Goal: Task Accomplishment & Management: Manage account settings

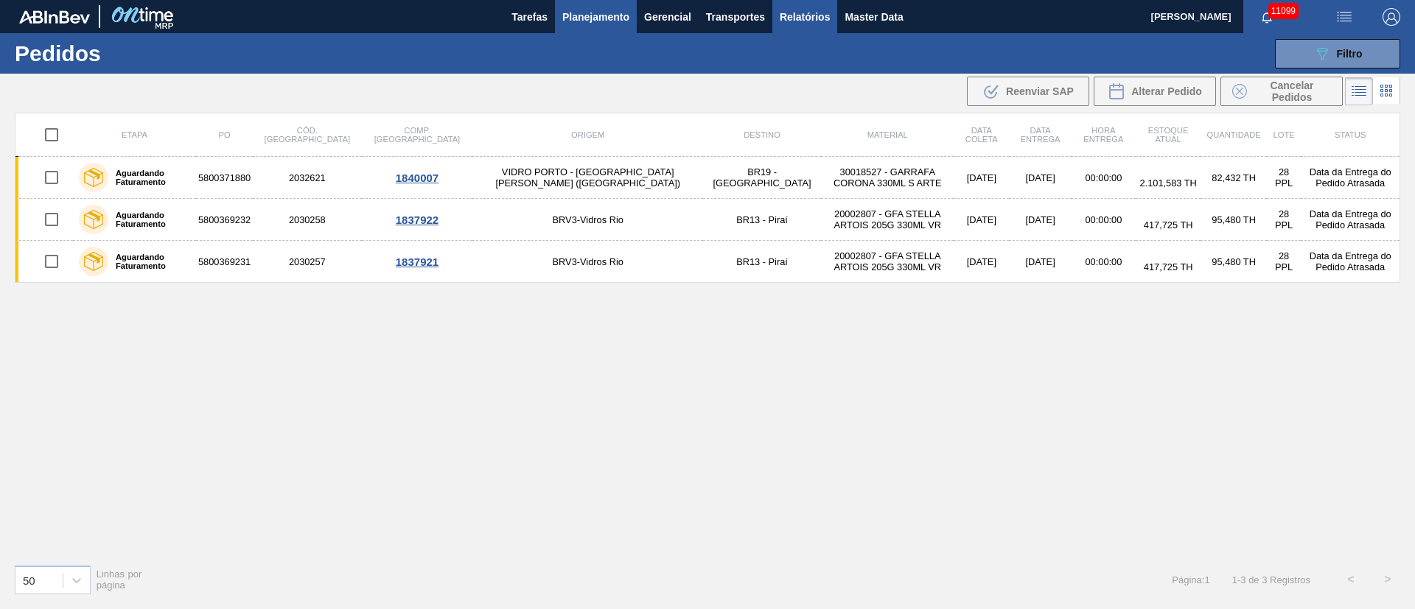
click at [796, 22] on span "Relatórios" at bounding box center [804, 17] width 50 height 18
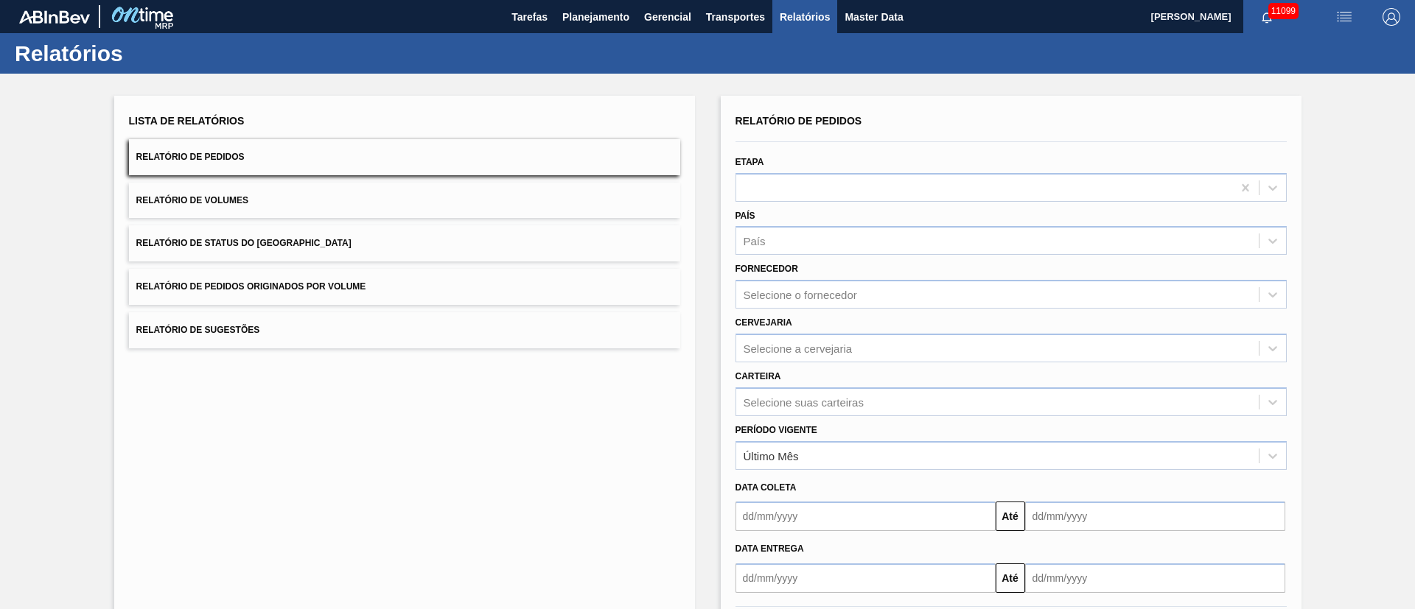
click at [393, 290] on button "Relatório de Pedidos Originados por Volume" at bounding box center [404, 287] width 551 height 36
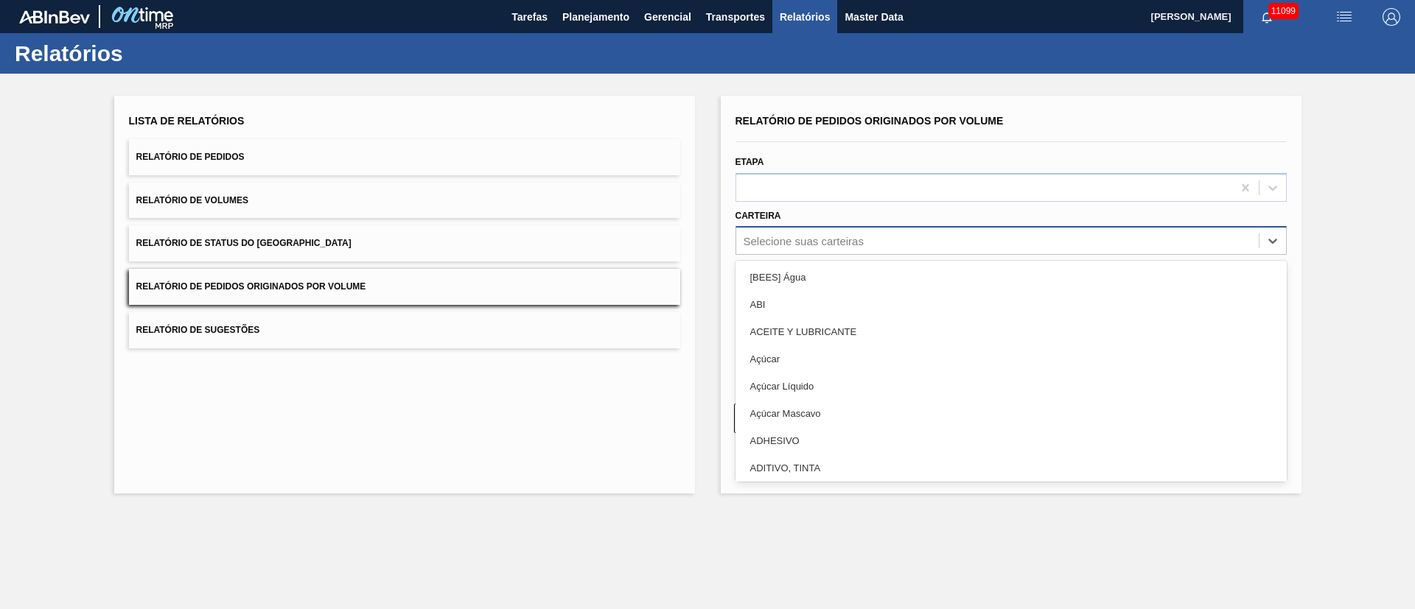
click at [808, 226] on div "Selecione suas carteiras" at bounding box center [1010, 240] width 551 height 29
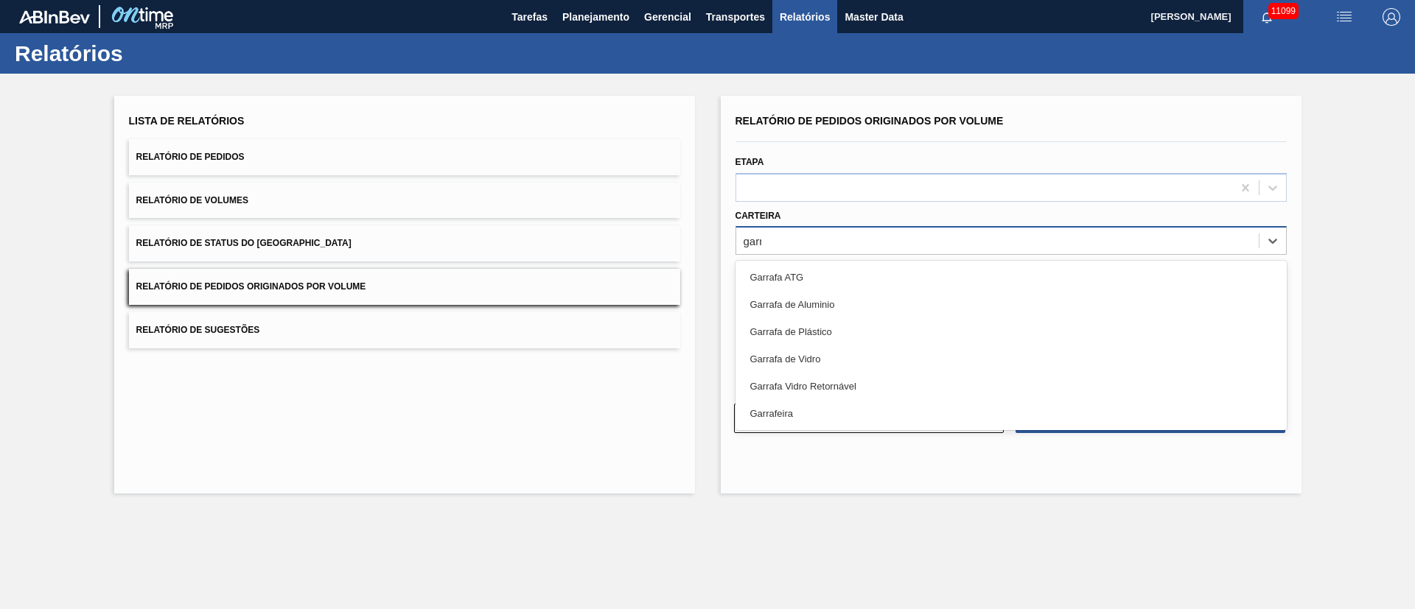
type input "garra"
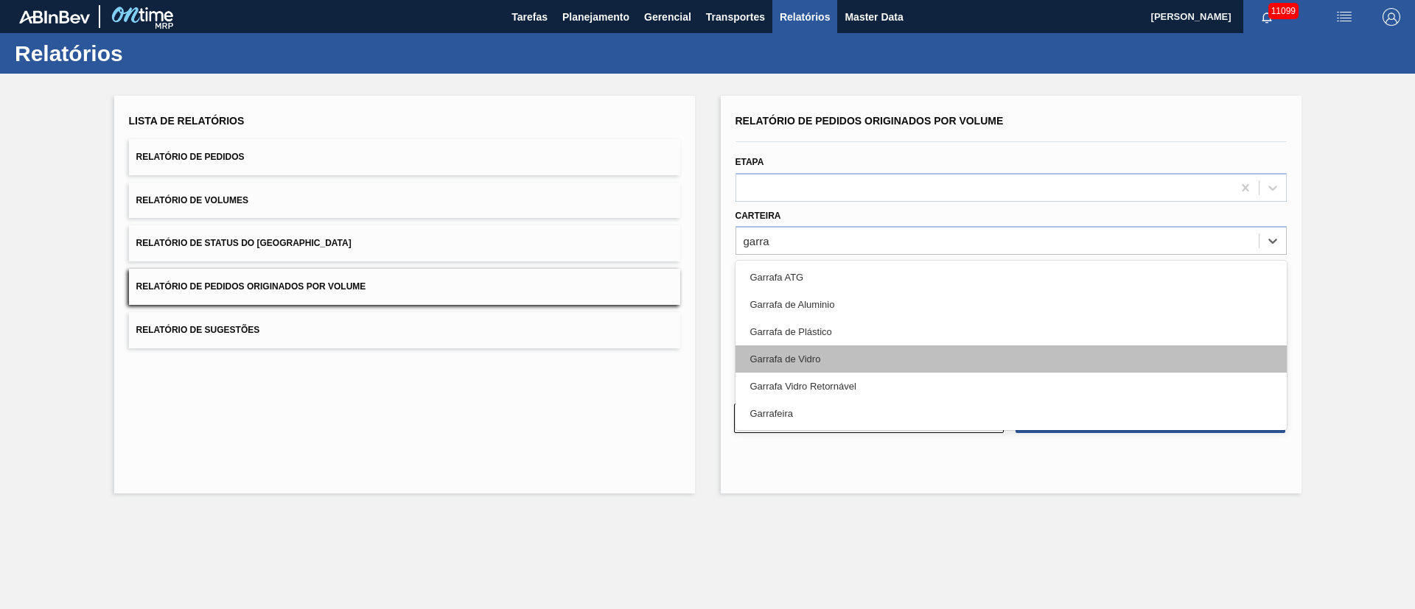
click at [800, 360] on div "Garrafa de Vidro" at bounding box center [1010, 359] width 551 height 27
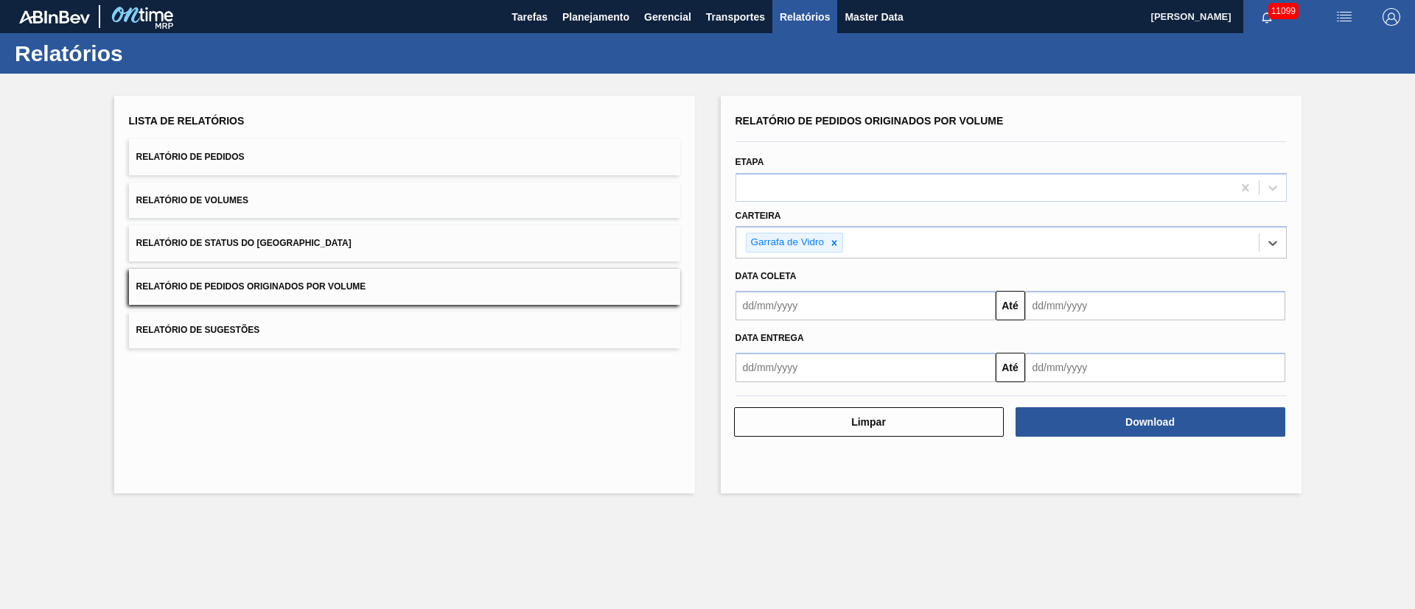
click at [793, 301] on input "text" at bounding box center [865, 305] width 260 height 29
click at [773, 380] on div "1" at bounding box center [776, 389] width 20 height 20
type input "01/09/2025"
click at [1055, 301] on input "text" at bounding box center [1155, 305] width 260 height 29
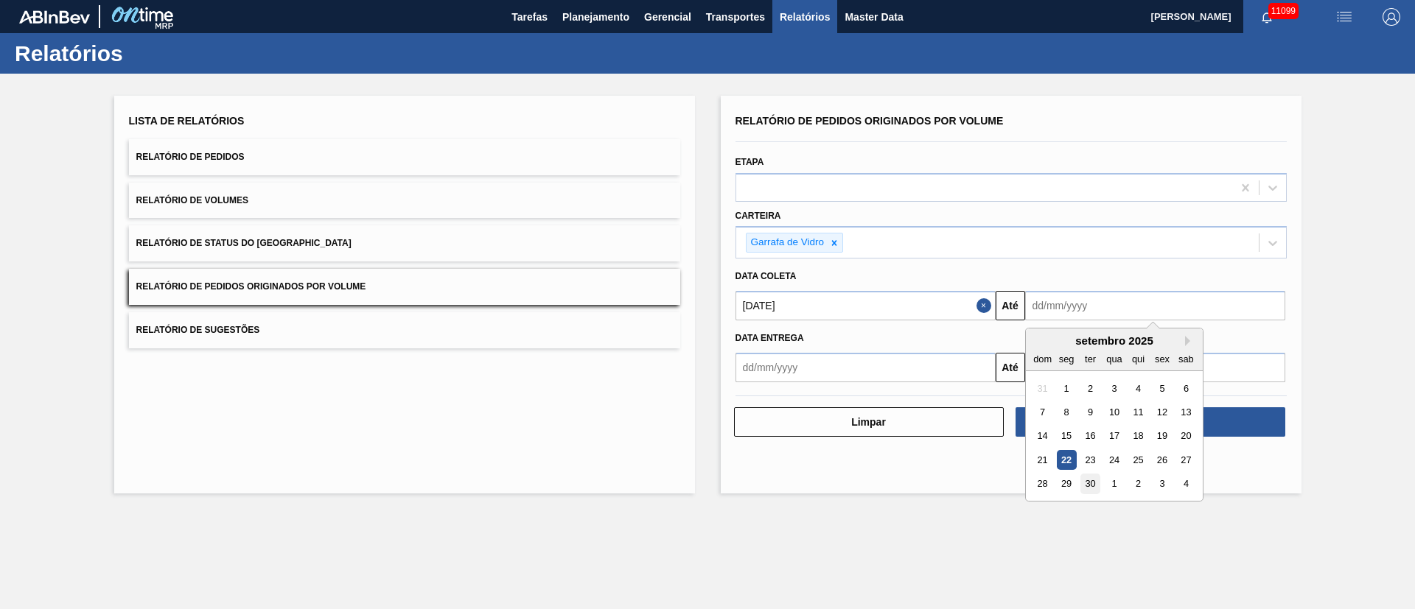
click at [1096, 482] on div "30" at bounding box center [1089, 484] width 20 height 20
type input "[DATE]"
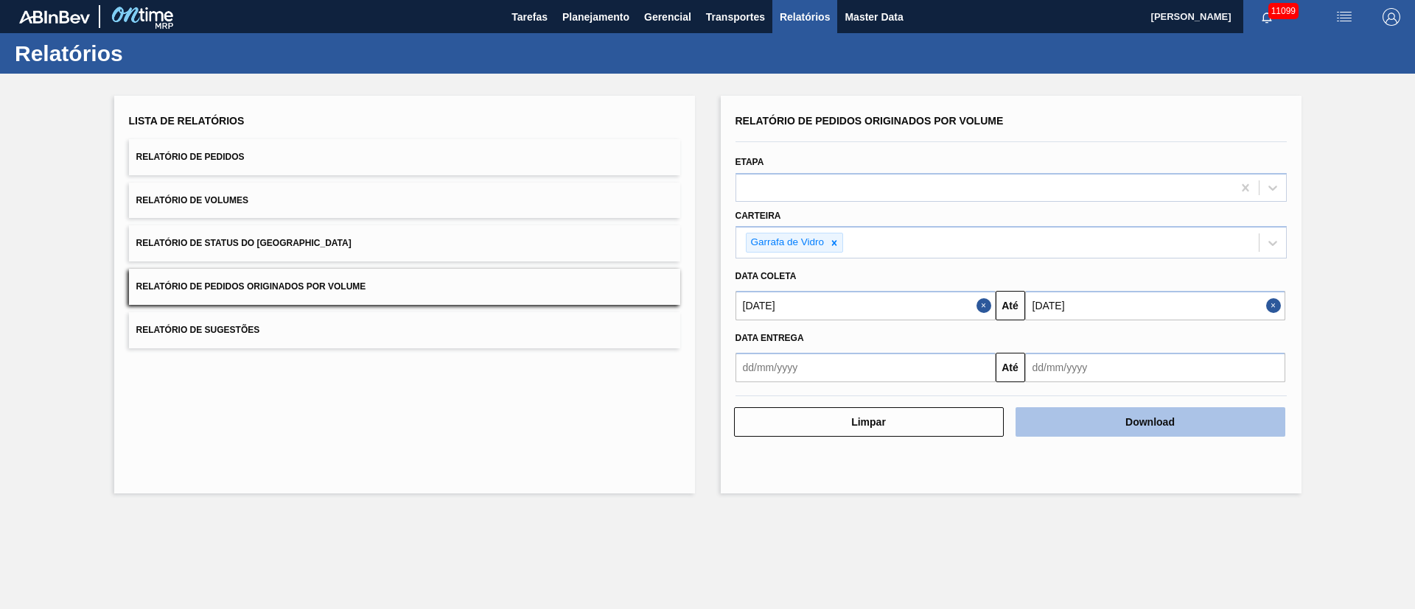
click at [1130, 422] on button "Download" at bounding box center [1150, 421] width 270 height 29
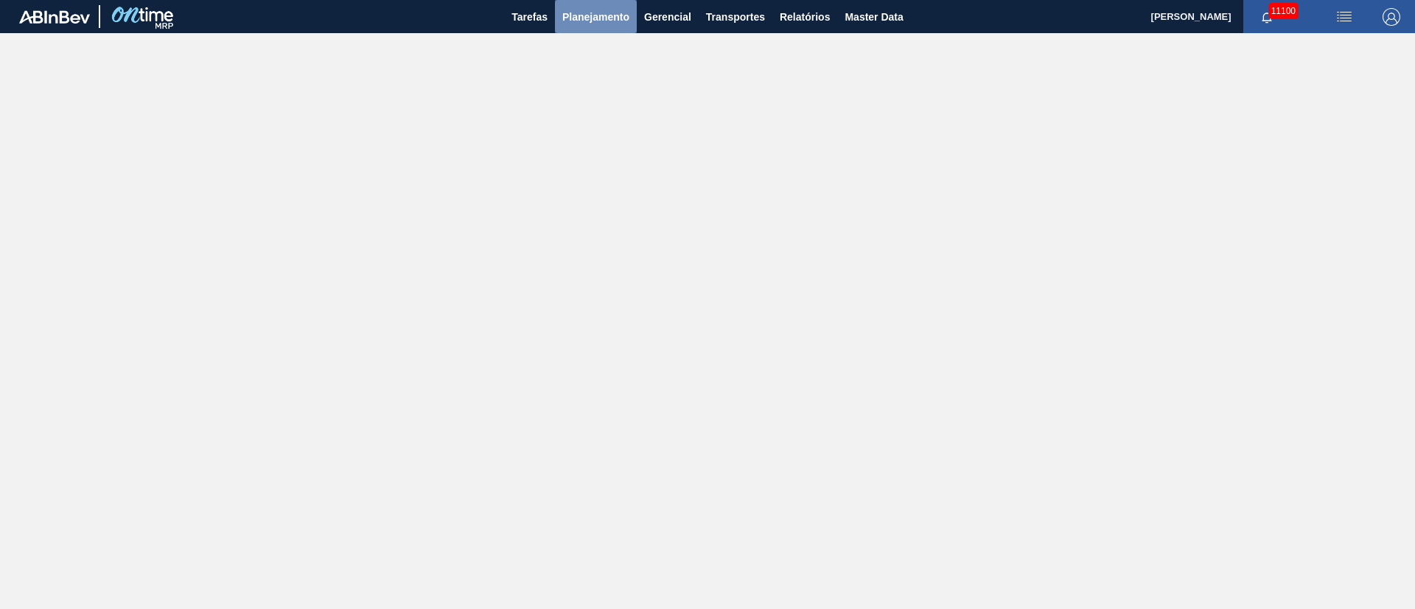
click at [612, 3] on button "Planejamento" at bounding box center [596, 16] width 82 height 33
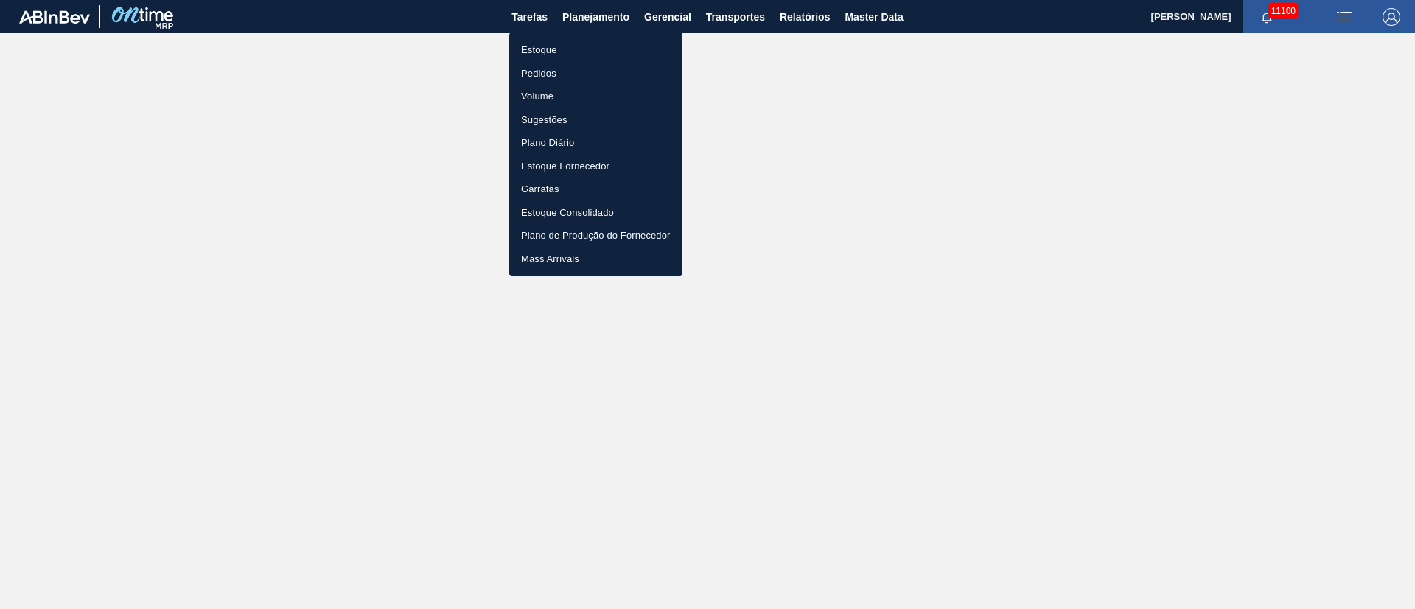
drag, startPoint x: 539, startPoint y: 69, endPoint x: 534, endPoint y: 40, distance: 29.2
click at [539, 69] on li "Pedidos" at bounding box center [595, 74] width 173 height 24
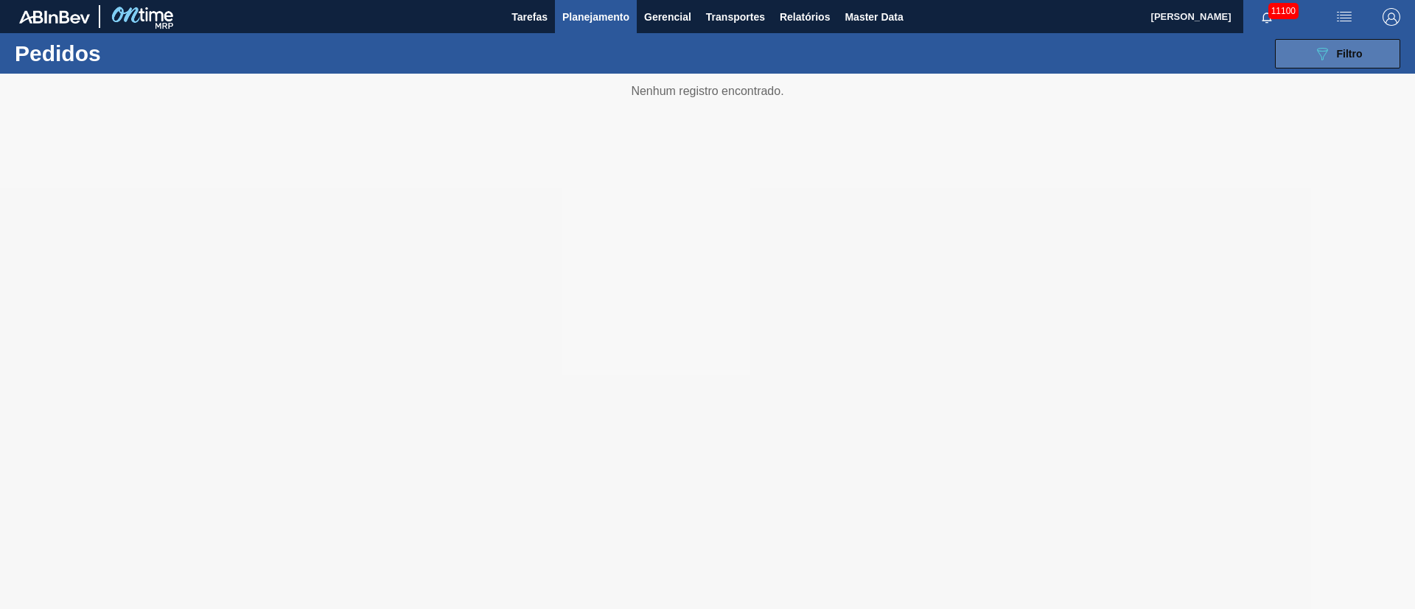
click at [1370, 60] on button "089F7B8B-B2A5-4AFE-B5C0-19BA573D28AC Filtro" at bounding box center [1337, 53] width 125 height 29
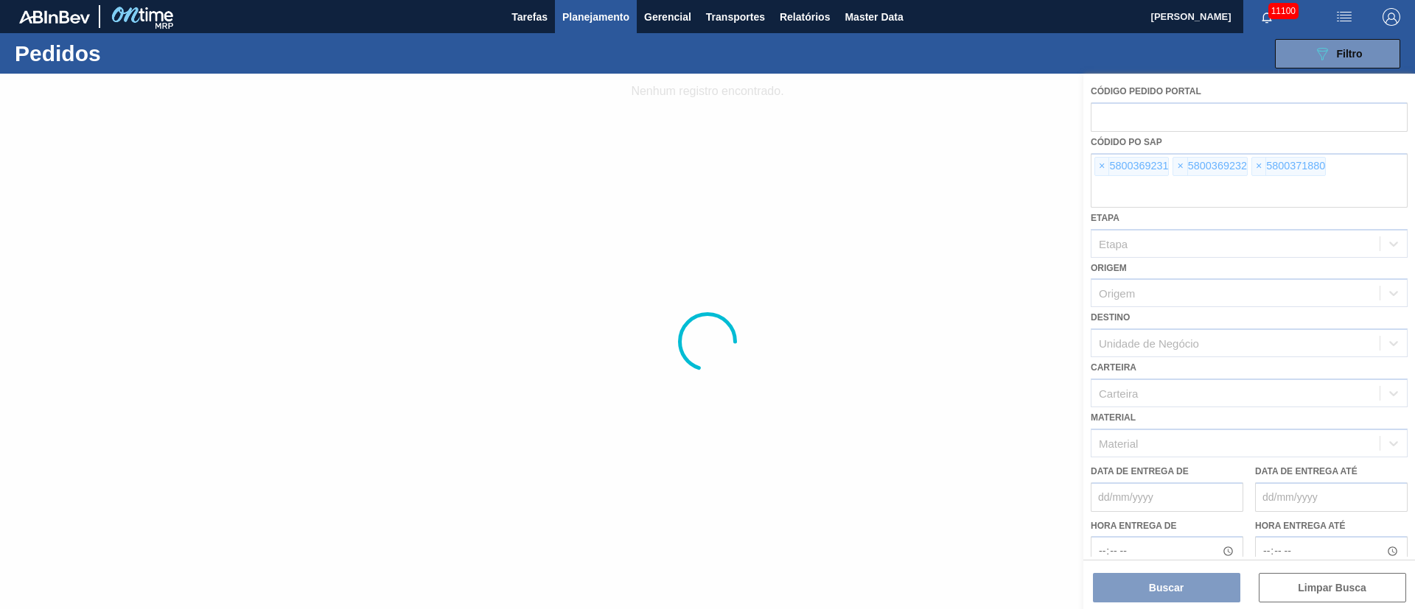
click at [1099, 171] on div at bounding box center [707, 342] width 1415 height 536
click at [1101, 164] on div at bounding box center [707, 342] width 1415 height 536
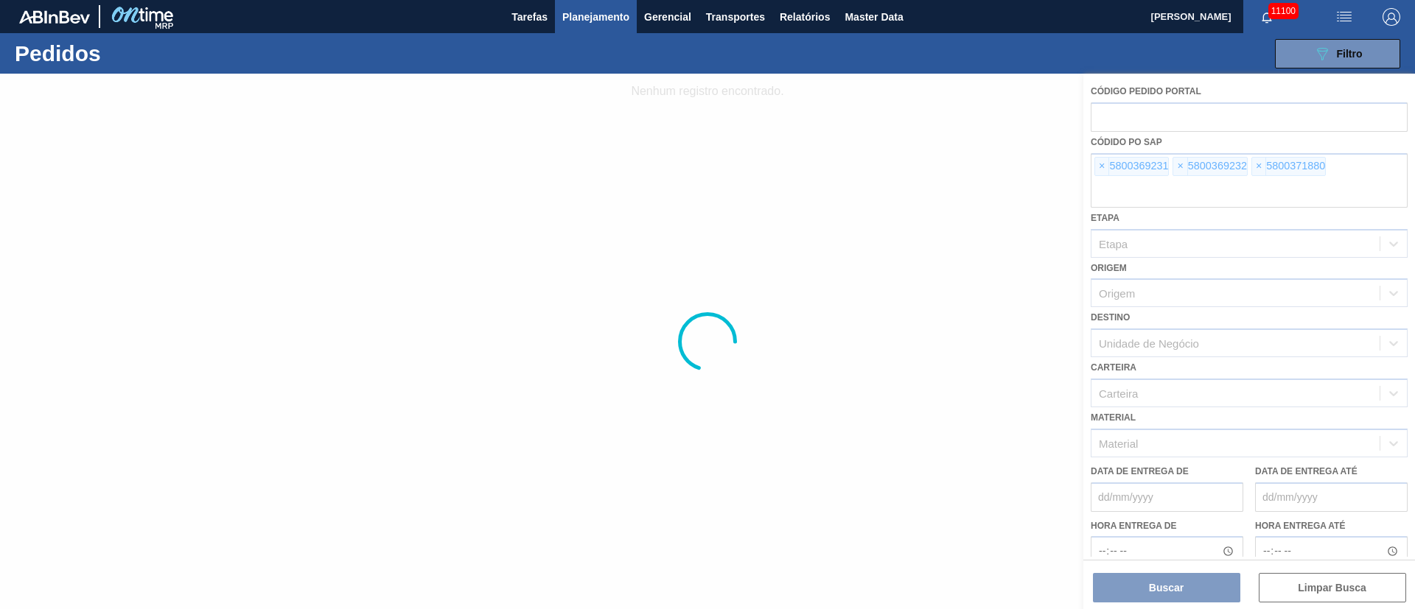
click at [1101, 164] on div at bounding box center [707, 342] width 1415 height 536
click at [1098, 161] on div at bounding box center [707, 342] width 1415 height 536
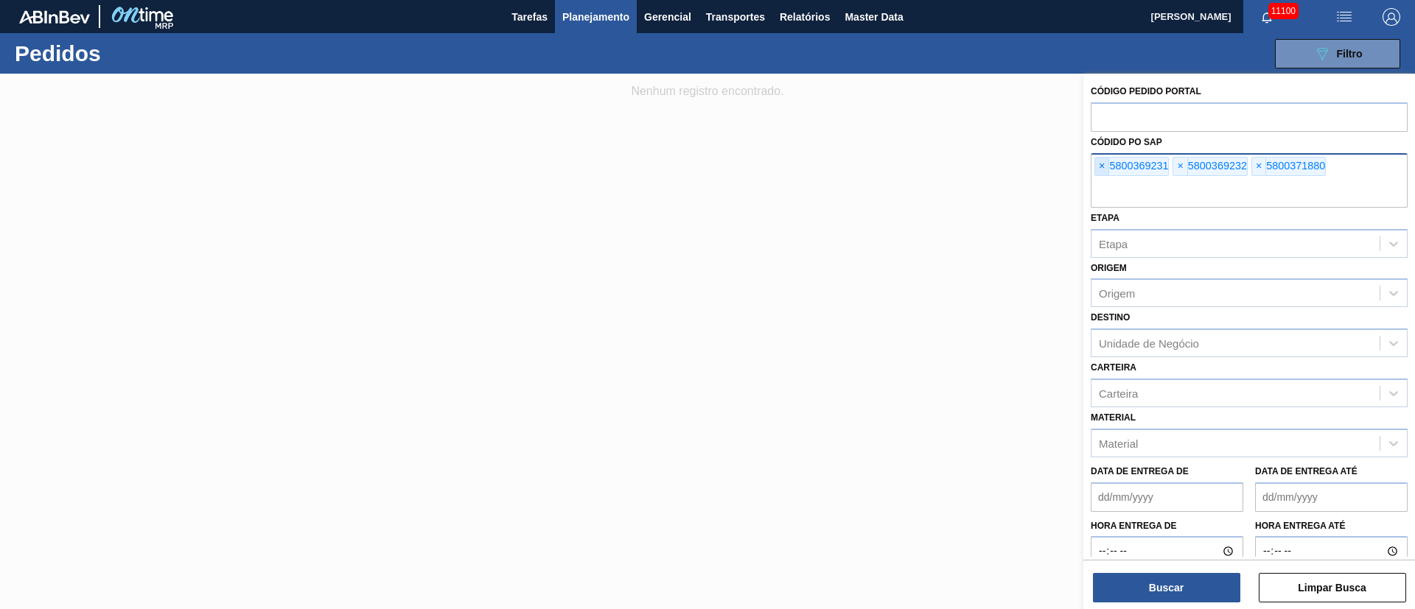
click at [1098, 169] on span "×" at bounding box center [1102, 167] width 14 height 18
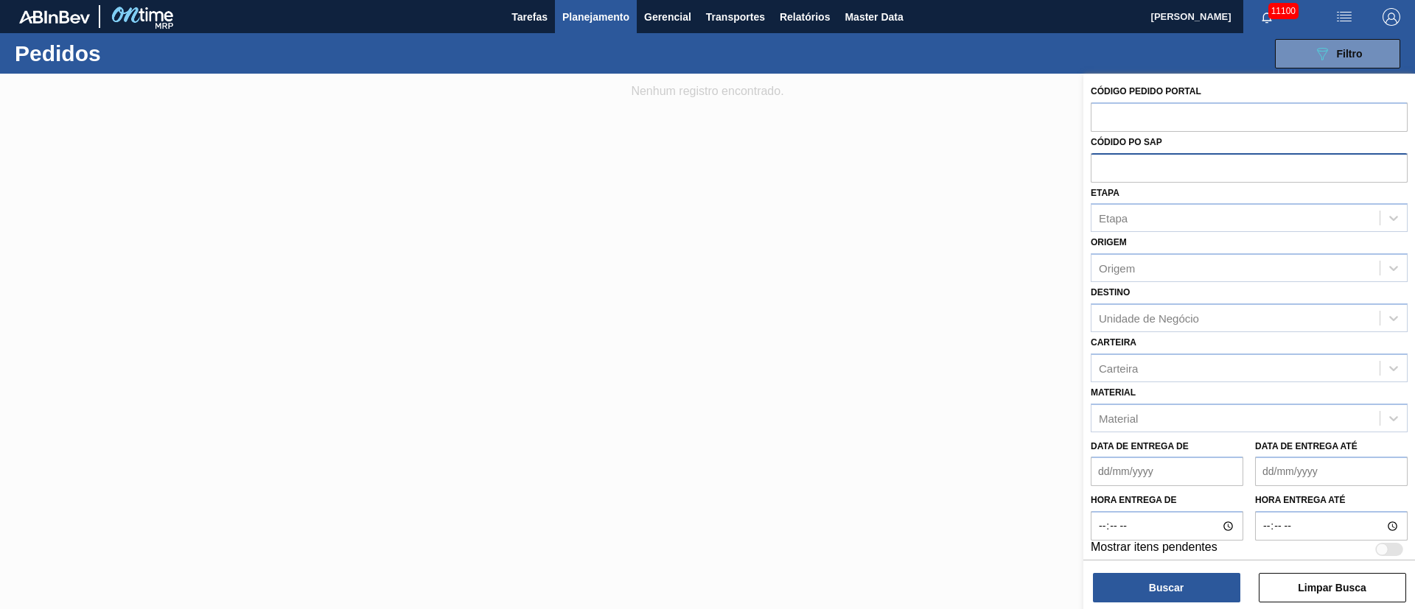
click at [1098, 169] on input "text" at bounding box center [1248, 167] width 317 height 28
click at [1124, 157] on input "text" at bounding box center [1248, 167] width 317 height 28
paste input "text"
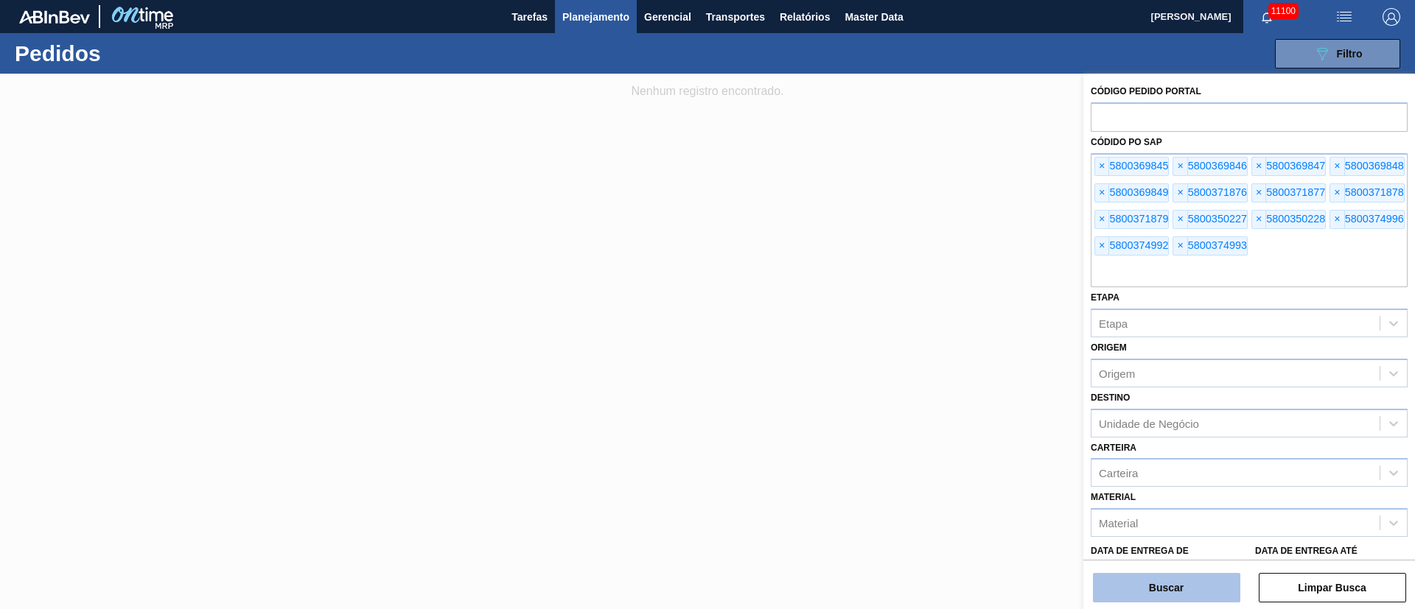
click at [1200, 590] on button "Buscar" at bounding box center [1166, 587] width 147 height 29
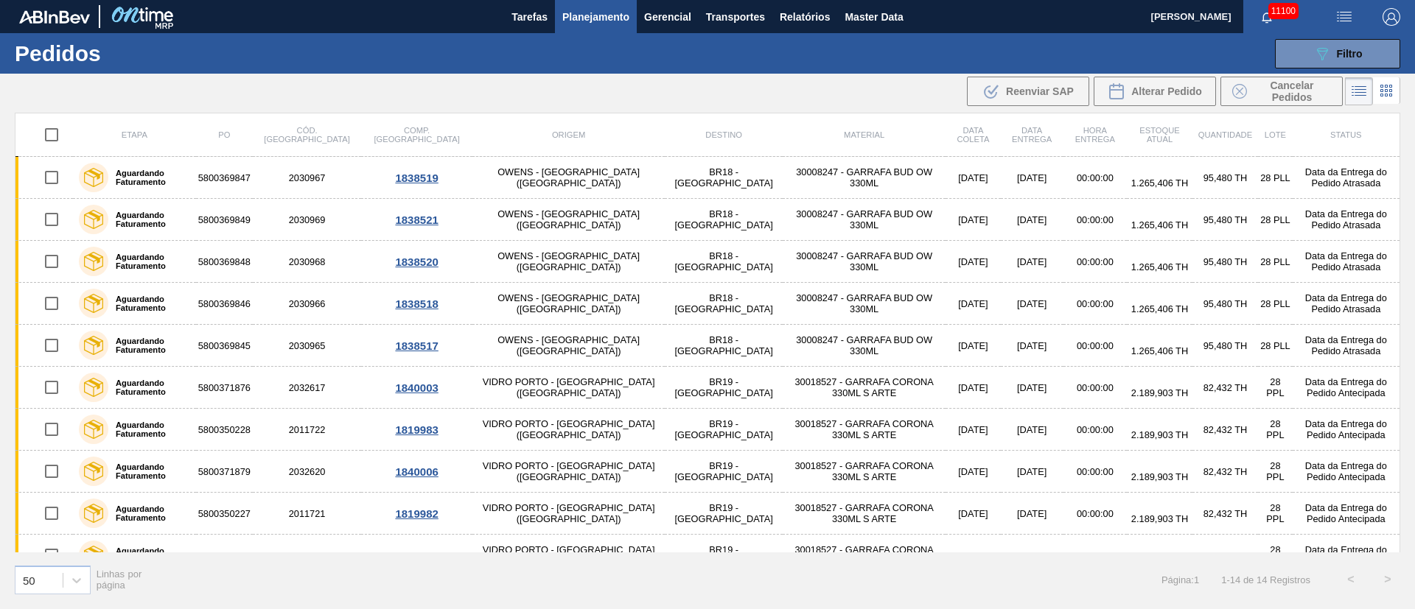
click at [200, 84] on div ".b{fill:var(--color-action-default)} Reenviar SAP Alterar Pedido Cancelar Pedid…" at bounding box center [707, 91] width 1415 height 35
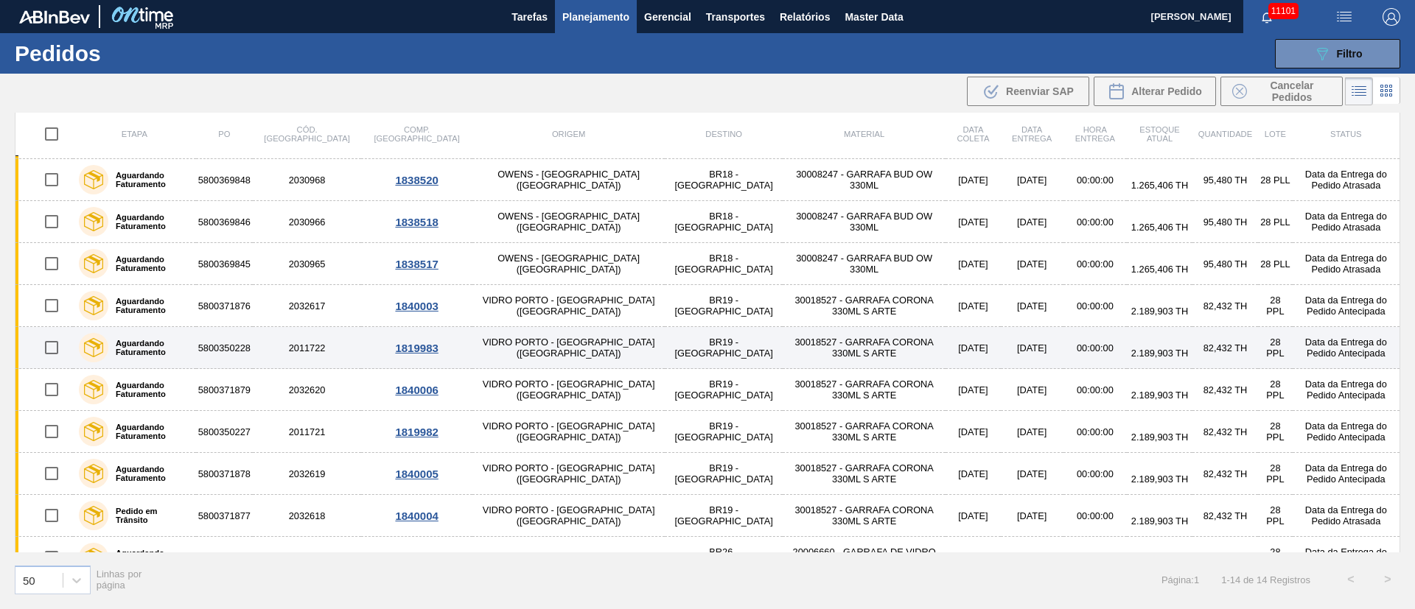
scroll to position [192, 0]
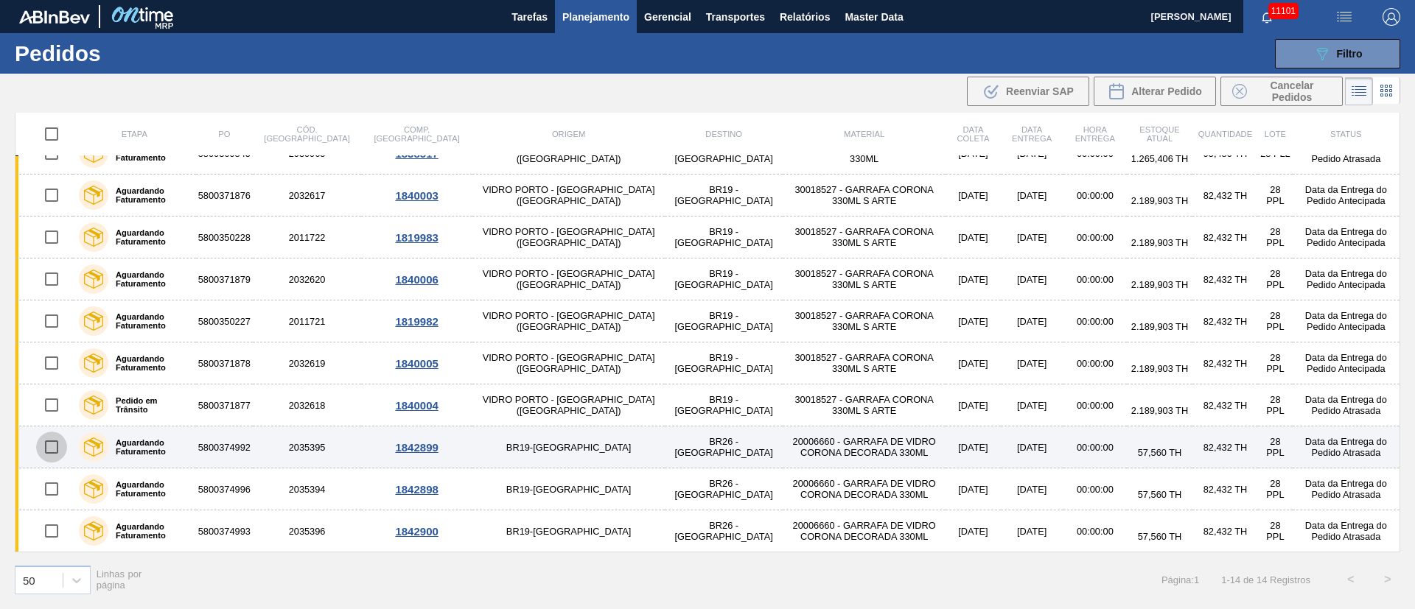
click at [46, 450] on input "checkbox" at bounding box center [51, 447] width 31 height 31
checkbox input "true"
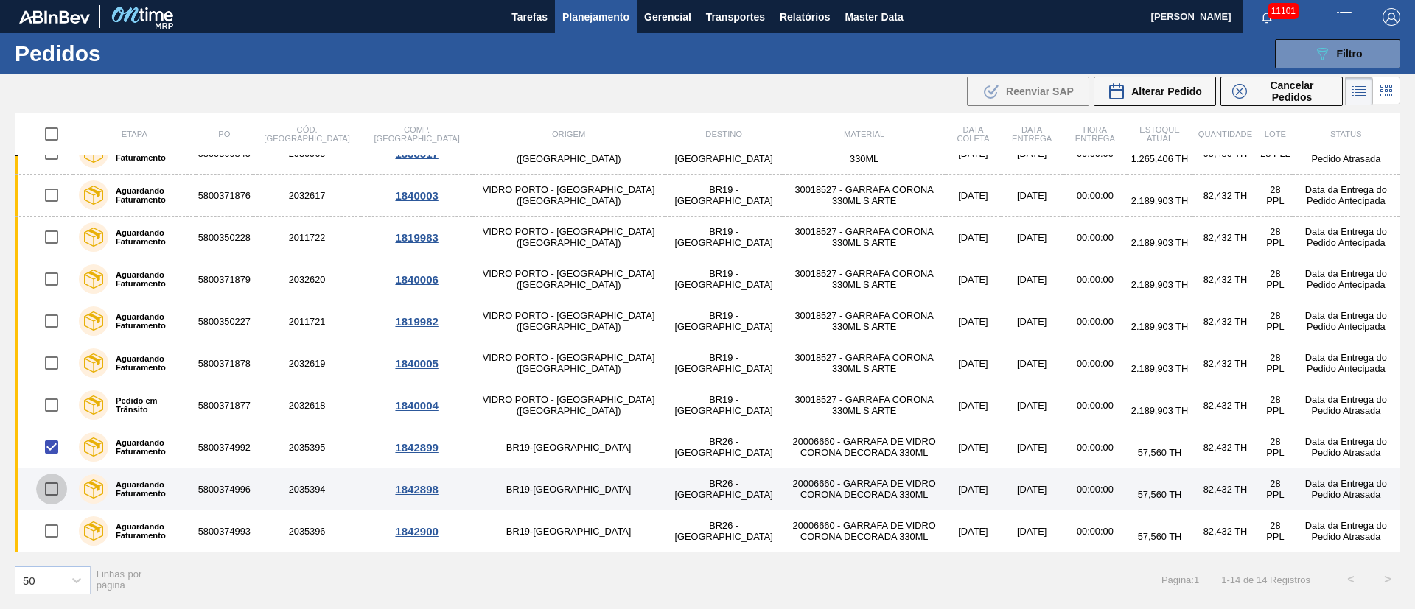
click at [50, 490] on input "checkbox" at bounding box center [51, 489] width 31 height 31
checkbox input "true"
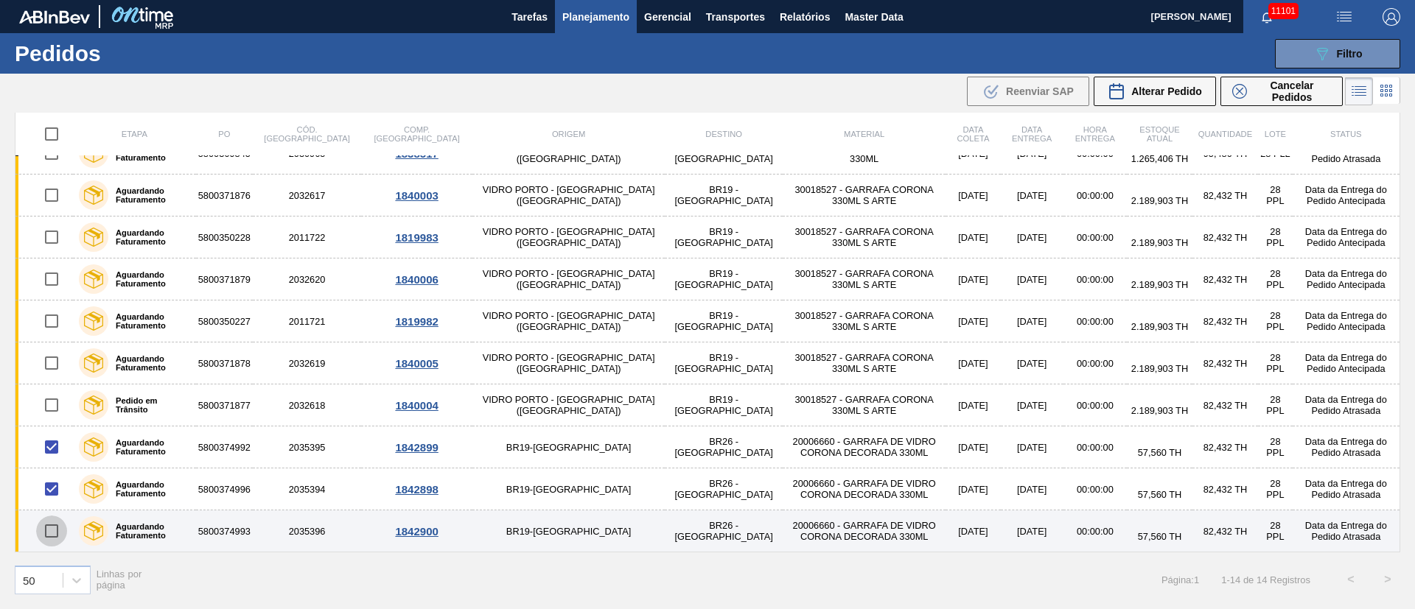
click at [49, 532] on input "checkbox" at bounding box center [51, 531] width 31 height 31
checkbox input "true"
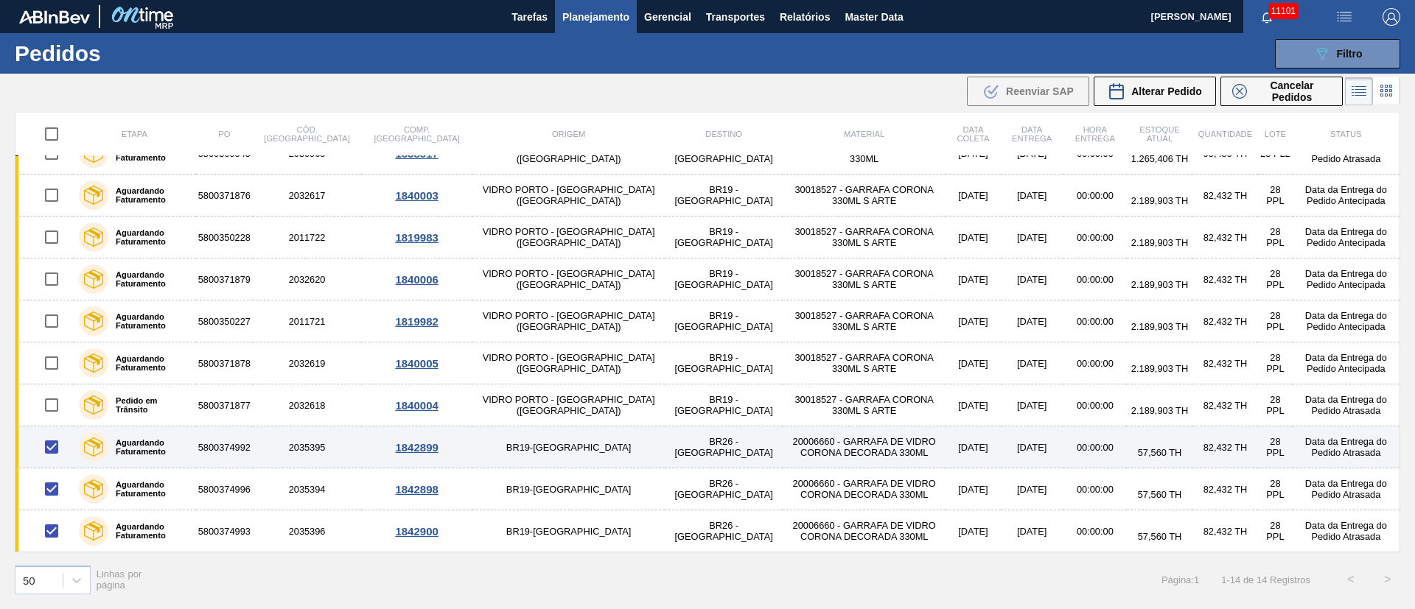
click at [47, 452] on input "checkbox" at bounding box center [51, 447] width 31 height 31
checkbox input "false"
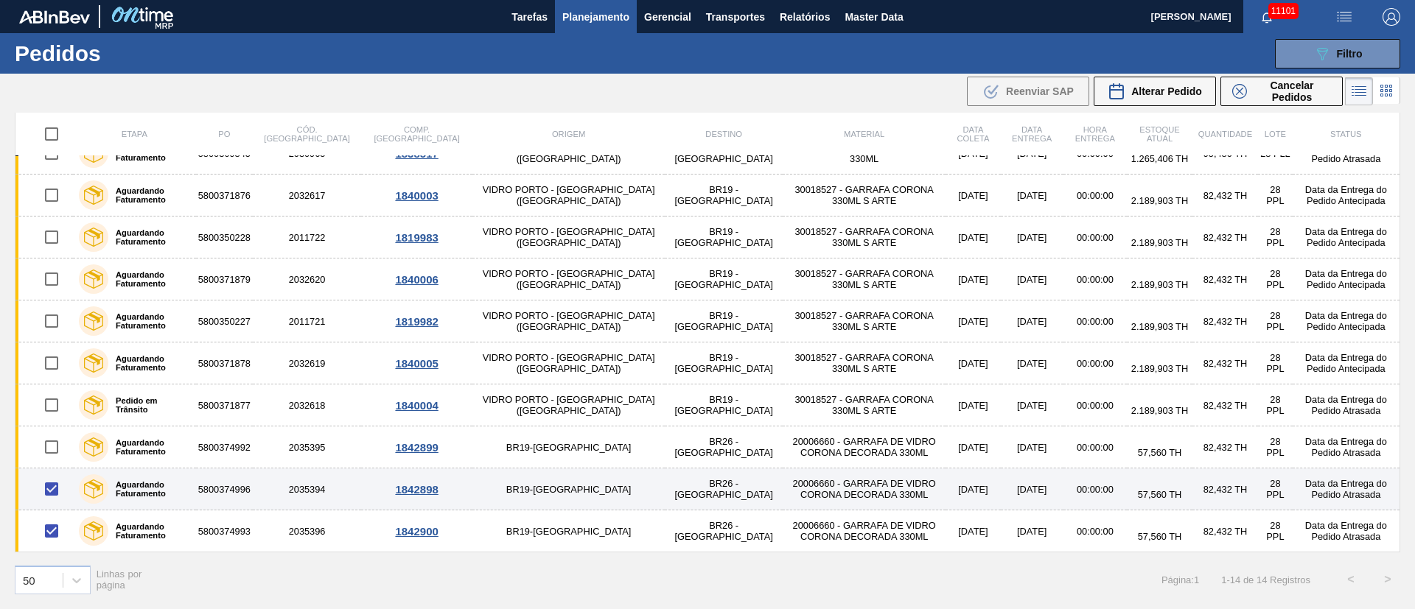
click at [49, 482] on input "checkbox" at bounding box center [51, 489] width 31 height 31
checkbox input "false"
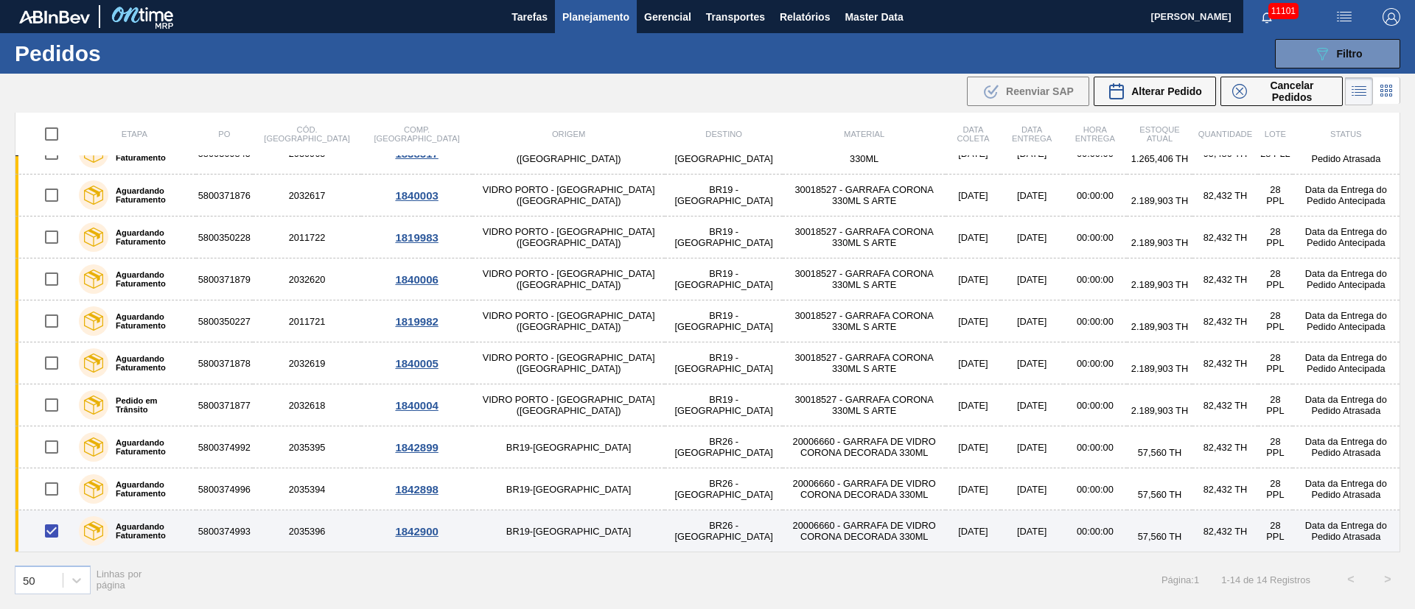
click at [54, 527] on input "checkbox" at bounding box center [51, 531] width 31 height 31
checkbox input "false"
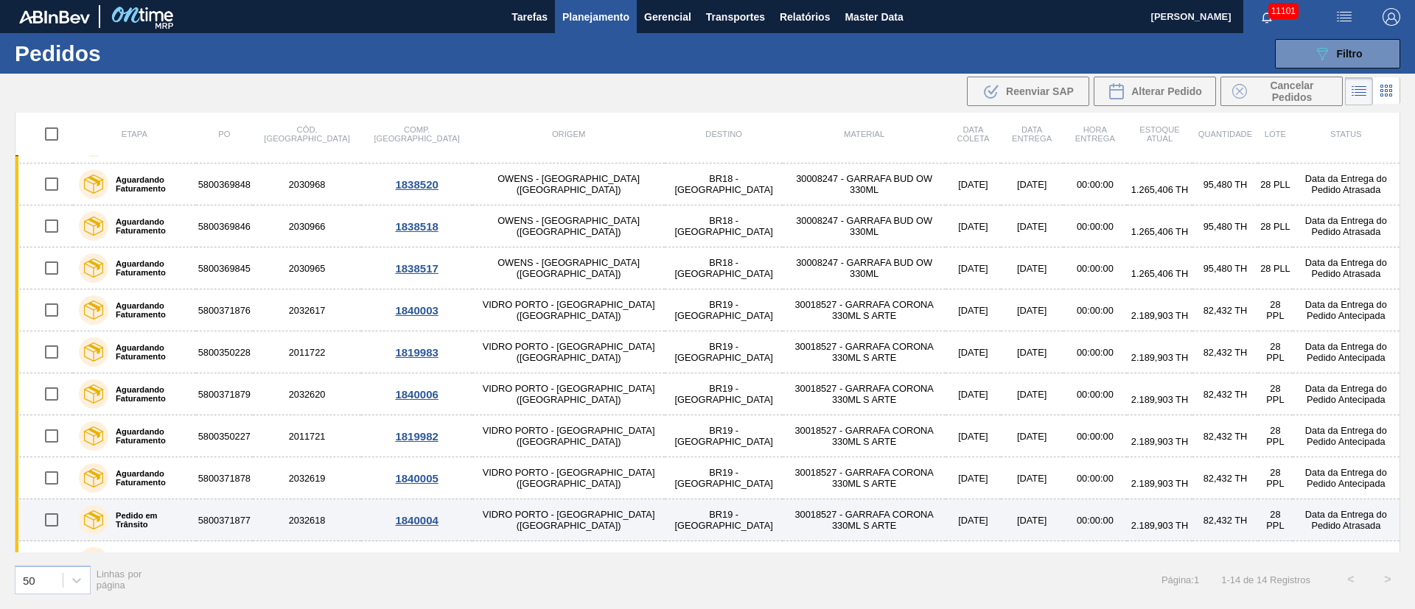
scroll to position [0, 0]
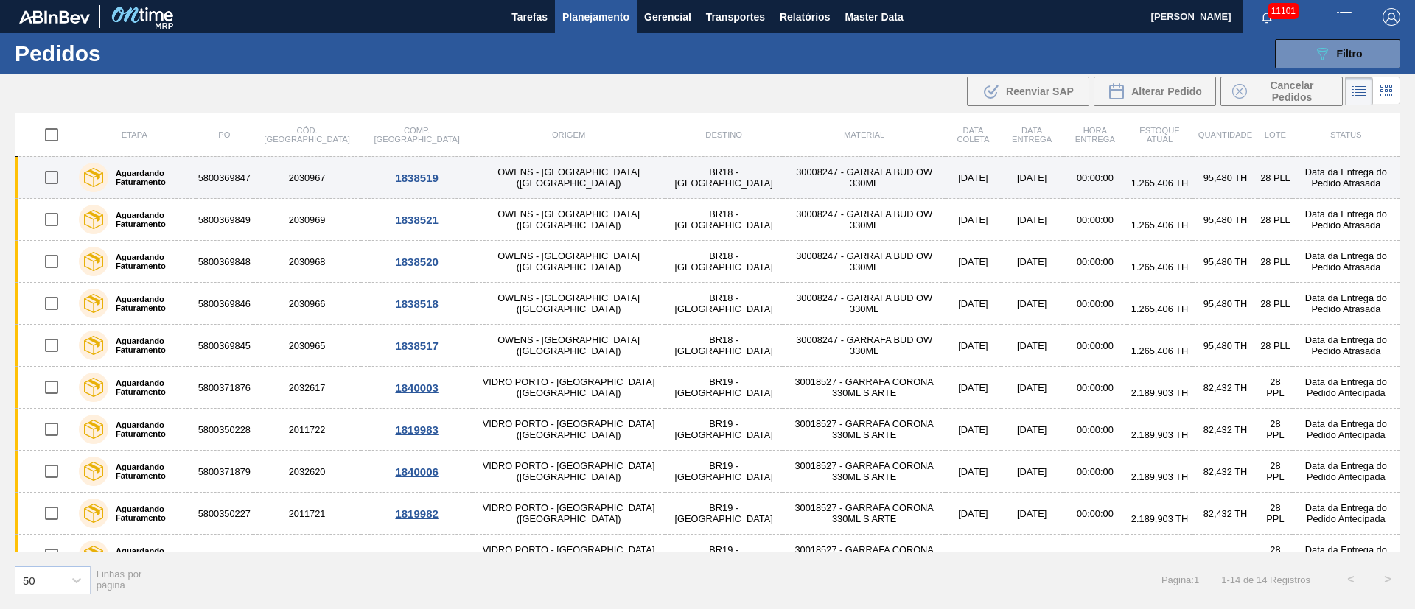
click at [52, 180] on input "checkbox" at bounding box center [51, 177] width 31 height 31
checkbox input "true"
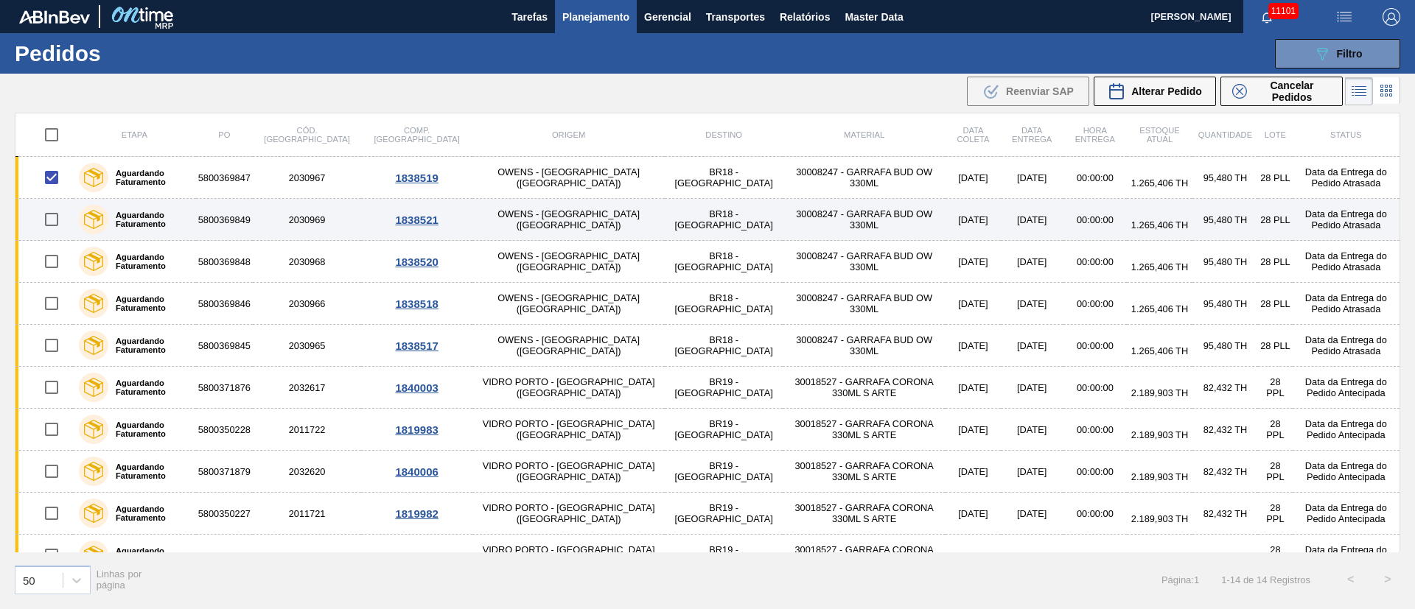
click at [49, 226] on input "checkbox" at bounding box center [51, 219] width 31 height 31
checkbox input "true"
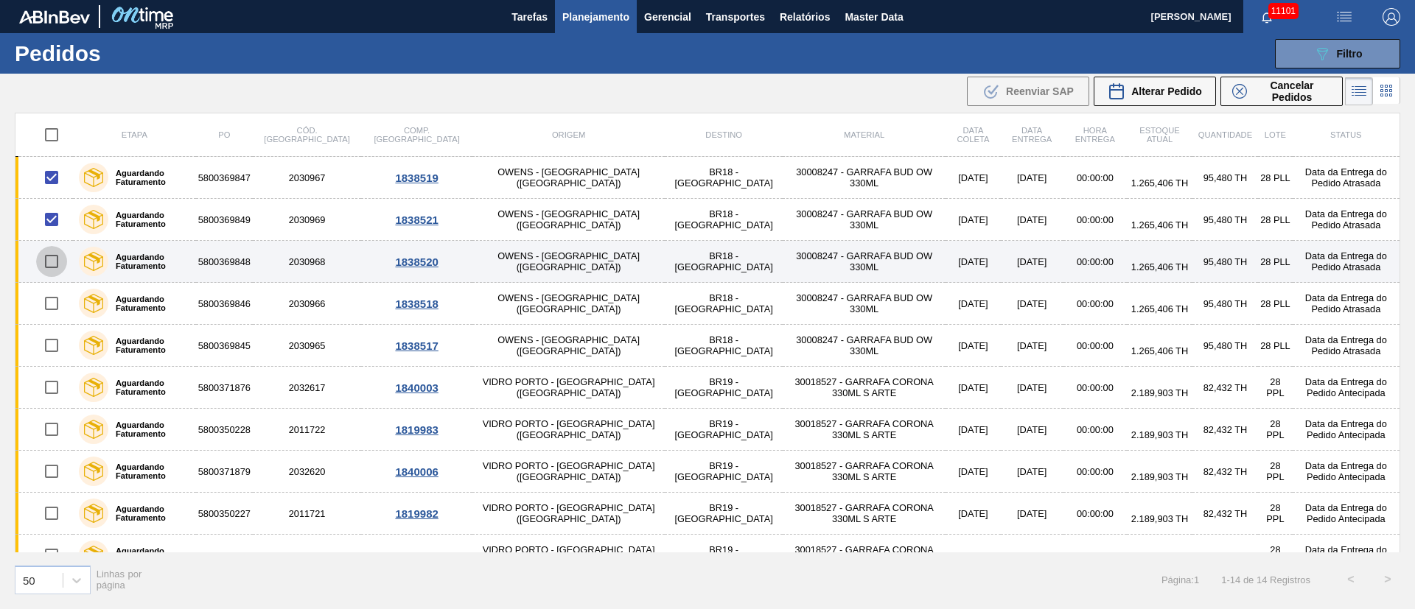
click at [49, 260] on input "checkbox" at bounding box center [51, 261] width 31 height 31
checkbox input "true"
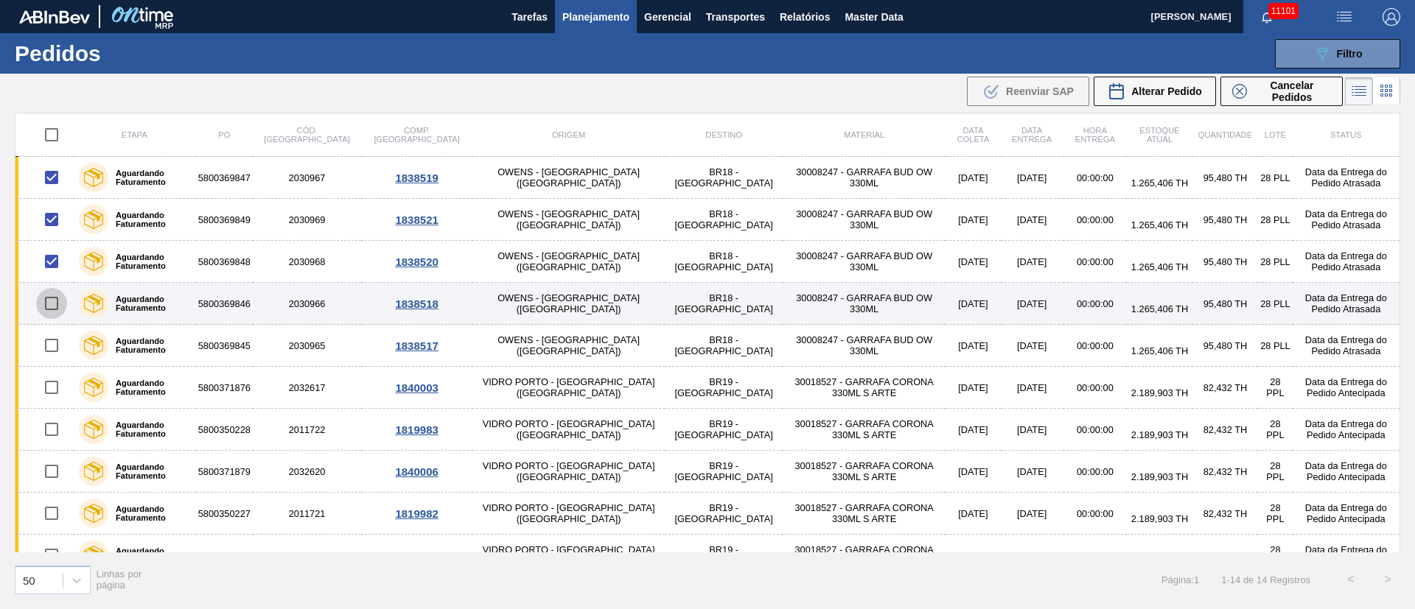
click at [53, 301] on input "checkbox" at bounding box center [51, 303] width 31 height 31
checkbox input "true"
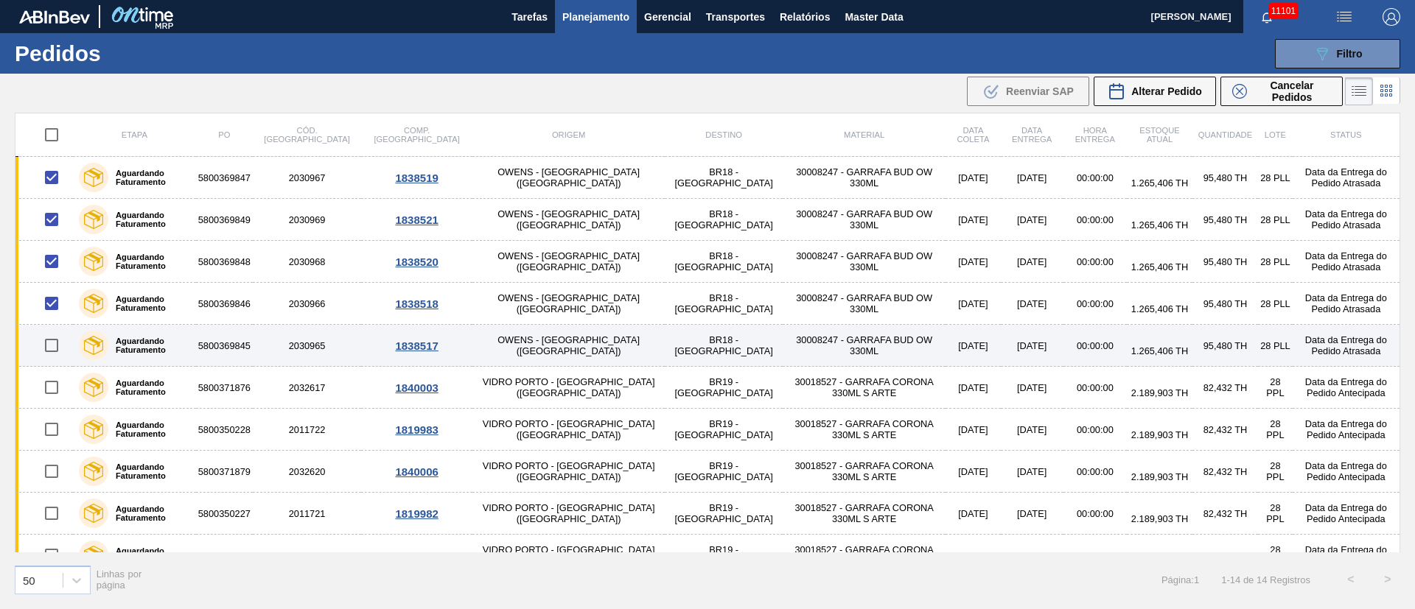
click at [53, 348] on input "checkbox" at bounding box center [51, 345] width 31 height 31
checkbox input "true"
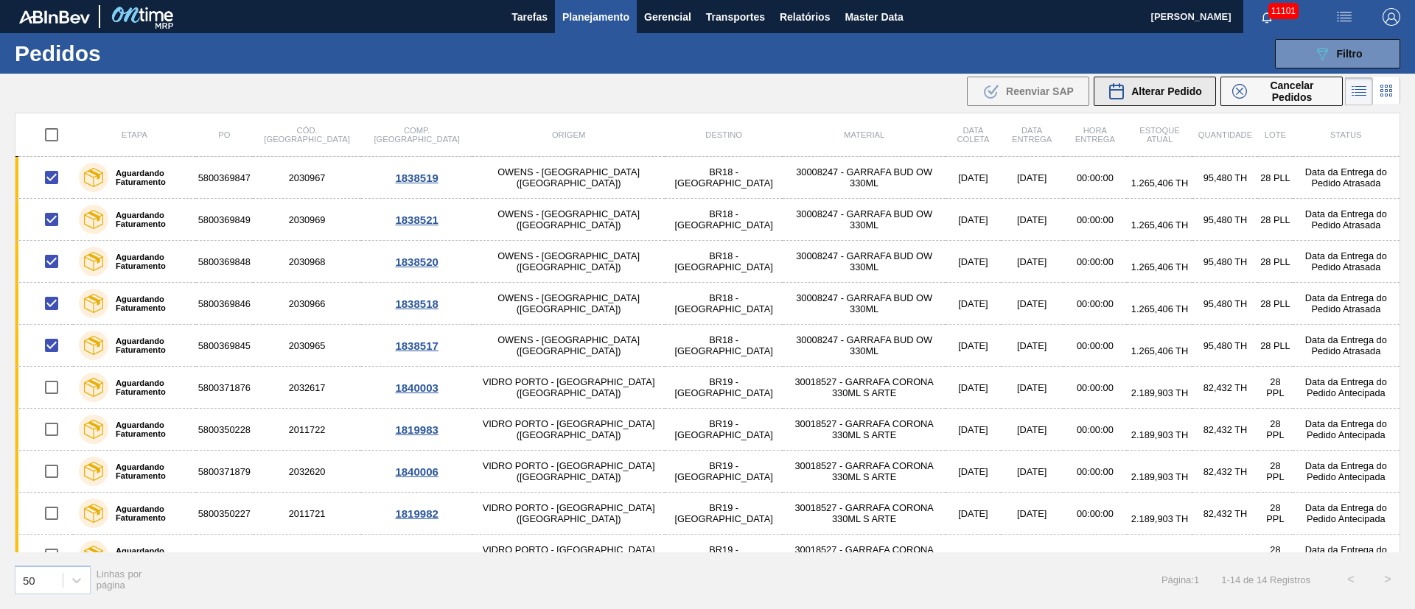
click at [1199, 95] on span "Alterar Pedido" at bounding box center [1166, 91] width 71 height 12
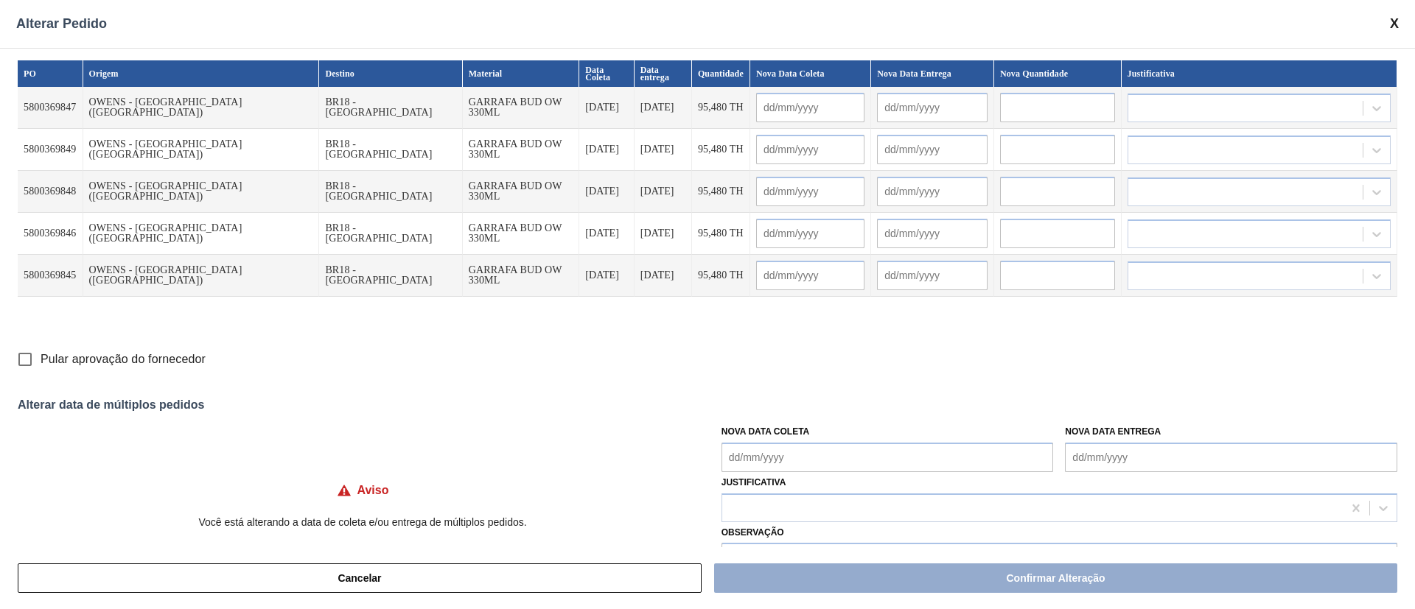
click at [791, 456] on Coleta "Nova Data Coleta" at bounding box center [887, 457] width 332 height 29
drag, startPoint x: 782, startPoint y: 390, endPoint x: 774, endPoint y: 399, distance: 11.0
click at [782, 390] on div "23" at bounding box center [787, 391] width 20 height 20
type Coleta "23/09/2025"
type input "23/09/2025"
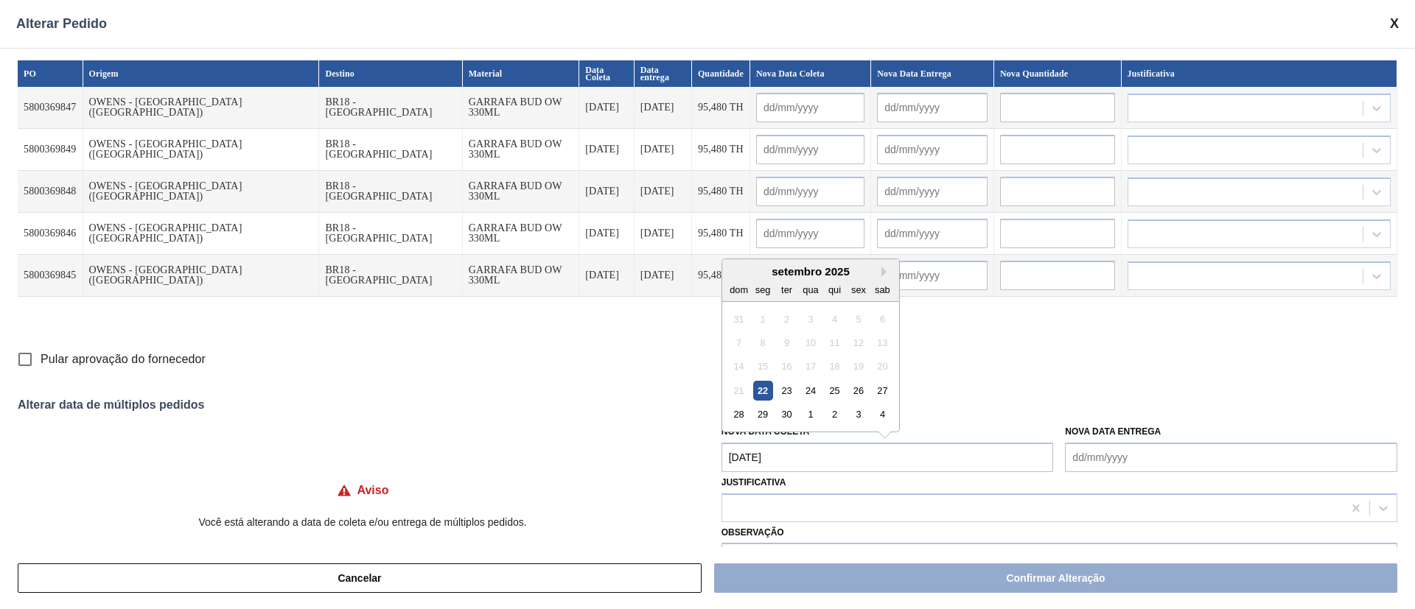
type input "24/09/2025"
type input "23/09/2025"
type input "24/09/2025"
type input "23/09/2025"
type input "24/09/2025"
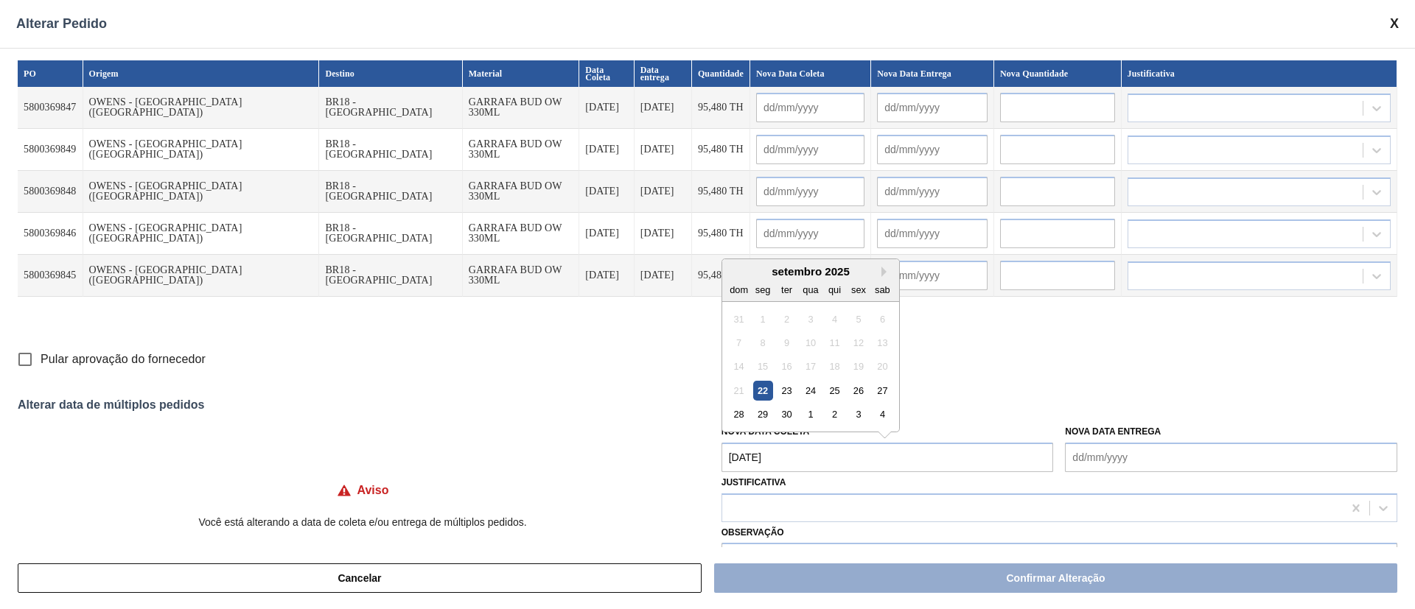
type input "23/09/2025"
type input "24/09/2025"
type input "23/09/2025"
type input "24/09/2025"
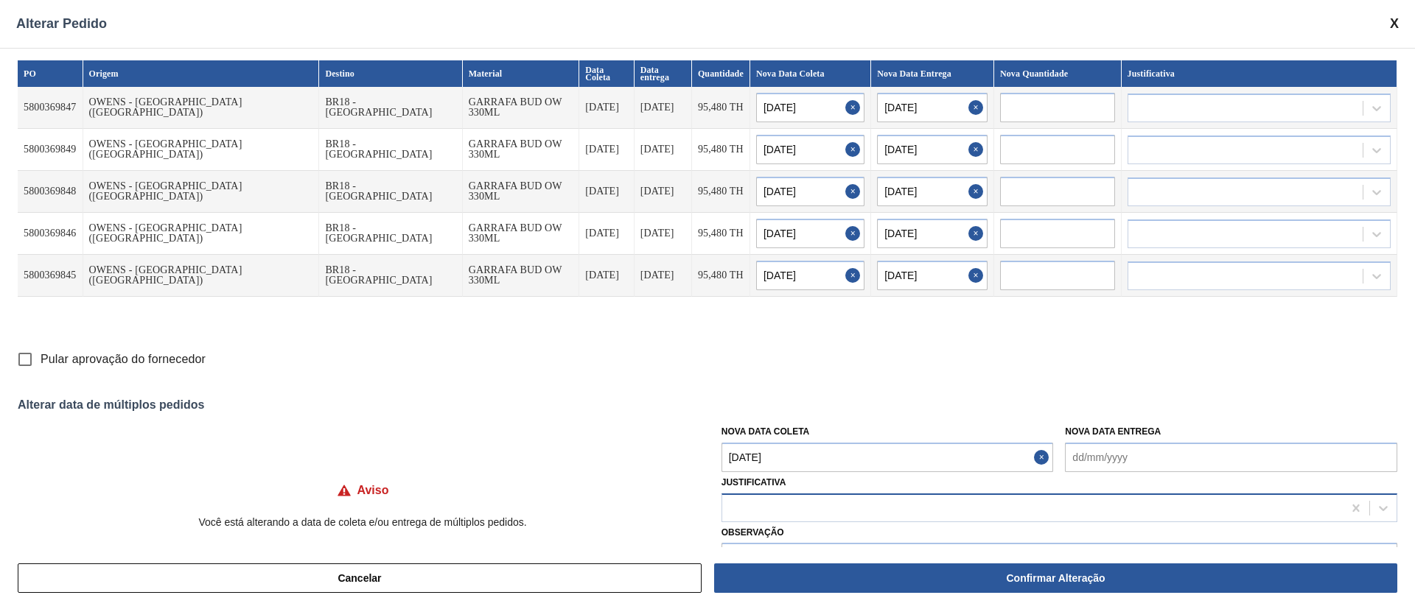
click at [743, 511] on div at bounding box center [1032, 507] width 620 height 21
type input "ou"
click at [29, 360] on input "Pular aprovação do fornecedor" at bounding box center [25, 359] width 31 height 31
checkbox input "true"
click at [802, 506] on div at bounding box center [1032, 507] width 620 height 21
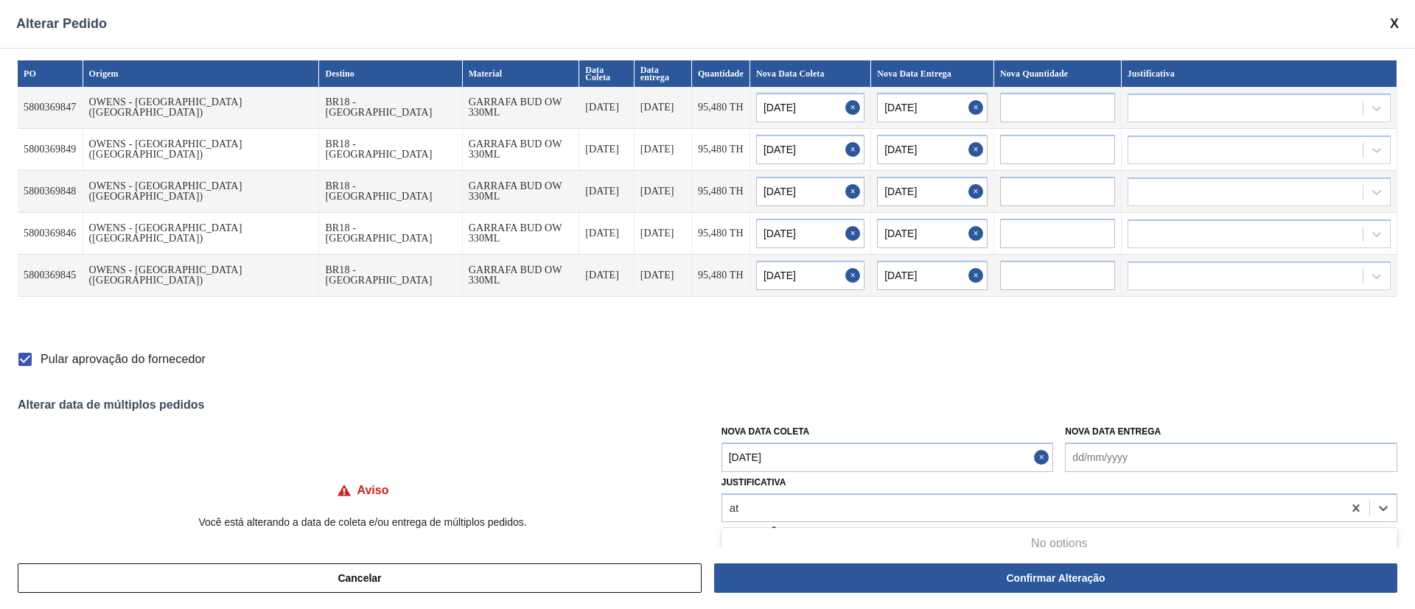
type input "a"
type input "o"
click at [802, 511] on div at bounding box center [1032, 507] width 620 height 21
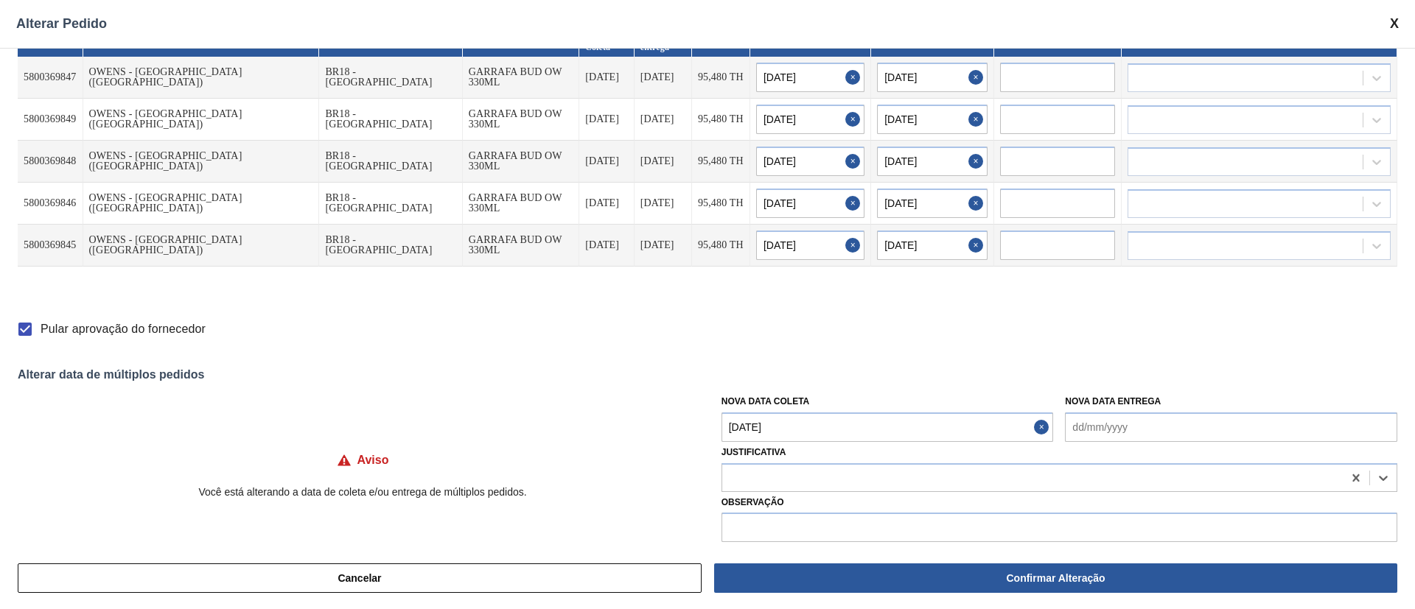
scroll to position [43, 0]
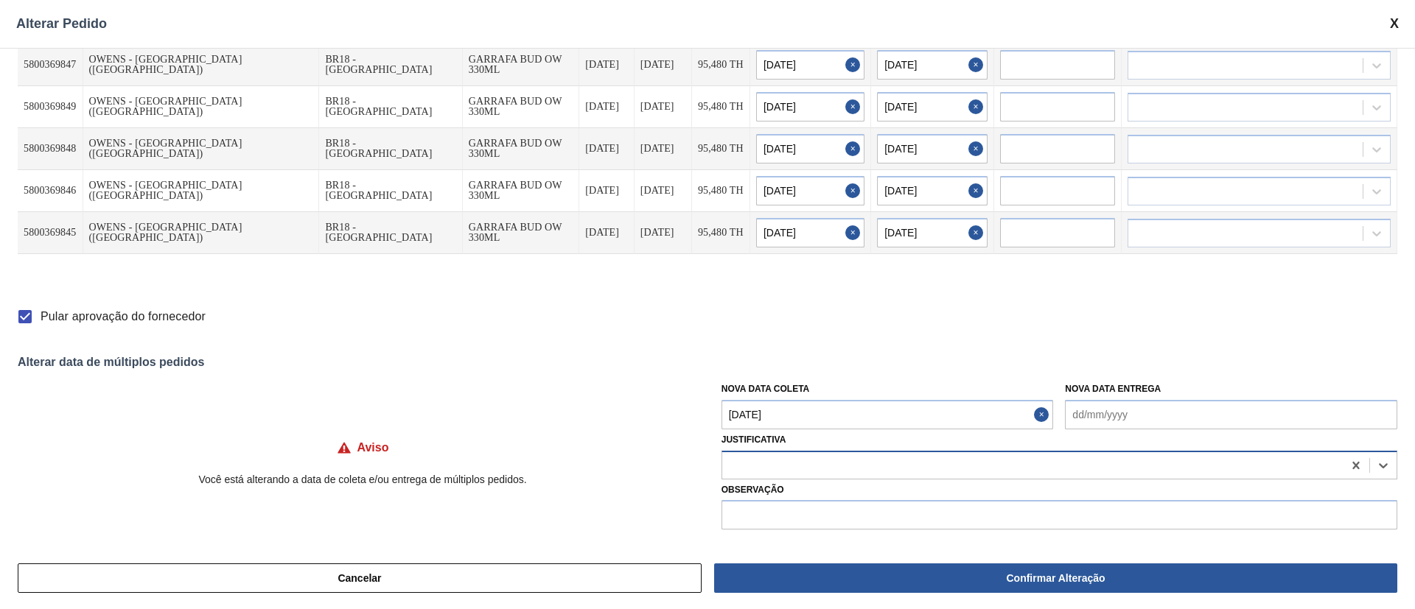
click at [804, 472] on div at bounding box center [1032, 465] width 620 height 21
click at [774, 466] on div at bounding box center [1032, 465] width 620 height 21
click at [1384, 466] on icon at bounding box center [1382, 465] width 15 height 15
click at [795, 469] on div at bounding box center [1032, 465] width 620 height 21
type input "o"
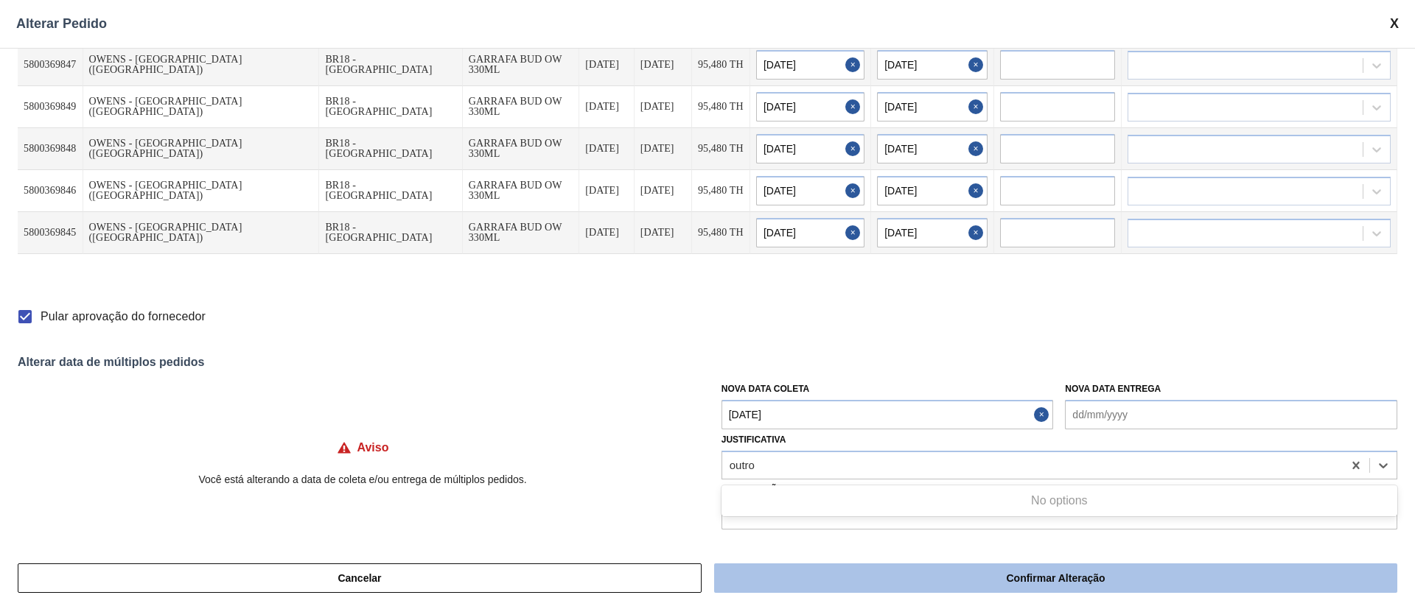
type input "outro"
click at [1000, 574] on button "Confirmar Alteração" at bounding box center [1055, 578] width 683 height 29
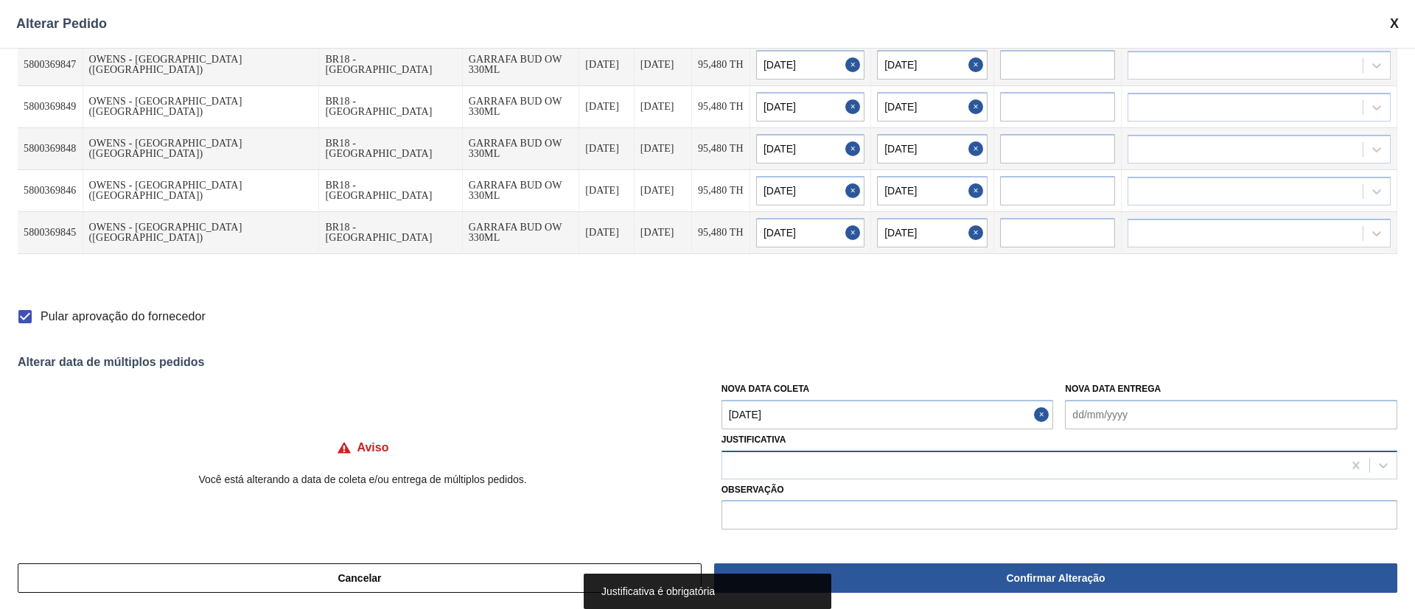
click at [801, 473] on div at bounding box center [1032, 465] width 620 height 21
click at [761, 463] on div at bounding box center [1032, 465] width 620 height 21
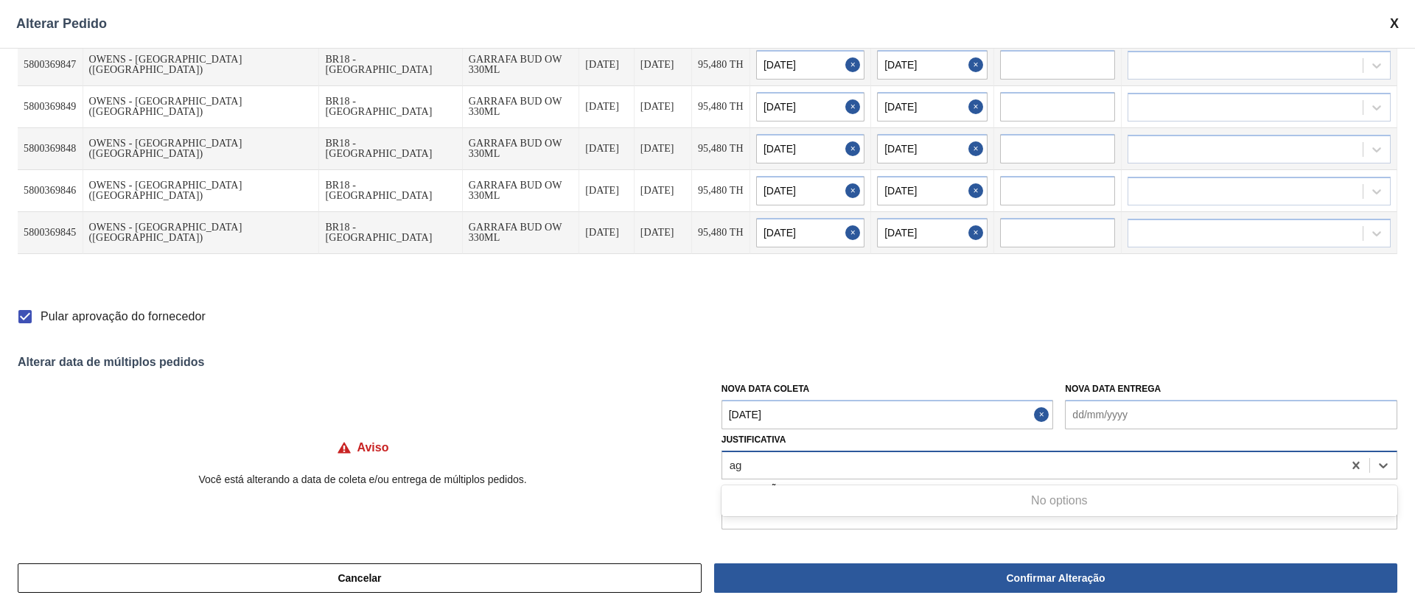
type input "a"
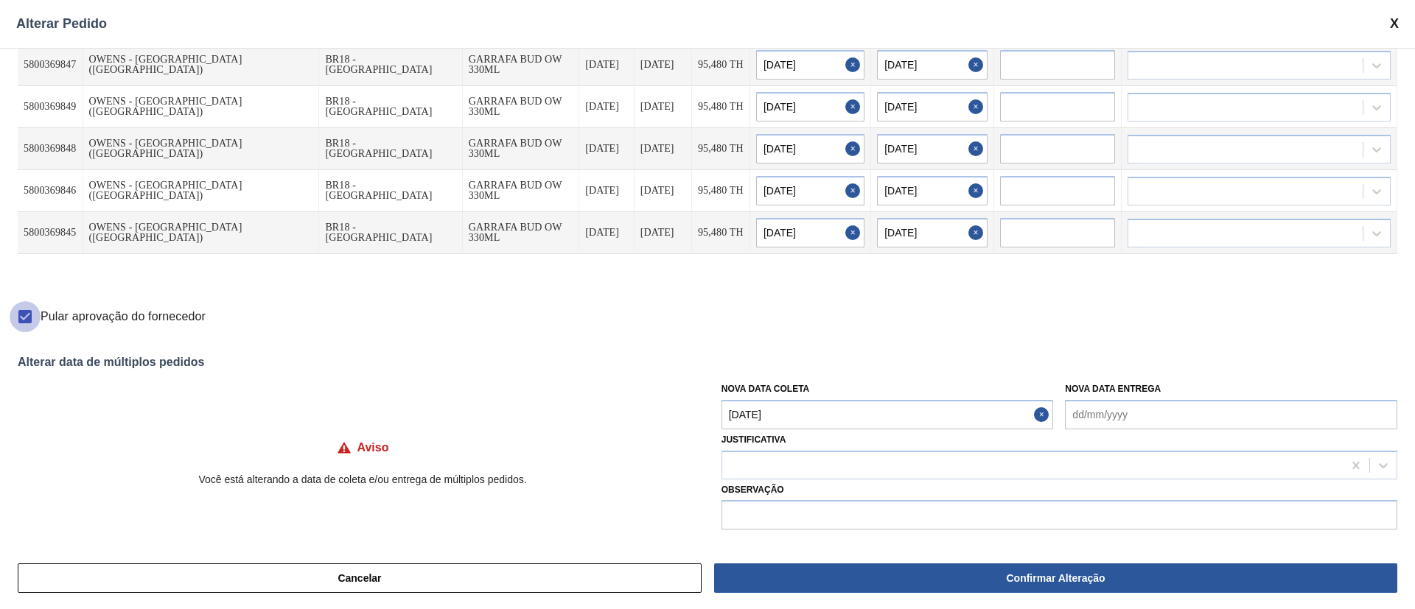
click at [25, 315] on input "Pular aprovação do fornecedor" at bounding box center [25, 316] width 31 height 31
checkbox input "false"
click at [782, 469] on div at bounding box center [1032, 465] width 620 height 21
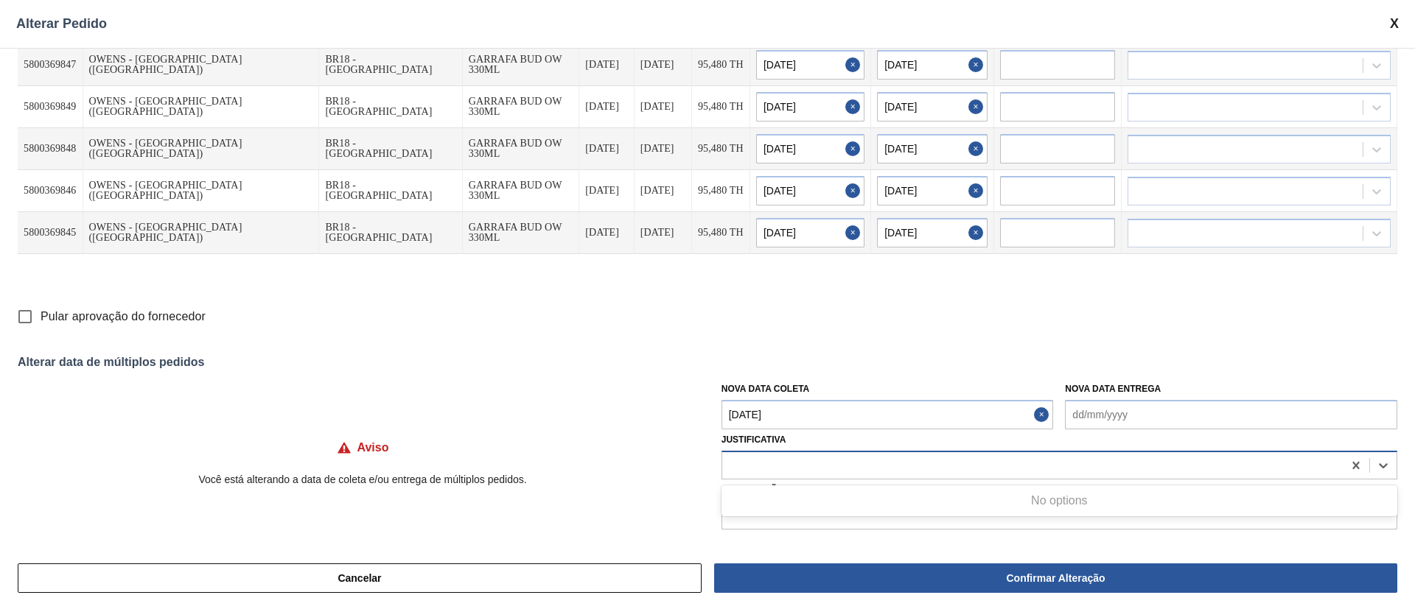
click at [1171, 453] on div at bounding box center [1059, 465] width 676 height 29
click at [1384, 461] on icon at bounding box center [1382, 465] width 15 height 15
click at [1157, 407] on Entrega "Nova Data Entrega" at bounding box center [1231, 414] width 332 height 29
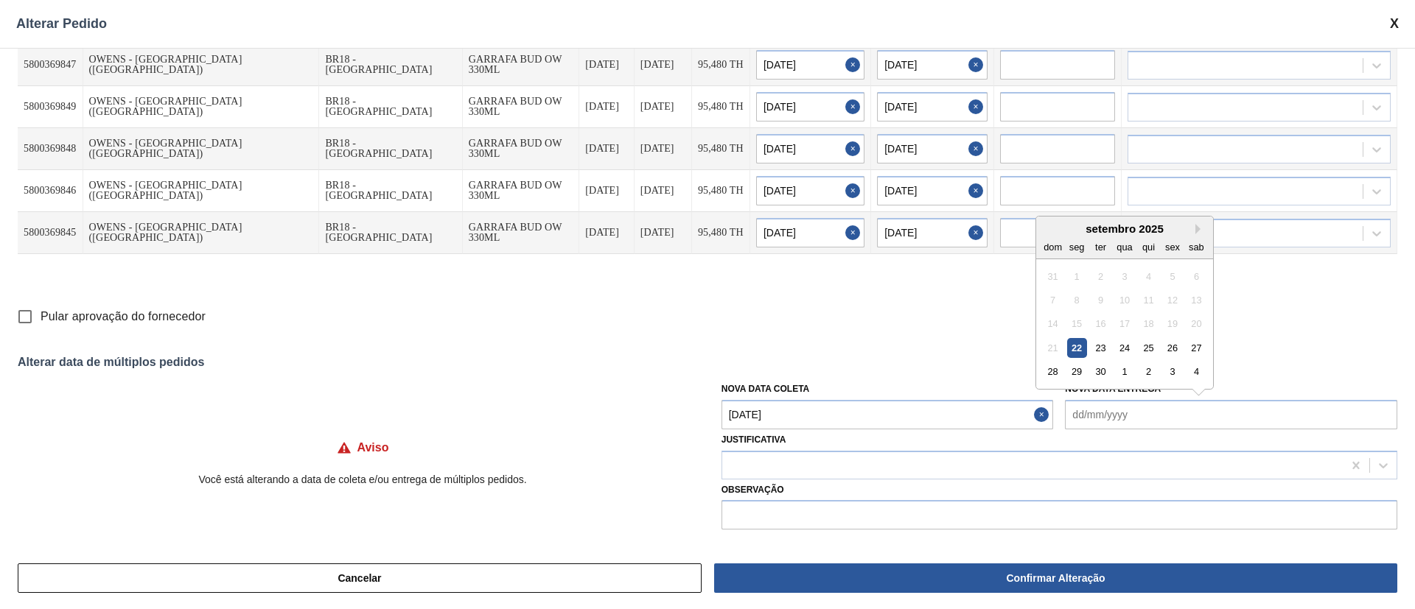
click at [1098, 346] on div "23" at bounding box center [1100, 348] width 20 height 20
type Entrega "23/09/2025"
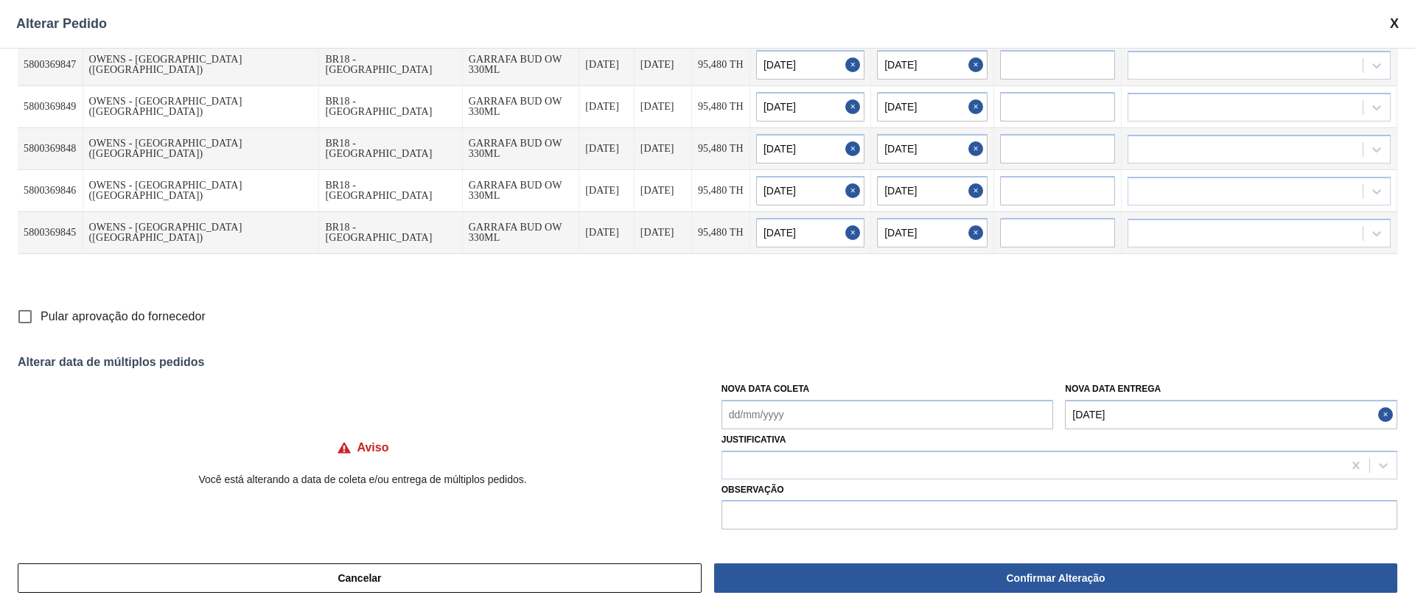
type input "22/09/2025"
type input "23/09/2025"
type input "22/09/2025"
type input "23/09/2025"
type input "22/09/2025"
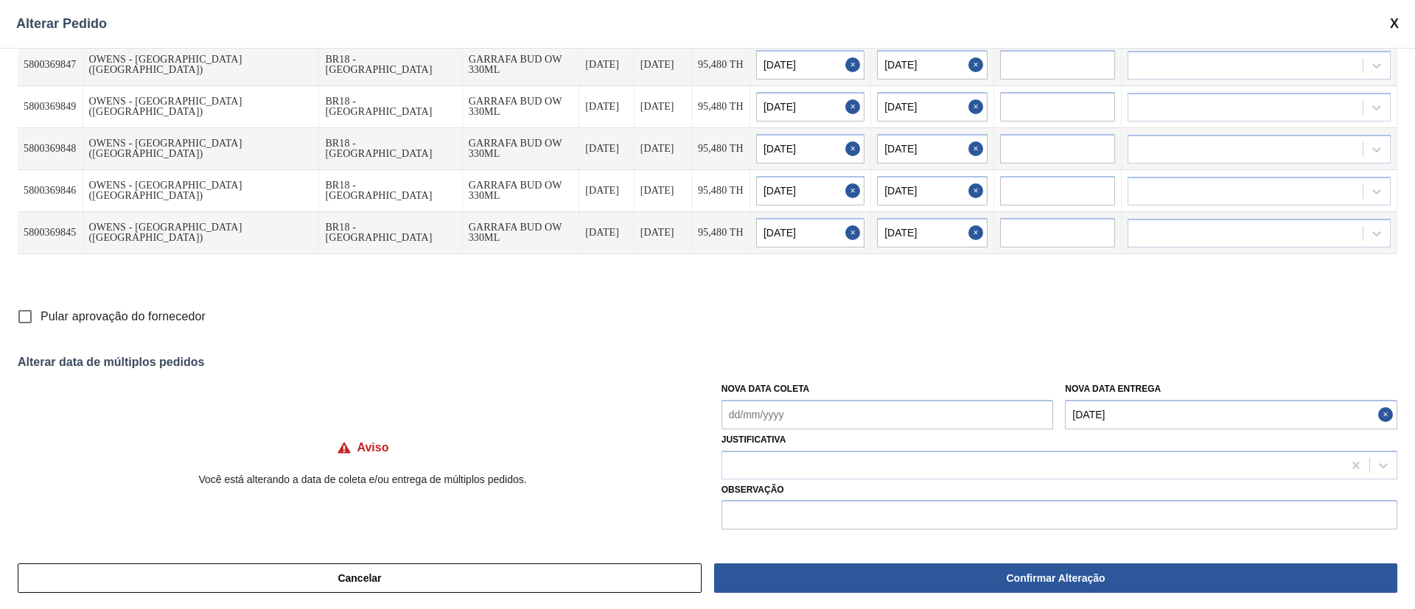
type input "23/09/2025"
type input "22/09/2025"
type input "23/09/2025"
type input "22/09/2025"
type input "23/09/2025"
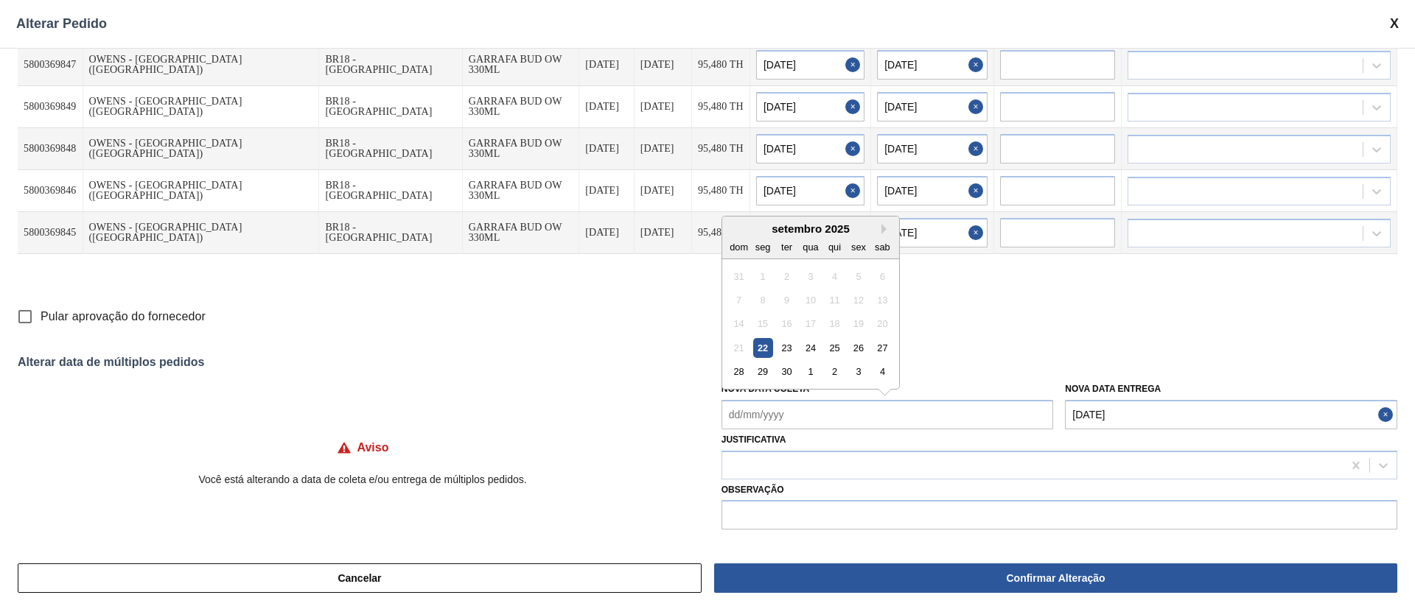
click at [811, 414] on Coleta "Nova Data Coleta" at bounding box center [887, 414] width 332 height 29
click at [781, 345] on div "23" at bounding box center [787, 348] width 20 height 20
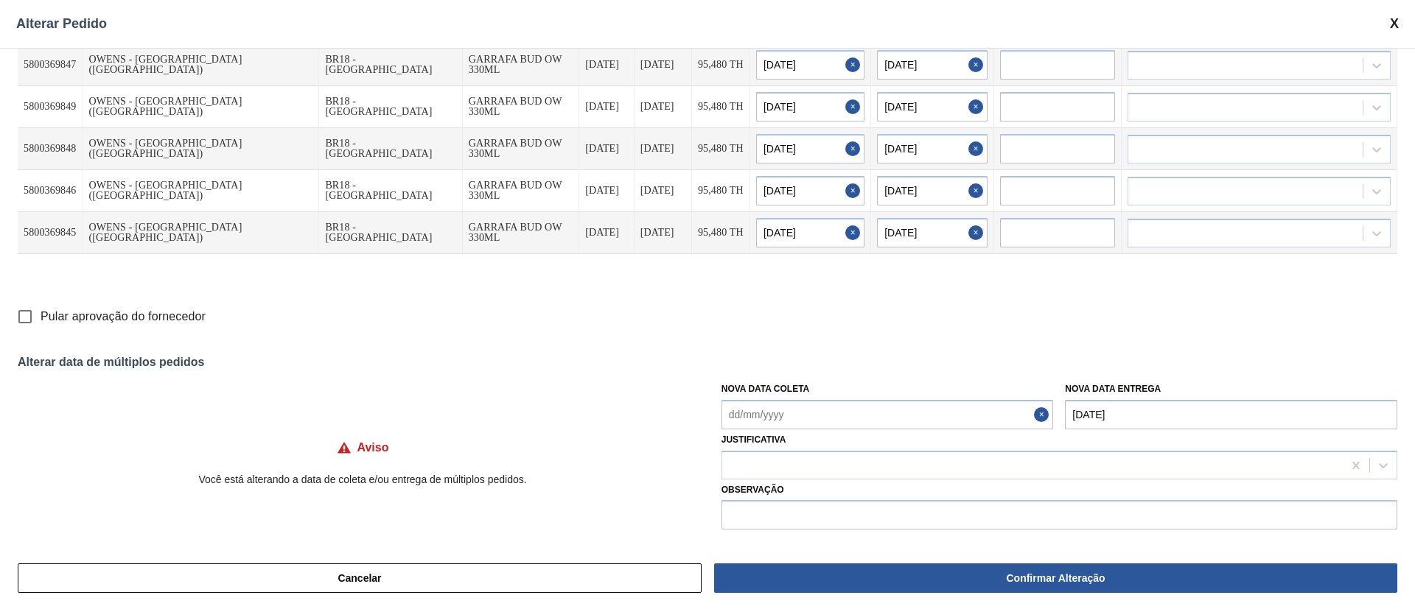
type Coleta "23/09/2025"
type input "23/09/2025"
type input "24/09/2025"
type input "23/09/2025"
type input "24/09/2025"
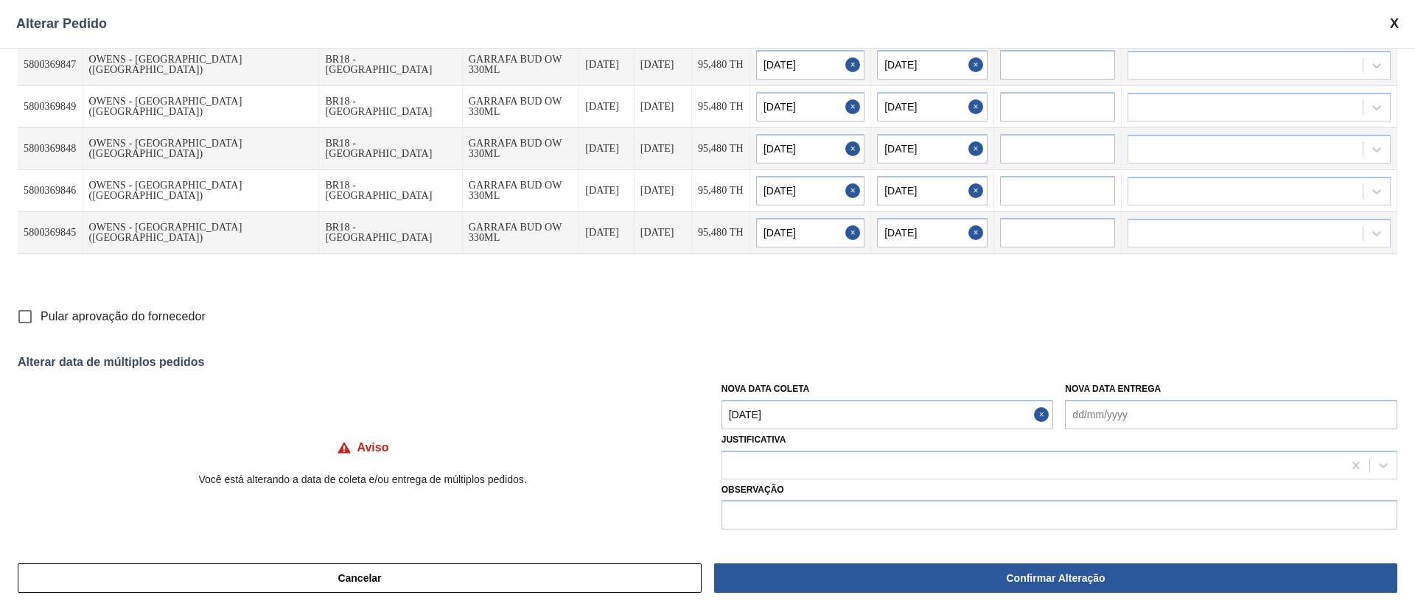
type input "23/09/2025"
type input "24/09/2025"
type input "23/09/2025"
type input "24/09/2025"
type input "23/09/2025"
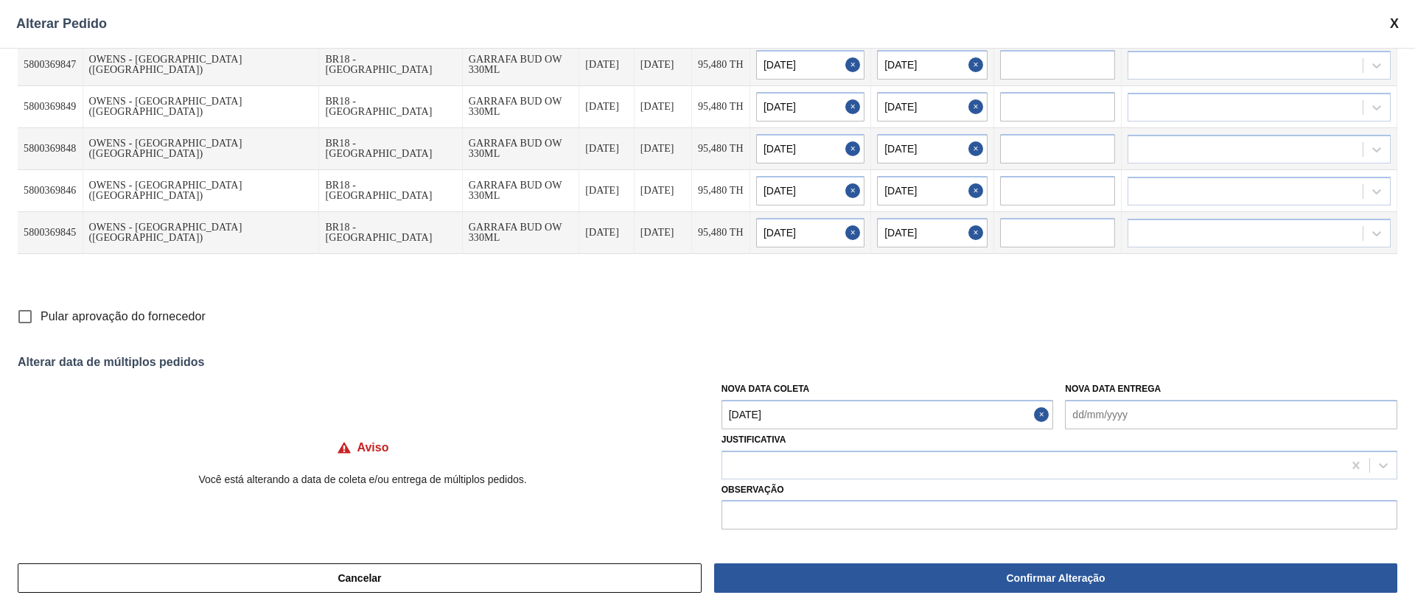
type input "24/09/2025"
click at [788, 462] on div at bounding box center [1032, 465] width 620 height 21
click at [713, 337] on div "PO Origem Destino Material Data Coleta Data entrega Quantidade Nova Data Coleta…" at bounding box center [707, 298] width 1415 height 500
click at [583, 337] on div "PO Origem Destino Material Data Coleta Data entrega Quantidade Nova Data Coleta…" at bounding box center [707, 298] width 1415 height 500
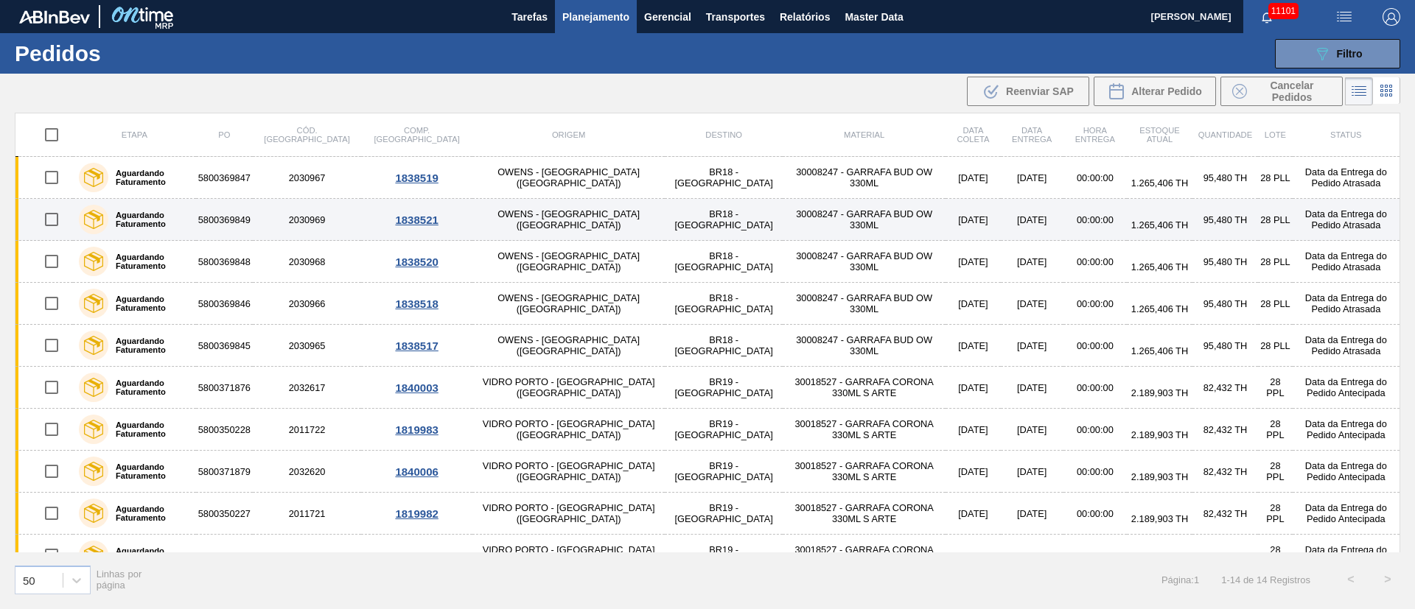
drag, startPoint x: 51, startPoint y: 183, endPoint x: 52, endPoint y: 198, distance: 15.5
click at [52, 182] on input "checkbox" at bounding box center [51, 177] width 31 height 31
checkbox input "true"
click at [52, 219] on input "checkbox" at bounding box center [51, 219] width 31 height 31
checkbox input "true"
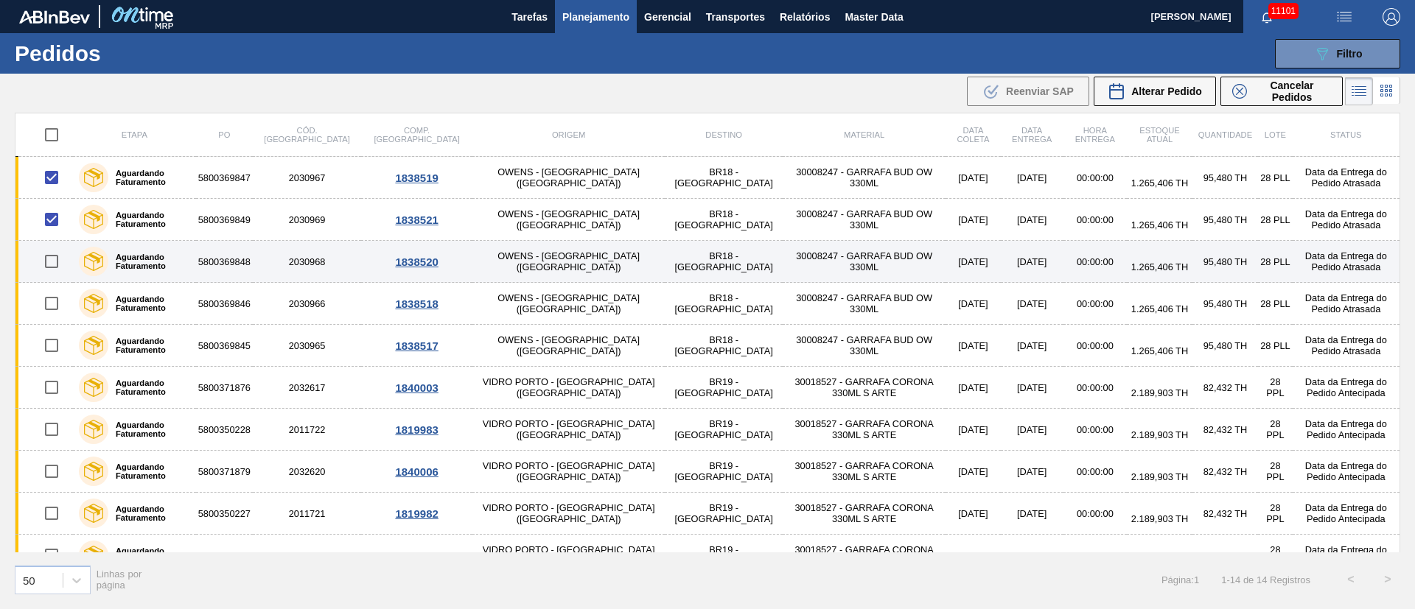
click at [49, 266] on input "checkbox" at bounding box center [51, 261] width 31 height 31
checkbox input "true"
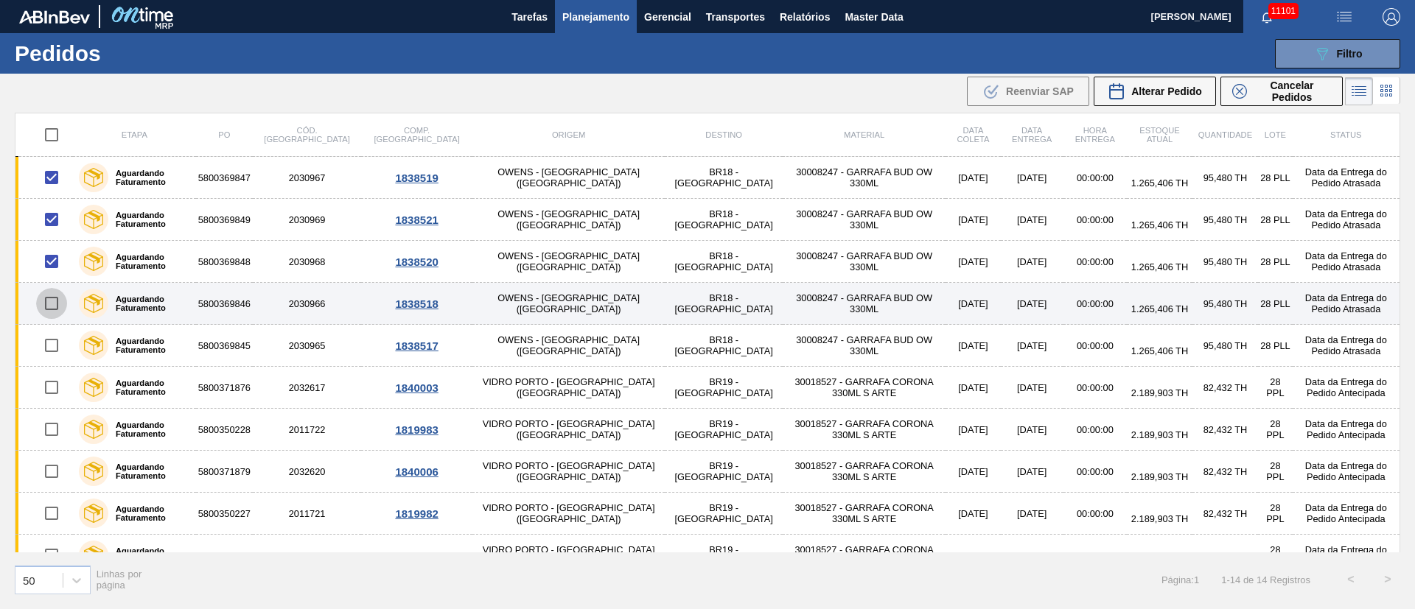
click at [43, 309] on input "checkbox" at bounding box center [51, 303] width 31 height 31
checkbox input "true"
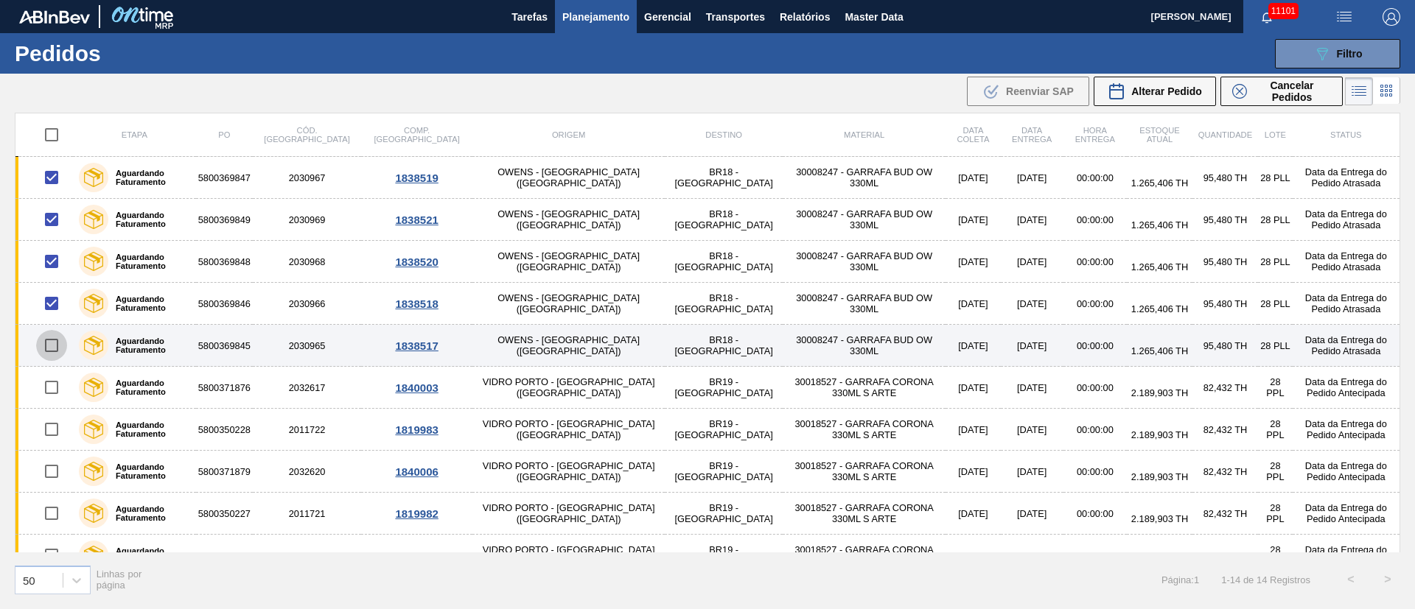
click at [50, 350] on input "checkbox" at bounding box center [51, 345] width 31 height 31
checkbox input "true"
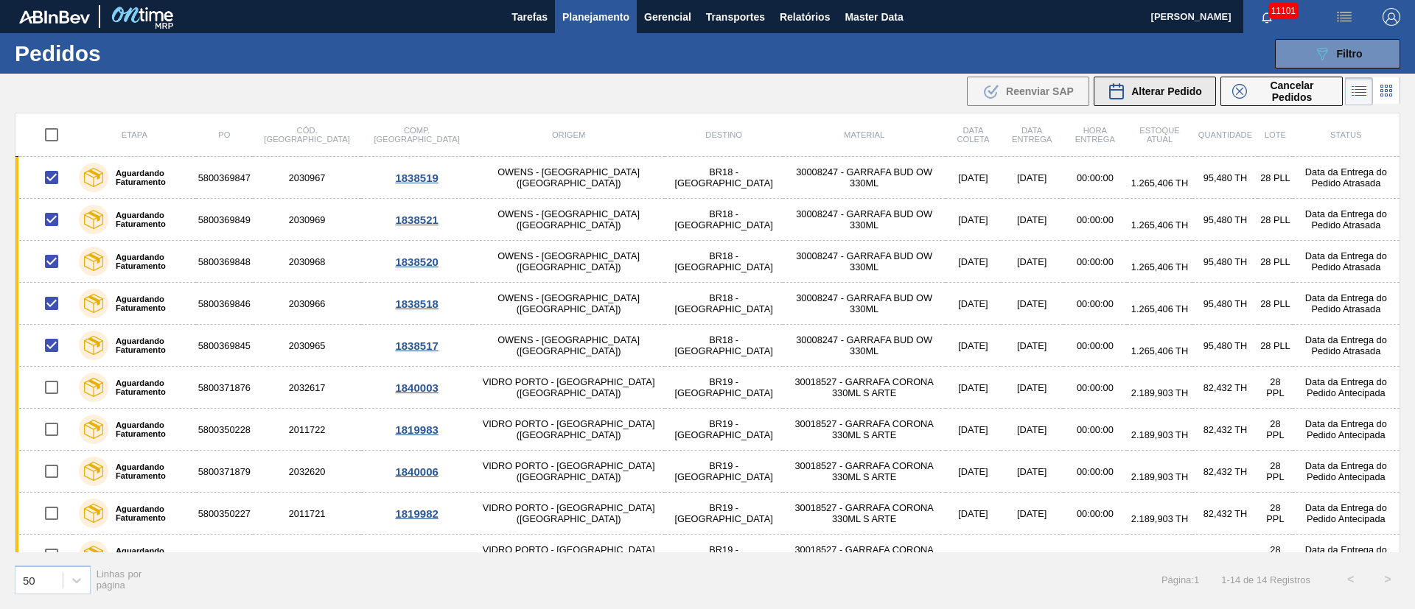
click at [1171, 90] on span "Alterar Pedido" at bounding box center [1166, 91] width 71 height 12
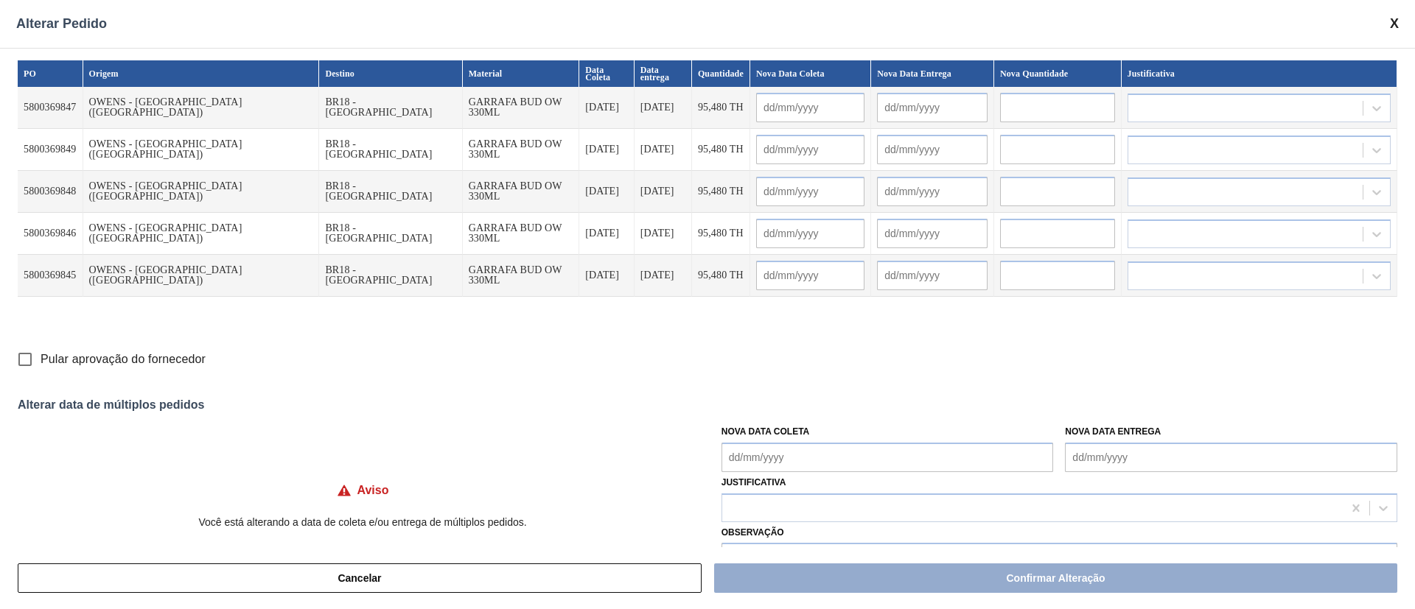
click at [779, 460] on Coleta "Nova Data Coleta" at bounding box center [887, 457] width 332 height 29
click at [783, 388] on div "23" at bounding box center [787, 391] width 20 height 20
type Coleta "[DATE]"
type input "[DATE]"
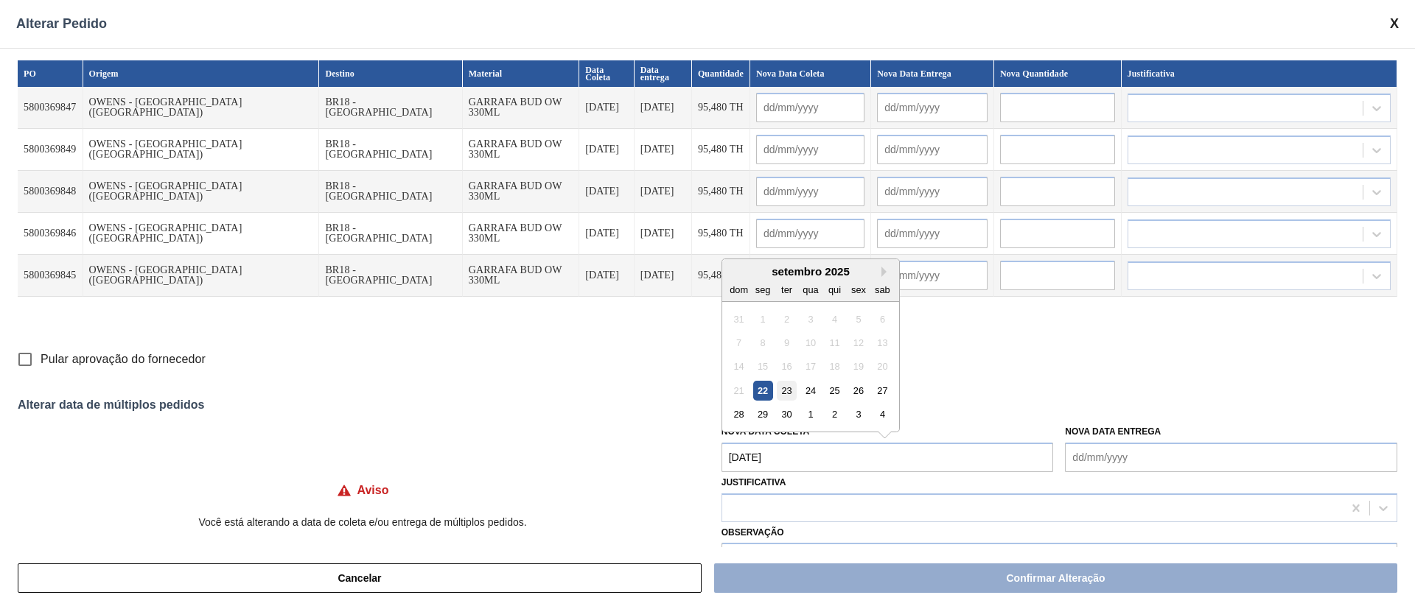
type input "[DATE]"
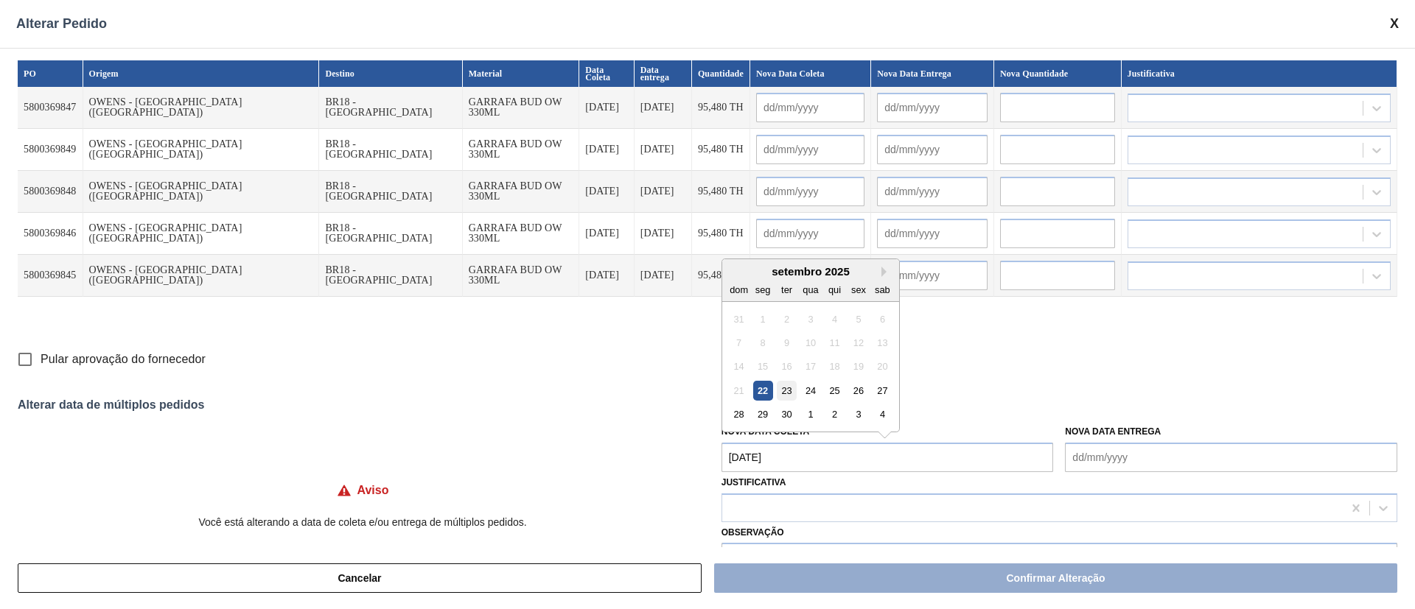
type input "[DATE]"
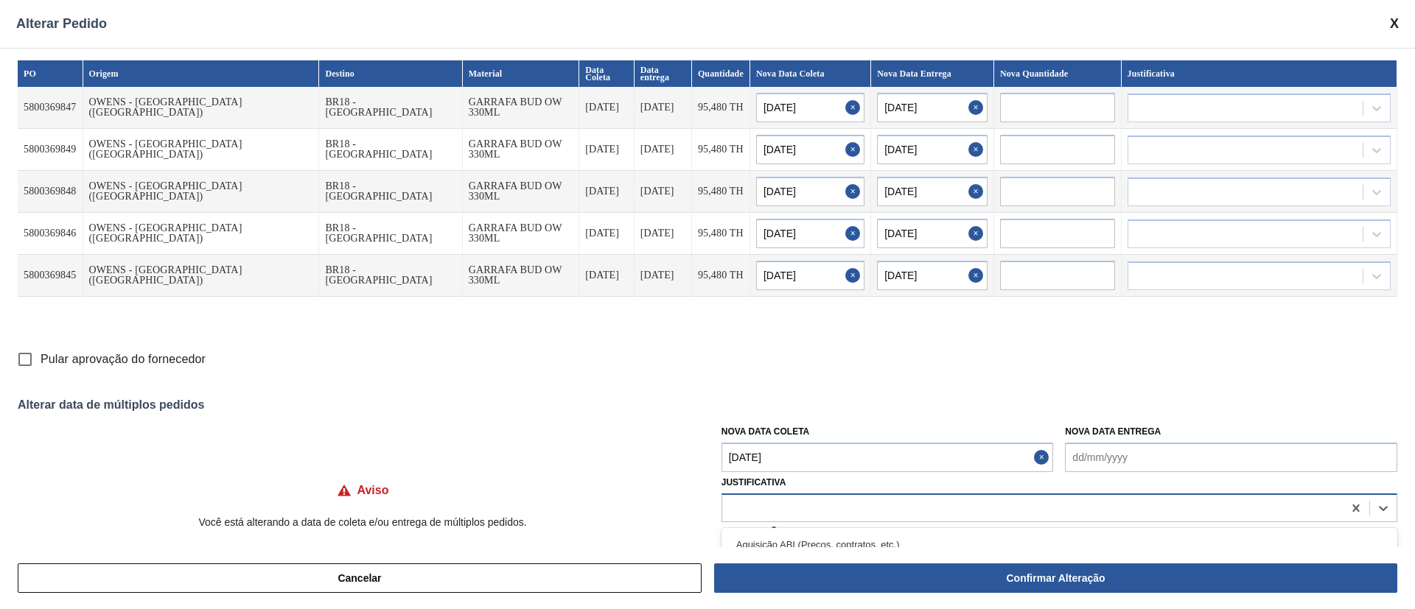
click at [777, 502] on div at bounding box center [1032, 507] width 620 height 21
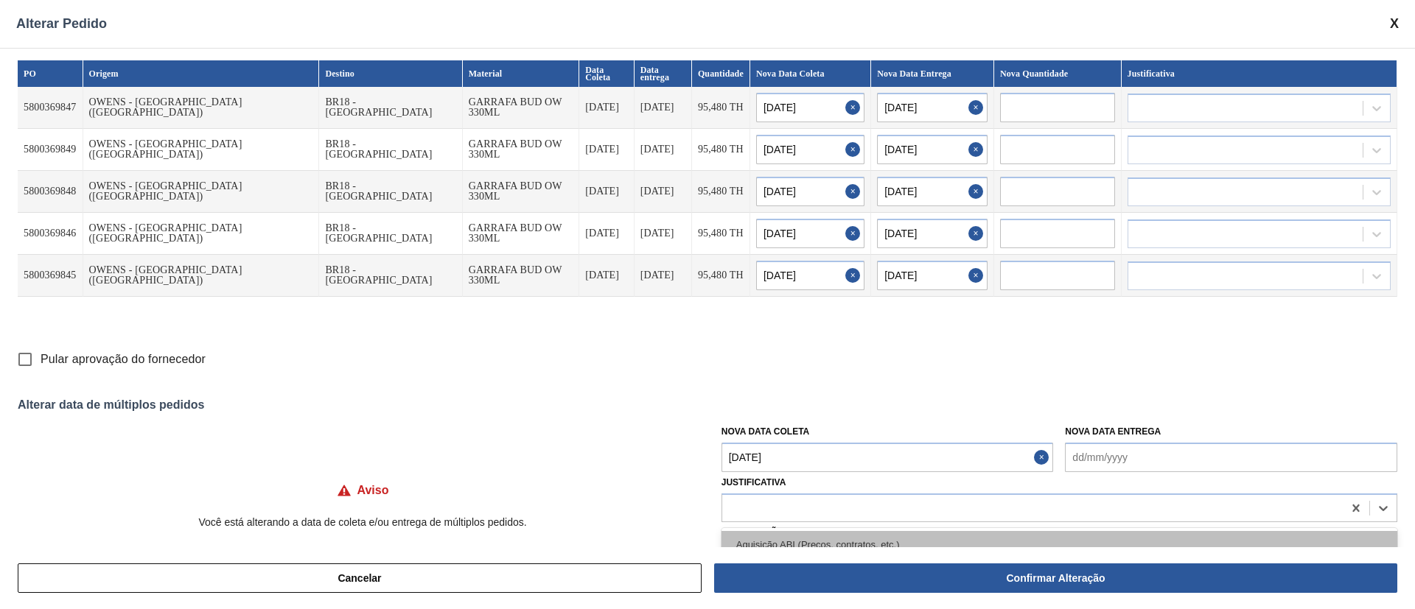
click at [774, 535] on div "Aquisição ABI (Preços, contratos, etc.)" at bounding box center [1059, 544] width 676 height 27
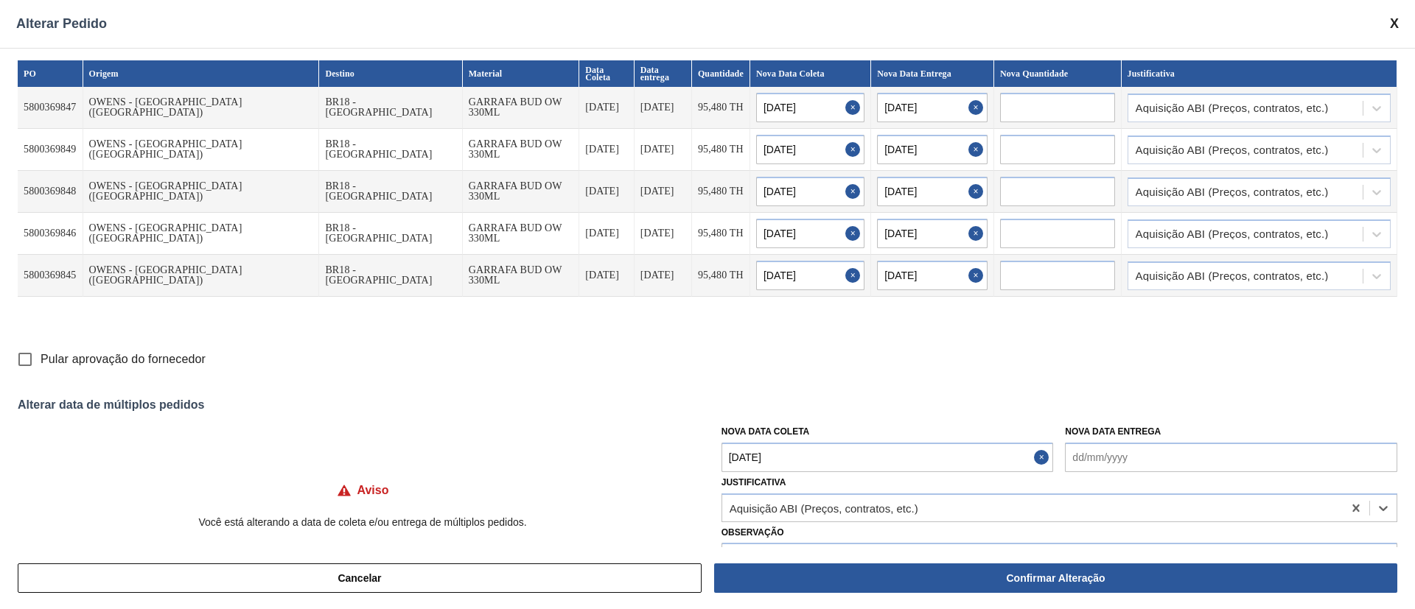
click at [21, 364] on input "Pular aprovação do fornecedor" at bounding box center [25, 359] width 31 height 31
checkbox input "true"
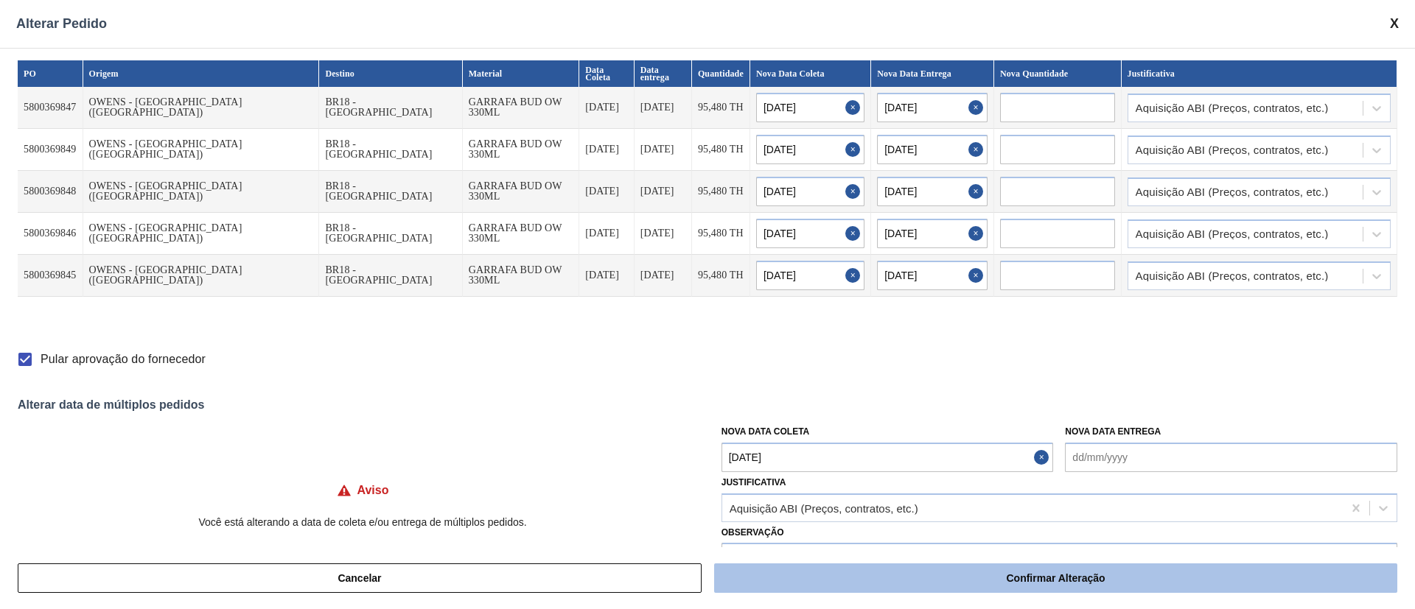
click at [986, 578] on button "Confirmar Alteração" at bounding box center [1055, 578] width 683 height 29
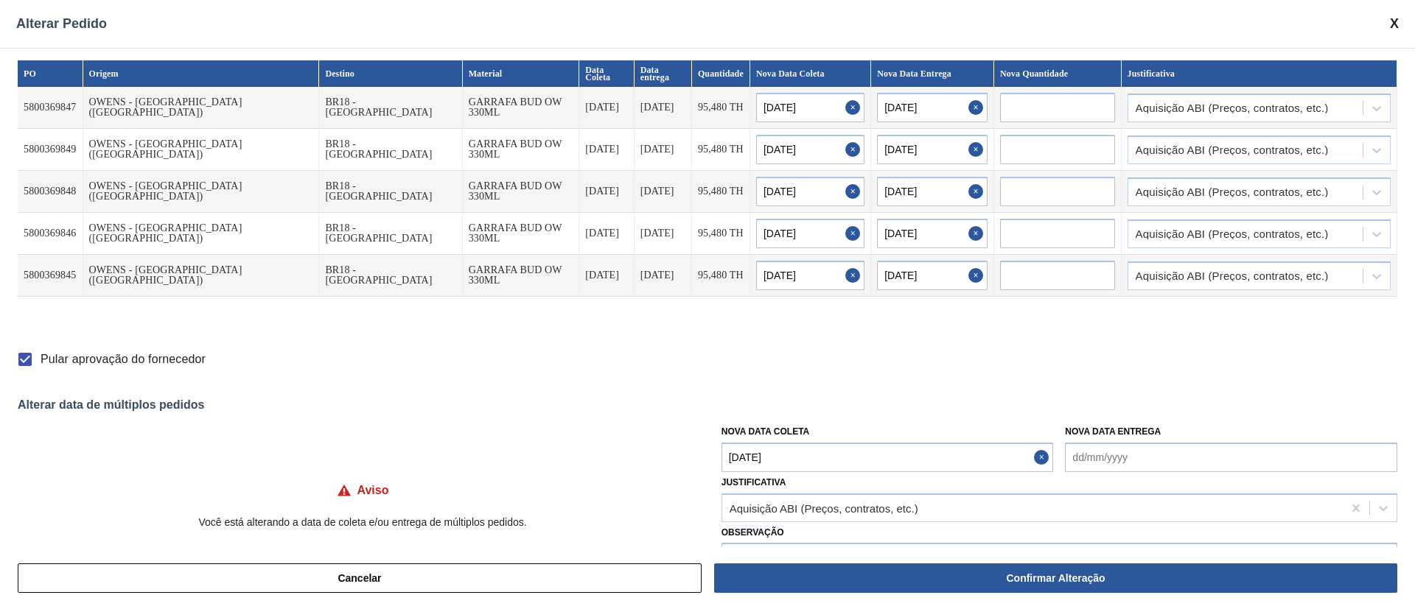
checkbox input "false"
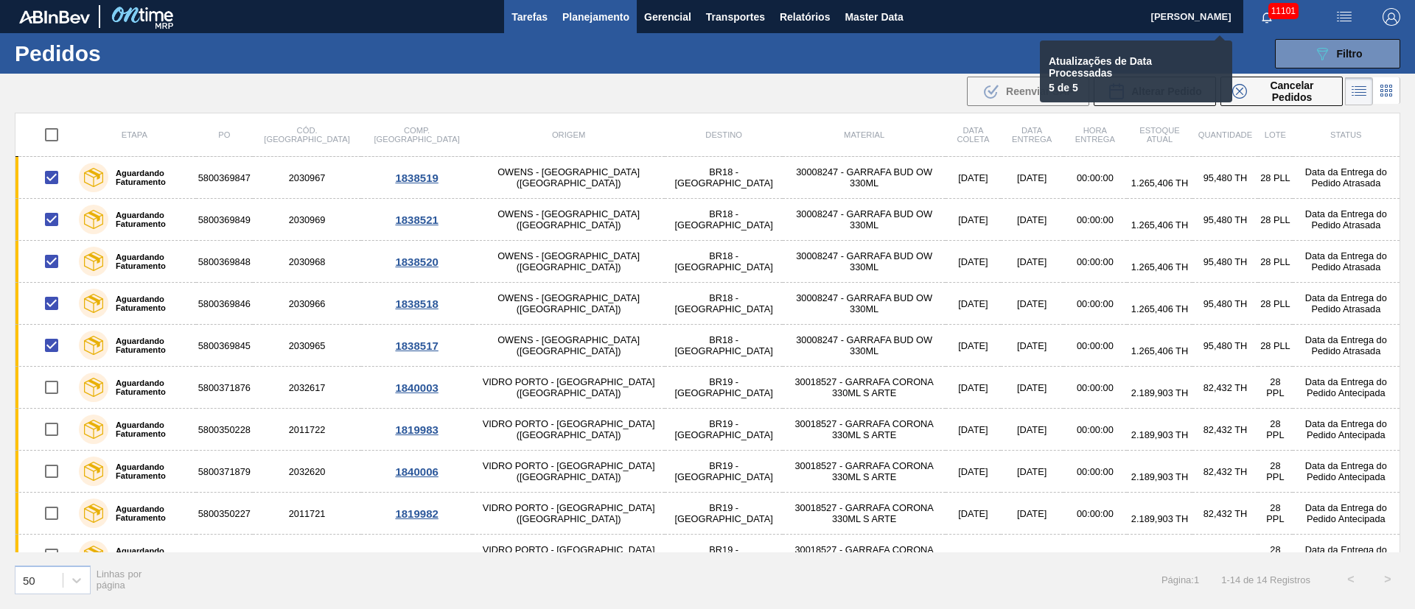
checkbox input "false"
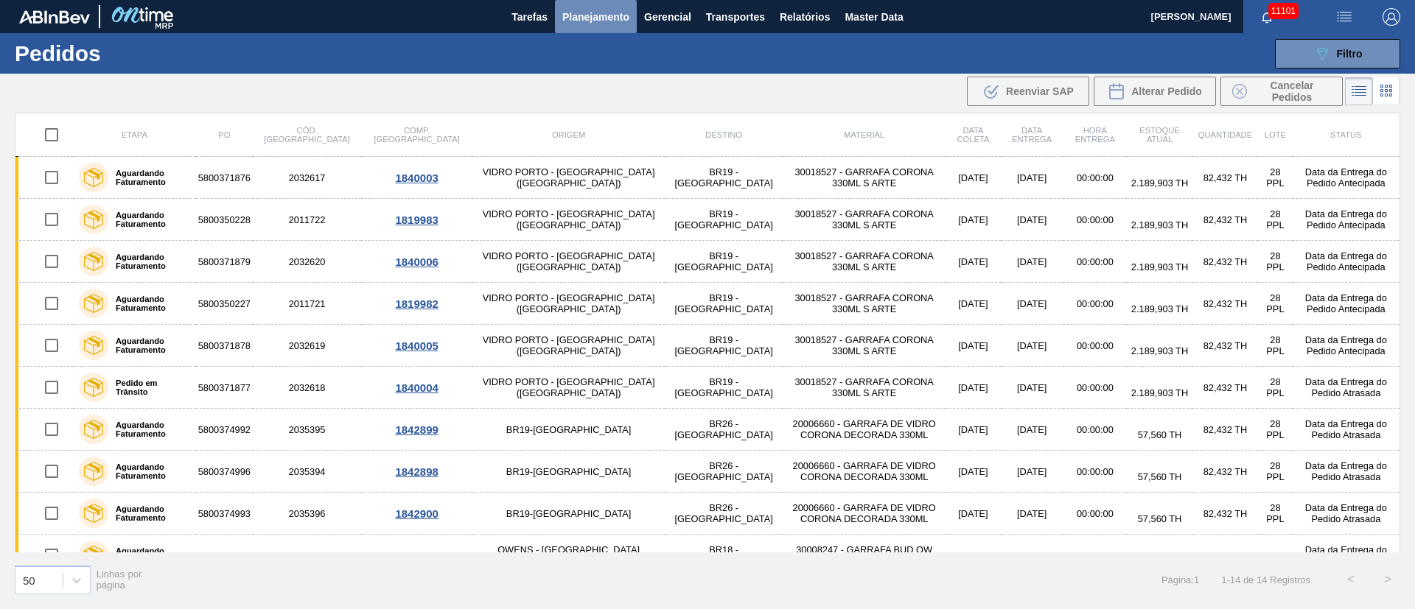
click at [587, 26] on button "Planejamento" at bounding box center [596, 16] width 82 height 33
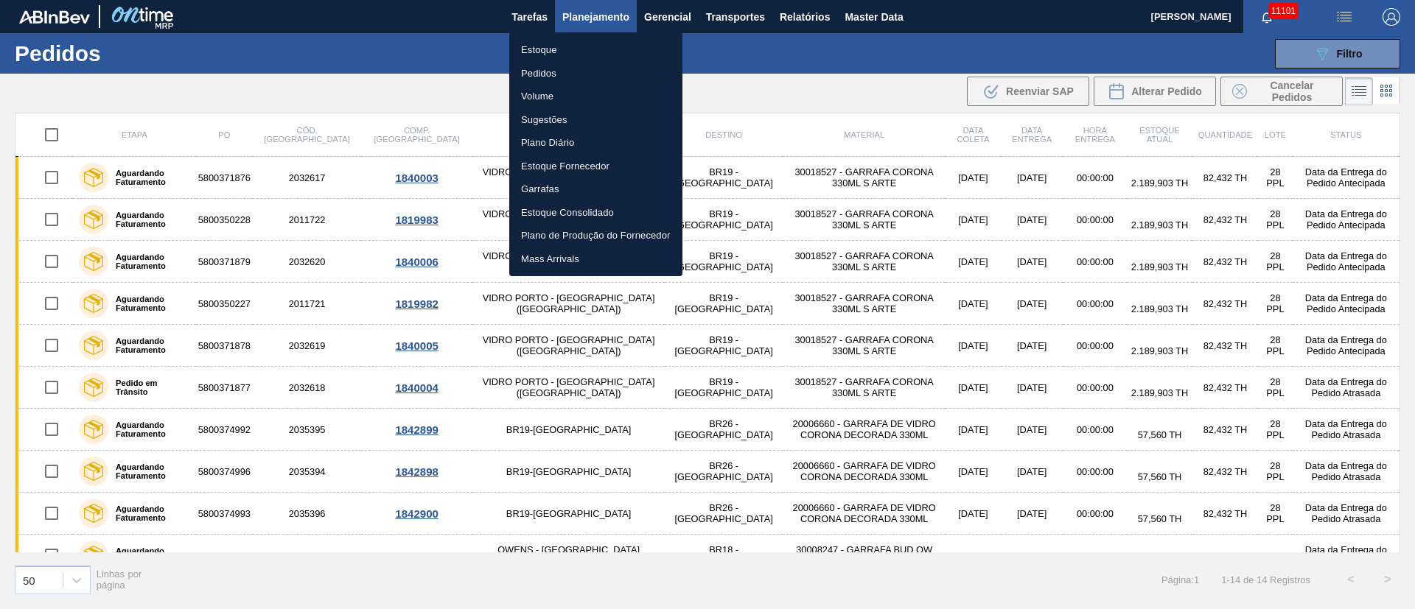
click at [530, 77] on li "Pedidos" at bounding box center [595, 74] width 173 height 24
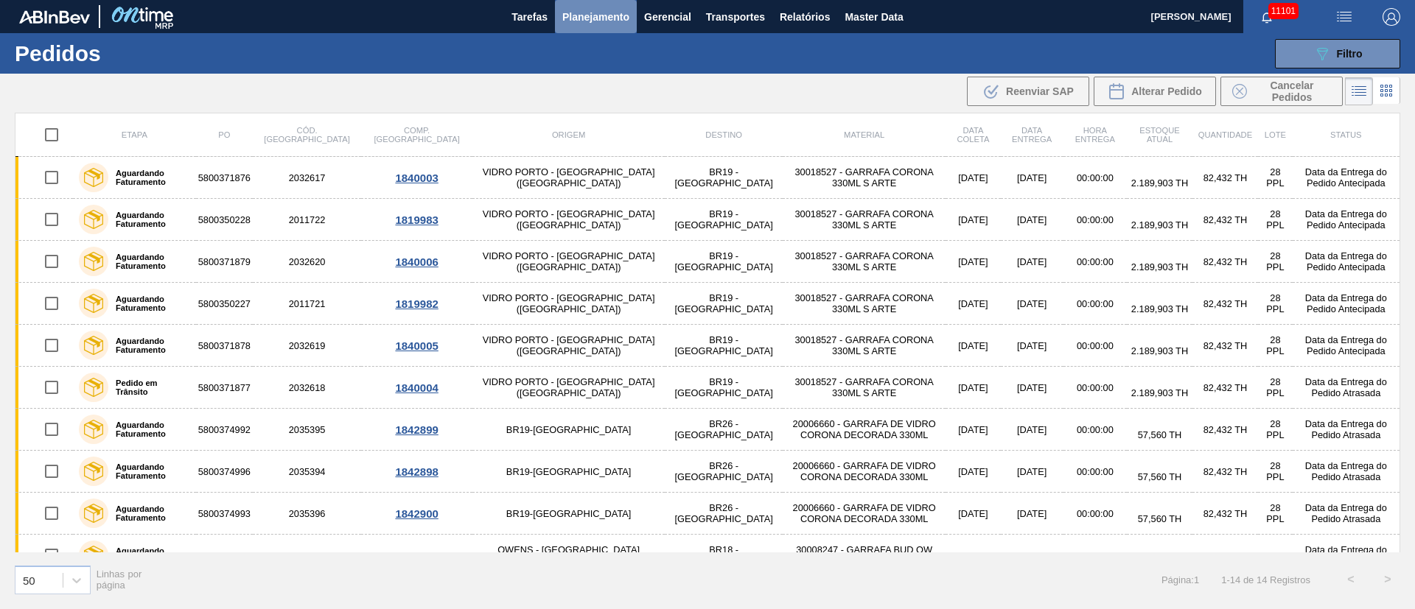
click at [623, 19] on span "Planejamento" at bounding box center [595, 17] width 67 height 18
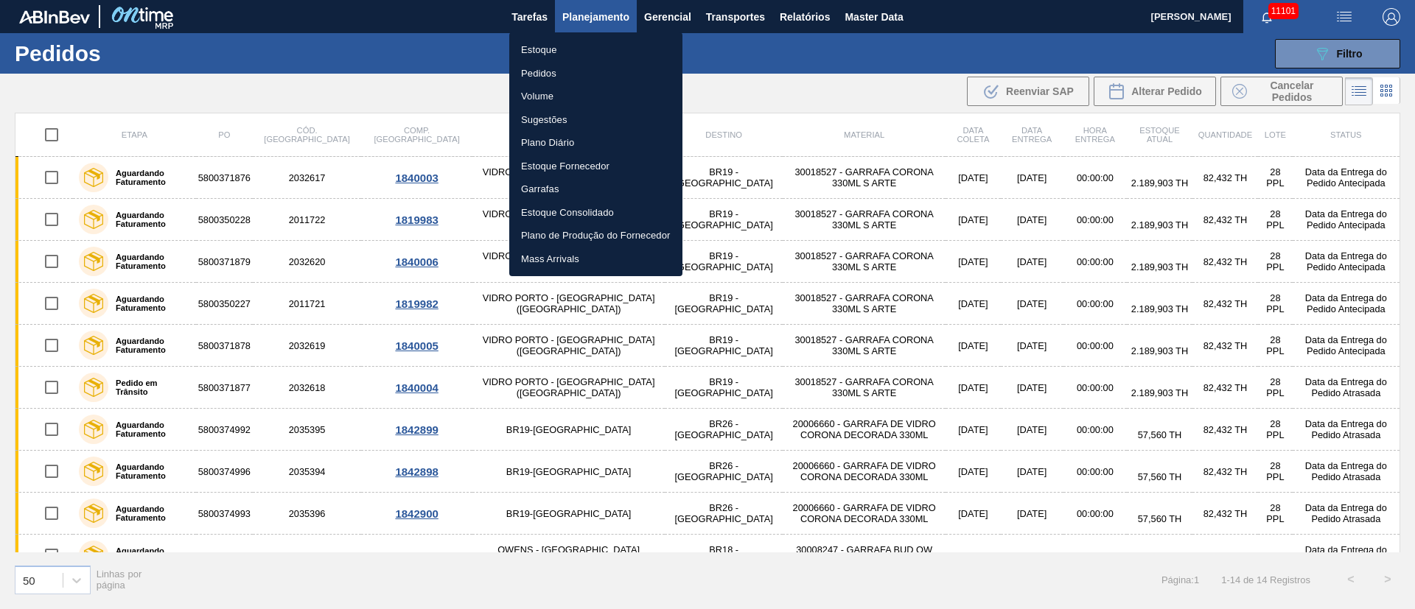
click at [1014, 52] on div at bounding box center [707, 304] width 1415 height 609
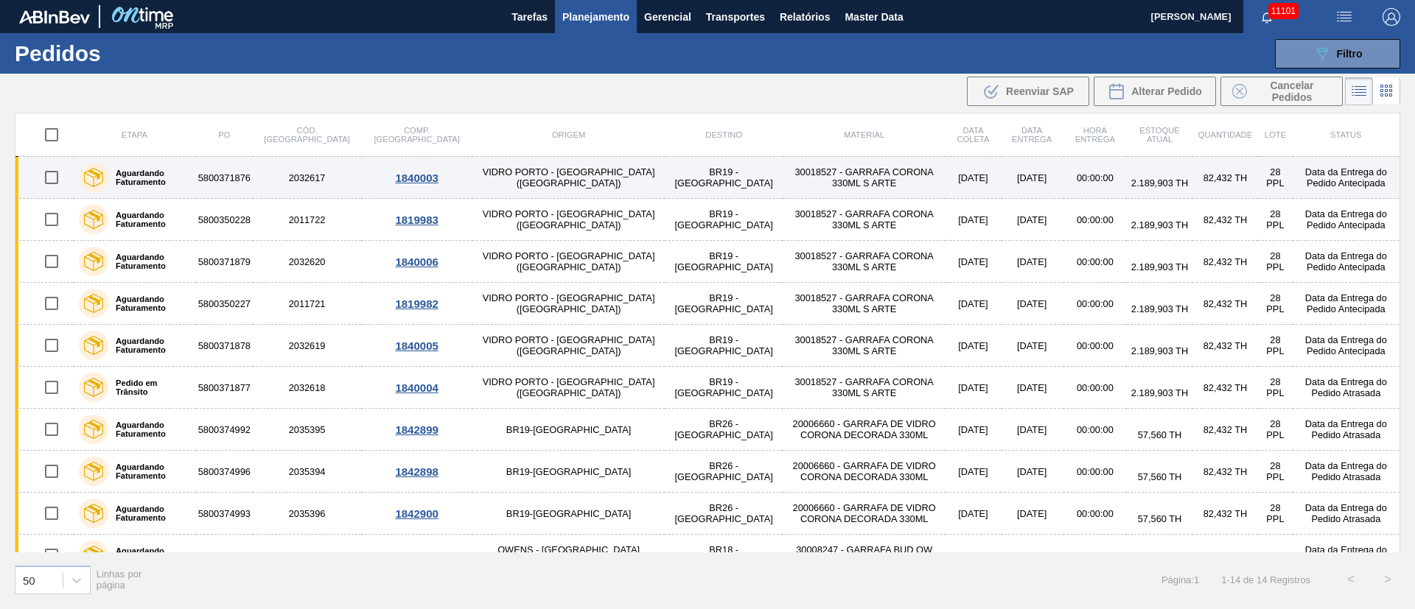
click at [53, 180] on input "checkbox" at bounding box center [51, 177] width 31 height 31
checkbox input "true"
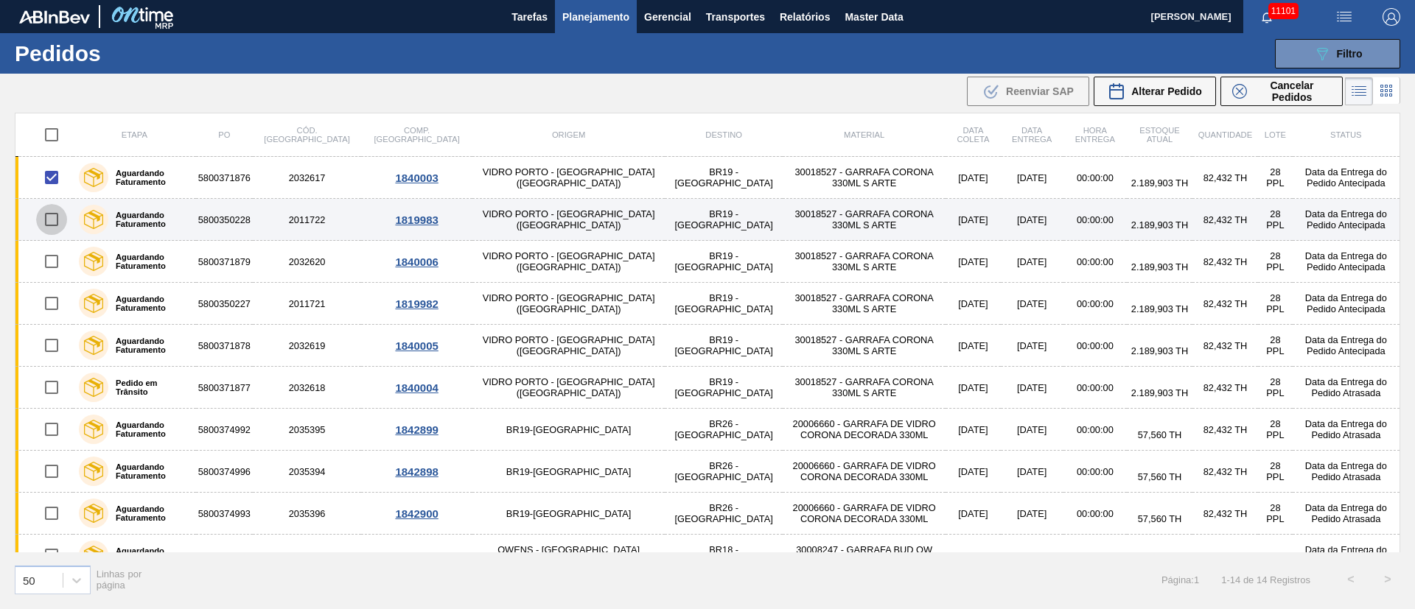
click at [59, 220] on input "checkbox" at bounding box center [51, 219] width 31 height 31
checkbox input "true"
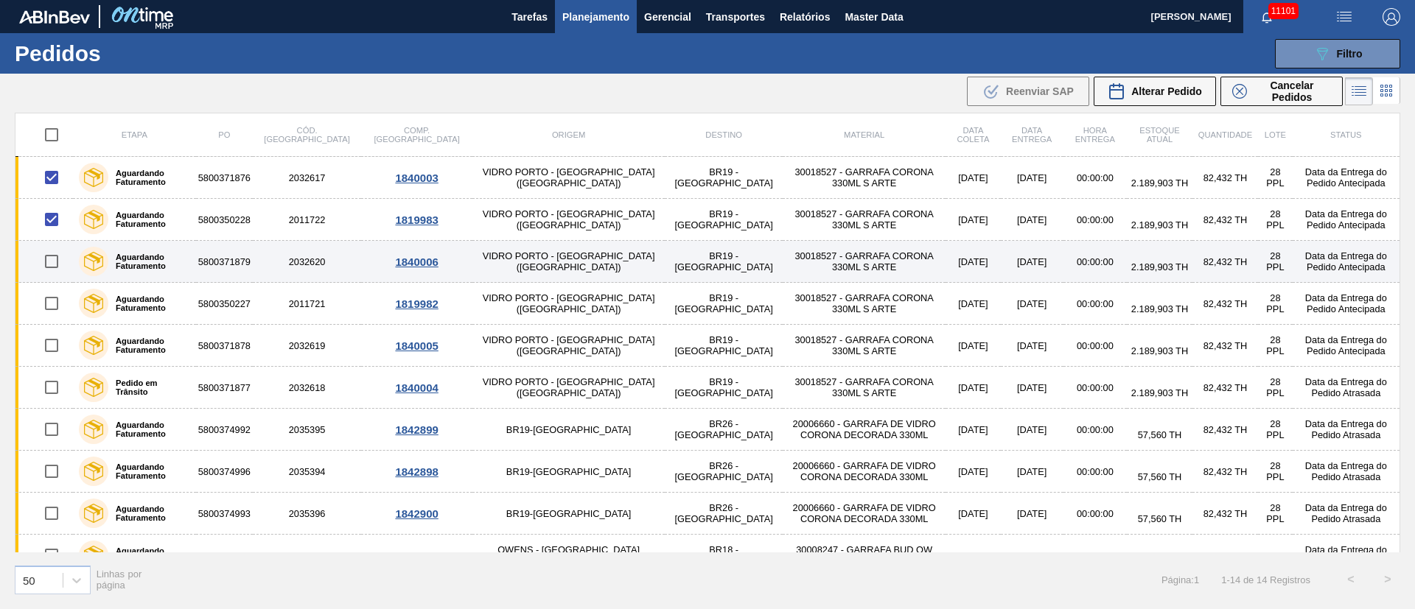
click at [54, 256] on input "checkbox" at bounding box center [51, 261] width 31 height 31
checkbox input "true"
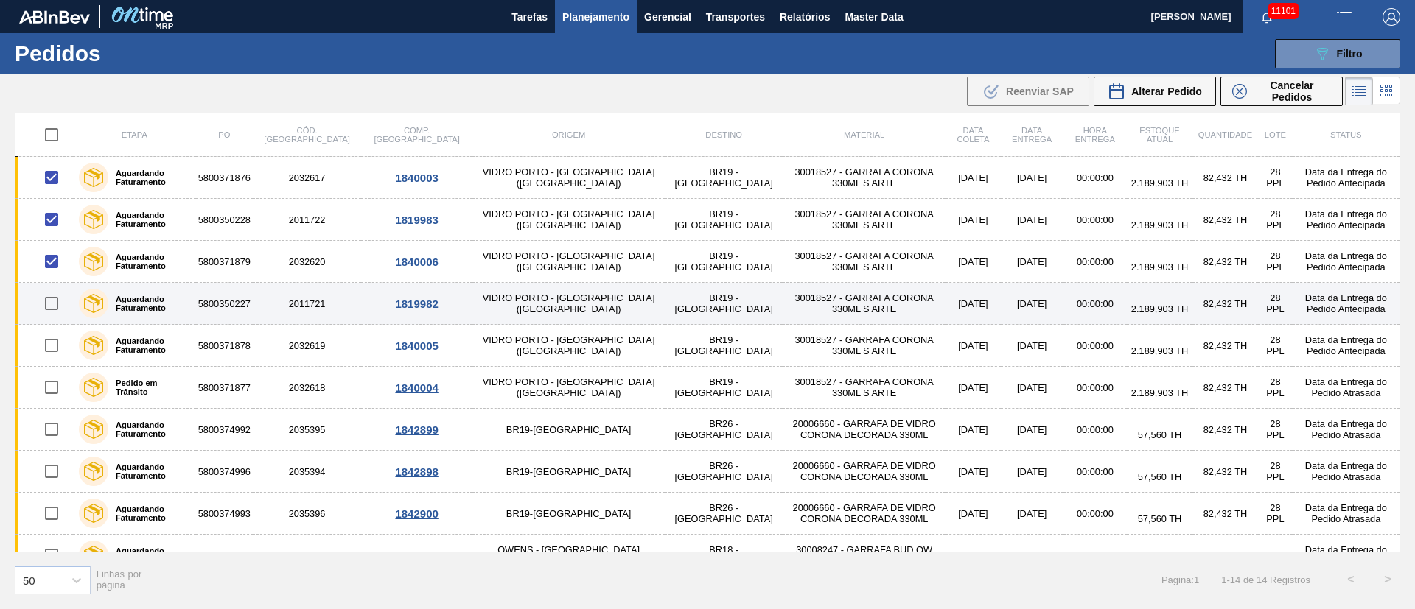
click at [53, 304] on input "checkbox" at bounding box center [51, 303] width 31 height 31
checkbox input "true"
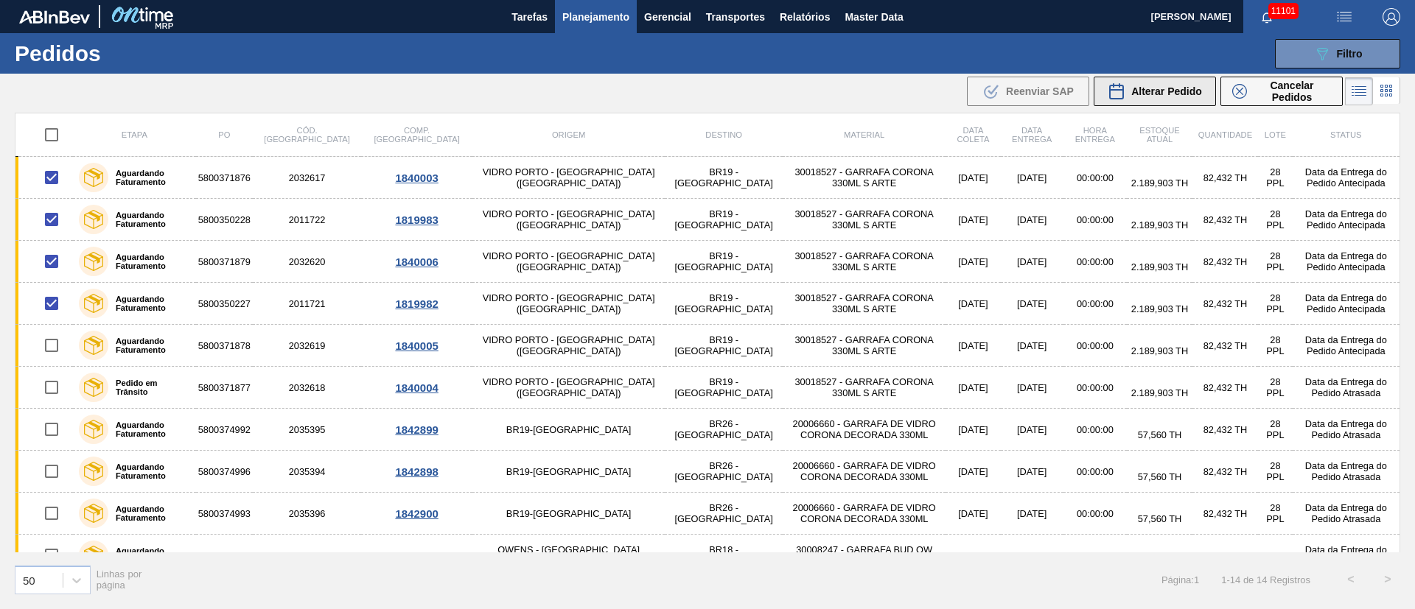
click at [1163, 97] on span "Alterar Pedido" at bounding box center [1166, 91] width 71 height 12
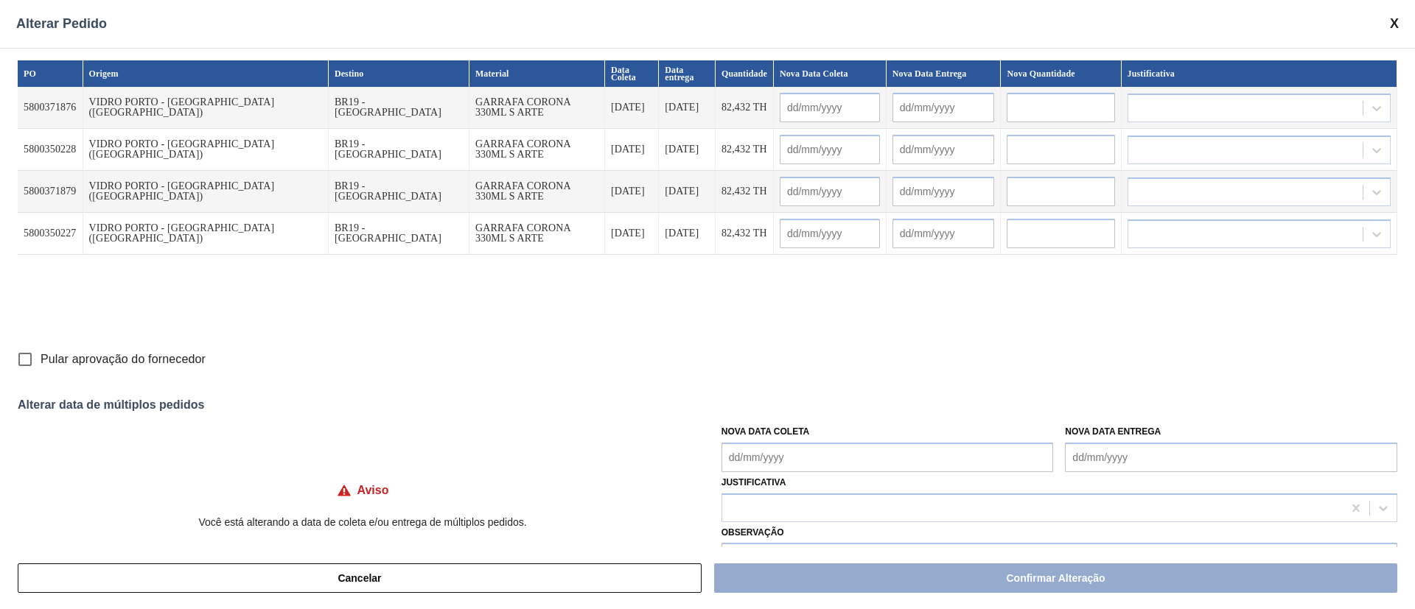
click at [752, 454] on Coleta "Nova Data Coleta" at bounding box center [887, 457] width 332 height 29
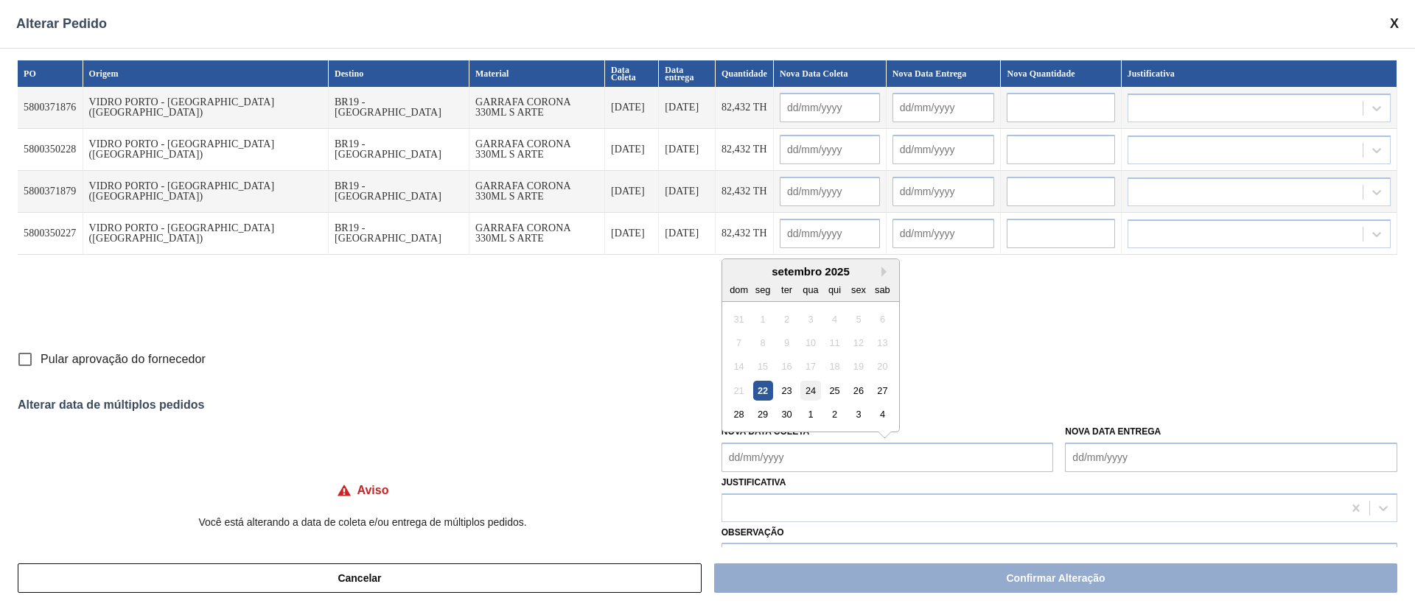
click at [804, 393] on div "24" at bounding box center [810, 391] width 20 height 20
type Coleta "24/09/2025"
type input "24/09/2025"
type input "25/09/2025"
type input "24/09/2025"
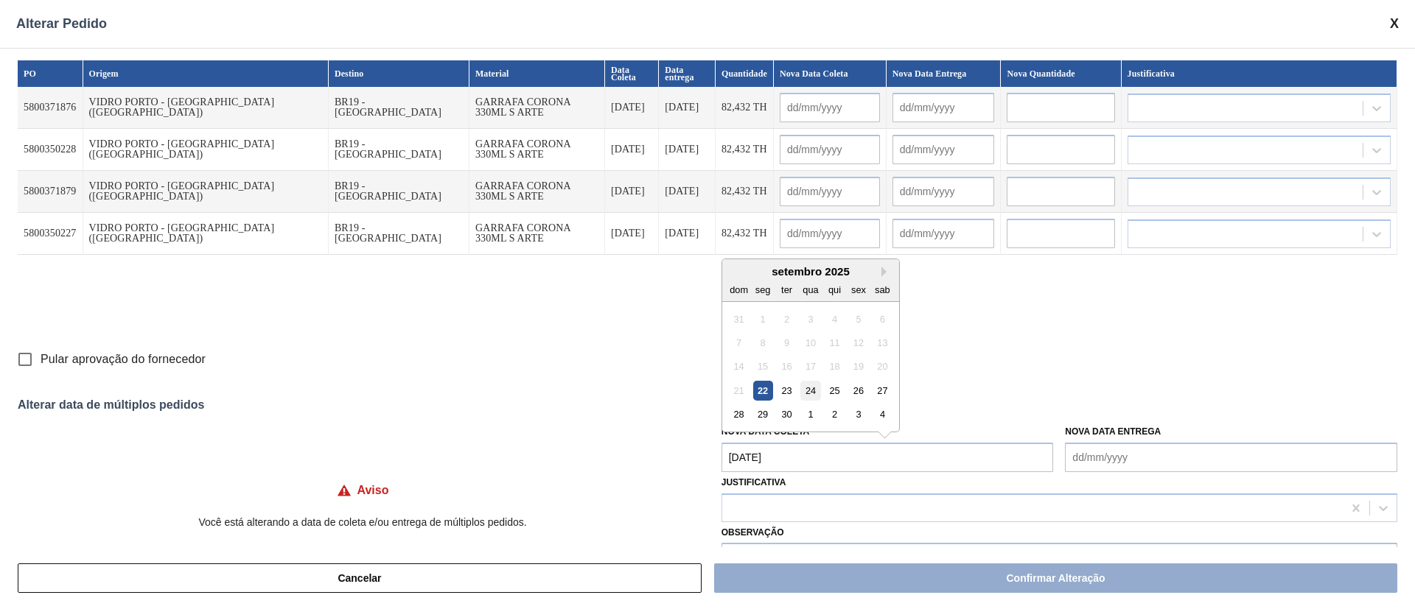
type input "25/09/2025"
type input "24/09/2025"
type input "25/09/2025"
type input "24/09/2025"
type input "25/09/2025"
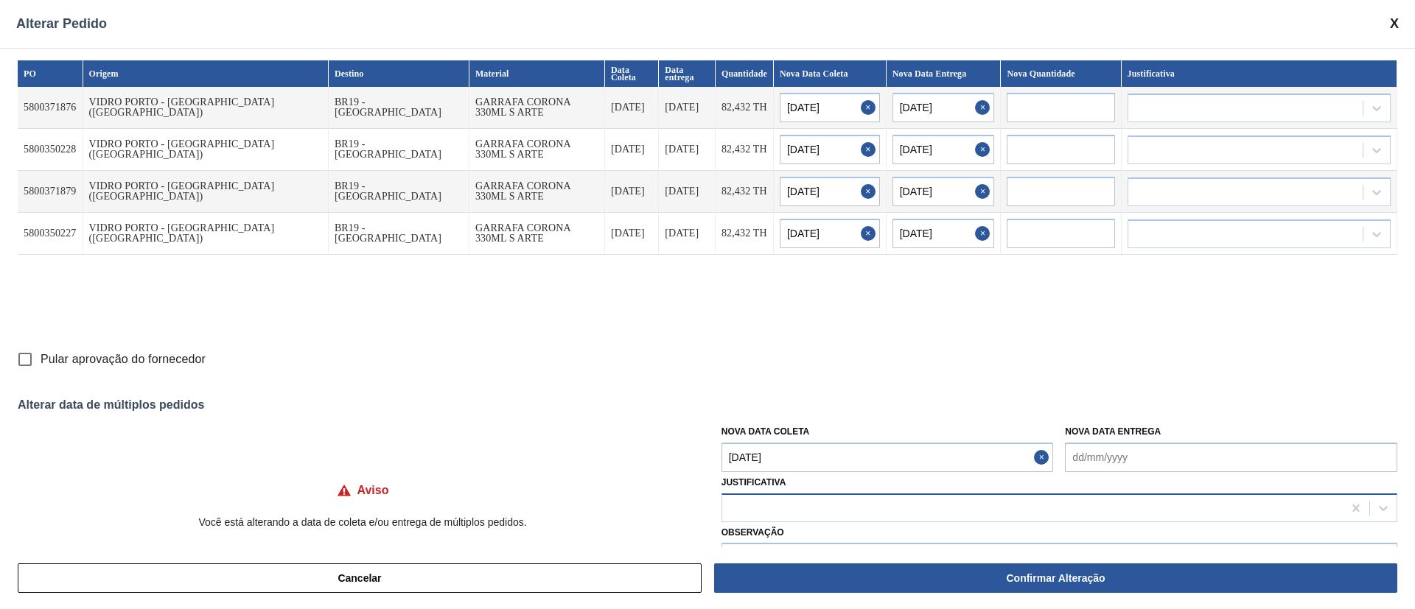
click at [757, 506] on div at bounding box center [1032, 507] width 620 height 21
type input "ou"
click at [768, 548] on div "Cancelar Confirmar Alteração" at bounding box center [707, 578] width 1415 height 62
click at [774, 500] on div at bounding box center [1032, 507] width 620 height 21
type input "ou"
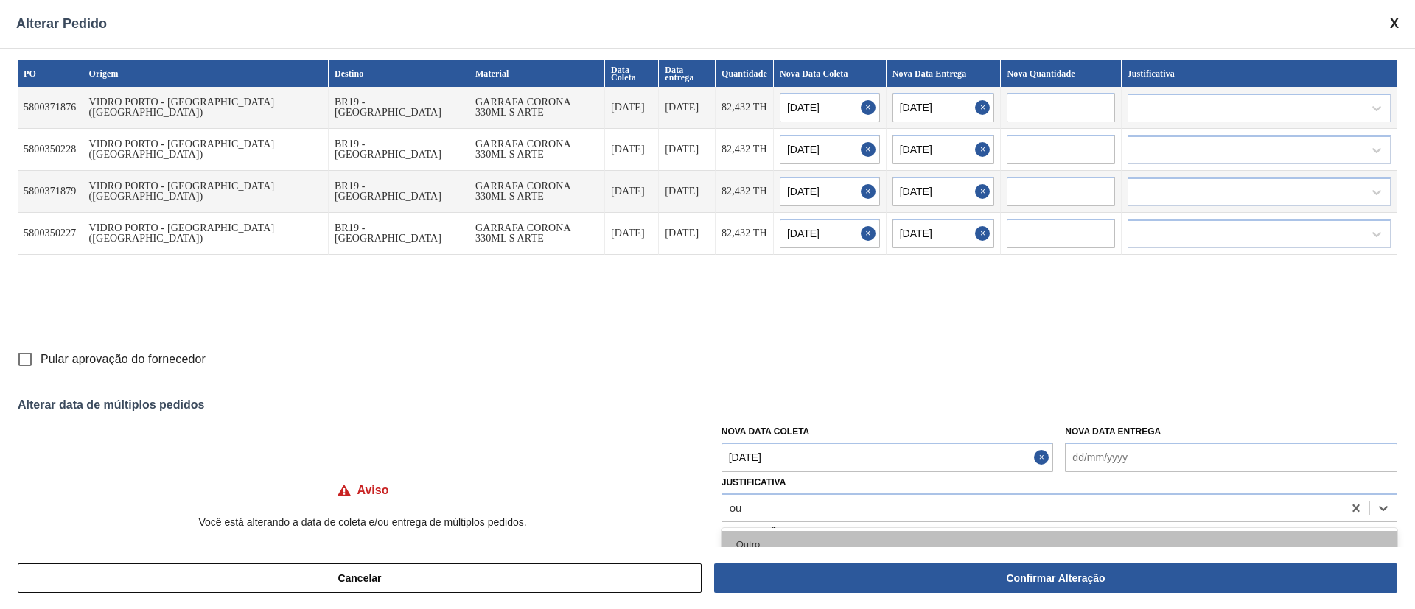
click at [764, 541] on div "Outro" at bounding box center [1059, 544] width 676 height 27
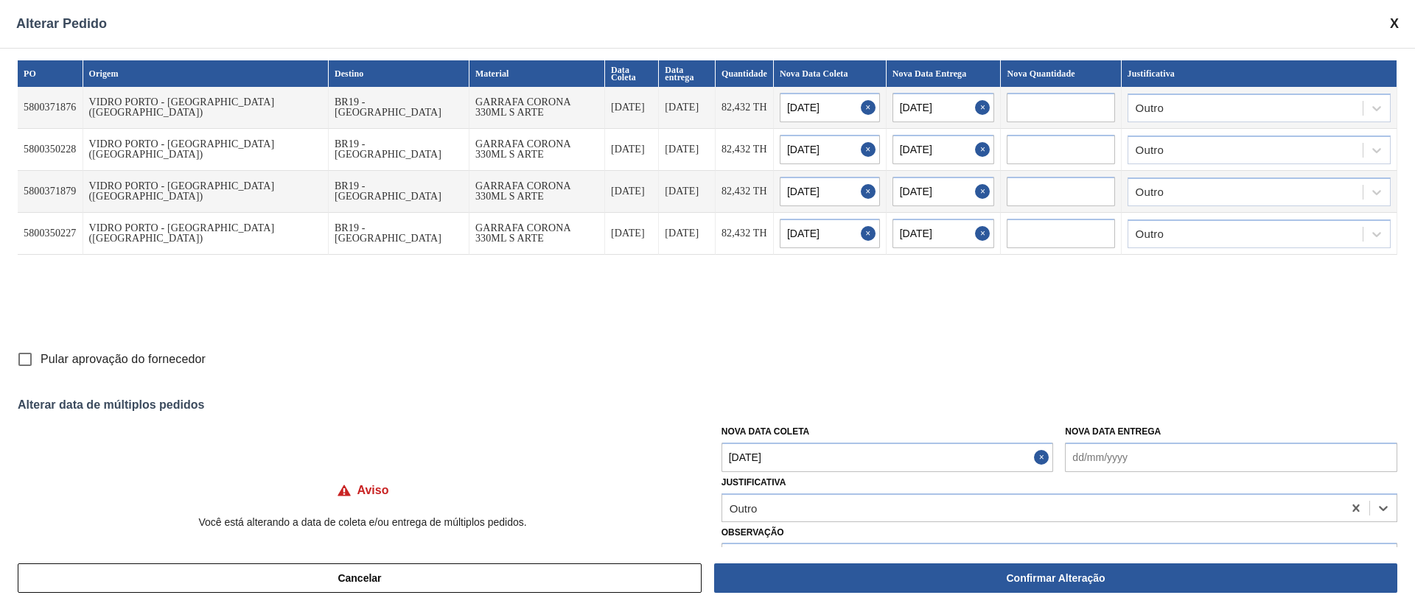
click at [28, 365] on input "Pular aprovação do fornecedor" at bounding box center [25, 359] width 31 height 31
checkbox input "true"
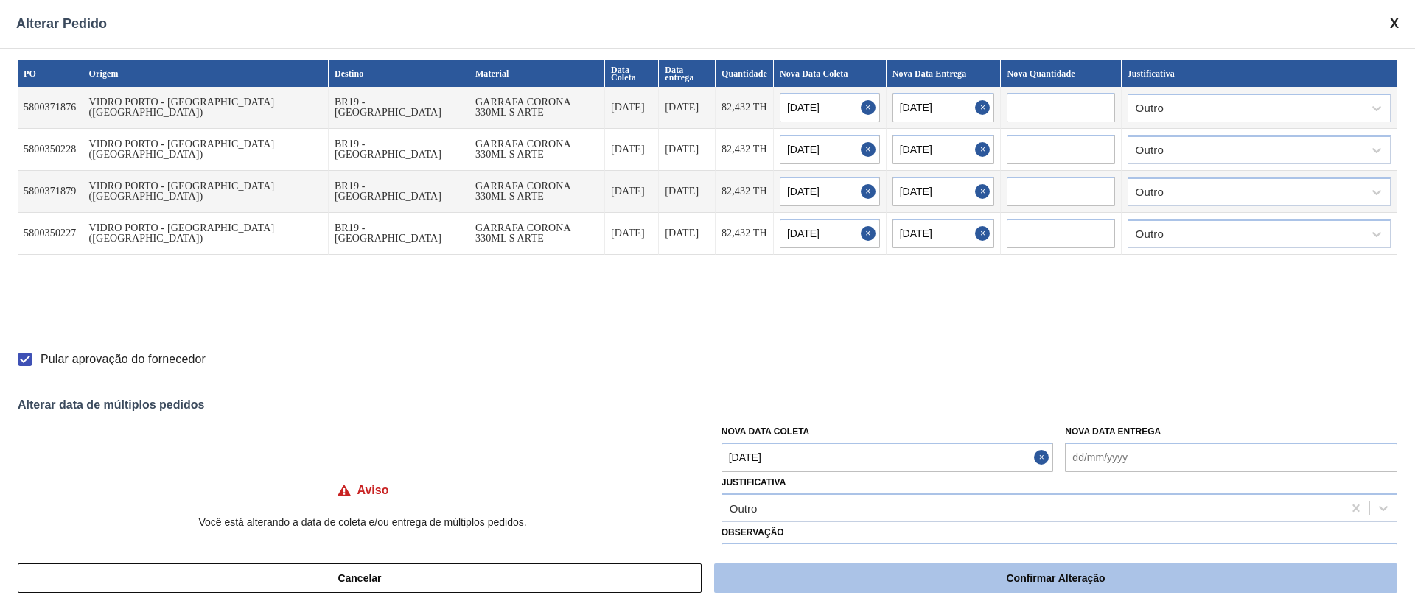
click at [1038, 576] on button "Confirmar Alteração" at bounding box center [1055, 578] width 683 height 29
checkbox input "false"
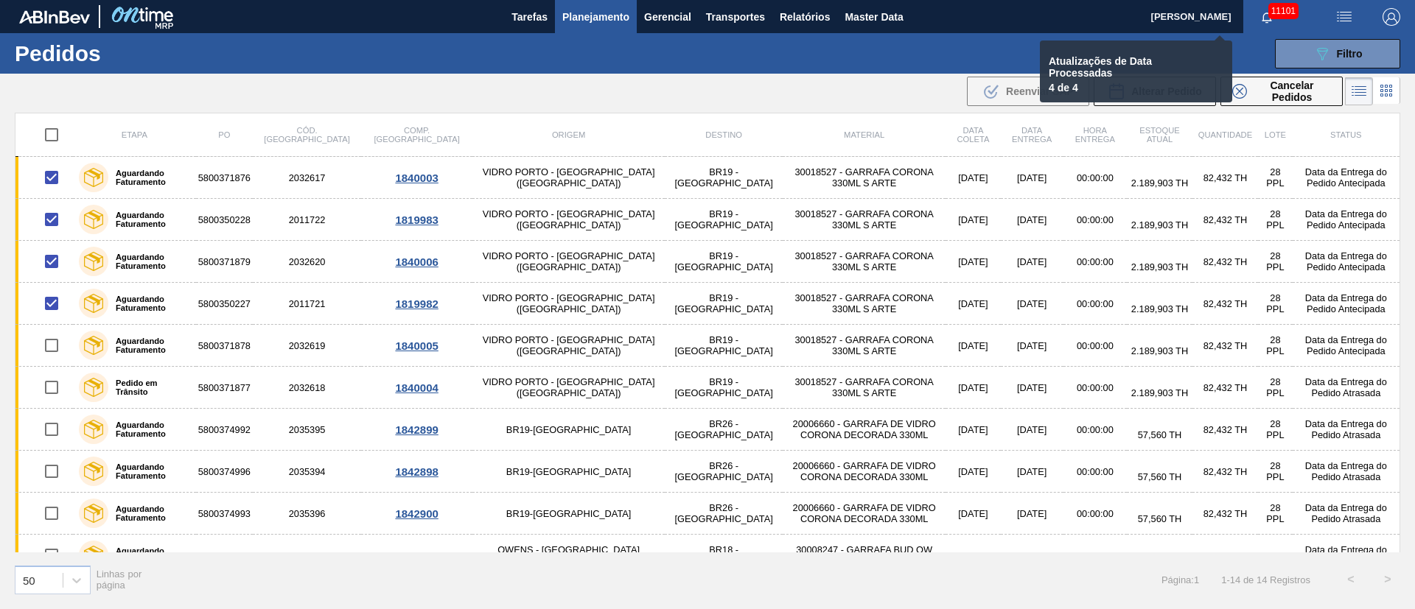
checkbox input "false"
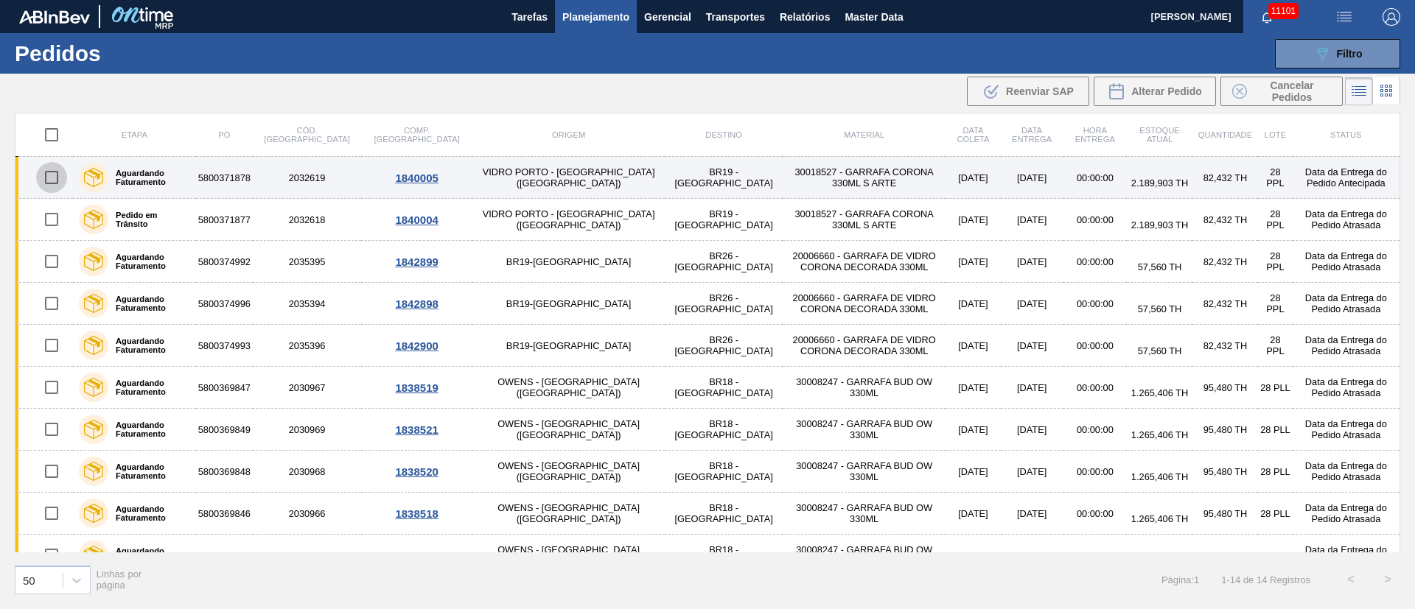
click at [49, 183] on input "checkbox" at bounding box center [51, 177] width 31 height 31
checkbox input "true"
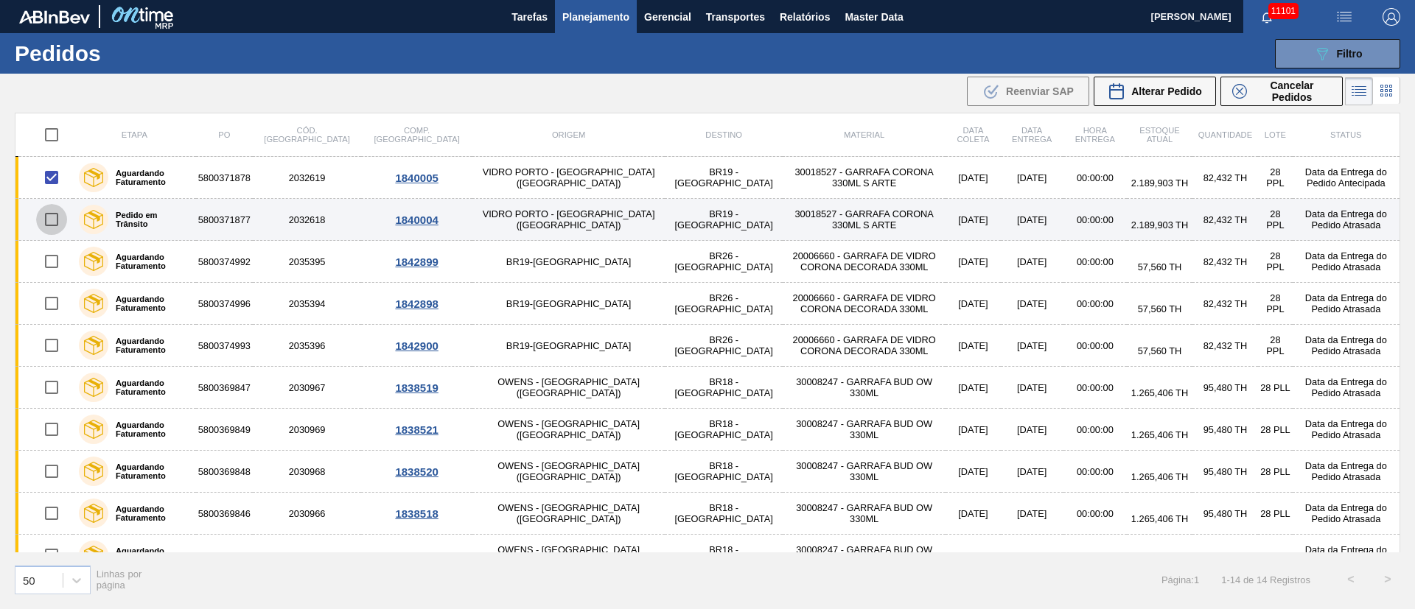
click at [51, 222] on input "checkbox" at bounding box center [51, 219] width 31 height 31
checkbox input "true"
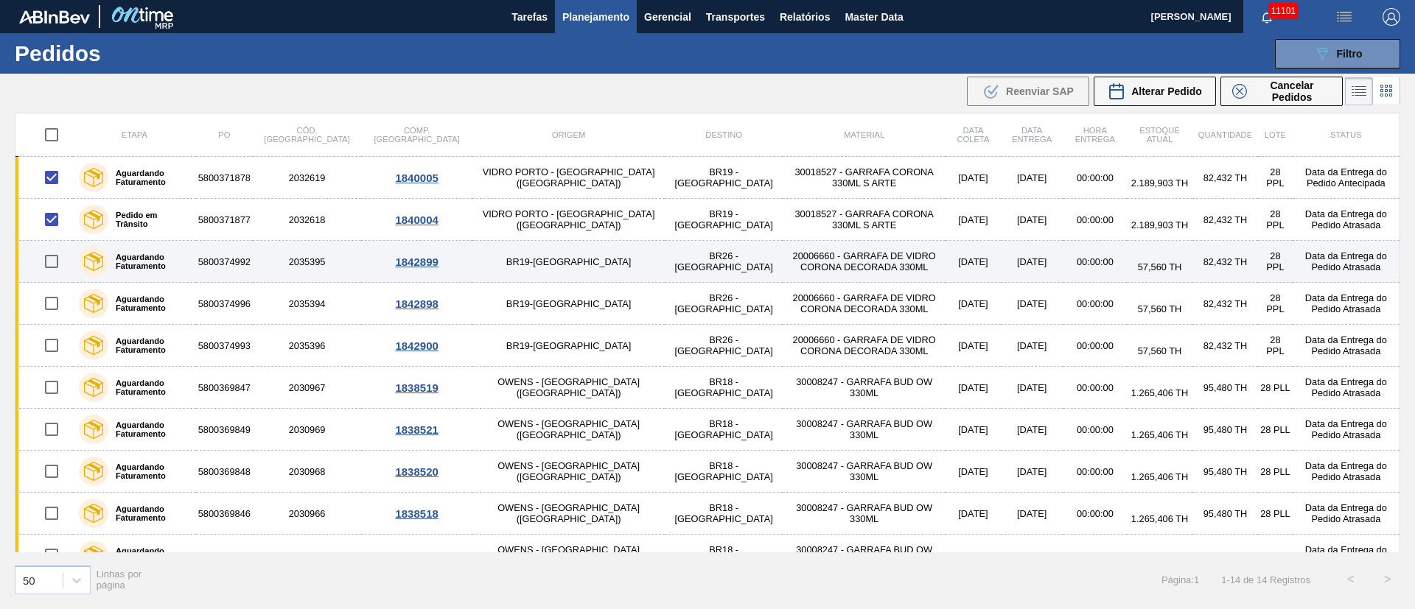
click at [52, 267] on input "checkbox" at bounding box center [51, 261] width 31 height 31
checkbox input "true"
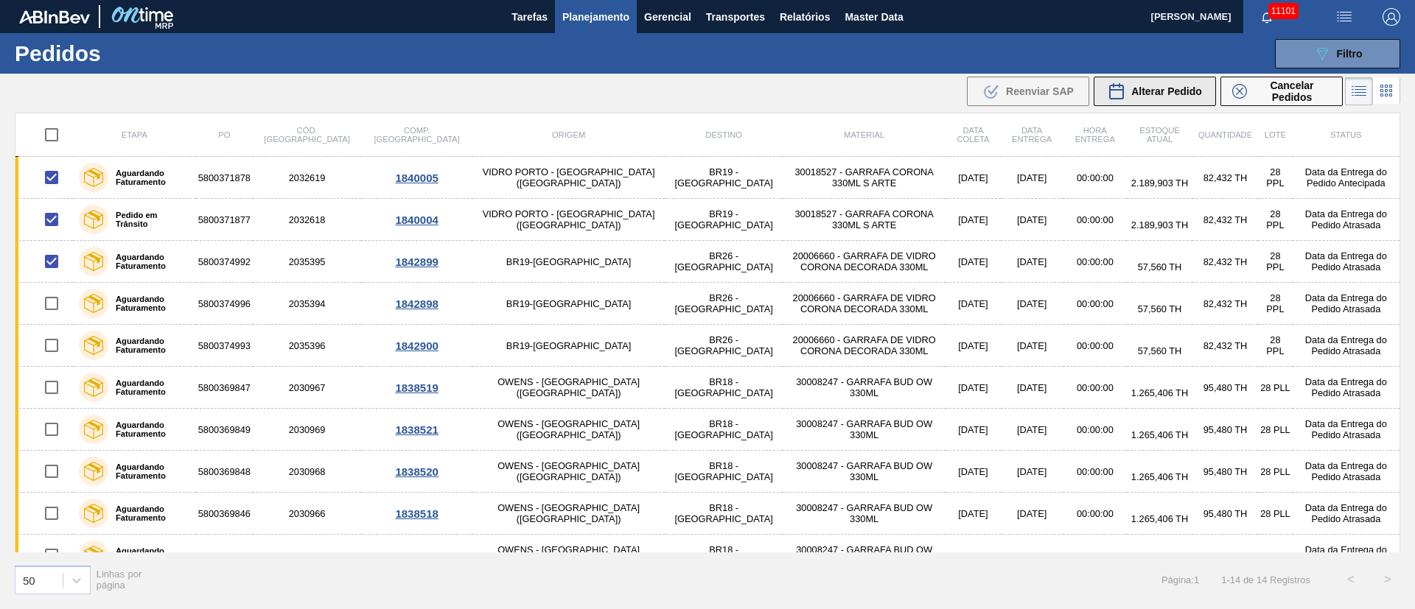
click at [1171, 92] on span "Alterar Pedido" at bounding box center [1166, 91] width 71 height 12
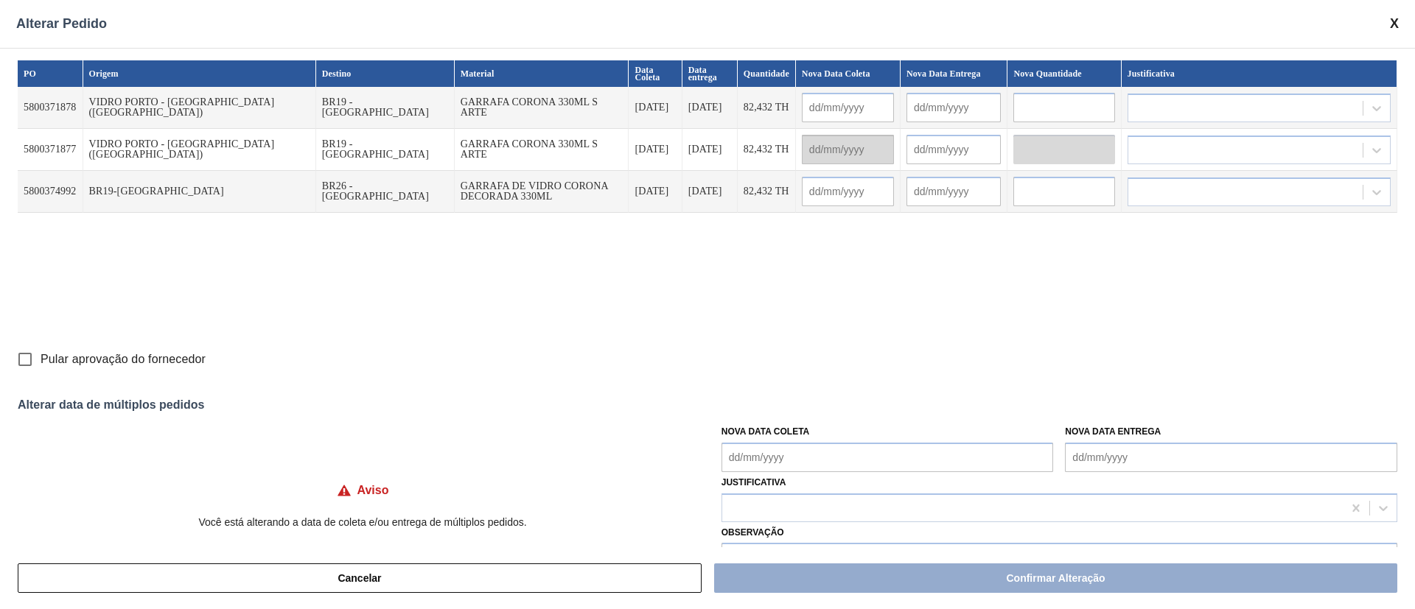
click at [798, 454] on Coleta "Nova Data Coleta" at bounding box center [887, 457] width 332 height 29
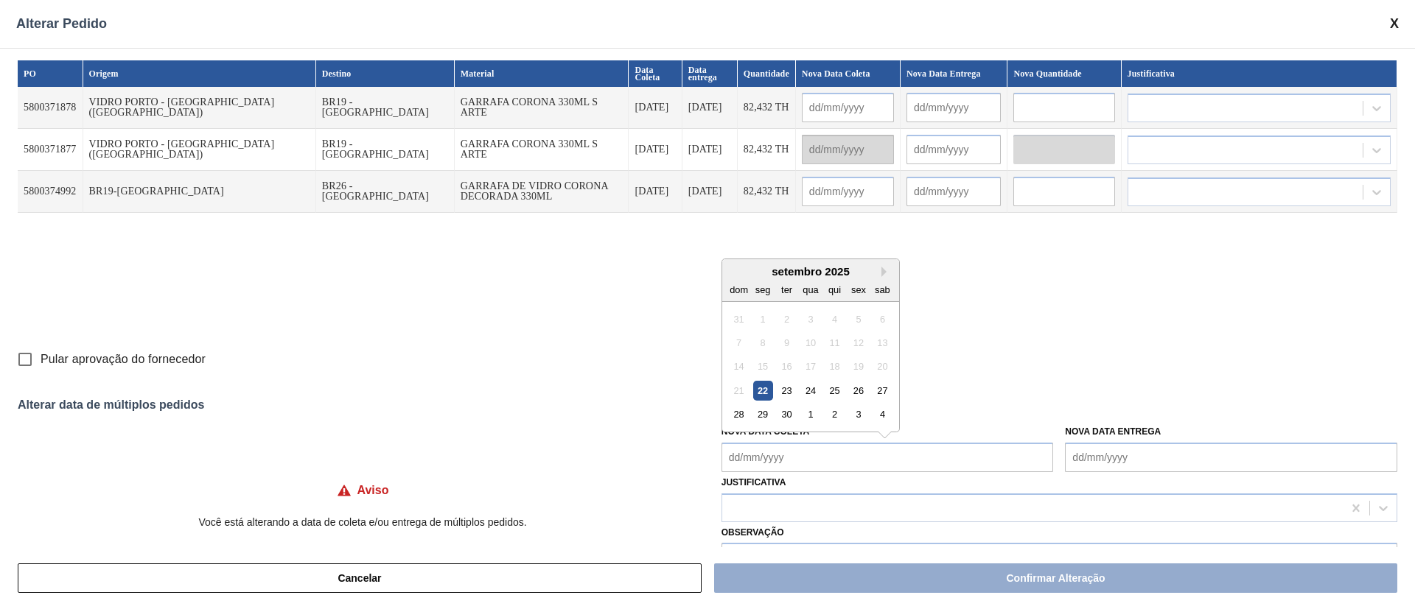
click at [807, 401] on div "21 22 23 24 25 26 27" at bounding box center [809, 391] width 167 height 24
click at [805, 390] on div "24" at bounding box center [810, 391] width 20 height 20
type Coleta "[DATE]"
type input "[DATE]"
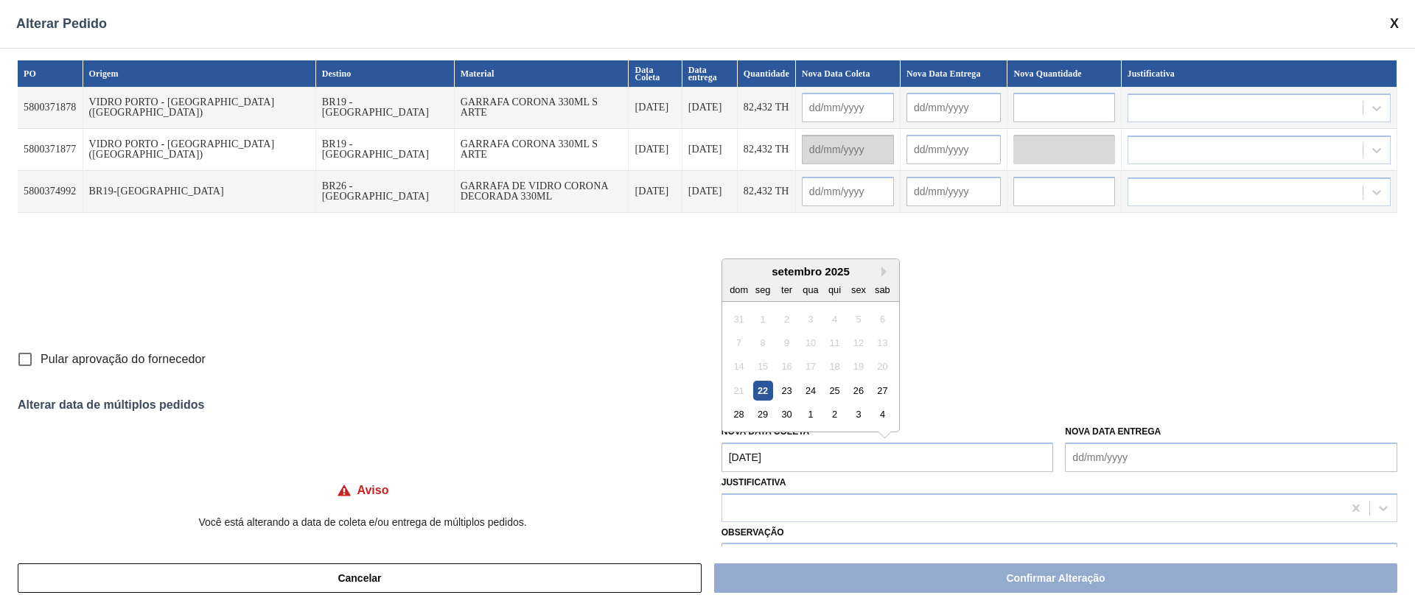
type input "[DATE]"
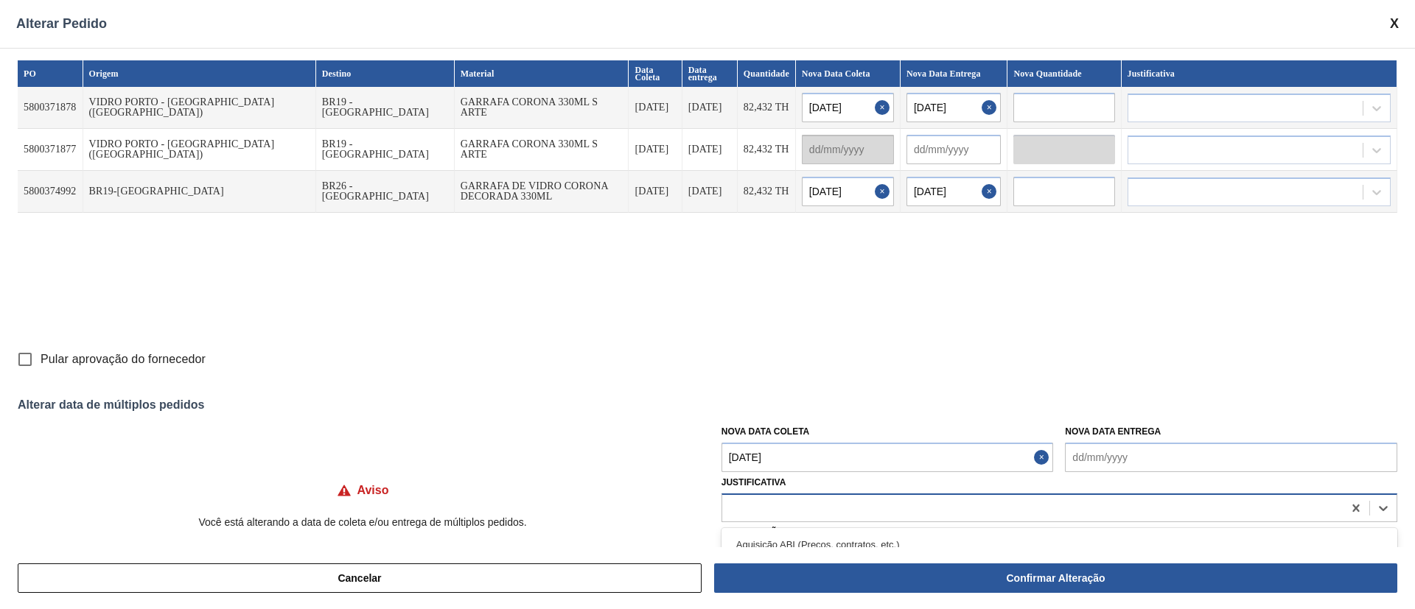
click at [754, 514] on div at bounding box center [1032, 507] width 620 height 21
type input "ga"
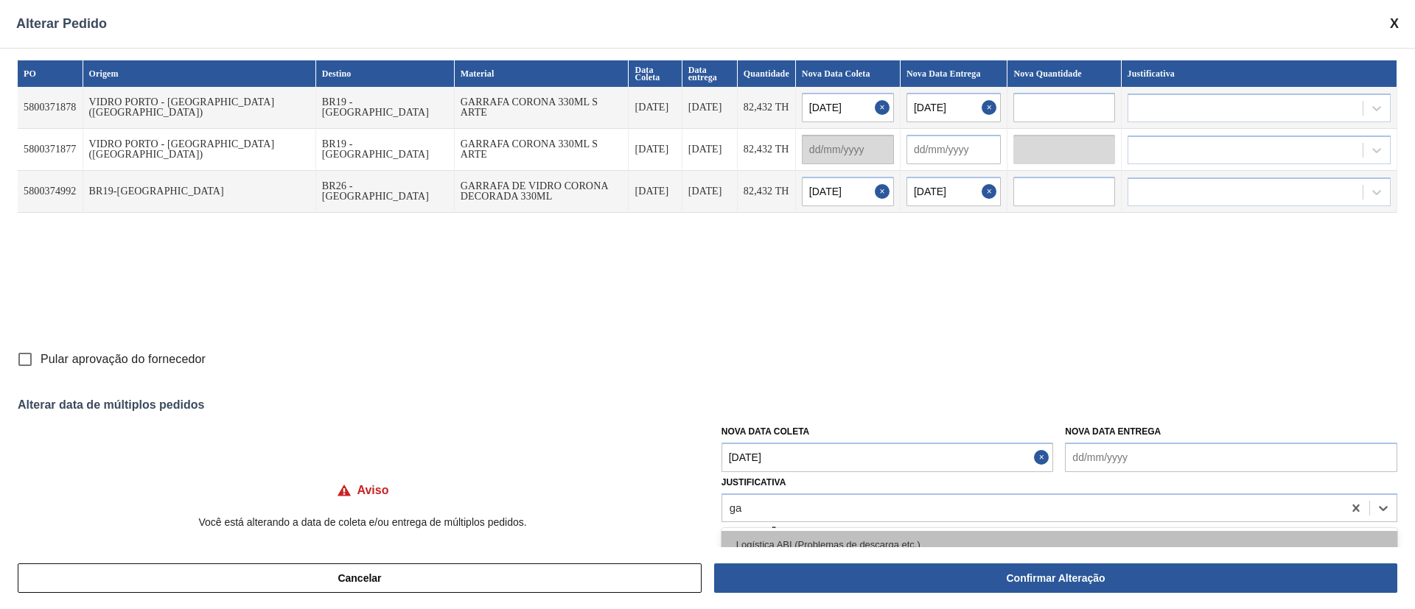
click at [769, 536] on div "Logística ABI (Problemas de descarga etc.)" at bounding box center [1059, 544] width 676 height 27
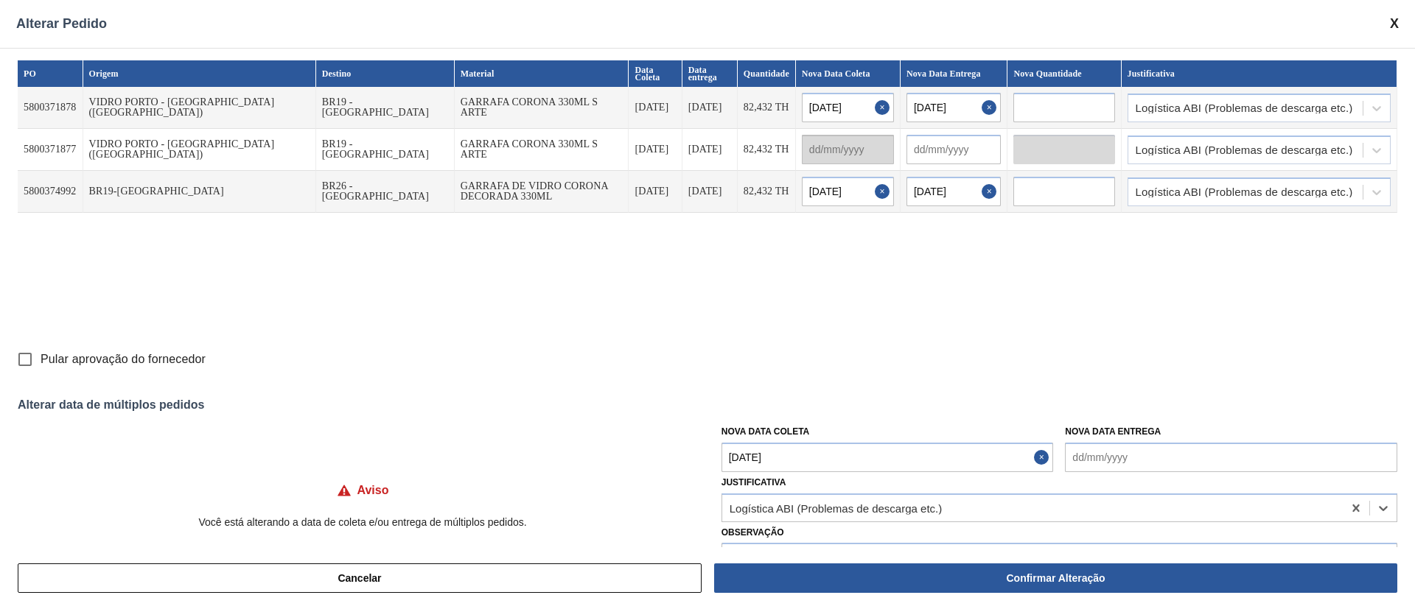
click at [22, 367] on input "Pular aprovação do fornecedor" at bounding box center [25, 359] width 31 height 31
checkbox input "true"
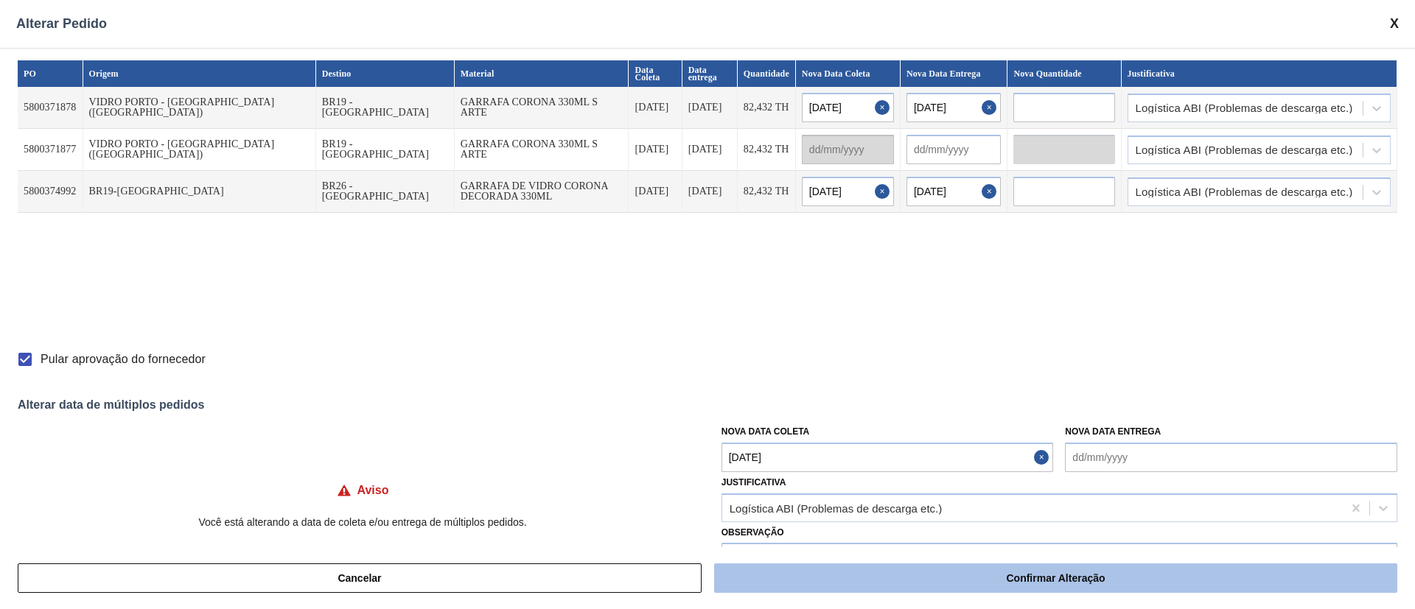
click at [1069, 567] on button "Confirmar Alteração" at bounding box center [1055, 578] width 683 height 29
checkbox input "false"
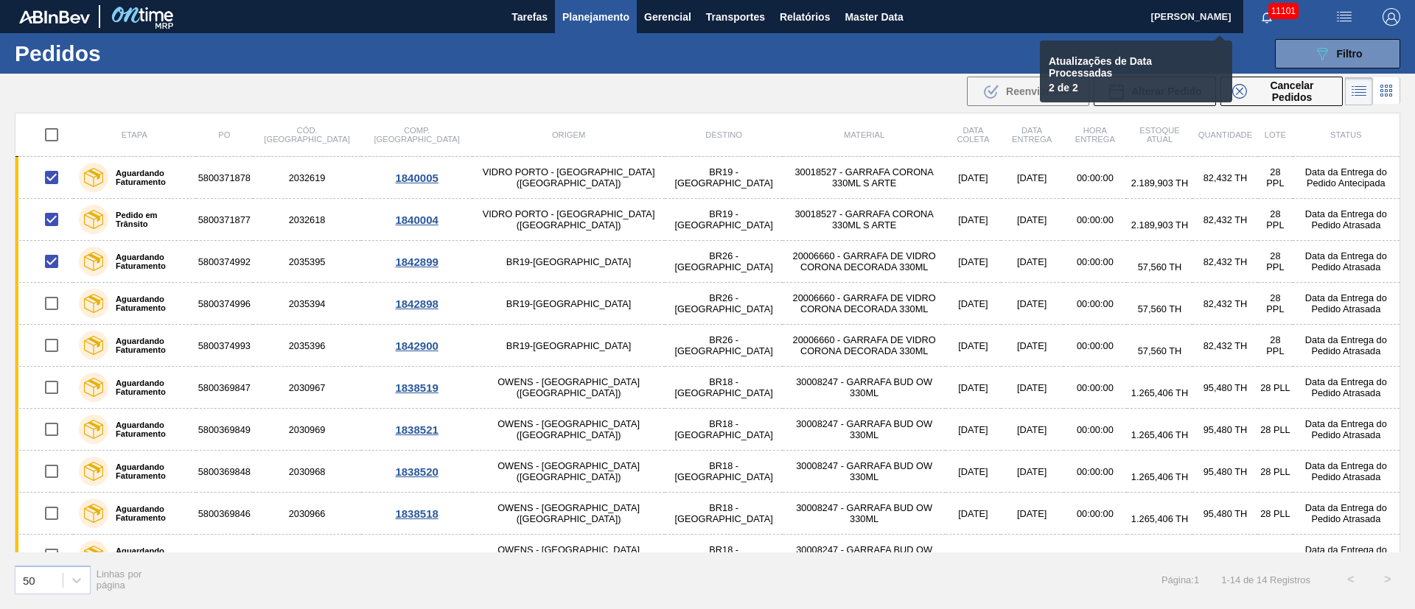
checkbox input "false"
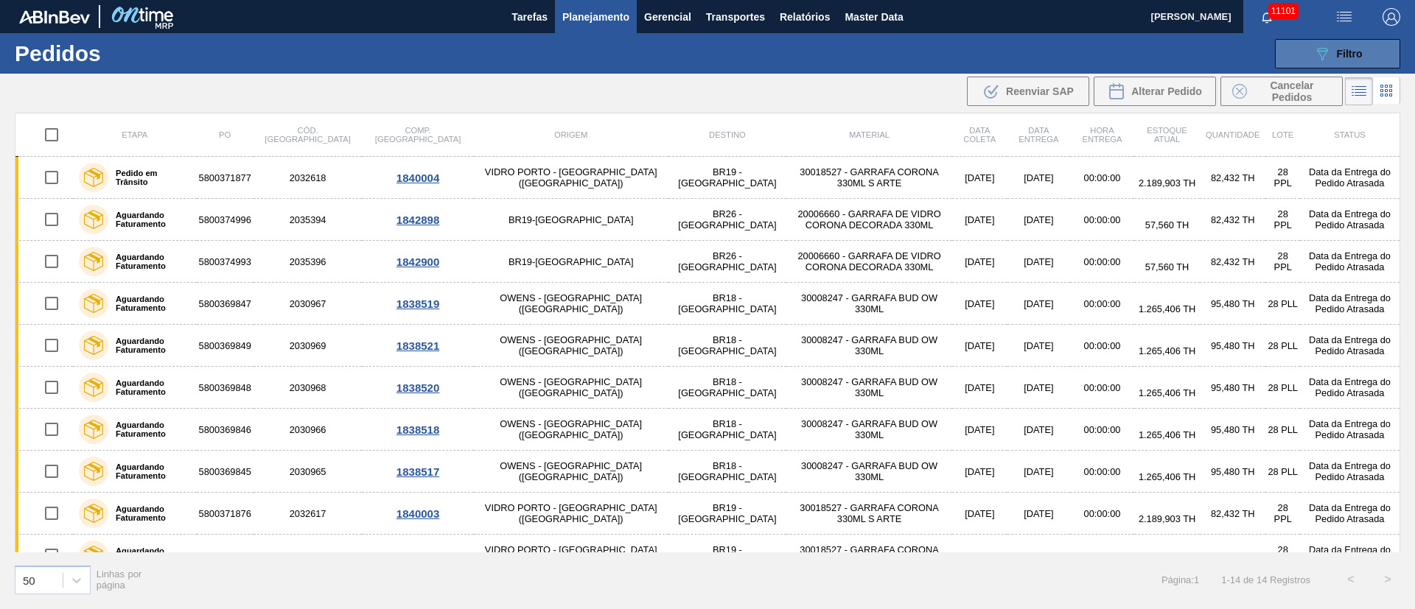
click at [1341, 40] on button "089F7B8B-B2A5-4AFE-B5C0-19BA573D28AC Filtro" at bounding box center [1337, 53] width 125 height 29
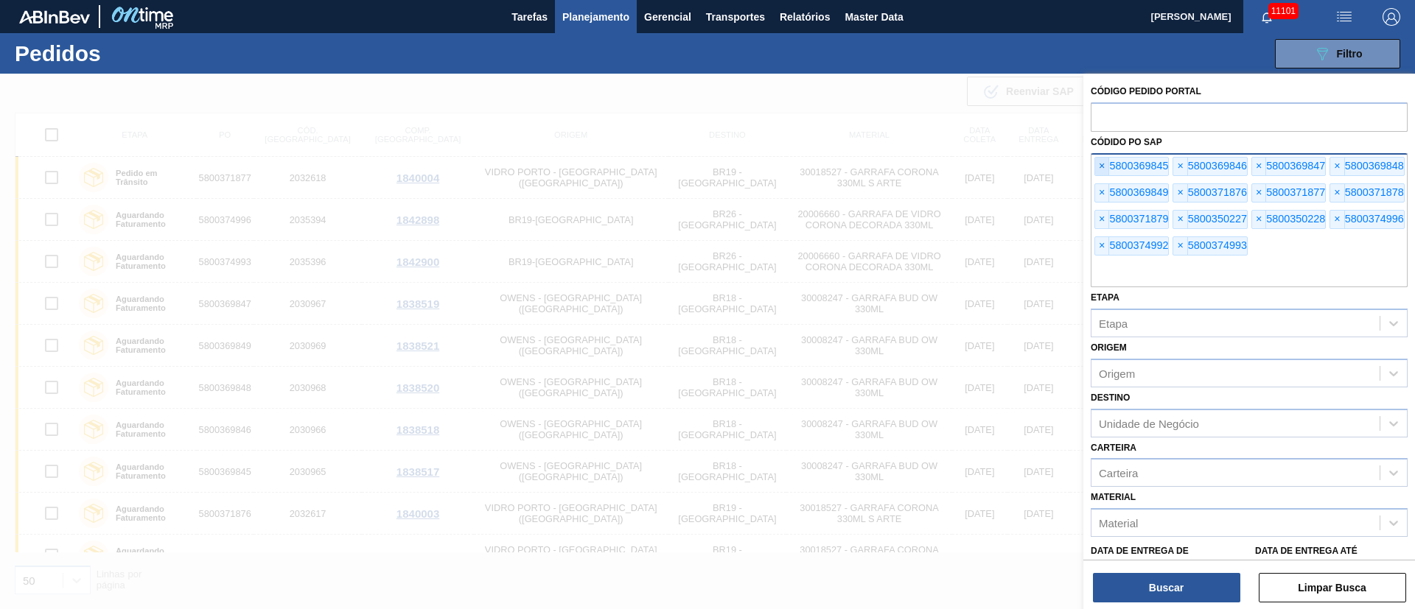
click at [1096, 164] on span "×" at bounding box center [1102, 167] width 14 height 18
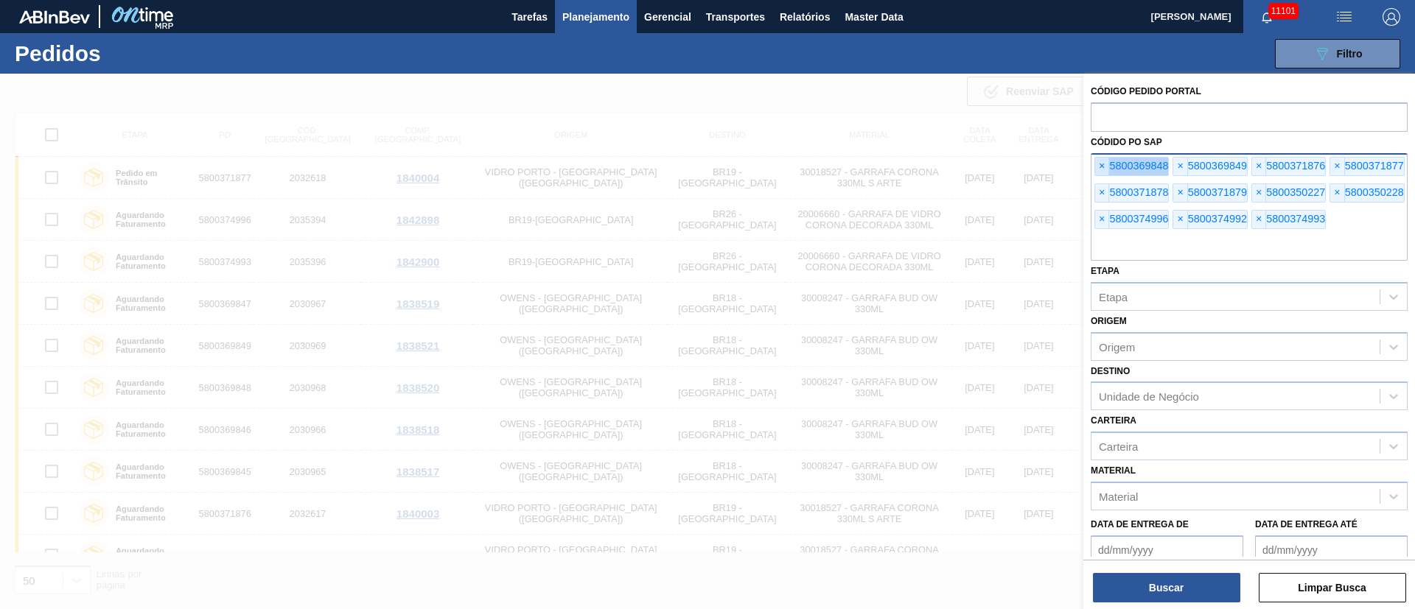
click at [1096, 164] on span "×" at bounding box center [1102, 167] width 14 height 18
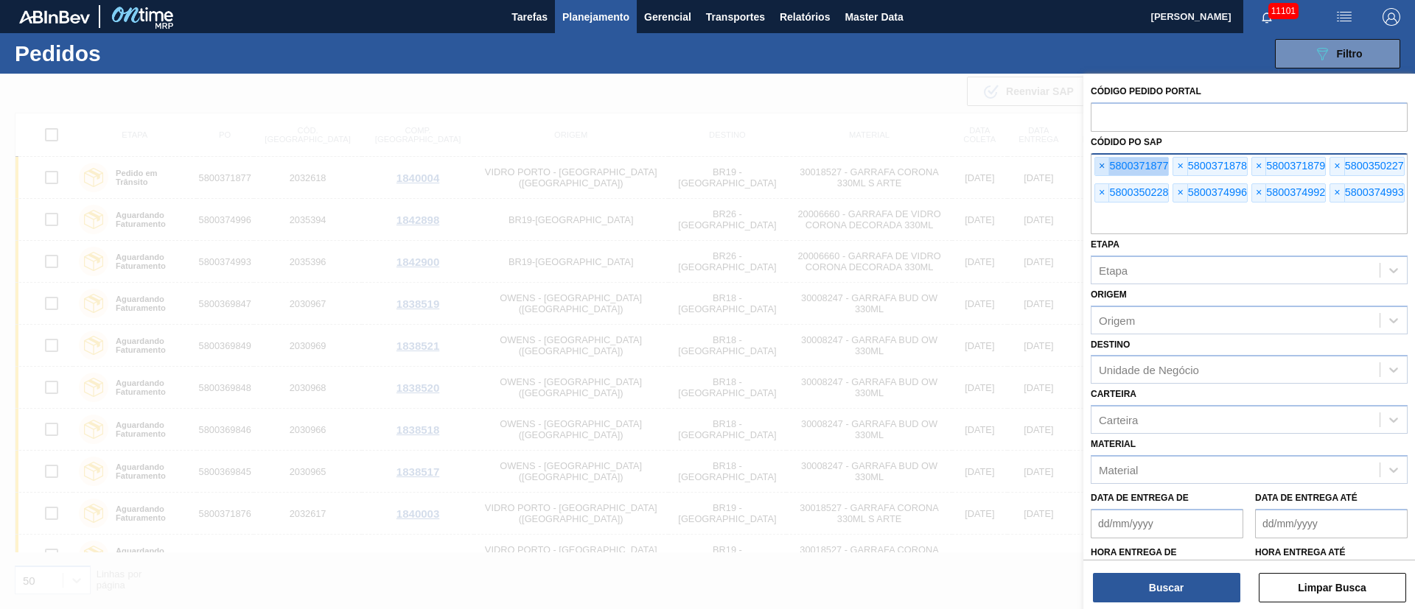
click at [1096, 164] on span "×" at bounding box center [1102, 167] width 14 height 18
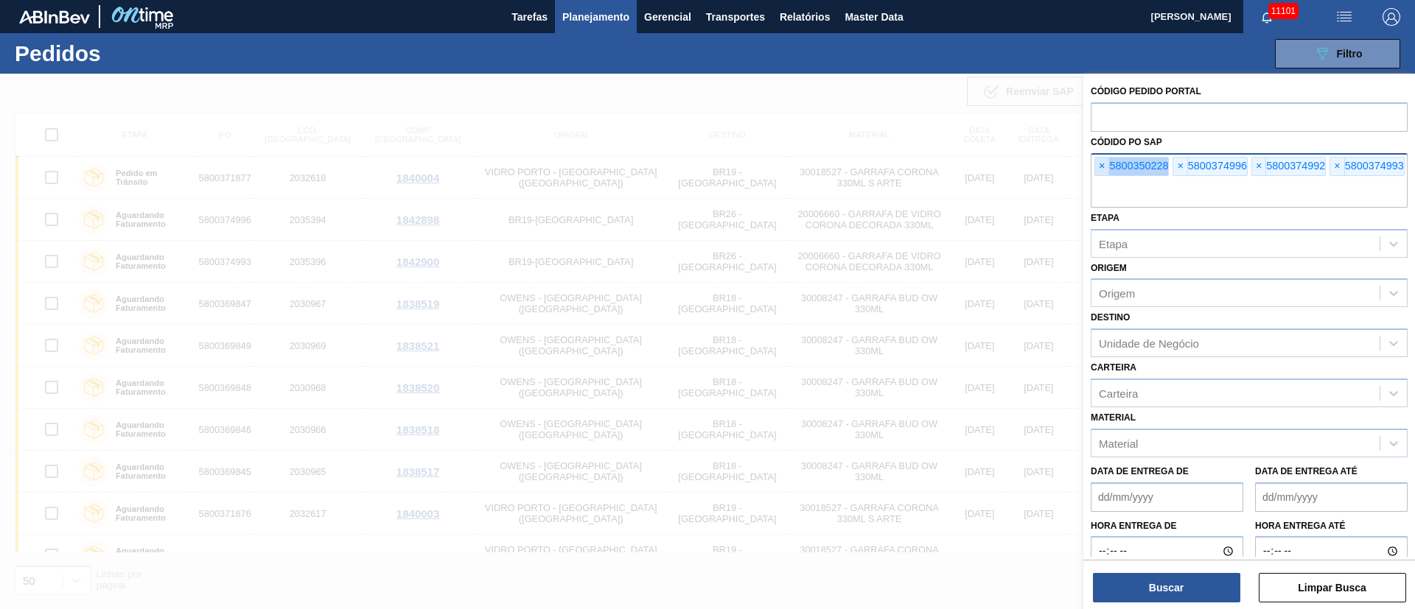
click at [1096, 164] on span "×" at bounding box center [1102, 167] width 14 height 18
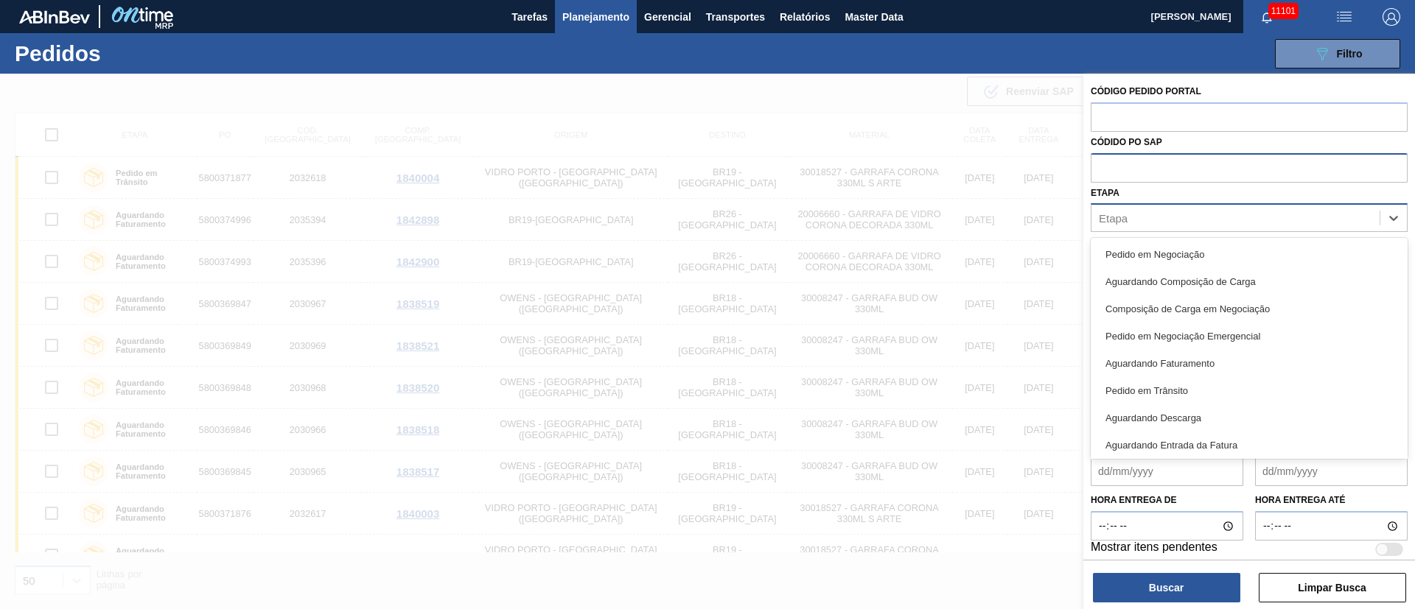
click at [1112, 227] on div "Etapa" at bounding box center [1235, 218] width 288 height 21
type input "fat"
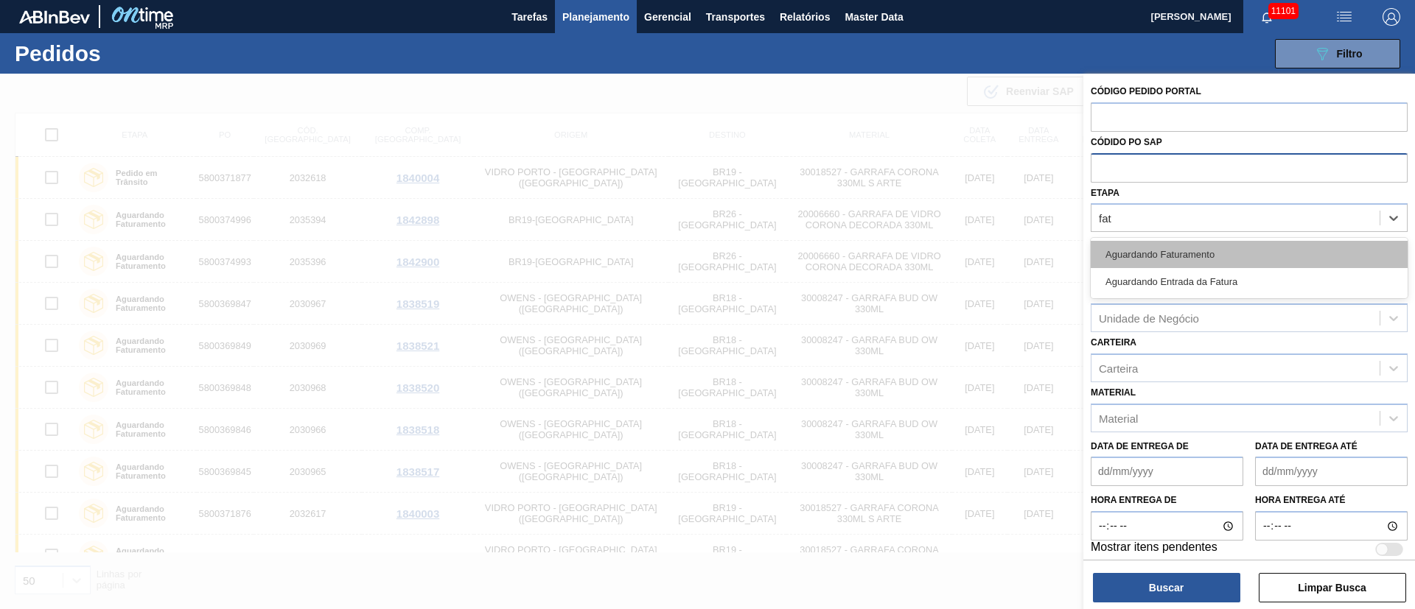
click at [1131, 248] on div "Aguardando Faturamento" at bounding box center [1248, 254] width 317 height 27
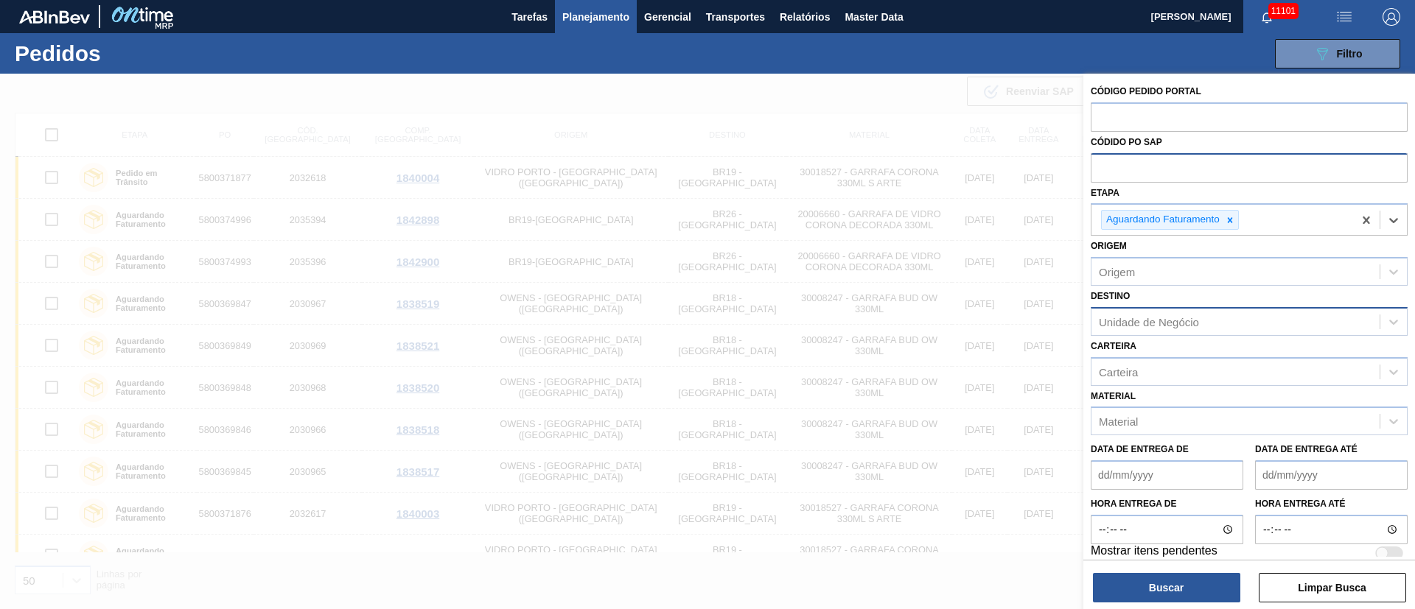
click at [1126, 329] on div "Unidade de Negócio" at bounding box center [1235, 321] width 288 height 21
type input "200019"
click at [1158, 286] on div "Destino Use Up and Down to choose options, press Enter to select the currently …" at bounding box center [1248, 311] width 317 height 50
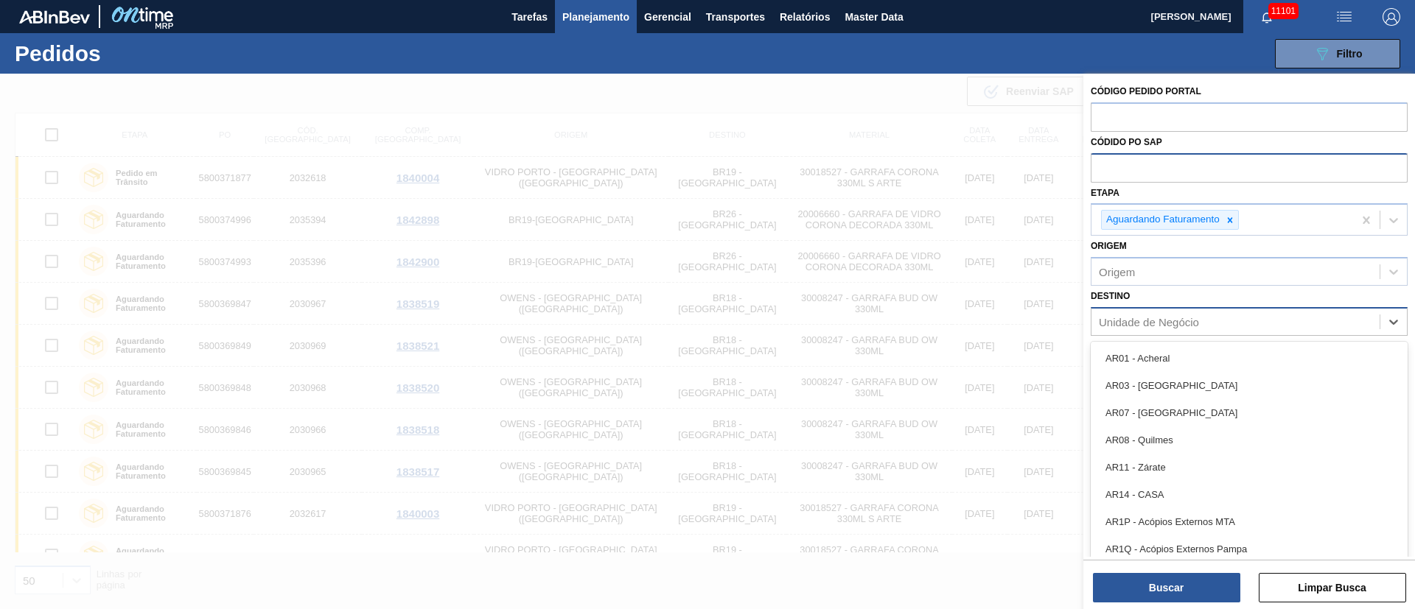
click at [1157, 320] on div "Unidade de Negócio" at bounding box center [1148, 321] width 100 height 13
type input "2"
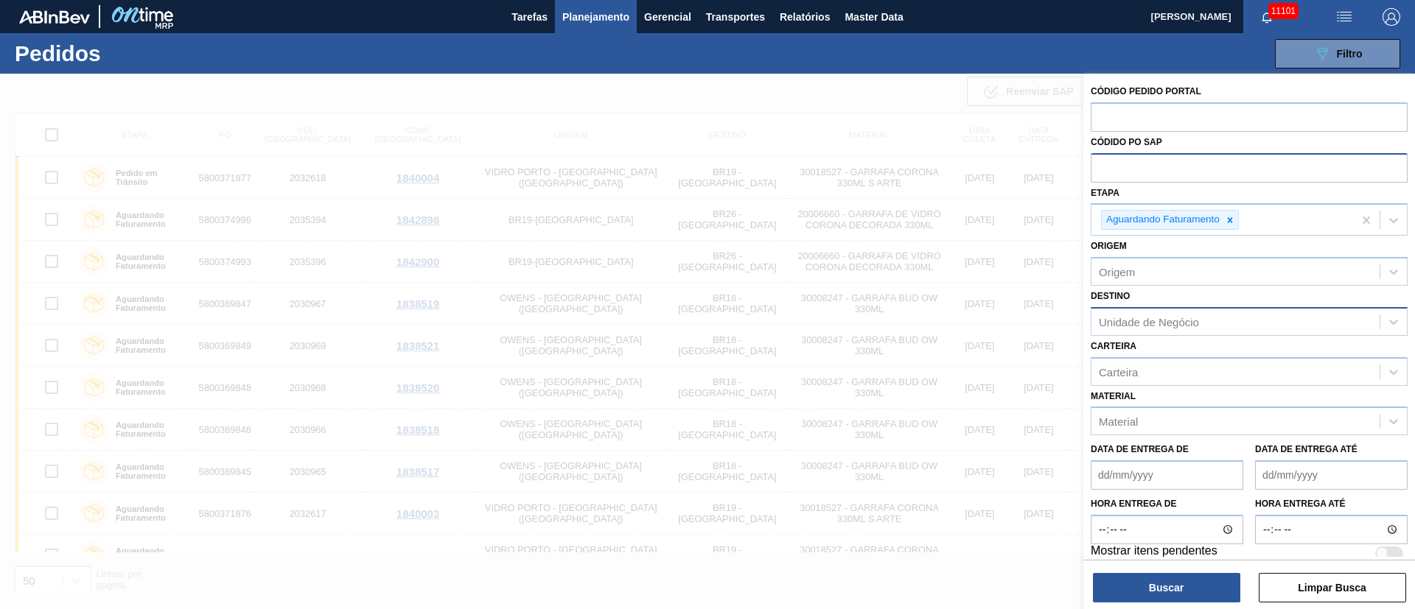
click at [1101, 316] on div "Unidade de Negócio" at bounding box center [1148, 321] width 100 height 13
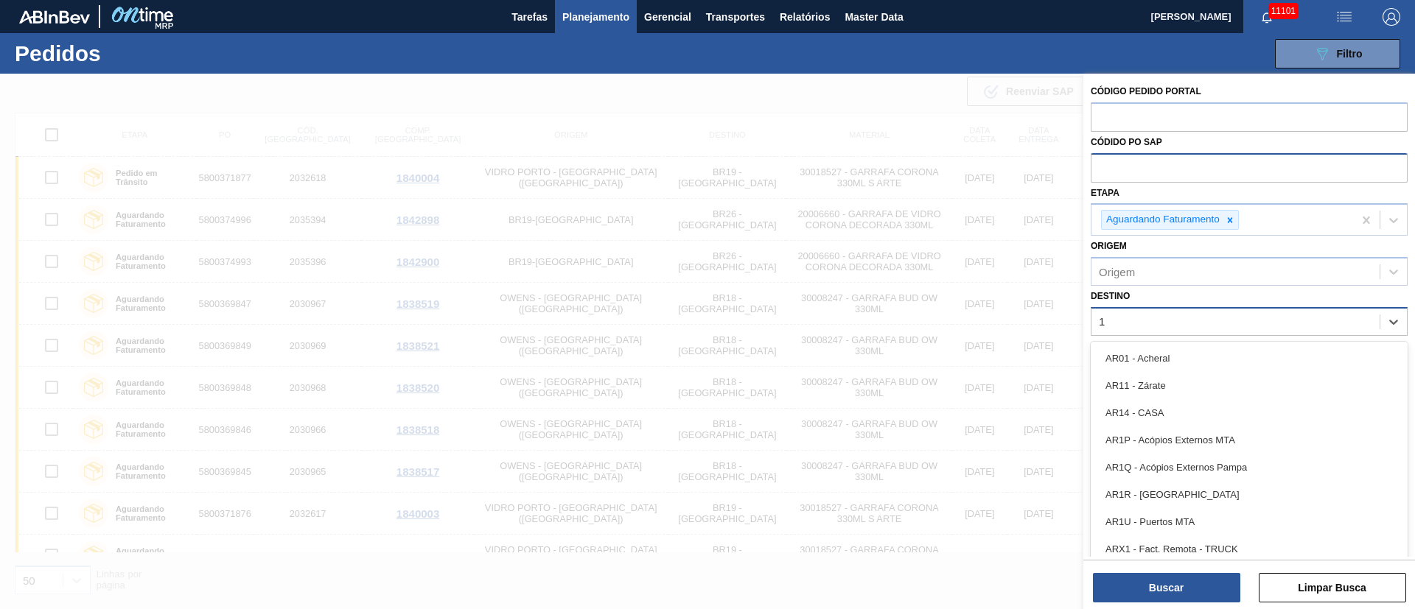
type input "18"
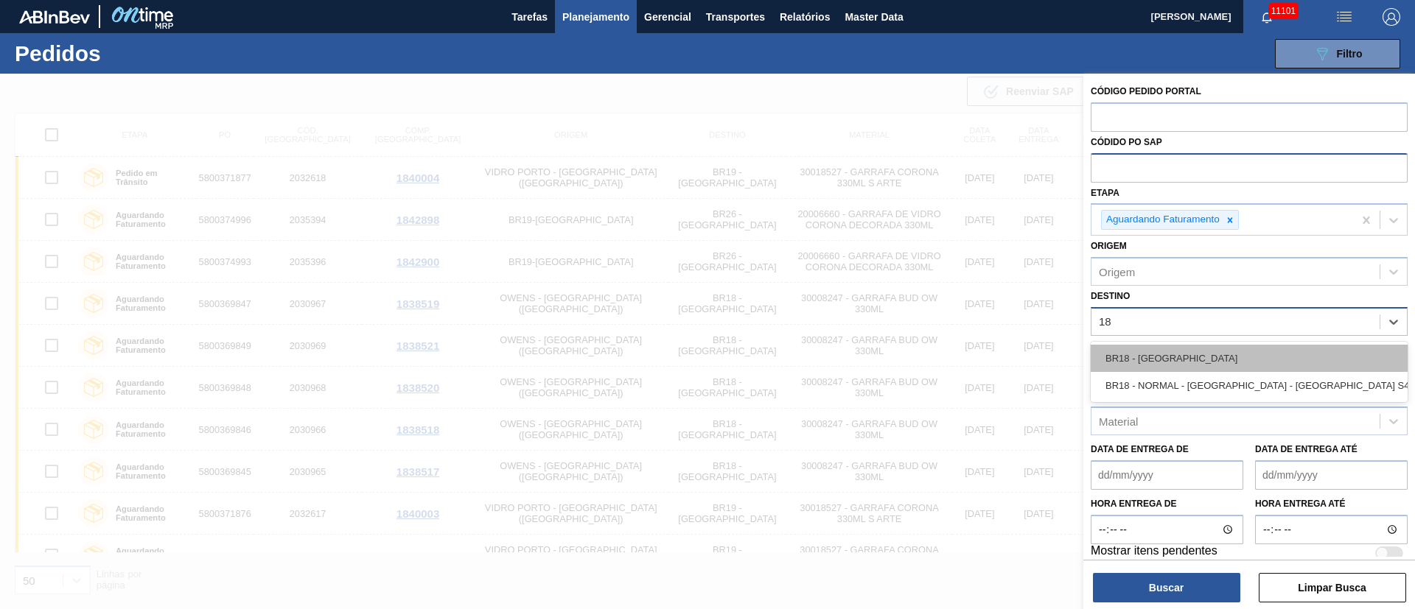
click at [1192, 364] on div "BR18 - Pernambuco" at bounding box center [1248, 358] width 317 height 27
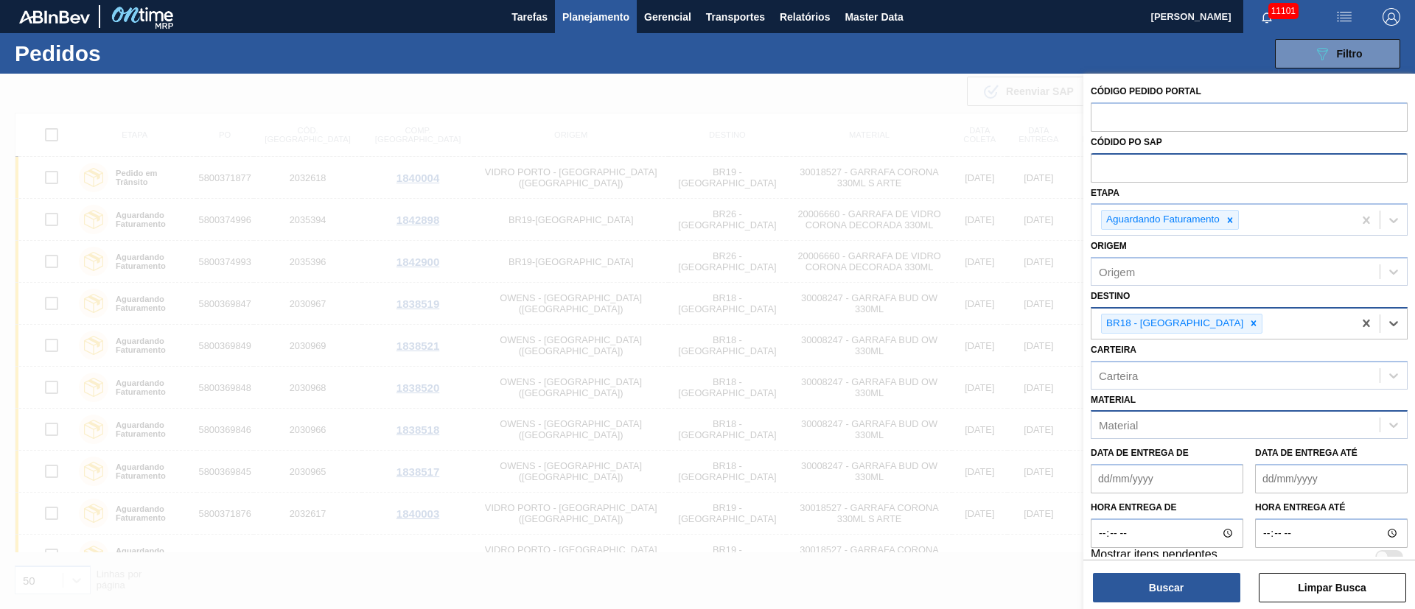
click at [1168, 425] on div "Material" at bounding box center [1235, 425] width 288 height 21
type input "1"
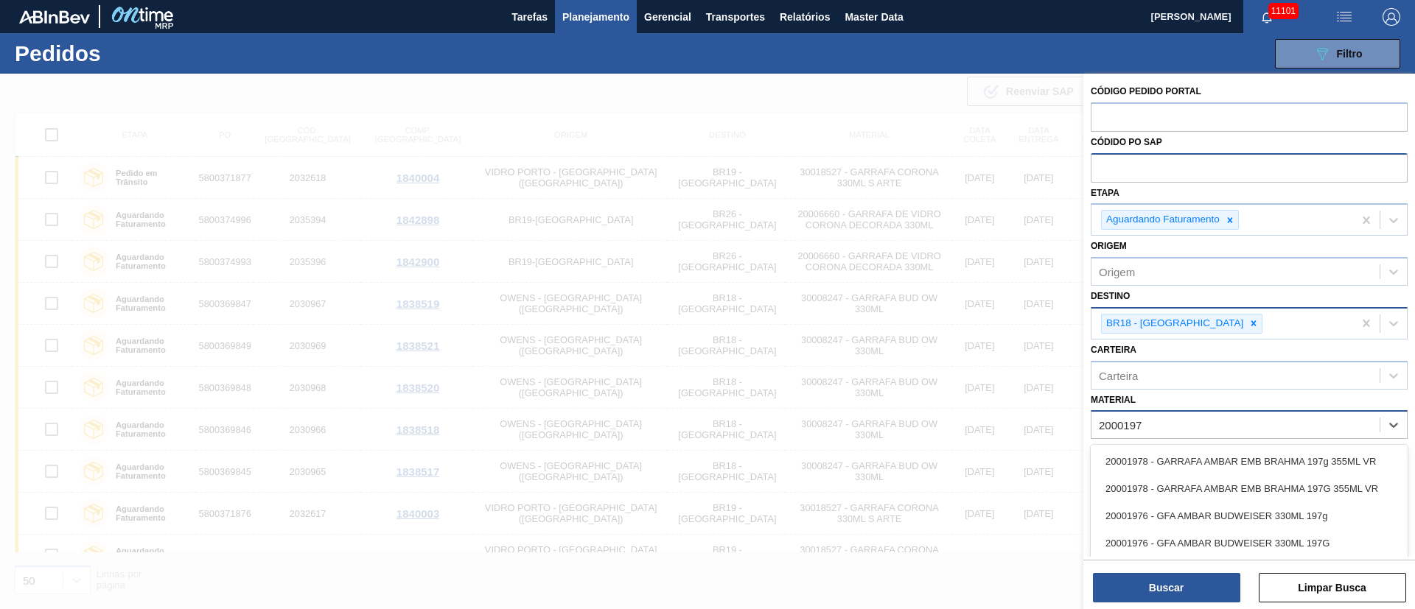
type input "20001976"
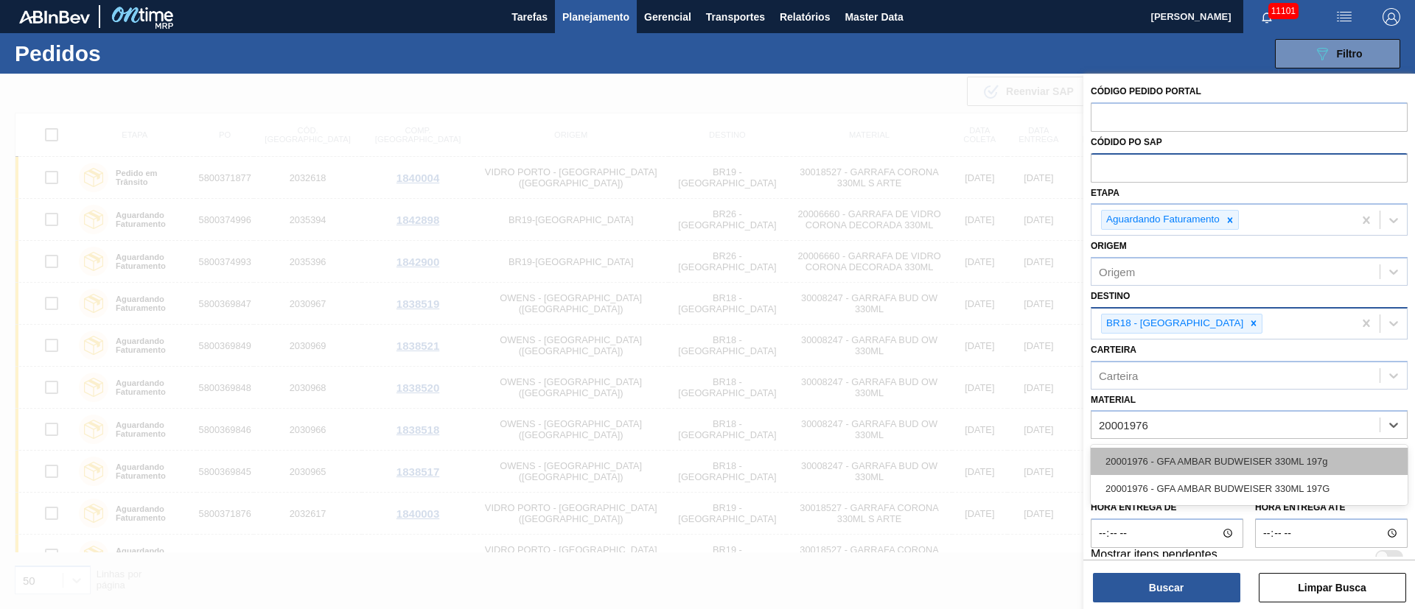
click at [1157, 471] on div "20001976 - GFA AMBAR BUDWEISER 330ML 197g" at bounding box center [1248, 461] width 317 height 27
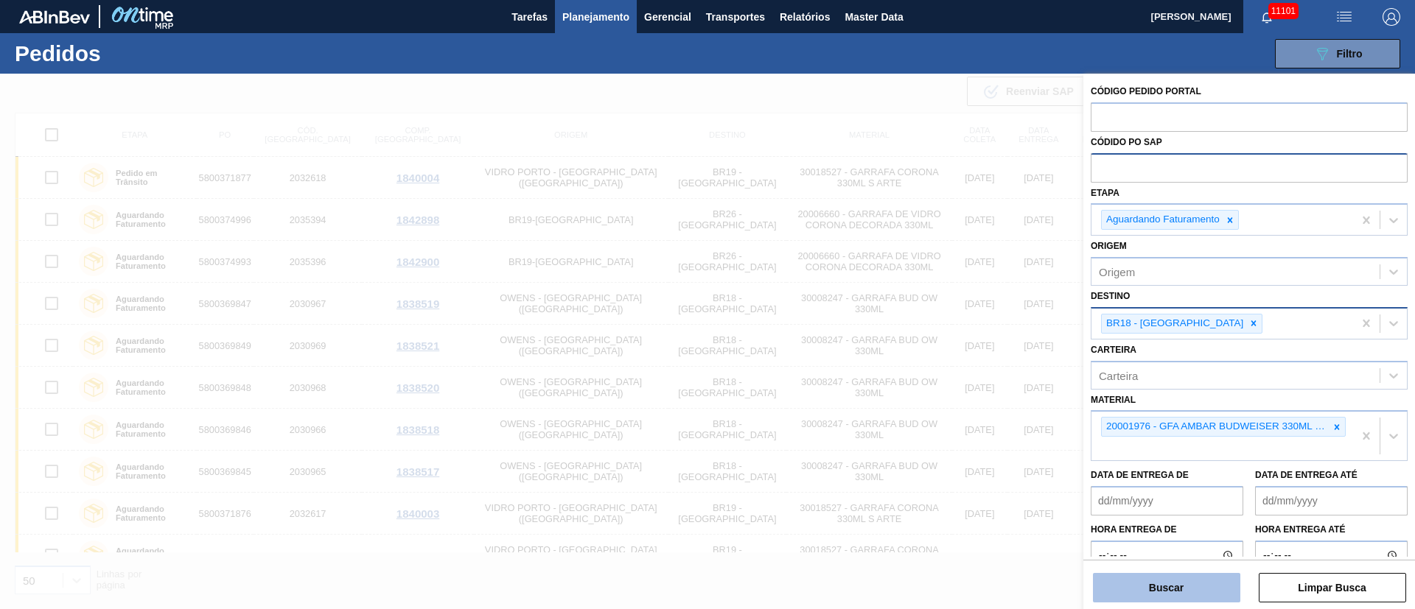
click at [1152, 586] on button "Buscar" at bounding box center [1166, 587] width 147 height 29
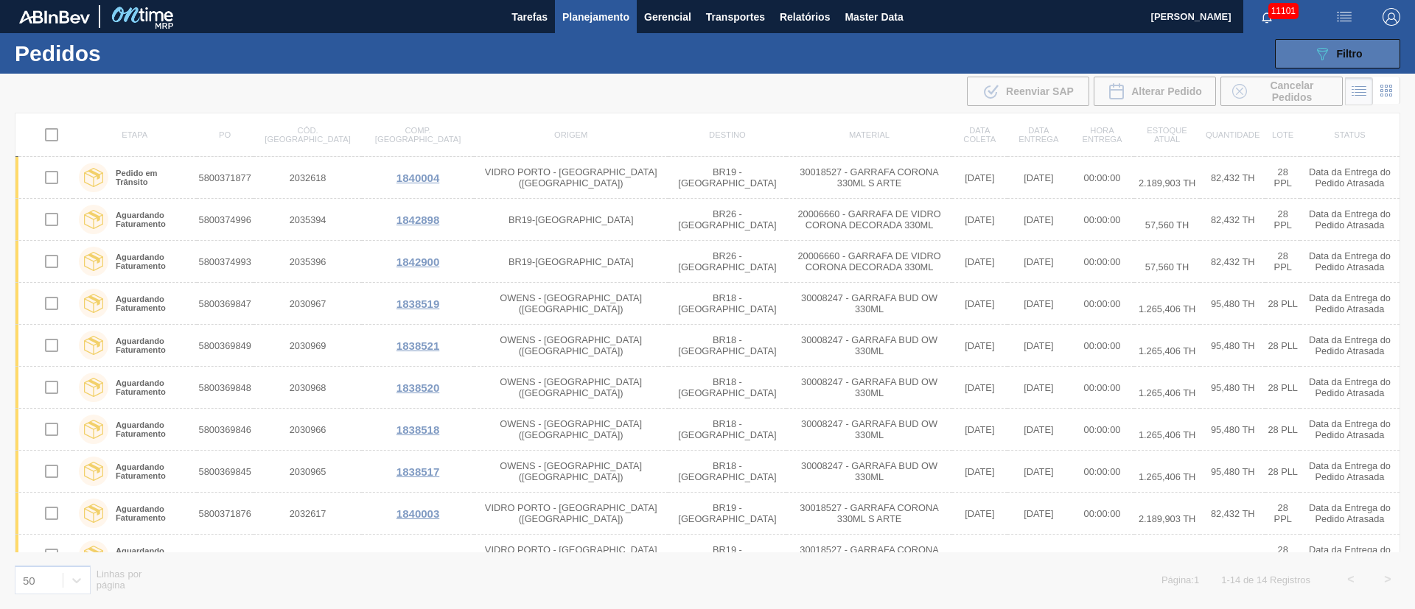
click at [1332, 54] on div "089F7B8B-B2A5-4AFE-B5C0-19BA573D28AC Filtro" at bounding box center [1337, 54] width 49 height 18
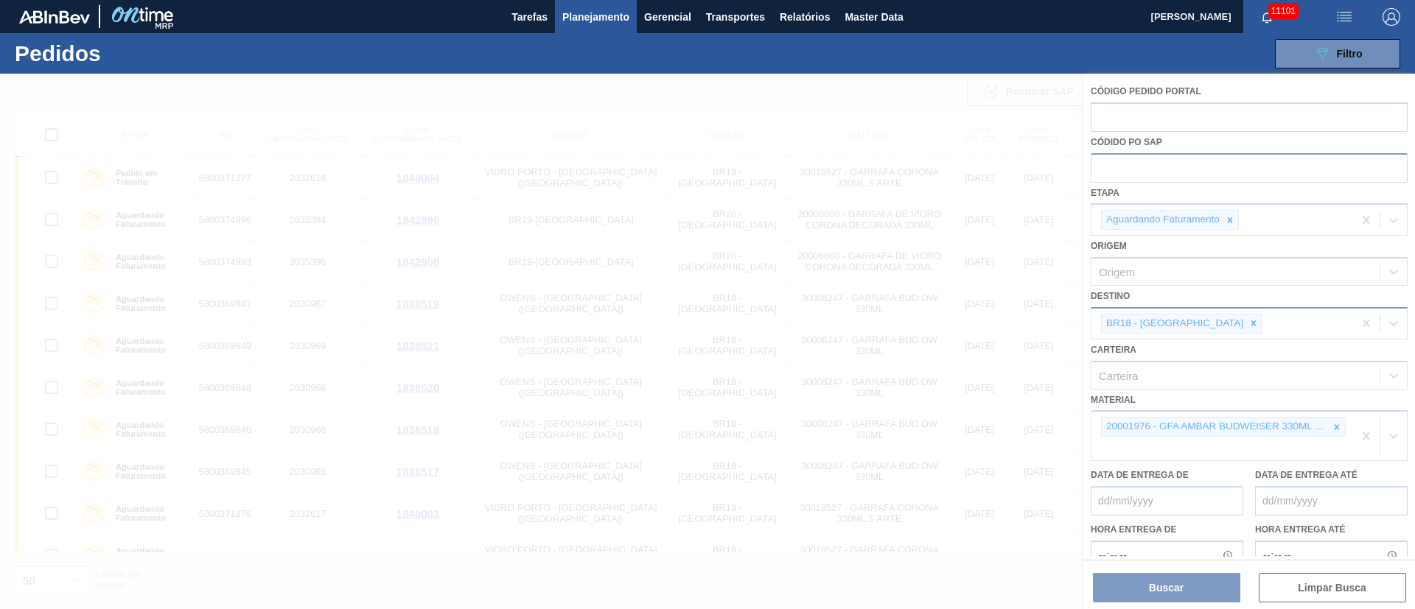
click at [1116, 166] on div at bounding box center [707, 342] width 1415 height 536
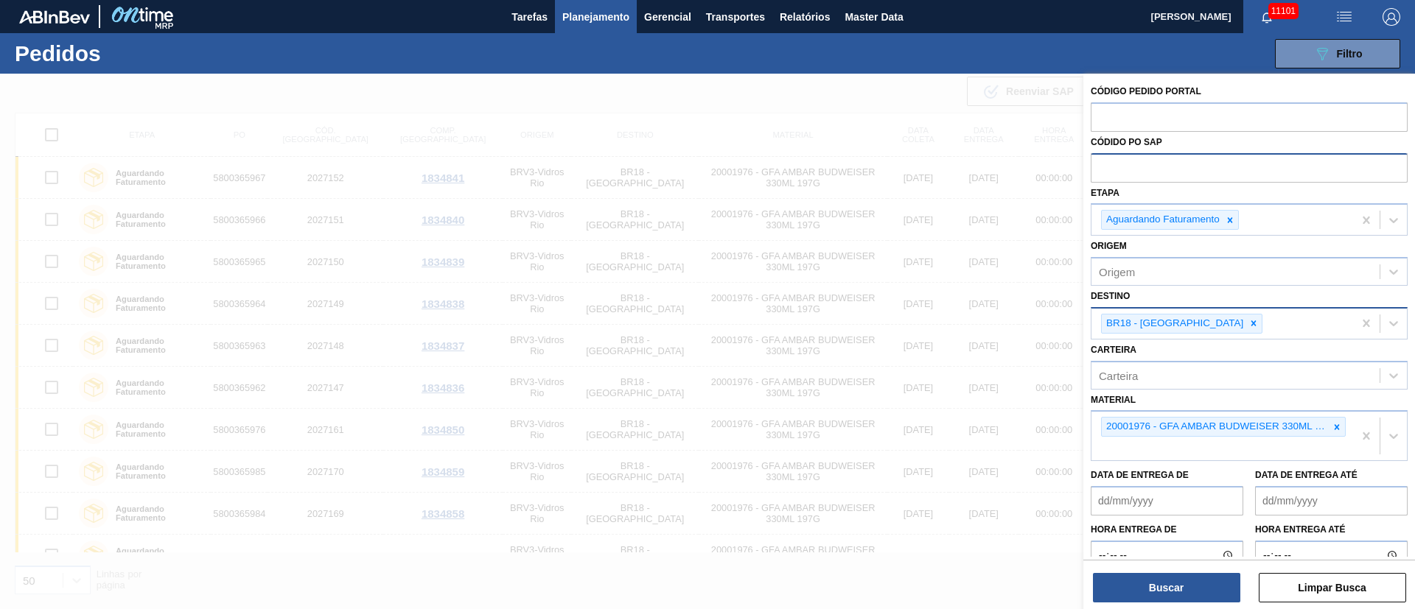
click at [1132, 174] on input "text" at bounding box center [1248, 167] width 317 height 28
paste input "text"
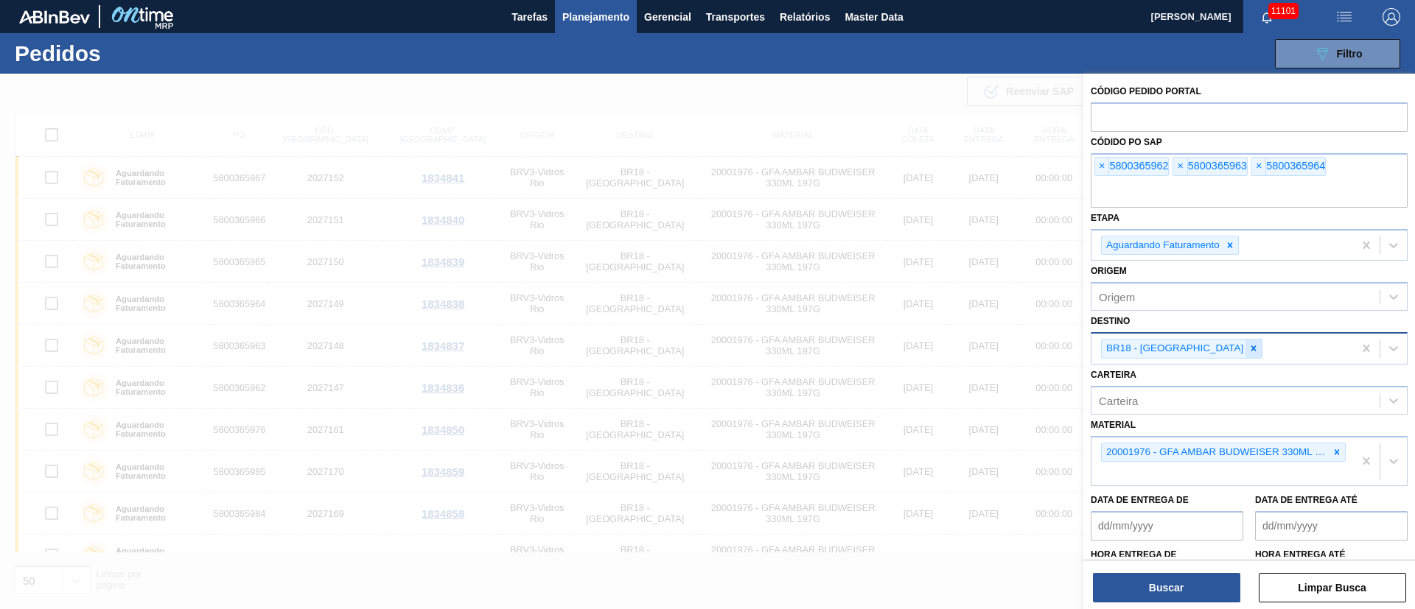
click at [1248, 353] on icon at bounding box center [1253, 348] width 10 height 10
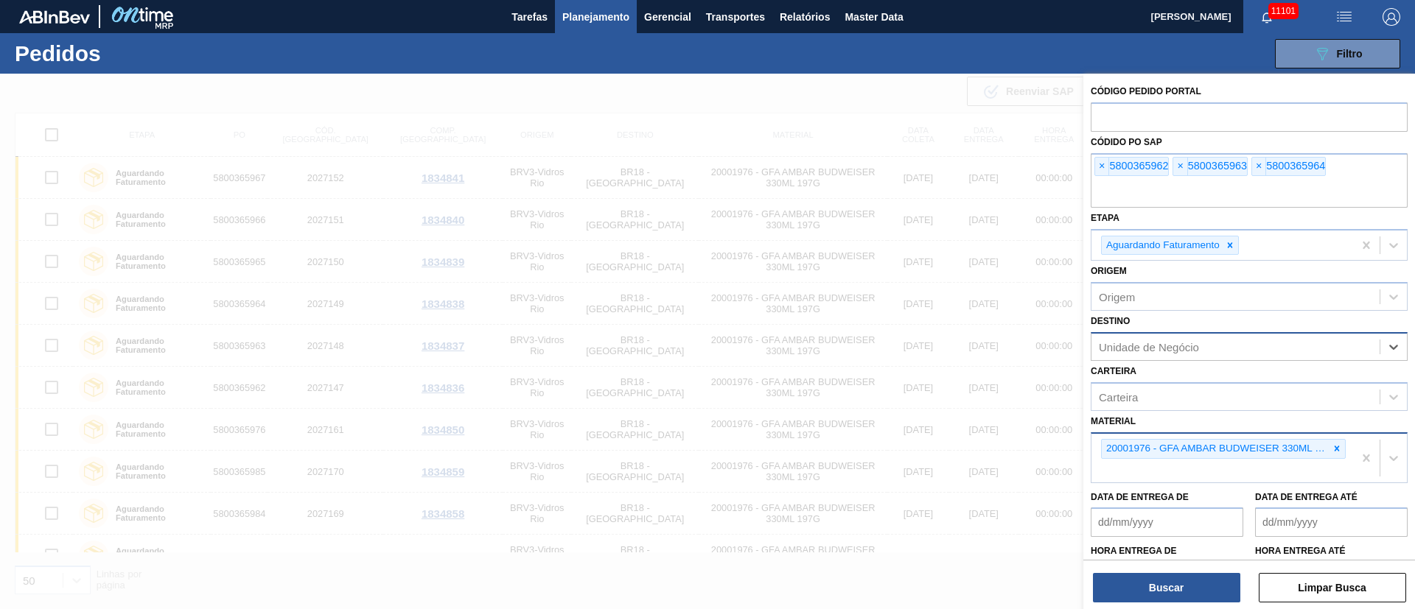
click at [1339, 449] on div at bounding box center [1336, 449] width 16 height 18
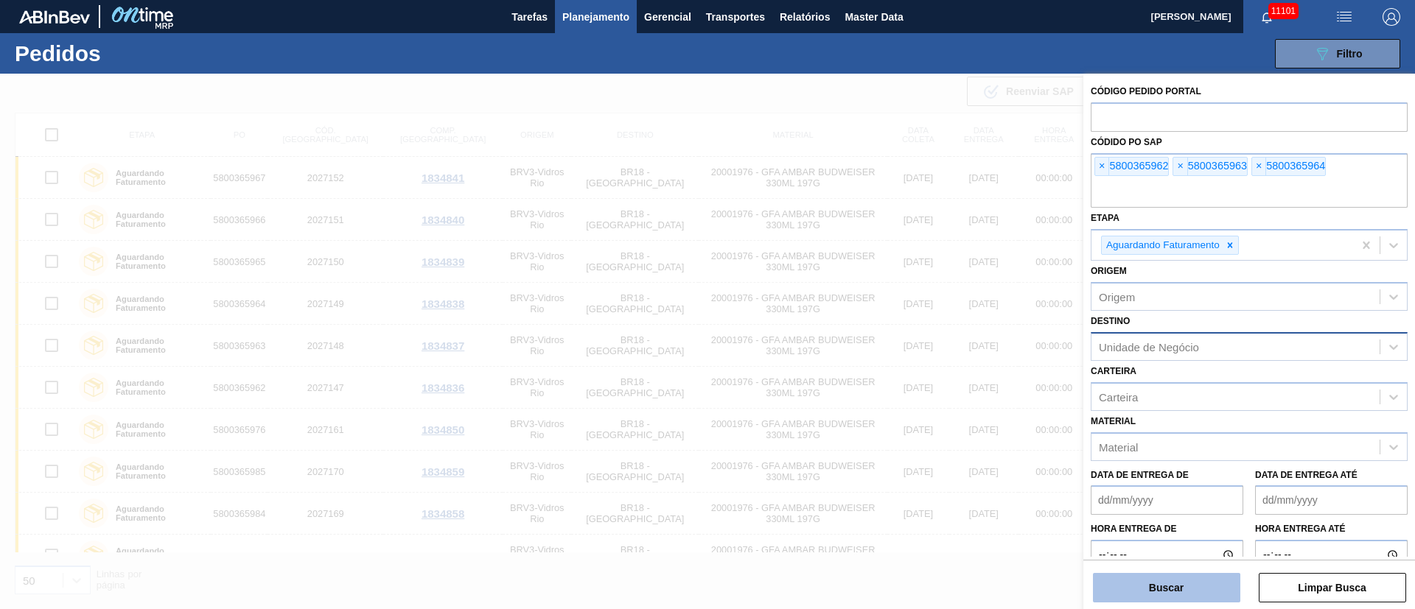
click at [1200, 587] on button "Buscar" at bounding box center [1166, 587] width 147 height 29
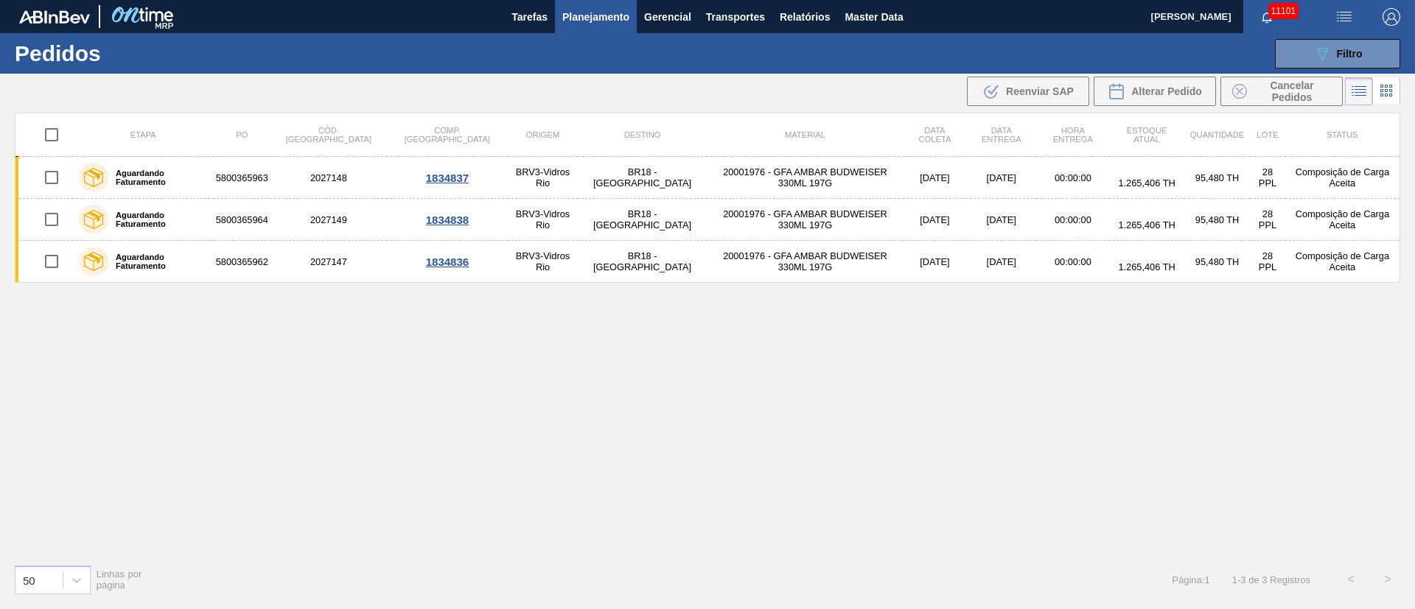
click at [49, 128] on input "checkbox" at bounding box center [51, 134] width 31 height 31
checkbox input "true"
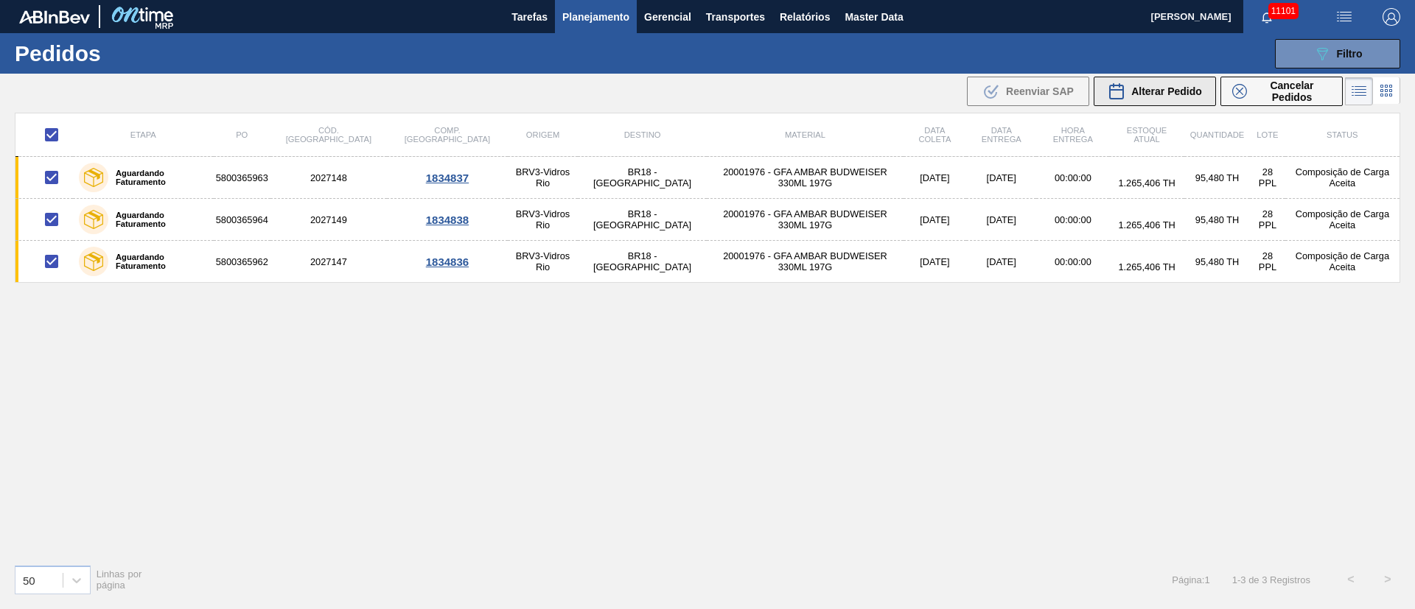
click at [1163, 105] on button "Alterar Pedido" at bounding box center [1154, 91] width 122 height 29
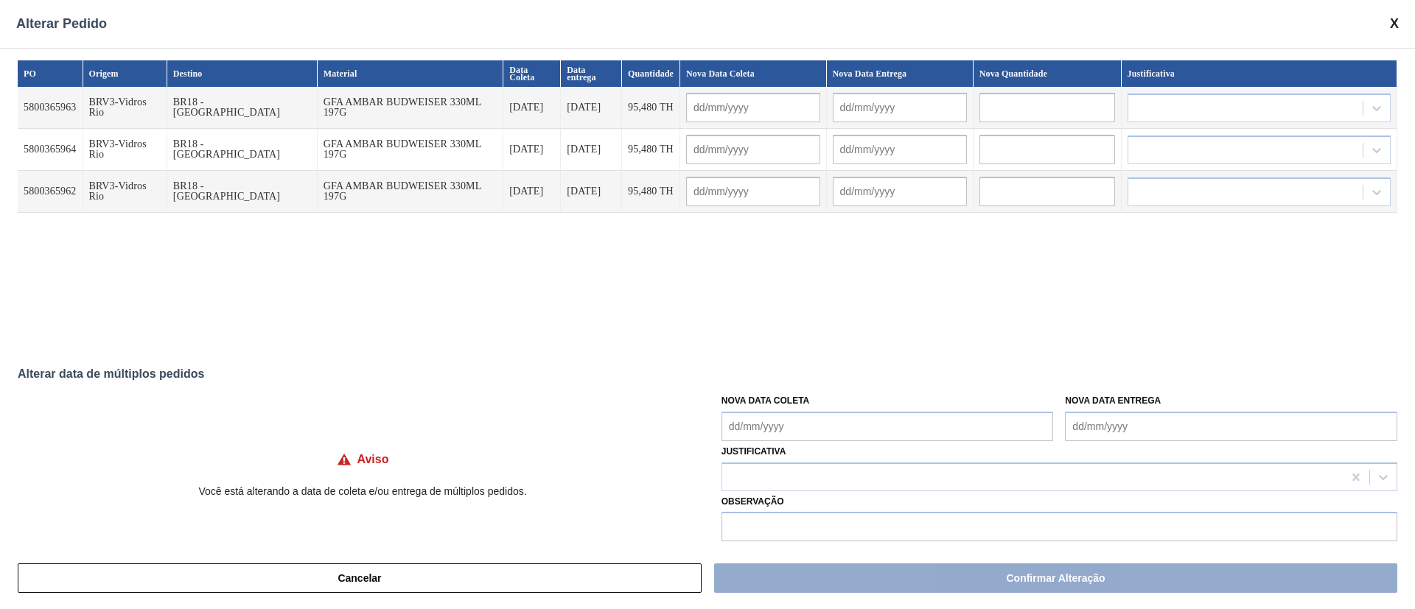
click at [836, 427] on Coleta "Nova Data Coleta" at bounding box center [887, 426] width 332 height 29
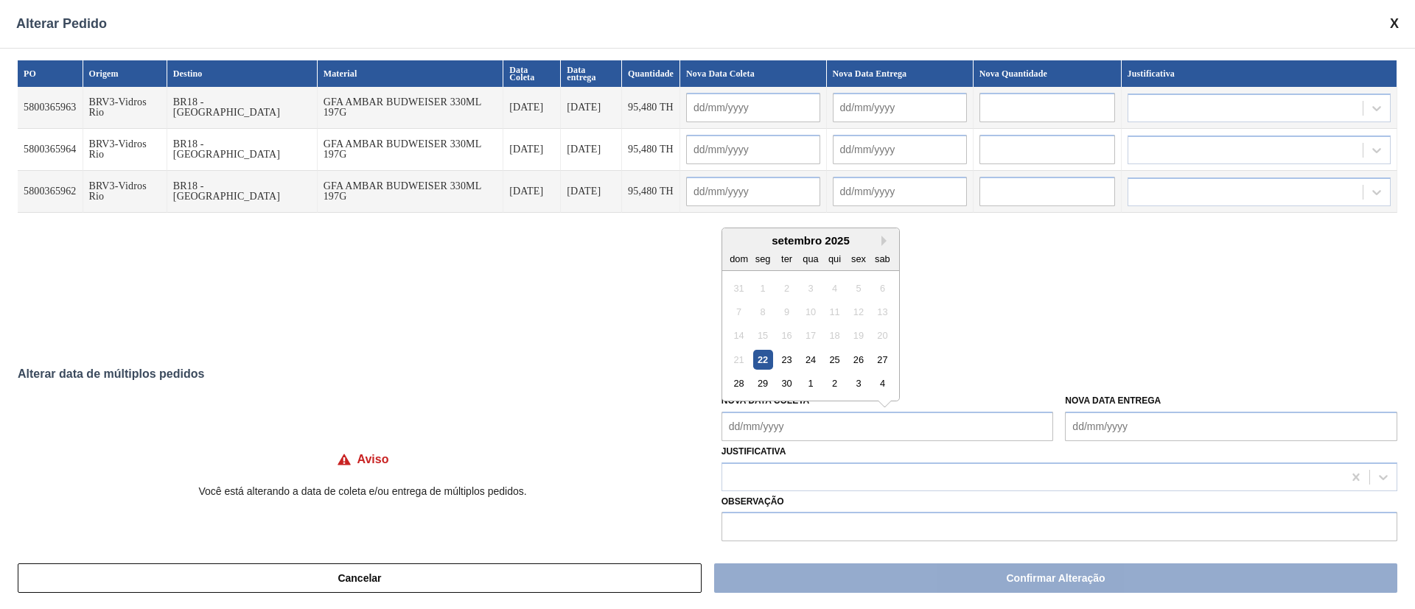
click at [807, 359] on div "24" at bounding box center [810, 360] width 20 height 20
type Coleta "24/09/2025"
type input "24/09/2025"
type input "29/09/2025"
type input "24/09/2025"
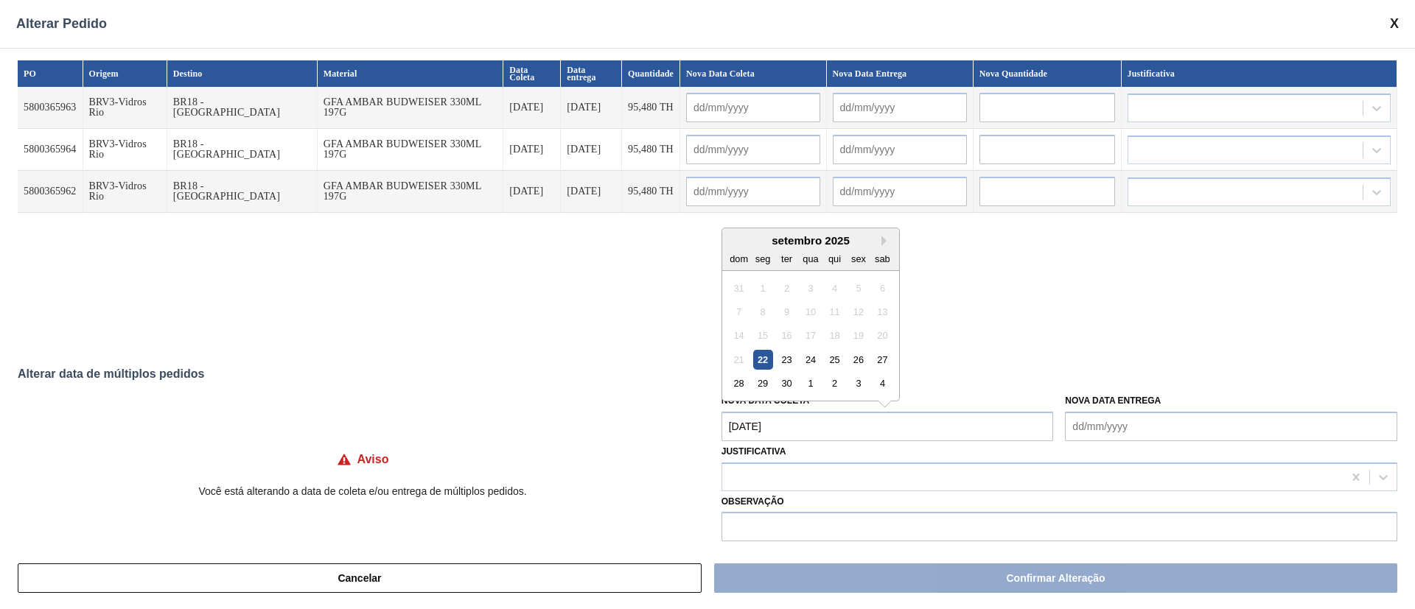
type input "29/09/2025"
type input "24/09/2025"
type input "29/09/2025"
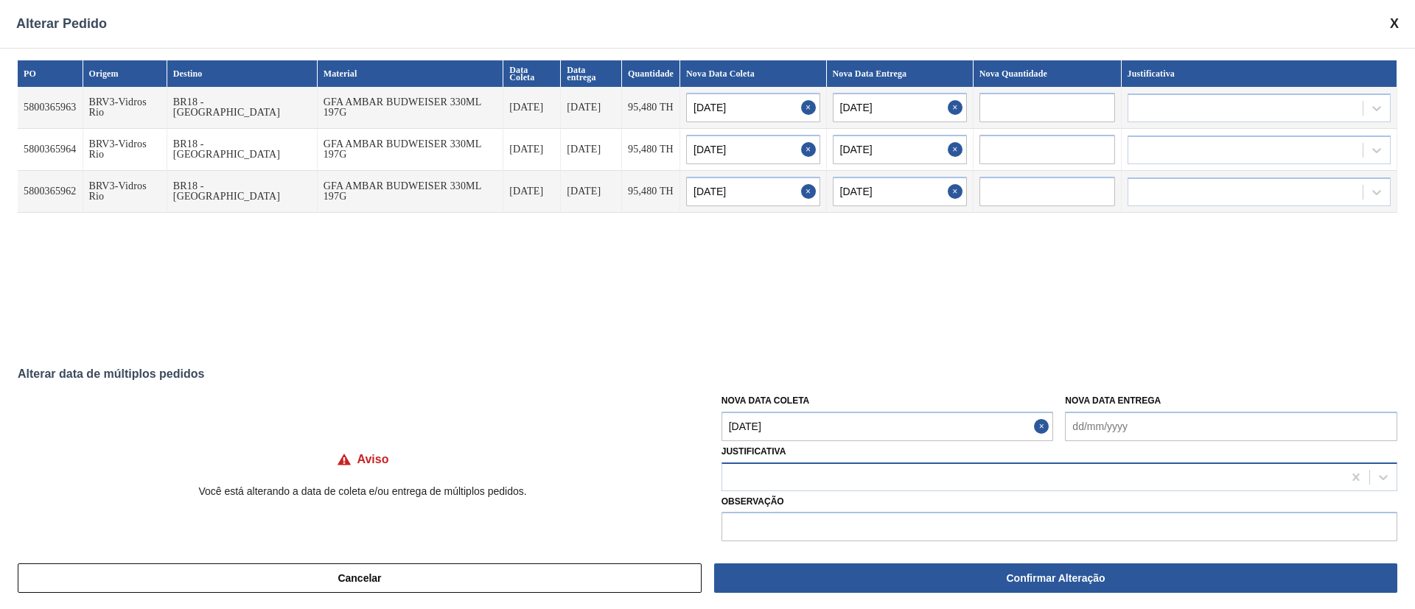
click at [816, 472] on div at bounding box center [1032, 476] width 620 height 21
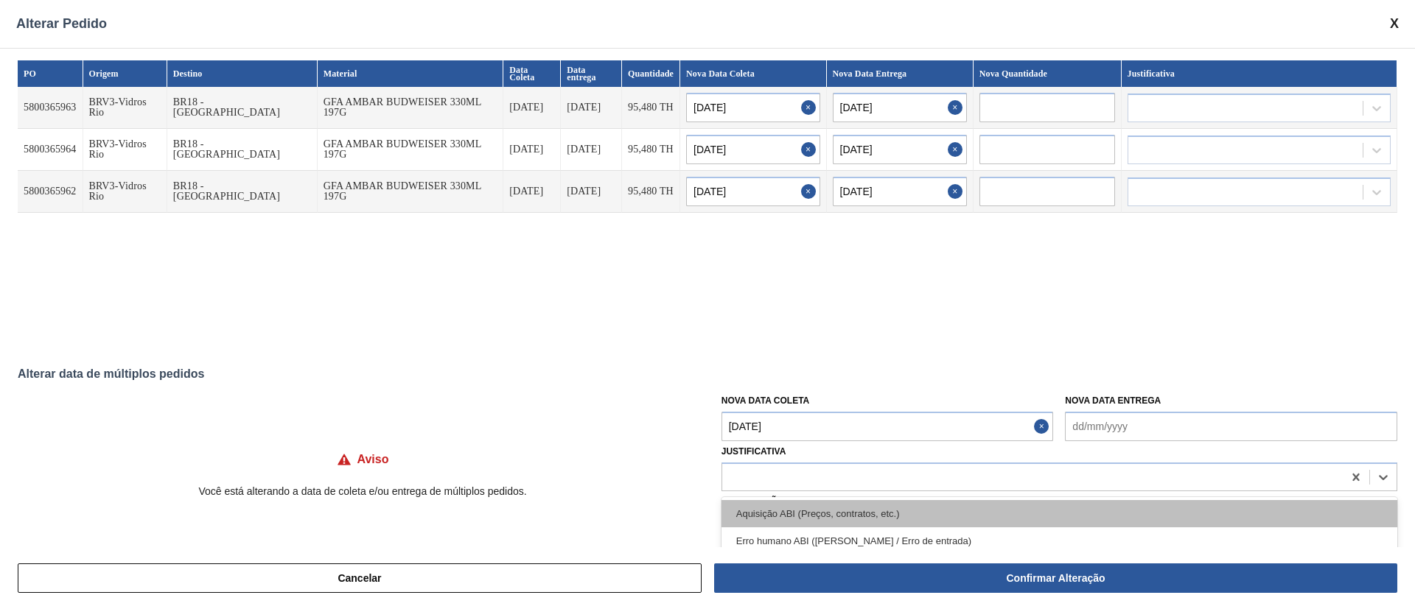
click at [797, 507] on div "Aquisição ABI (Preços, contratos, etc.)" at bounding box center [1059, 513] width 676 height 27
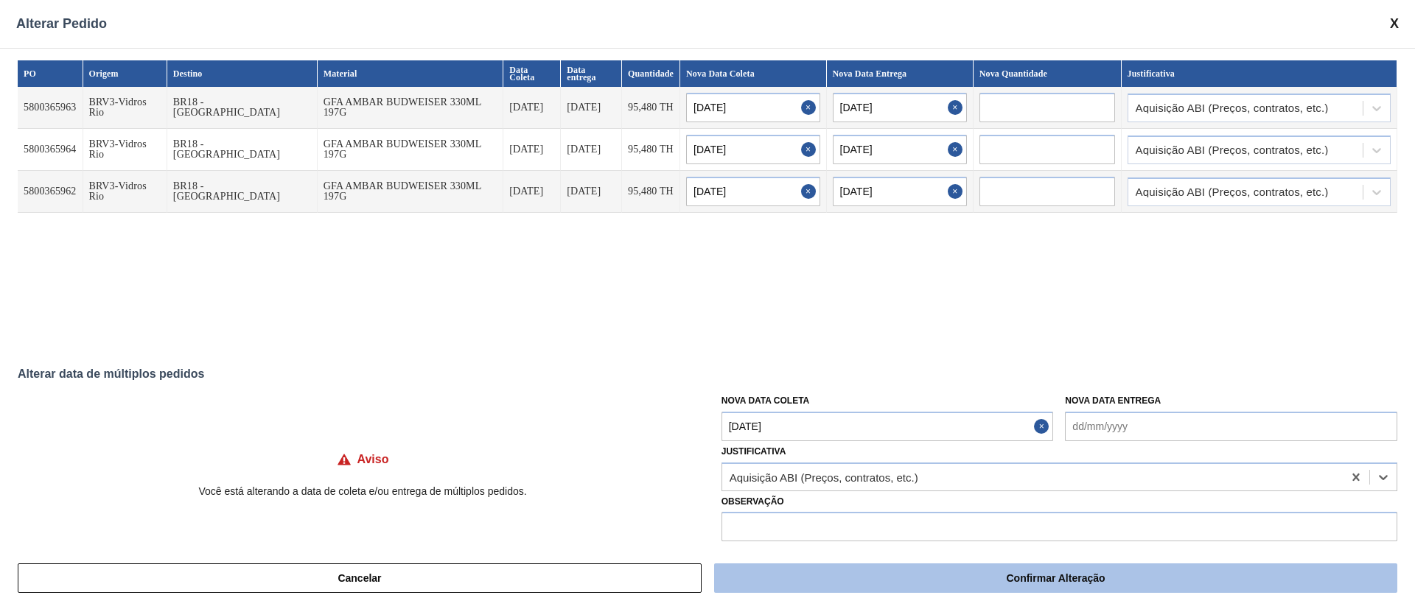
click at [854, 578] on button "Confirmar Alteração" at bounding box center [1055, 578] width 683 height 29
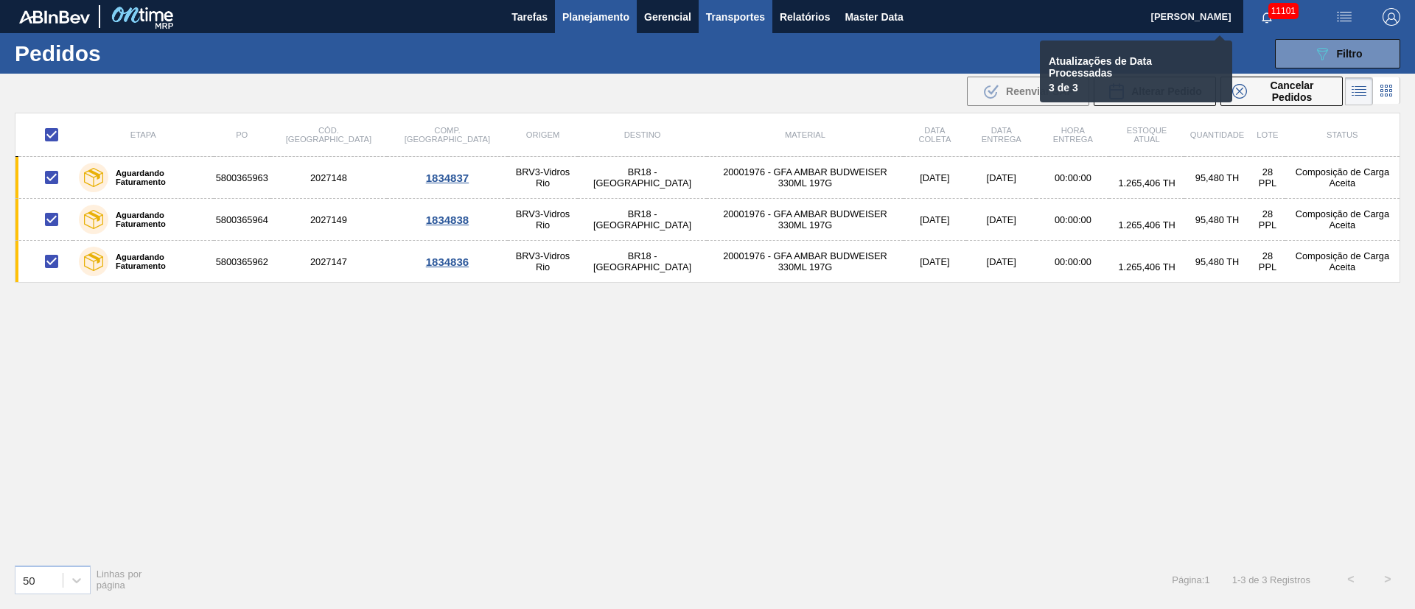
checkbox input "false"
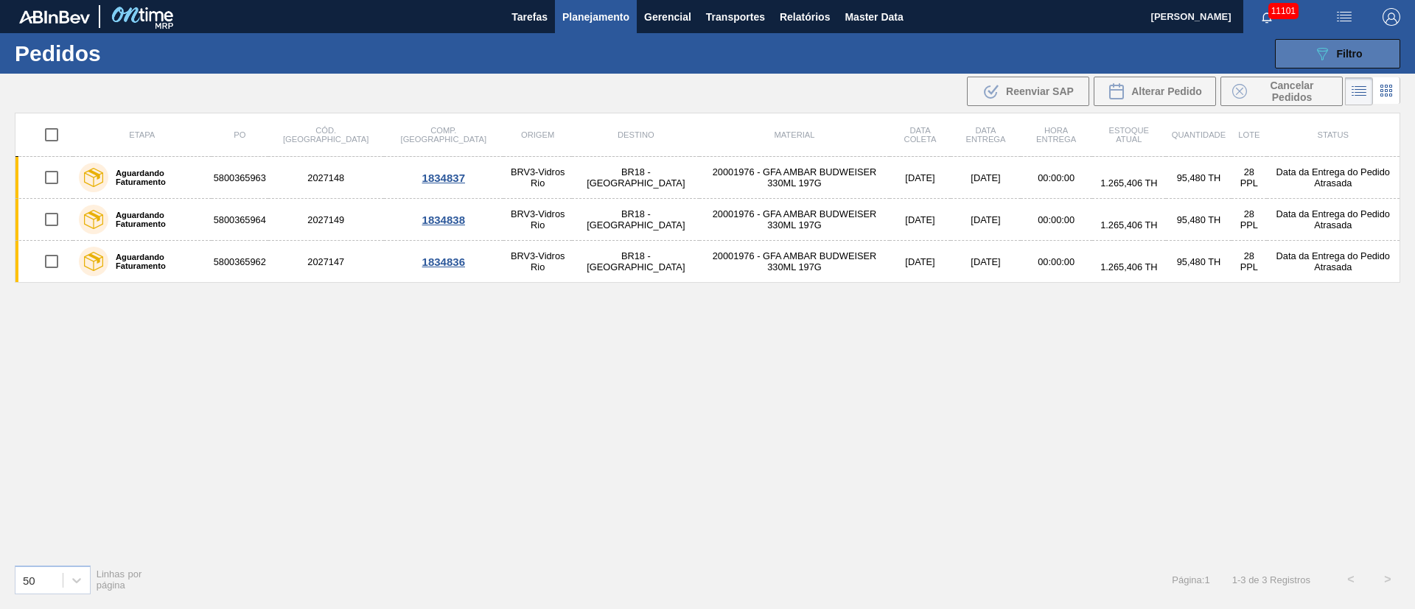
click at [1333, 63] on button "089F7B8B-B2A5-4AFE-B5C0-19BA573D28AC Filtro" at bounding box center [1337, 53] width 125 height 29
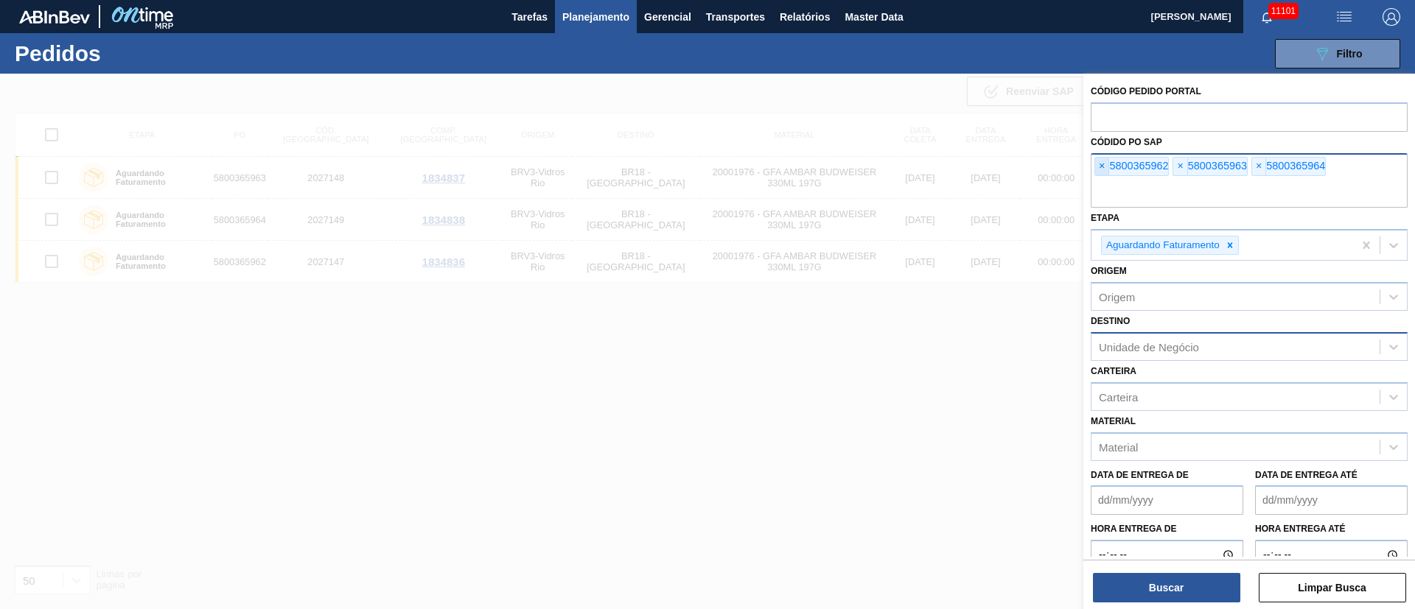
click at [1103, 169] on span "×" at bounding box center [1102, 167] width 14 height 18
click at [1103, 168] on span "×" at bounding box center [1102, 167] width 14 height 18
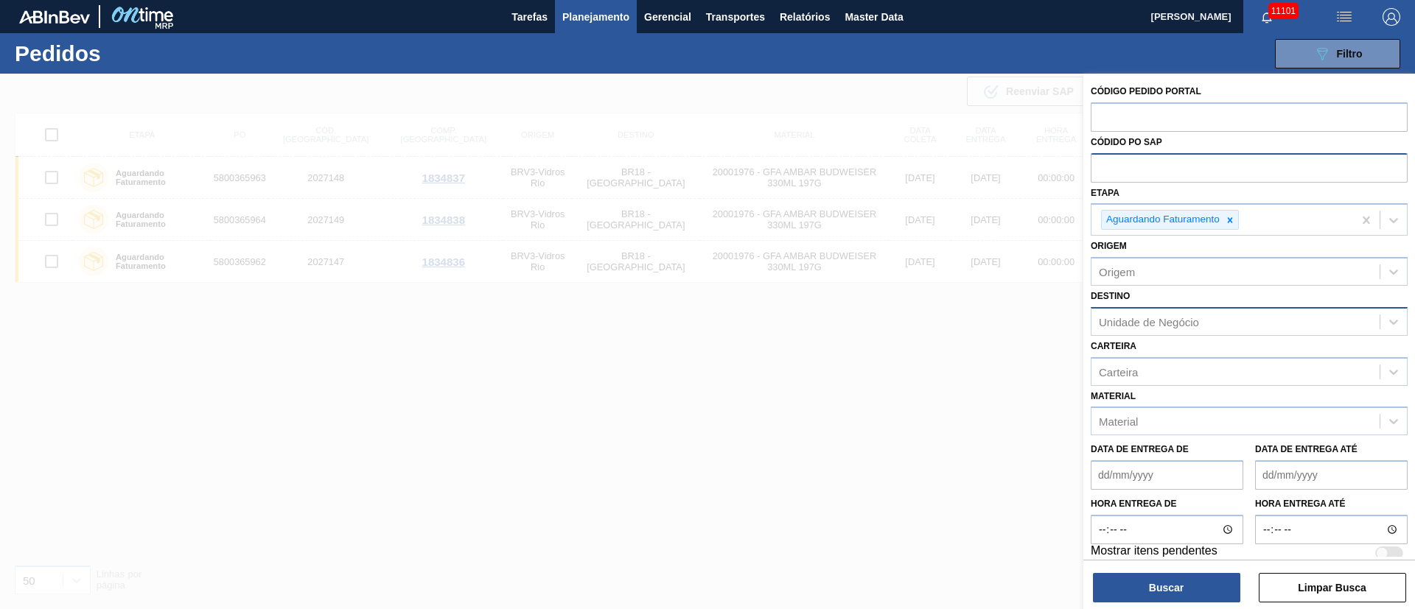
click at [1103, 168] on input "text" at bounding box center [1248, 167] width 317 height 28
paste input "text"
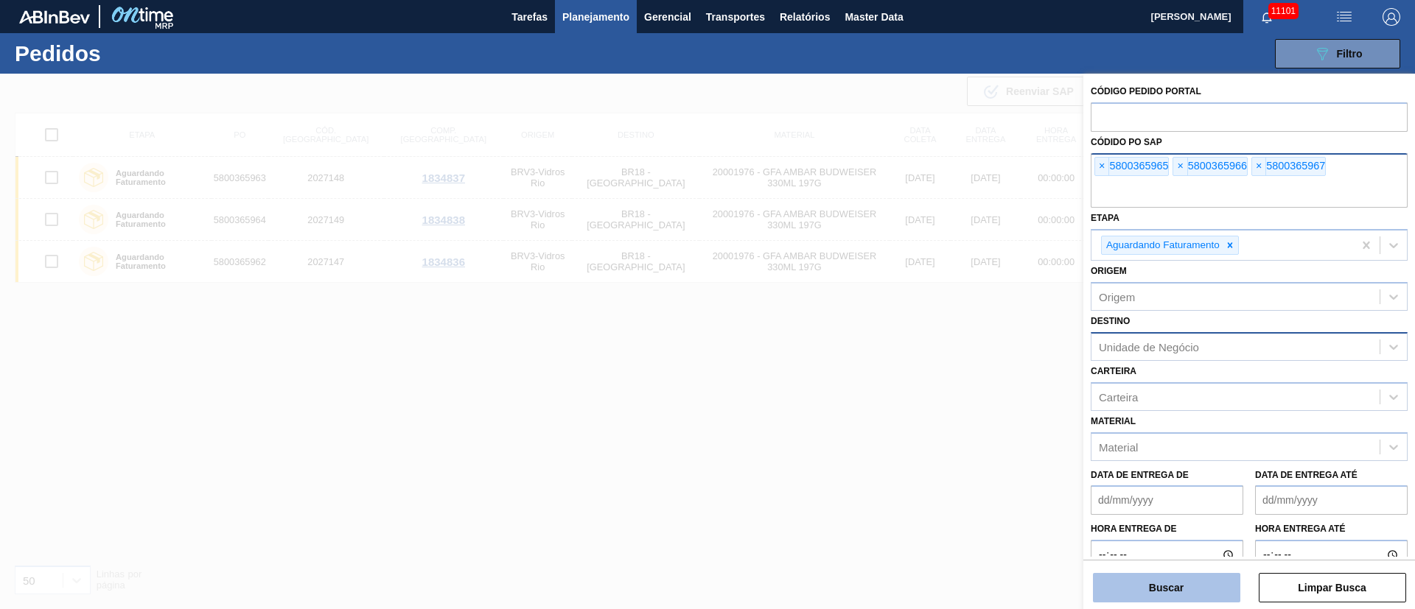
click at [1205, 581] on button "Buscar" at bounding box center [1166, 587] width 147 height 29
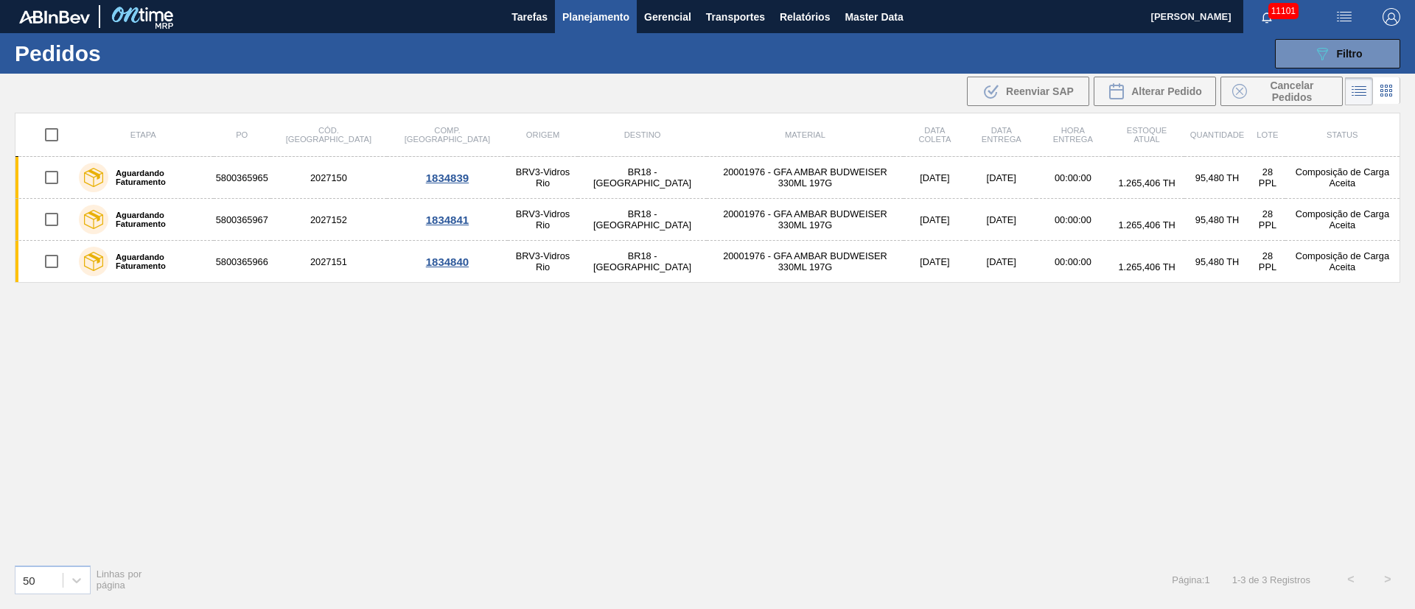
click at [55, 130] on input "checkbox" at bounding box center [51, 134] width 31 height 31
checkbox input "true"
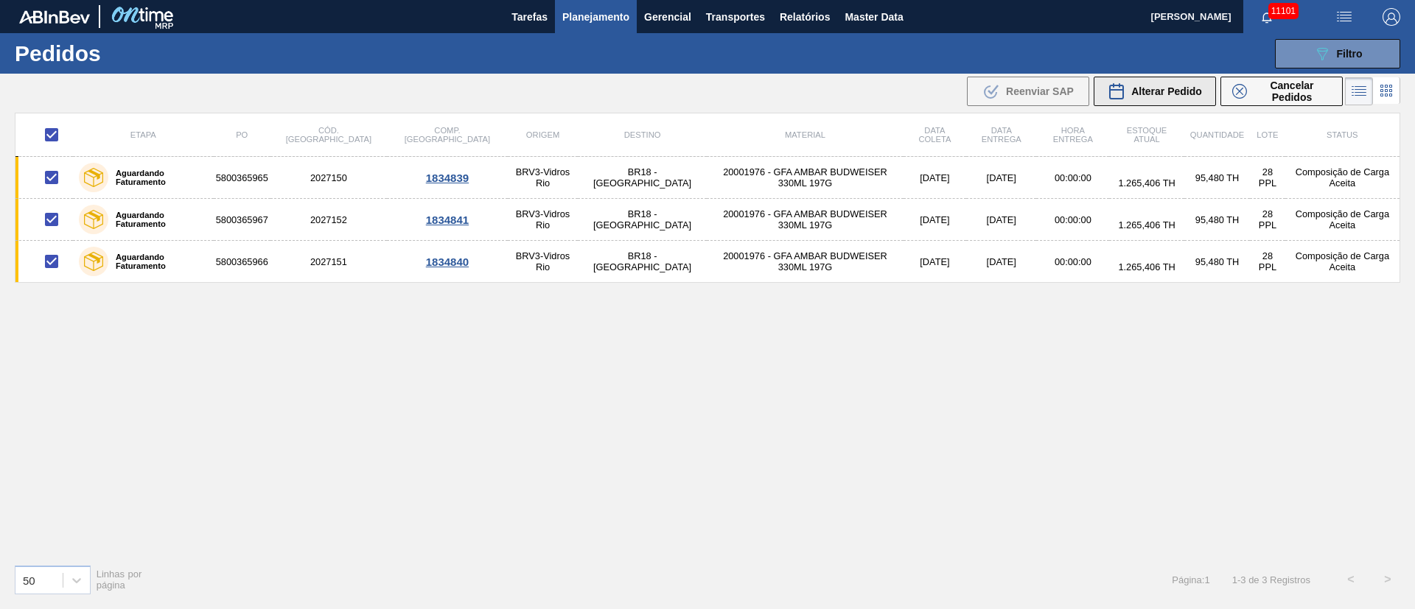
click at [1195, 90] on span "Alterar Pedido" at bounding box center [1166, 91] width 71 height 12
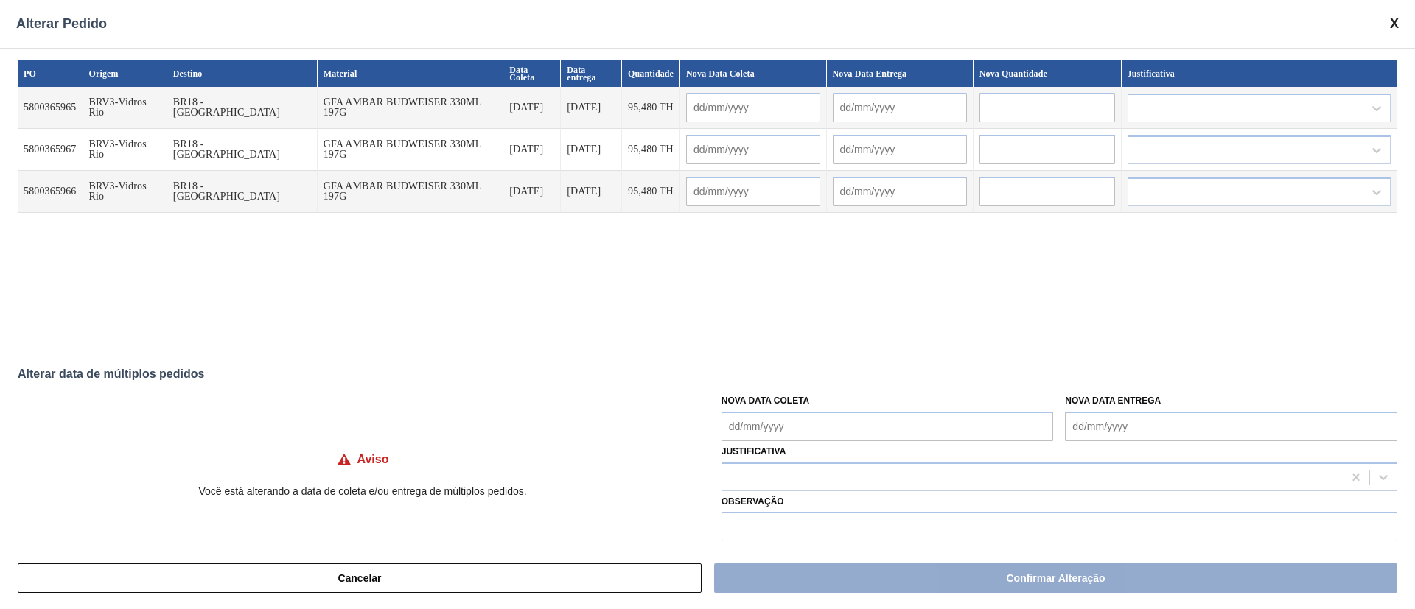
click at [861, 423] on Coleta "Nova Data Coleta" at bounding box center [887, 426] width 332 height 29
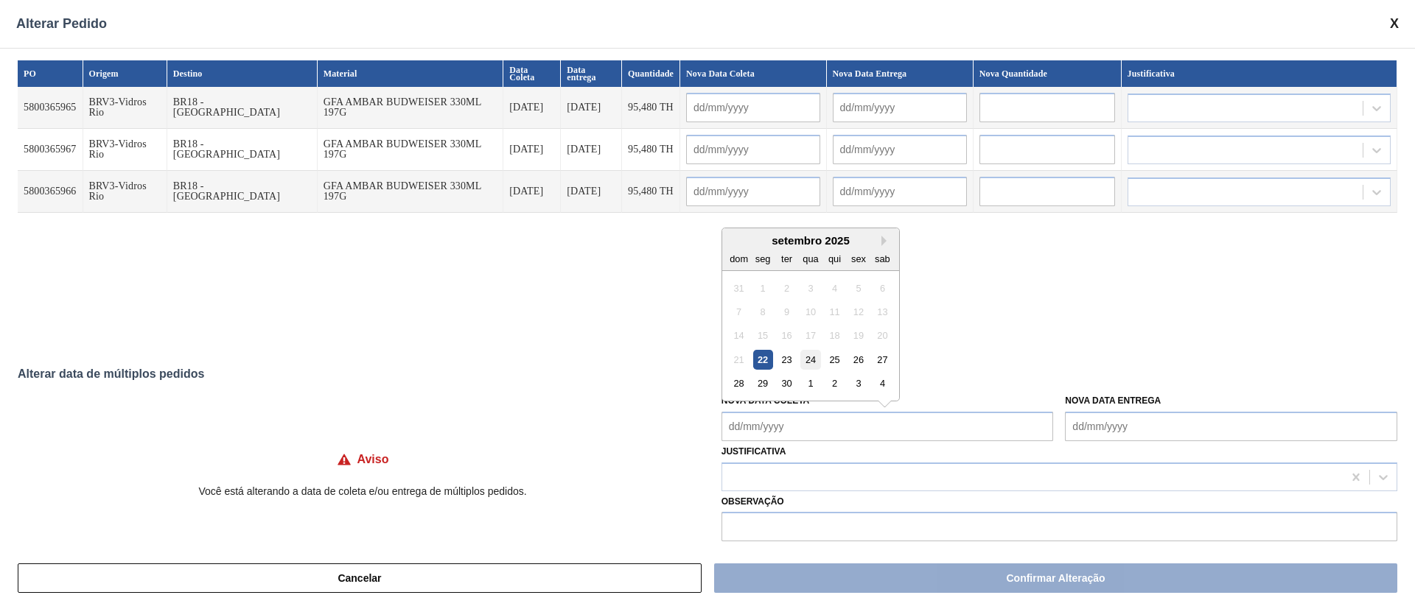
click at [806, 358] on div "24" at bounding box center [810, 360] width 20 height 20
type Coleta "24/09/2025"
type input "24/09/2025"
type input "29/09/2025"
type input "24/09/2025"
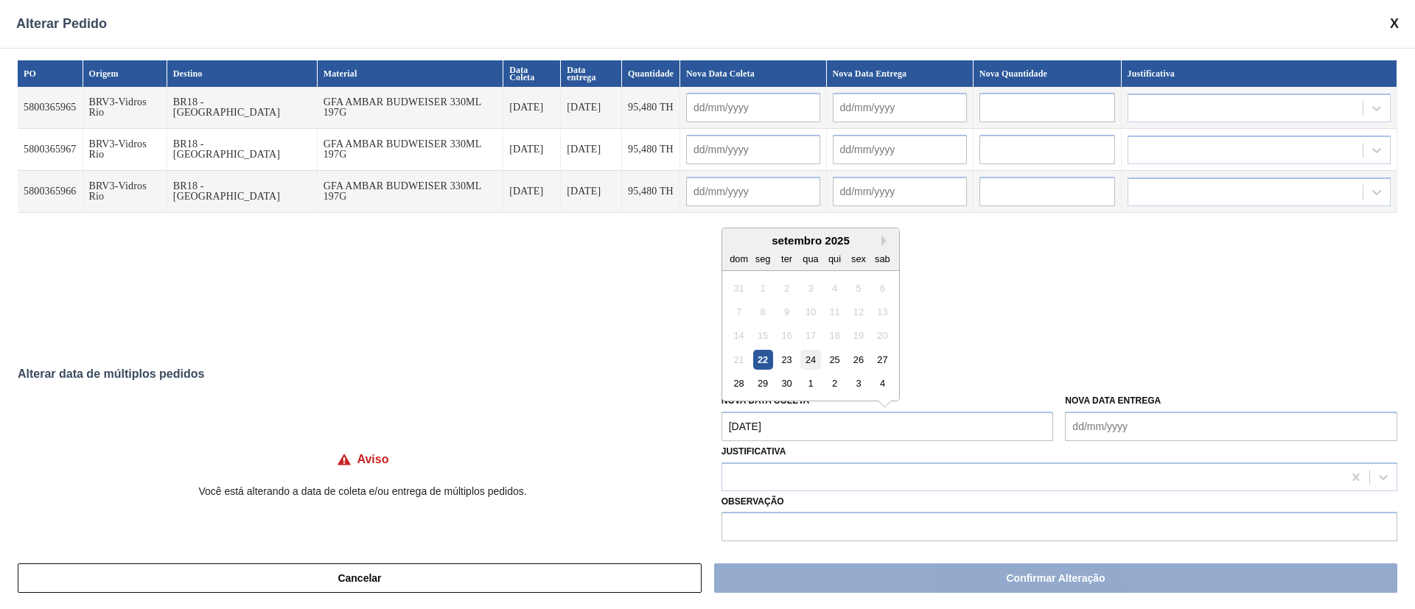
type input "29/09/2025"
type input "24/09/2025"
type input "29/09/2025"
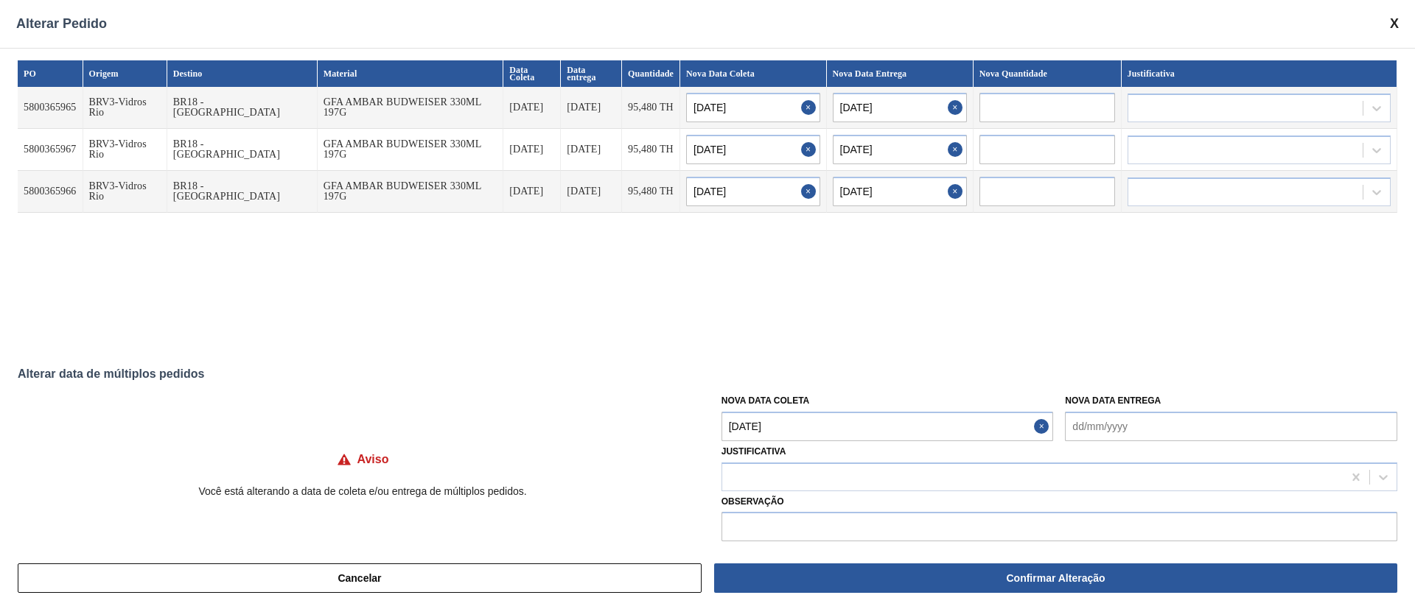
click at [819, 426] on Coleta "24/09/2025" at bounding box center [887, 426] width 332 height 29
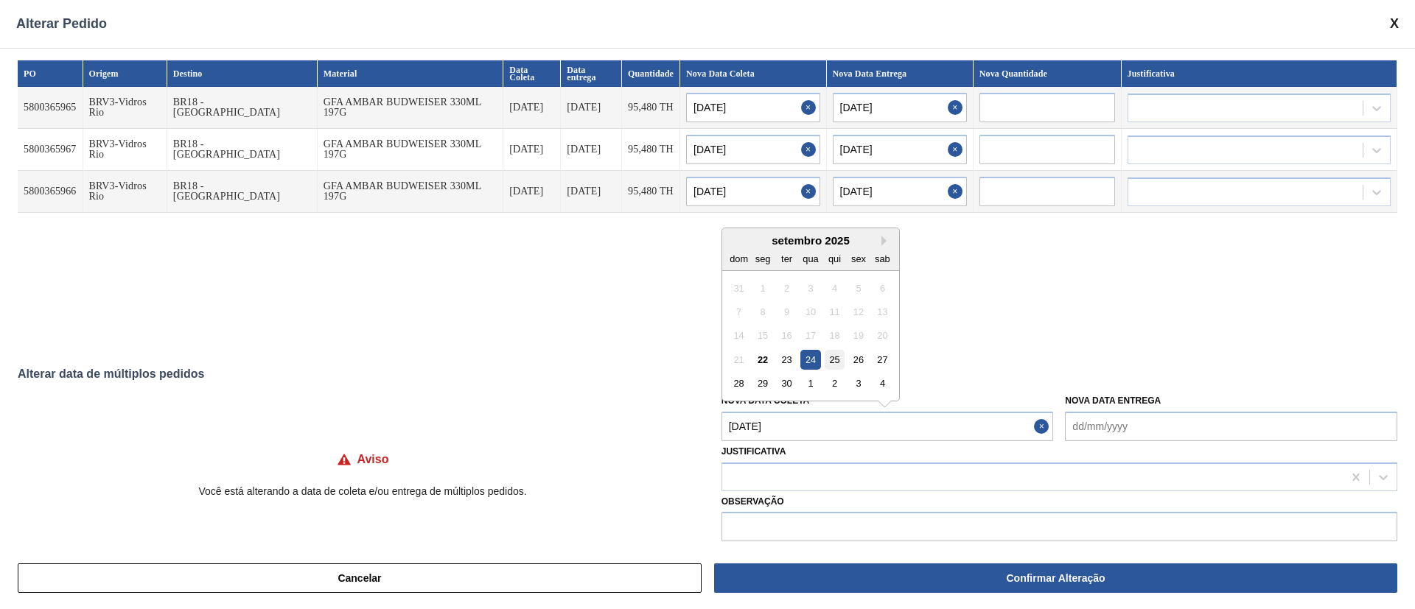
click at [835, 362] on div "25" at bounding box center [834, 360] width 20 height 20
type Coleta "25/09/2025"
type input "25/09/2025"
type input "30/09/2025"
type input "25/09/2025"
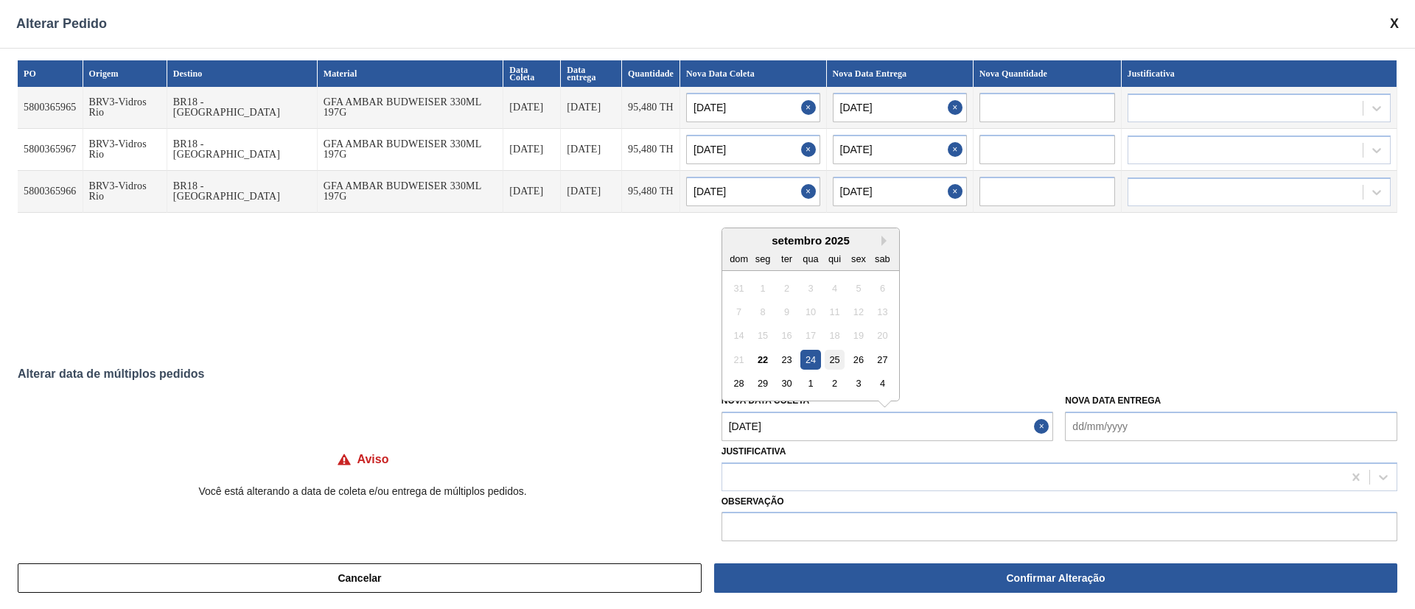
type input "30/09/2025"
type input "25/09/2025"
type input "30/09/2025"
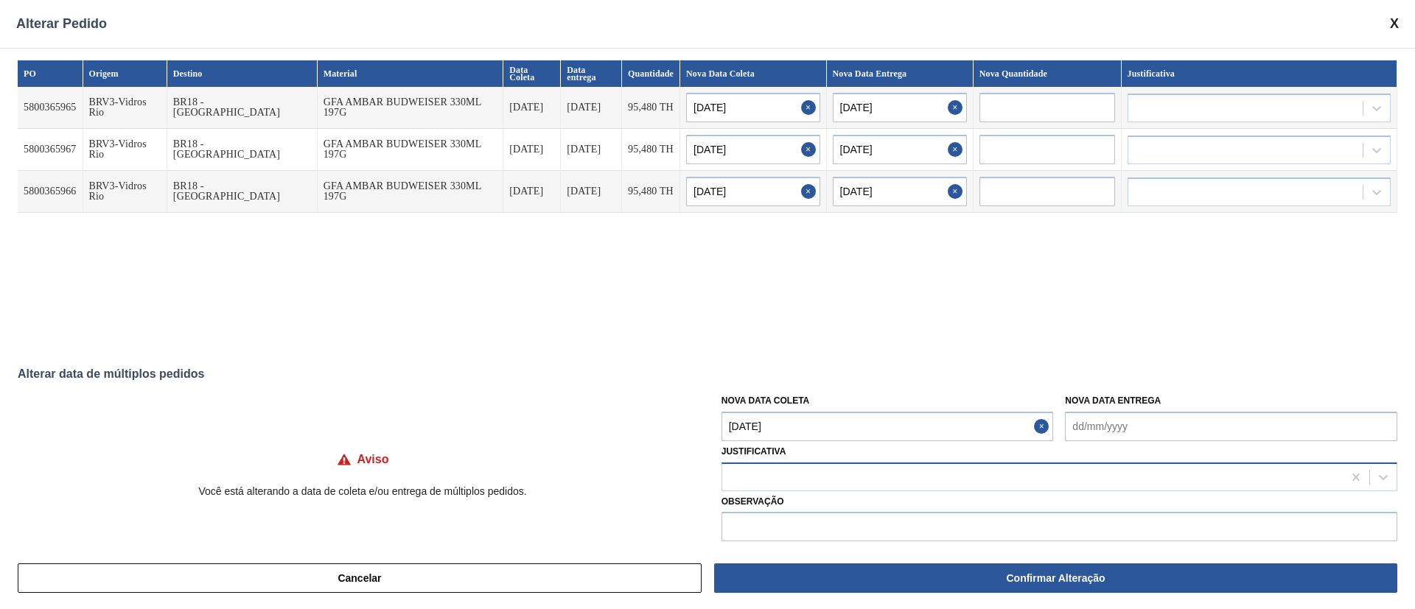
click at [790, 476] on div at bounding box center [1032, 476] width 620 height 21
type input "c"
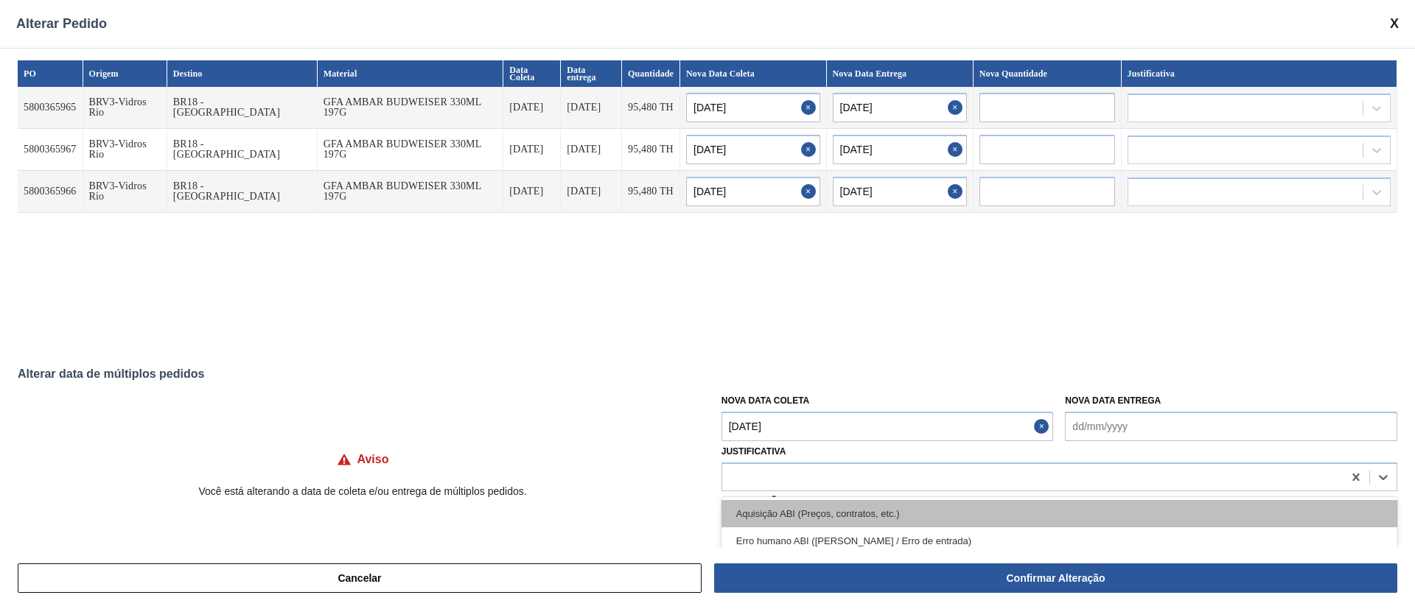
click at [786, 506] on div "Aquisição ABI (Preços, contratos, etc.)" at bounding box center [1059, 513] width 676 height 27
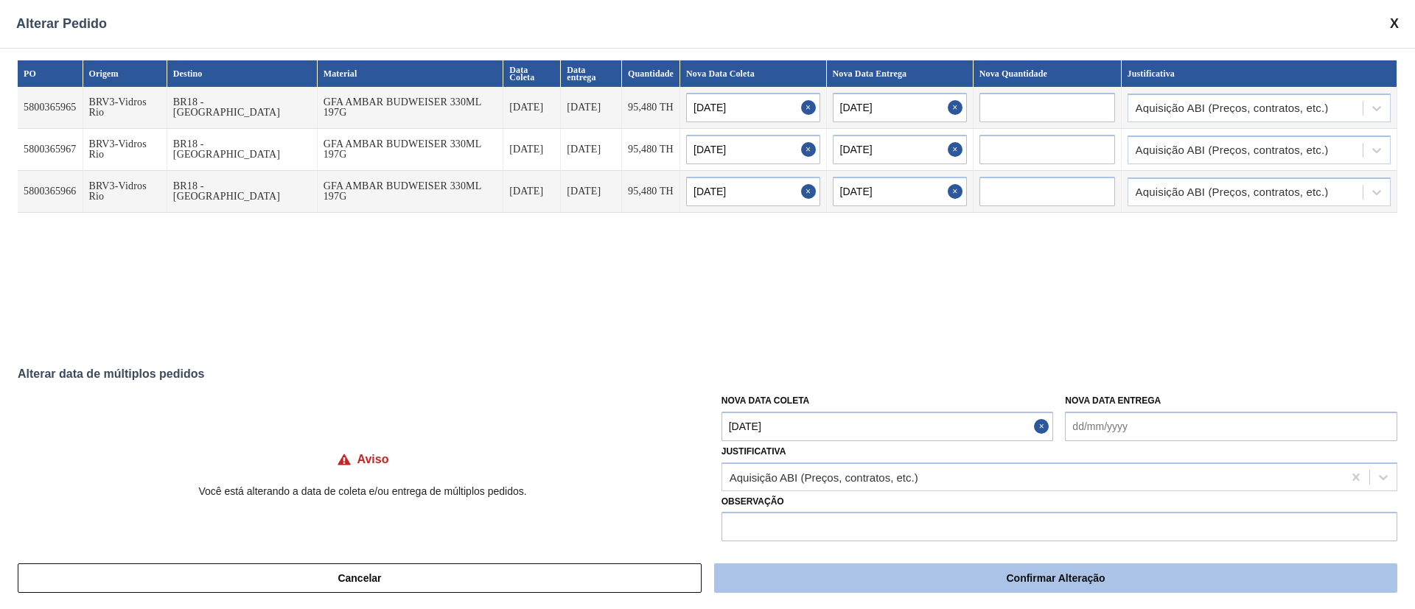
click at [946, 578] on button "Confirmar Alteração" at bounding box center [1055, 578] width 683 height 29
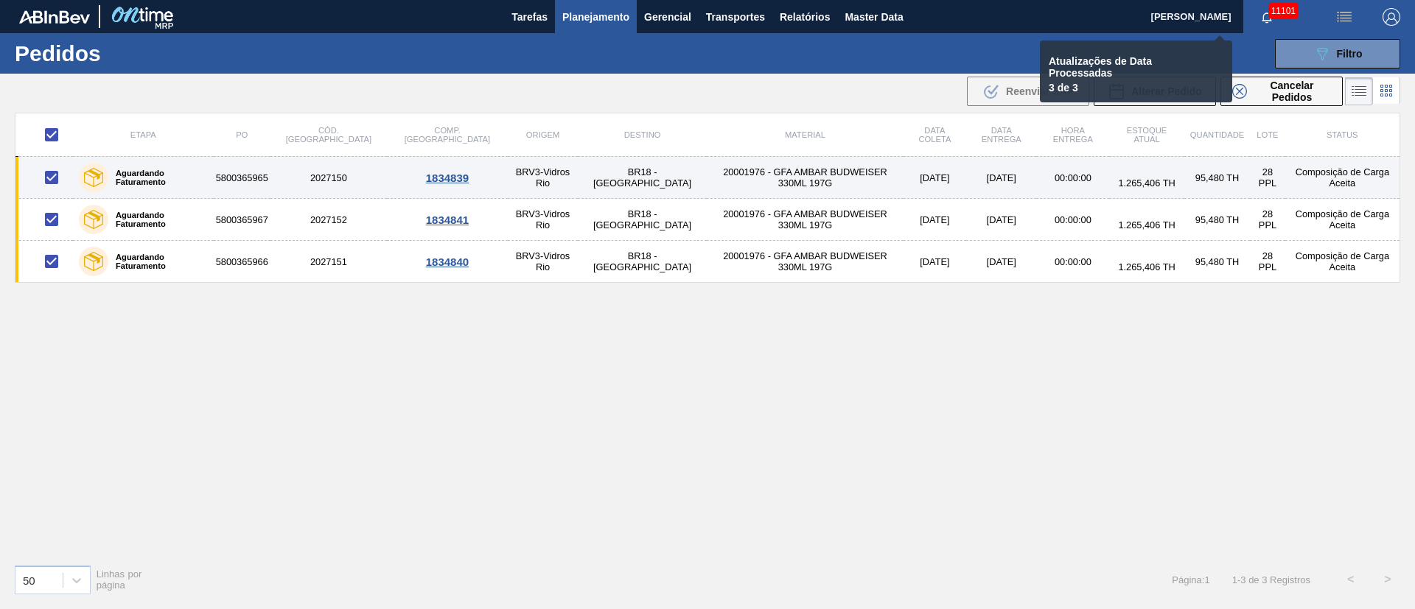
checkbox input "false"
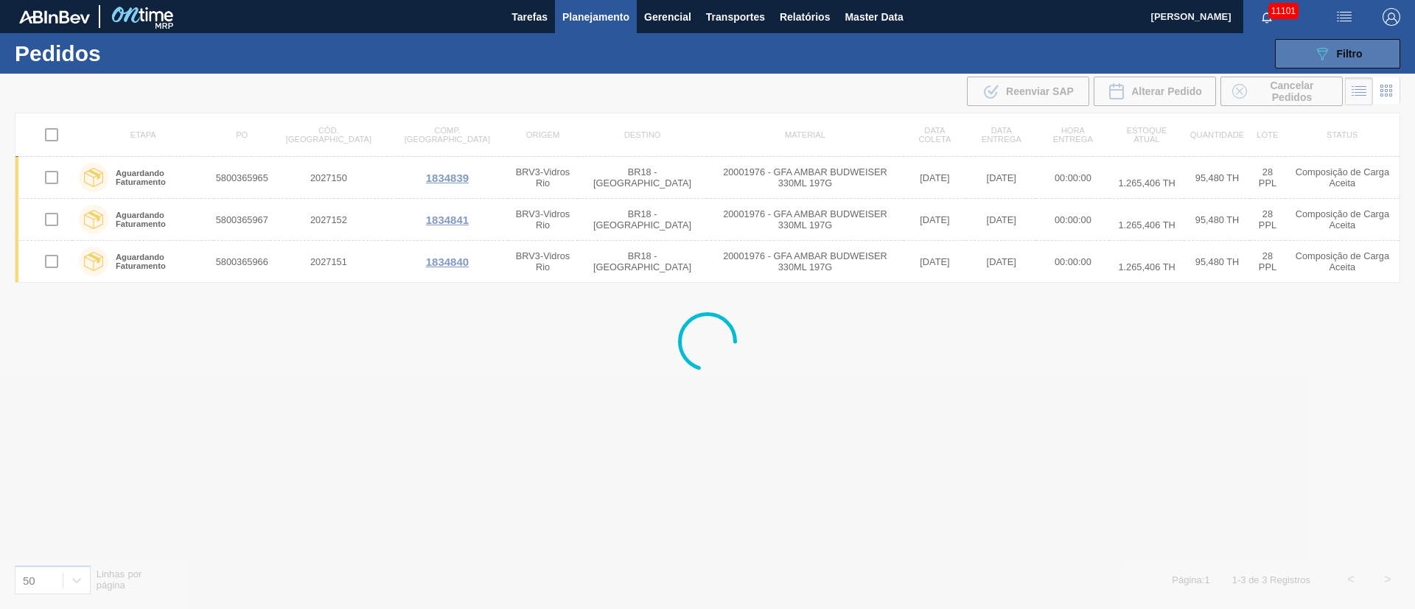
click at [1322, 45] on icon "089F7B8B-B2A5-4AFE-B5C0-19BA573D28AC" at bounding box center [1322, 54] width 18 height 18
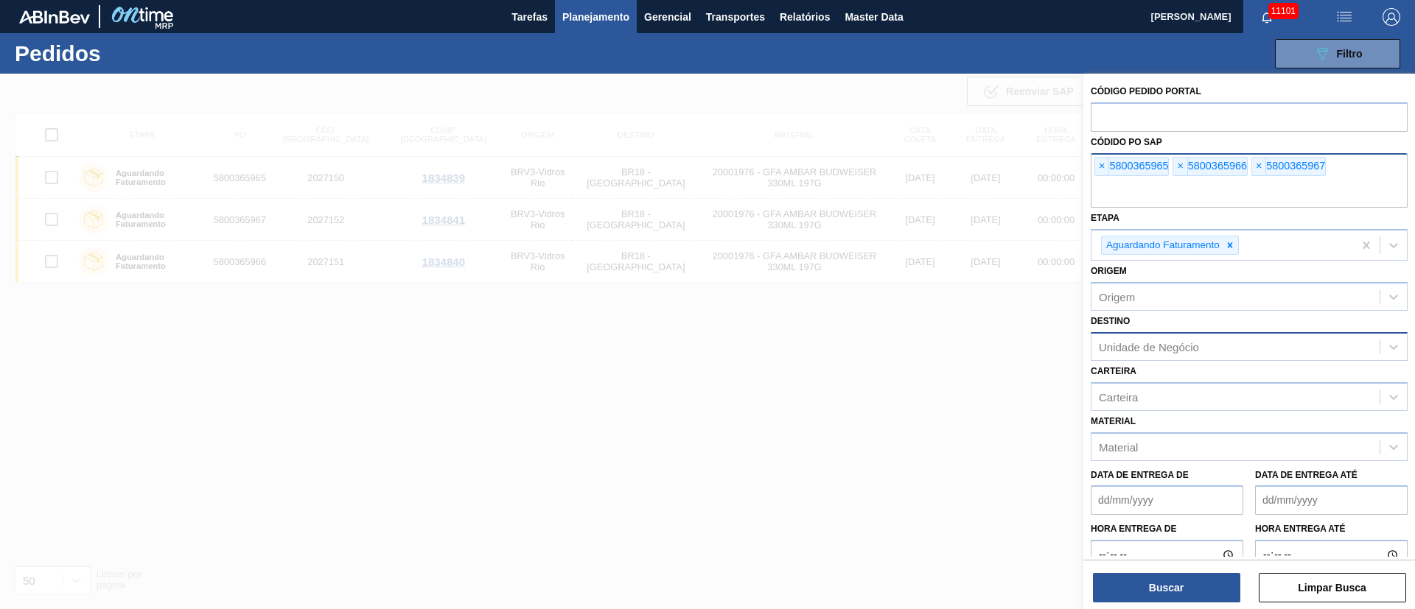
click at [1096, 167] on span "×" at bounding box center [1102, 167] width 14 height 18
click at [1098, 167] on span "×" at bounding box center [1102, 167] width 14 height 18
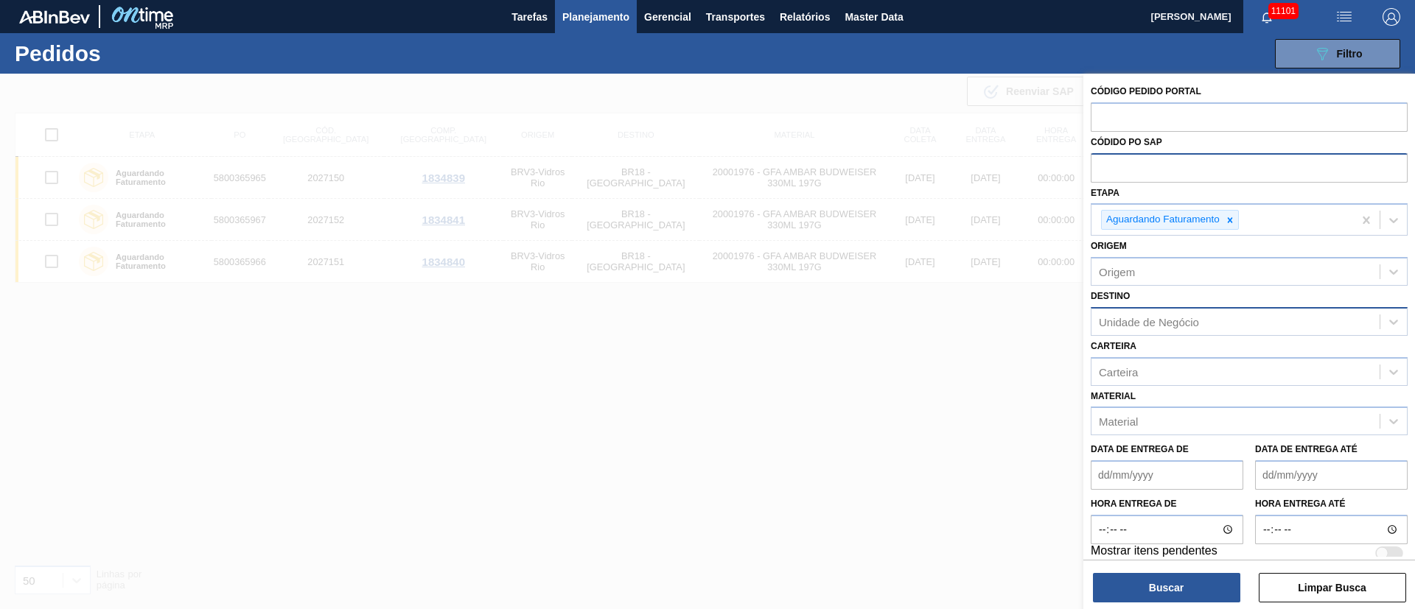
click at [1098, 167] on input "text" at bounding box center [1248, 167] width 317 height 28
paste input "text"
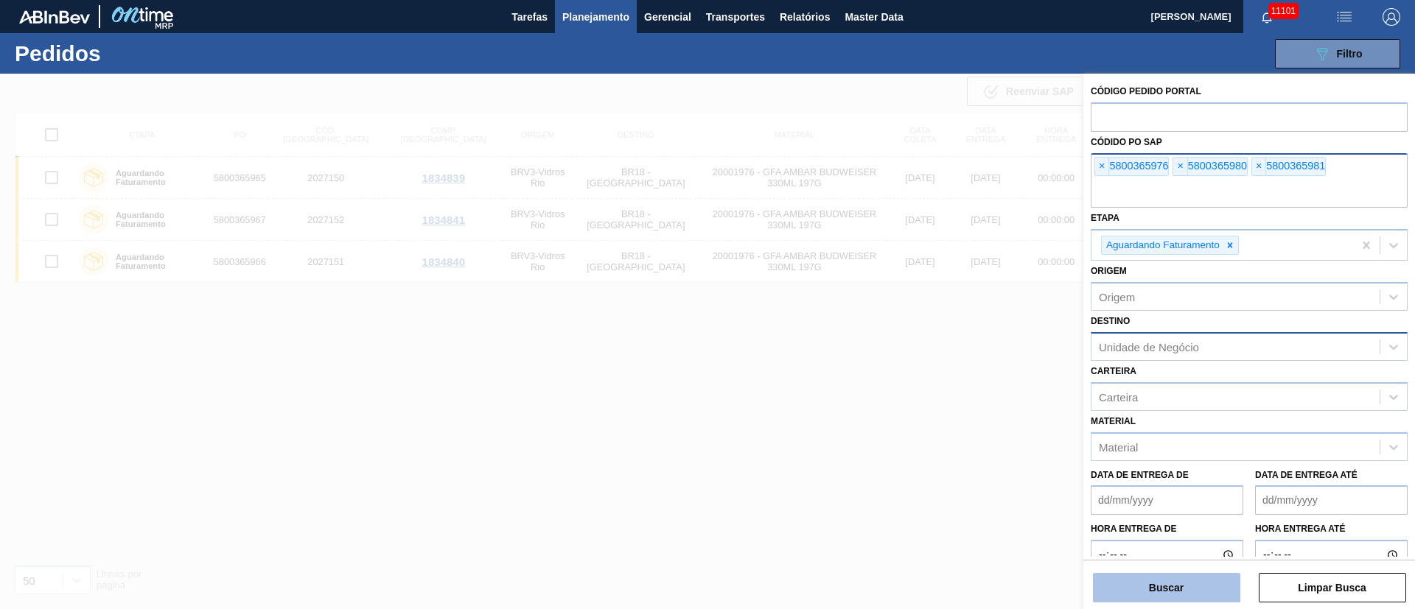
click at [1180, 575] on button "Buscar" at bounding box center [1166, 587] width 147 height 29
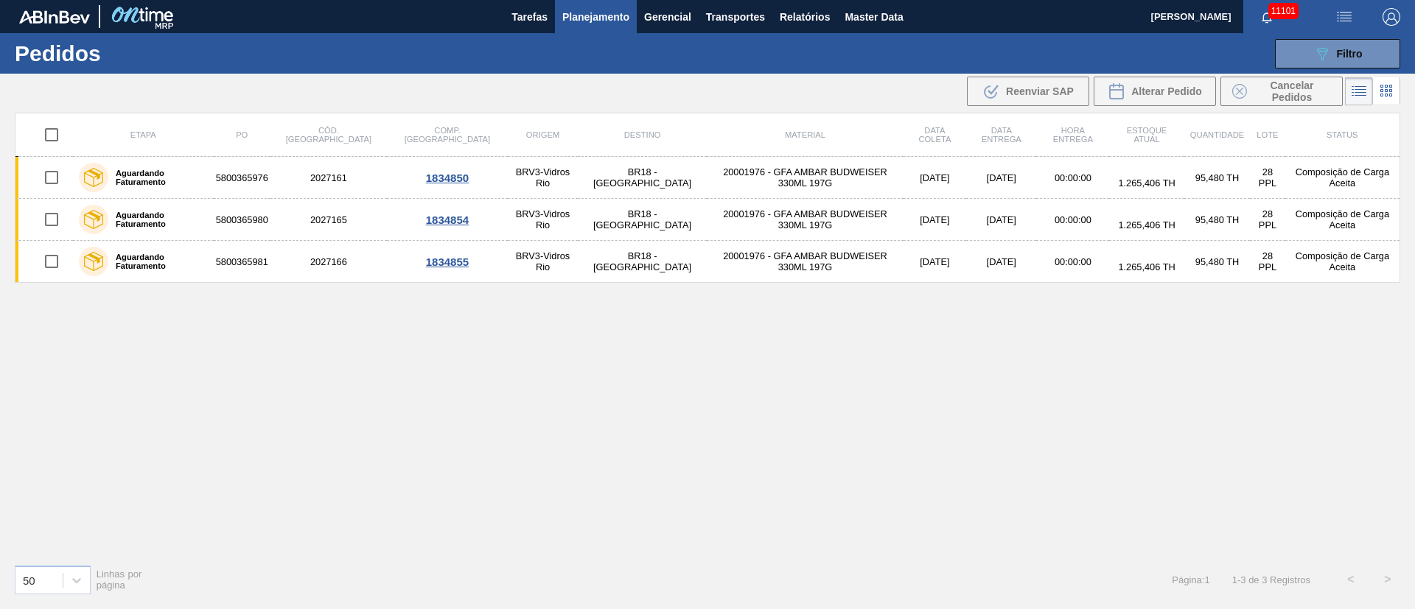
click at [57, 134] on input "checkbox" at bounding box center [51, 134] width 31 height 31
checkbox input "true"
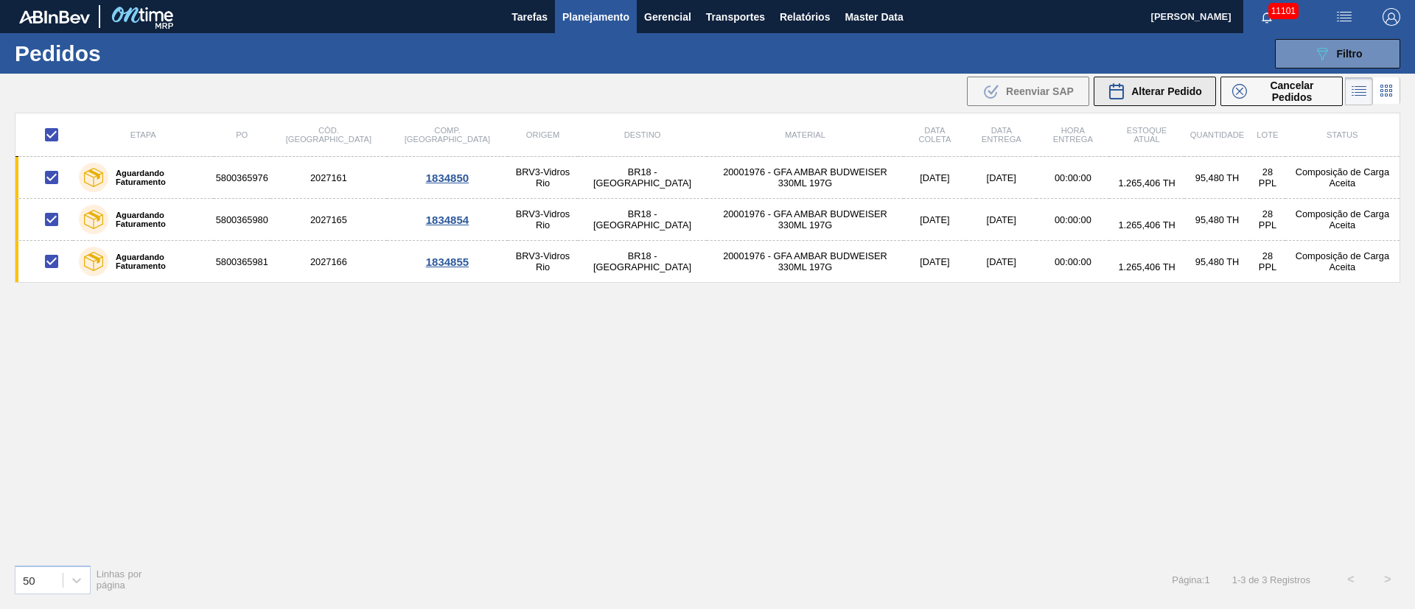
click at [1161, 93] on span "Alterar Pedido" at bounding box center [1166, 91] width 71 height 12
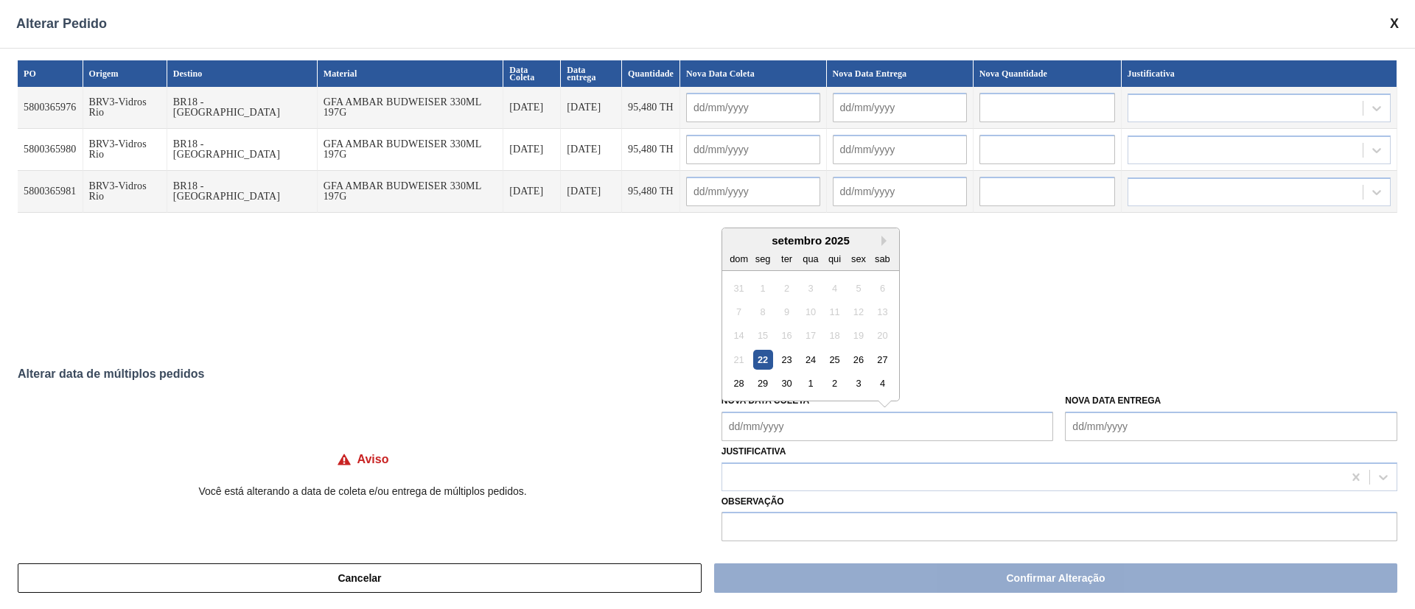
click at [802, 424] on Coleta "Nova Data Coleta" at bounding box center [887, 426] width 332 height 29
click at [809, 357] on div "24" at bounding box center [810, 360] width 20 height 20
type Coleta "24/09/2025"
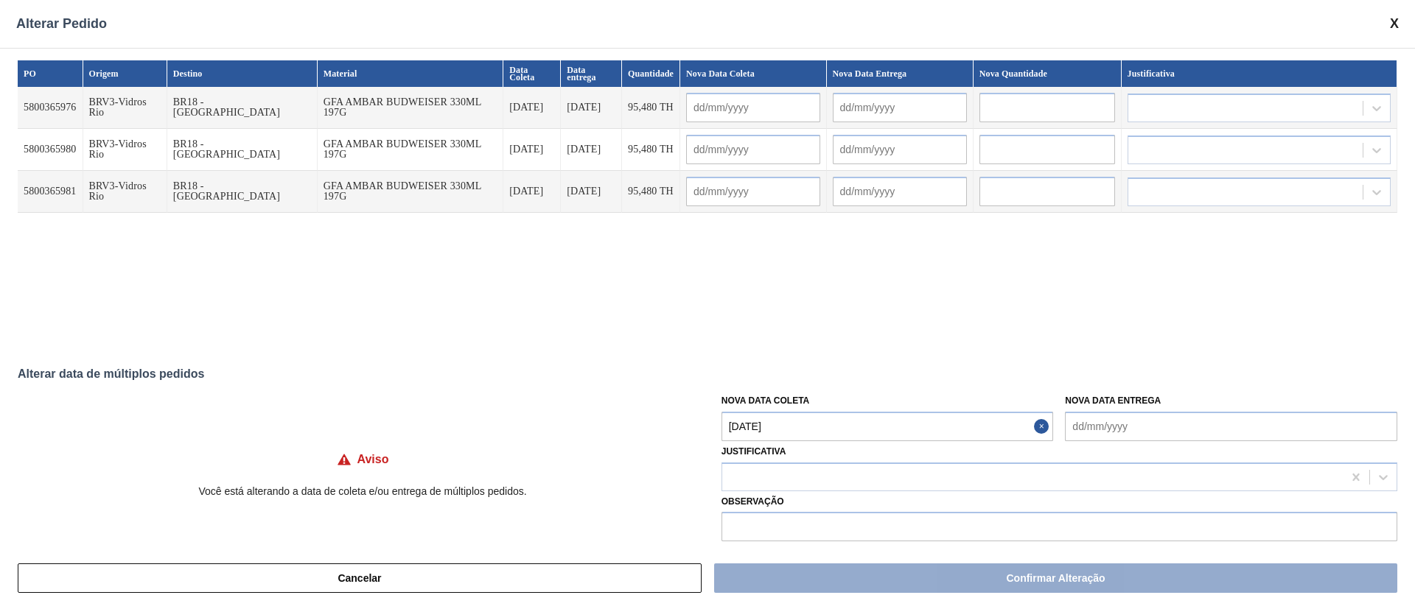
type input "24/09/2025"
type input "29/09/2025"
type input "24/09/2025"
type input "29/09/2025"
type input "24/09/2025"
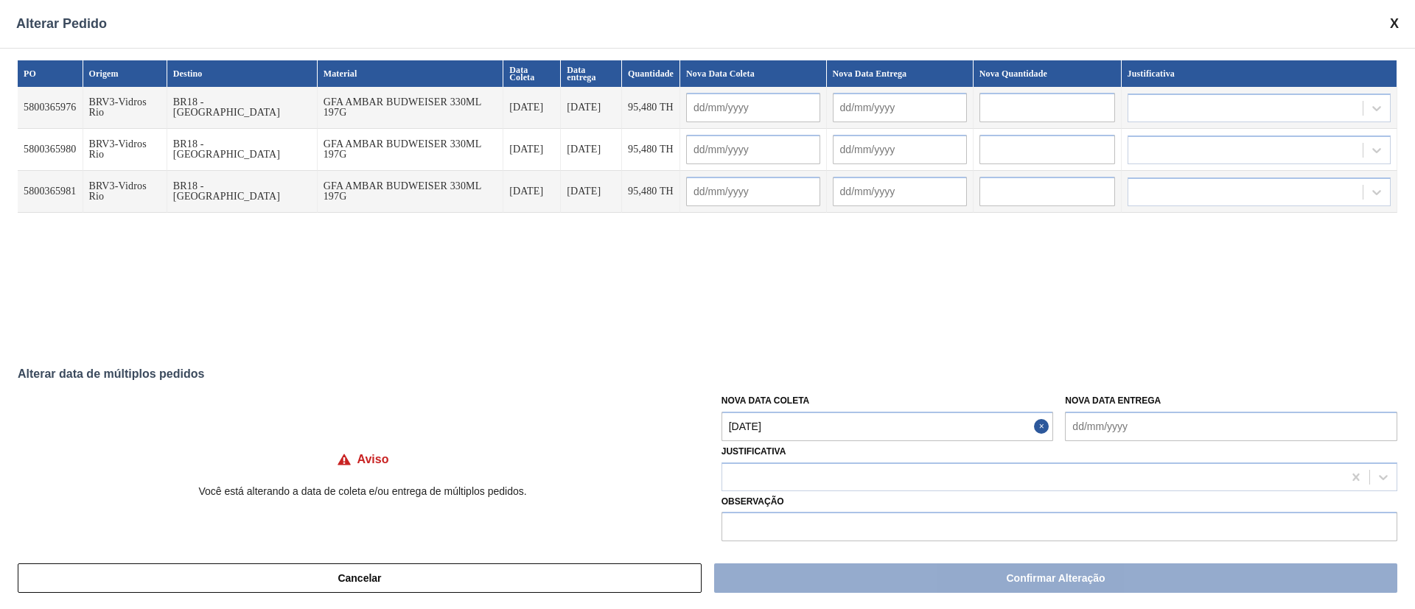
type input "29/09/2025"
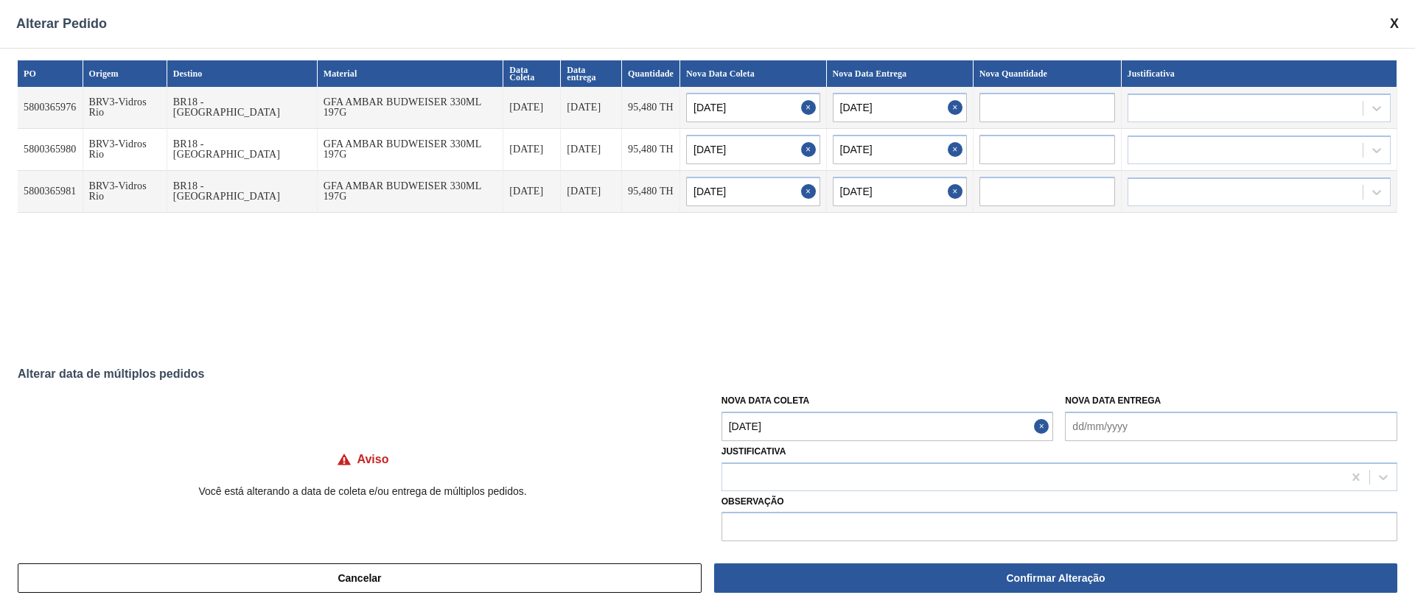
click at [802, 430] on Coleta "24/09/2025" at bounding box center [887, 426] width 332 height 29
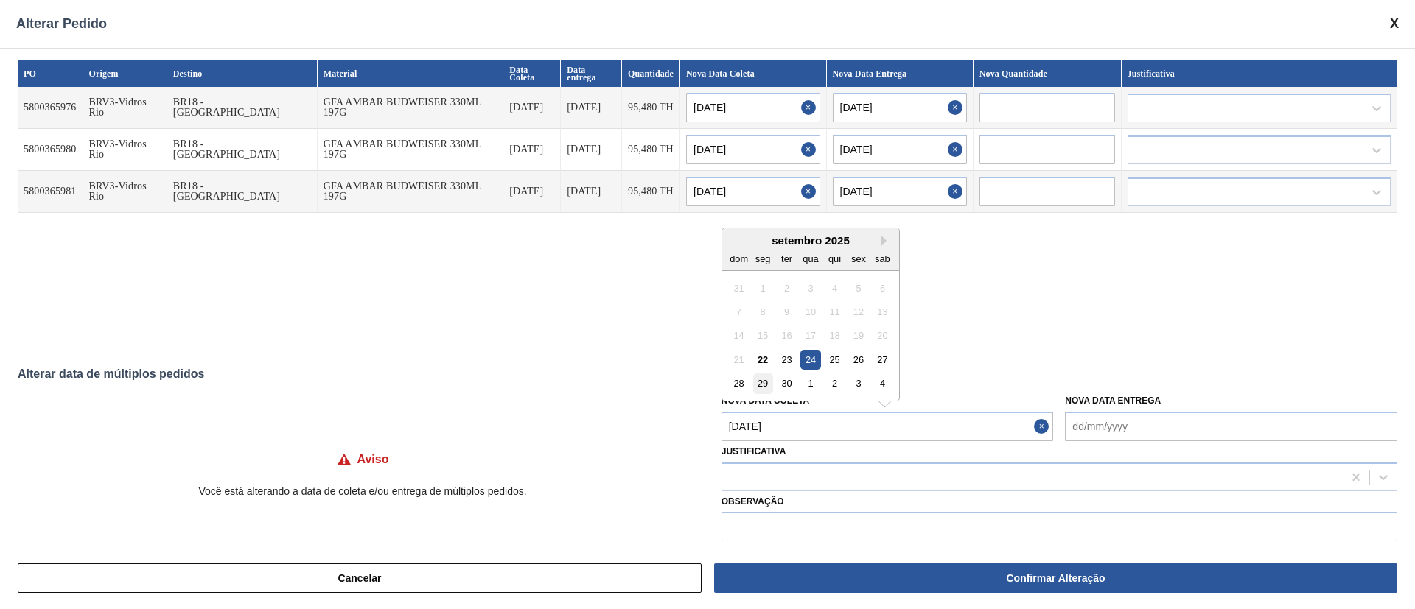
click at [767, 386] on div "29" at bounding box center [762, 384] width 20 height 20
type Coleta "29/09/2025"
type input "29/09/2025"
type input "04/10/2025"
type input "29/09/2025"
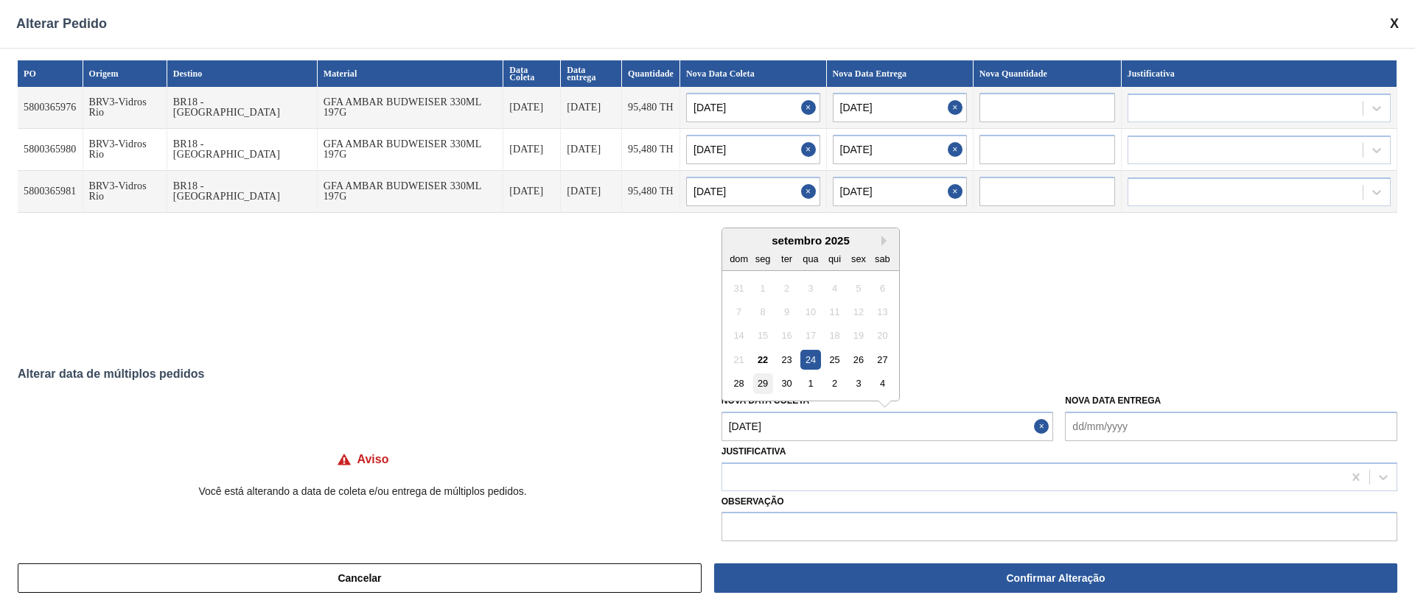
type input "04/10/2025"
type input "29/09/2025"
type input "04/10/2025"
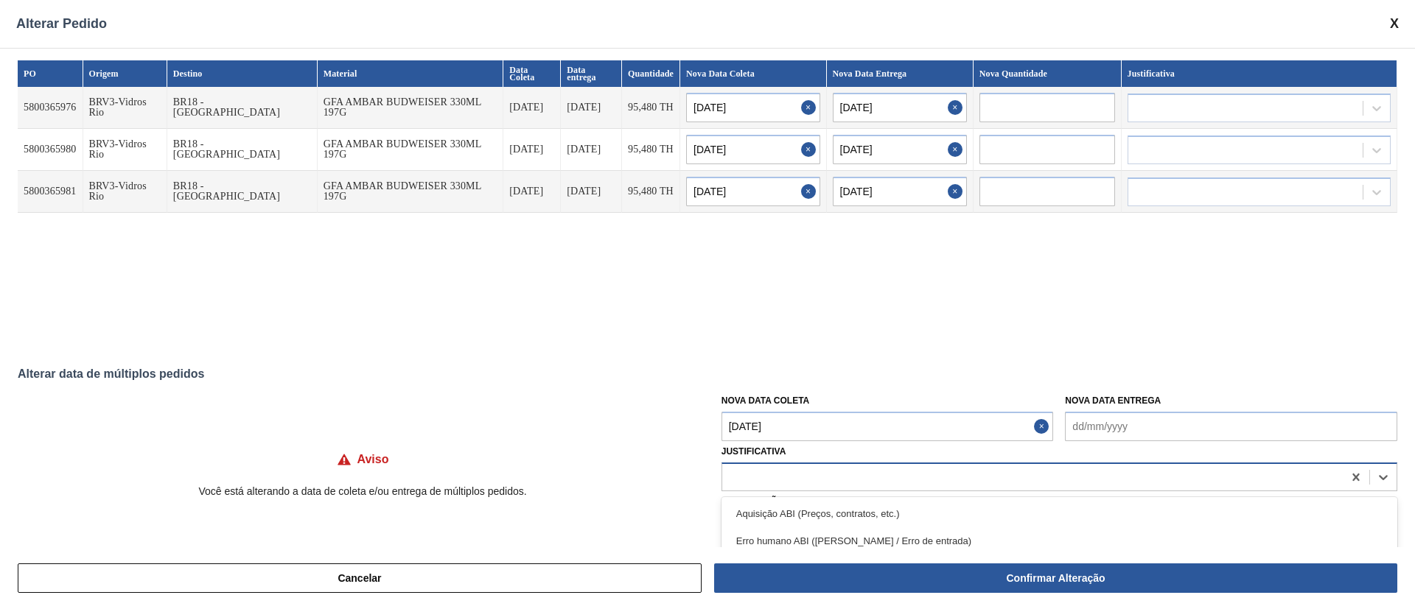
click at [813, 463] on div at bounding box center [1059, 477] width 676 height 29
type input "ga"
click at [765, 502] on div "Logística ABI (Problemas de descarga etc.)" at bounding box center [1059, 513] width 676 height 27
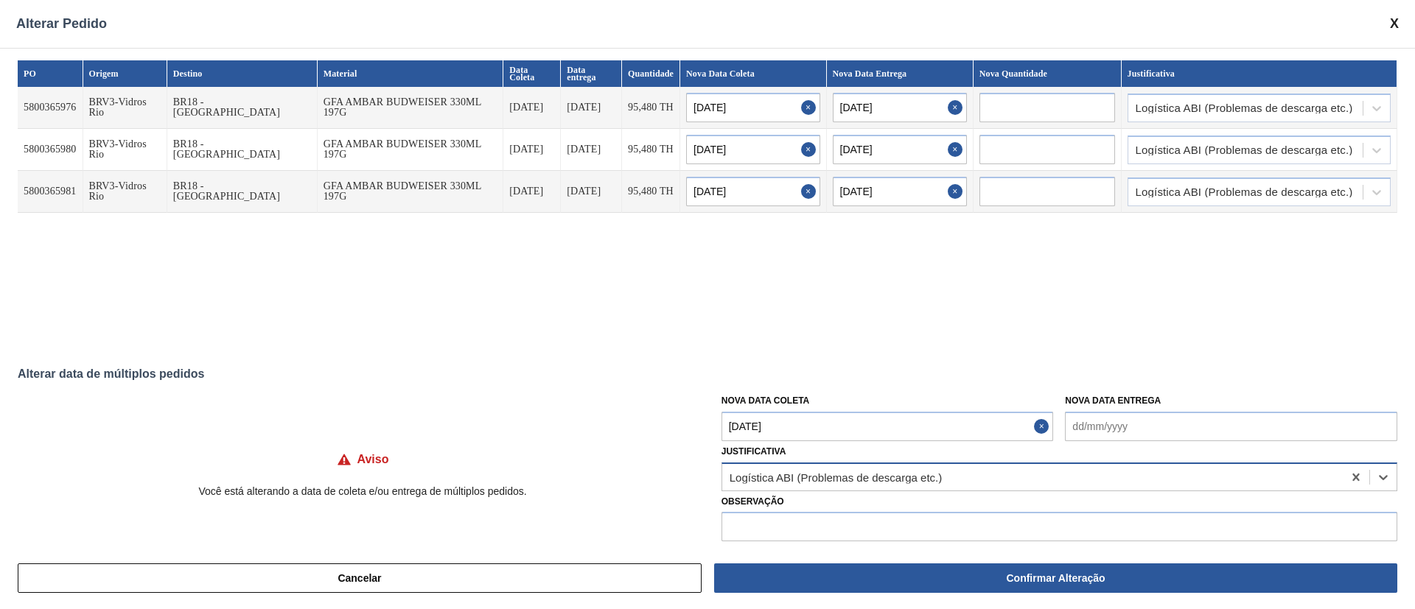
click at [976, 488] on div "Logística ABI (Problemas de descarga etc.)" at bounding box center [1059, 477] width 676 height 29
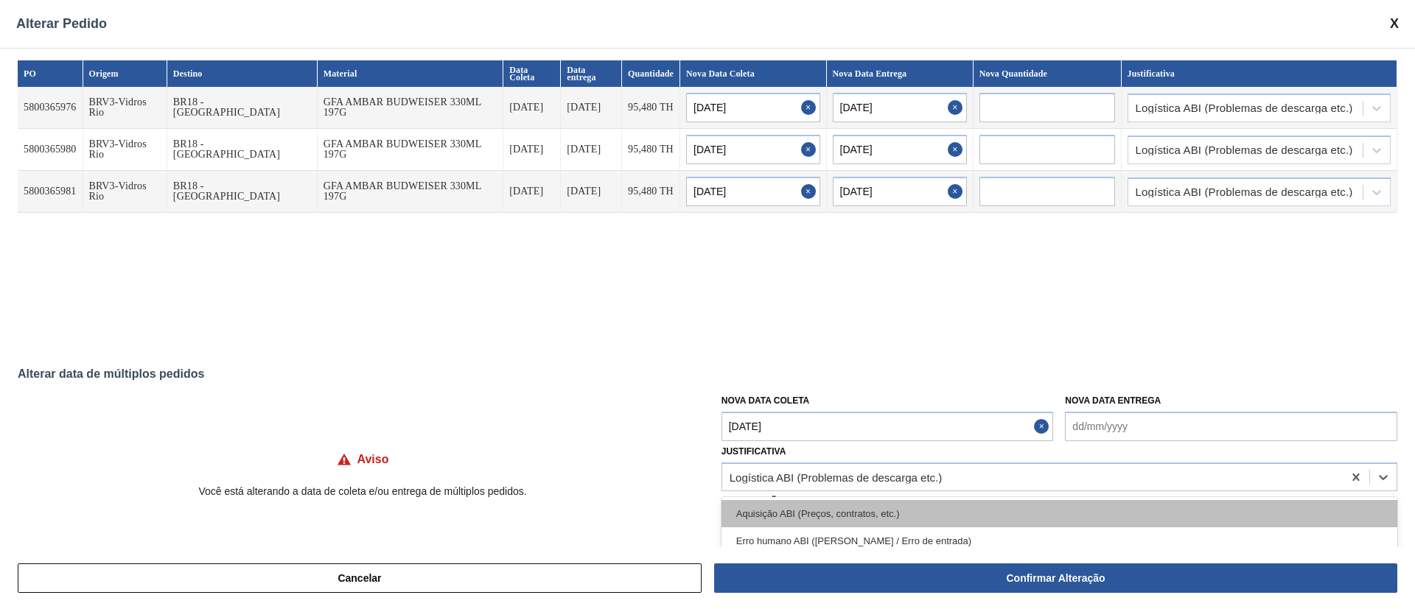
click at [821, 512] on div "Aquisição ABI (Preços, contratos, etc.)" at bounding box center [1059, 513] width 676 height 27
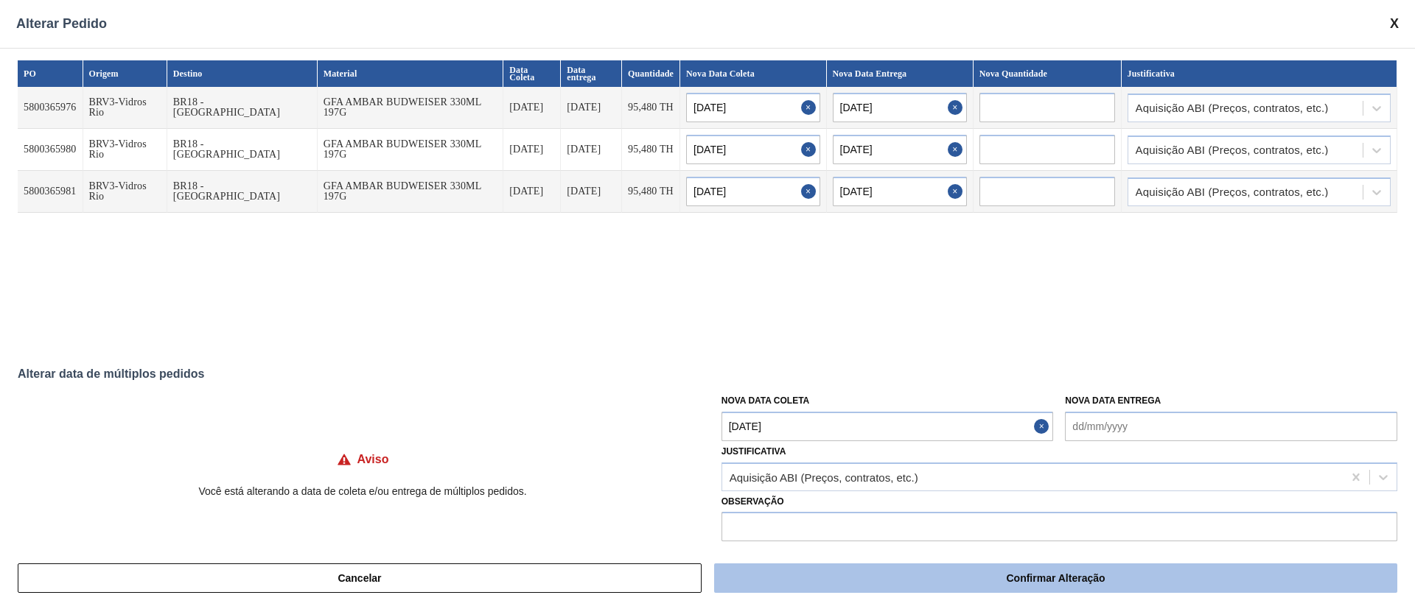
click at [896, 576] on button "Confirmar Alteração" at bounding box center [1055, 578] width 683 height 29
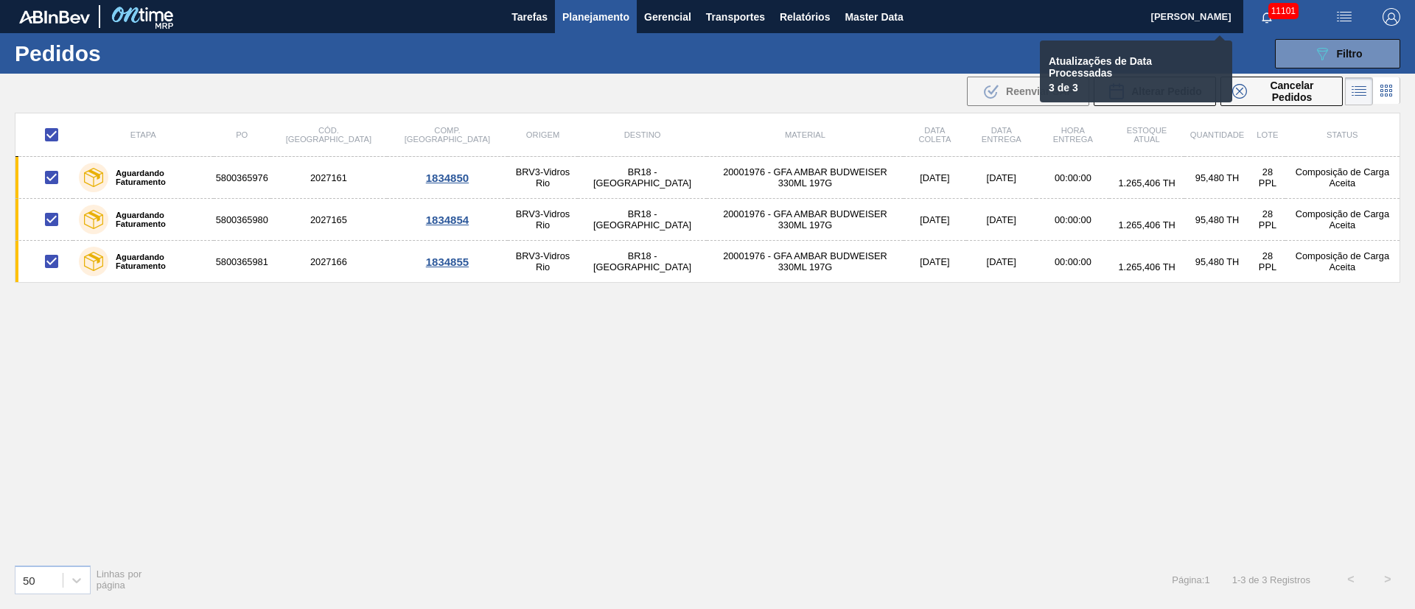
checkbox input "false"
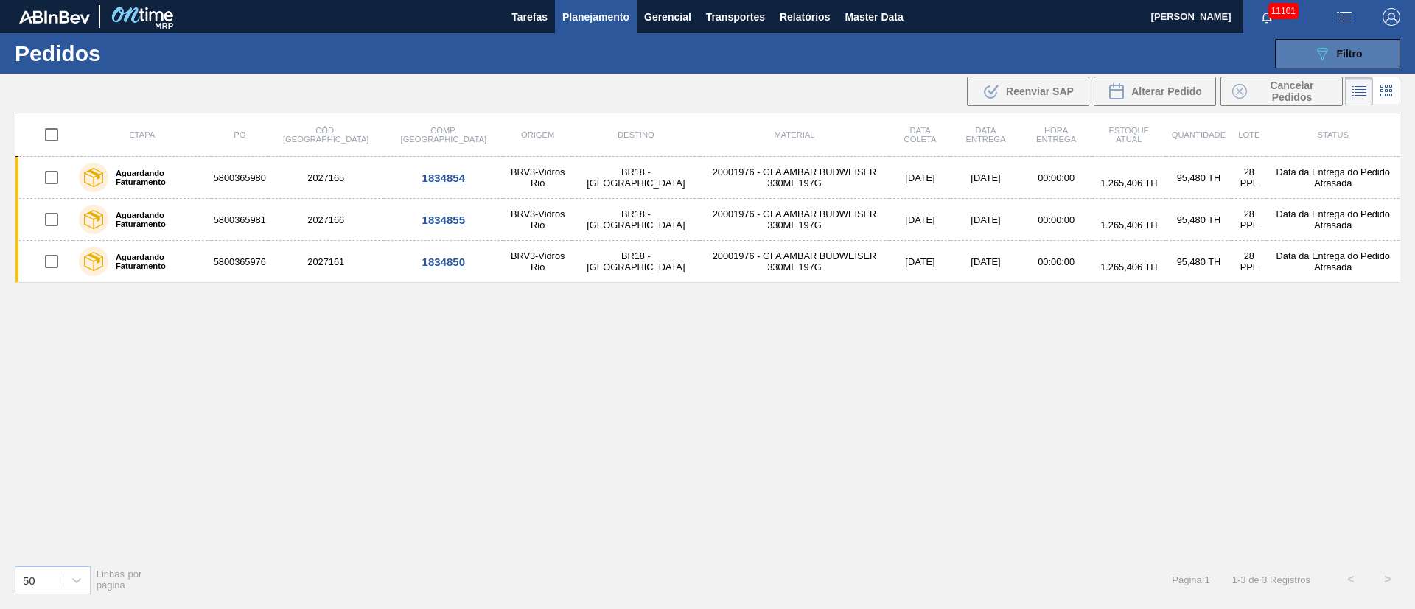
click at [1322, 58] on icon "089F7B8B-B2A5-4AFE-B5C0-19BA573D28AC" at bounding box center [1322, 54] width 18 height 18
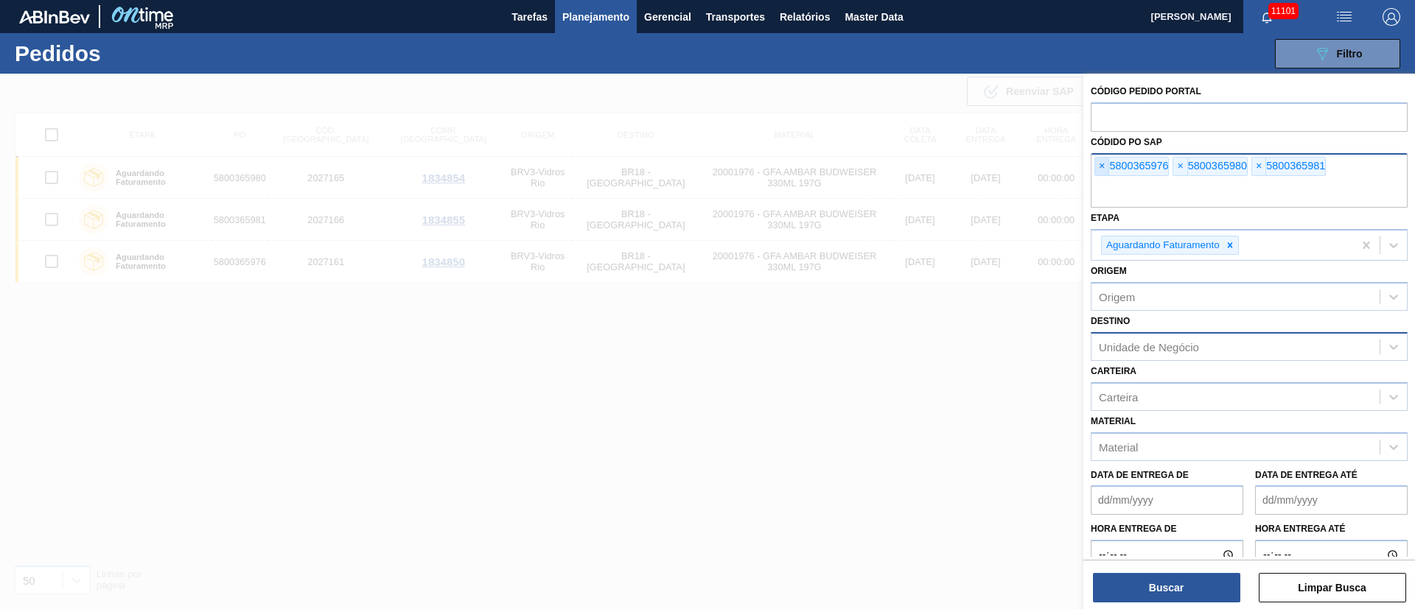
click at [1099, 164] on span "×" at bounding box center [1102, 167] width 14 height 18
click at [1099, 180] on input "text" at bounding box center [1248, 194] width 317 height 28
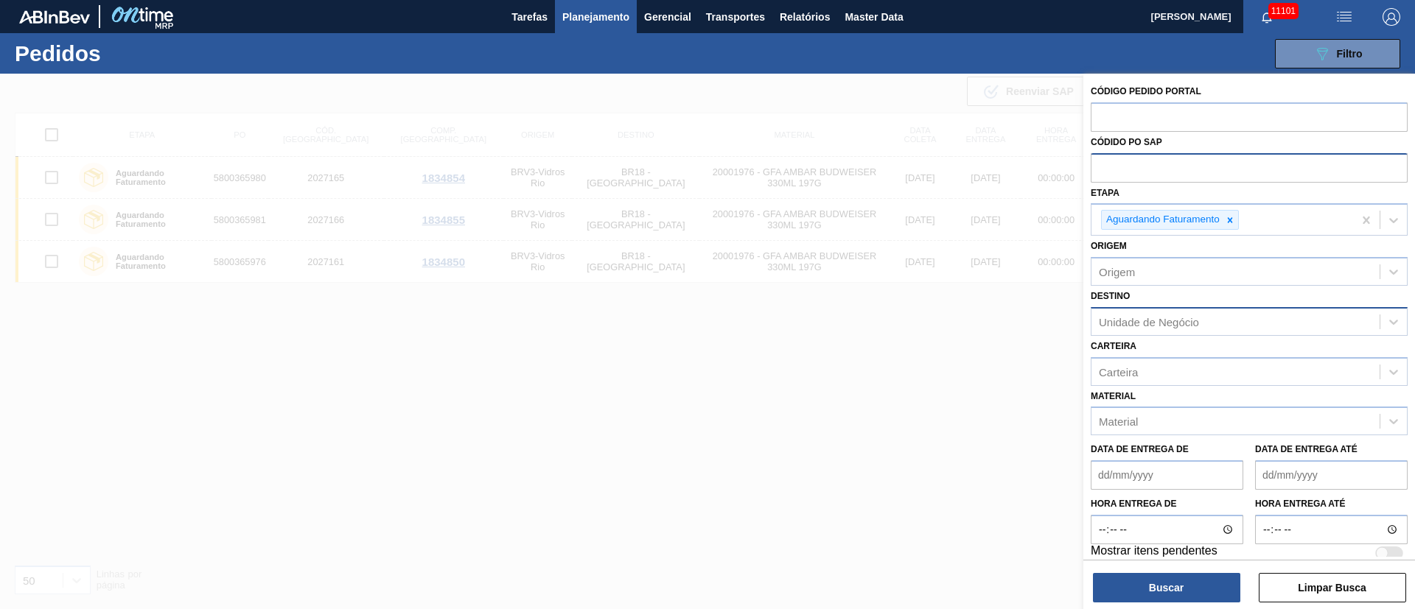
click at [1099, 164] on input "text" at bounding box center [1248, 167] width 317 height 28
paste input "text"
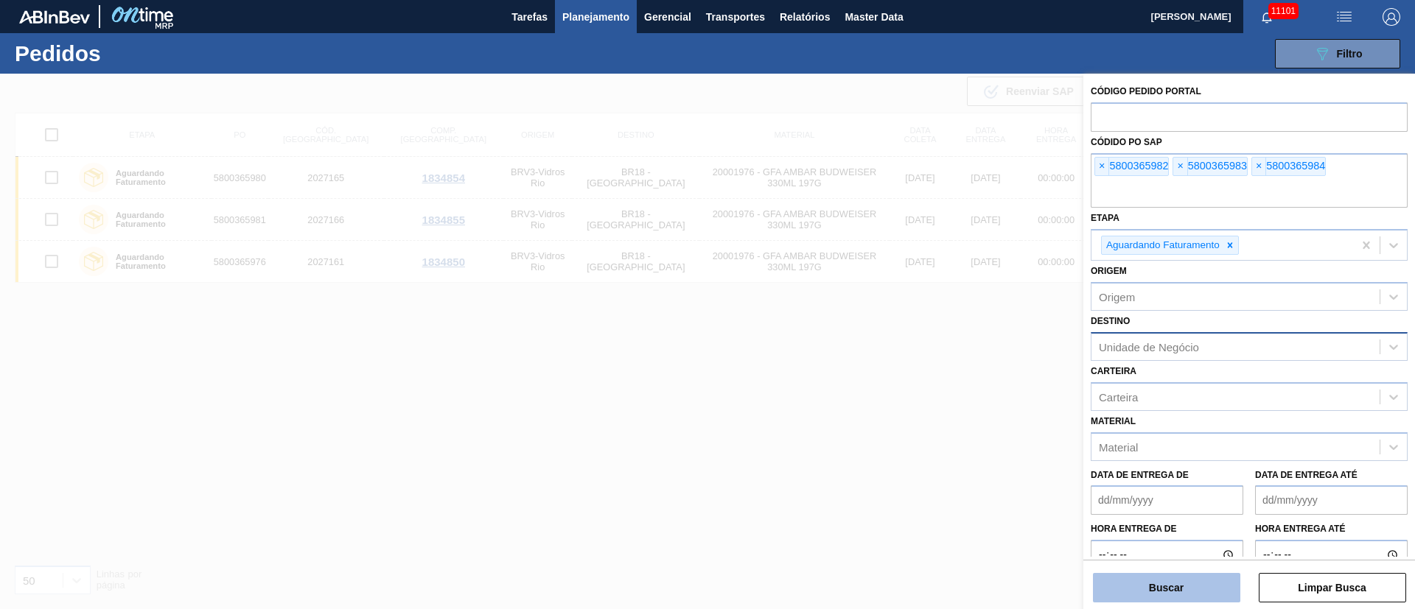
click at [1152, 580] on button "Buscar" at bounding box center [1166, 587] width 147 height 29
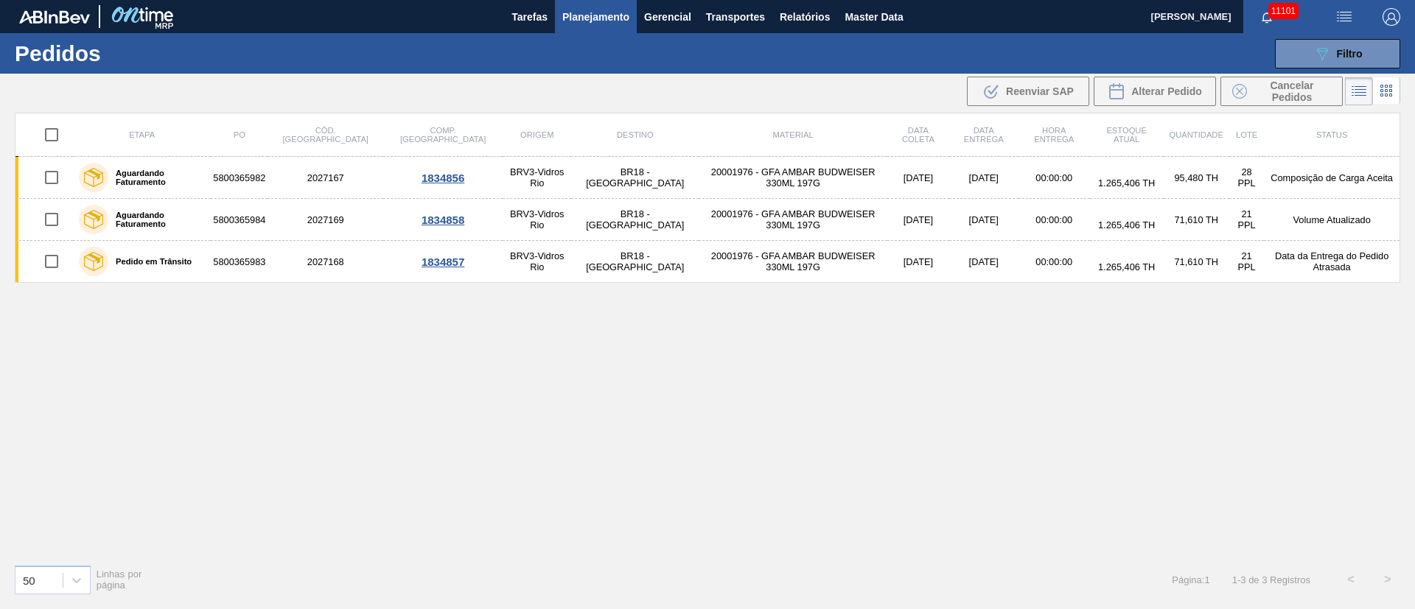
click at [53, 136] on input "checkbox" at bounding box center [51, 134] width 31 height 31
checkbox input "true"
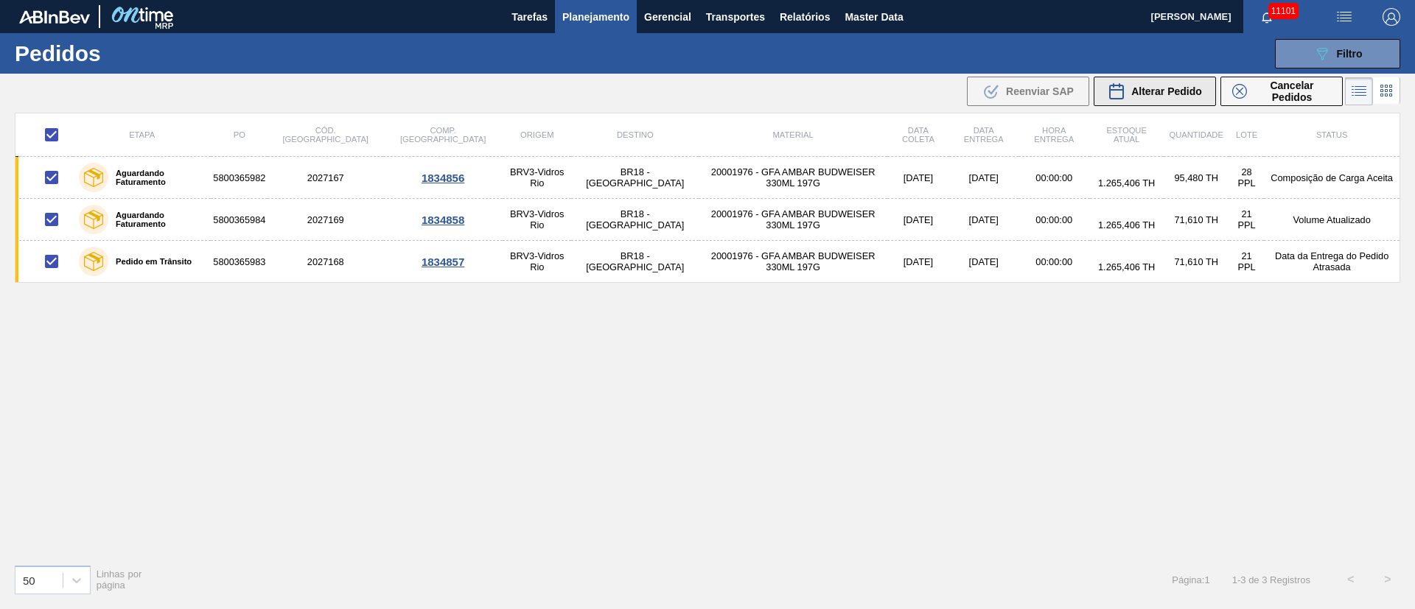
click at [1168, 86] on span "Alterar Pedido" at bounding box center [1166, 91] width 71 height 12
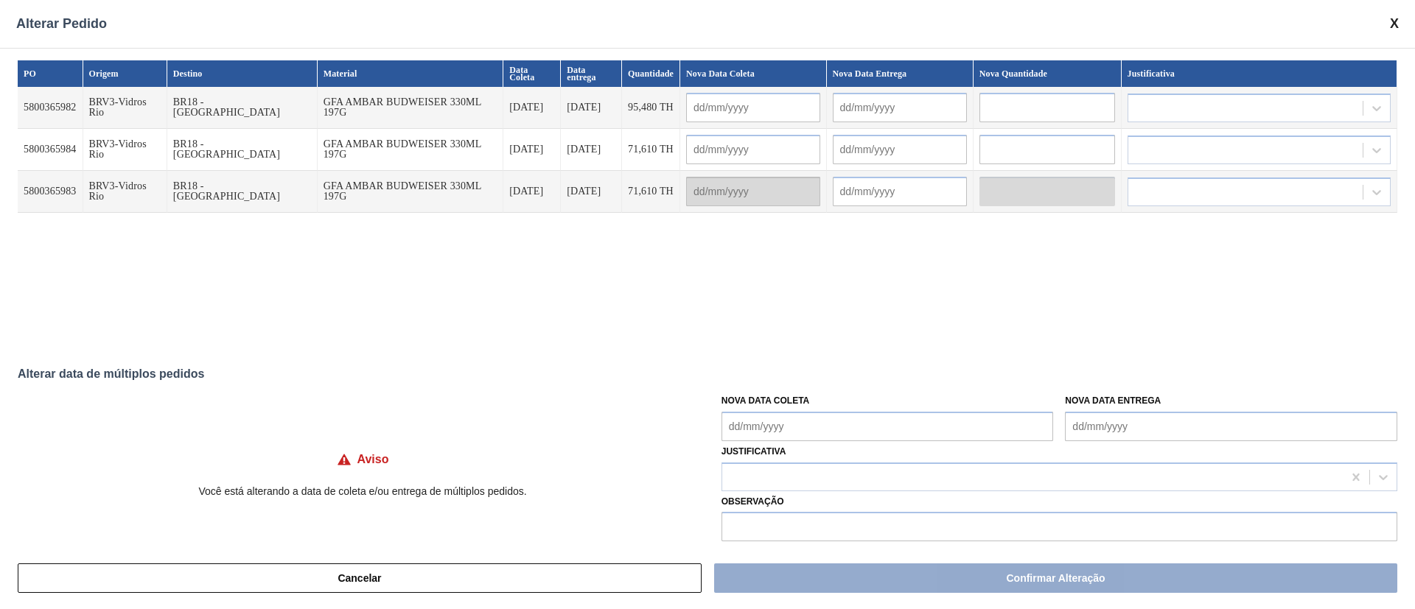
click at [823, 428] on Coleta "Nova Data Coleta" at bounding box center [887, 426] width 332 height 29
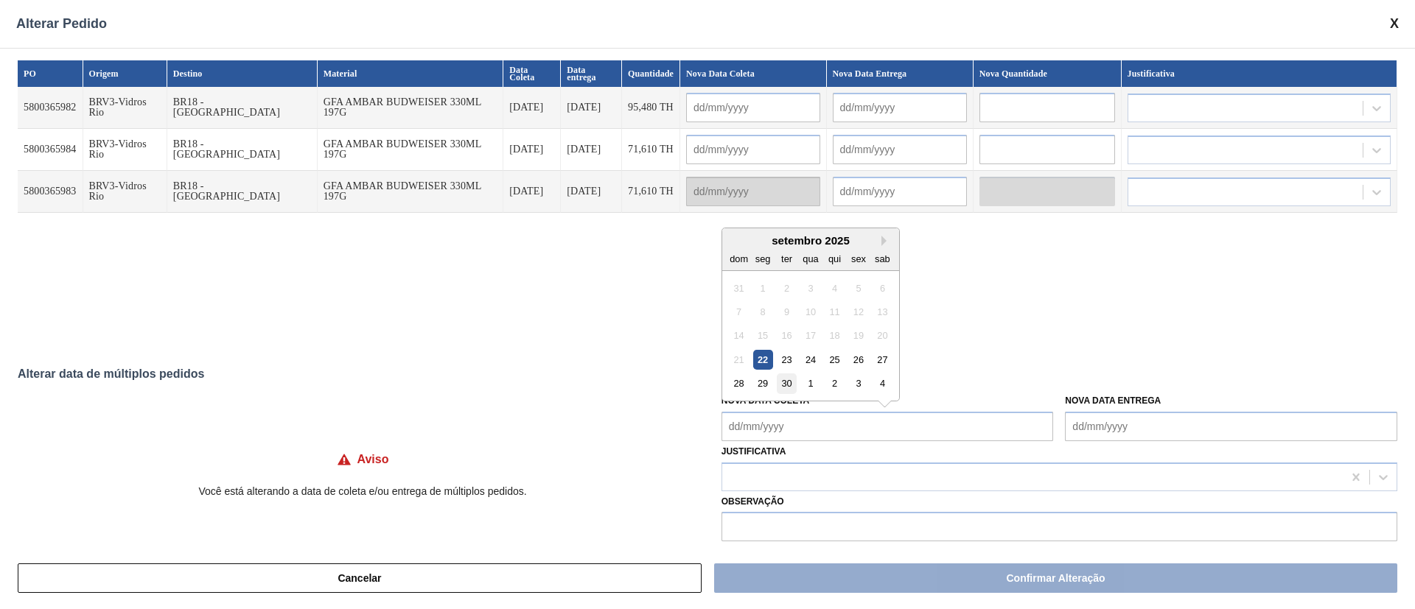
click at [788, 385] on div "30" at bounding box center [787, 384] width 20 height 20
type Coleta "30/09/2025"
type input "30/09/2025"
type input "05/10/2025"
type input "30/09/2025"
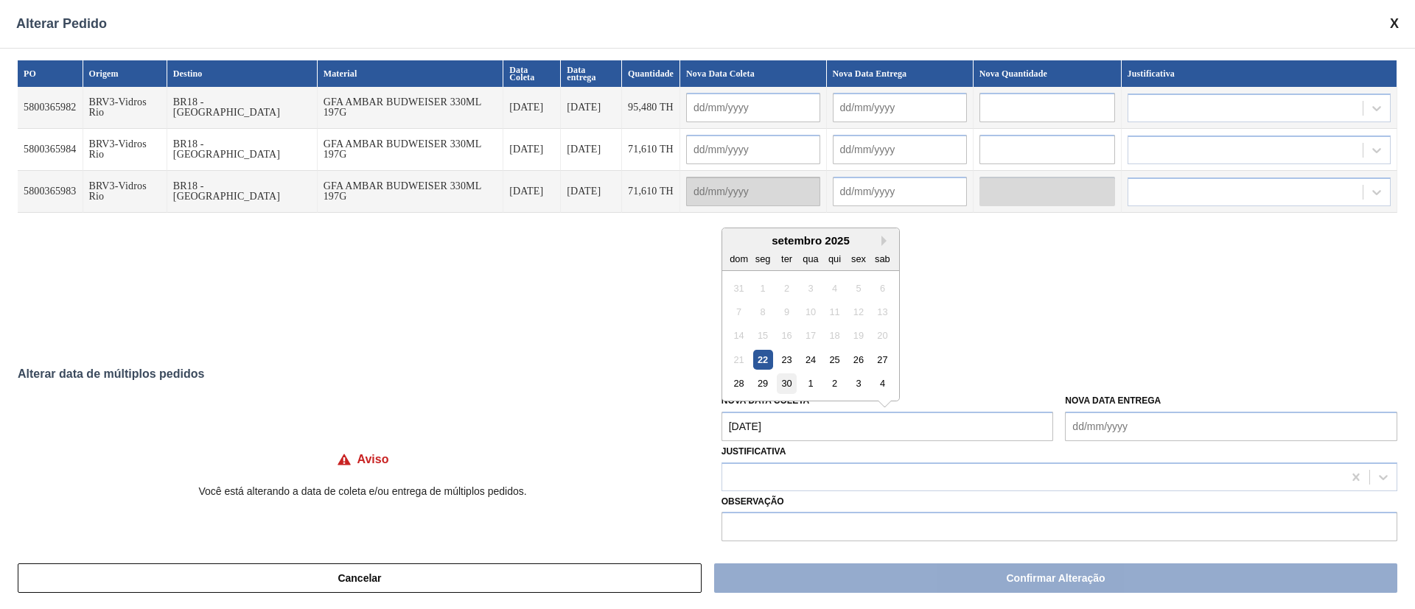
type input "05/10/2025"
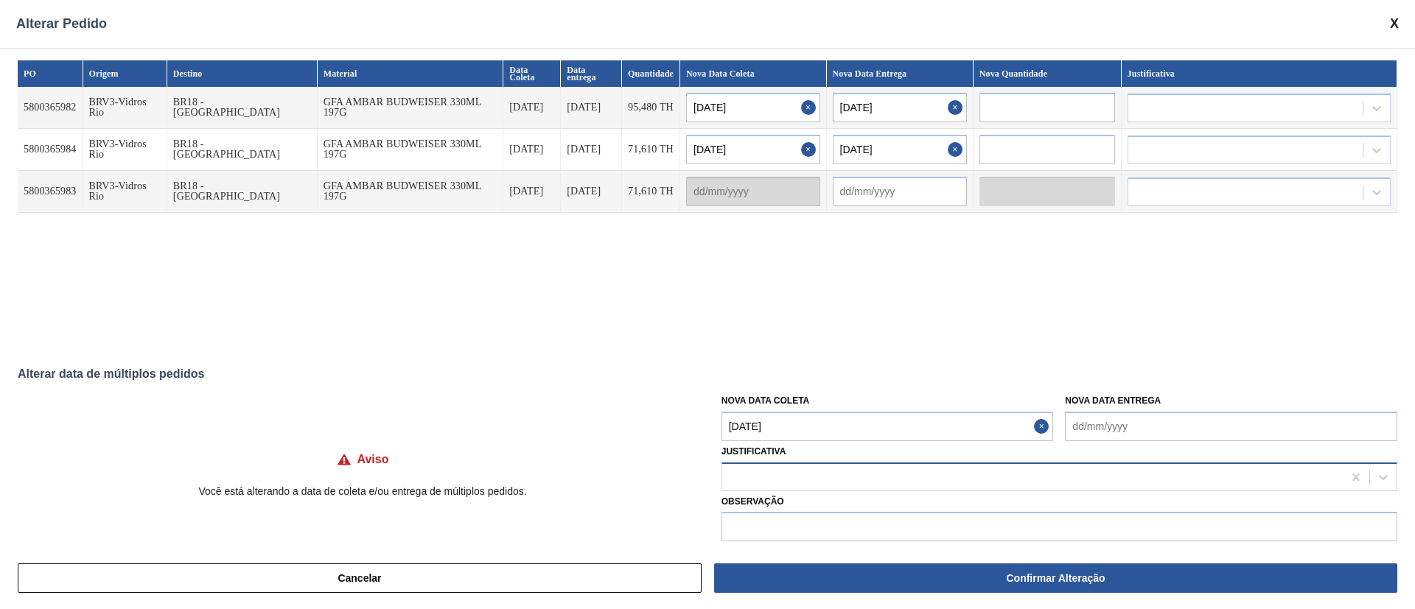
click at [785, 474] on div at bounding box center [1032, 476] width 620 height 21
type input "ga"
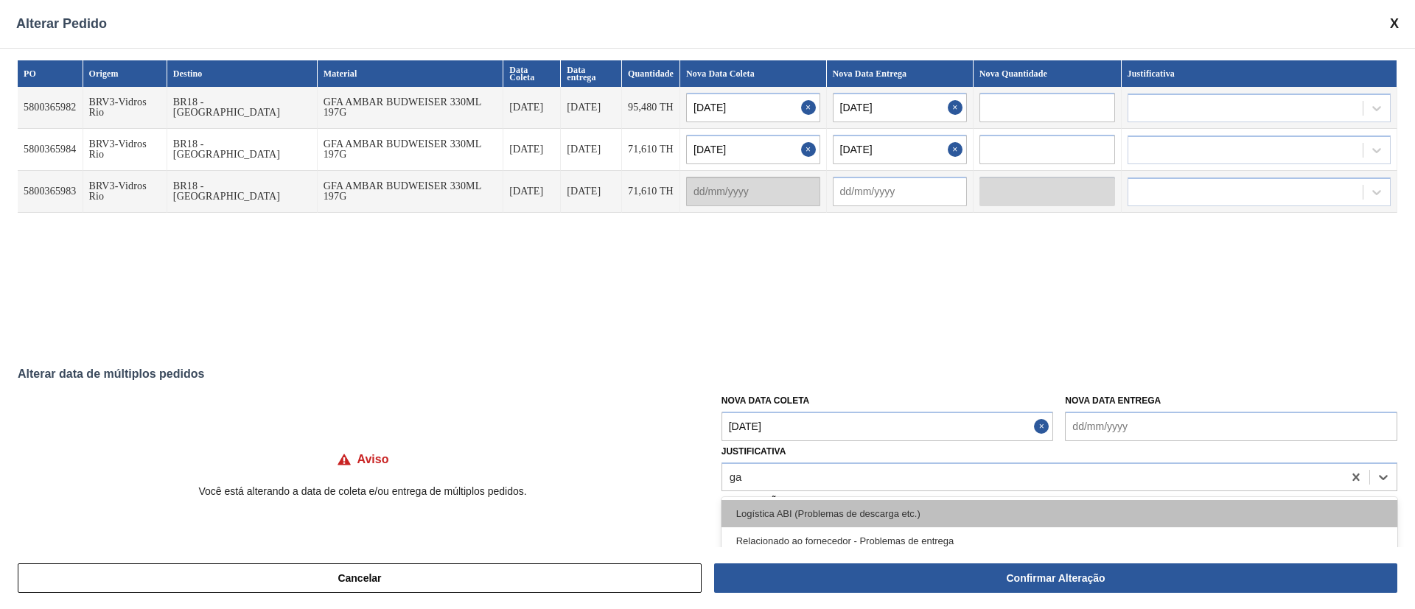
click at [762, 516] on div "Logística ABI (Problemas de descarga etc.)" at bounding box center [1059, 513] width 676 height 27
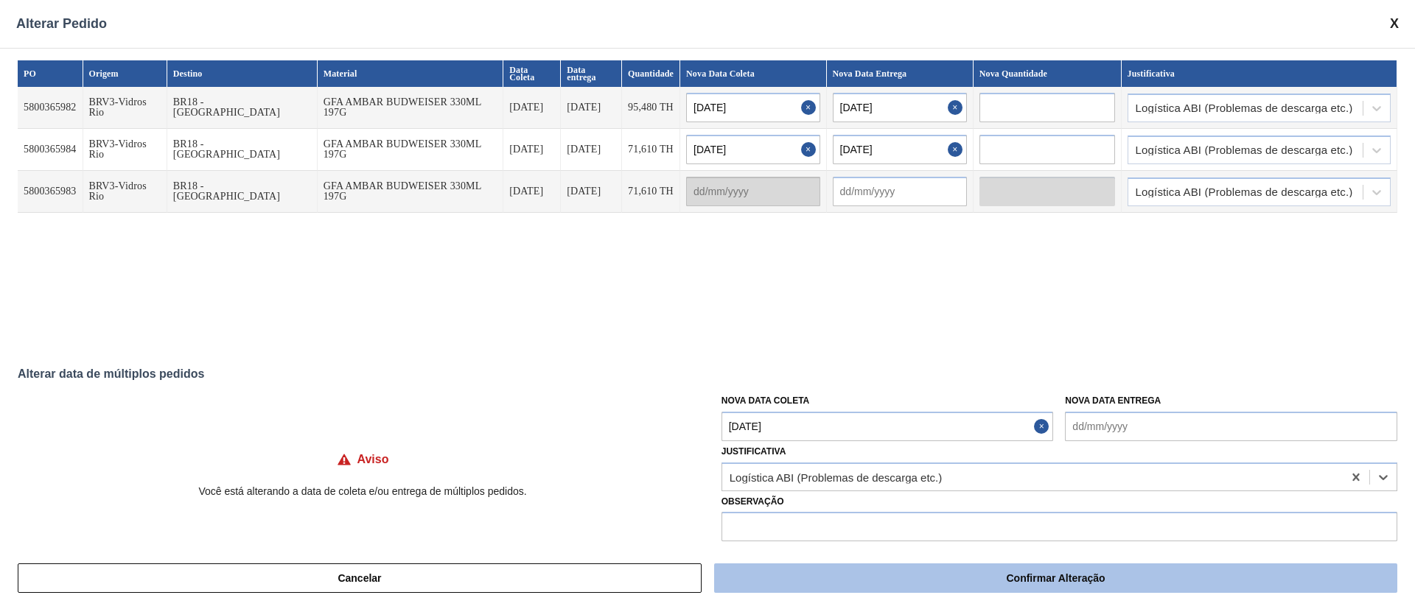
click at [839, 567] on button "Confirmar Alteração" at bounding box center [1055, 578] width 683 height 29
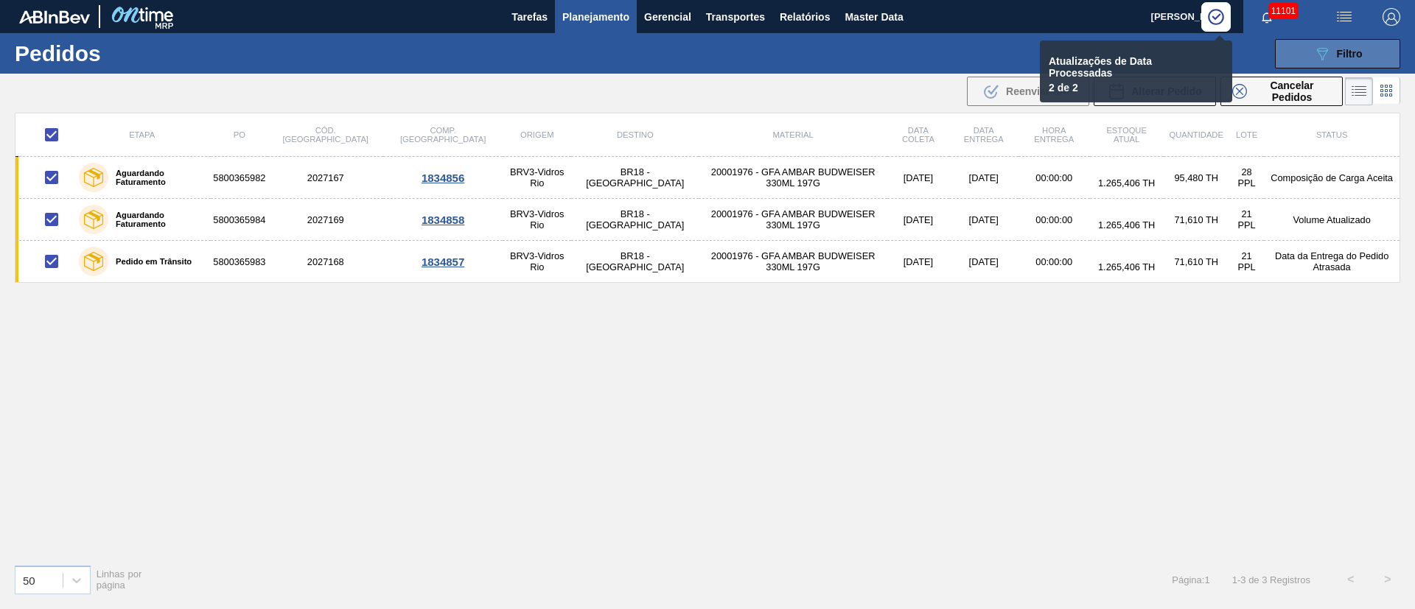
click at [1322, 45] on icon "089F7B8B-B2A5-4AFE-B5C0-19BA573D28AC" at bounding box center [1322, 54] width 18 height 18
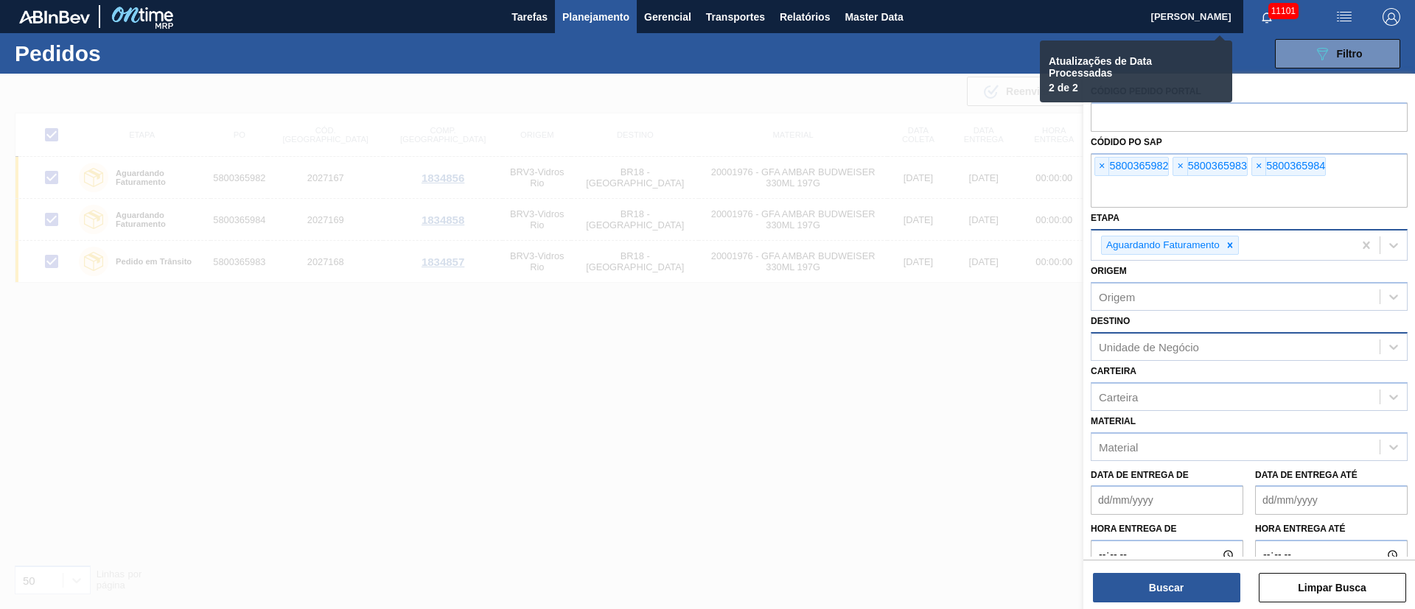
checkbox input "false"
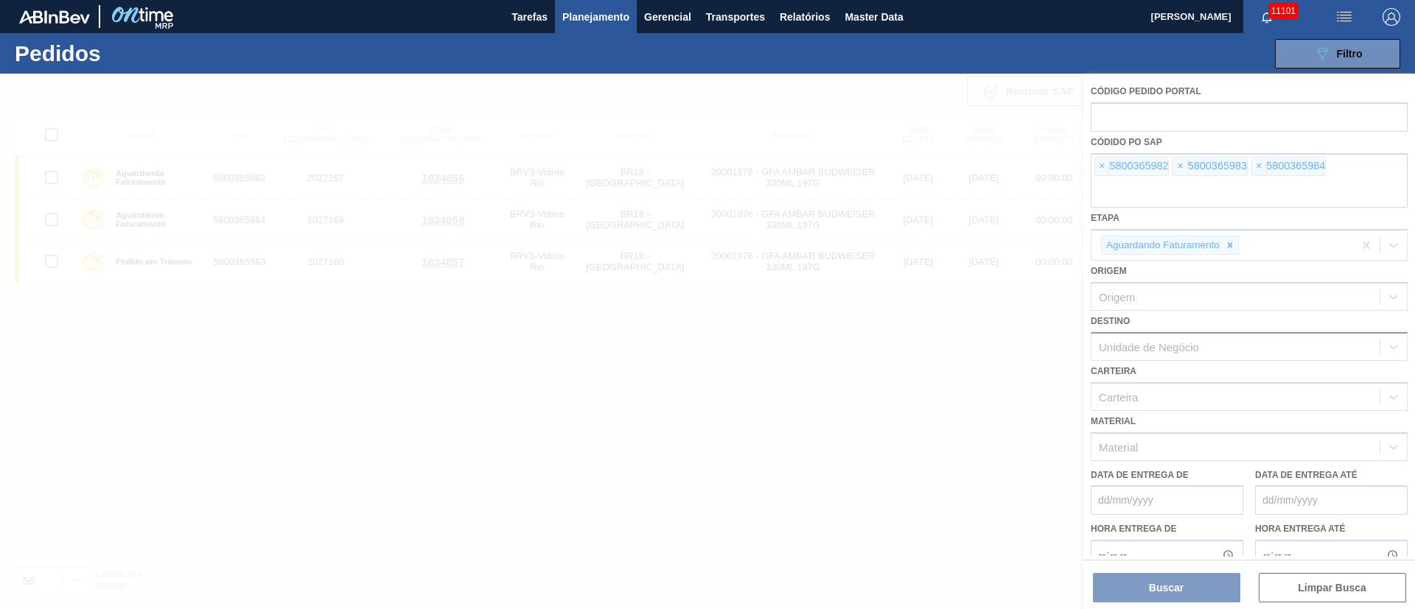
click at [1093, 167] on div at bounding box center [707, 342] width 1415 height 536
click at [1097, 165] on div at bounding box center [707, 342] width 1415 height 536
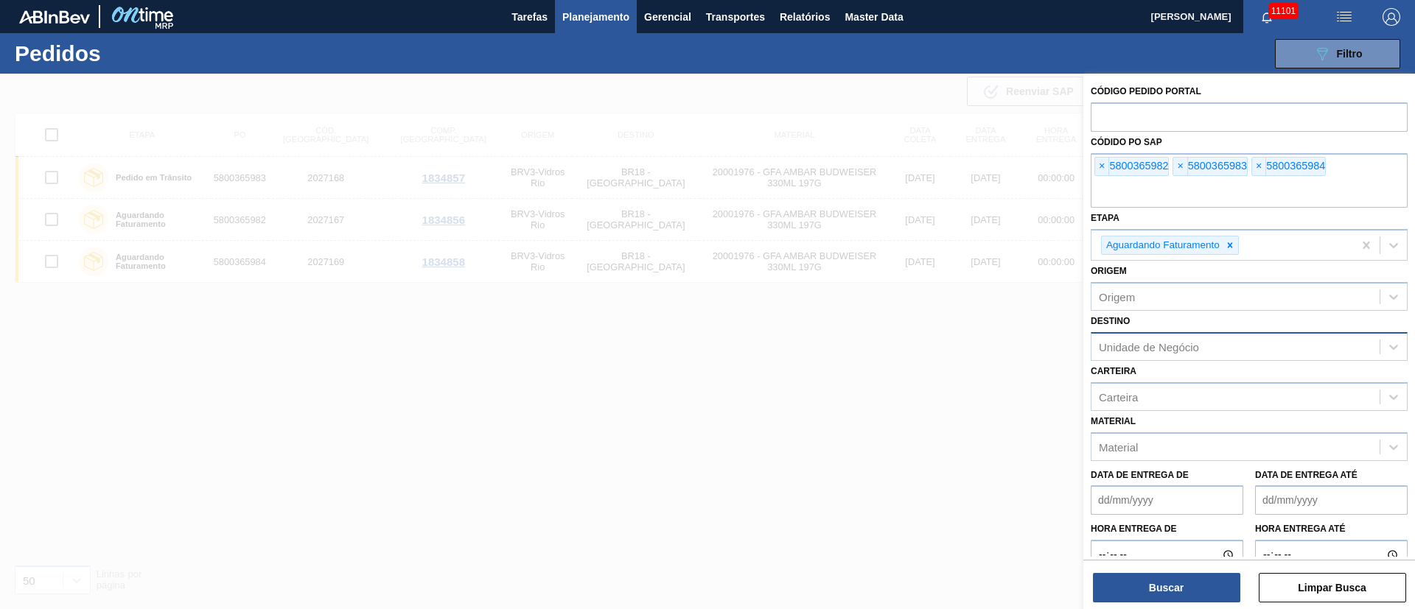
click at [1104, 170] on span "×" at bounding box center [1102, 167] width 14 height 18
click at [1104, 180] on input "text" at bounding box center [1248, 194] width 317 height 28
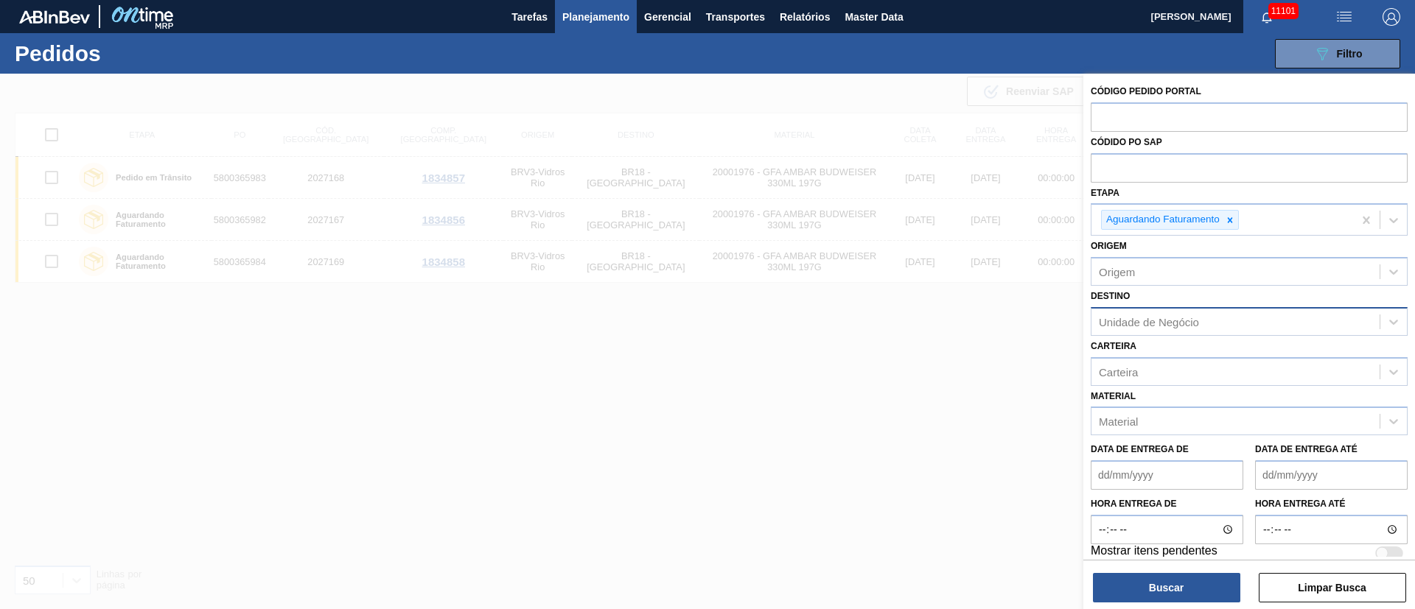
click at [1104, 170] on input "text" at bounding box center [1248, 167] width 317 height 28
paste input "text"
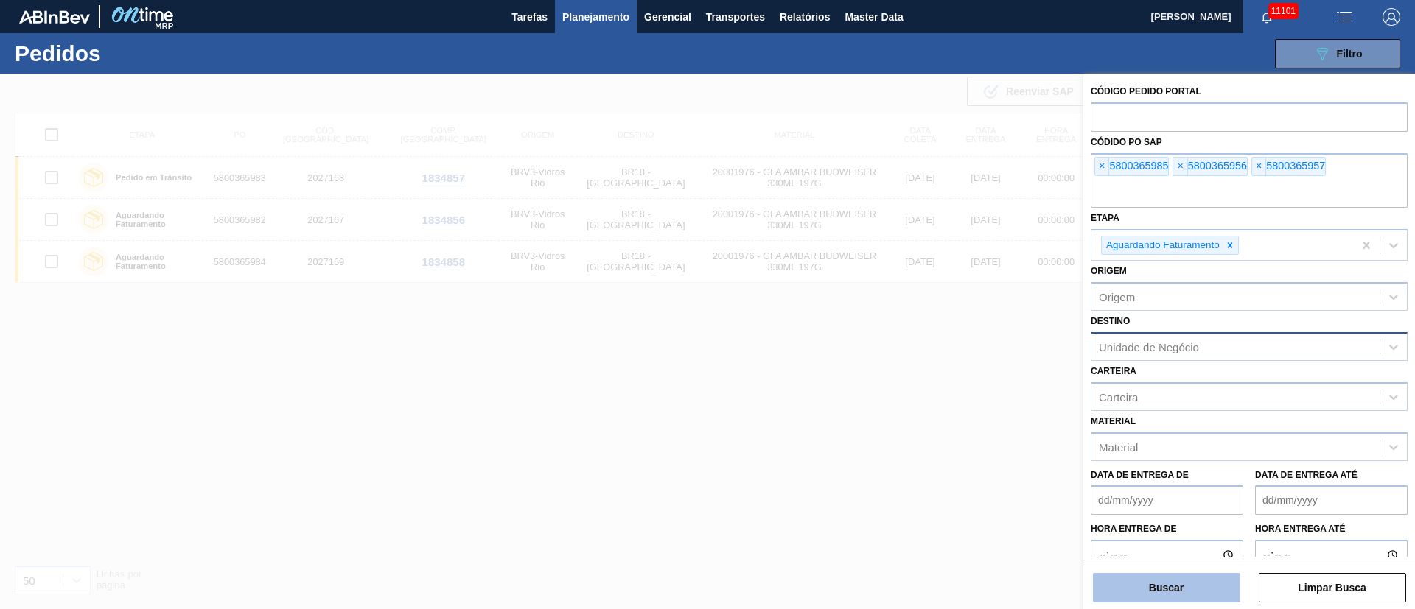
click at [1132, 578] on button "Buscar" at bounding box center [1166, 587] width 147 height 29
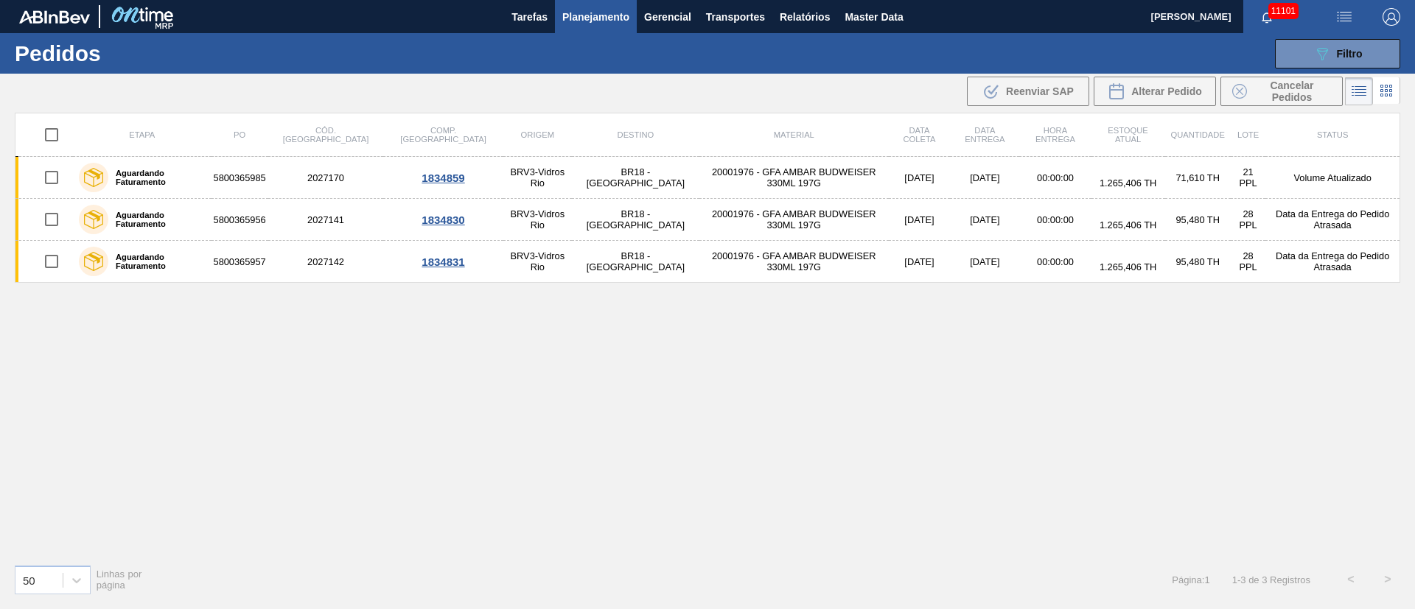
click at [44, 133] on input "checkbox" at bounding box center [51, 134] width 31 height 31
click at [1171, 93] on span "Alterar Pedido" at bounding box center [1166, 91] width 71 height 12
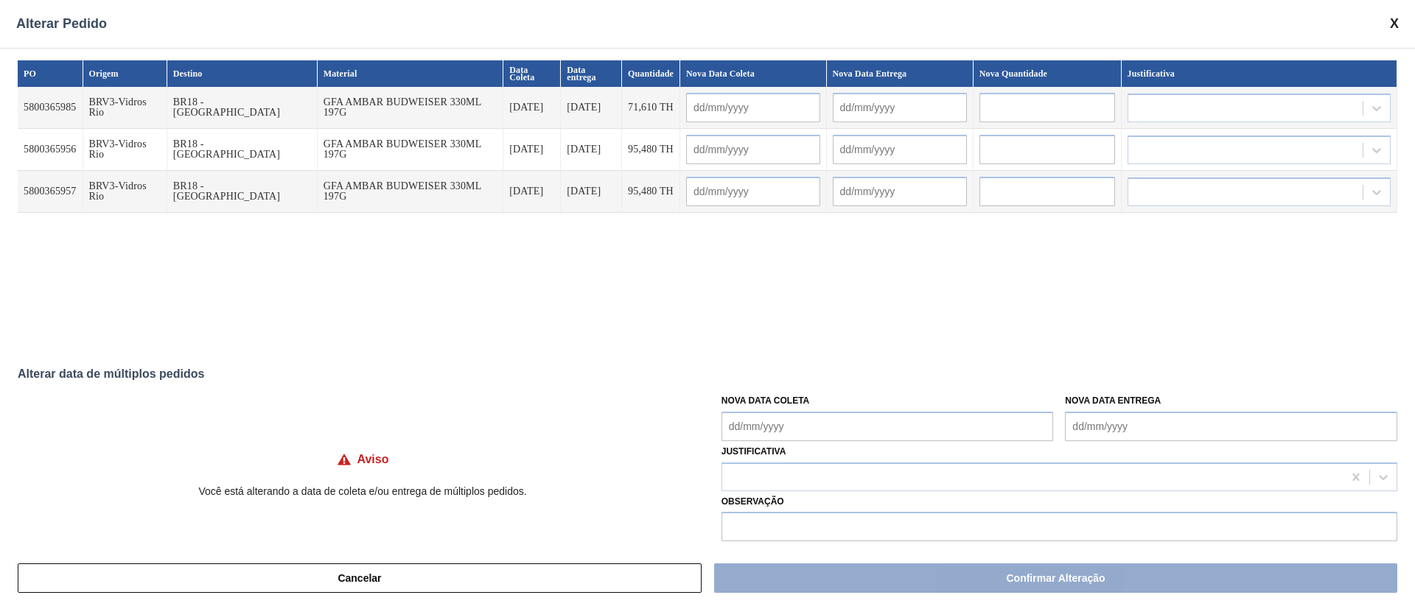
click at [824, 427] on Coleta "Nova Data Coleta" at bounding box center [887, 426] width 332 height 29
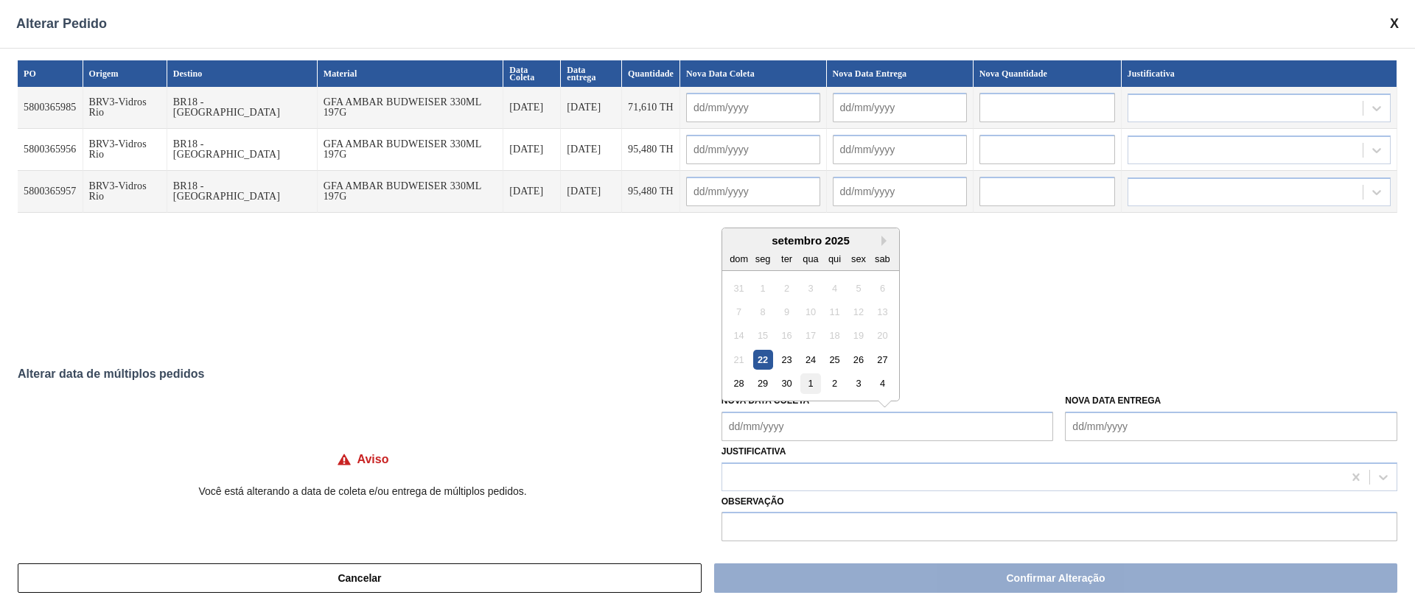
click at [807, 387] on div "1" at bounding box center [810, 384] width 20 height 20
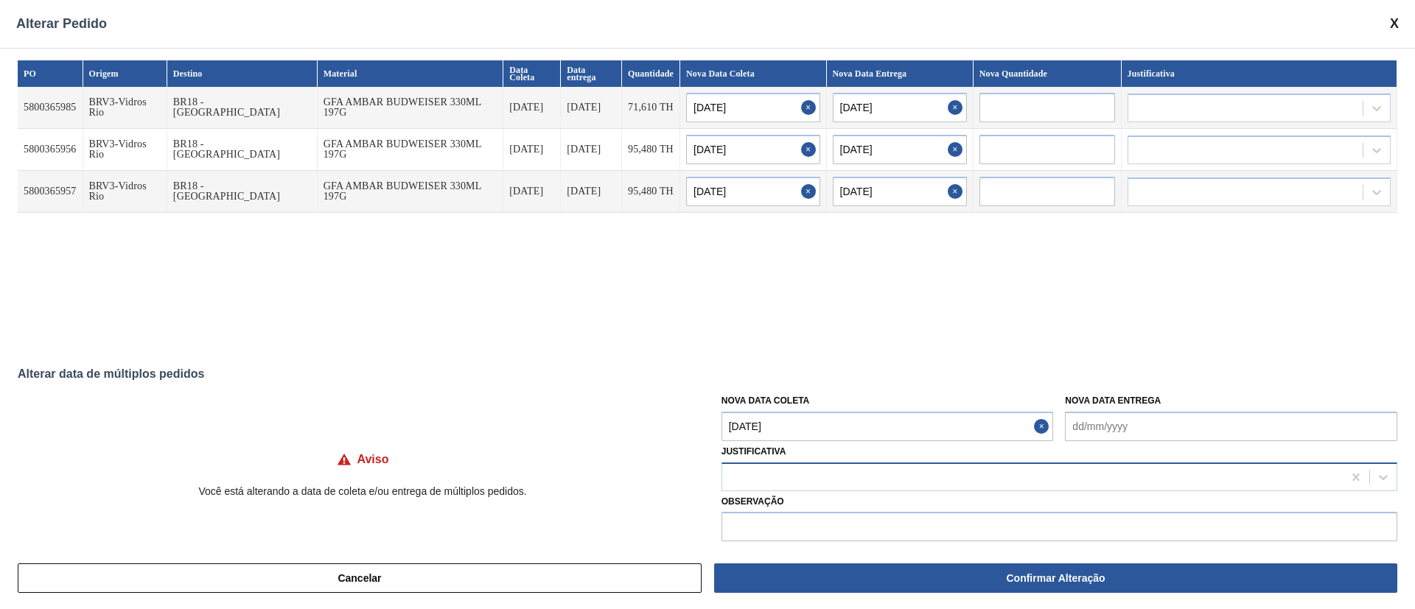
click at [778, 476] on div at bounding box center [1032, 476] width 620 height 21
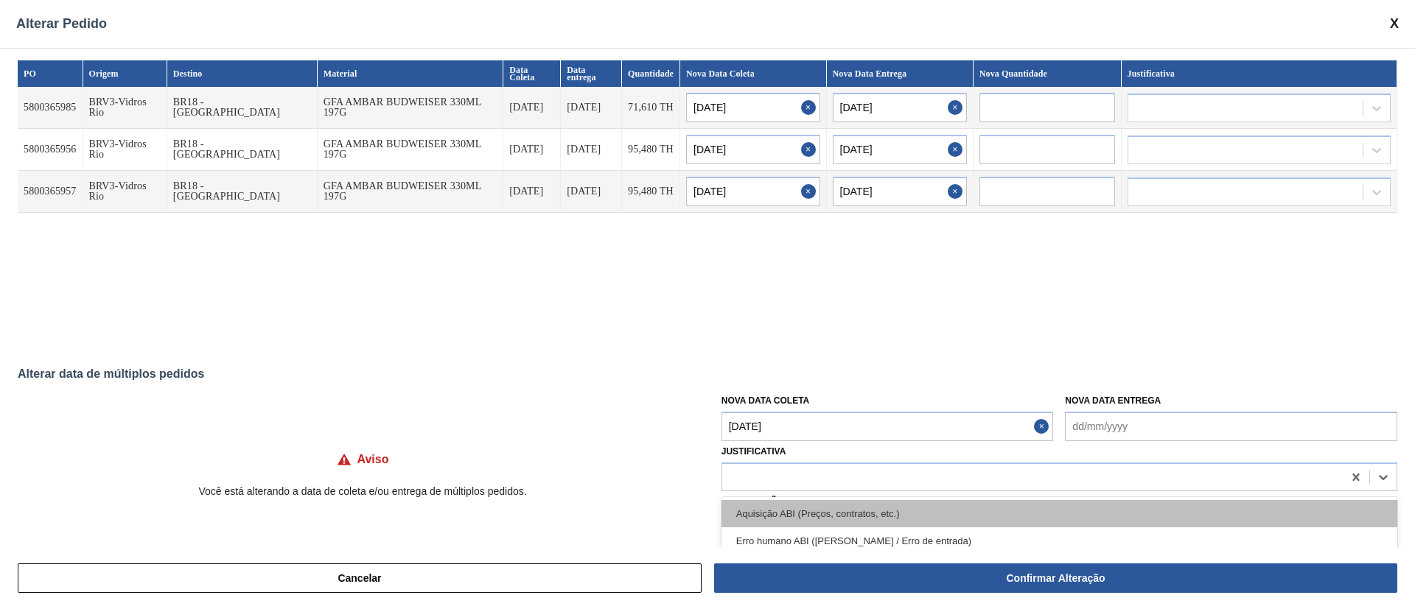
click at [761, 508] on div "Aquisição ABI (Preços, contratos, etc.)" at bounding box center [1059, 513] width 676 height 27
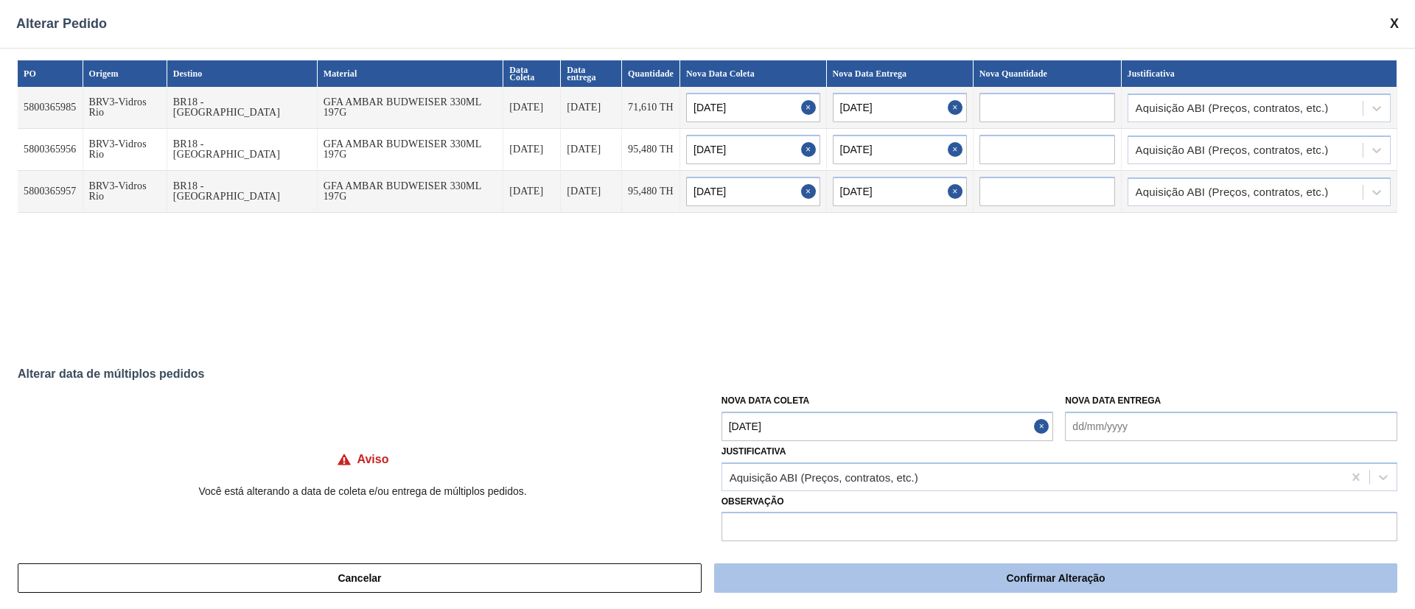
click at [1042, 572] on button "Confirmar Alteração" at bounding box center [1055, 578] width 683 height 29
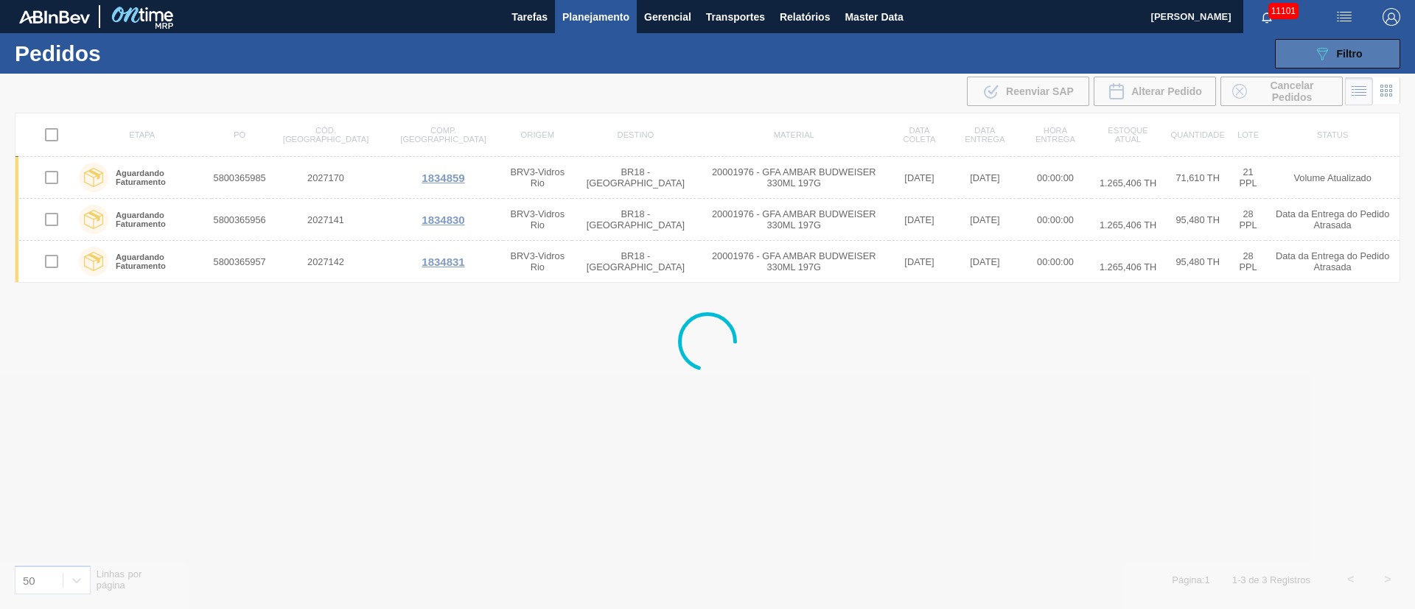
click at [1338, 51] on span "Filtro" at bounding box center [1349, 54] width 26 height 12
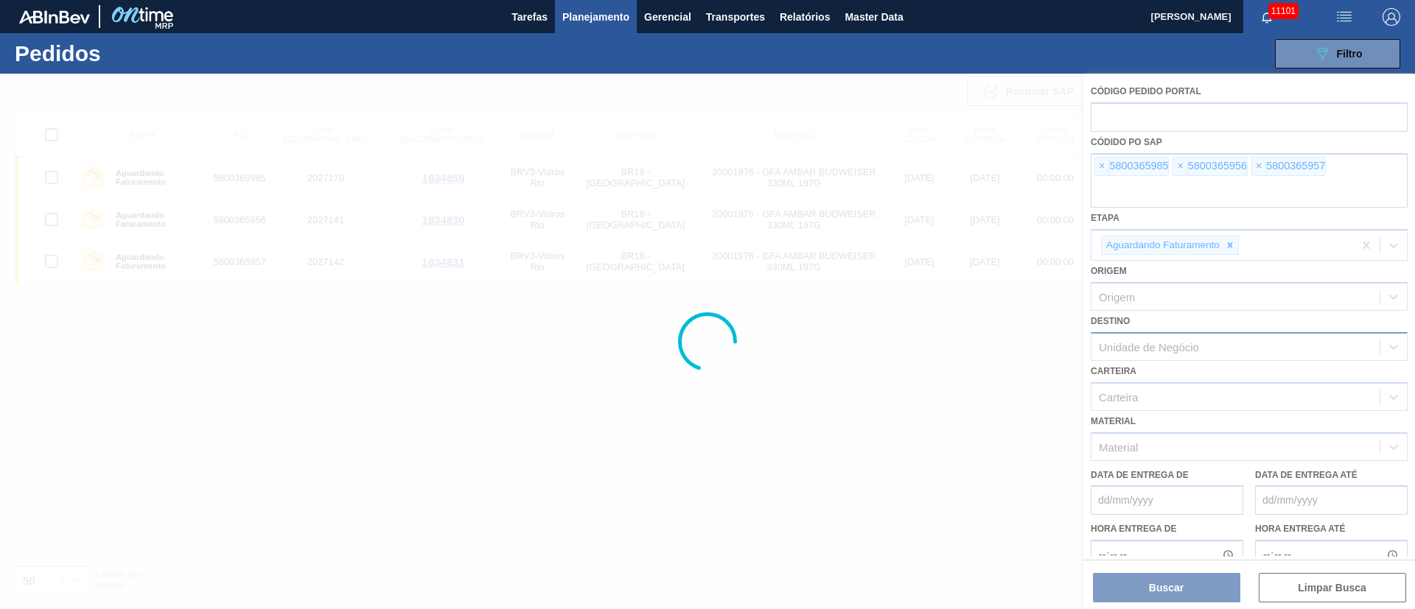
click at [1098, 164] on div at bounding box center [707, 342] width 1415 height 536
click at [1098, 163] on div at bounding box center [707, 342] width 1415 height 536
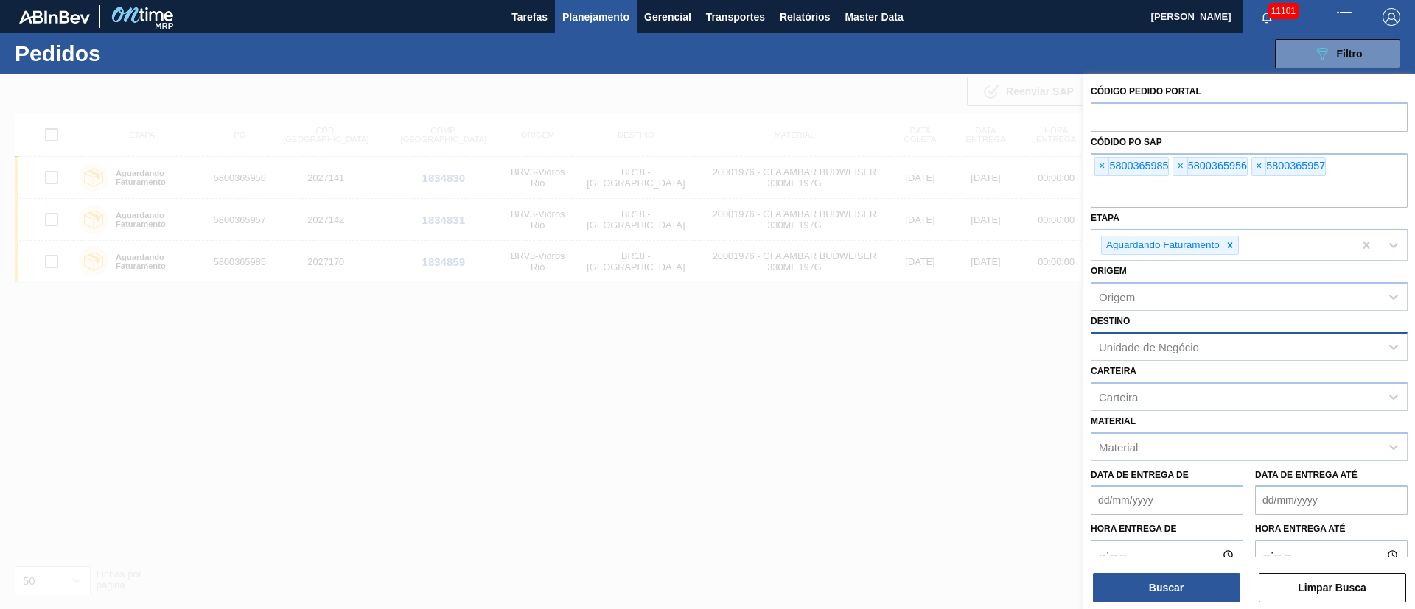
click at [1102, 164] on span "×" at bounding box center [1102, 167] width 14 height 18
click at [1102, 180] on input "text" at bounding box center [1248, 194] width 317 height 28
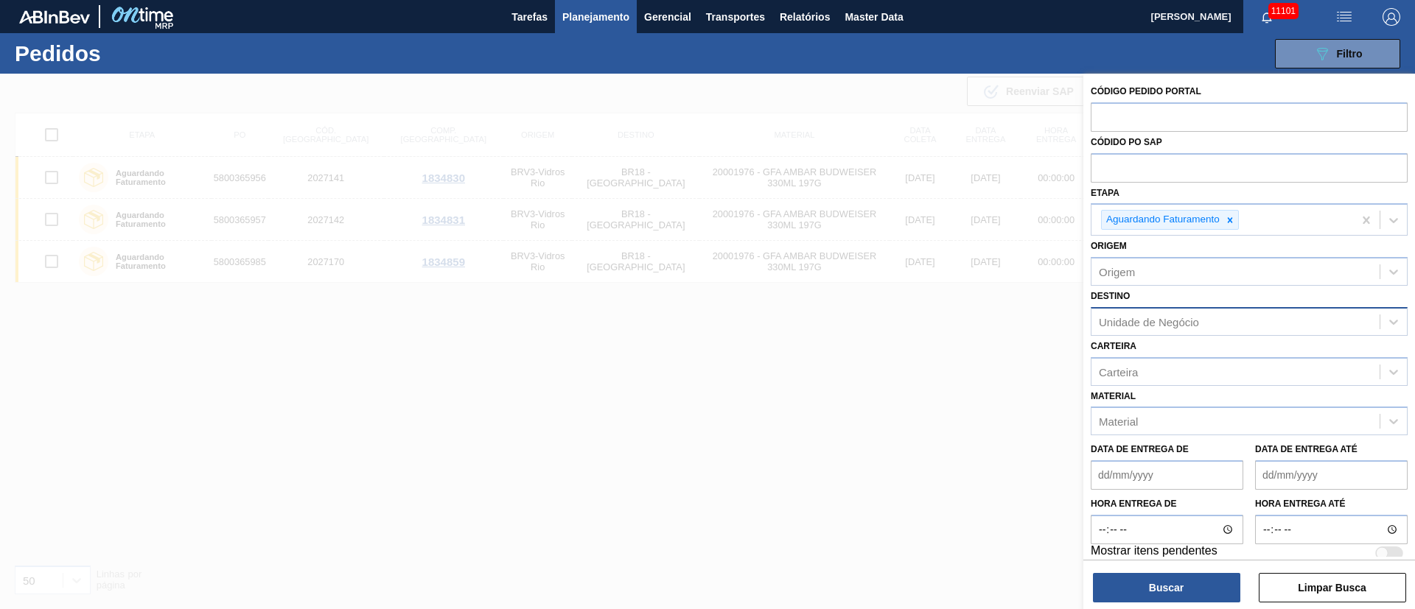
paste input "text"
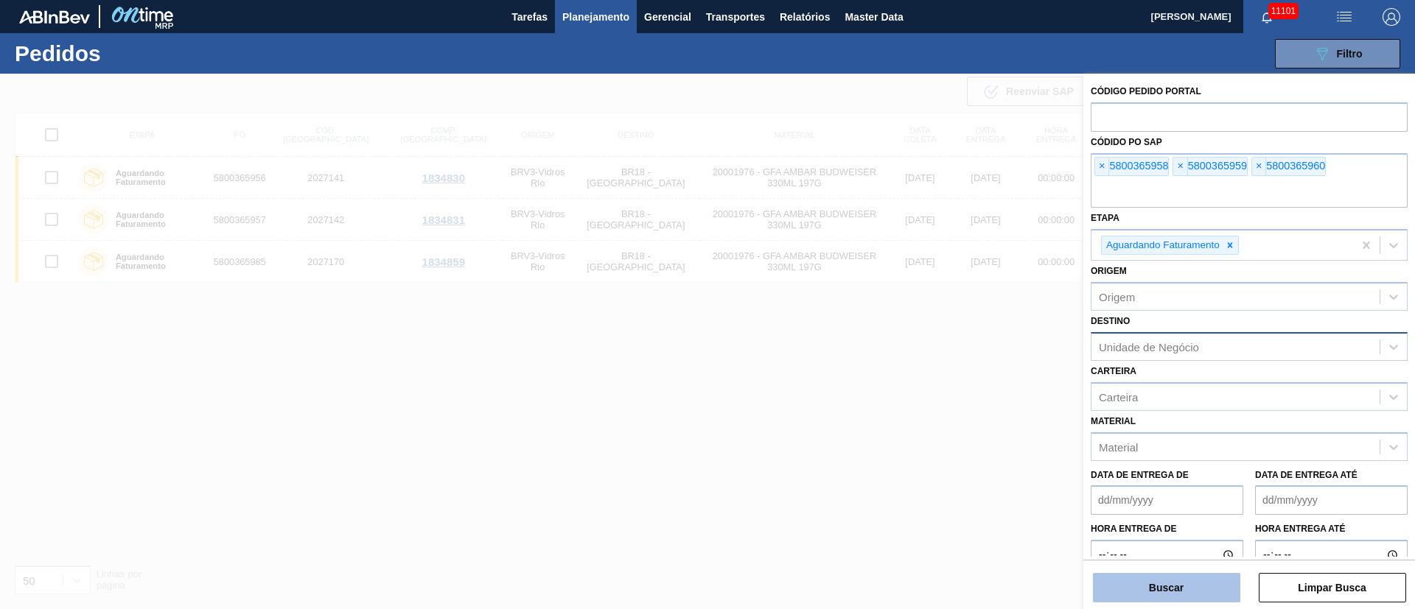
click at [1163, 593] on button "Buscar" at bounding box center [1166, 587] width 147 height 29
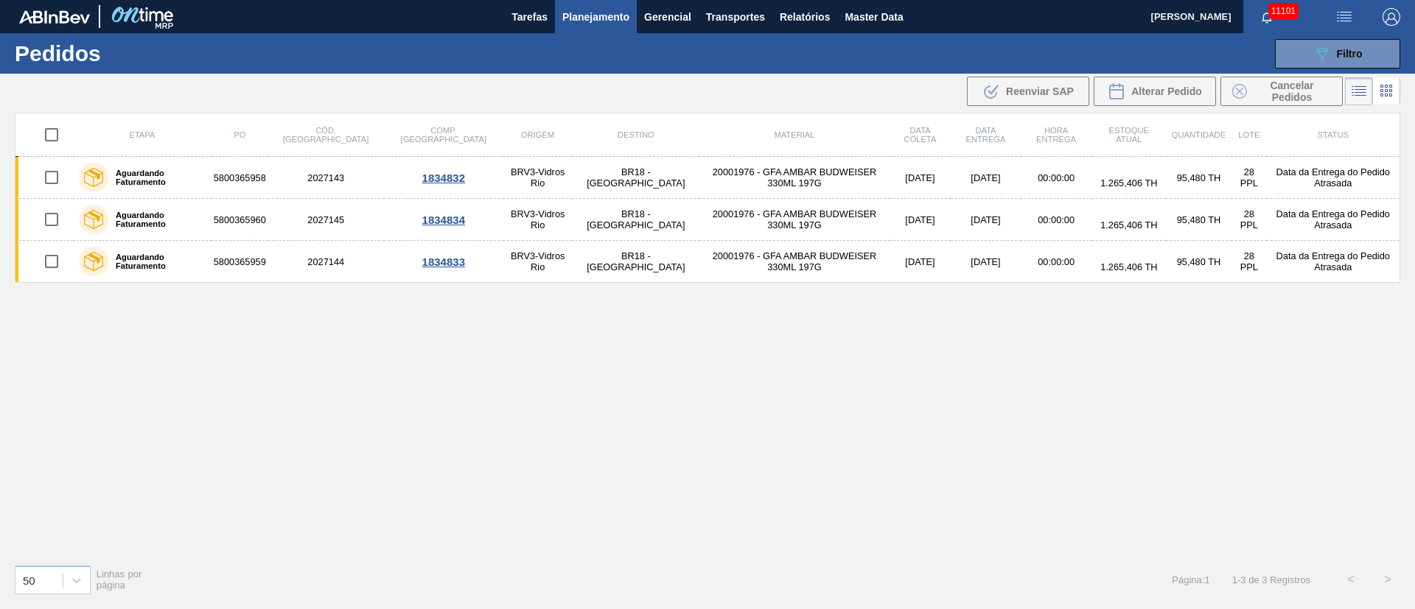
click at [52, 127] on input "checkbox" at bounding box center [51, 134] width 31 height 31
click at [1165, 83] on div "Alterar Pedido" at bounding box center [1154, 92] width 94 height 18
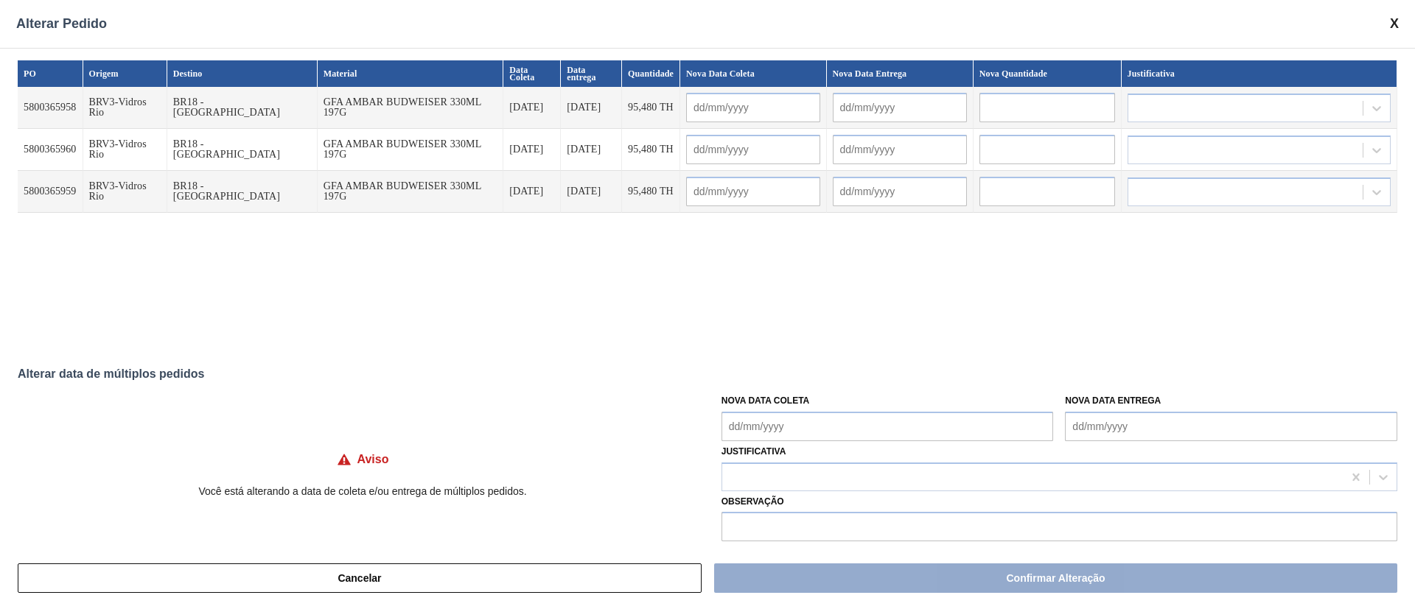
click at [865, 429] on Coleta "Nova Data Coleta" at bounding box center [887, 426] width 332 height 29
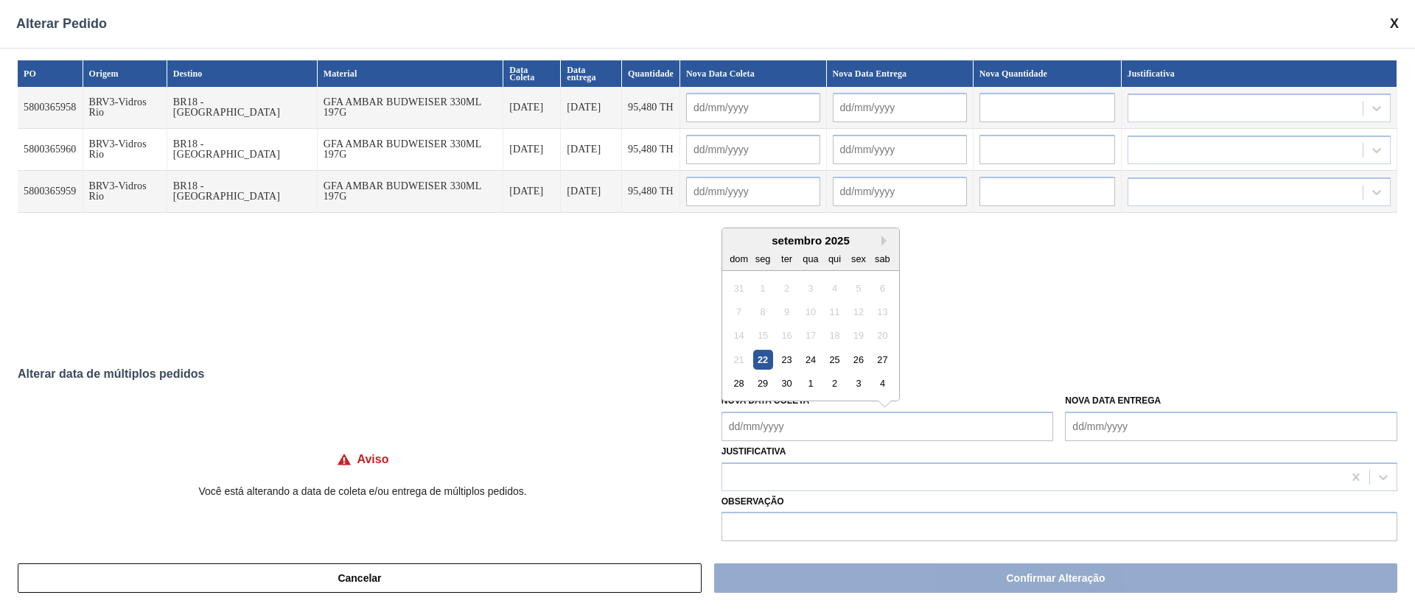
drag, startPoint x: 808, startPoint y: 387, endPoint x: 799, endPoint y: 404, distance: 19.8
click at [808, 387] on div "1" at bounding box center [810, 384] width 20 height 20
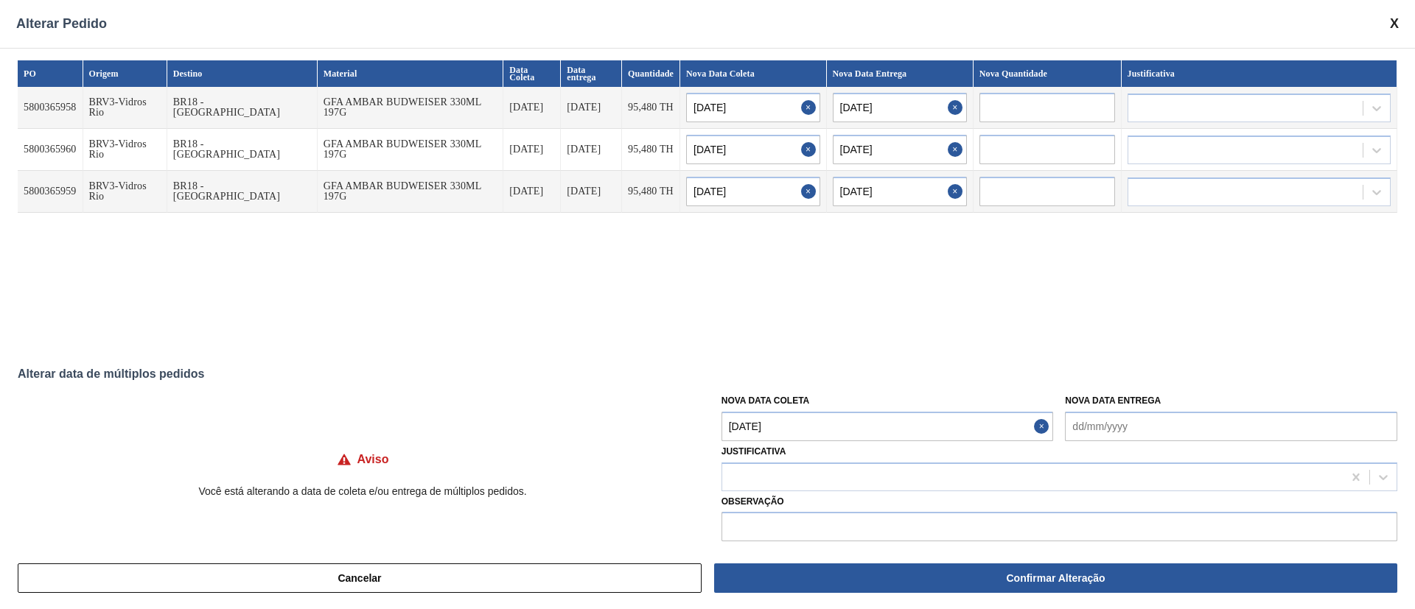
click at [793, 420] on Coleta "01/10/2025" at bounding box center [887, 426] width 332 height 29
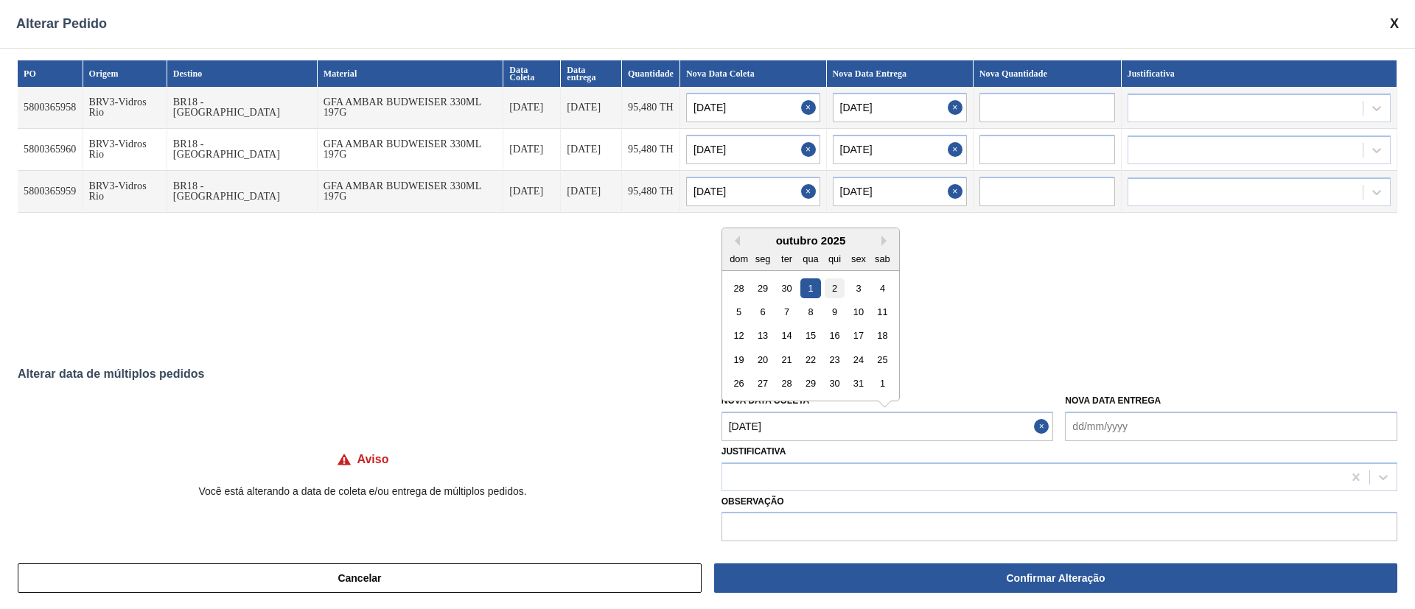
click at [836, 287] on div "2" at bounding box center [834, 288] width 20 height 20
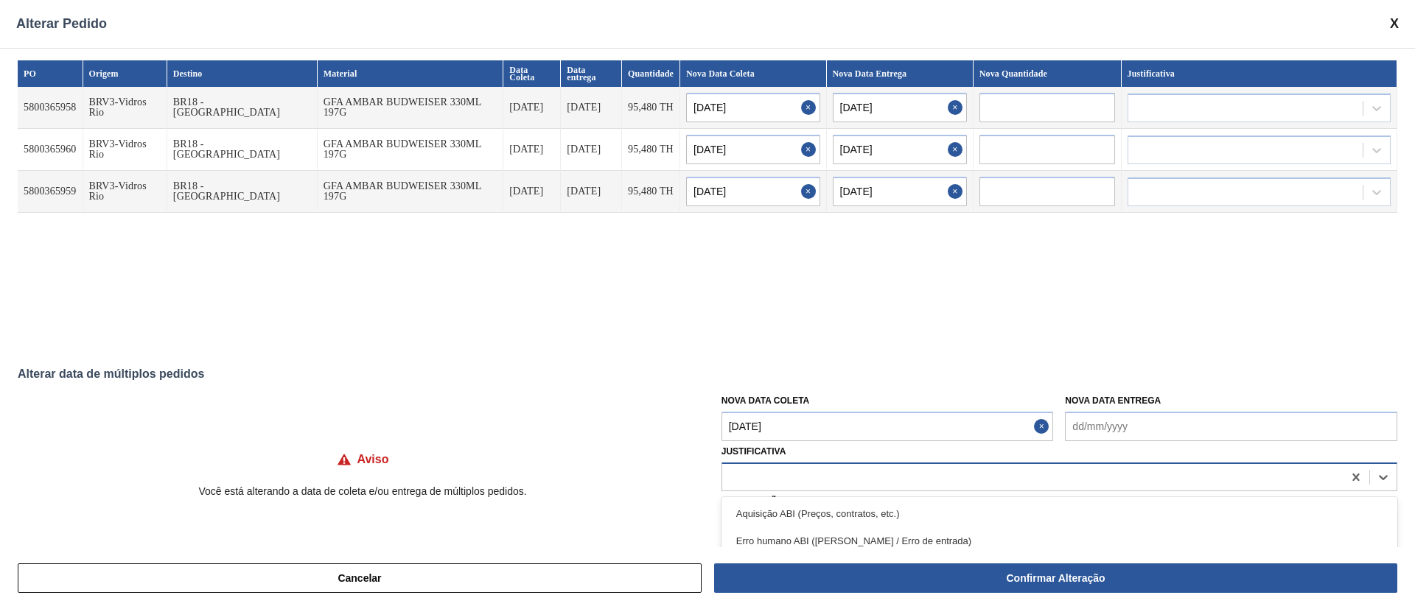
click at [804, 469] on div at bounding box center [1032, 476] width 620 height 21
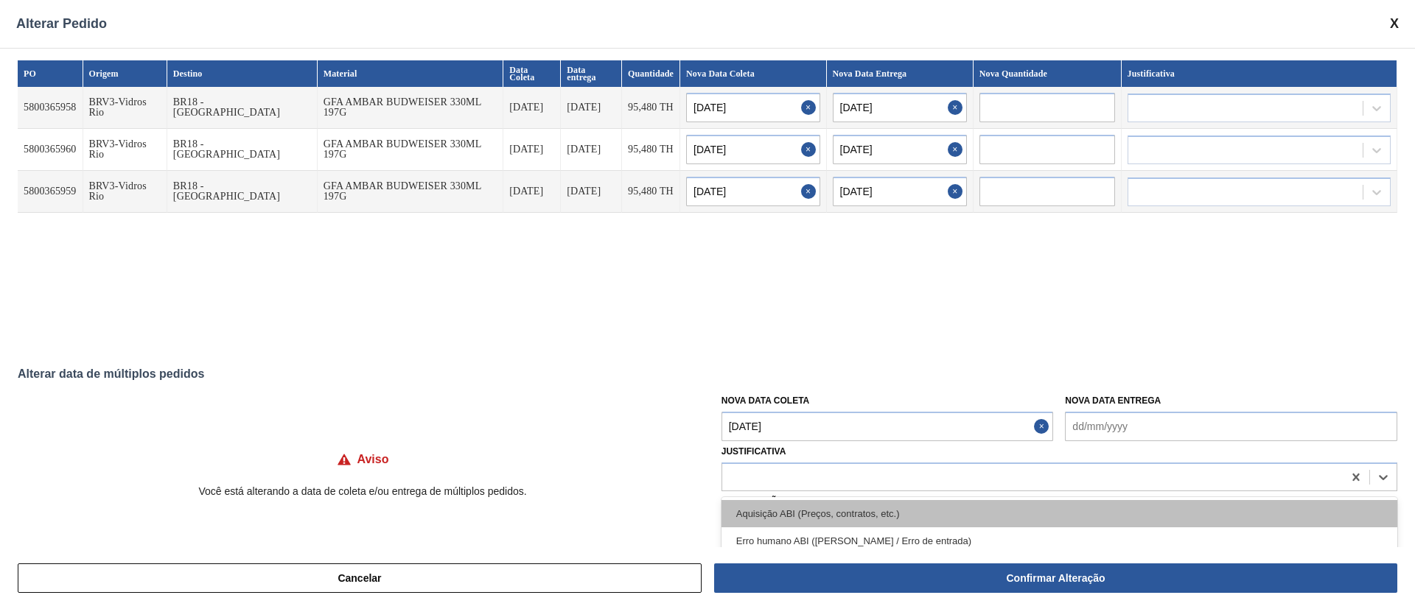
click at [763, 501] on div "Aquisição ABI (Preços, contratos, etc.)" at bounding box center [1059, 513] width 676 height 27
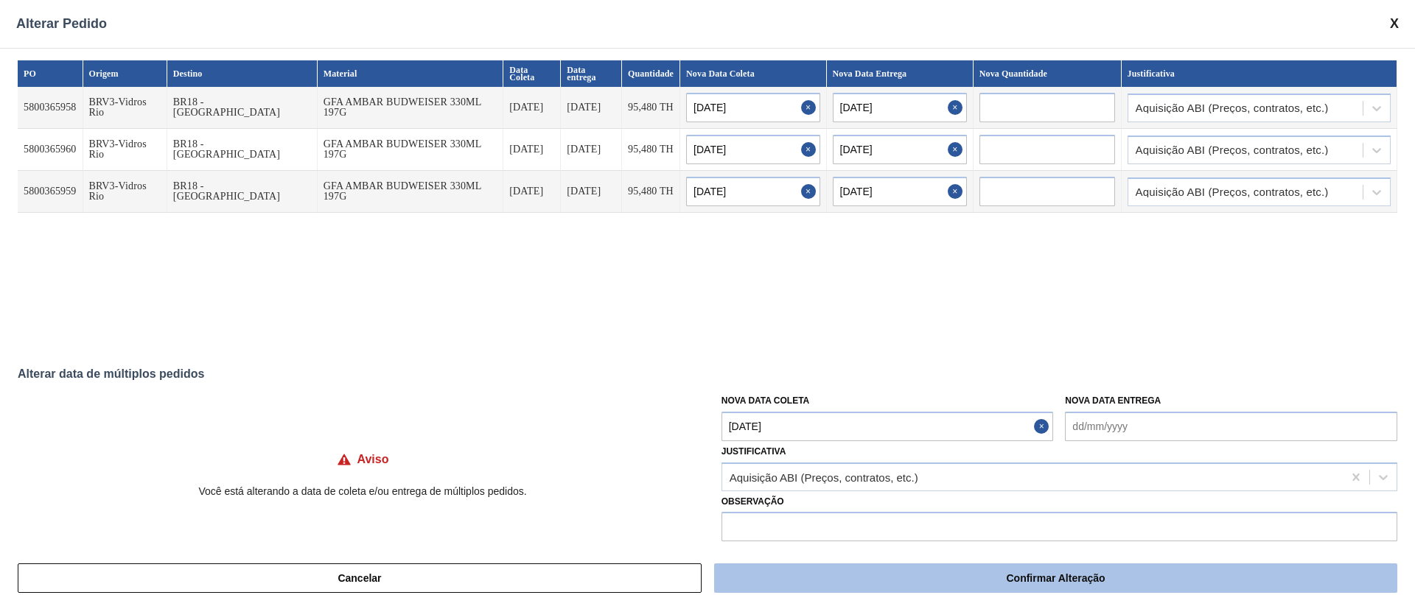
click at [958, 569] on button "Confirmar Alteração" at bounding box center [1055, 578] width 683 height 29
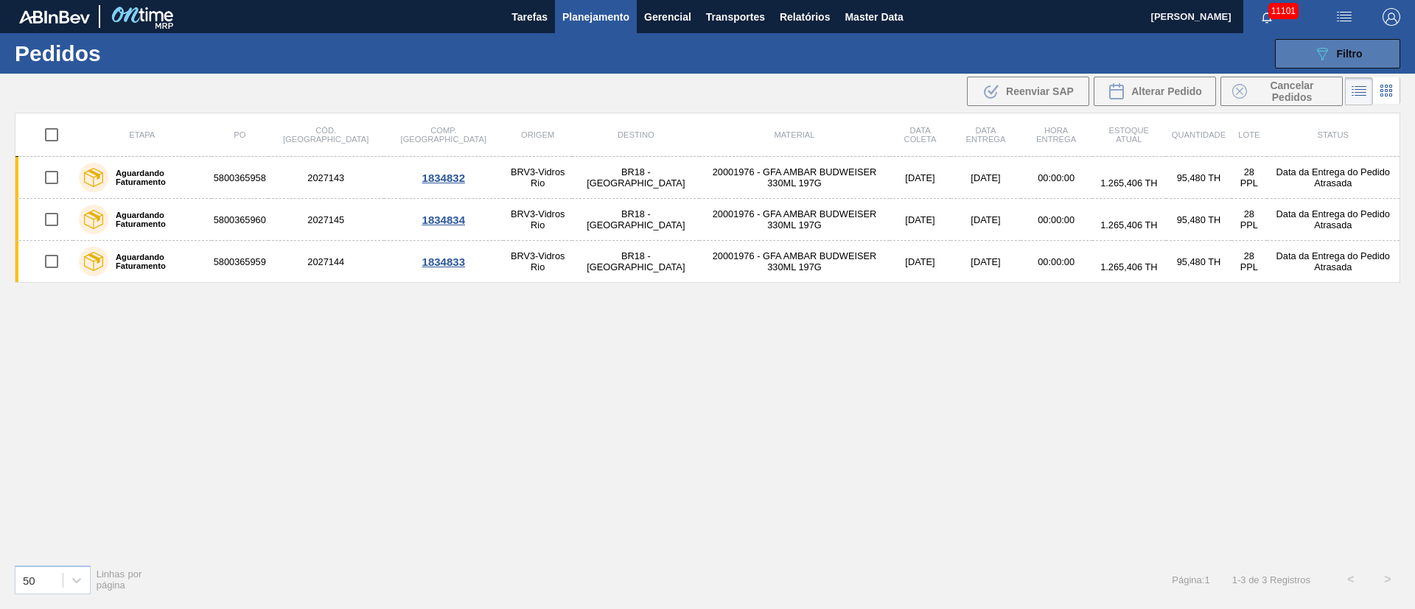
click at [1347, 65] on button "089F7B8B-B2A5-4AFE-B5C0-19BA573D28AC Filtro" at bounding box center [1337, 53] width 125 height 29
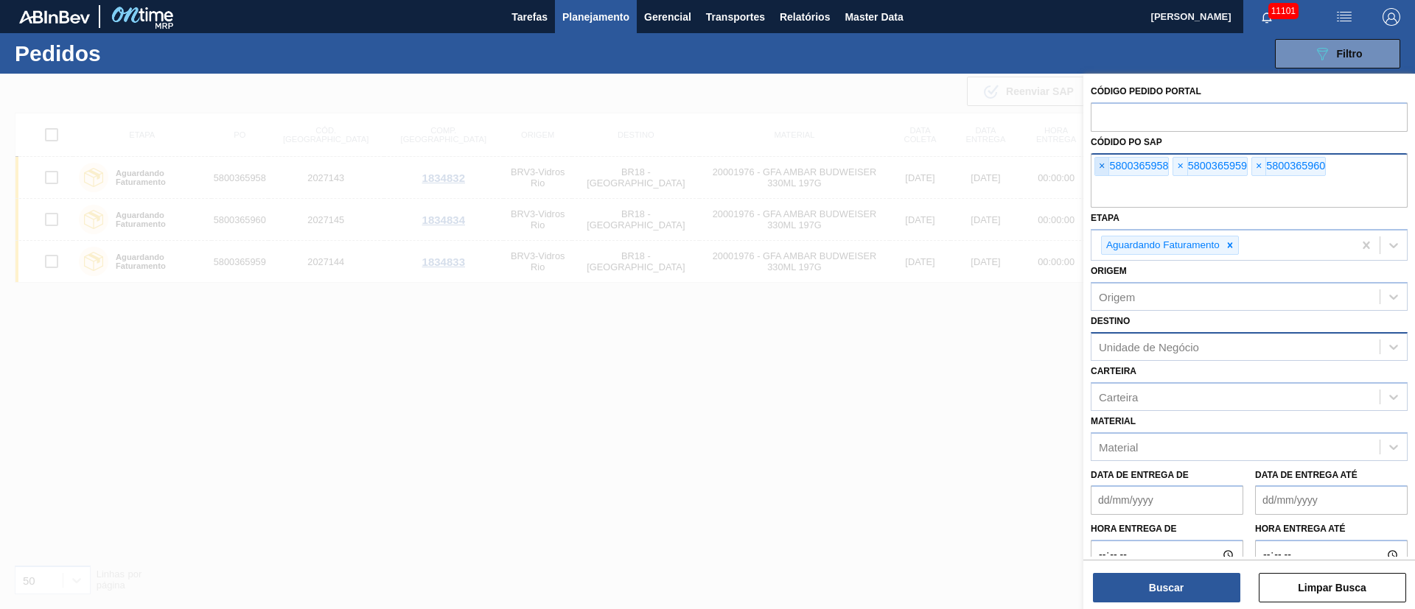
click at [1106, 164] on span "×" at bounding box center [1102, 167] width 14 height 18
click at [1106, 180] on input "text" at bounding box center [1248, 194] width 317 height 28
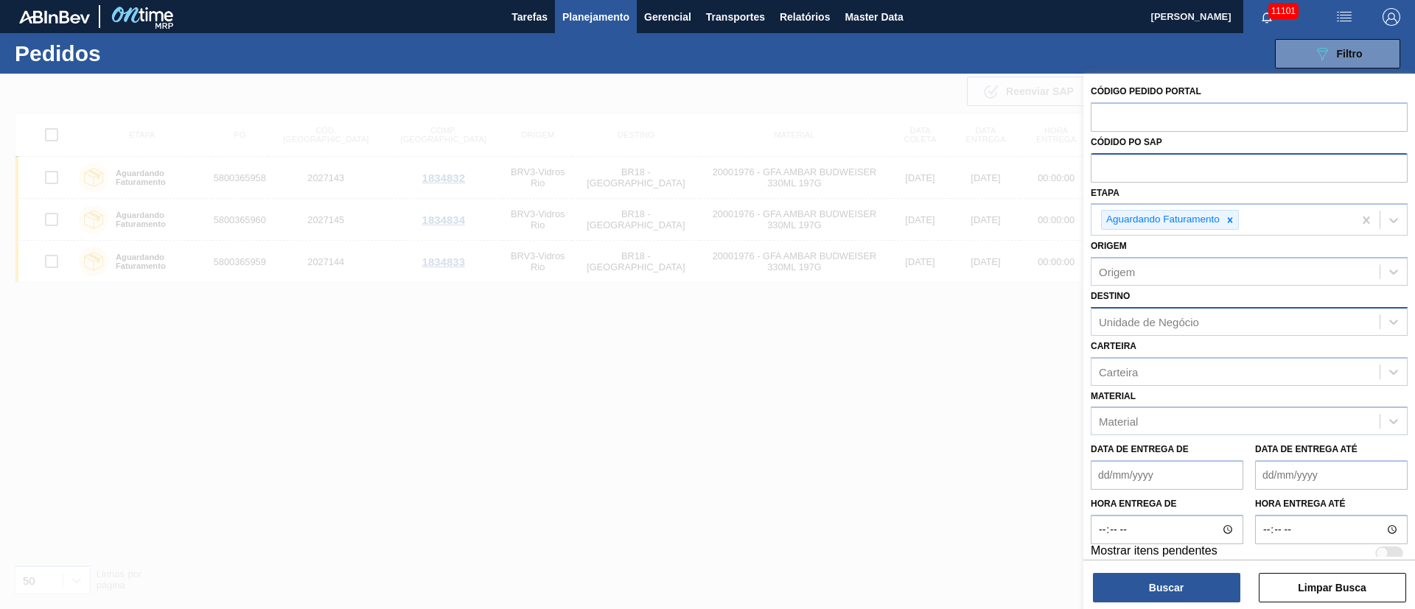
click at [1106, 164] on input "text" at bounding box center [1248, 167] width 317 height 28
paste input "text"
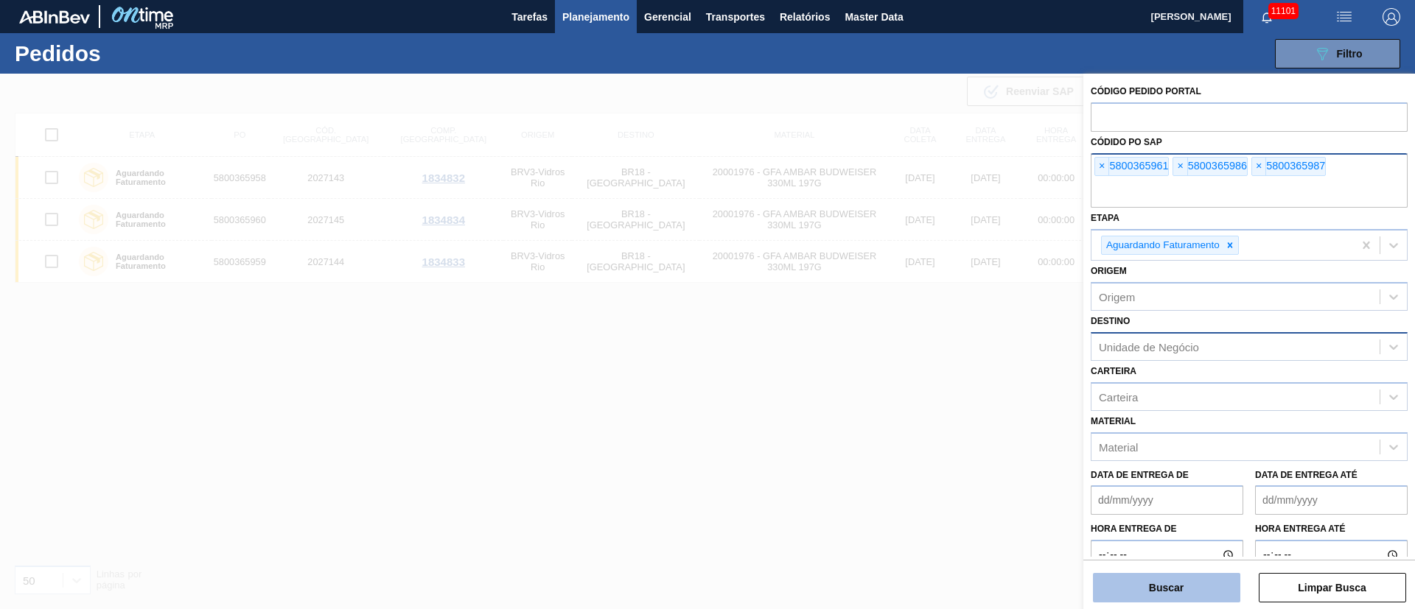
click at [1174, 593] on button "Buscar" at bounding box center [1166, 587] width 147 height 29
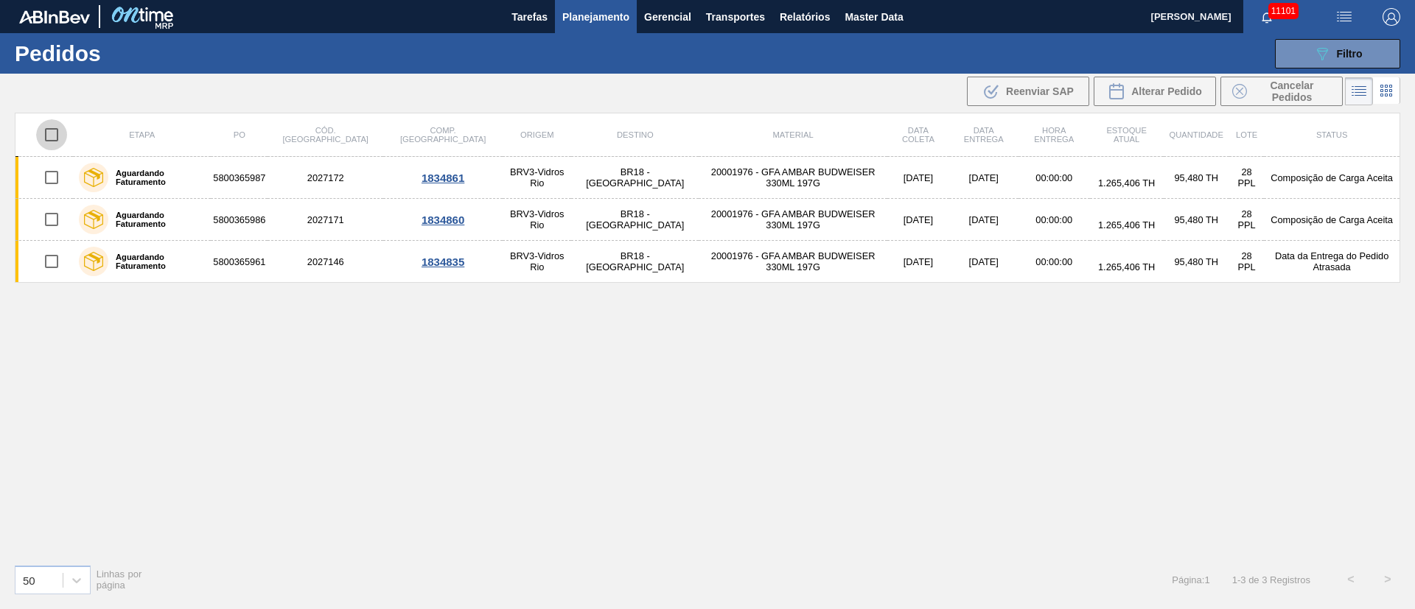
click at [52, 131] on input "checkbox" at bounding box center [51, 134] width 31 height 31
click at [1174, 95] on span "Alterar Pedido" at bounding box center [1166, 91] width 71 height 12
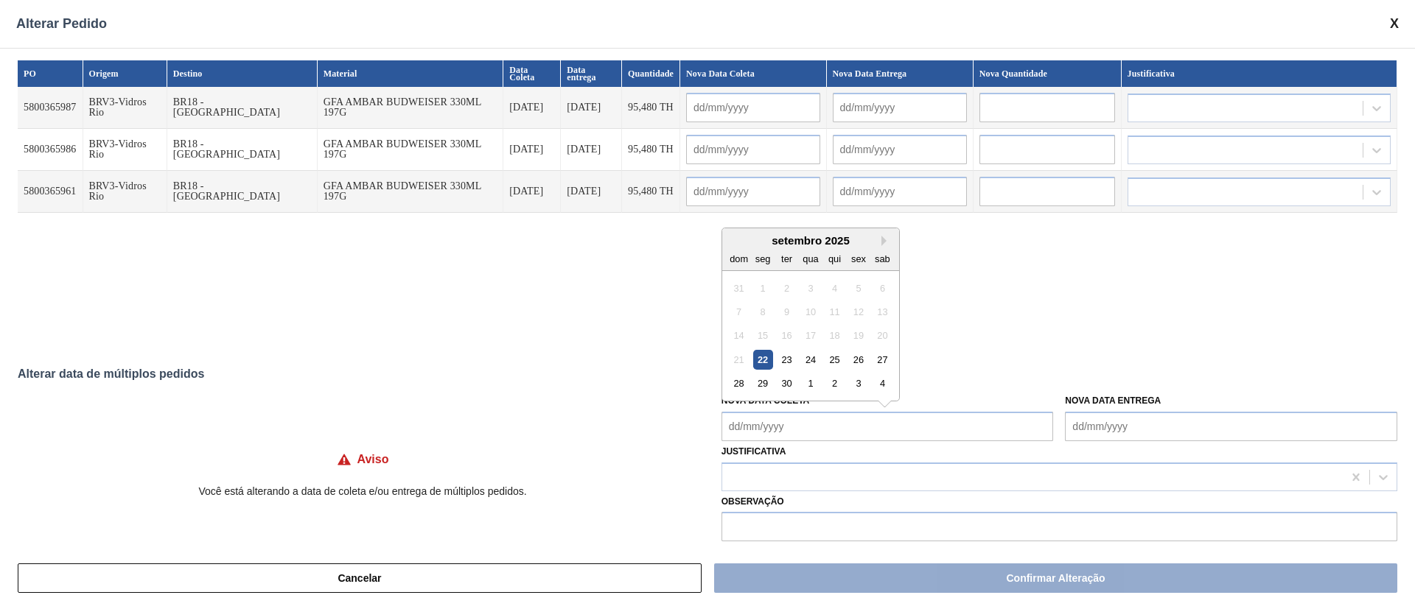
click at [791, 427] on Coleta "Nova Data Coleta" at bounding box center [887, 426] width 332 height 29
click at [782, 383] on div "30" at bounding box center [787, 384] width 20 height 20
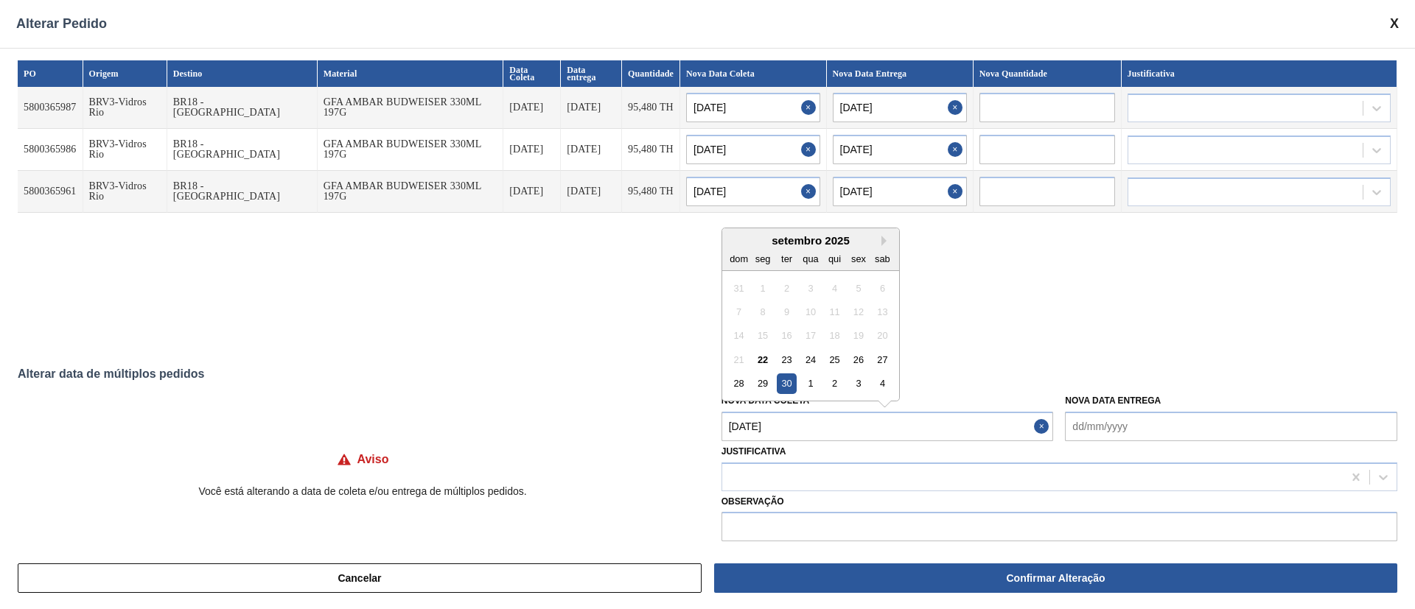
click at [824, 427] on Coleta "30/09/2025" at bounding box center [887, 426] width 332 height 29
click at [886, 241] on button "Next Month" at bounding box center [886, 241] width 10 height 10
drag, startPoint x: 771, startPoint y: 309, endPoint x: 762, endPoint y: 312, distance: 10.3
click at [764, 311] on div "5 6 7 8 9 10 11" at bounding box center [809, 312] width 167 height 24
click at [762, 312] on div "6" at bounding box center [762, 312] width 20 height 20
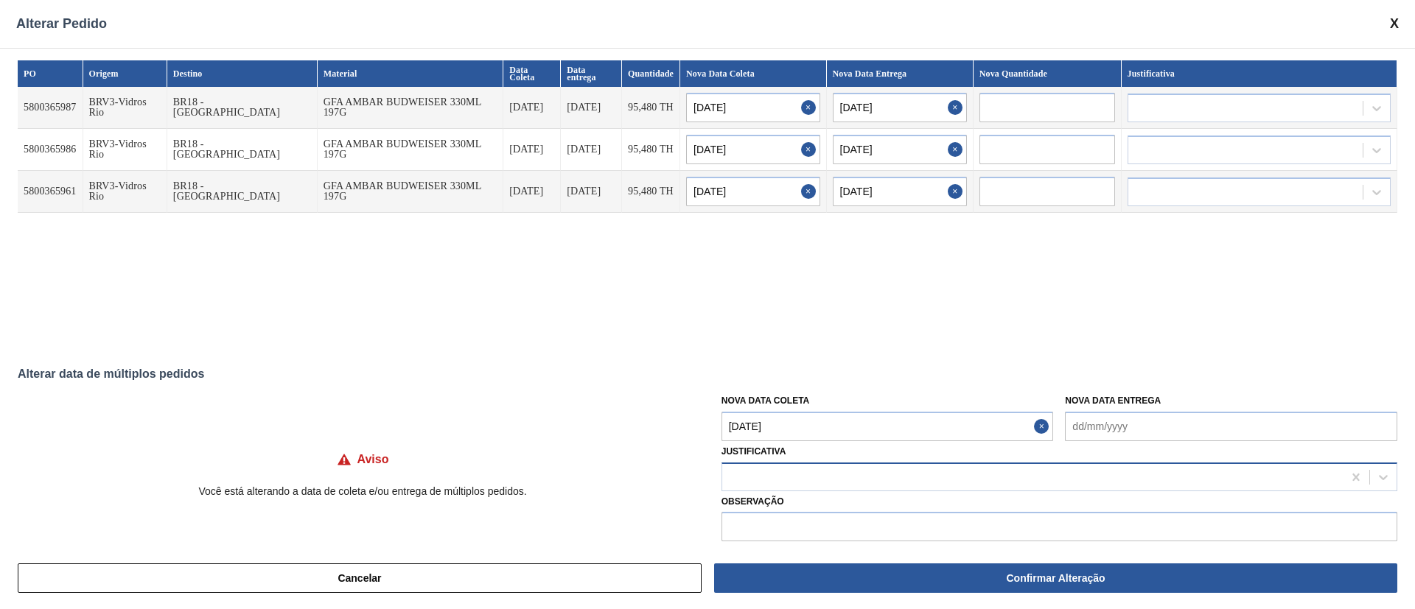
click at [773, 469] on div at bounding box center [1032, 476] width 620 height 21
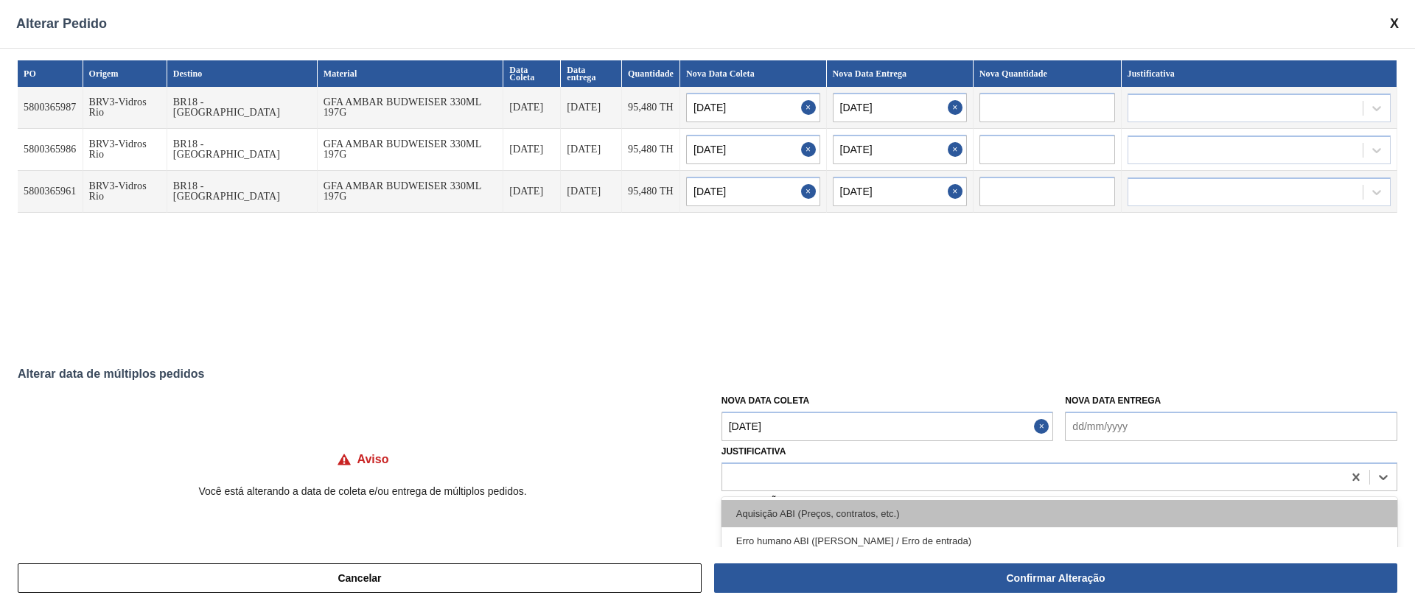
click at [759, 510] on div "Aquisição ABI (Preços, contratos, etc.)" at bounding box center [1059, 513] width 676 height 27
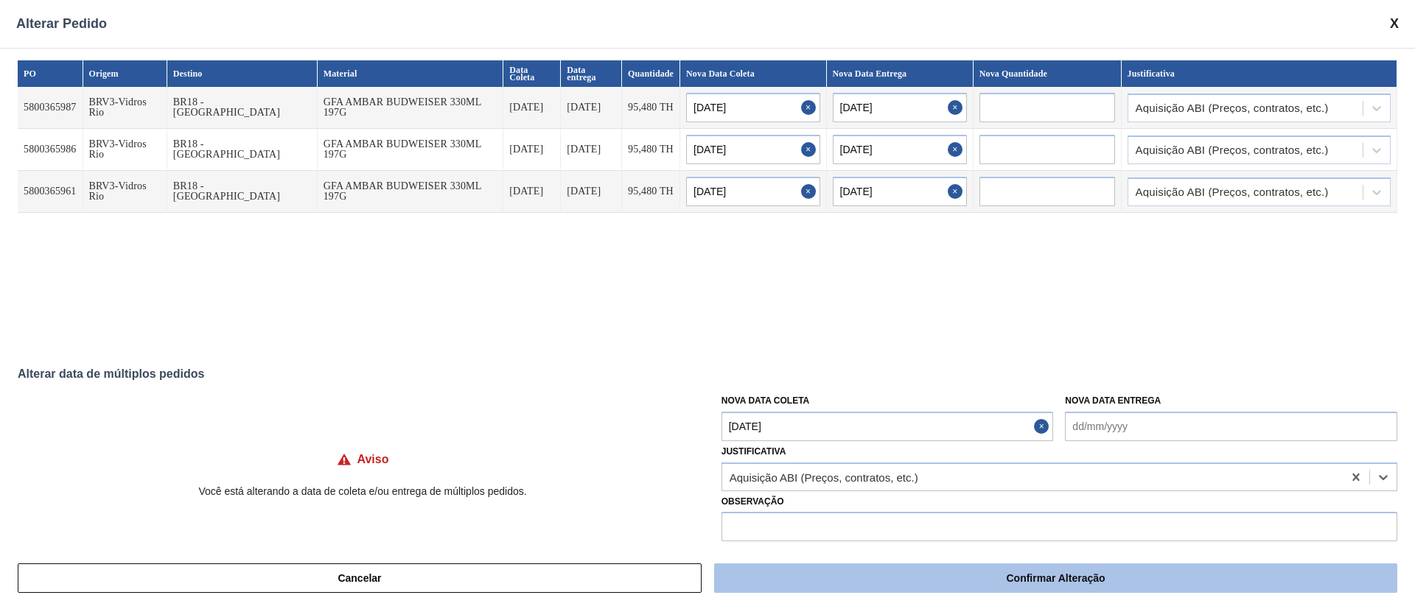
click at [1045, 582] on button "Confirmar Alteração" at bounding box center [1055, 578] width 683 height 29
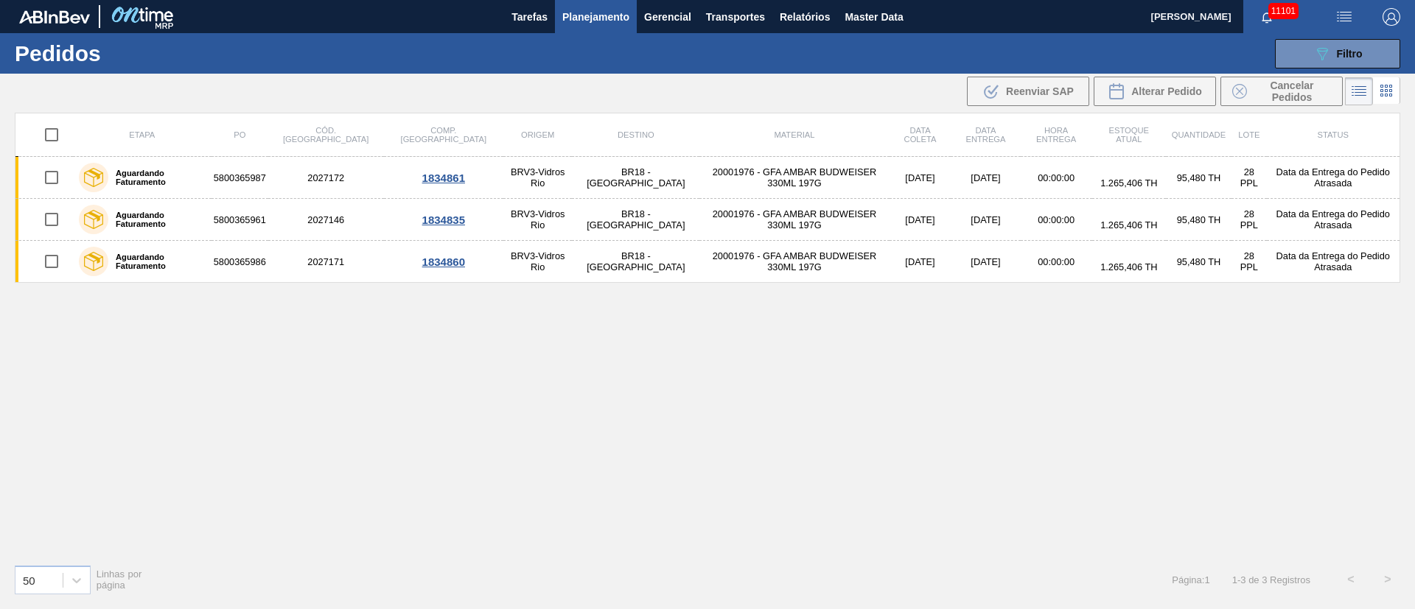
click at [1326, 38] on div "089F7B8B-B2A5-4AFE-B5C0-19BA573D28AC Filtro Código Pedido Portal Códido PO SAP …" at bounding box center [821, 54] width 1172 height 44
click at [1319, 48] on icon at bounding box center [1322, 54] width 11 height 13
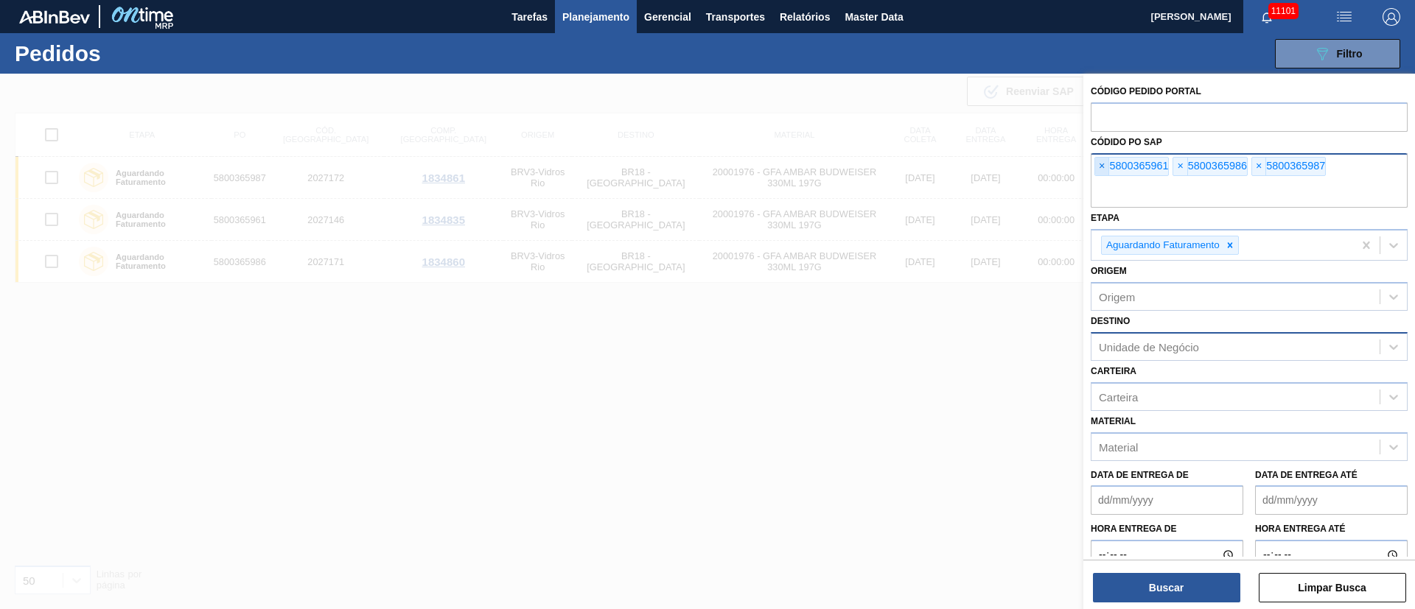
click at [1105, 164] on span "×" at bounding box center [1102, 167] width 14 height 18
click at [1105, 180] on input "text" at bounding box center [1248, 194] width 317 height 28
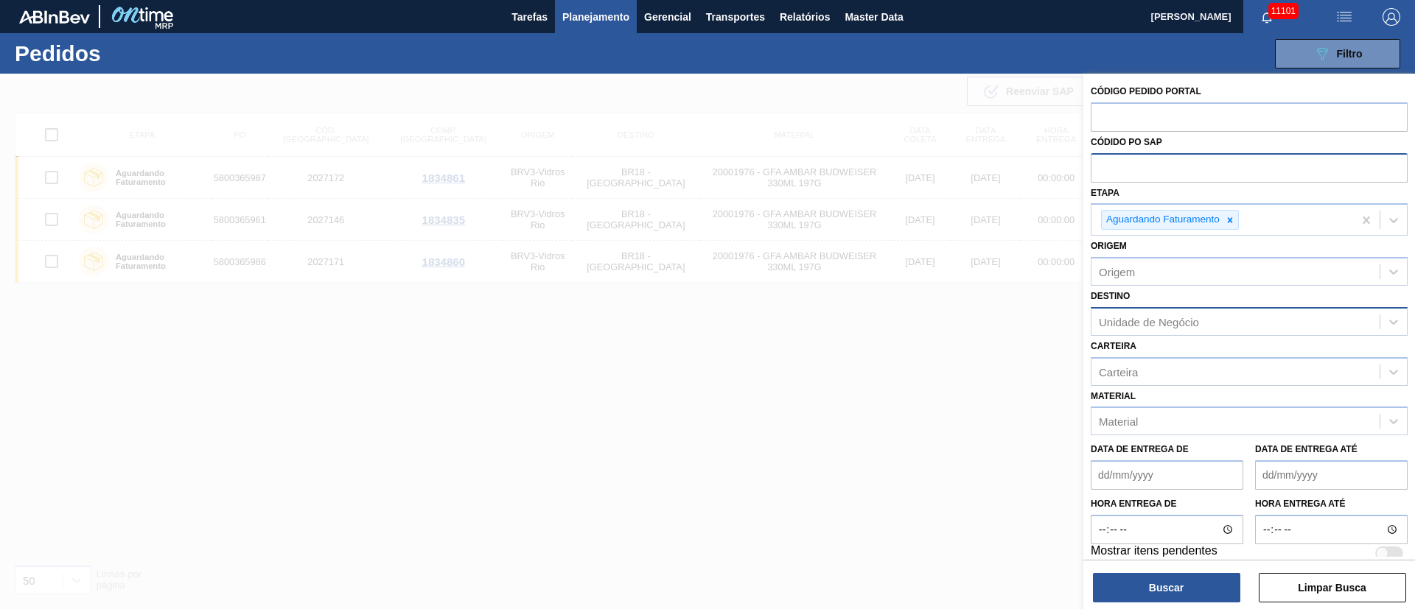
click at [1105, 164] on input "text" at bounding box center [1248, 167] width 317 height 28
paste input "text"
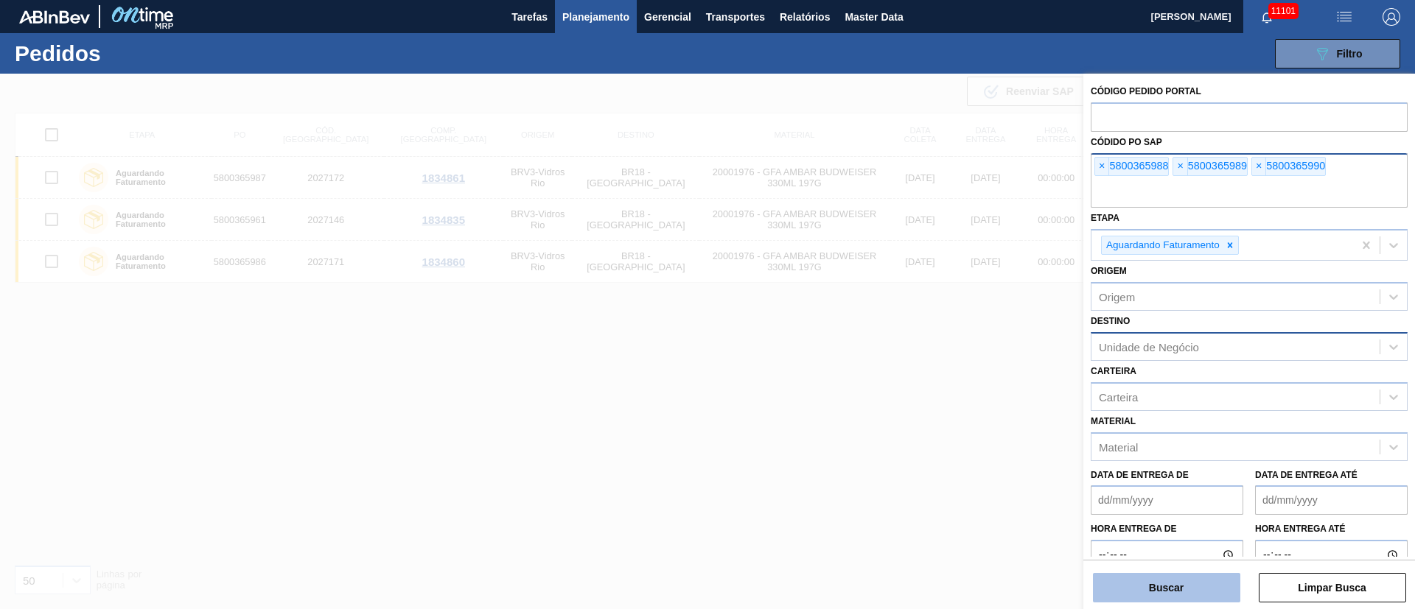
click at [1168, 583] on button "Buscar" at bounding box center [1166, 587] width 147 height 29
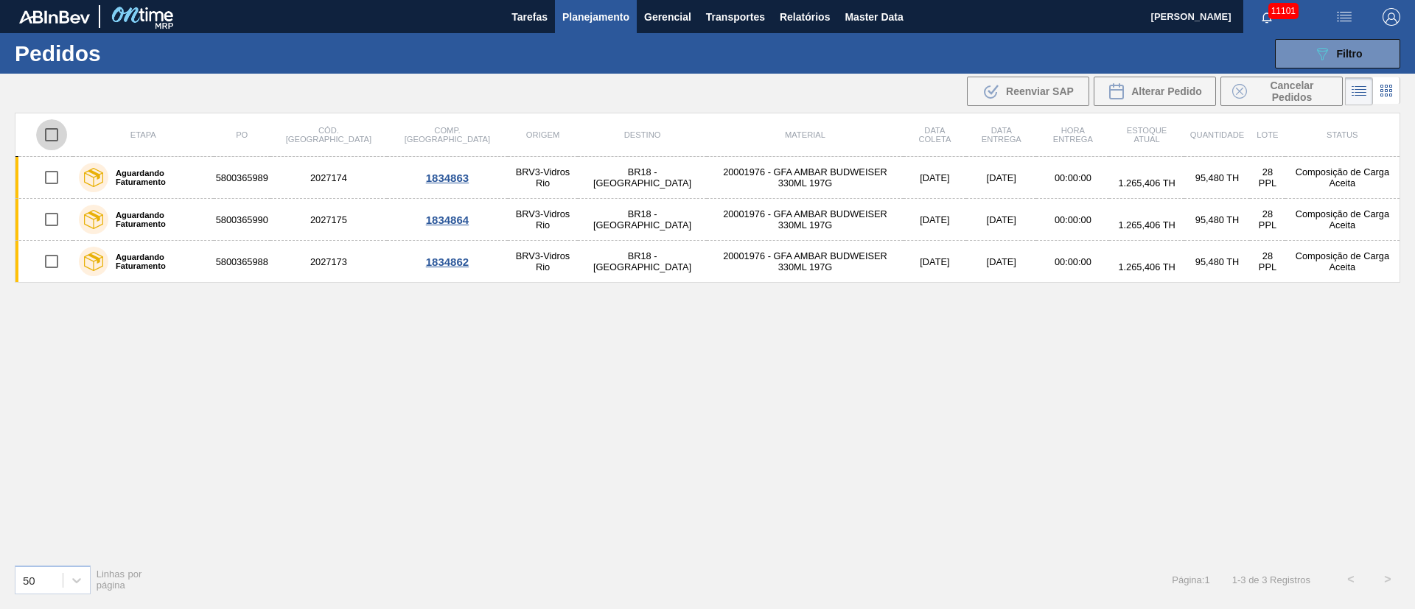
click at [55, 133] on input "checkbox" at bounding box center [51, 134] width 31 height 31
click at [1168, 80] on button "Alterar Pedido" at bounding box center [1154, 91] width 122 height 29
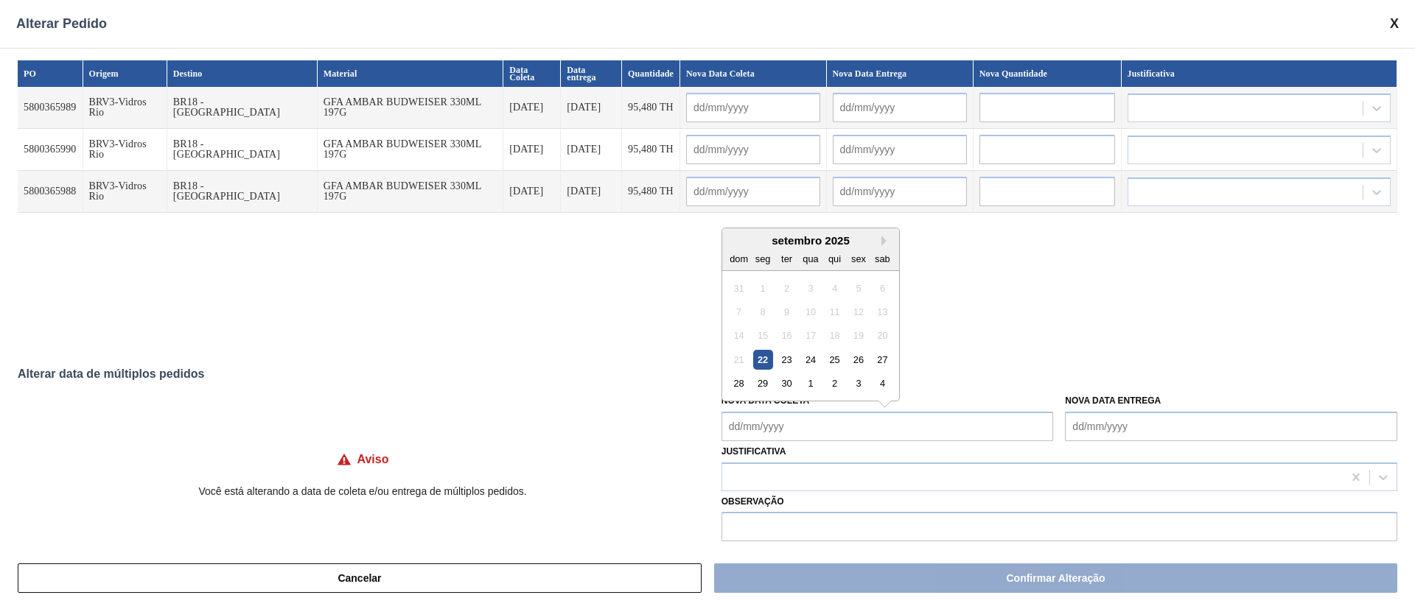
click at [830, 428] on Coleta "Nova Data Coleta" at bounding box center [887, 426] width 332 height 29
drag, startPoint x: 812, startPoint y: 356, endPoint x: 793, endPoint y: 390, distance: 38.9
click at [812, 356] on div "24" at bounding box center [810, 360] width 20 height 20
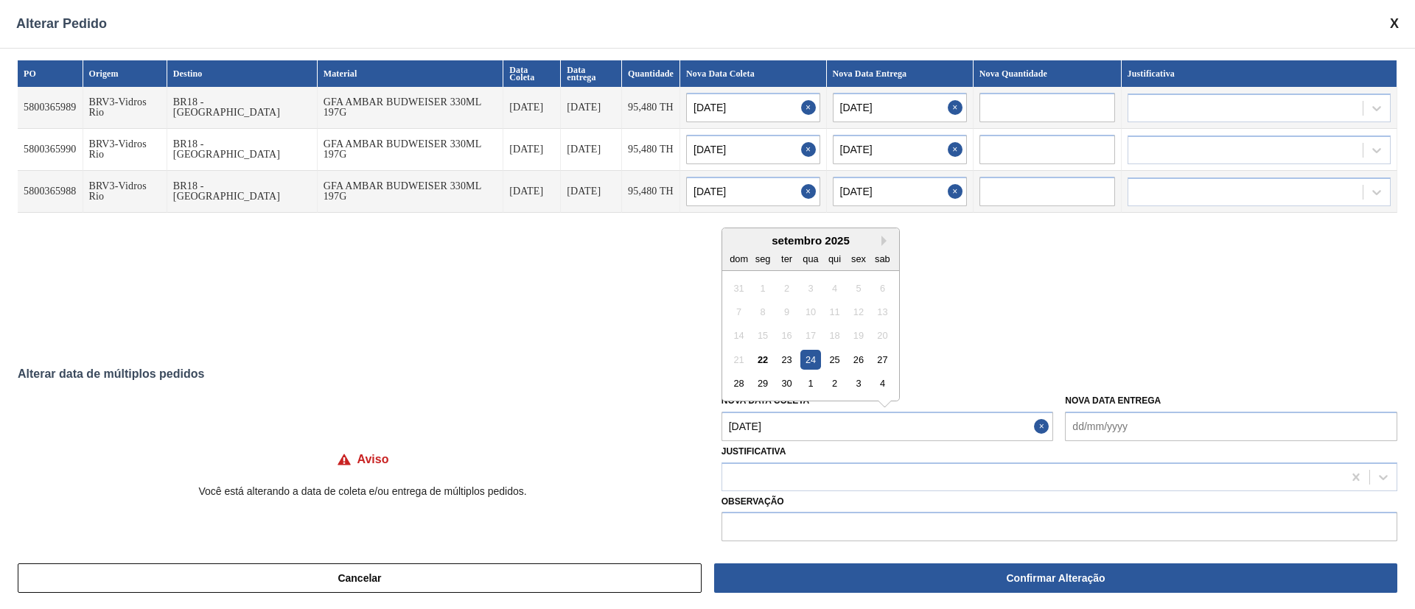
click at [785, 420] on Coleta "24/09/2025" at bounding box center [887, 426] width 332 height 29
click at [881, 242] on button "Next Month" at bounding box center [886, 241] width 10 height 10
click at [785, 310] on div "7" at bounding box center [787, 312] width 20 height 20
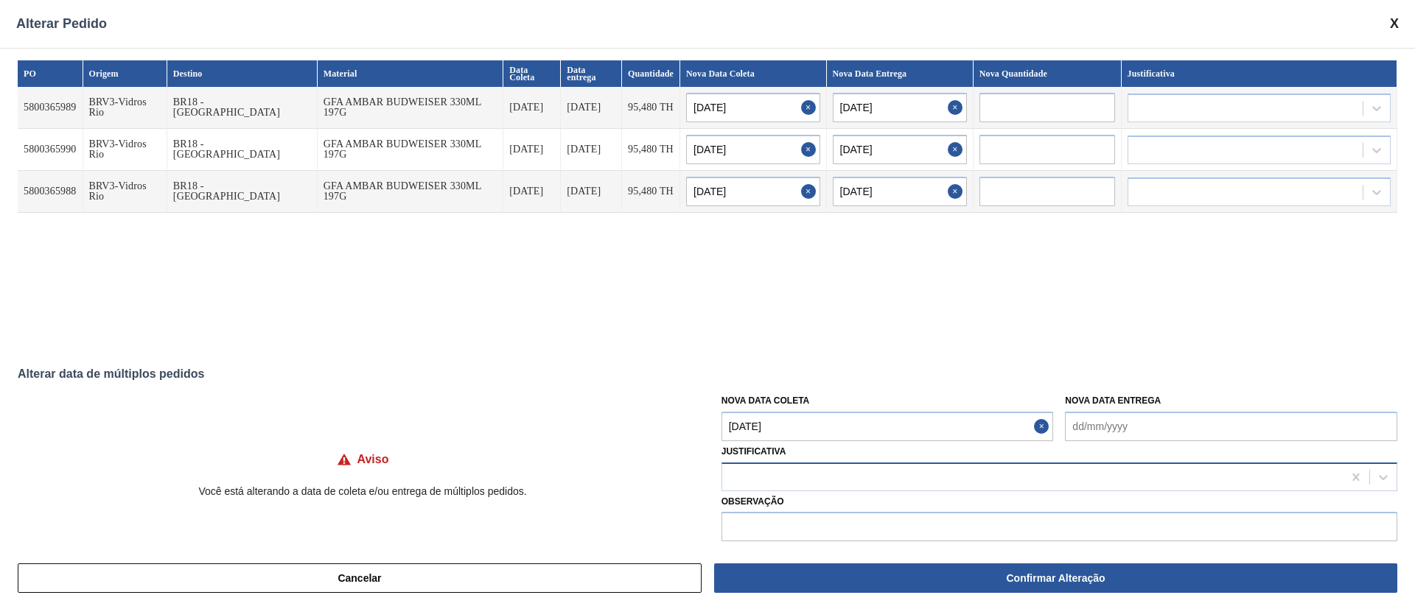
click at [844, 479] on div at bounding box center [1032, 476] width 620 height 21
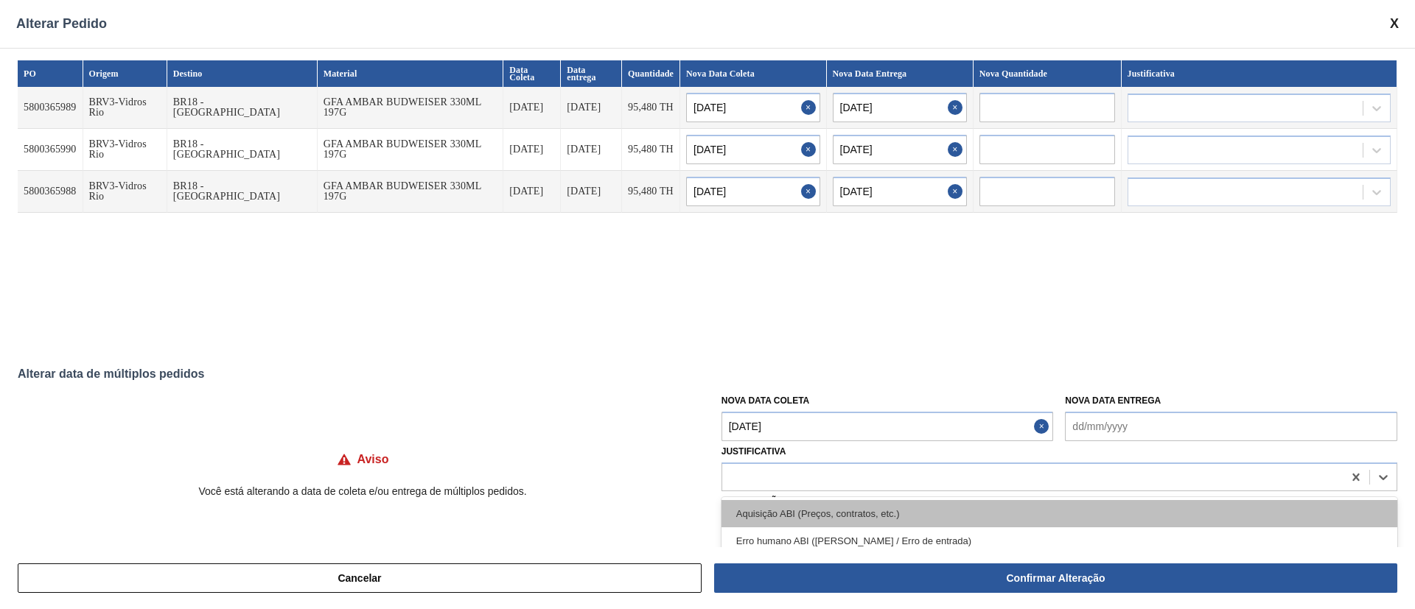
click at [789, 514] on div "Aquisição ABI (Preços, contratos, etc.)" at bounding box center [1059, 513] width 676 height 27
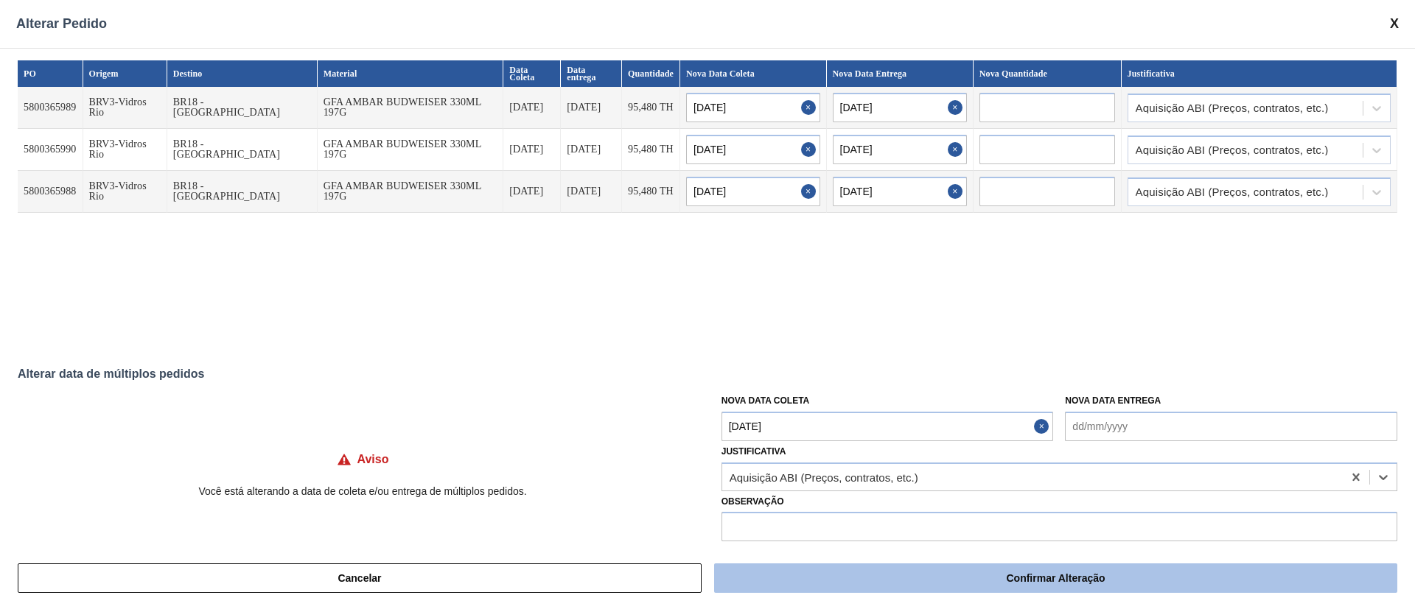
click at [806, 575] on button "Confirmar Alteração" at bounding box center [1055, 578] width 683 height 29
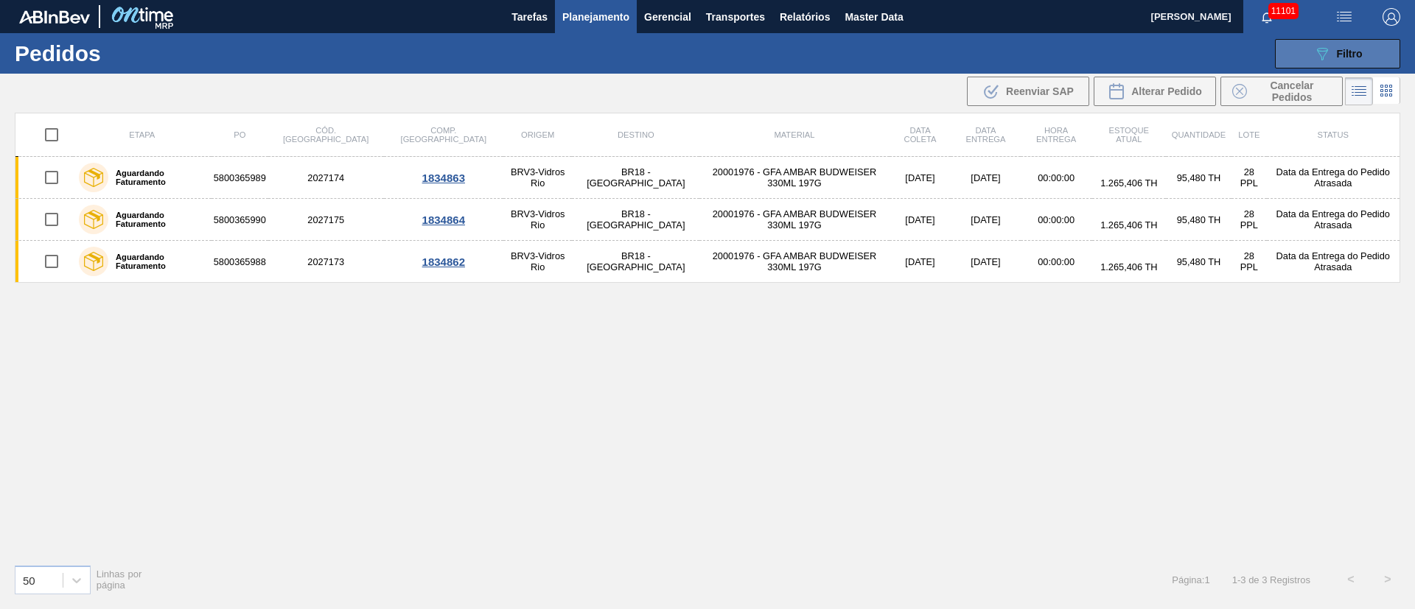
click at [1345, 52] on span "Filtro" at bounding box center [1349, 54] width 26 height 12
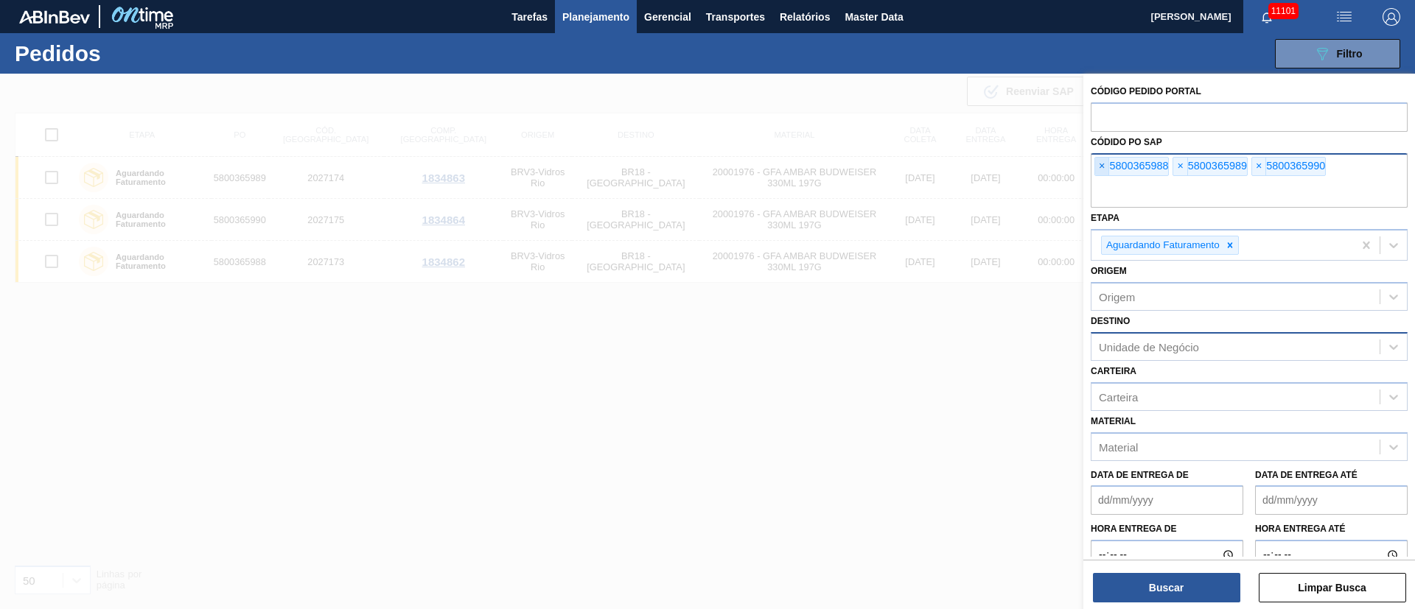
click at [1098, 161] on span "×" at bounding box center [1102, 167] width 14 height 18
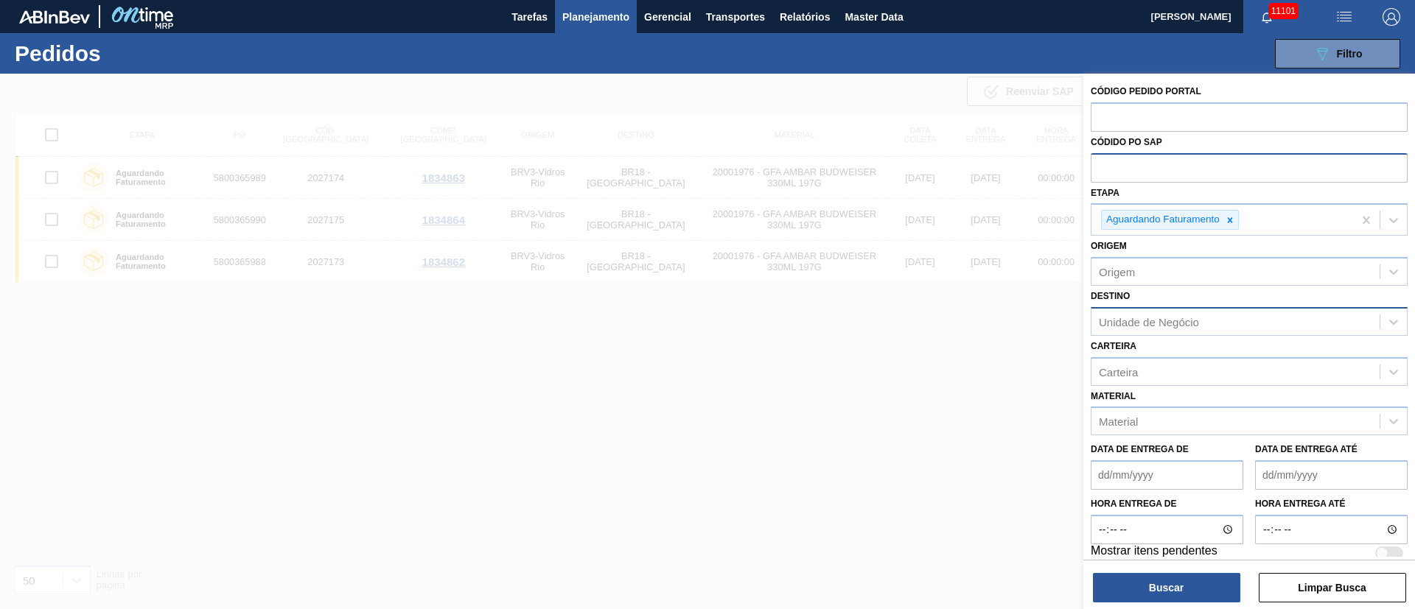
click at [1098, 161] on input "text" at bounding box center [1248, 167] width 317 height 28
paste input "text"
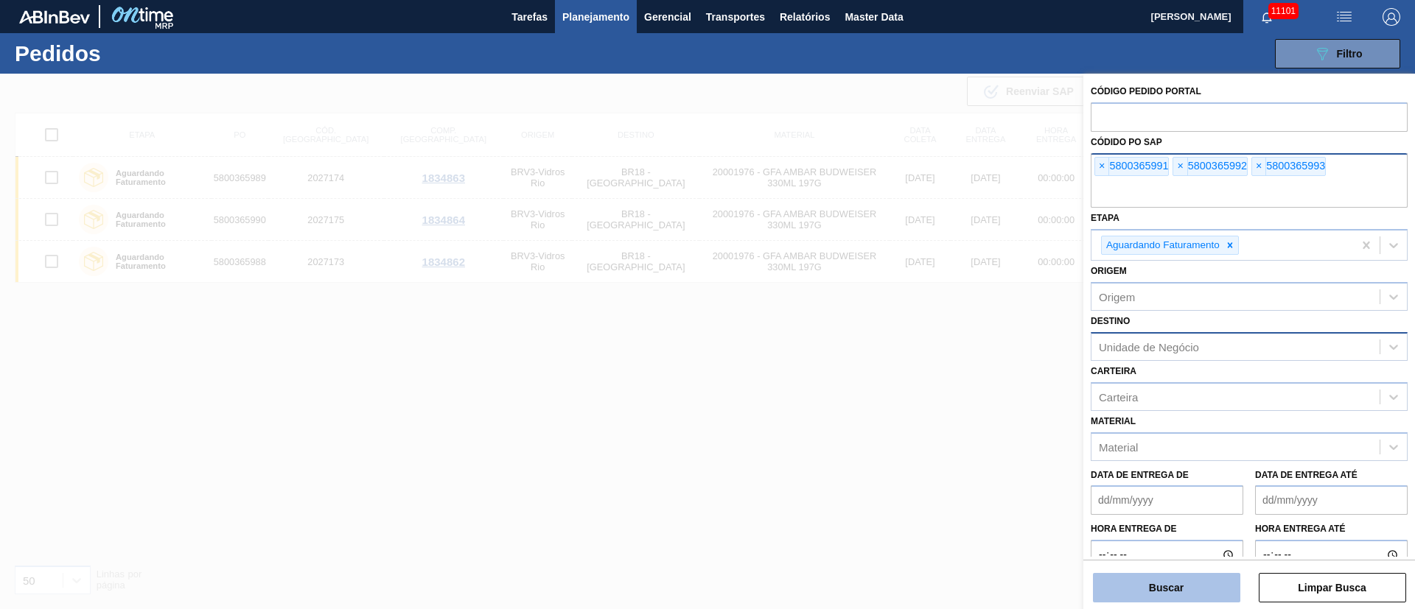
click at [1140, 588] on button "Buscar" at bounding box center [1166, 587] width 147 height 29
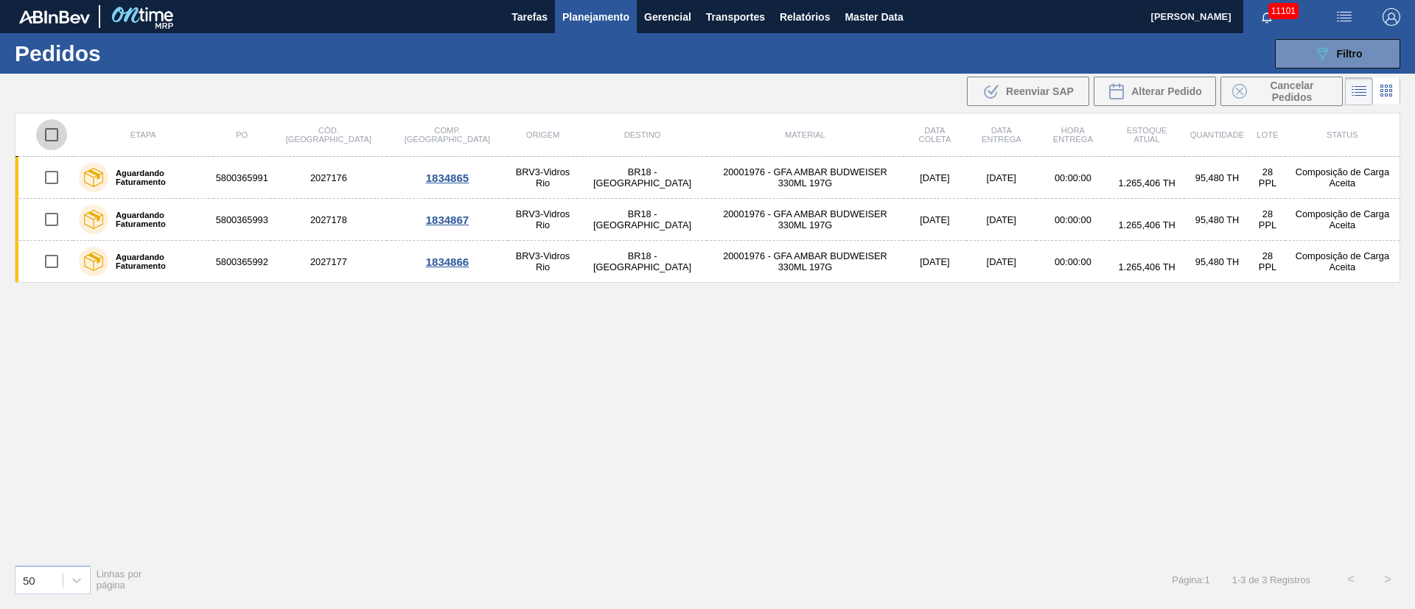
click at [52, 128] on input "checkbox" at bounding box center [51, 134] width 31 height 31
click at [1156, 91] on span "Alterar Pedido" at bounding box center [1166, 91] width 71 height 12
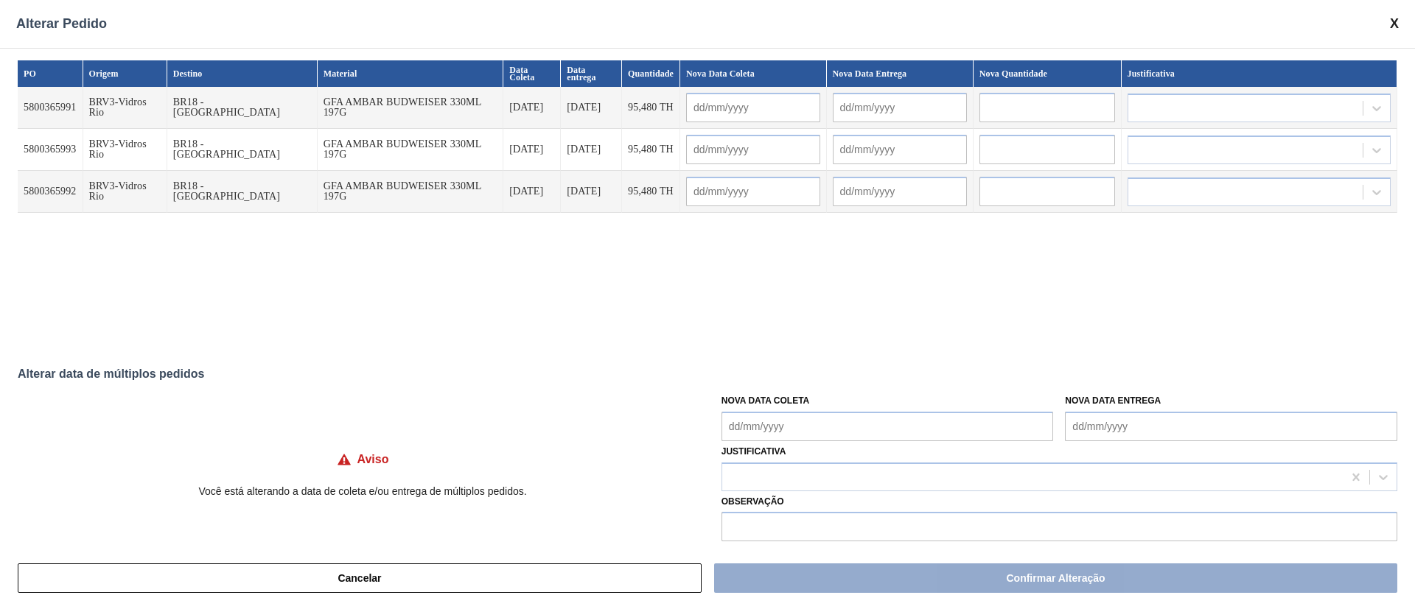
click at [835, 401] on div "Nova Data Coleta" at bounding box center [887, 415] width 332 height 51
click at [833, 431] on Coleta "Nova Data Coleta" at bounding box center [887, 426] width 332 height 29
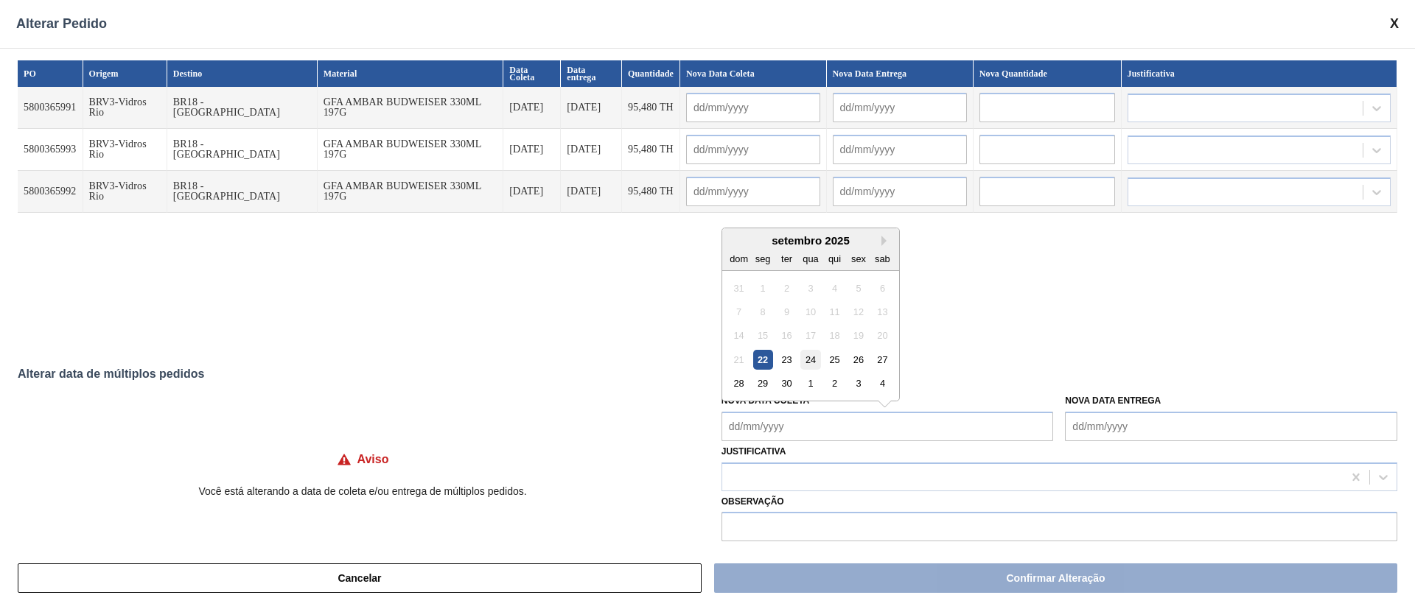
click at [812, 360] on div "24" at bounding box center [810, 360] width 20 height 20
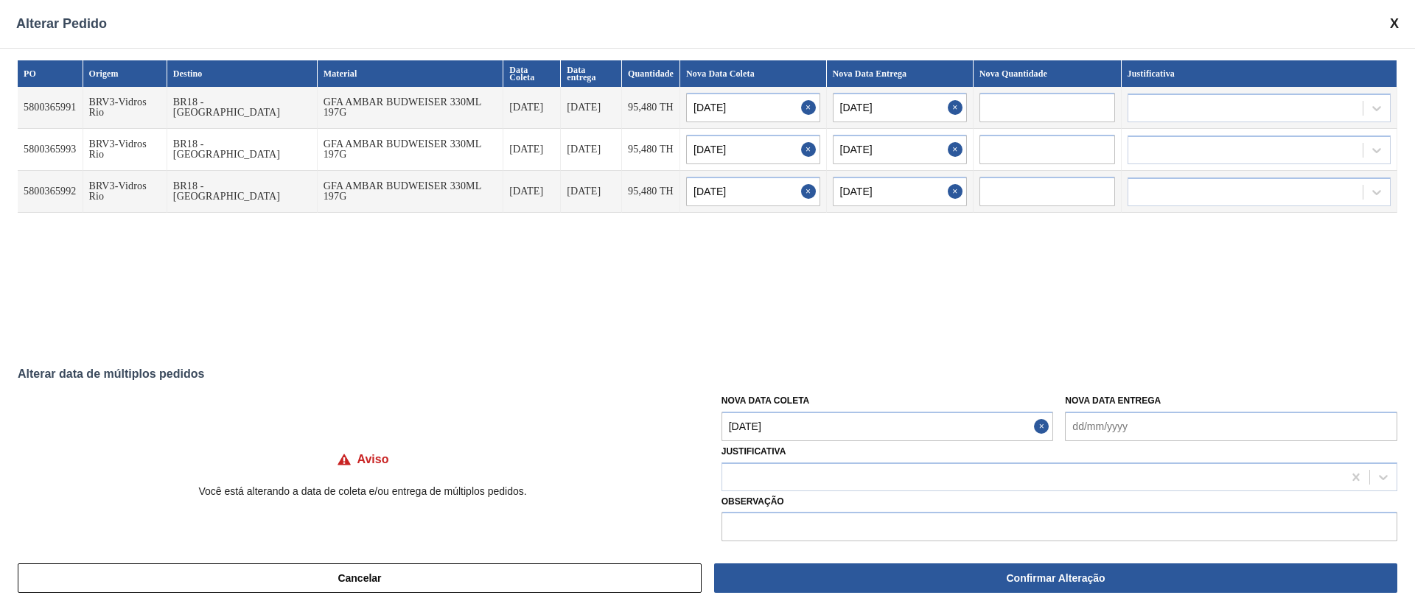
click at [803, 445] on div "Justificativa" at bounding box center [1059, 466] width 676 height 50
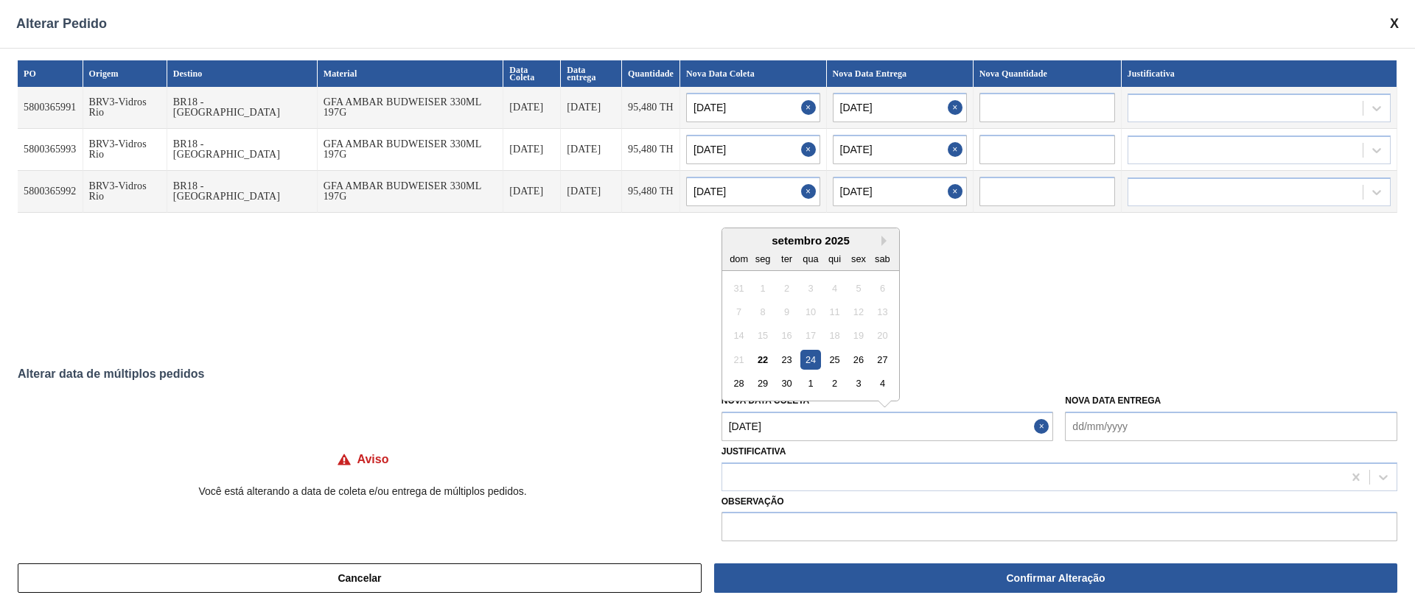
click at [802, 435] on Coleta "24/09/2025" at bounding box center [887, 426] width 332 height 29
click at [879, 240] on div "setembro 2025" at bounding box center [810, 240] width 177 height 13
click at [882, 242] on button "Next Month" at bounding box center [886, 241] width 10 height 10
click at [812, 314] on div "8" at bounding box center [810, 312] width 20 height 20
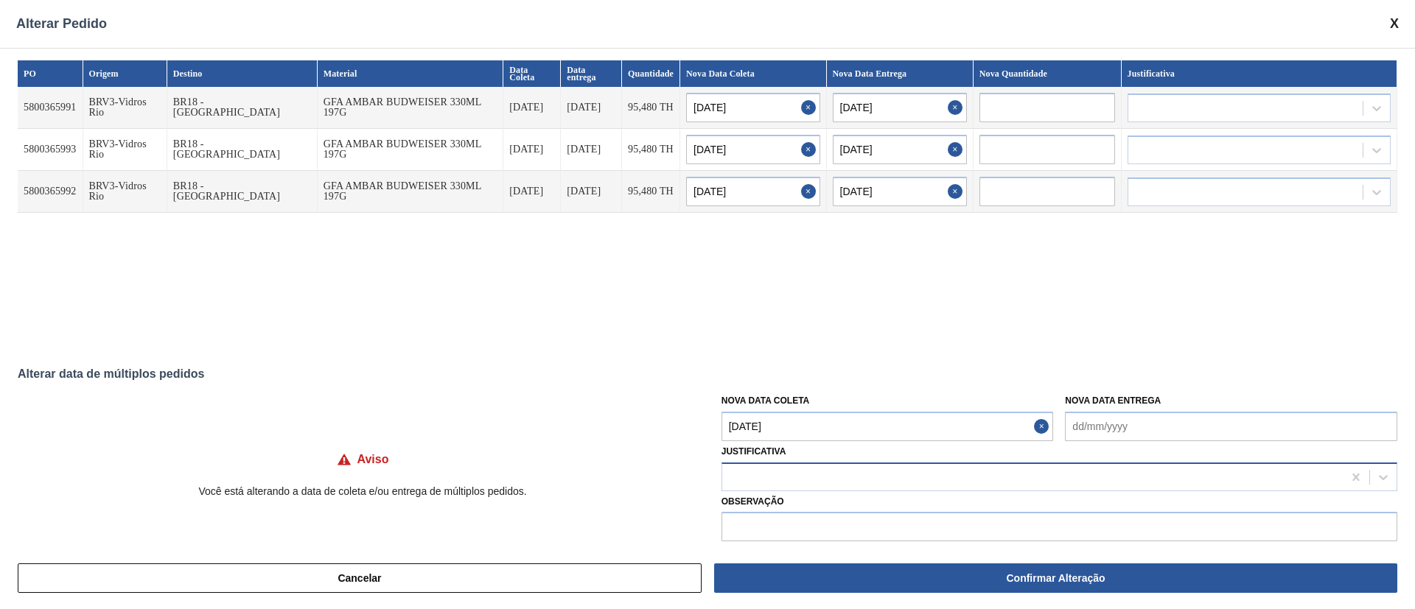
click at [801, 478] on div at bounding box center [1032, 476] width 620 height 21
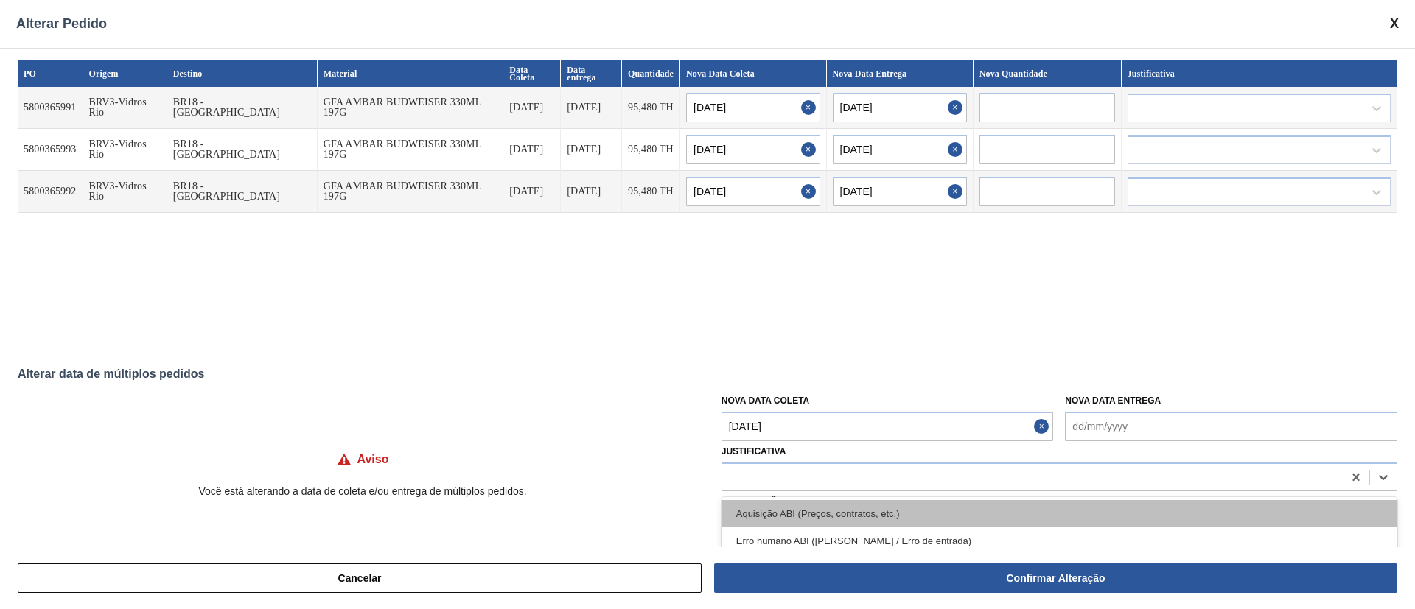
click at [754, 503] on div "Aquisição ABI (Preços, contratos, etc.)" at bounding box center [1059, 513] width 676 height 27
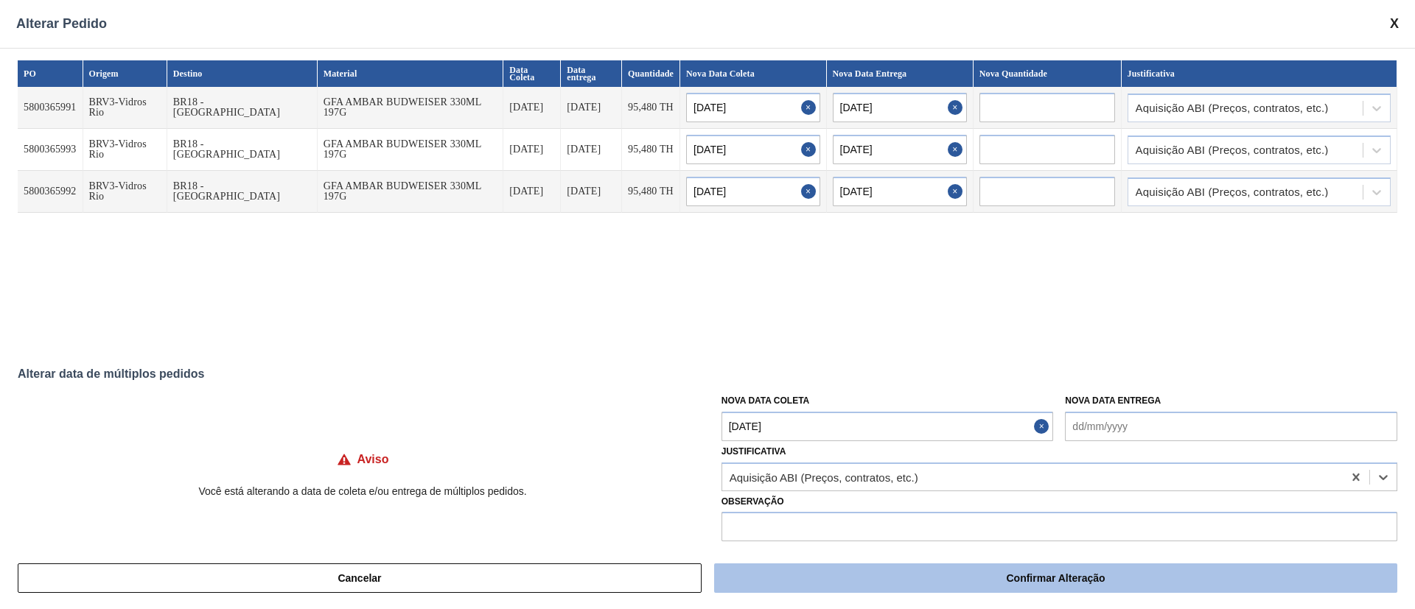
click at [843, 574] on button "Confirmar Alteração" at bounding box center [1055, 578] width 683 height 29
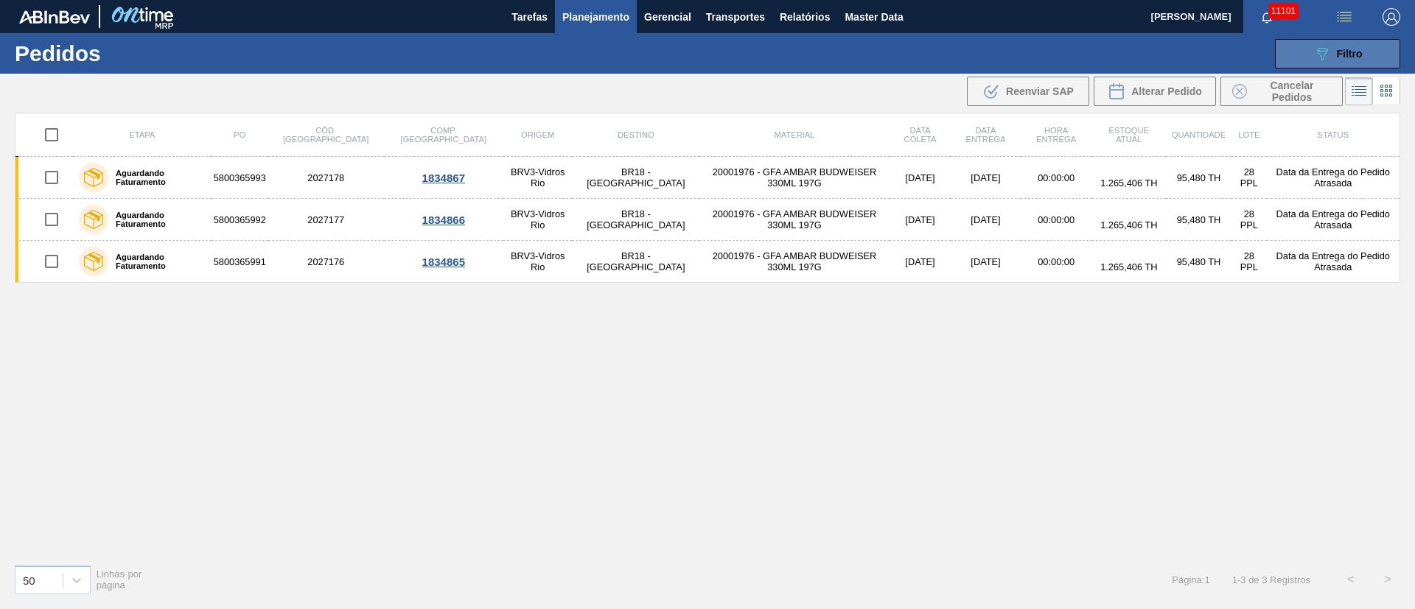
click at [1343, 48] on span "Filtro" at bounding box center [1349, 54] width 26 height 12
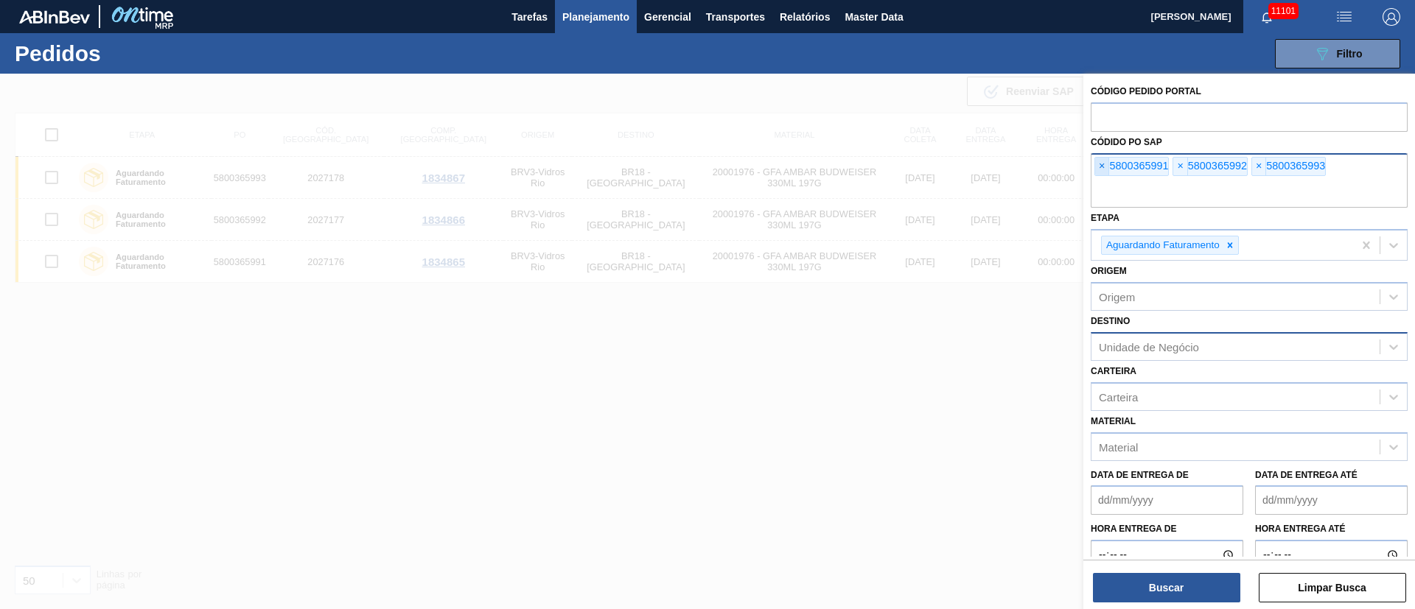
click at [1096, 169] on span "×" at bounding box center [1102, 167] width 14 height 18
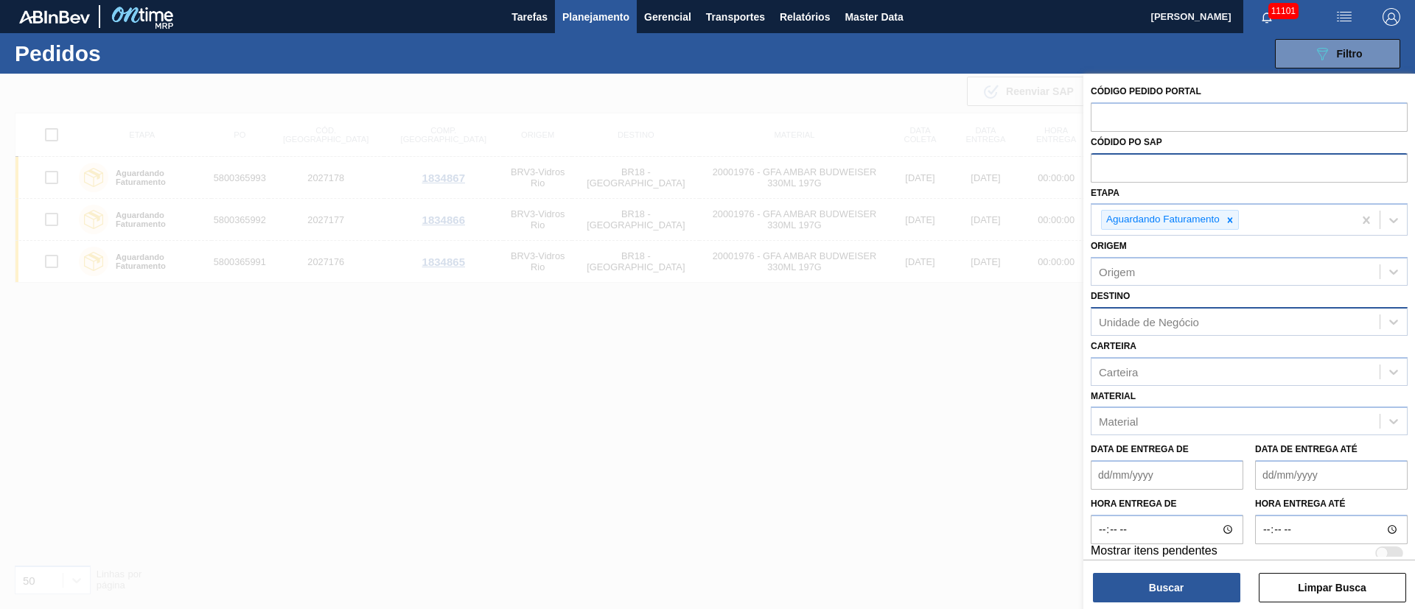
click at [1096, 169] on input "text" at bounding box center [1248, 167] width 317 height 28
paste input "text"
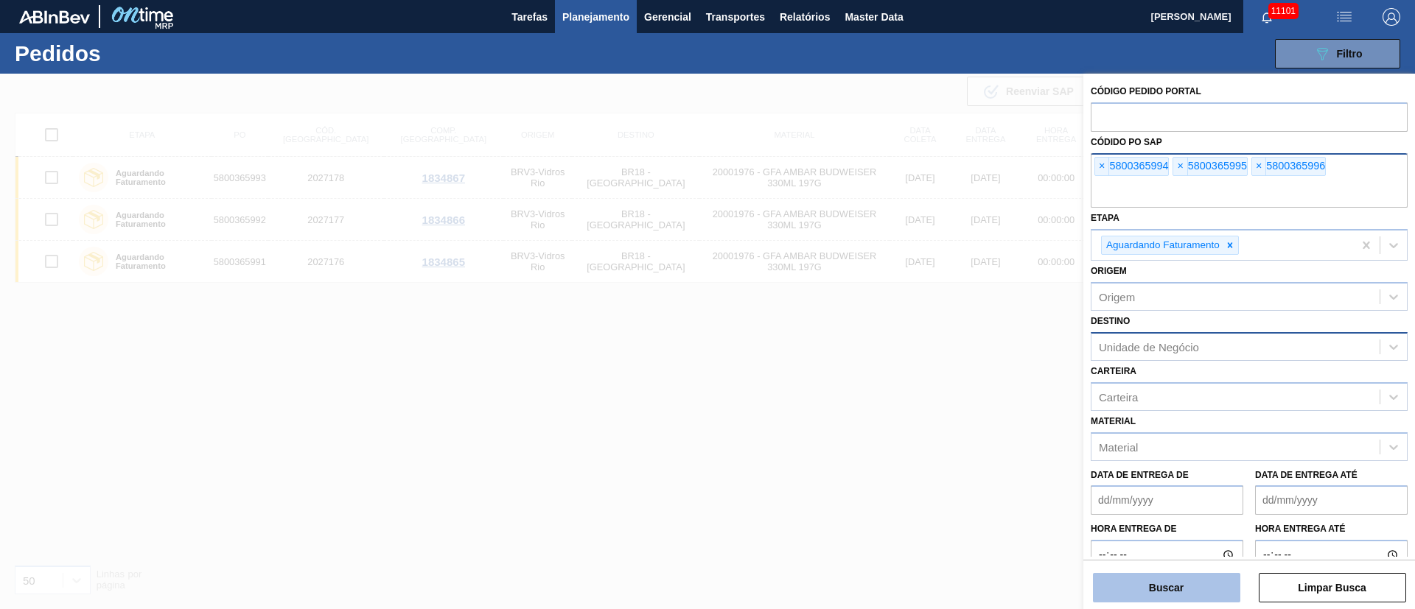
click at [1187, 581] on button "Buscar" at bounding box center [1166, 587] width 147 height 29
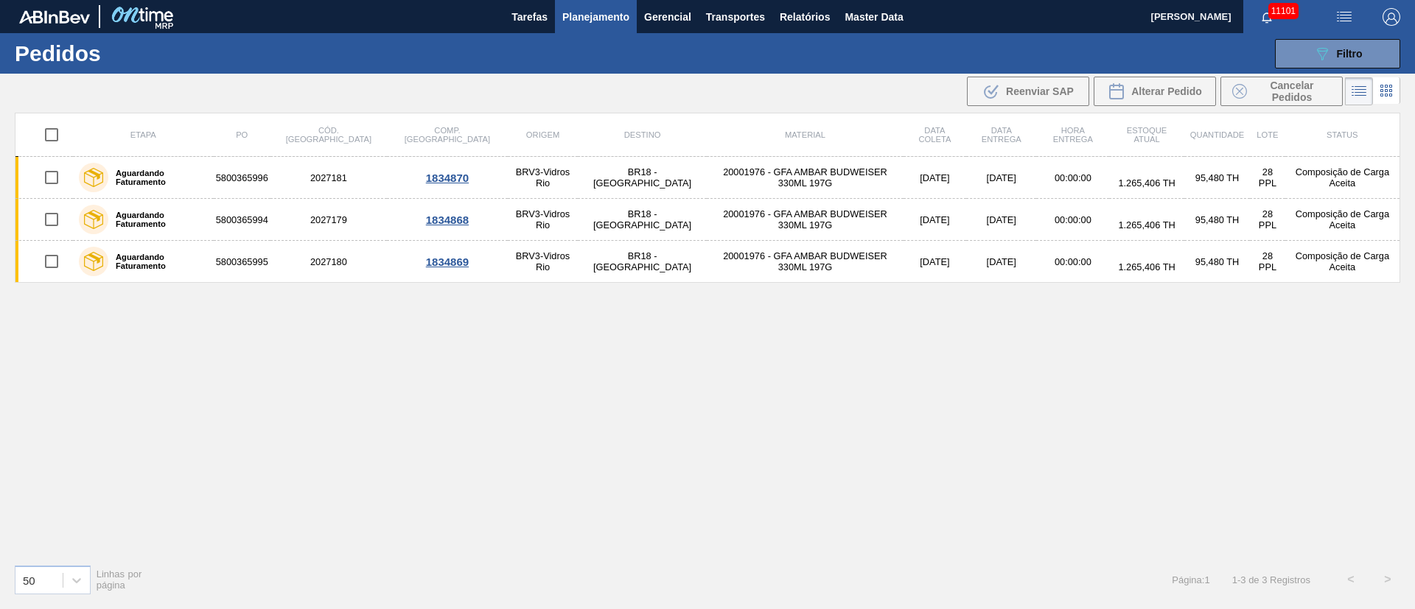
drag, startPoint x: 44, startPoint y: 135, endPoint x: 61, endPoint y: 135, distance: 16.9
click at [45, 133] on input "checkbox" at bounding box center [51, 134] width 31 height 31
click at [1197, 78] on button "Alterar Pedido" at bounding box center [1154, 91] width 122 height 29
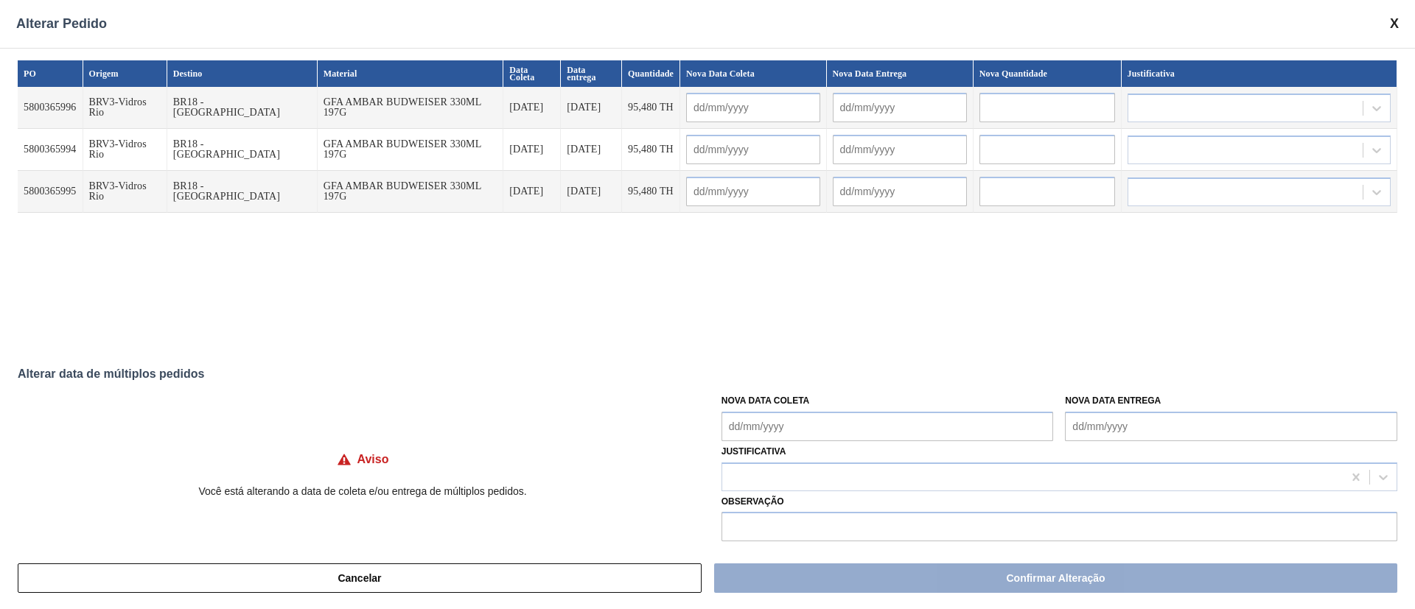
click at [846, 428] on Coleta "Nova Data Coleta" at bounding box center [887, 426] width 332 height 29
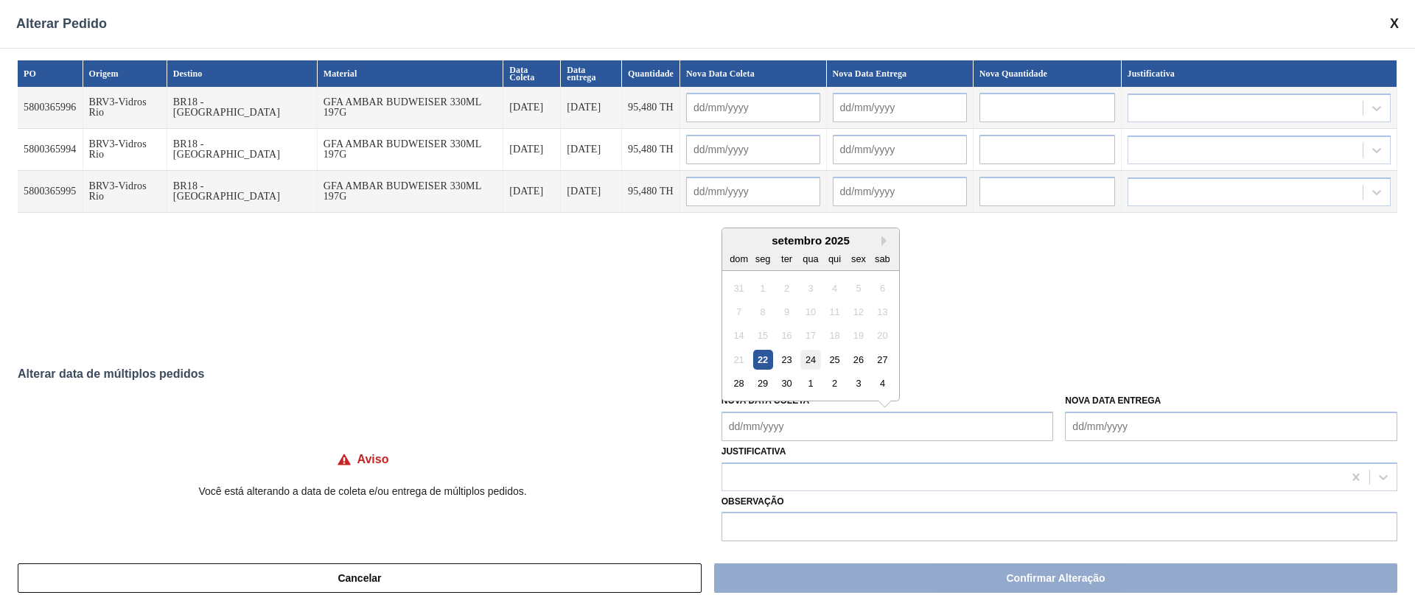
click at [807, 362] on div "24" at bounding box center [810, 360] width 20 height 20
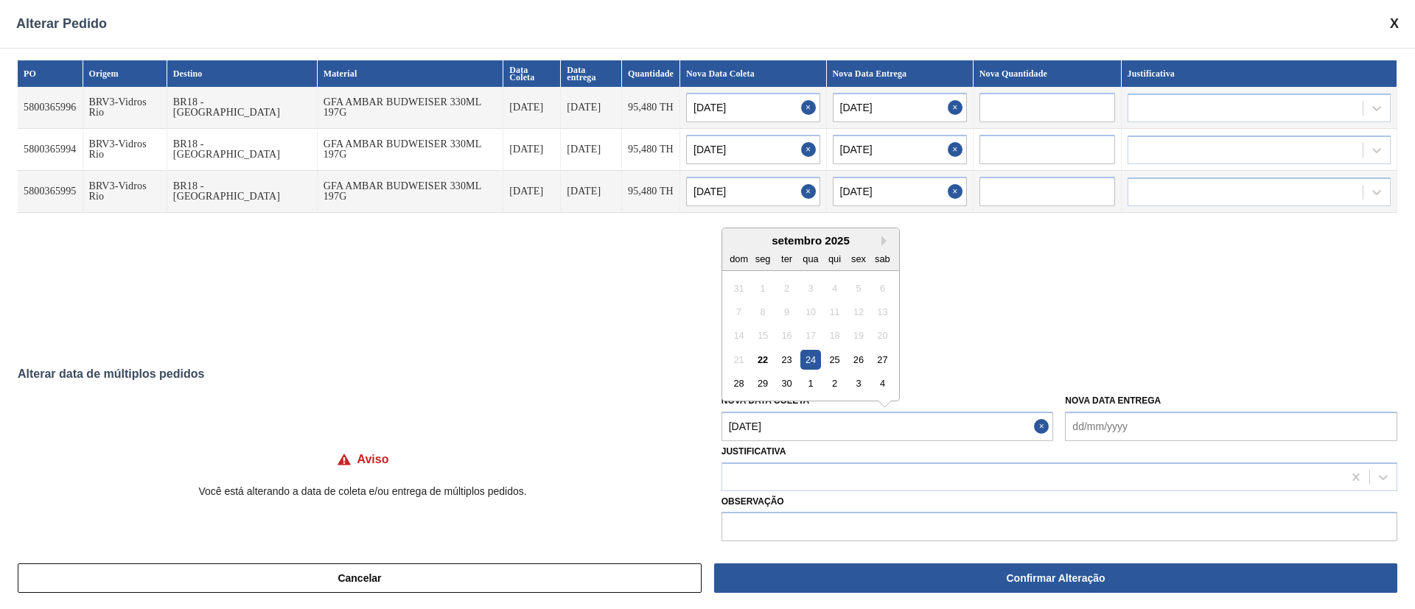
click at [814, 417] on Coleta "24/09/2025" at bounding box center [887, 426] width 332 height 29
click at [881, 242] on button "Next Month" at bounding box center [886, 241] width 10 height 10
click at [834, 306] on div "9" at bounding box center [834, 312] width 20 height 20
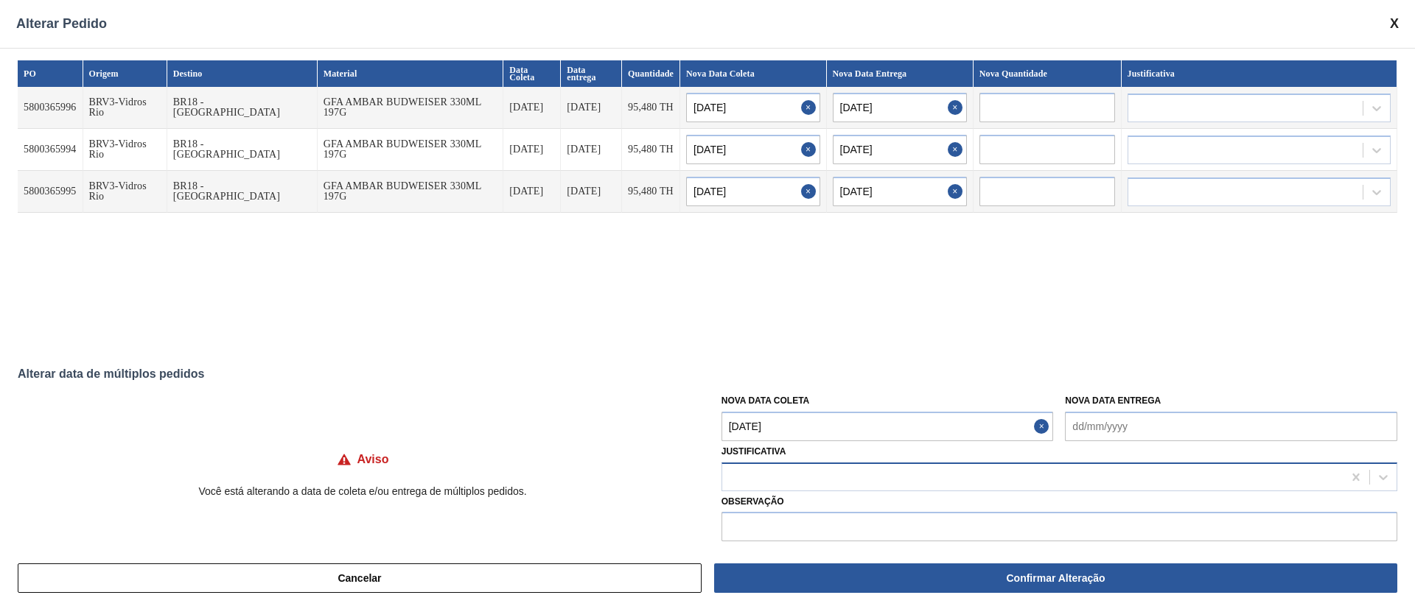
click at [783, 477] on div at bounding box center [1032, 476] width 620 height 21
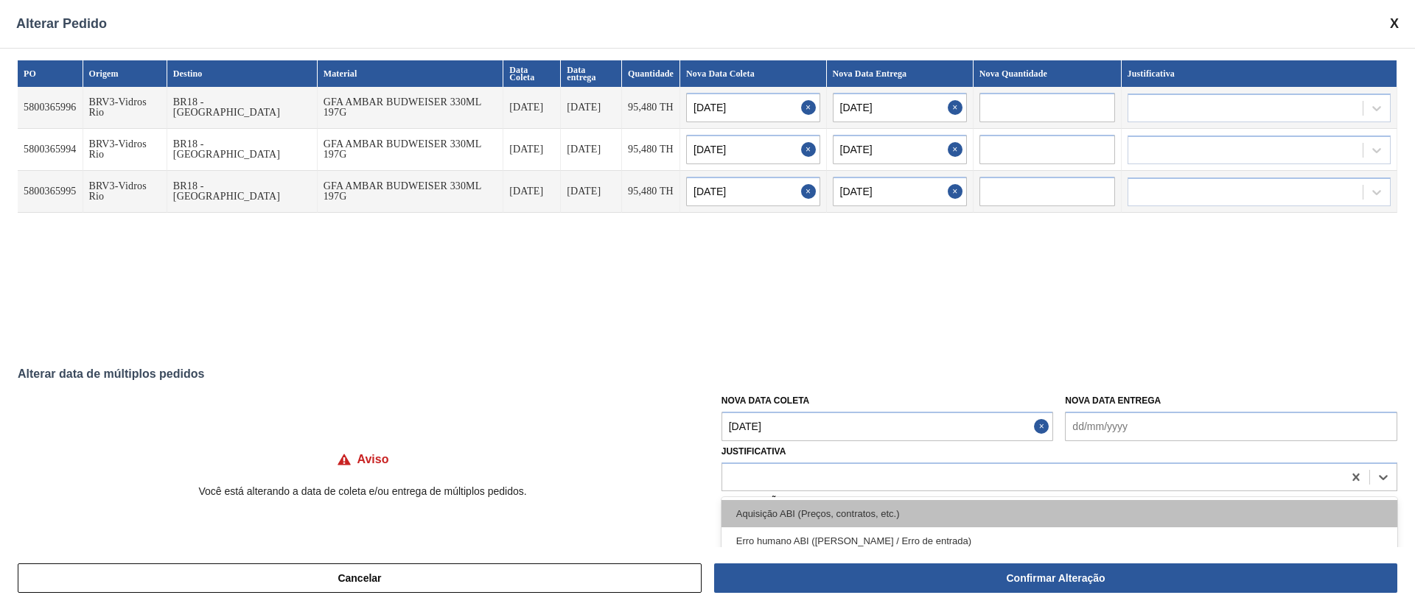
click at [750, 510] on div "Aquisição ABI (Preços, contratos, etc.)" at bounding box center [1059, 513] width 676 height 27
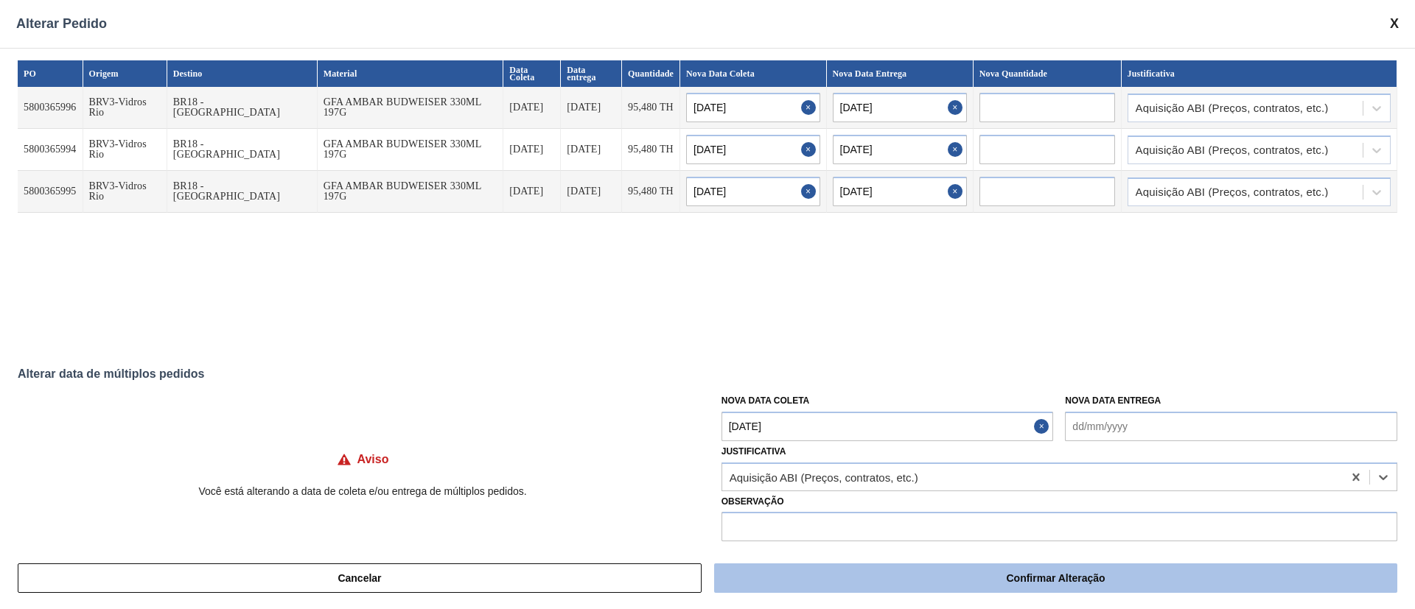
click at [928, 570] on button "Confirmar Alteração" at bounding box center [1055, 578] width 683 height 29
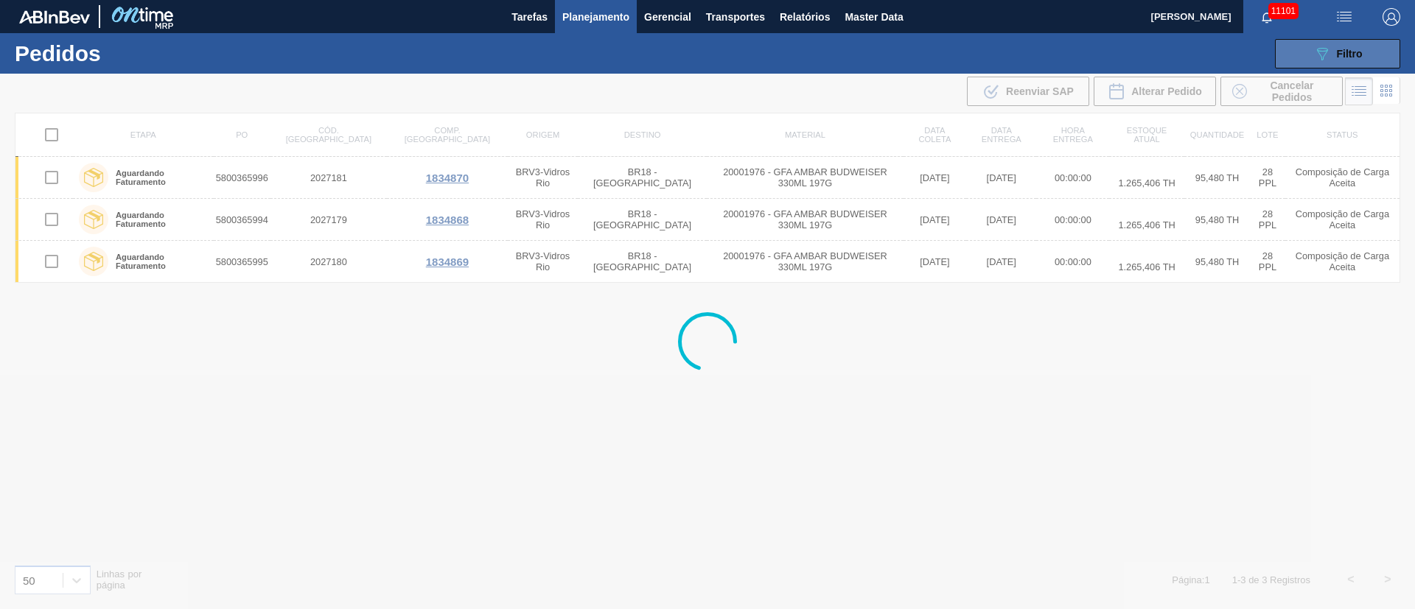
click at [1354, 54] on span "Filtro" at bounding box center [1349, 54] width 26 height 12
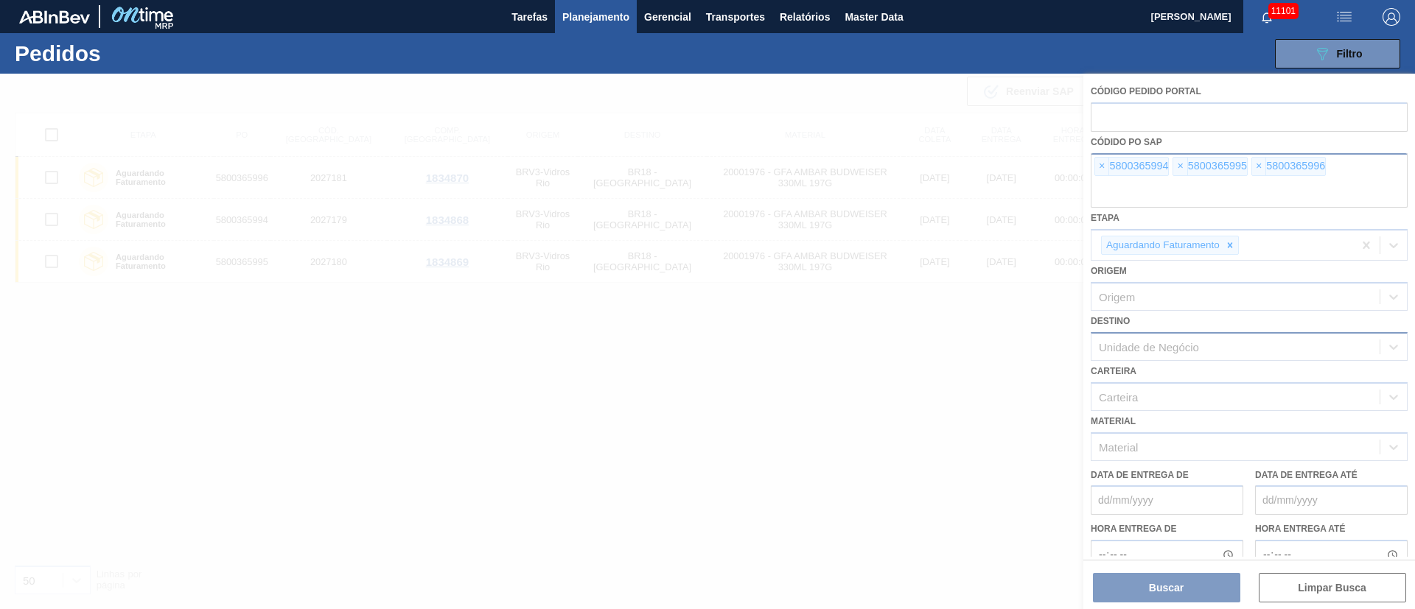
click at [1098, 169] on div at bounding box center [707, 342] width 1415 height 536
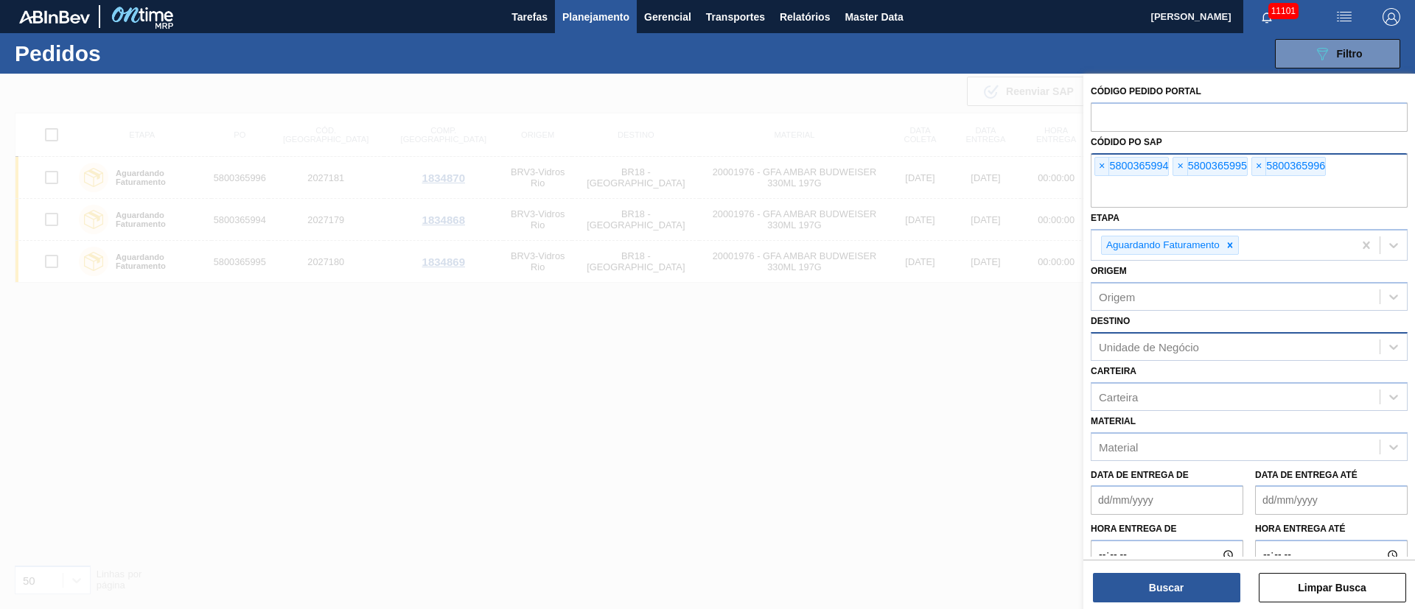
click at [1101, 169] on span "×" at bounding box center [1102, 167] width 14 height 18
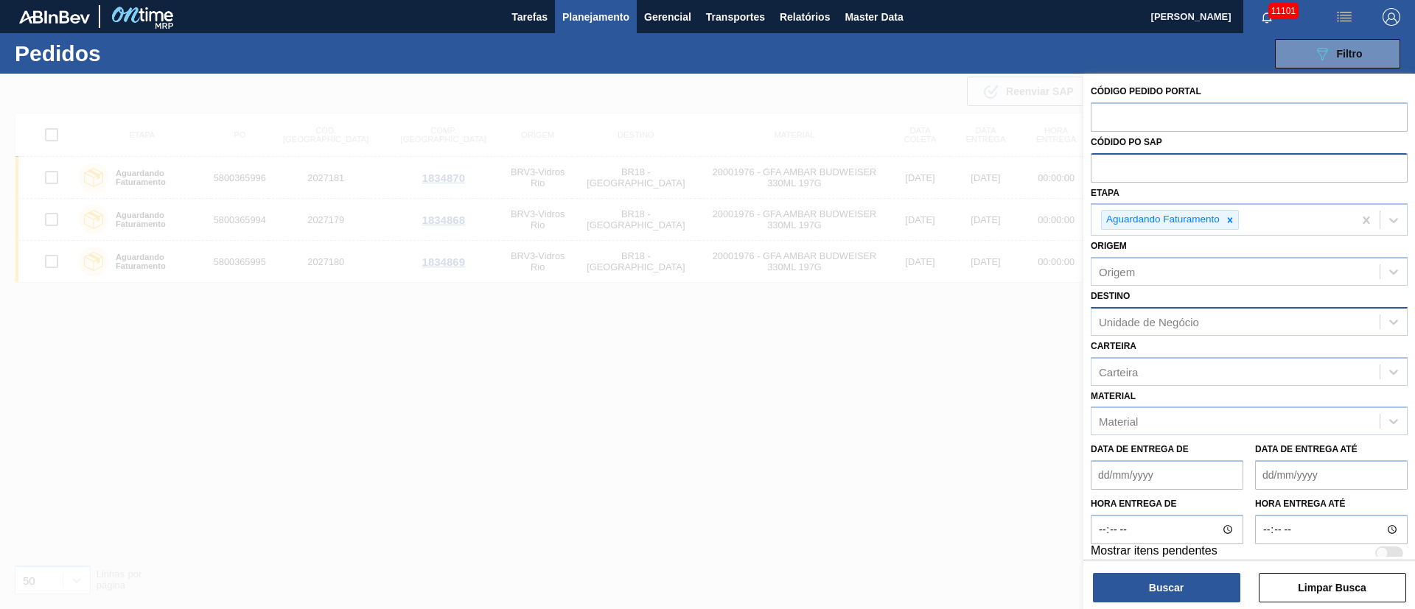
click at [1101, 169] on input "text" at bounding box center [1248, 167] width 317 height 28
paste input "text"
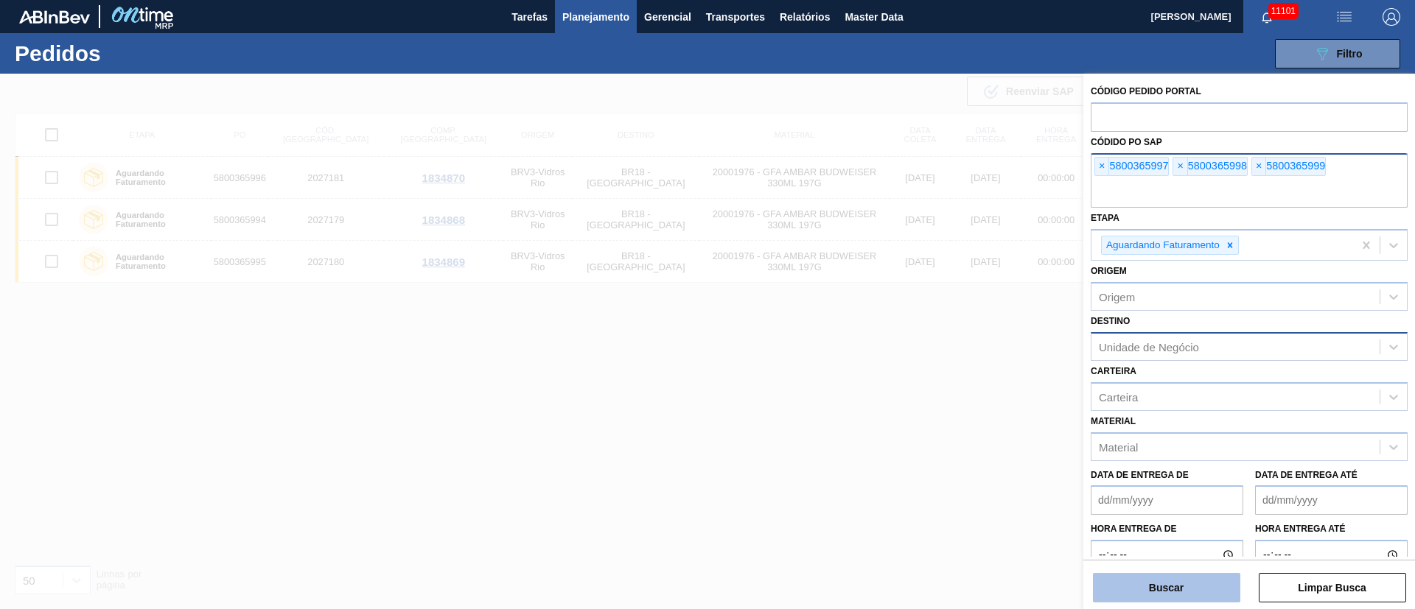
click at [1168, 588] on button "Buscar" at bounding box center [1166, 587] width 147 height 29
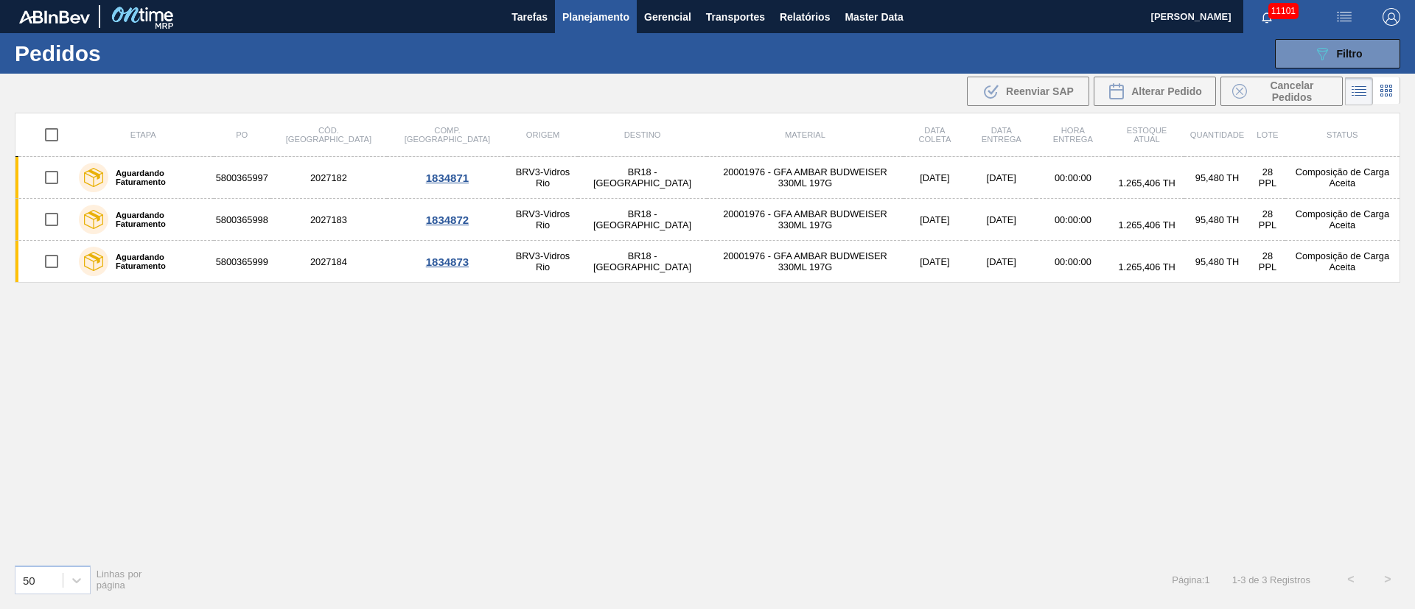
click at [57, 133] on input "checkbox" at bounding box center [51, 134] width 31 height 31
click at [1162, 94] on span "Alterar Pedido" at bounding box center [1166, 91] width 71 height 12
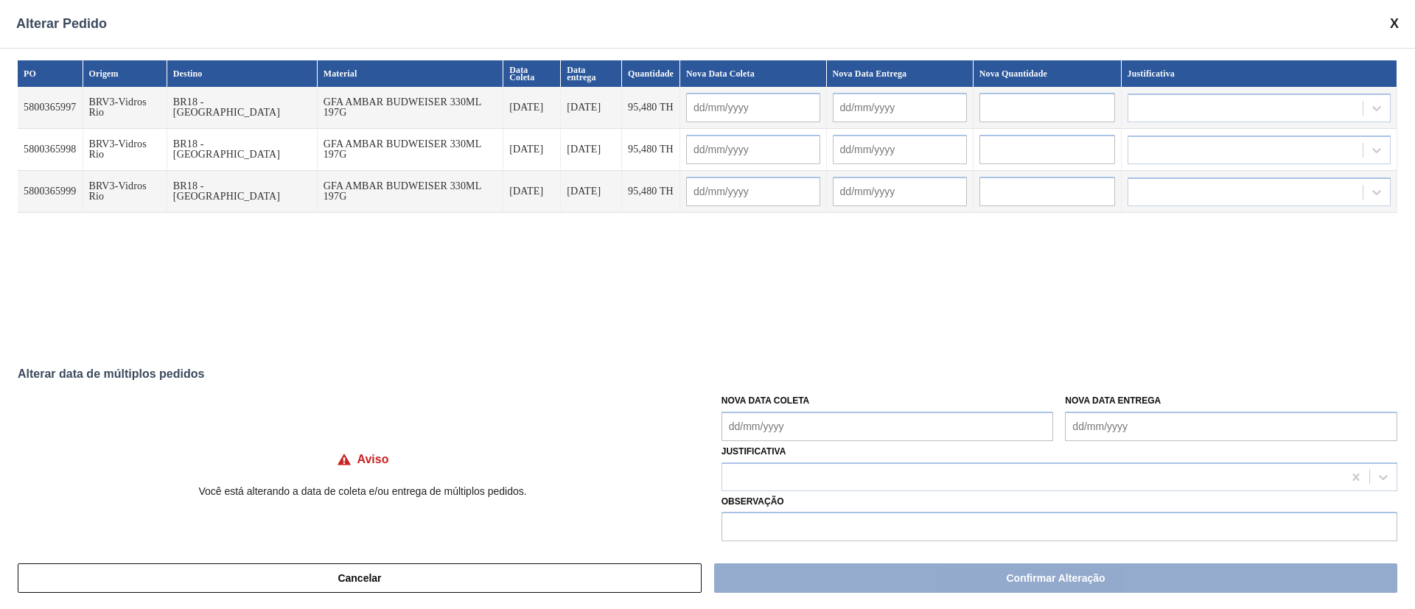
click at [844, 424] on Coleta "Nova Data Coleta" at bounding box center [887, 426] width 332 height 29
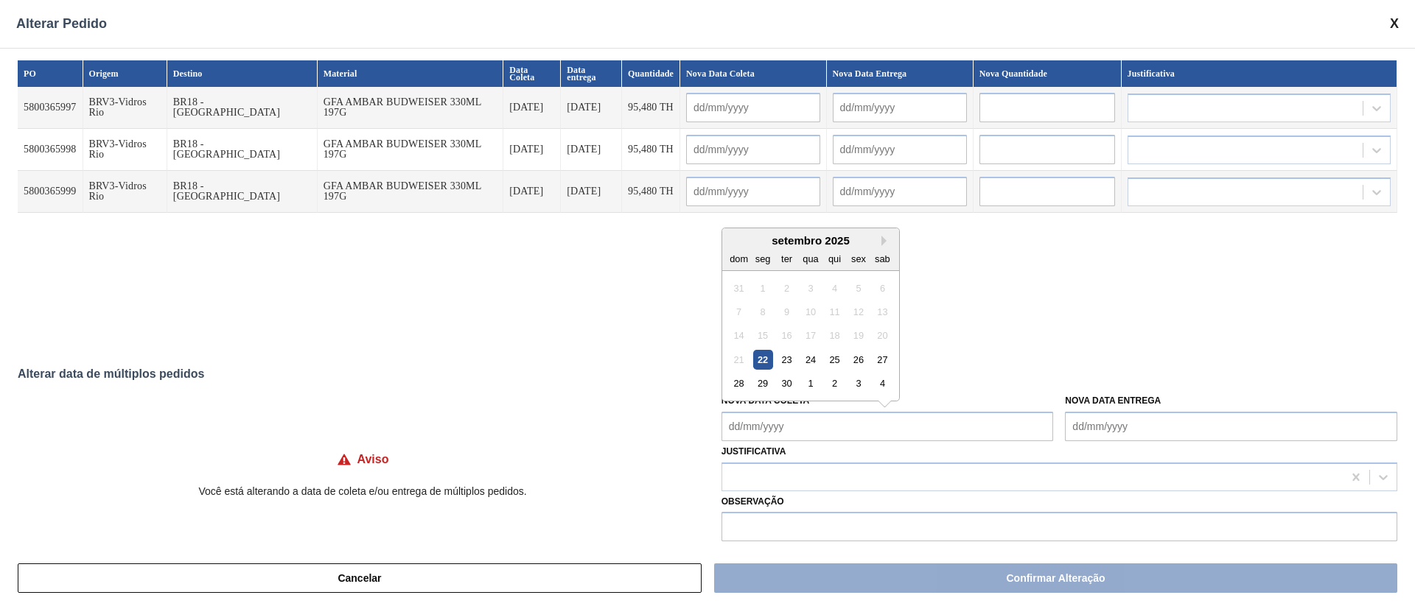
drag, startPoint x: 793, startPoint y: 354, endPoint x: 789, endPoint y: 363, distance: 9.9
click at [791, 357] on div "23" at bounding box center [787, 360] width 20 height 20
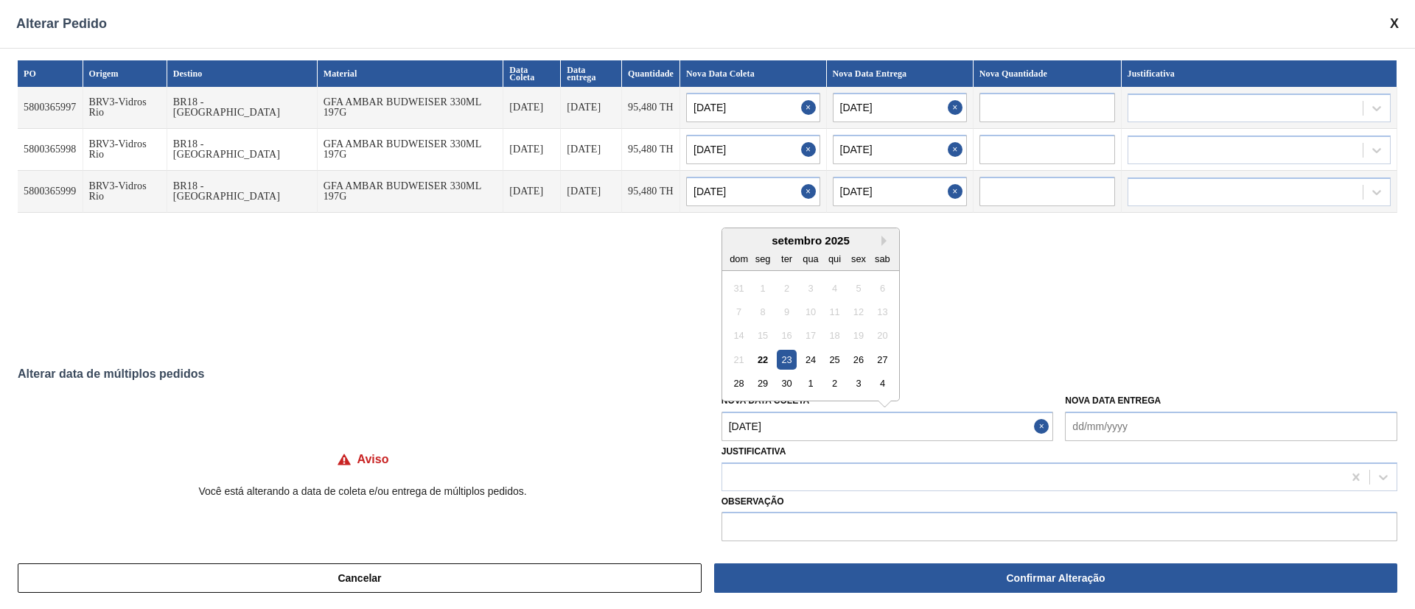
click at [785, 420] on Coleta "23/09/2025" at bounding box center [887, 426] width 332 height 29
click at [881, 239] on button "Next Month" at bounding box center [886, 241] width 10 height 10
click at [762, 335] on div "13" at bounding box center [762, 336] width 20 height 20
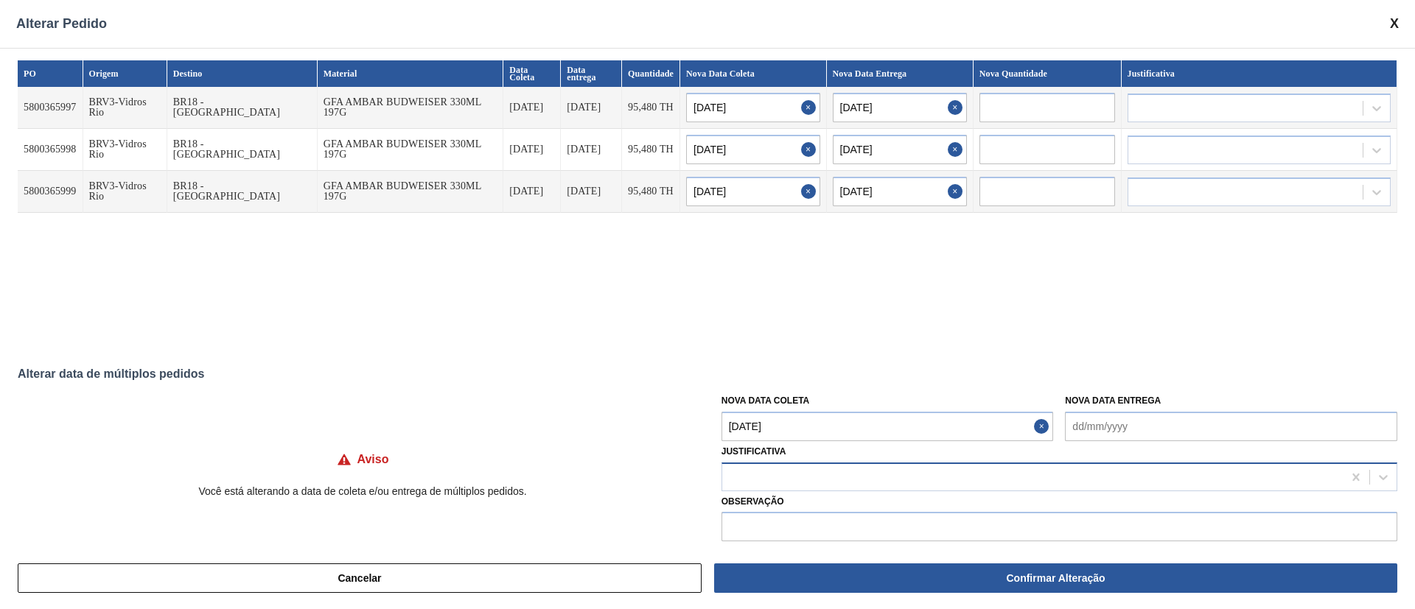
click at [749, 480] on div at bounding box center [1032, 476] width 620 height 21
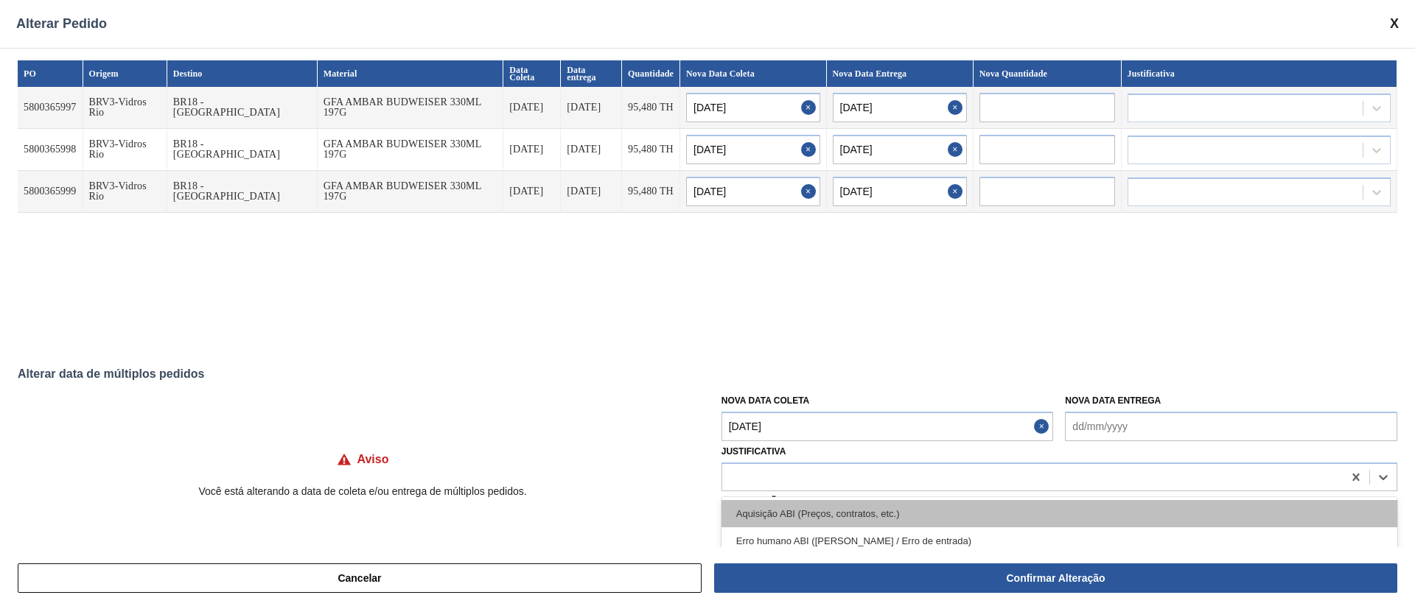
click at [749, 525] on div "Aquisição ABI (Preços, contratos, etc.)" at bounding box center [1059, 513] width 676 height 27
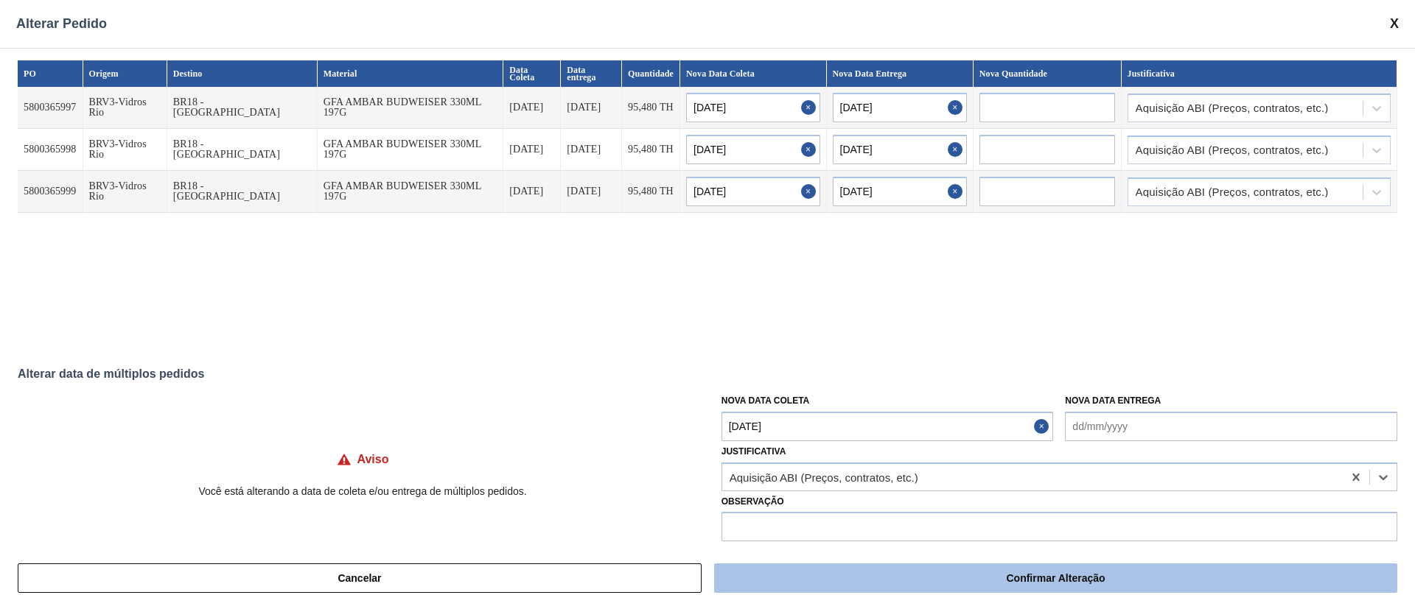
click at [1014, 583] on button "Confirmar Alteração" at bounding box center [1055, 578] width 683 height 29
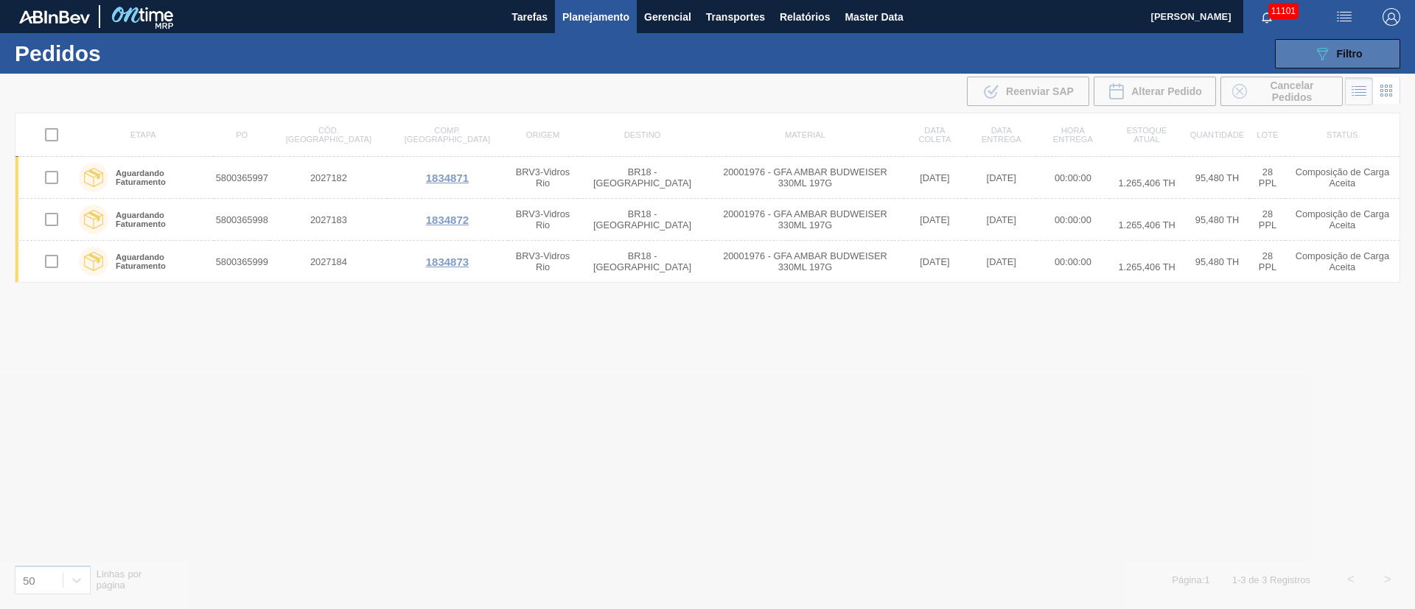
click at [1320, 55] on icon "089F7B8B-B2A5-4AFE-B5C0-19BA573D28AC" at bounding box center [1322, 54] width 18 height 18
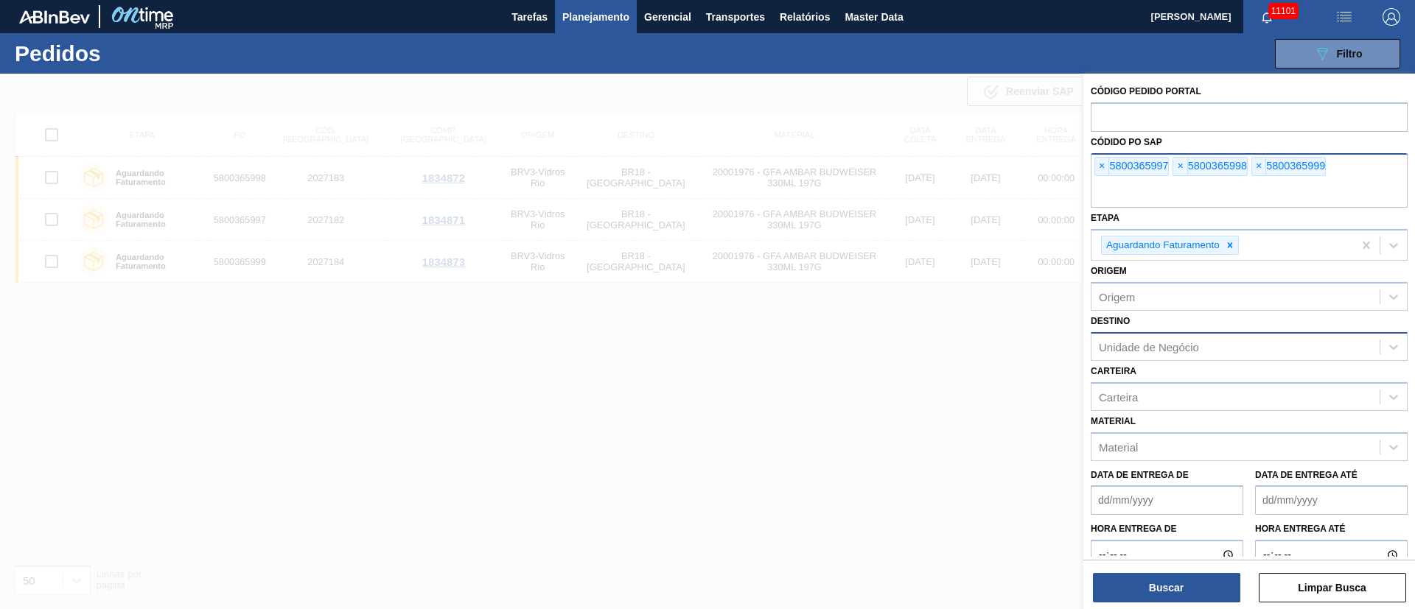
click at [1099, 164] on span "×" at bounding box center [1102, 167] width 14 height 18
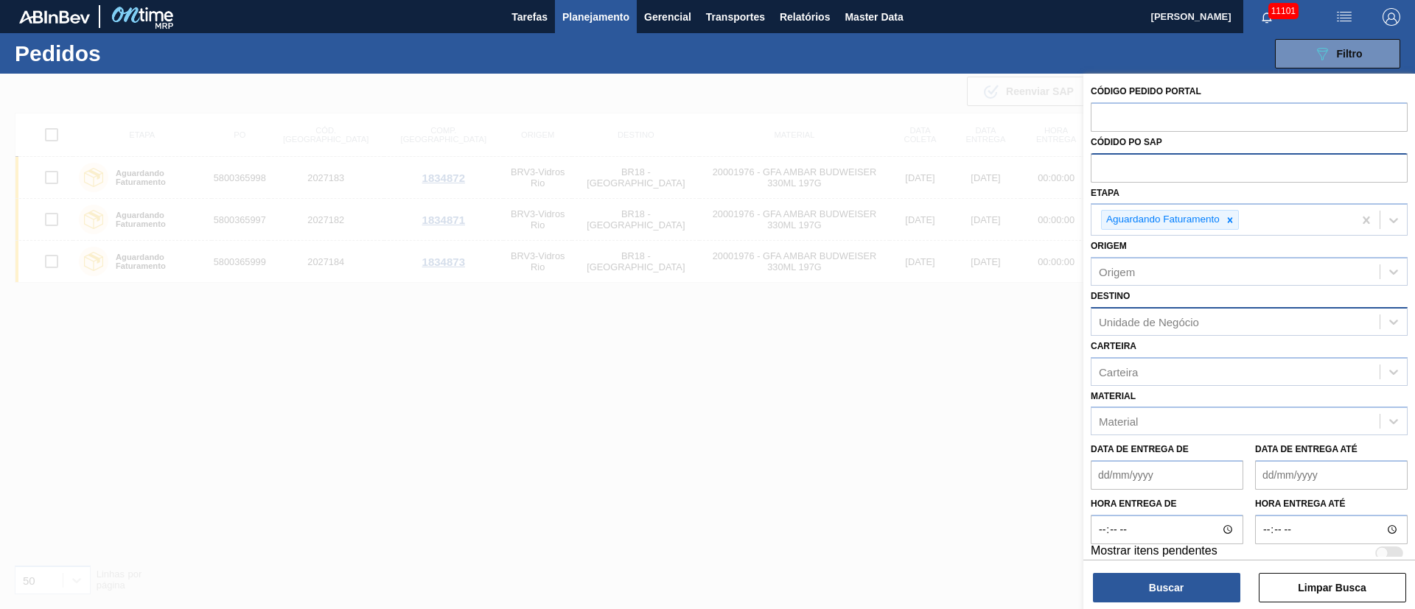
click at [1099, 164] on input "text" at bounding box center [1248, 167] width 317 height 28
paste input "text"
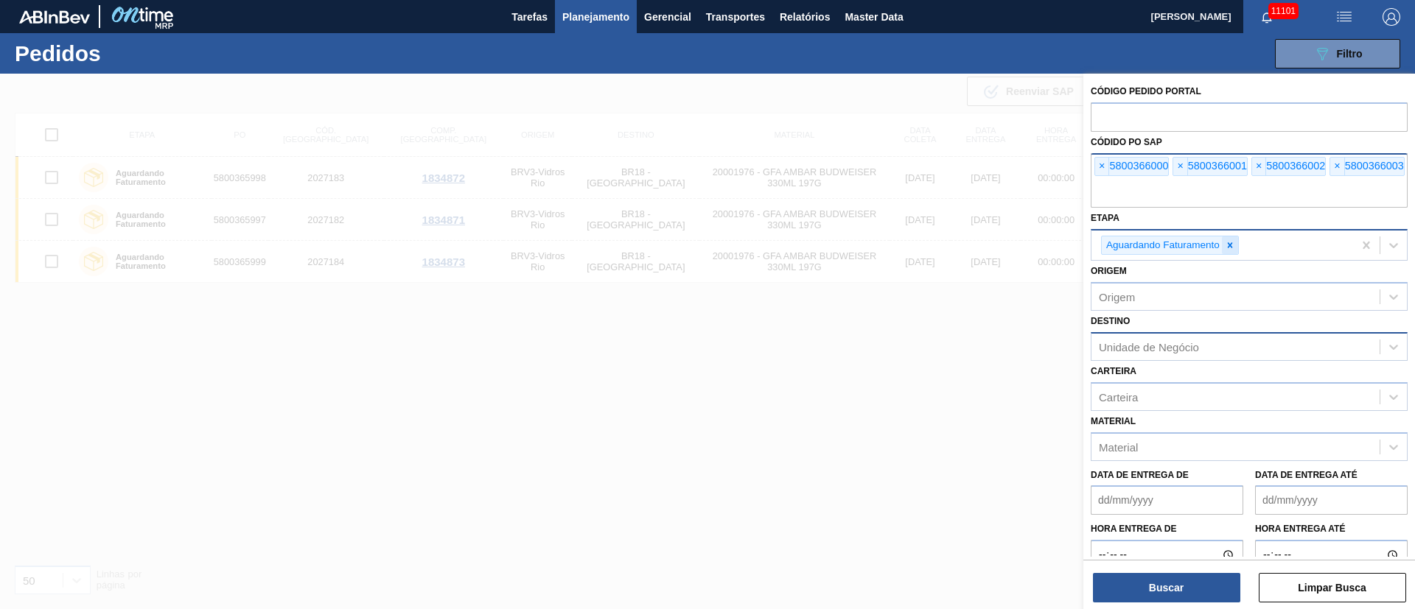
click at [1231, 248] on icon at bounding box center [1229, 244] width 5 height 5
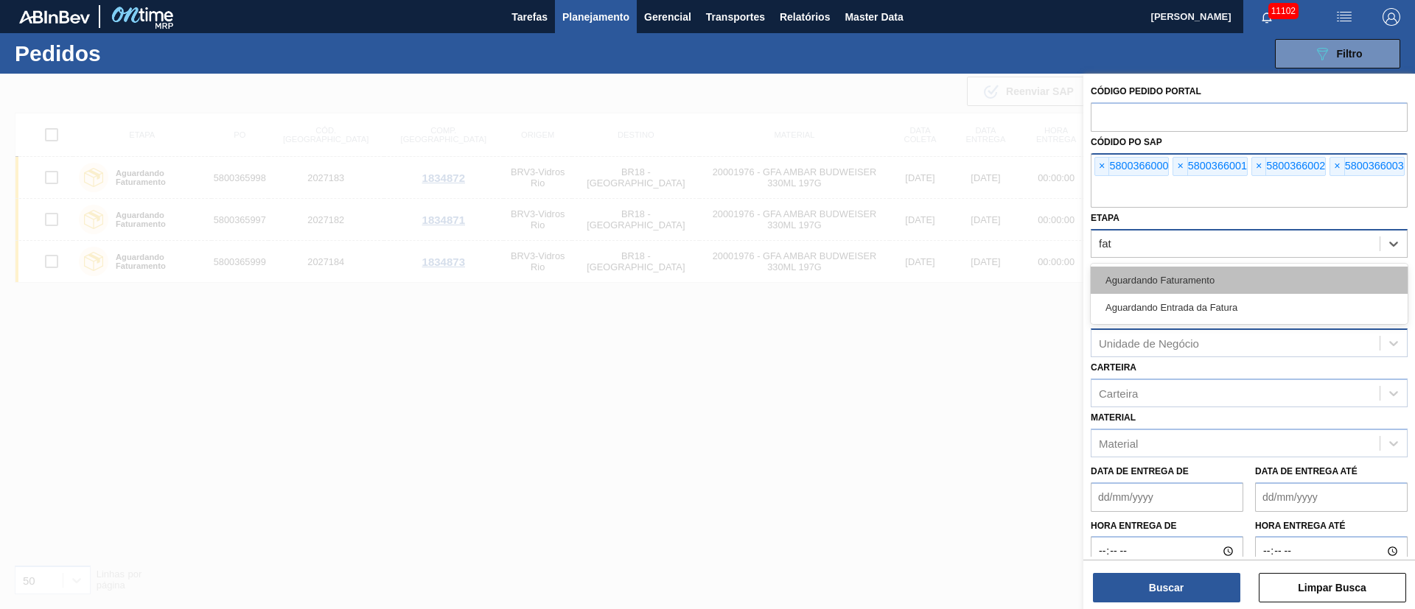
click at [1146, 281] on div "Aguardando Faturamento" at bounding box center [1248, 280] width 317 height 27
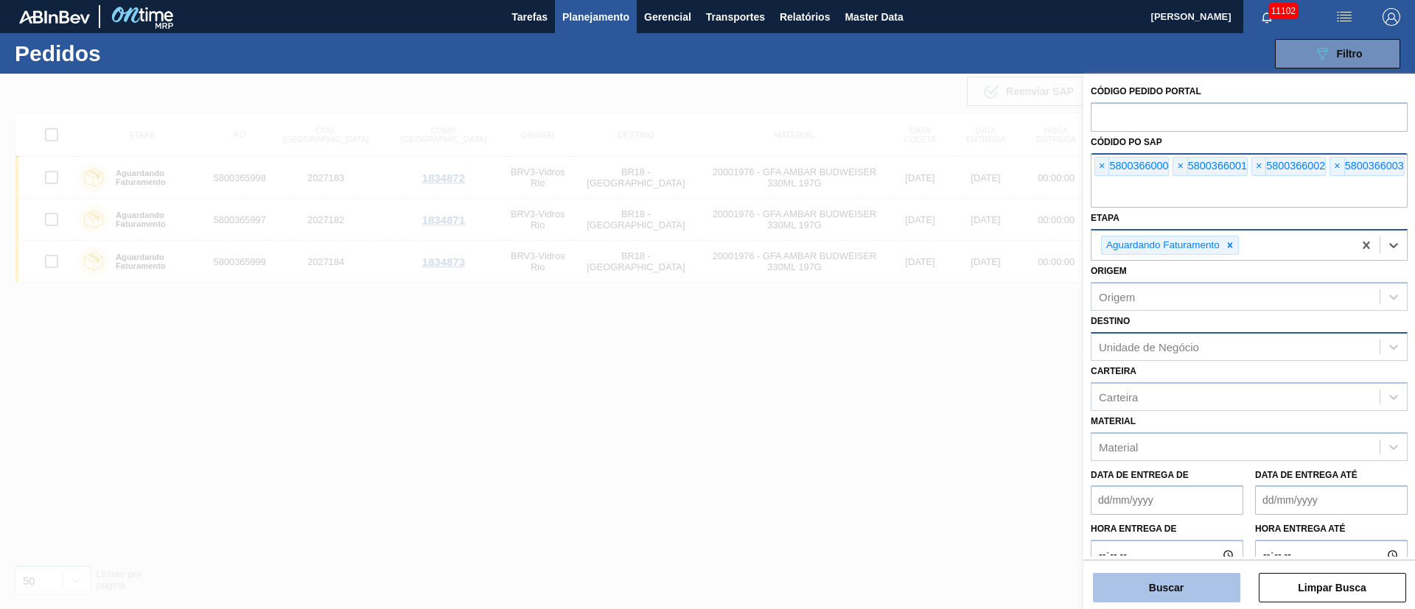
click at [1141, 585] on button "Buscar" at bounding box center [1166, 587] width 147 height 29
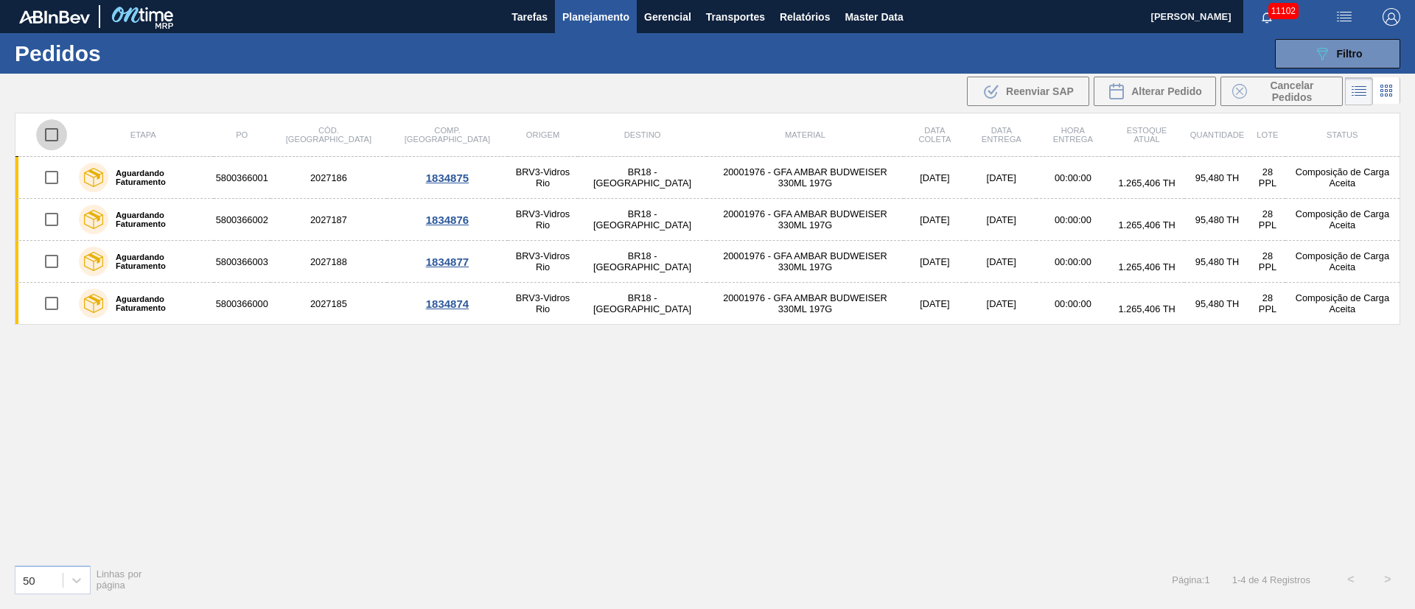
click at [55, 133] on input "checkbox" at bounding box center [51, 134] width 31 height 31
click at [1171, 86] on span "Alterar Pedido" at bounding box center [1166, 91] width 71 height 12
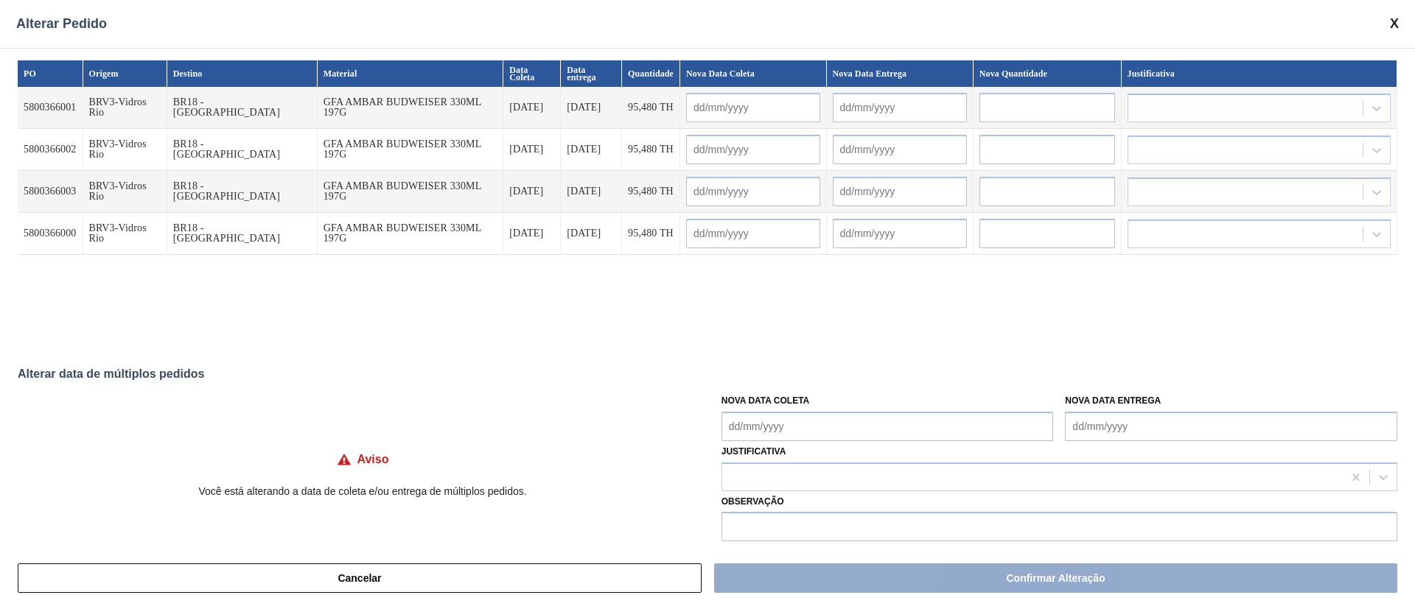
click at [779, 409] on div "Nova Data Coleta" at bounding box center [887, 415] width 332 height 51
click at [786, 424] on Coleta "Nova Data Coleta" at bounding box center [887, 426] width 332 height 29
click at [789, 362] on div "23" at bounding box center [787, 360] width 20 height 20
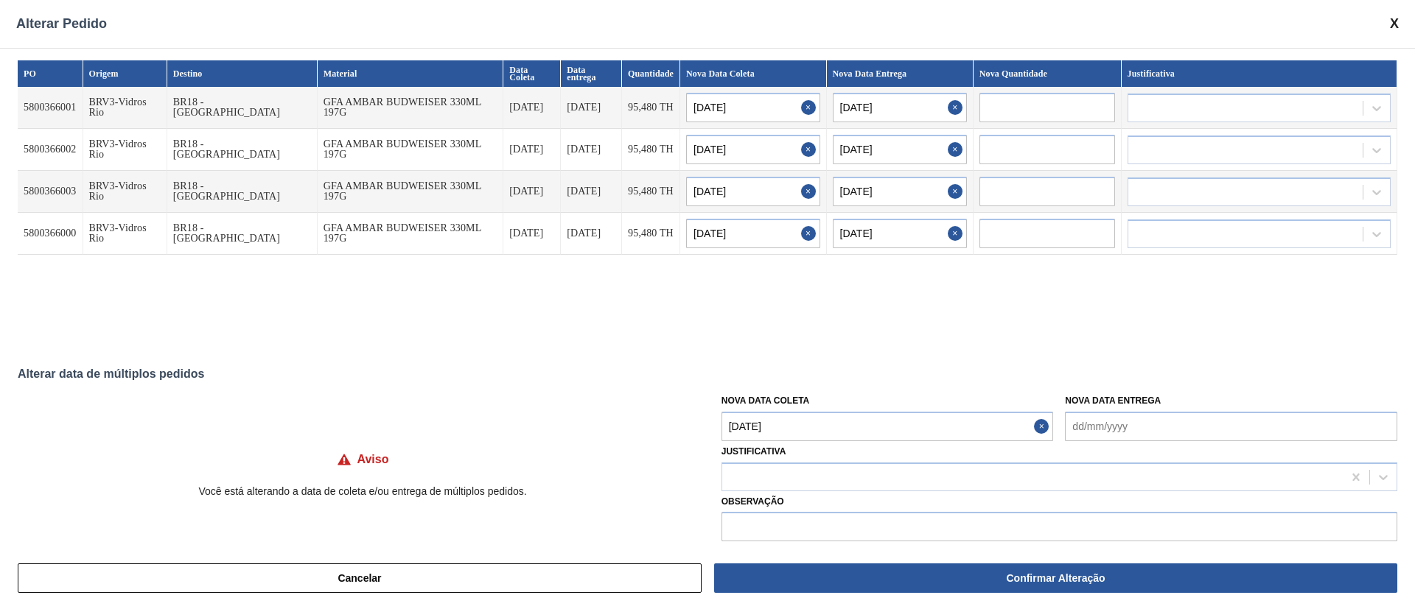
click at [808, 427] on Coleta "23/09/2025" at bounding box center [887, 426] width 332 height 29
click at [881, 241] on button "Next Month" at bounding box center [886, 241] width 10 height 10
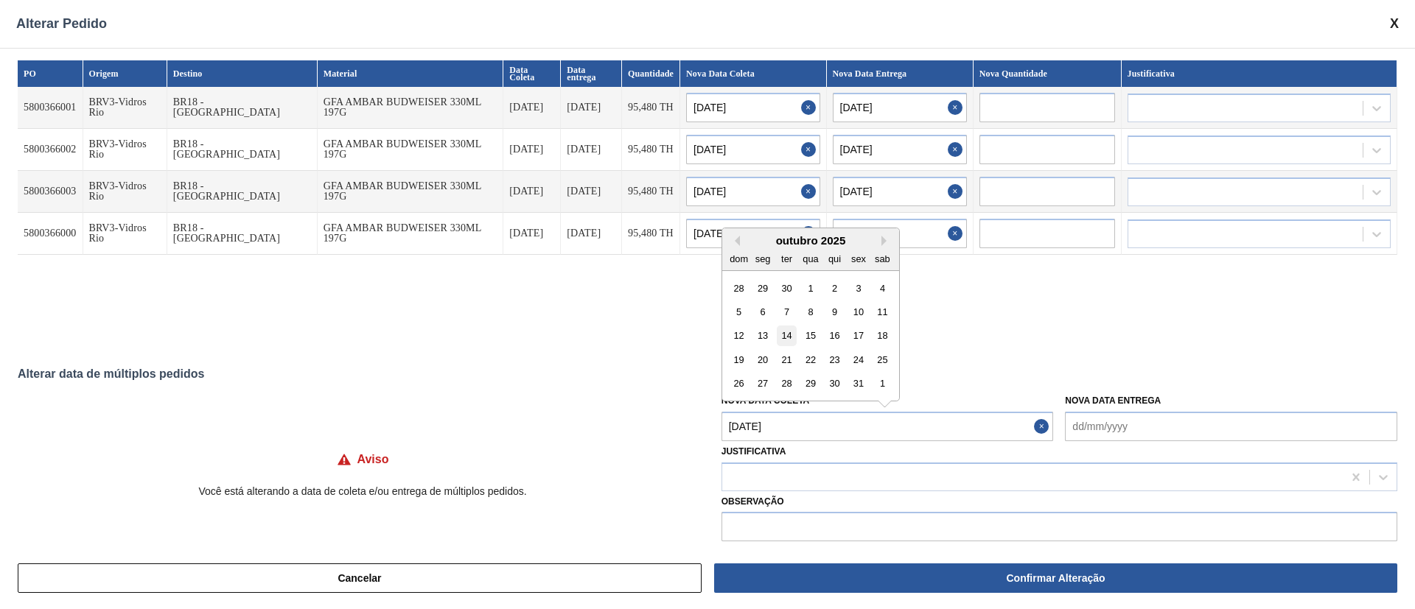
click at [779, 333] on div "14" at bounding box center [787, 336] width 20 height 20
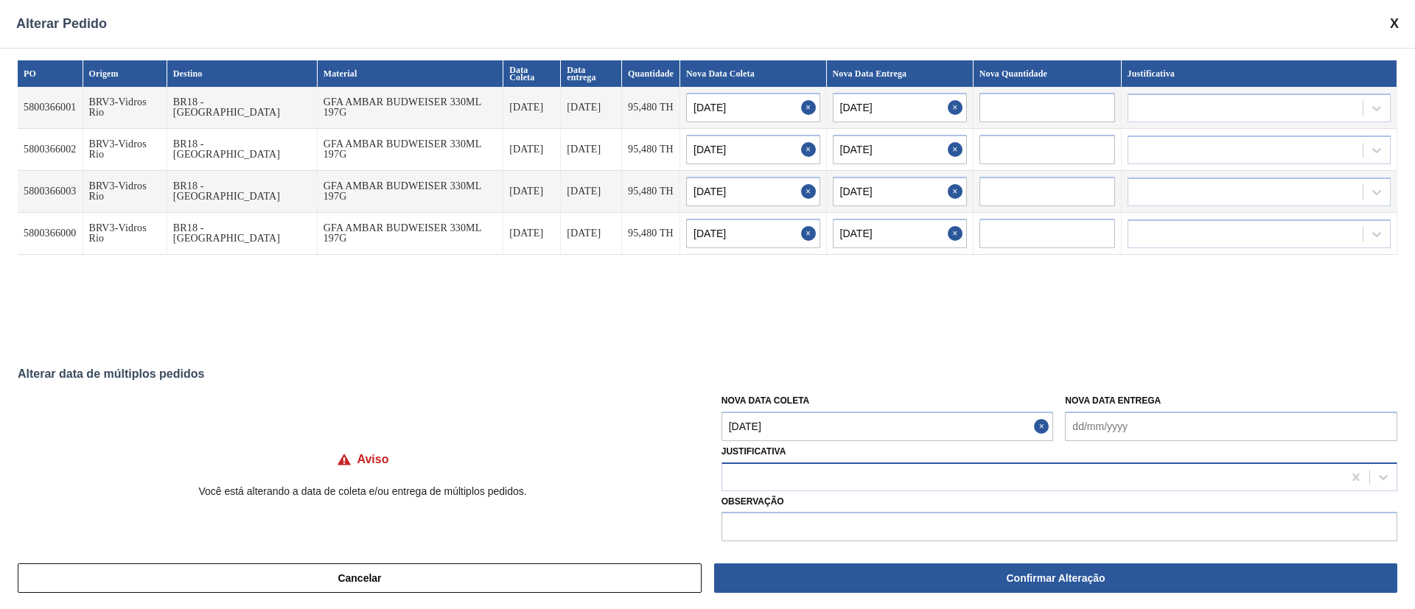
click at [748, 469] on div at bounding box center [1032, 476] width 620 height 21
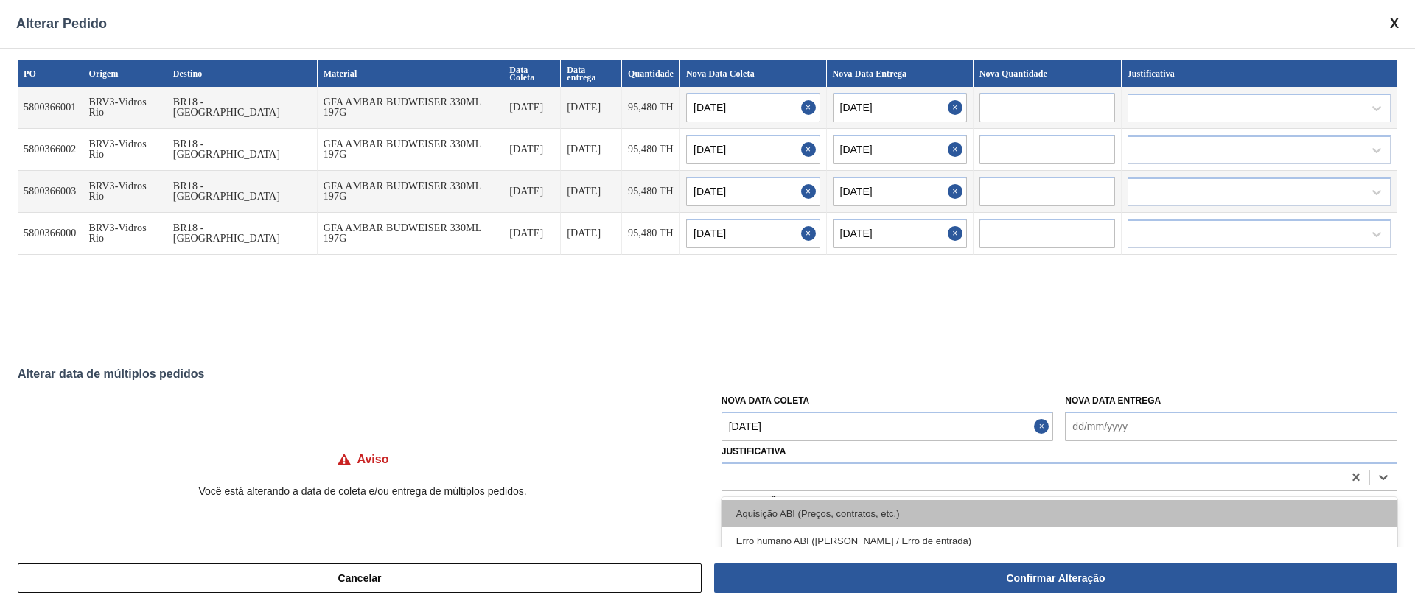
click at [746, 503] on div "Aquisição ABI (Preços, contratos, etc.)" at bounding box center [1059, 513] width 676 height 27
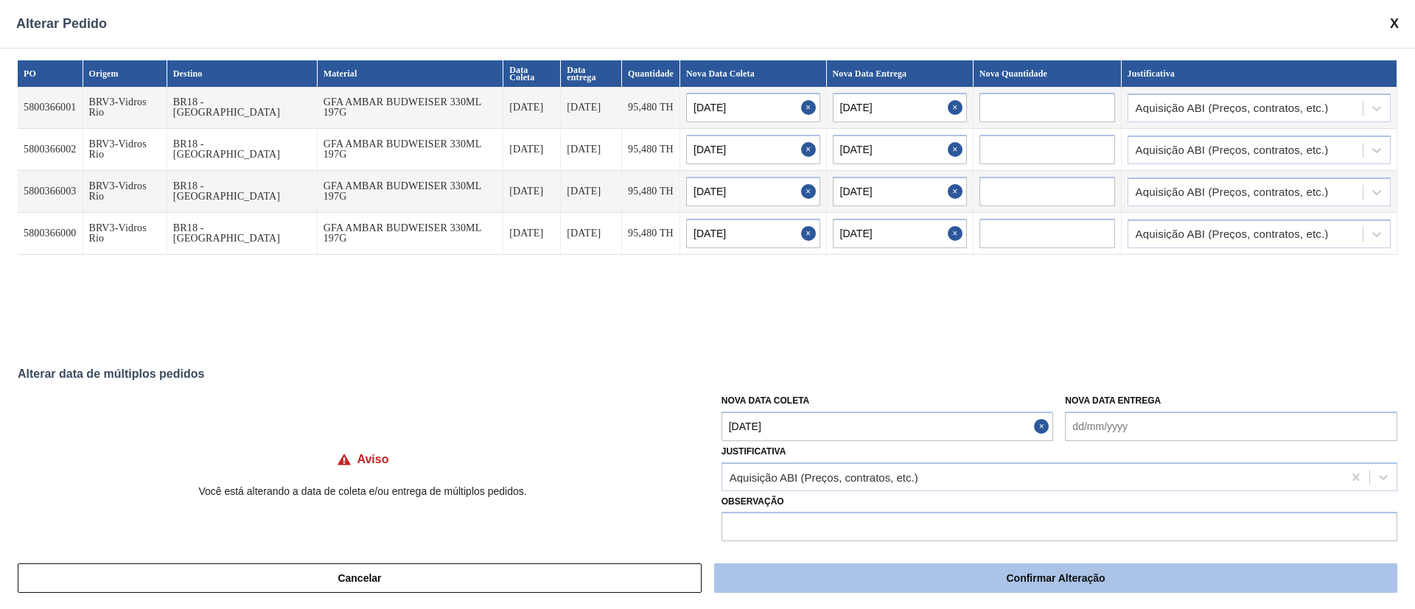
click at [1079, 583] on button "Confirmar Alteração" at bounding box center [1055, 578] width 683 height 29
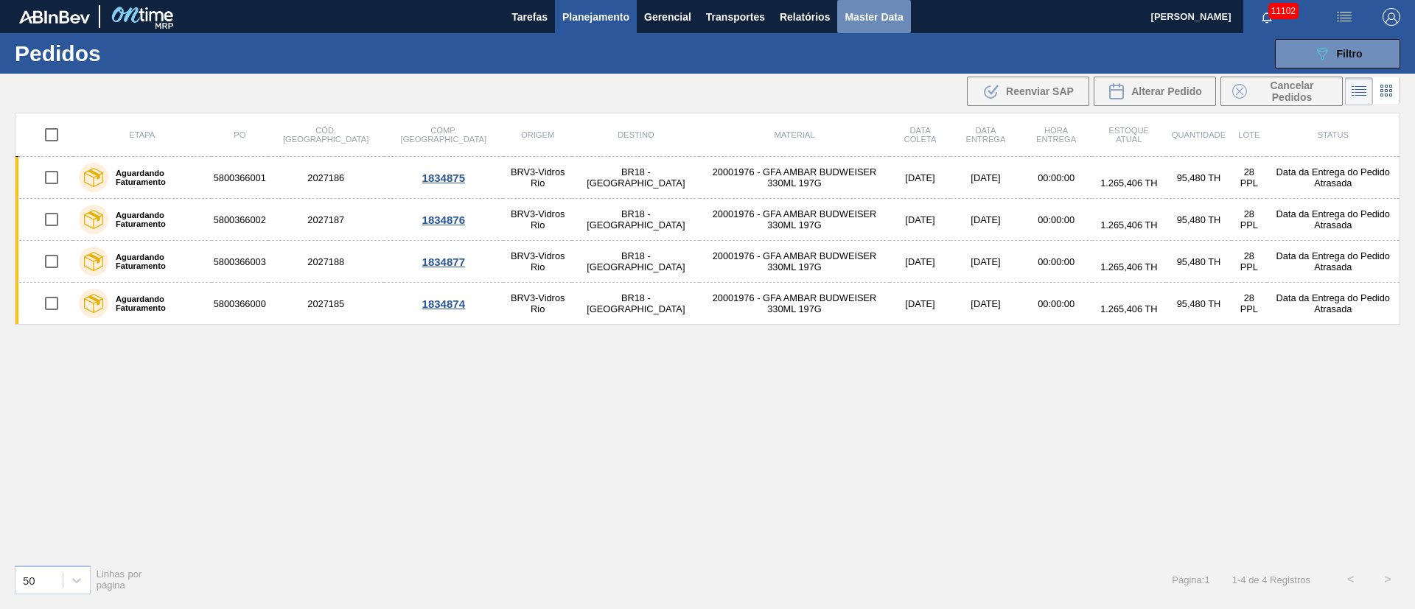
click at [866, 15] on span "Master Data" at bounding box center [873, 17] width 58 height 18
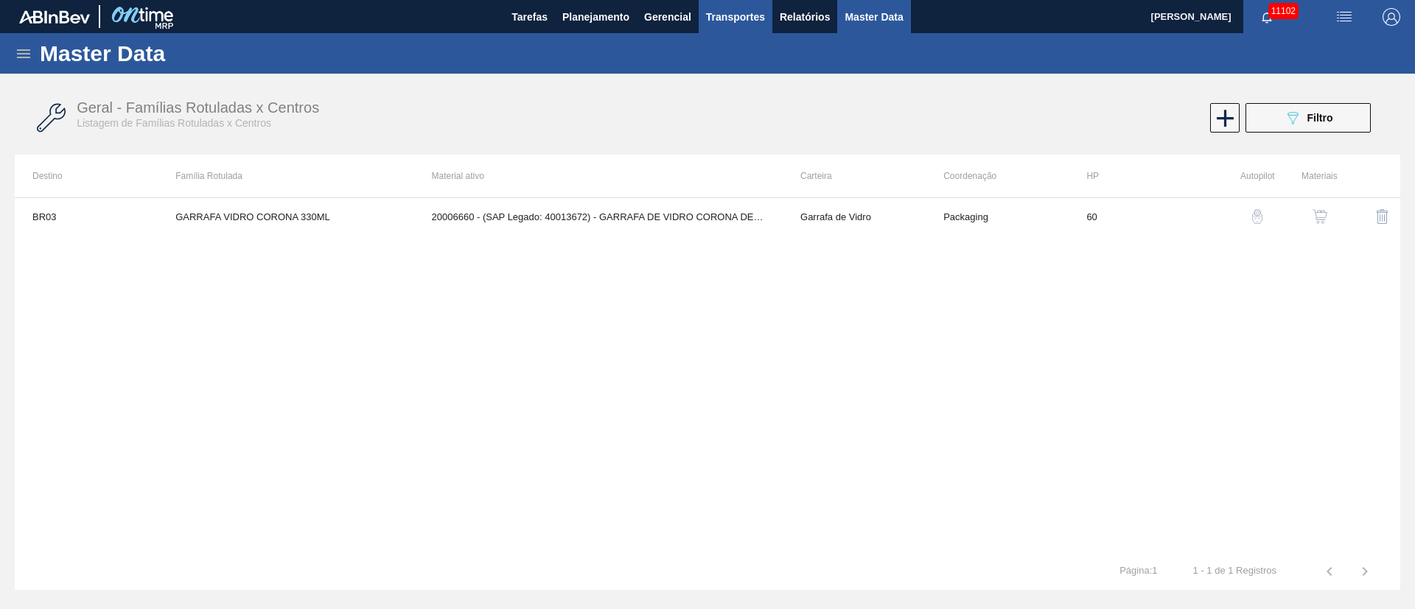
click at [731, 11] on span "Transportes" at bounding box center [735, 17] width 59 height 18
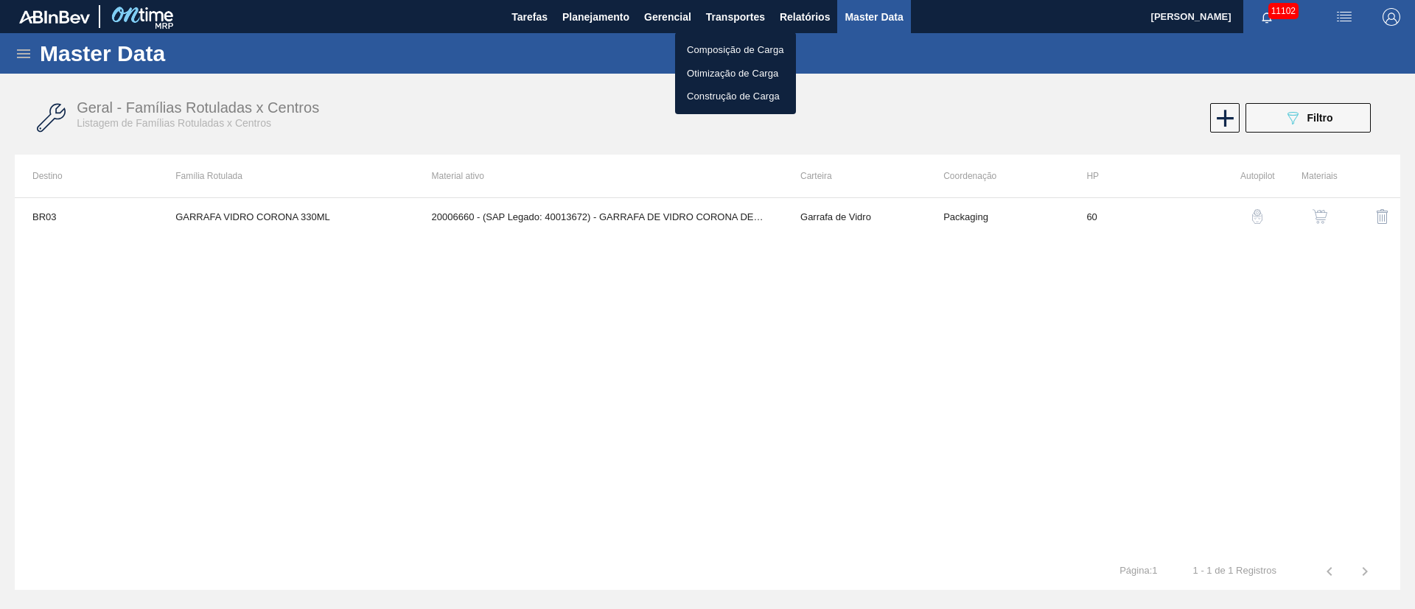
click at [720, 18] on div at bounding box center [707, 304] width 1415 height 609
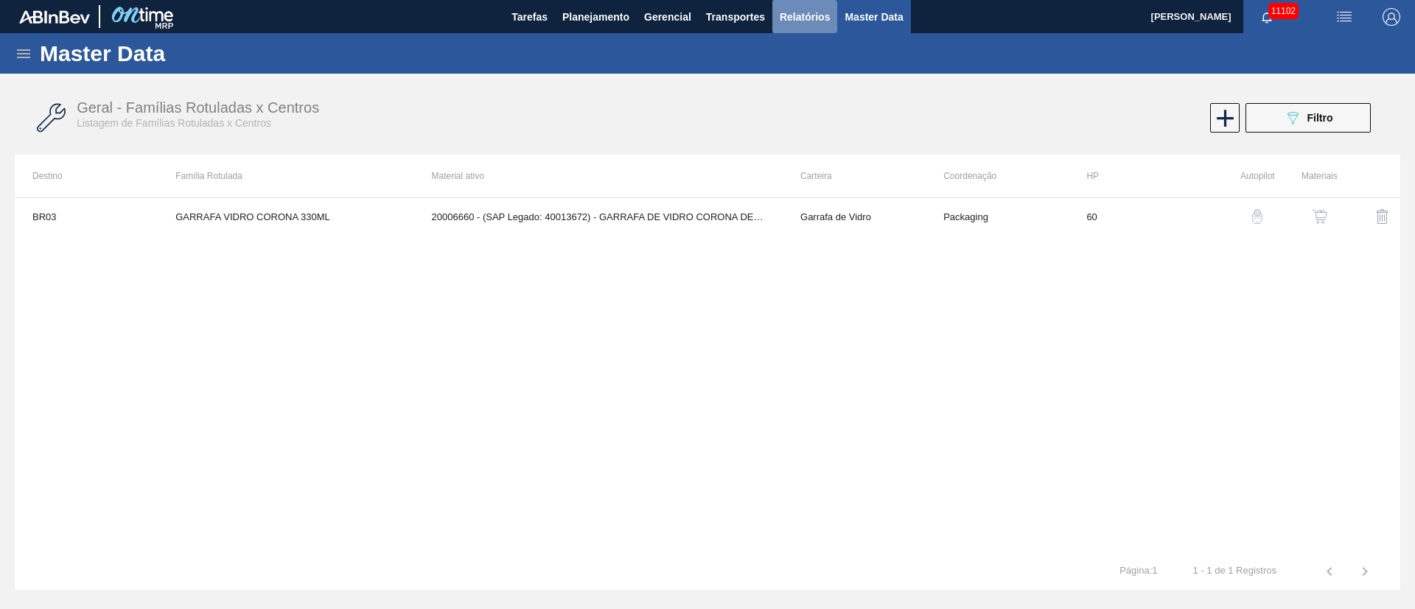
click at [808, 12] on span "Relatórios" at bounding box center [804, 17] width 50 height 18
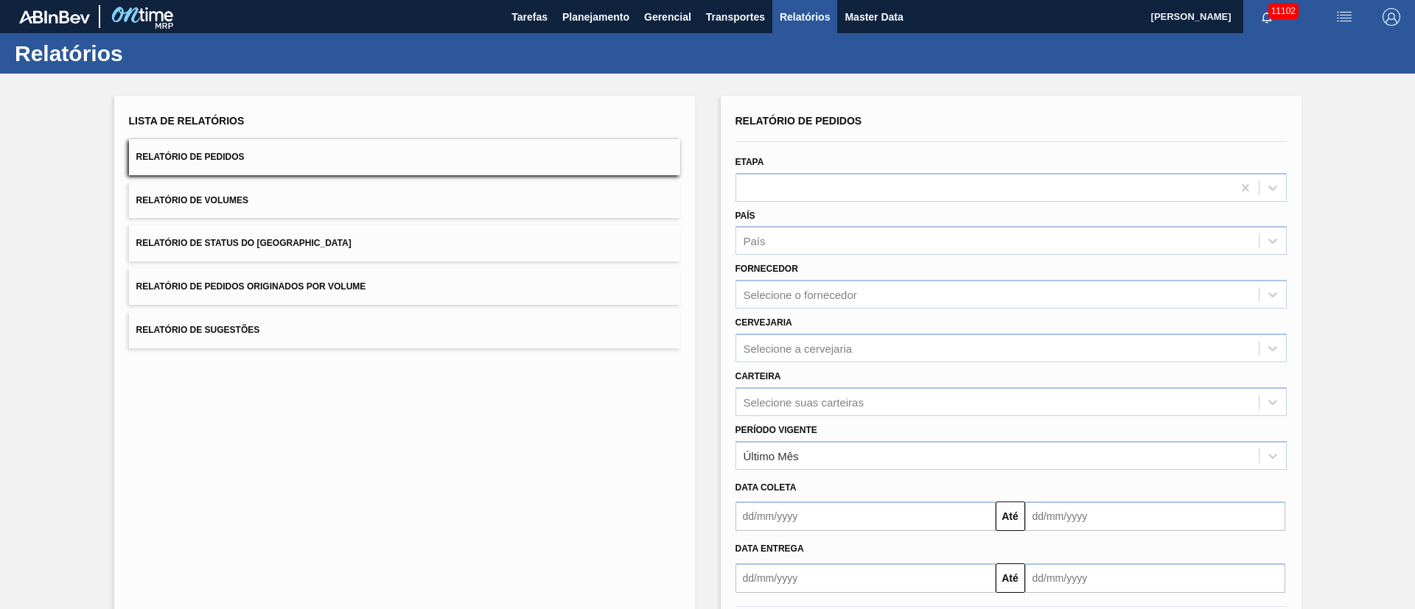
click at [299, 289] on span "Relatório de Pedidos Originados por Volume" at bounding box center [251, 286] width 230 height 10
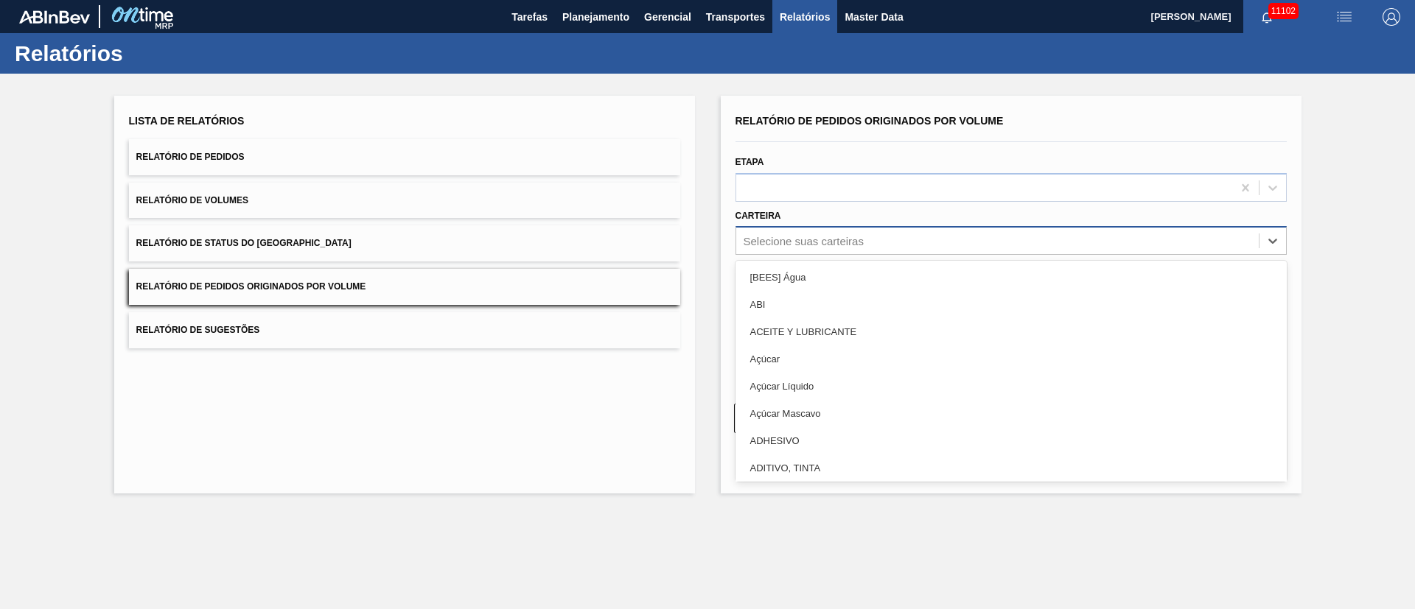
click at [777, 247] on div "Selecione suas carteiras" at bounding box center [803, 241] width 120 height 13
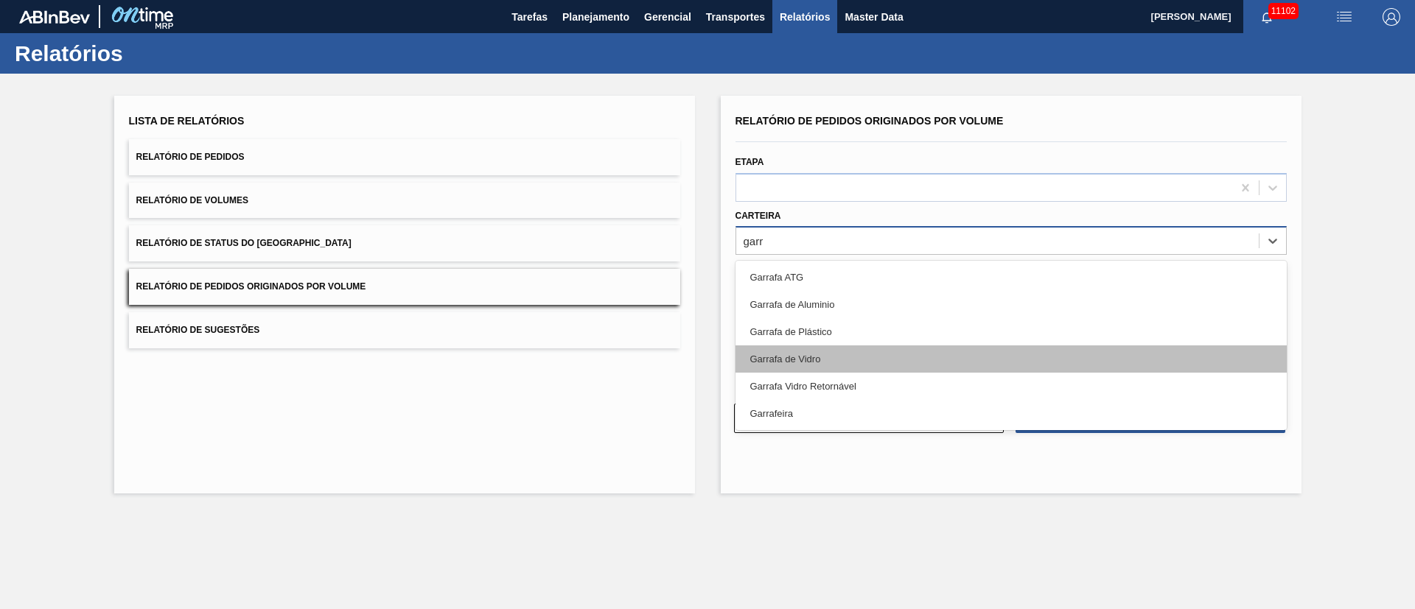
click at [765, 368] on div "Garrafa de Vidro" at bounding box center [1010, 359] width 551 height 27
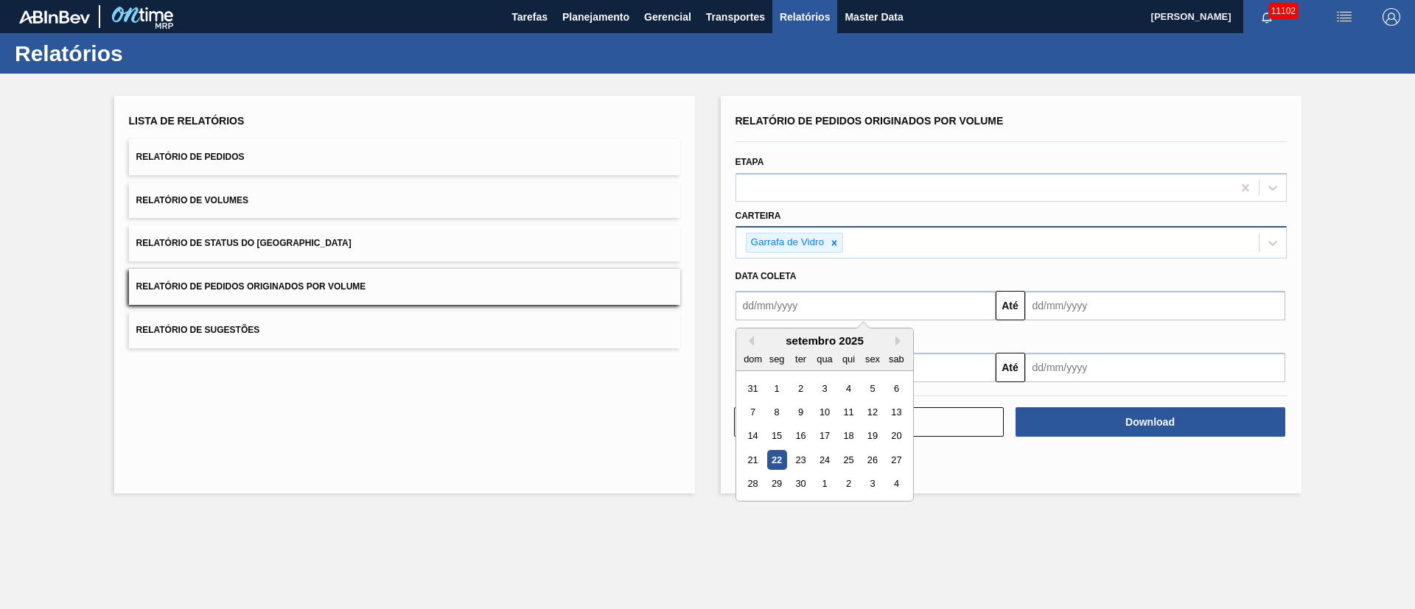
click at [791, 311] on input "text" at bounding box center [865, 305] width 260 height 29
click at [782, 383] on div "1" at bounding box center [776, 389] width 20 height 20
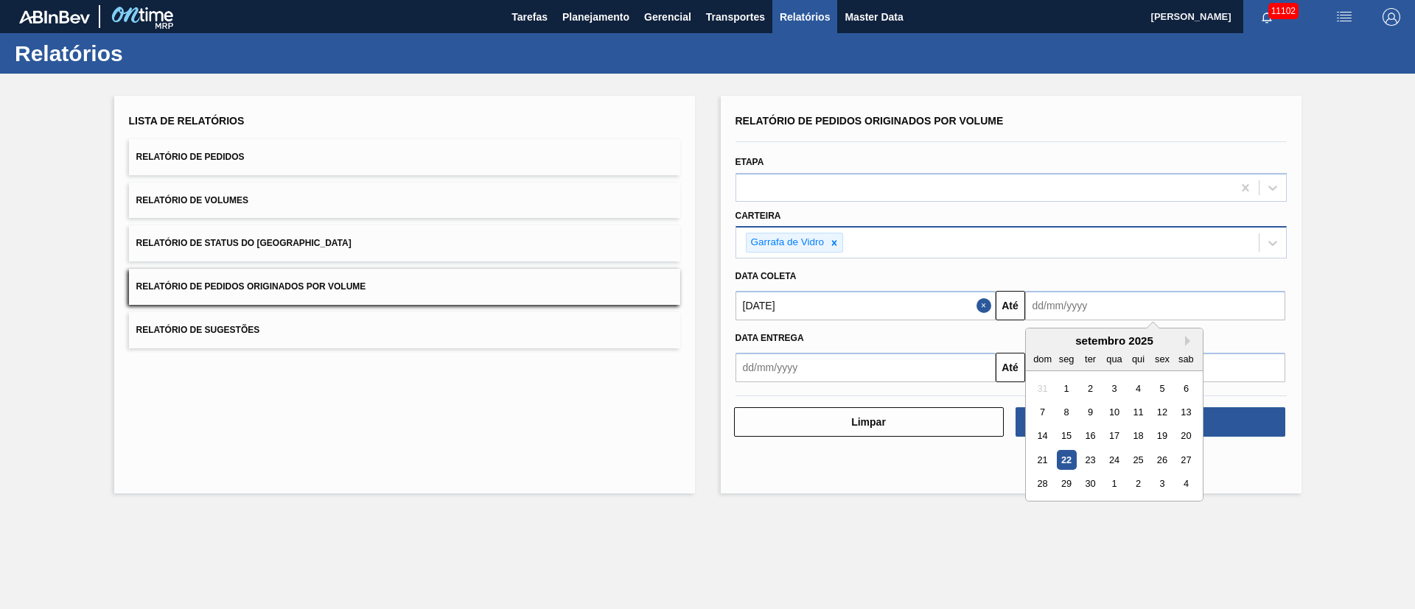
click at [1118, 301] on input "text" at bounding box center [1155, 305] width 260 height 29
click at [1088, 480] on div "30" at bounding box center [1089, 484] width 20 height 20
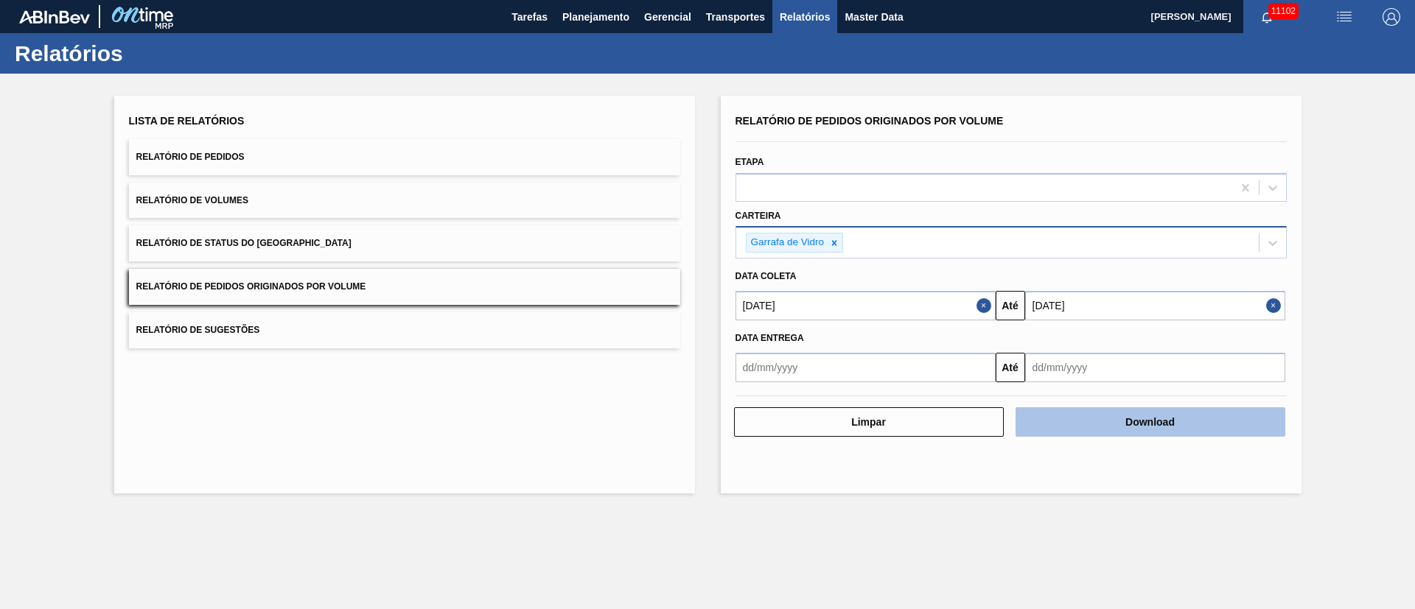
click at [1117, 418] on button "Download" at bounding box center [1150, 421] width 270 height 29
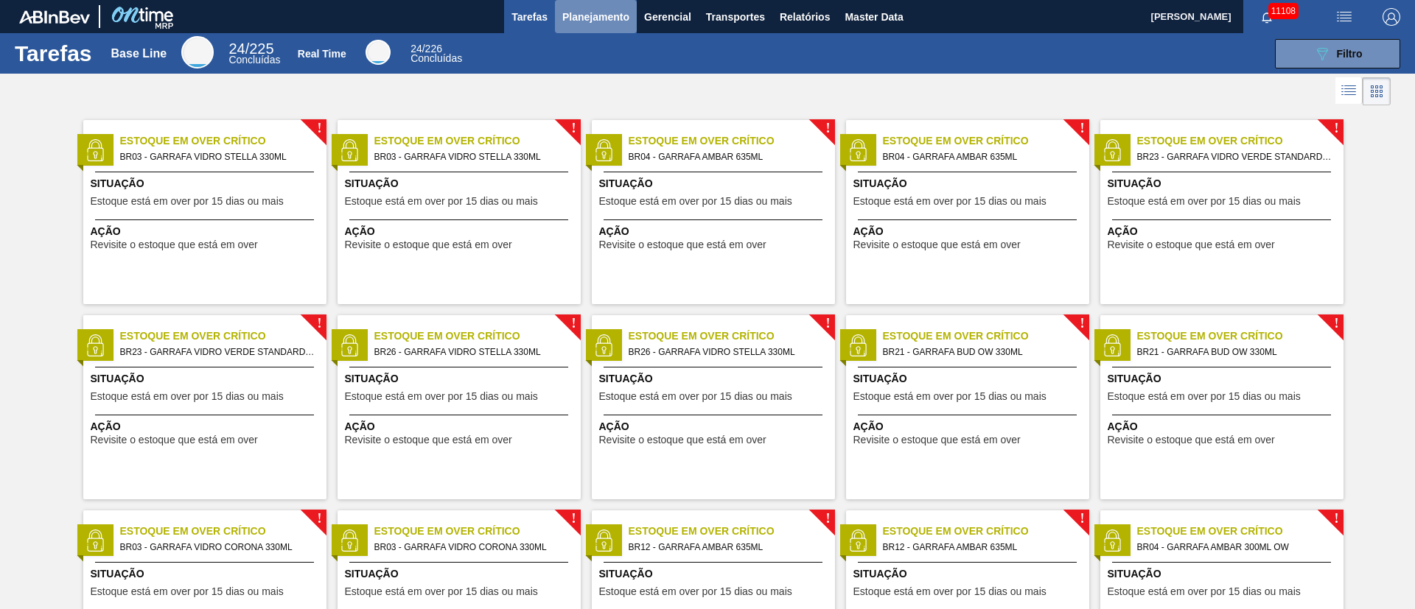
click at [600, 10] on span "Planejamento" at bounding box center [595, 17] width 67 height 18
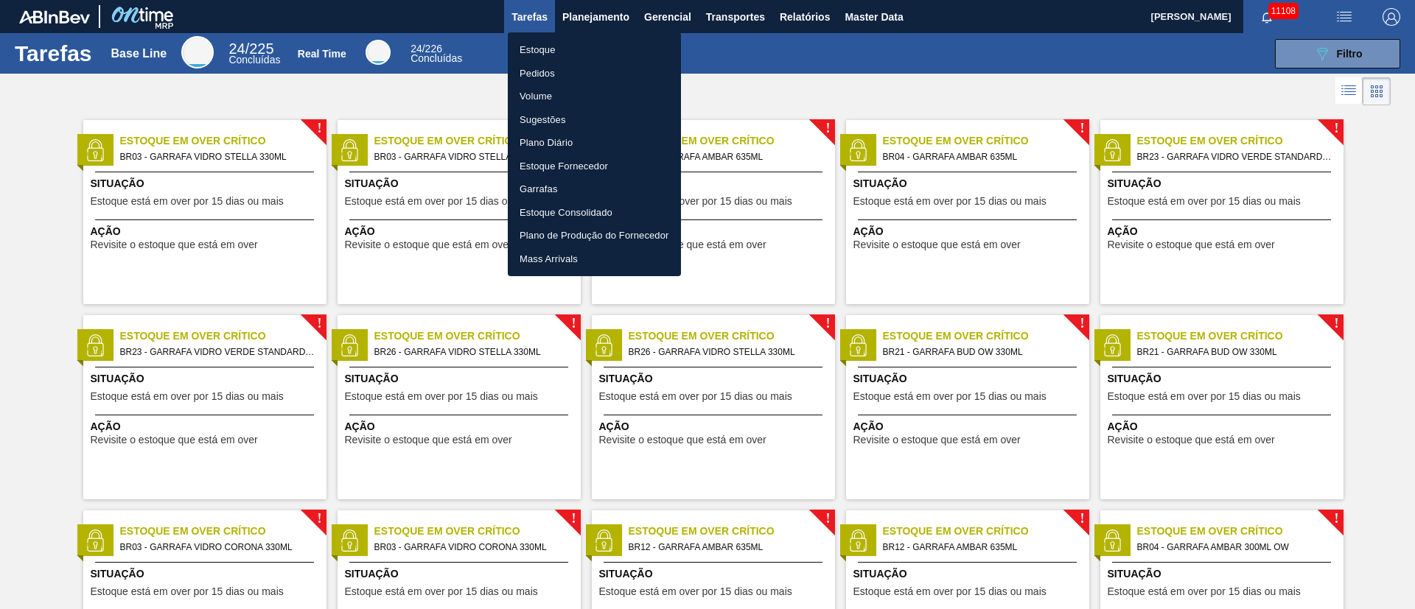
click at [538, 76] on li "Pedidos" at bounding box center [594, 74] width 173 height 24
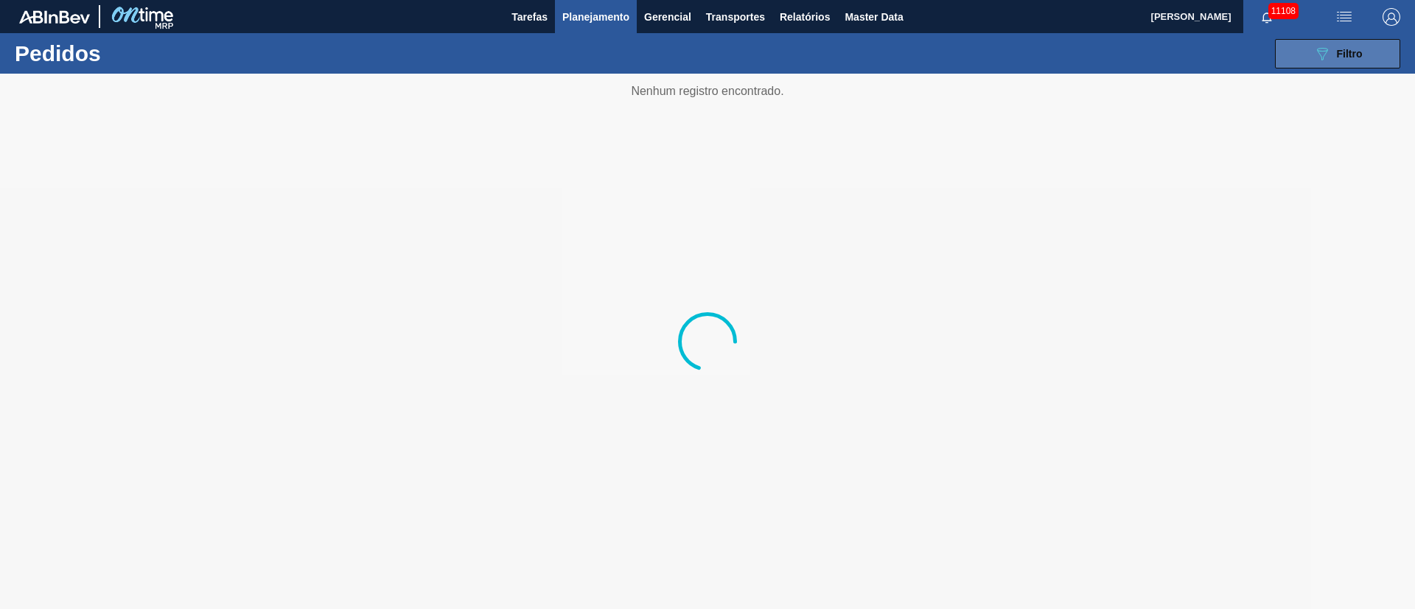
click at [942, 46] on button "089F7B8B-B2A5-4AFE-B5C0-19BA573D28AC Filtro" at bounding box center [1337, 53] width 125 height 29
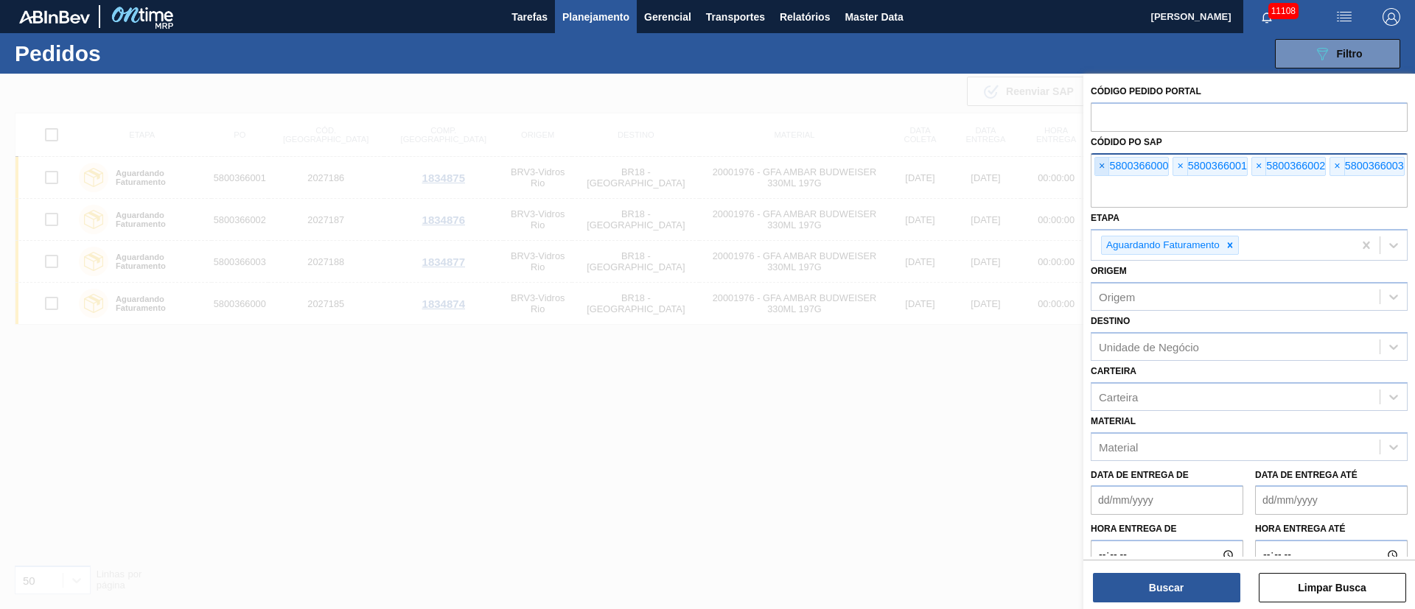
click at [942, 169] on span "×" at bounding box center [1102, 167] width 14 height 18
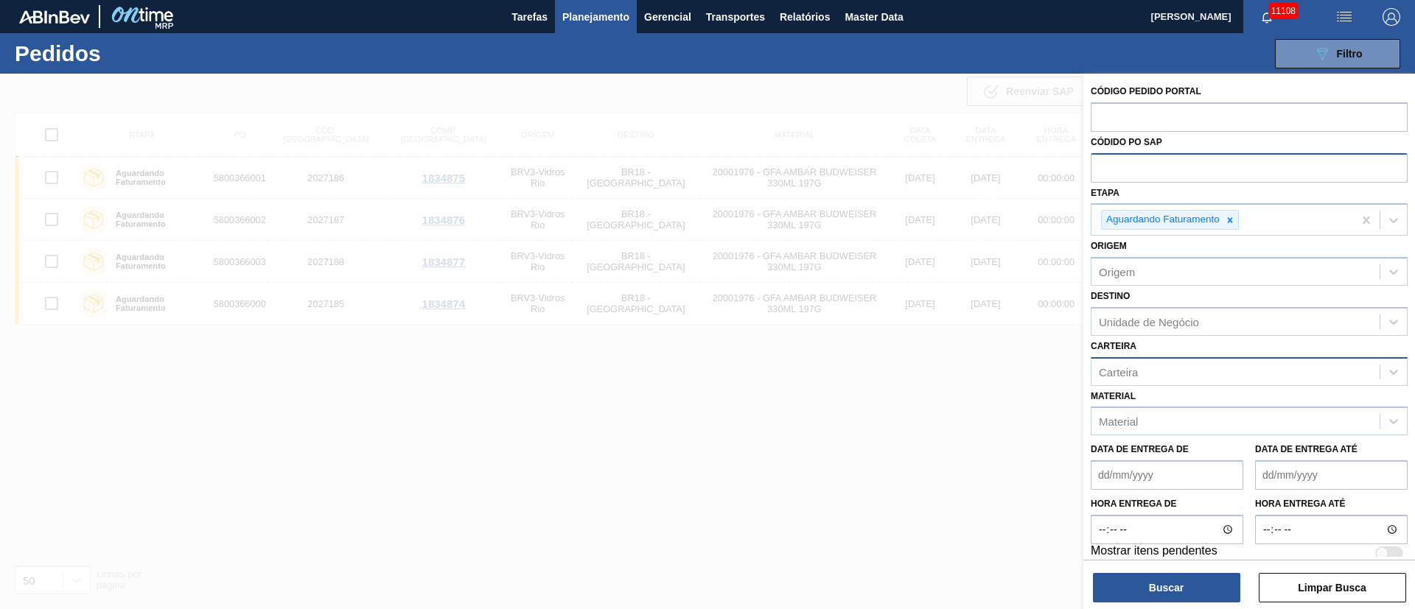
click at [942, 383] on div "Carteira" at bounding box center [1248, 371] width 317 height 29
click at [942, 329] on div "Unidade de Negócio" at bounding box center [1235, 321] width 288 height 21
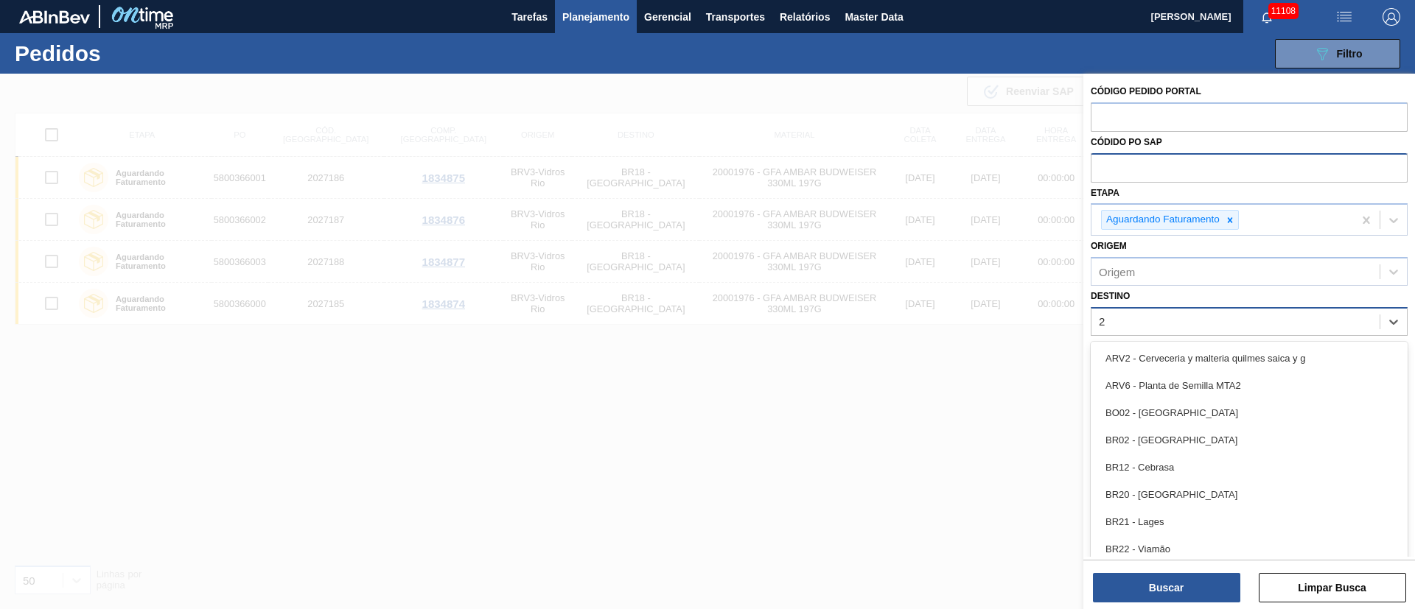
type input "26"
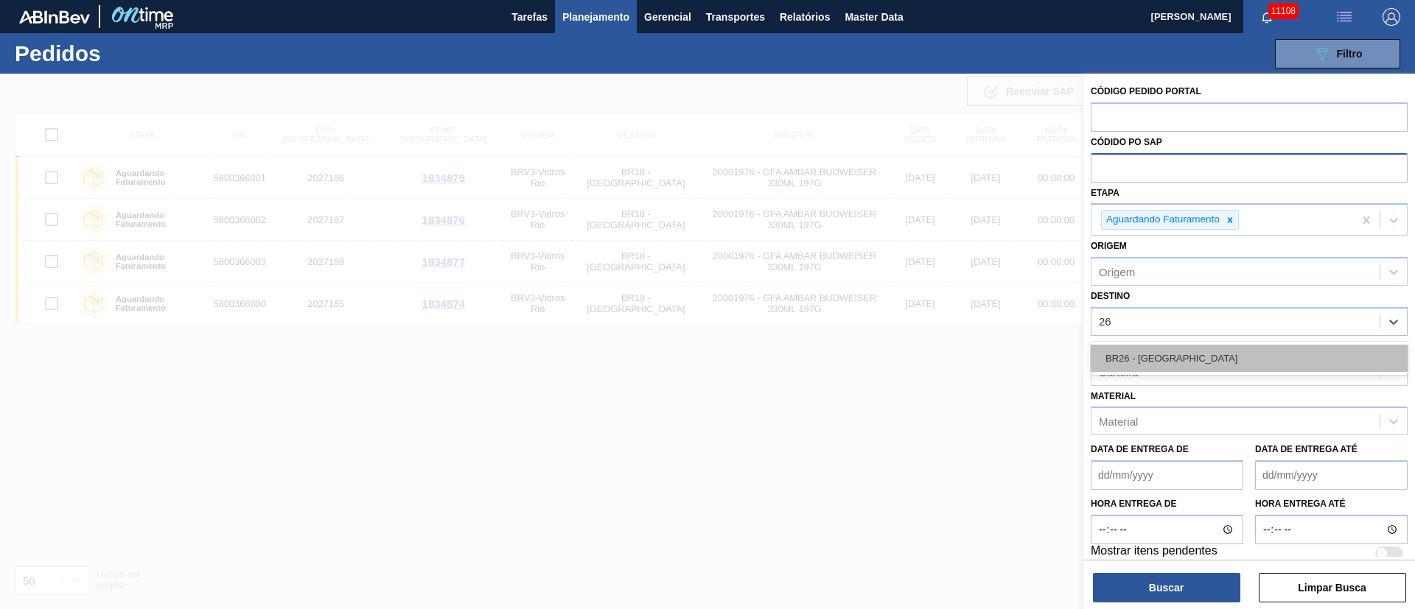
click at [942, 354] on div "BR26 - [GEOGRAPHIC_DATA]" at bounding box center [1248, 358] width 317 height 27
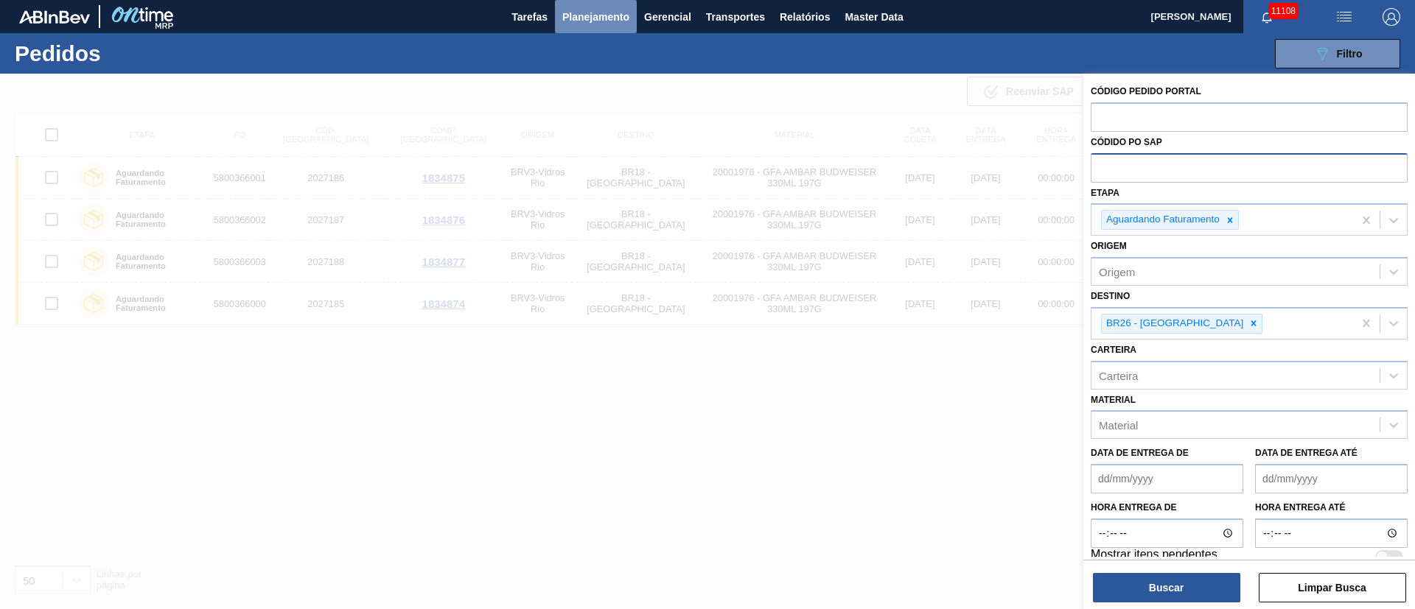
click at [604, 22] on span "Planejamento" at bounding box center [595, 17] width 67 height 18
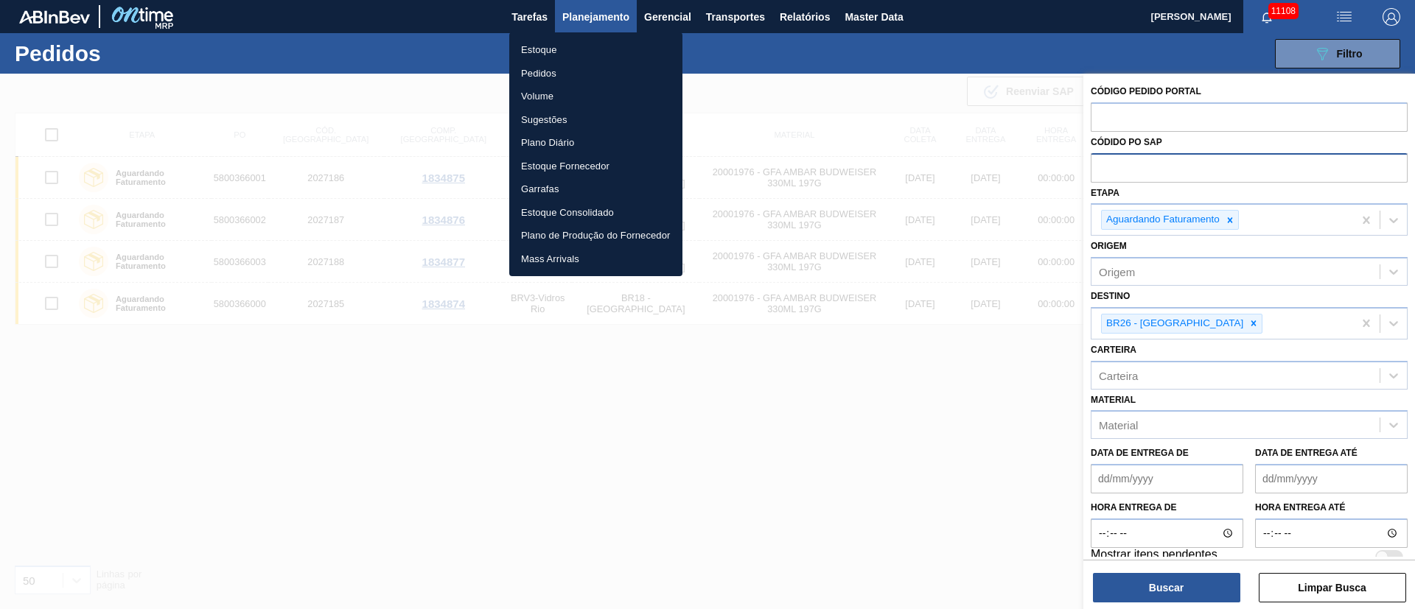
click at [532, 53] on li "Estoque" at bounding box center [595, 50] width 173 height 24
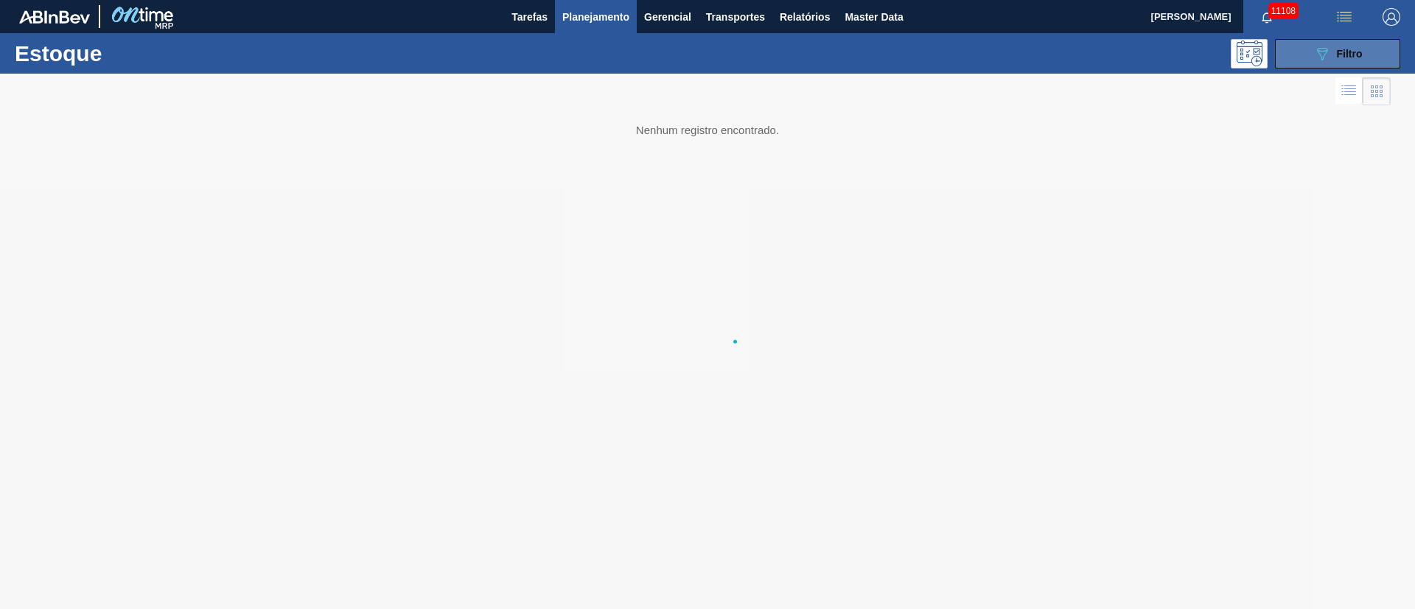
click at [942, 57] on span "Filtro" at bounding box center [1349, 54] width 26 height 12
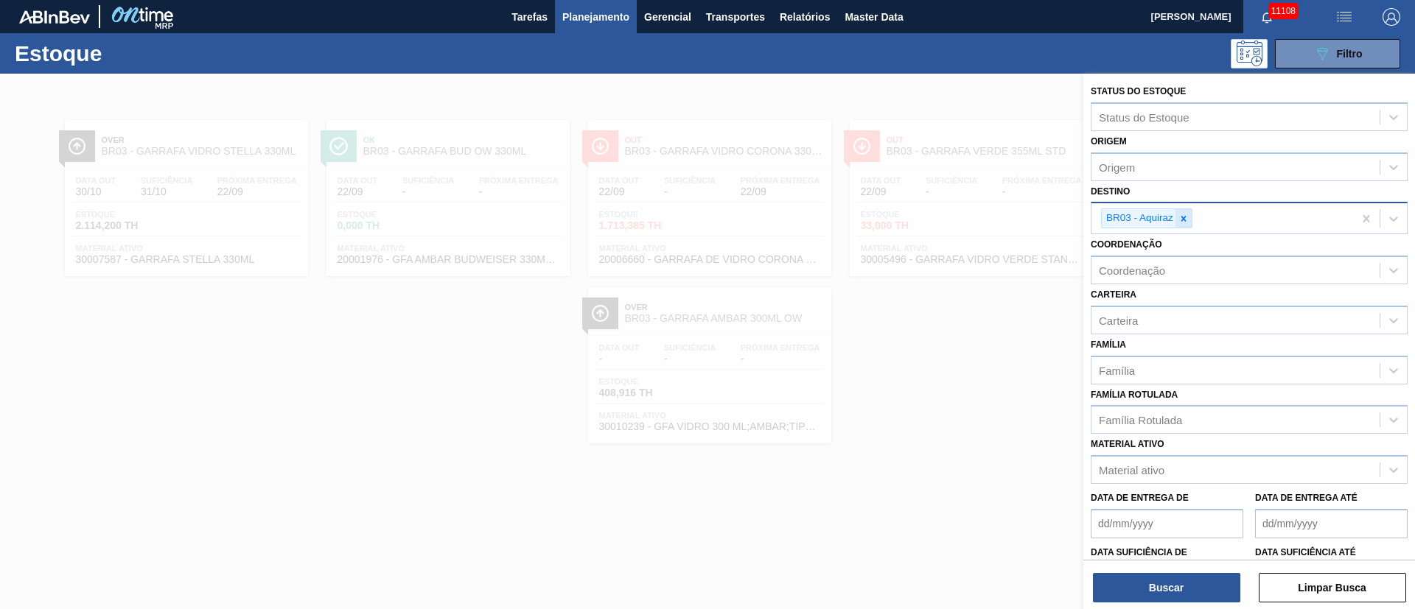
click at [942, 219] on icon at bounding box center [1183, 219] width 10 height 10
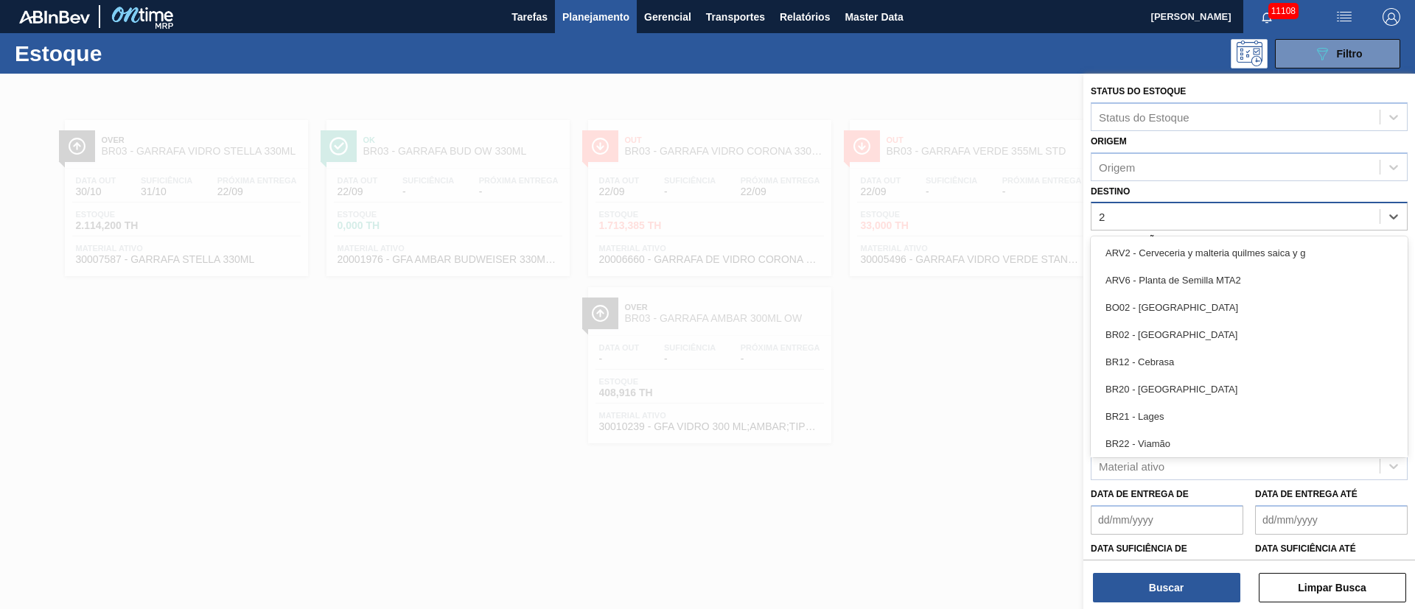
type input "26"
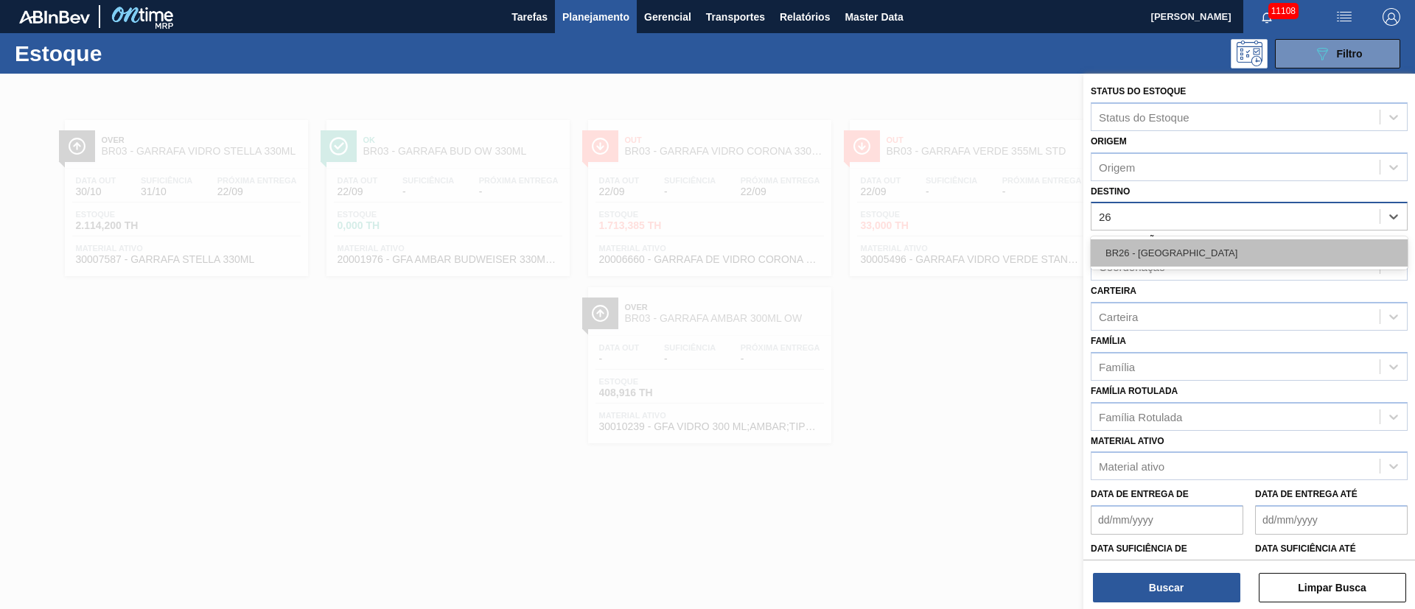
click at [942, 245] on div "BR26 - [GEOGRAPHIC_DATA]" at bounding box center [1248, 252] width 317 height 27
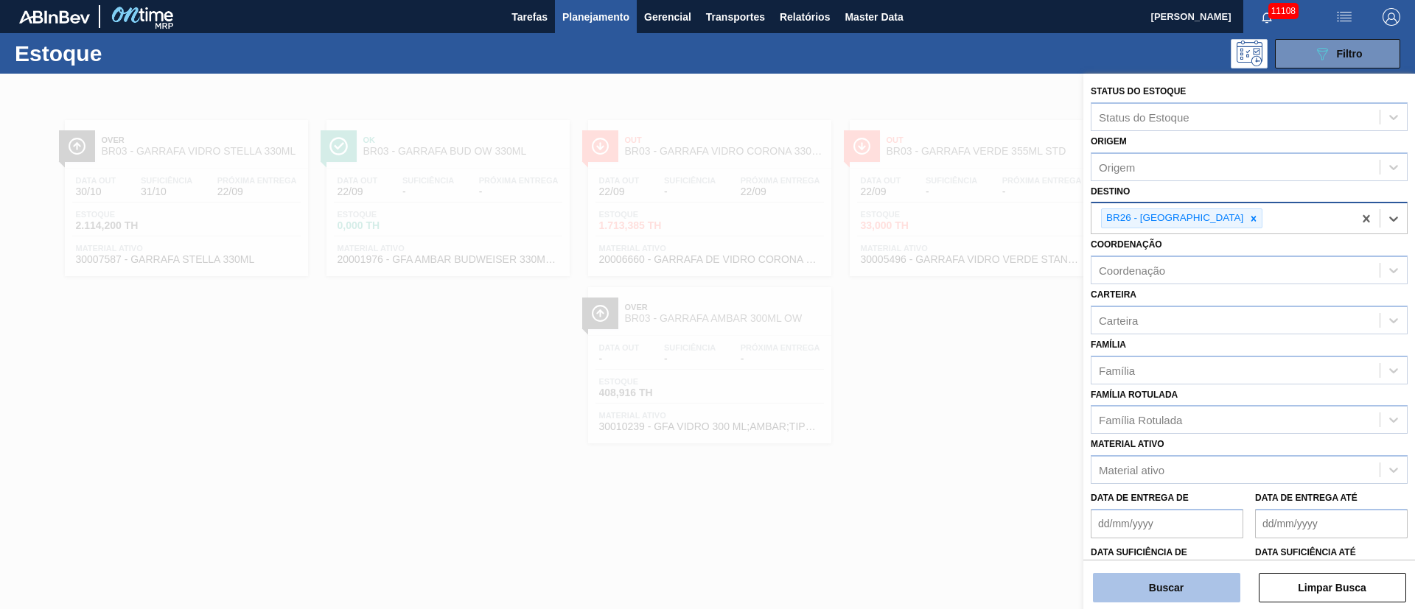
click at [942, 405] on button "Buscar" at bounding box center [1166, 587] width 147 height 29
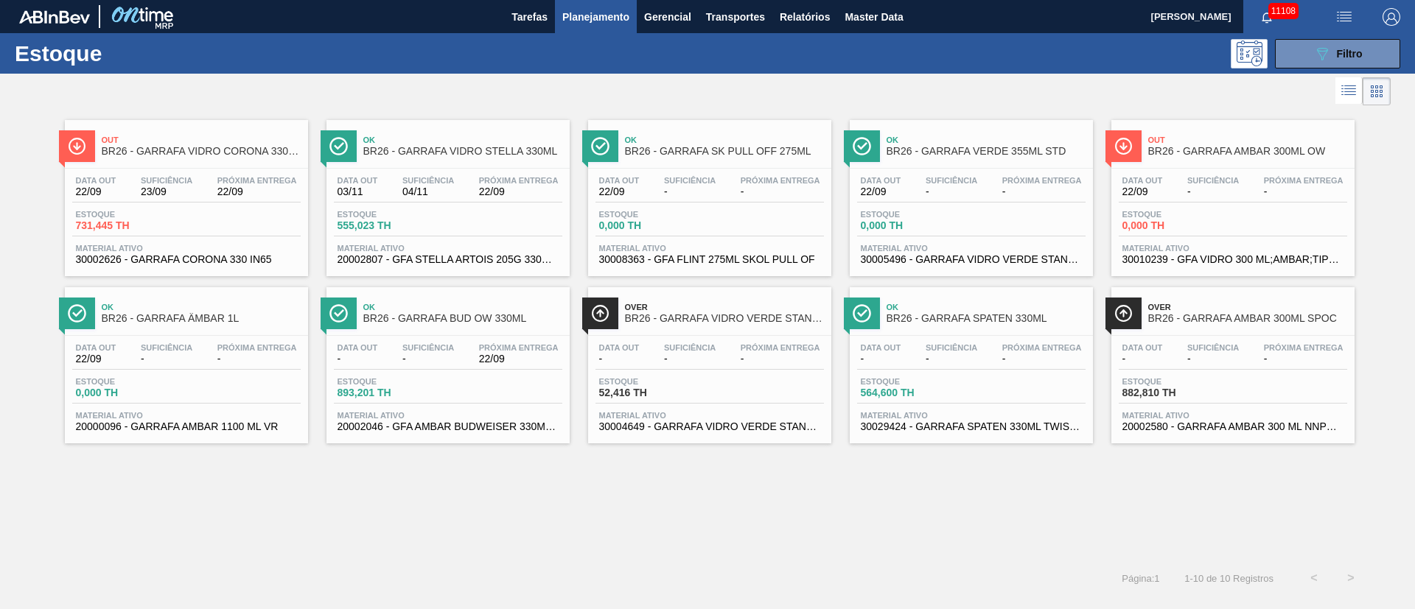
click at [469, 194] on div "Data out 03/11 Suficiência 04/11 Próxima Entrega 22/09" at bounding box center [448, 189] width 228 height 27
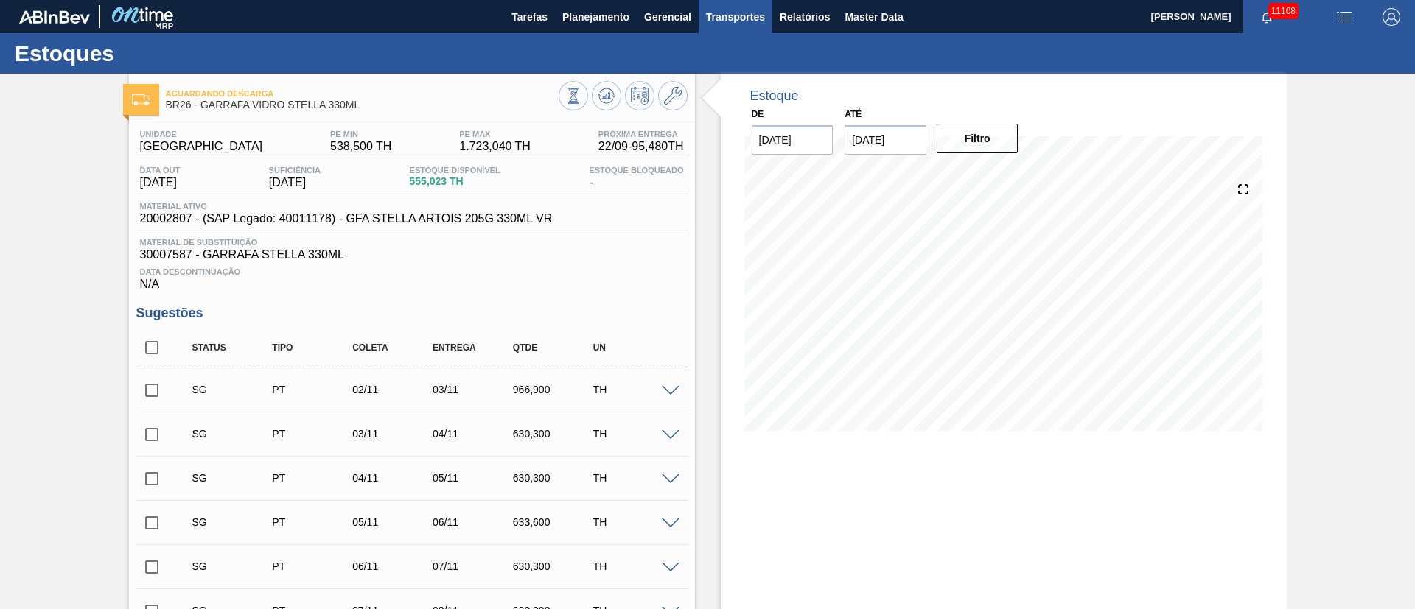
click at [718, 14] on span "Transportes" at bounding box center [735, 17] width 59 height 18
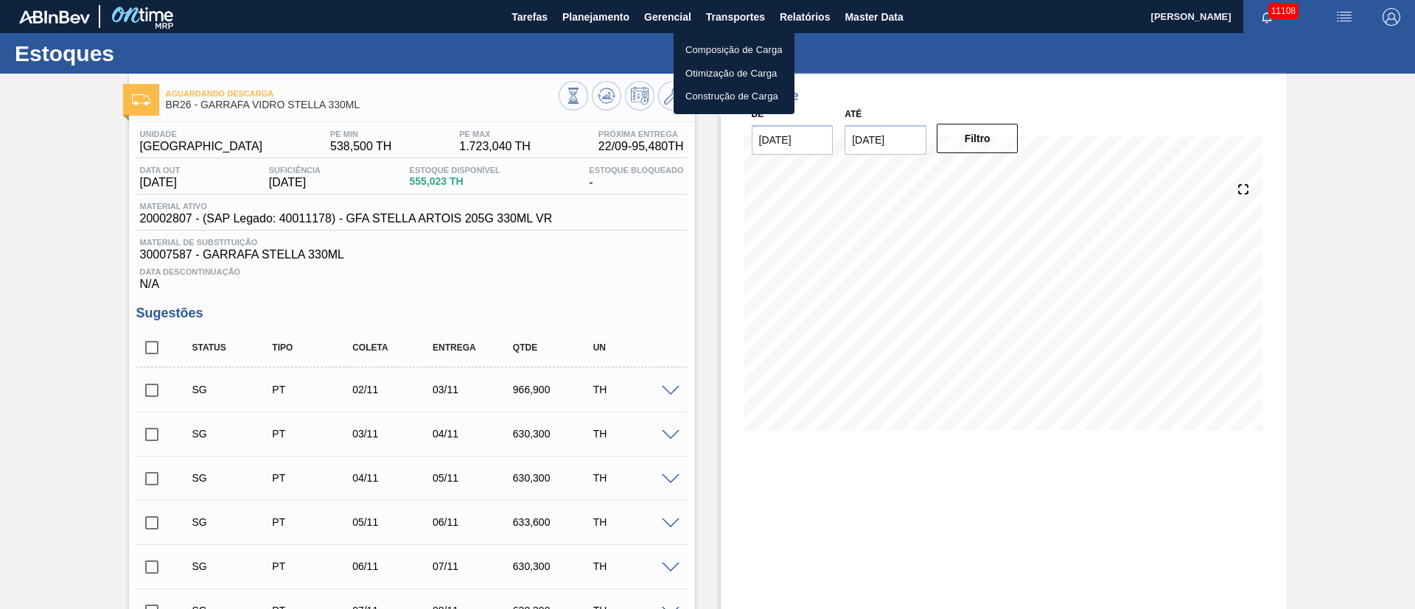
click at [573, 13] on div at bounding box center [707, 304] width 1415 height 609
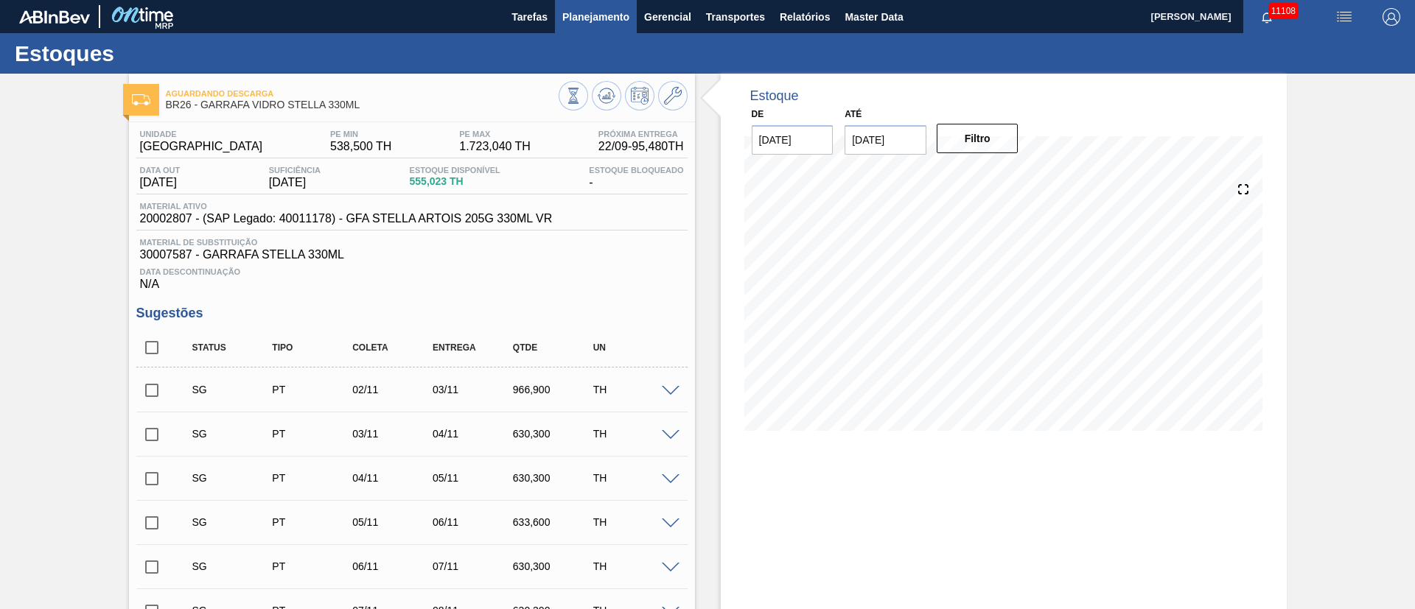
click at [573, 19] on span "Planejamento" at bounding box center [595, 17] width 67 height 18
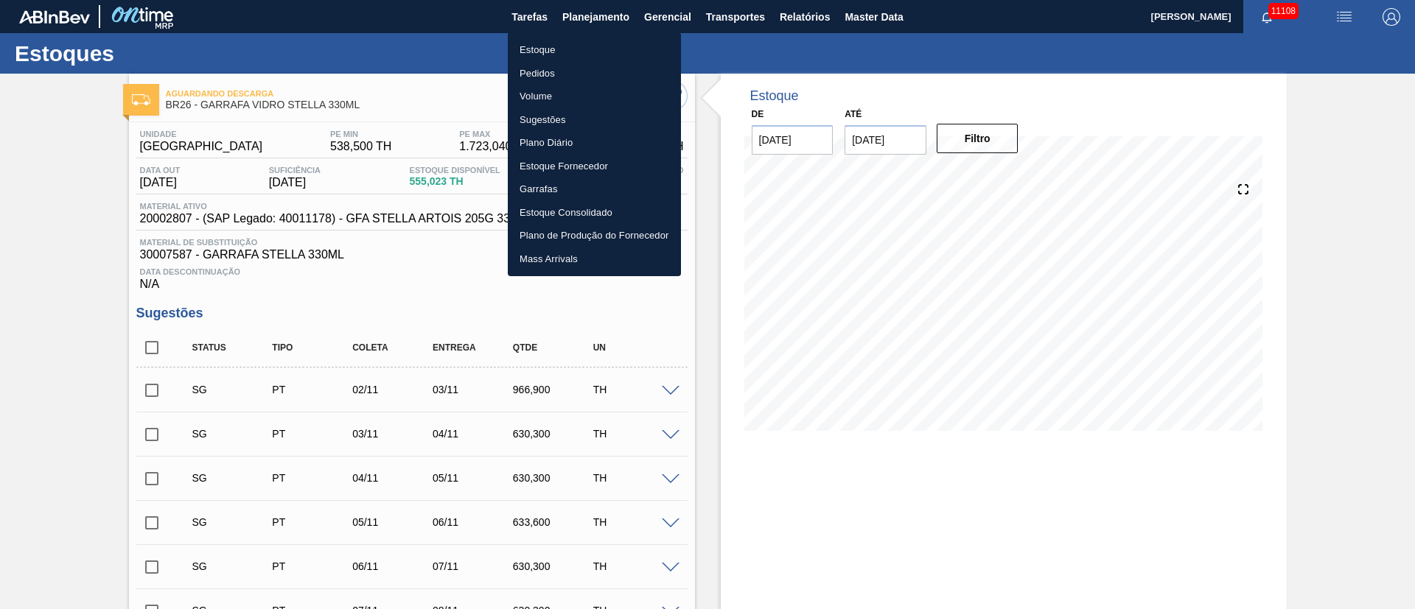
drag, startPoint x: 558, startPoint y: 64, endPoint x: 863, endPoint y: 81, distance: 306.2
click at [558, 66] on li "Pedidos" at bounding box center [594, 74] width 173 height 24
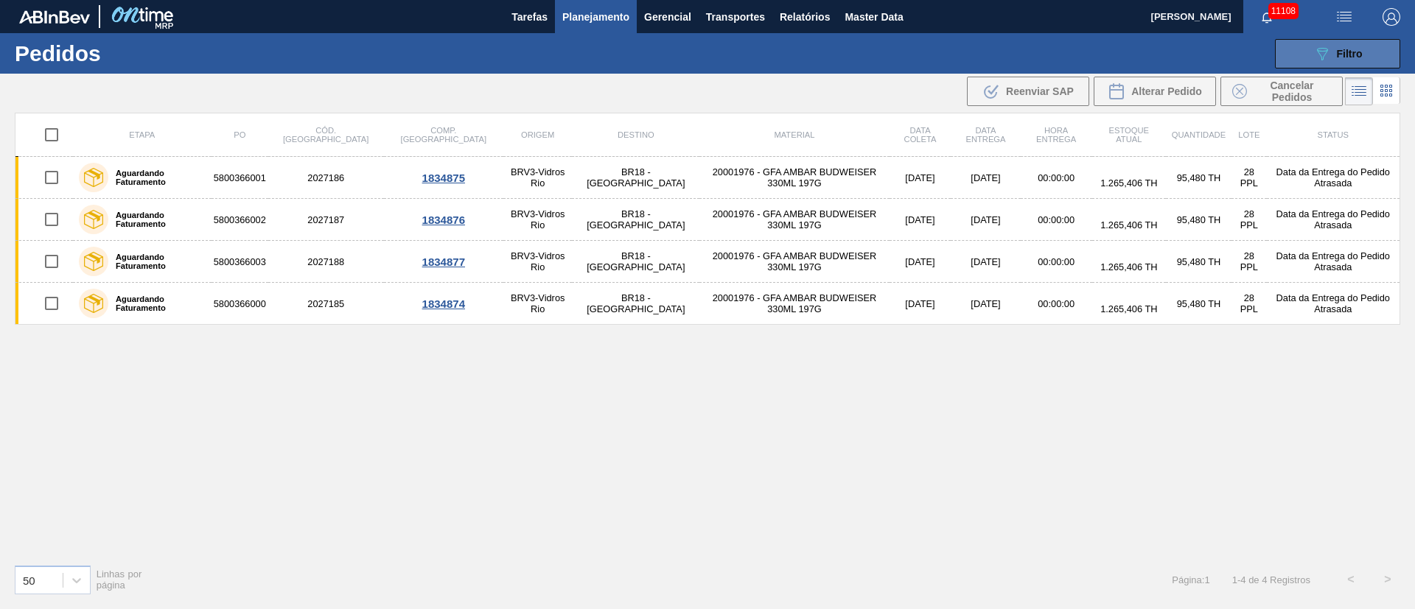
click at [942, 44] on button "089F7B8B-B2A5-4AFE-B5C0-19BA573D28AC Filtro" at bounding box center [1337, 53] width 125 height 29
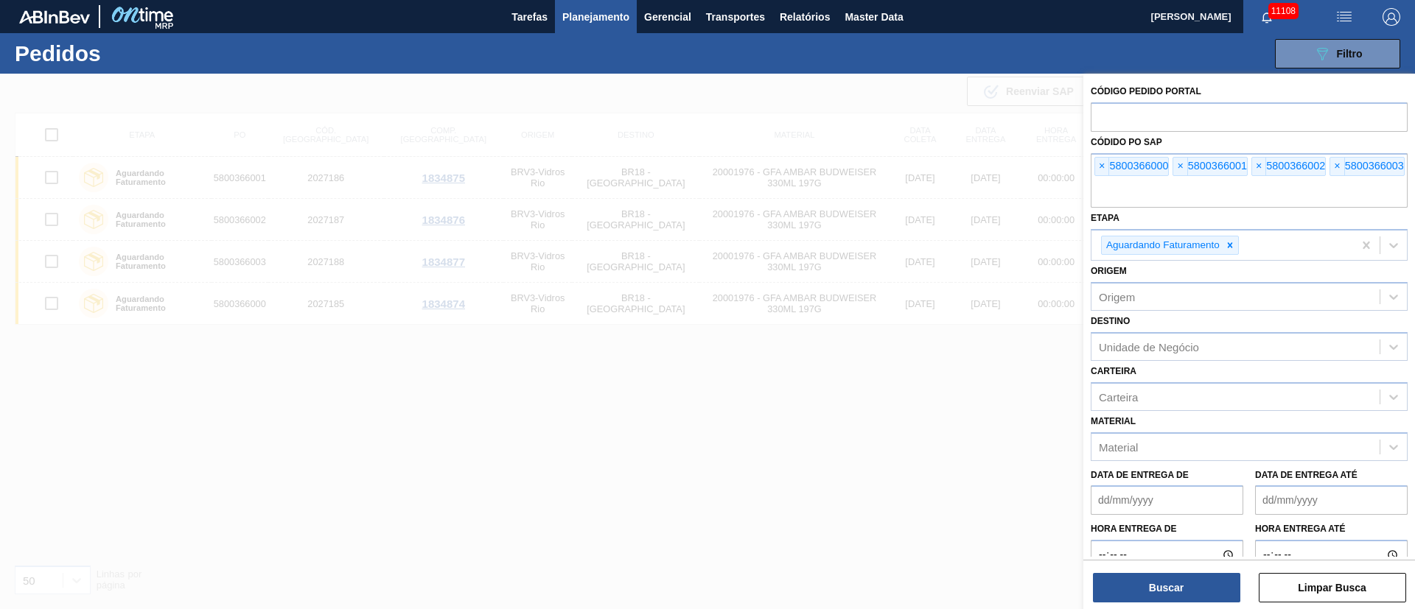
click at [592, 10] on span "Planejamento" at bounding box center [595, 17] width 67 height 18
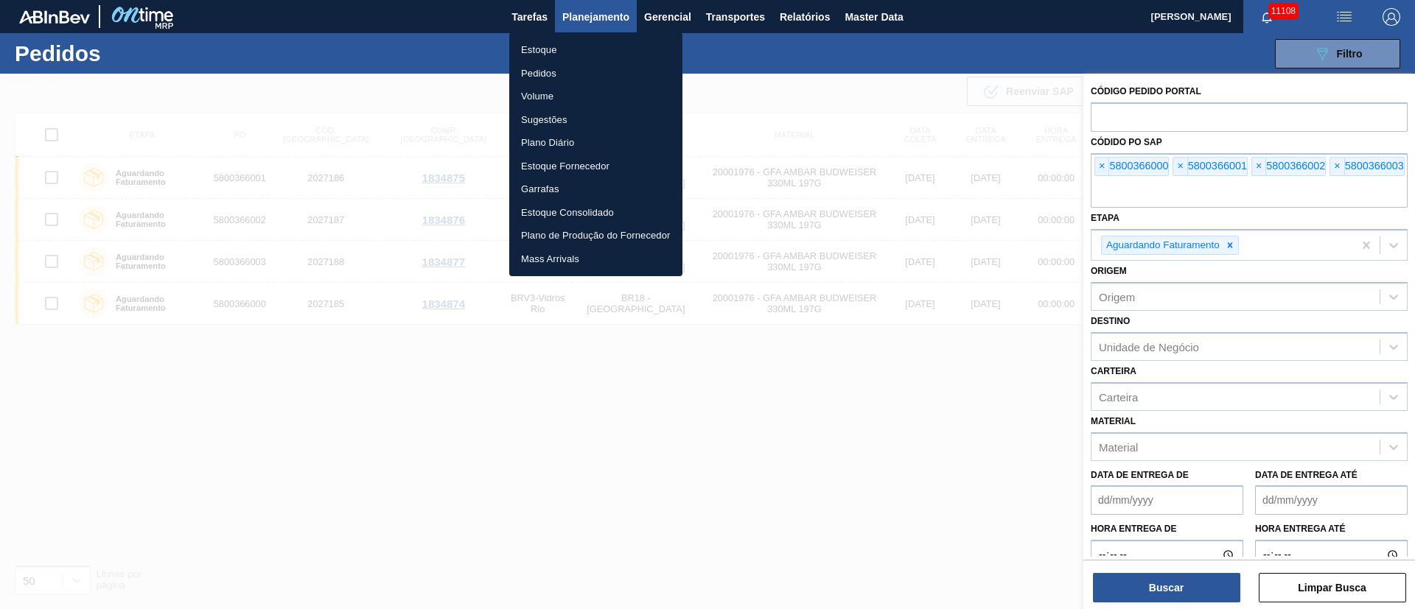
click at [539, 45] on li "Estoque" at bounding box center [595, 50] width 173 height 24
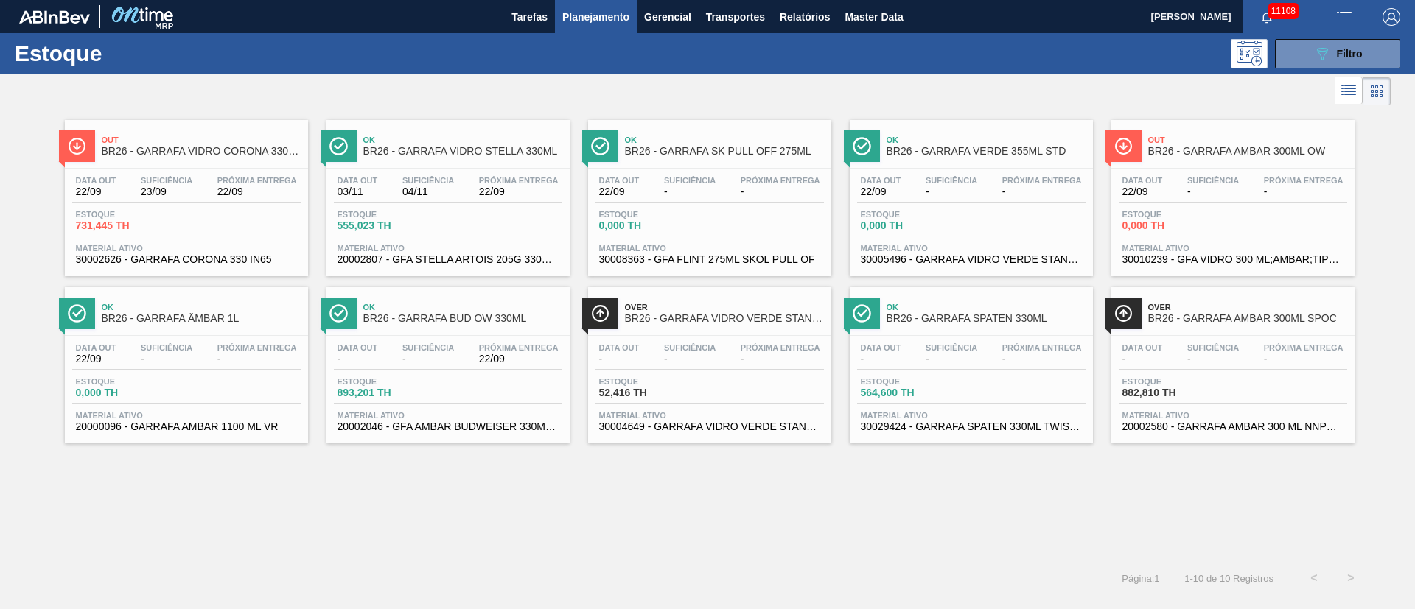
click at [460, 189] on div "Data out 03/11 Suficiência 04/11 Próxima Entrega 22/09" at bounding box center [448, 189] width 228 height 27
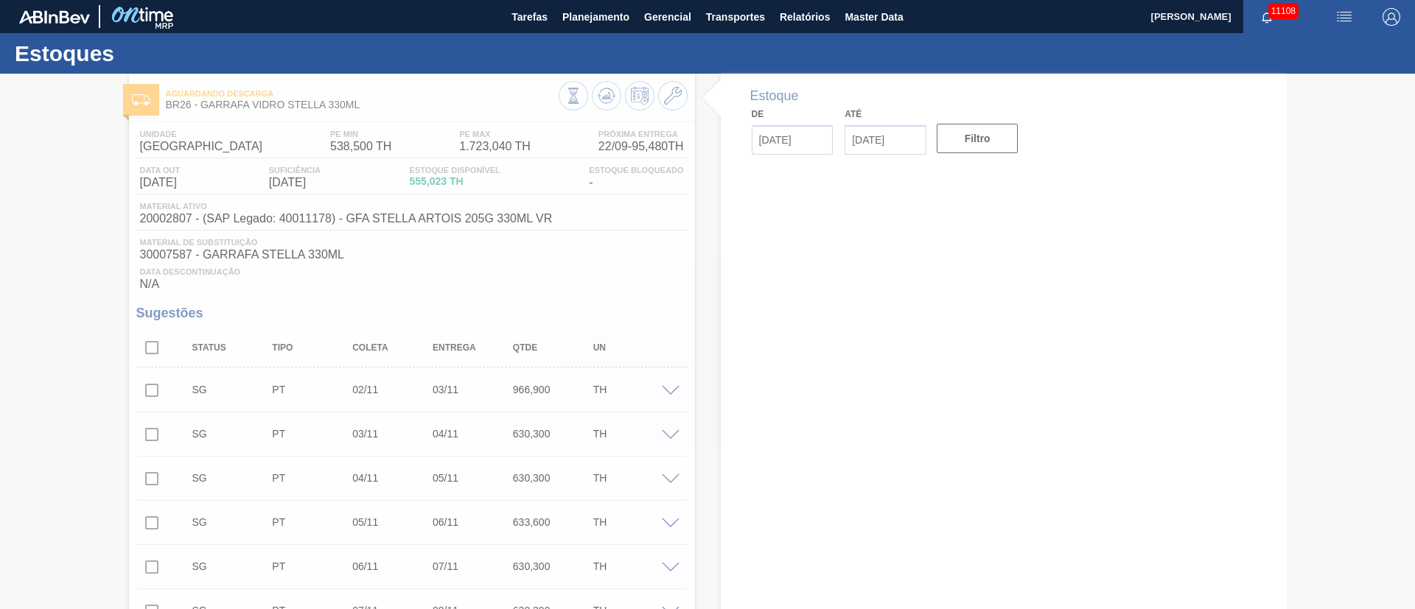
type input "22/09/2025"
type input "06/10/2025"
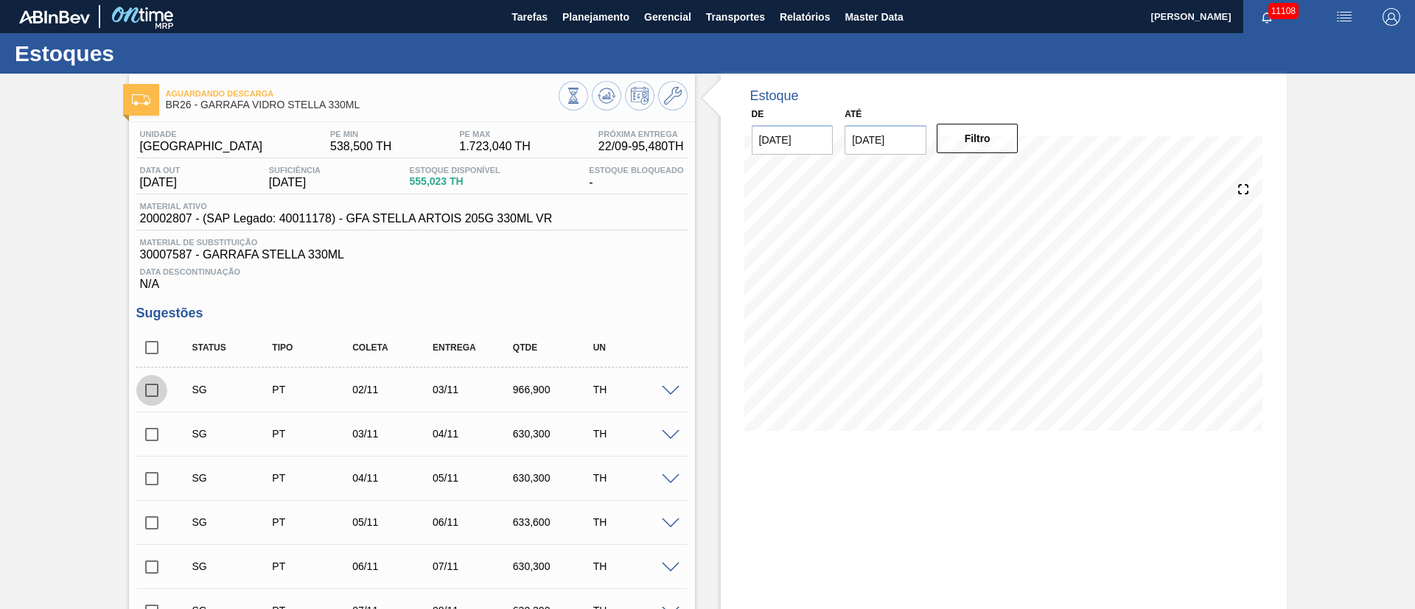
click at [153, 381] on input "checkbox" at bounding box center [151, 390] width 31 height 31
checkbox input "true"
click at [156, 405] on input "checkbox" at bounding box center [151, 434] width 31 height 31
checkbox input "true"
click at [670, 389] on span at bounding box center [671, 391] width 18 height 11
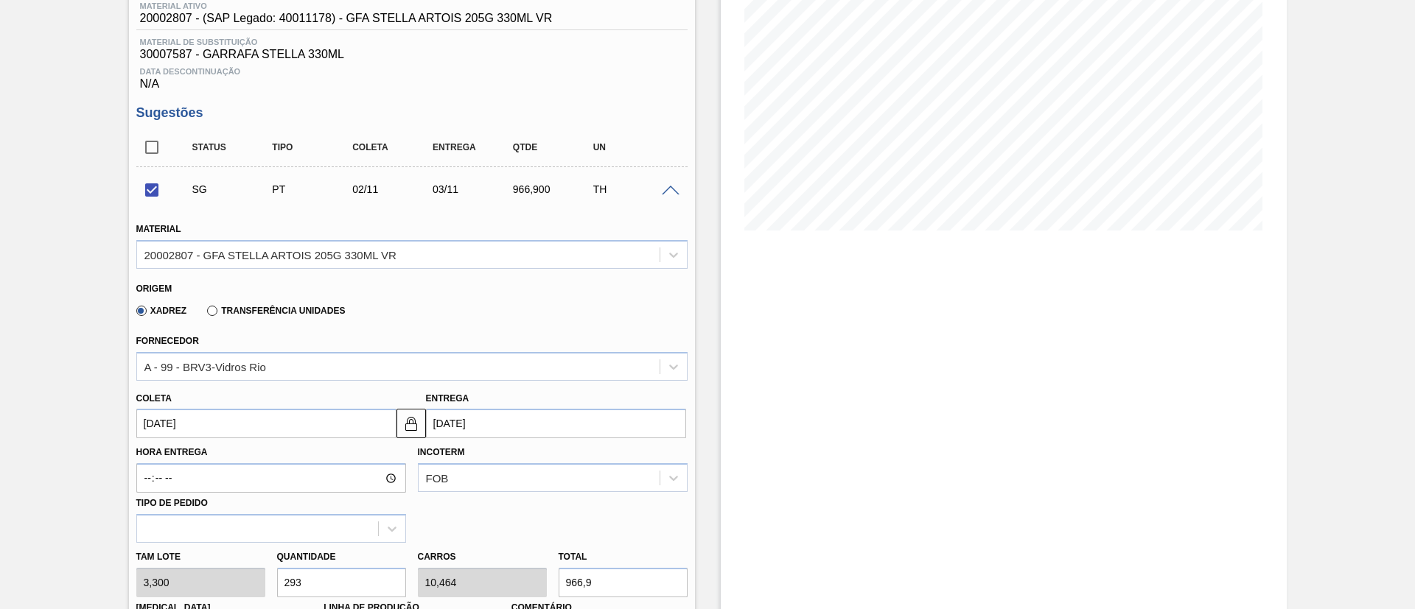
scroll to position [221, 0]
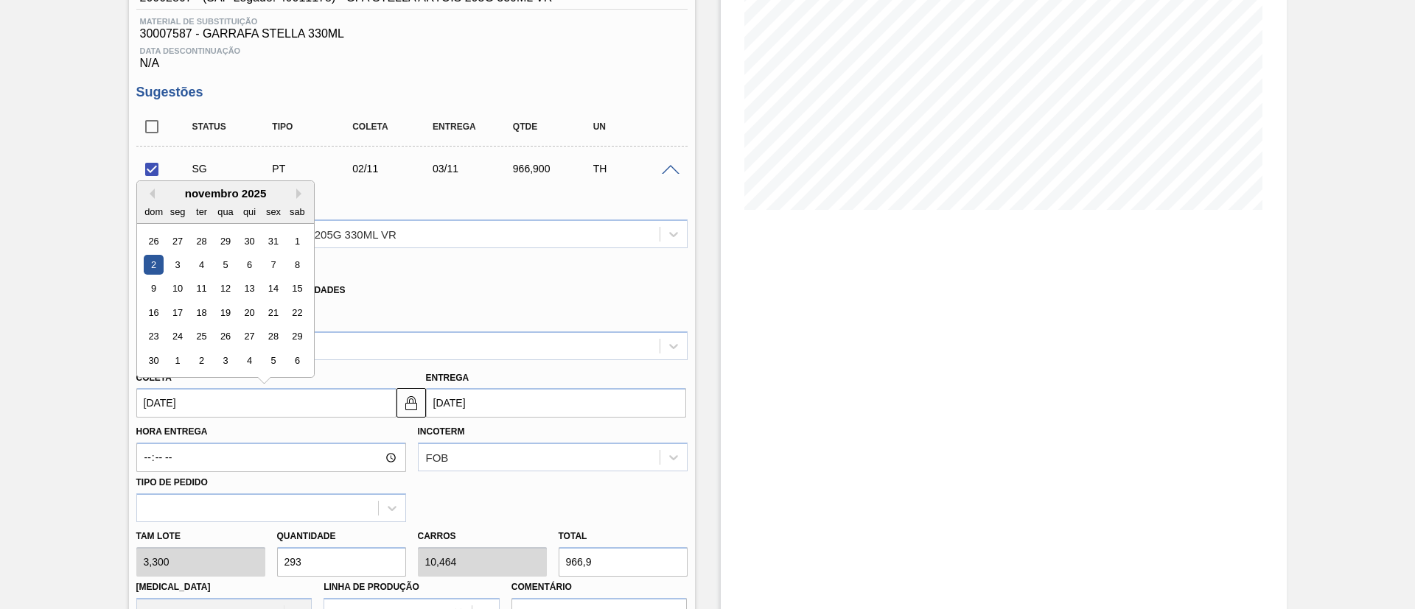
click at [250, 404] on input "02/11/2025" at bounding box center [266, 402] width 260 height 29
click at [156, 198] on div "novembro 2025" at bounding box center [225, 193] width 177 height 13
click at [148, 192] on button "Previous Month" at bounding box center [149, 194] width 10 height 10
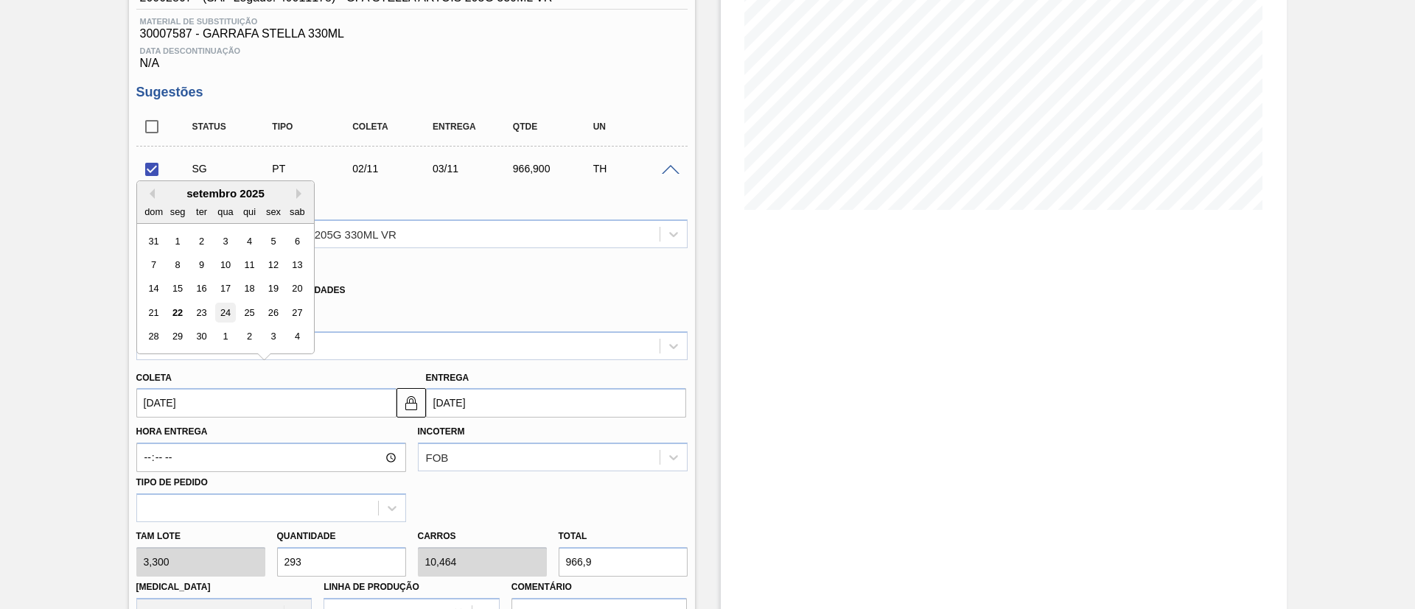
click at [222, 314] on div "24" at bounding box center [225, 313] width 20 height 20
checkbox input "false"
type input "24/09/2025"
type input "25/09/2025"
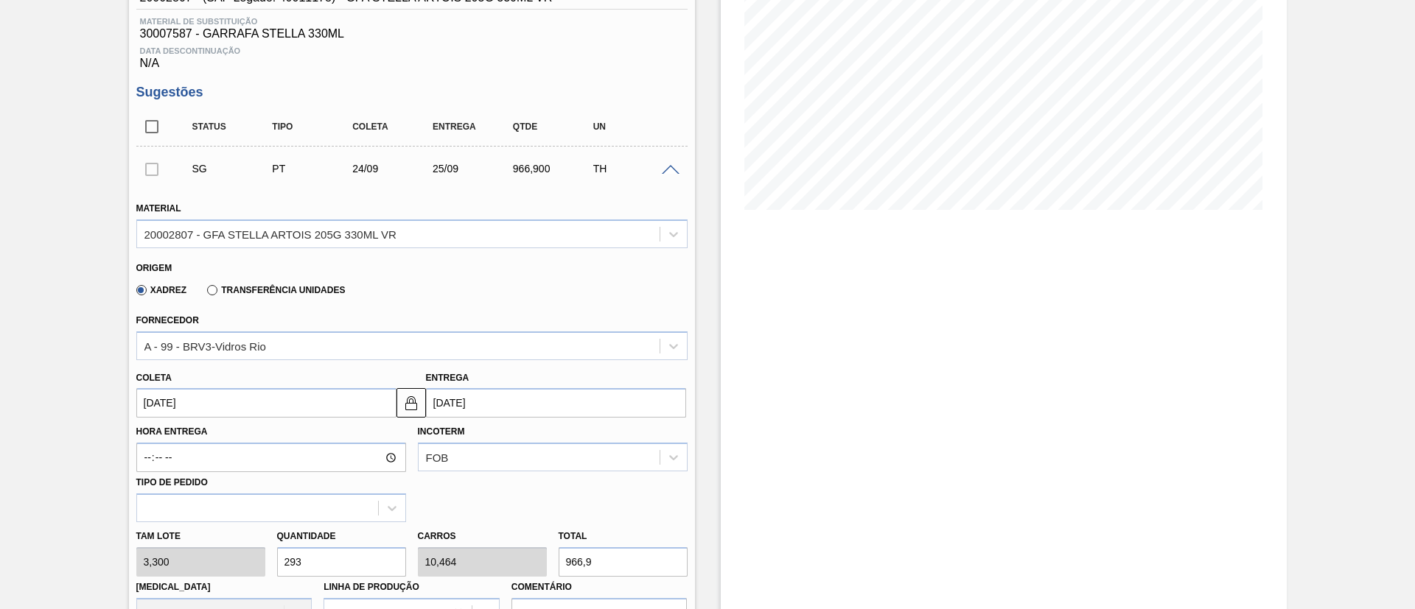
click at [239, 405] on div "Tam lote 3,300 Quantidade 293 Carros 10,464 Total 966,9 Doca N/A Linha de Produ…" at bounding box center [411, 574] width 563 height 105
type input "1"
type input "0,036"
type input "3,3"
type input "11"
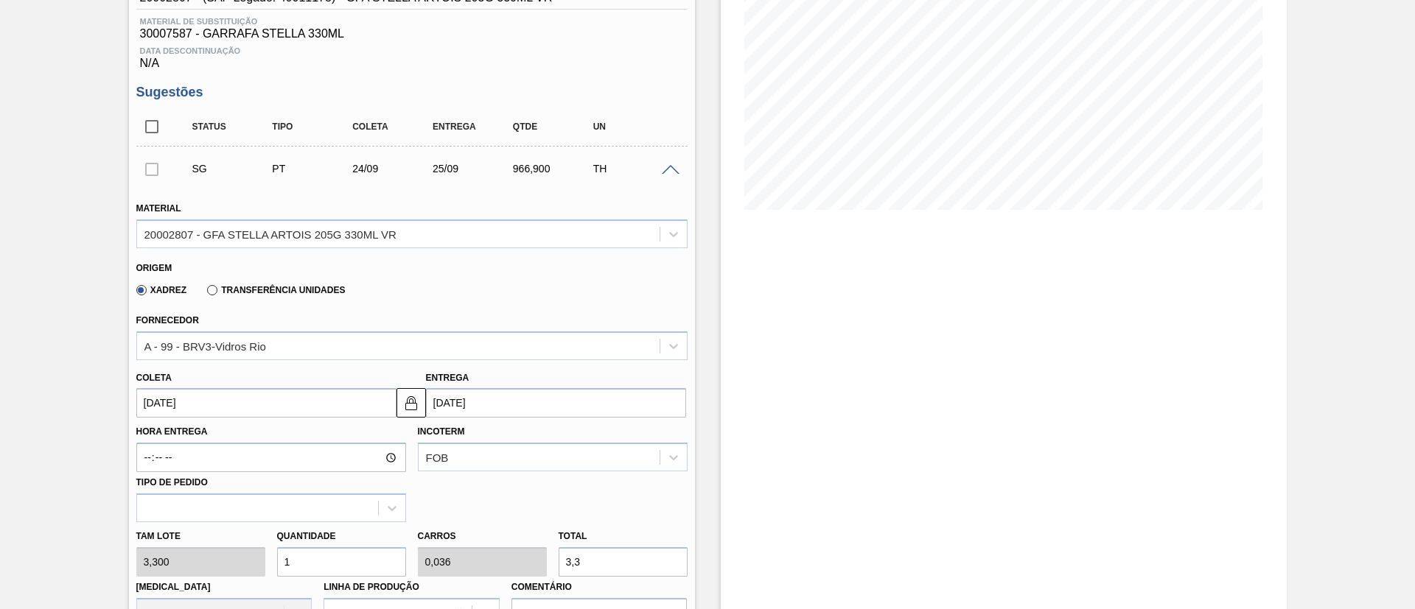
type input "0,393"
type input "36,3"
type input "112"
type input "4"
type input "369,6"
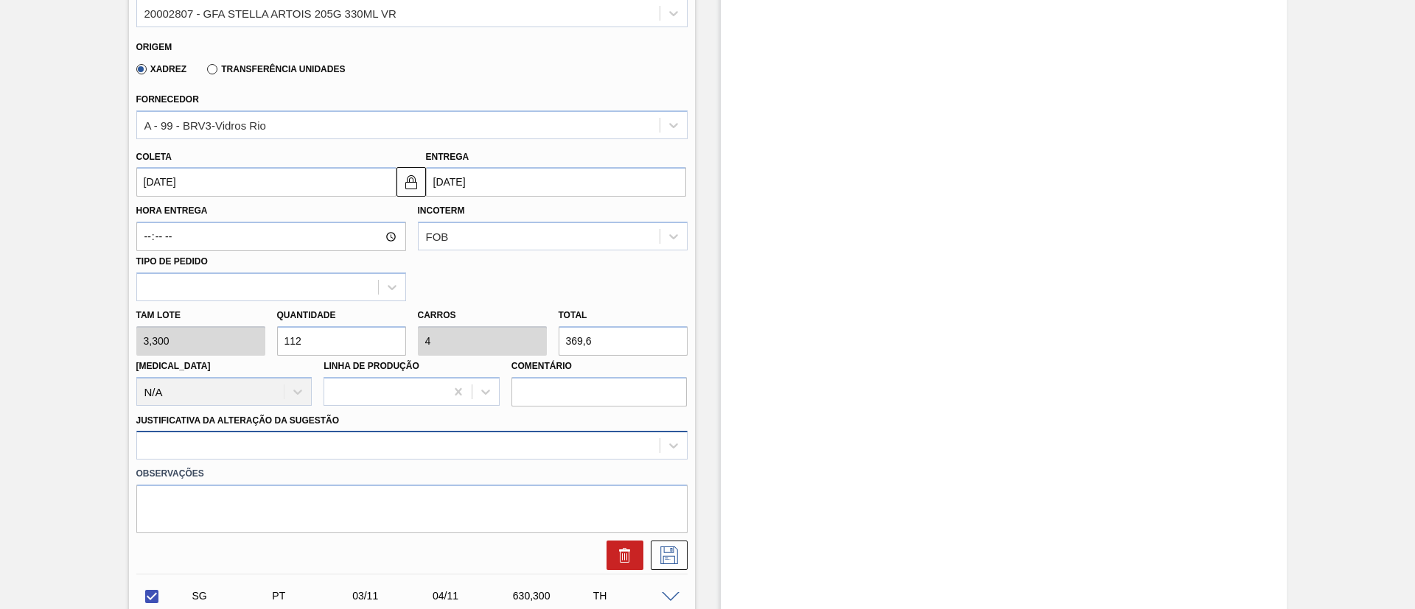
type input "112"
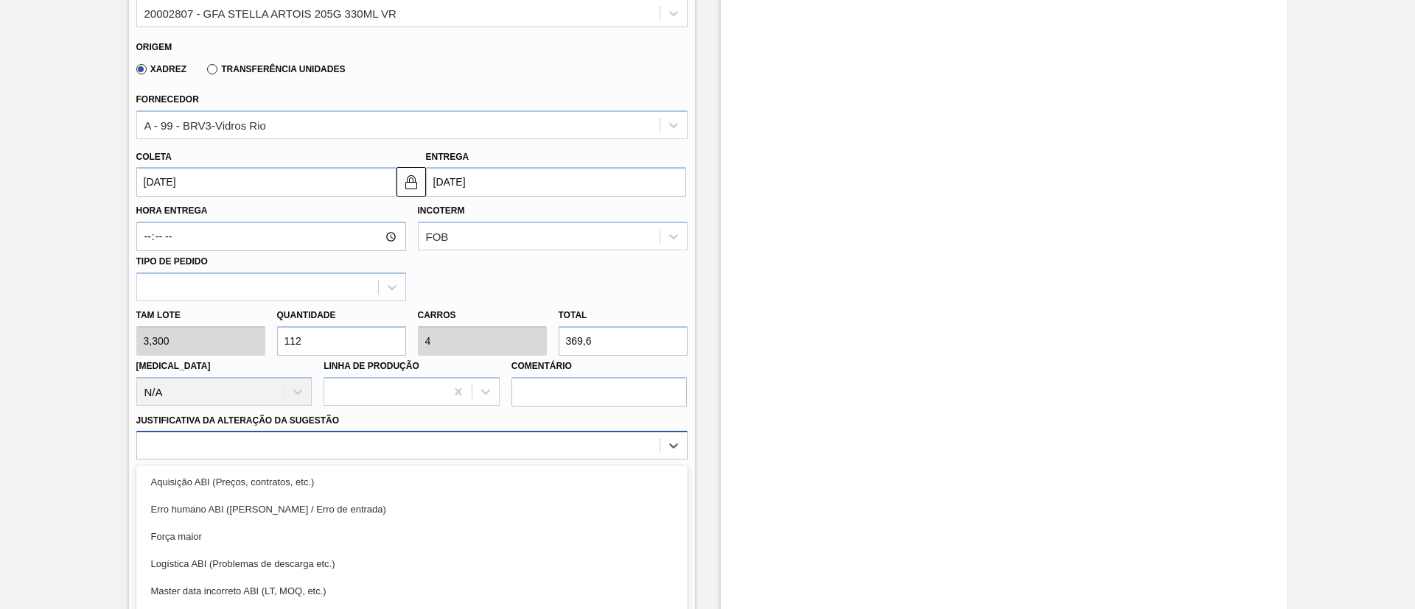
click at [320, 405] on div "option Força maior focused, 3 of 18. 18 results available. Use Up and Down to c…" at bounding box center [411, 445] width 551 height 29
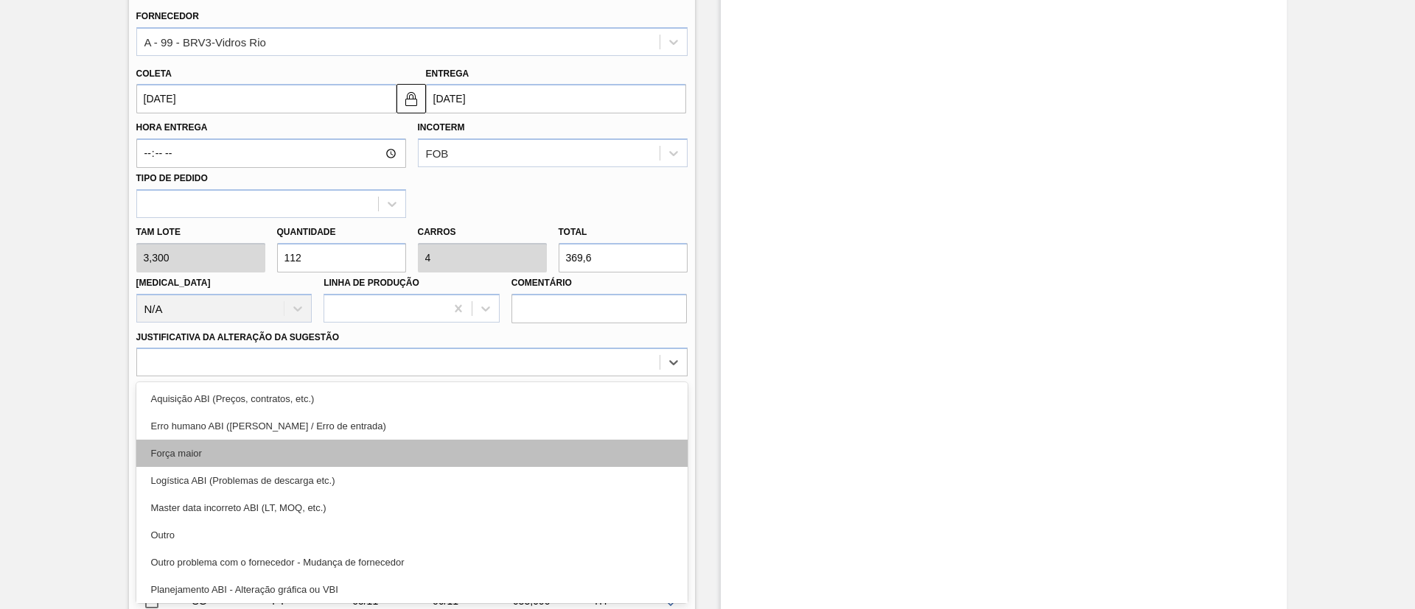
click at [204, 405] on div "Força maior" at bounding box center [411, 453] width 551 height 27
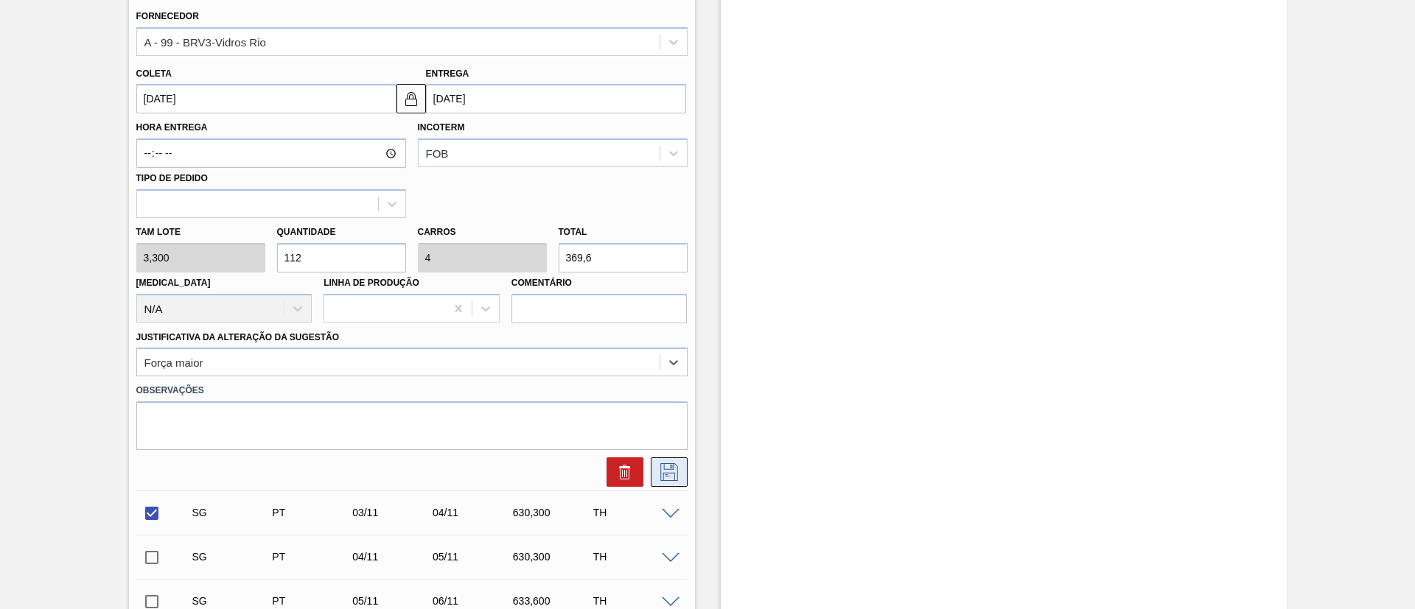
click at [674, 405] on icon at bounding box center [669, 472] width 24 height 18
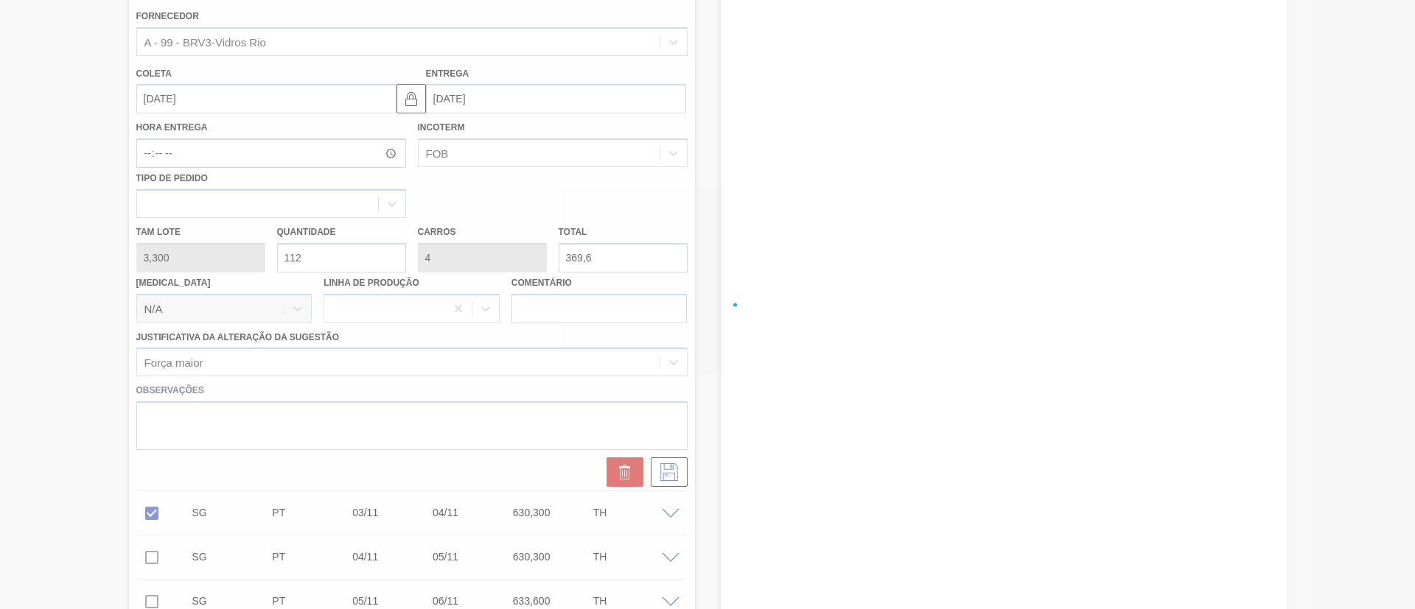
checkbox input "true"
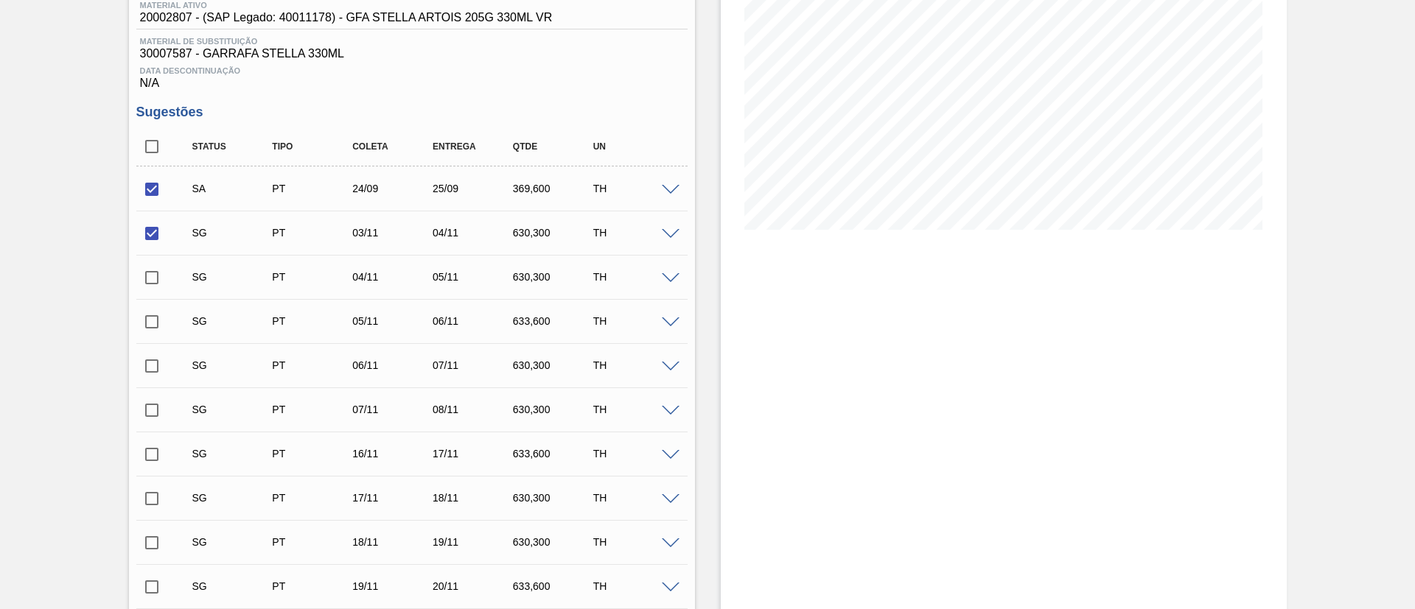
scroll to position [194, 0]
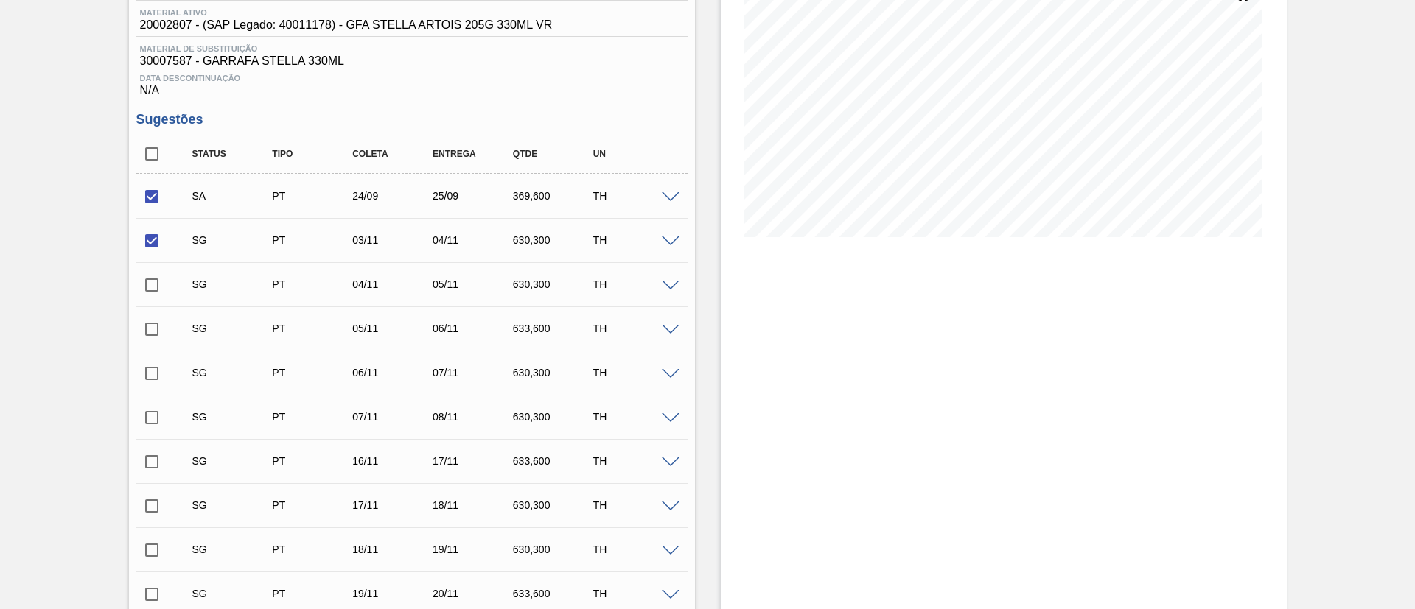
click at [675, 239] on span at bounding box center [671, 241] width 18 height 11
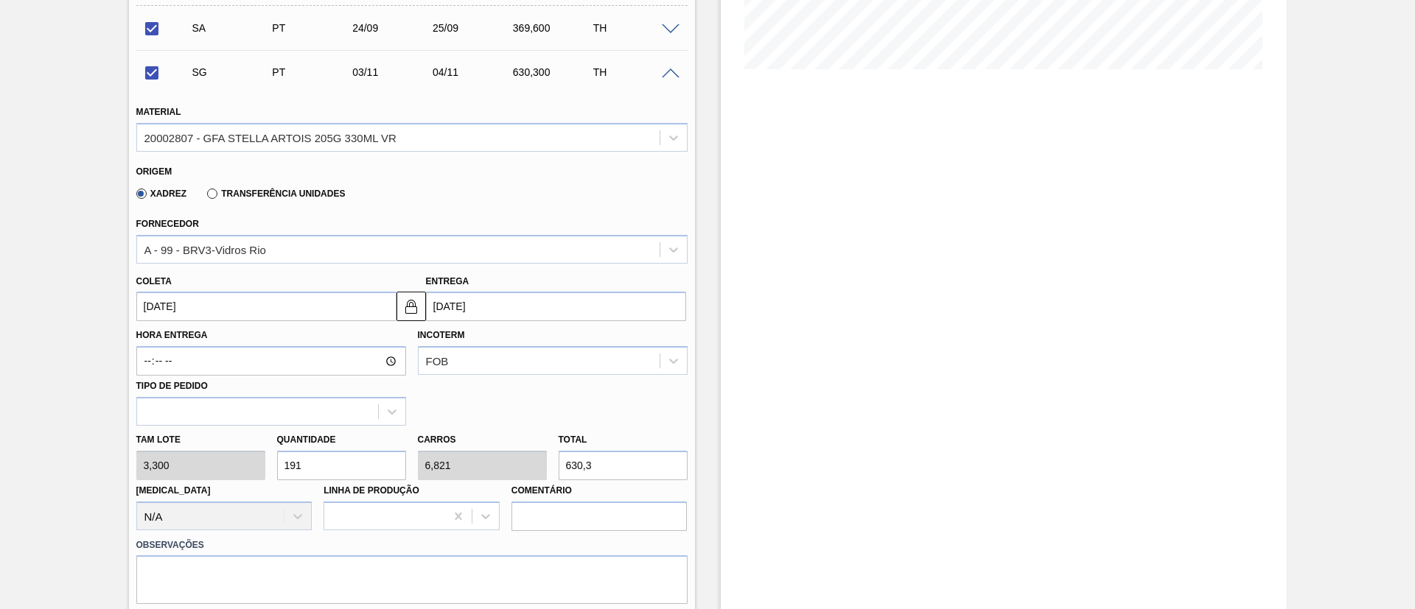
scroll to position [415, 0]
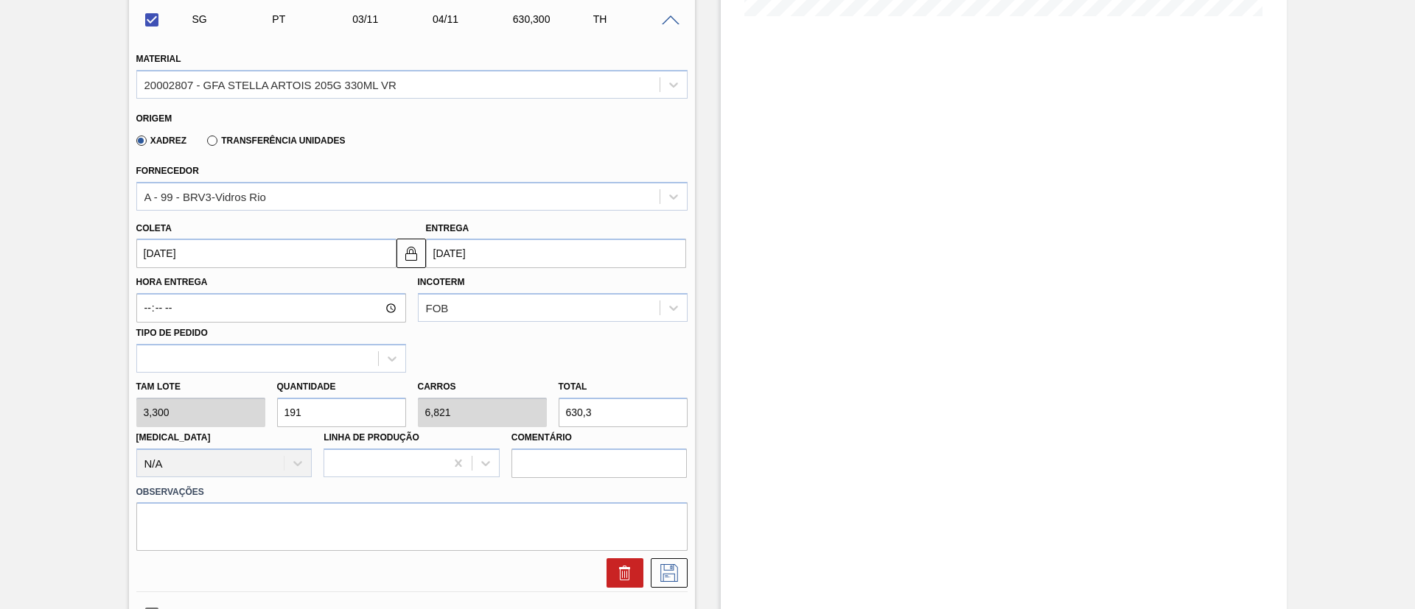
click at [225, 405] on div "Tam lote 3,300 Quantidade 191 Carros 6,821 Total 630,3 Doca N/A Linha de Produç…" at bounding box center [411, 425] width 563 height 105
checkbox input "false"
type input "1"
type input "0,036"
type input "3,3"
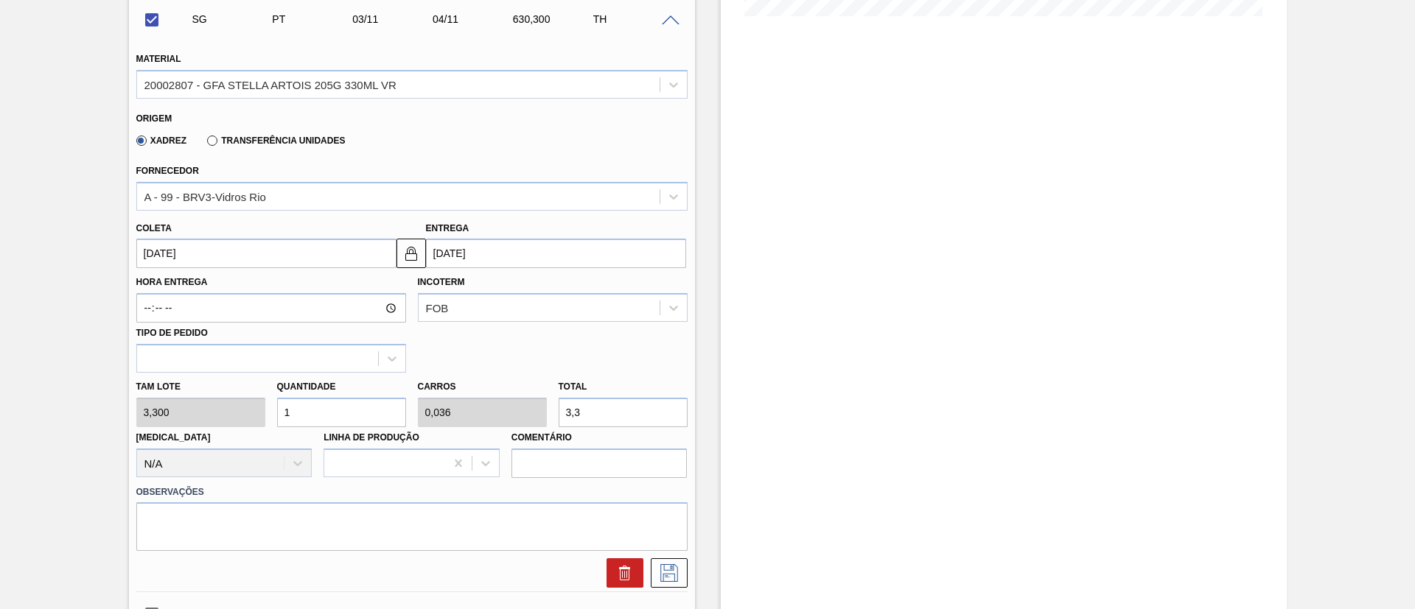
type input "11"
type input "0,393"
type input "36,3"
type input "112"
type input "4"
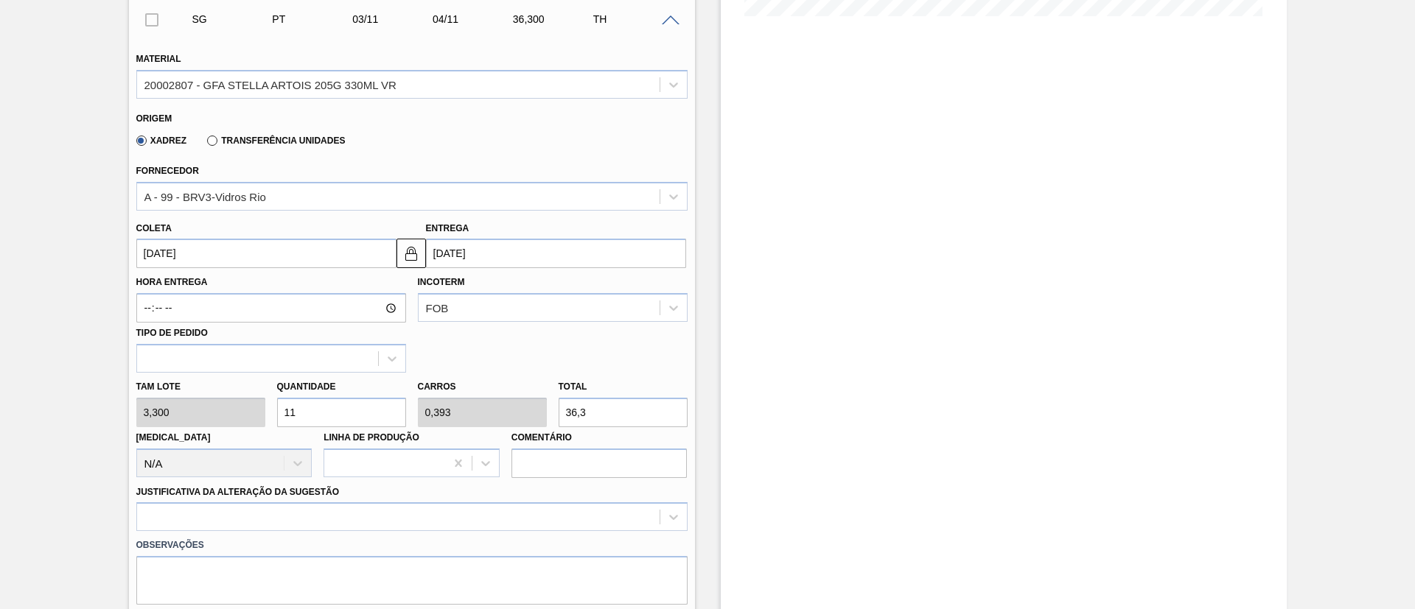
type input "369,6"
type input "112"
click at [192, 262] on input "03/11/2025" at bounding box center [266, 253] width 260 height 29
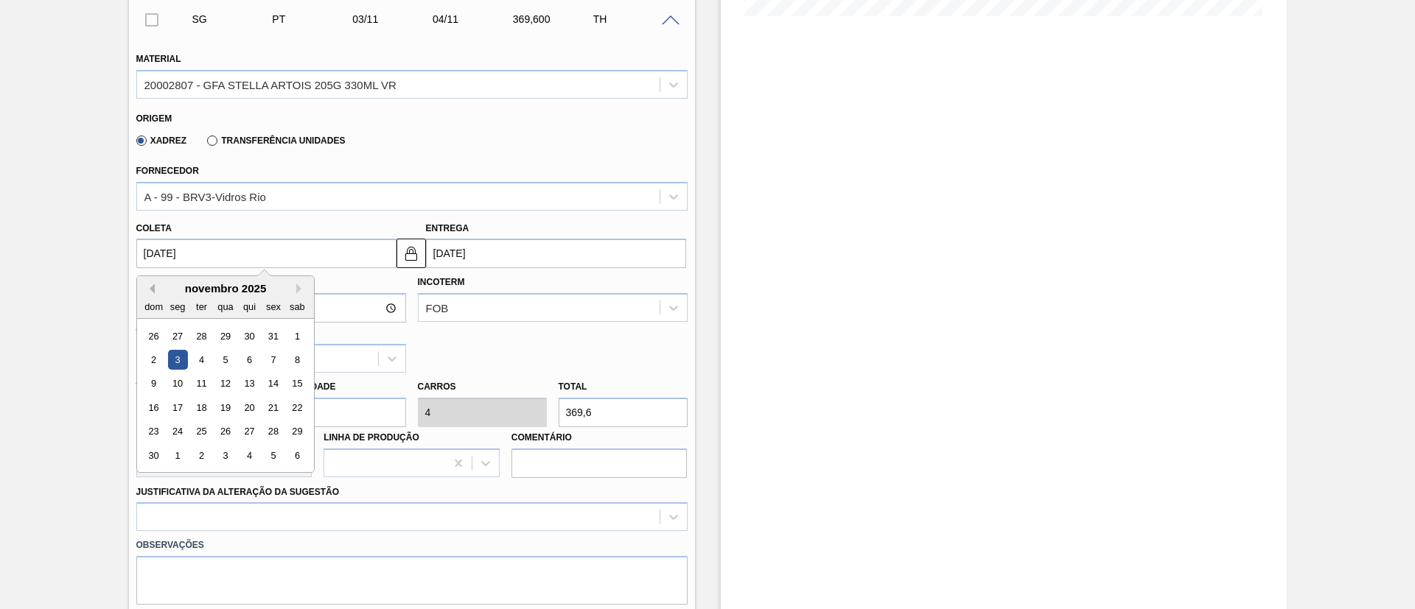
click at [152, 284] on button "Previous Month" at bounding box center [149, 289] width 10 height 10
click at [248, 405] on div "25" at bounding box center [249, 408] width 20 height 20
type input "[DATE]"
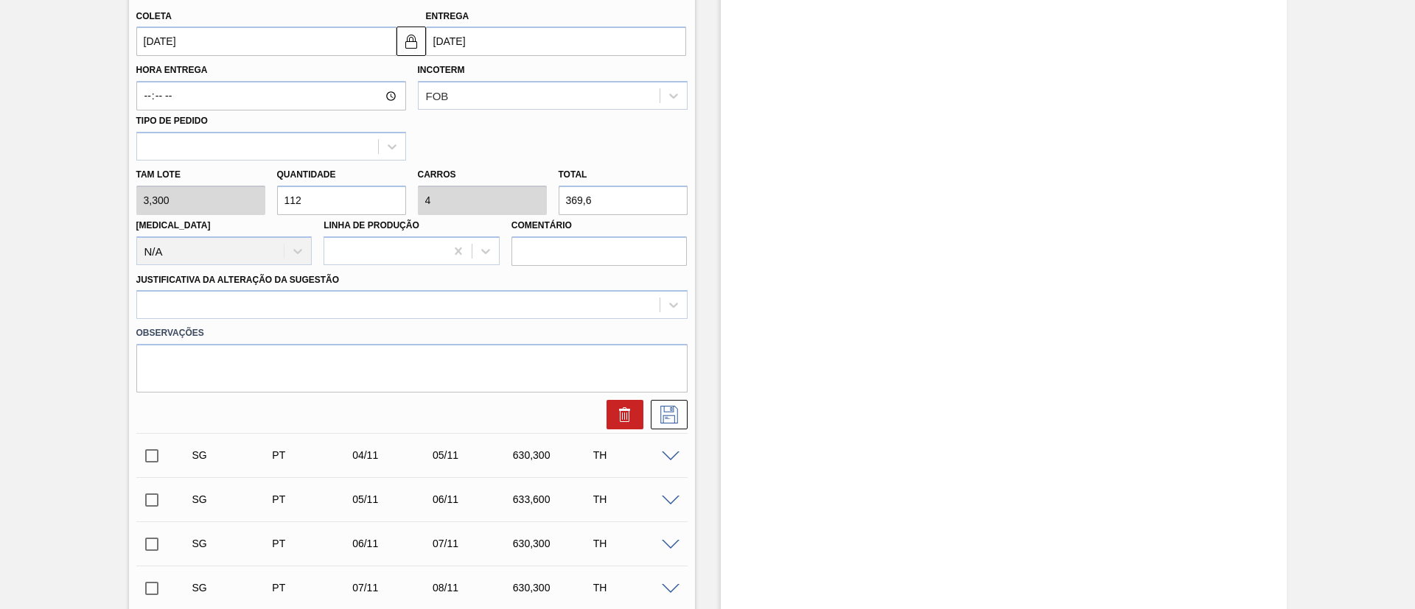
scroll to position [636, 0]
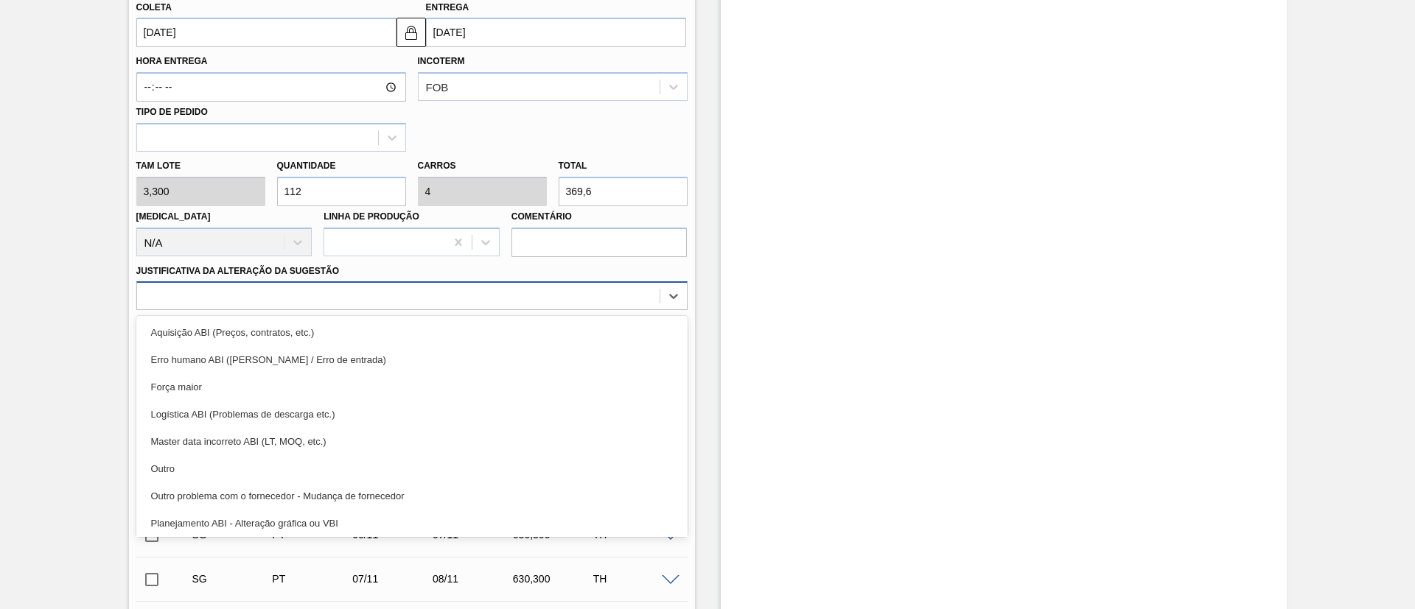
click at [214, 303] on div at bounding box center [398, 296] width 522 height 21
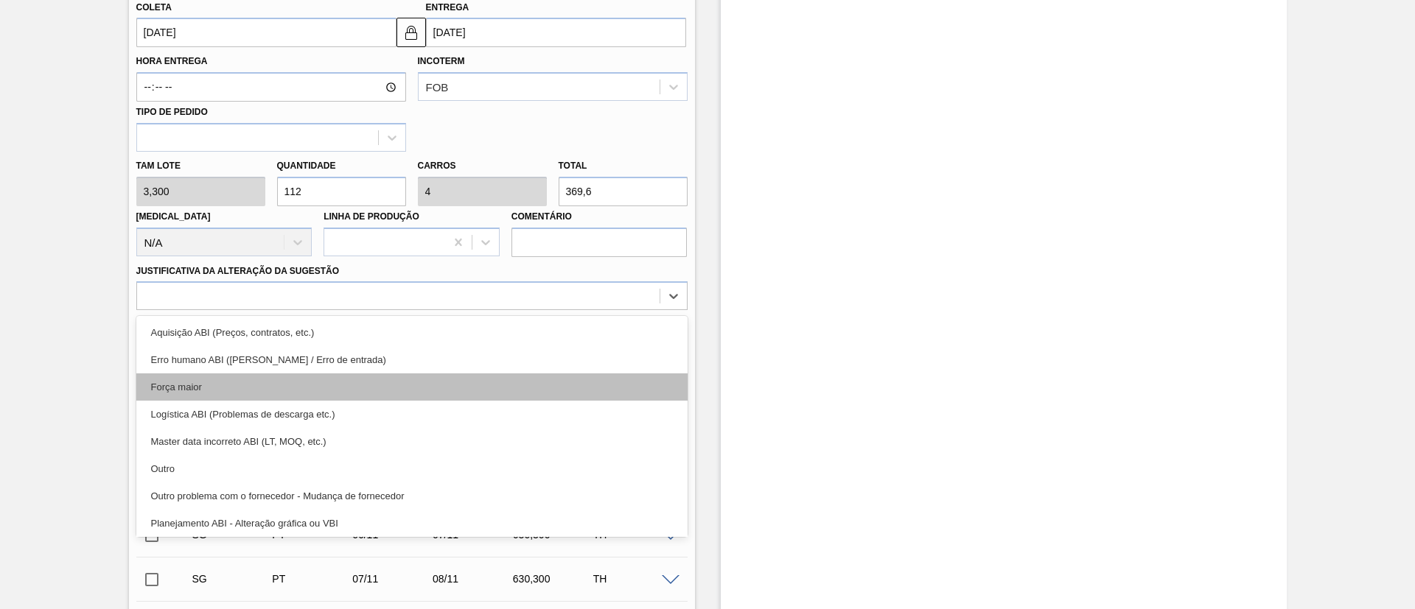
click at [200, 385] on div "Força maior" at bounding box center [411, 387] width 551 height 27
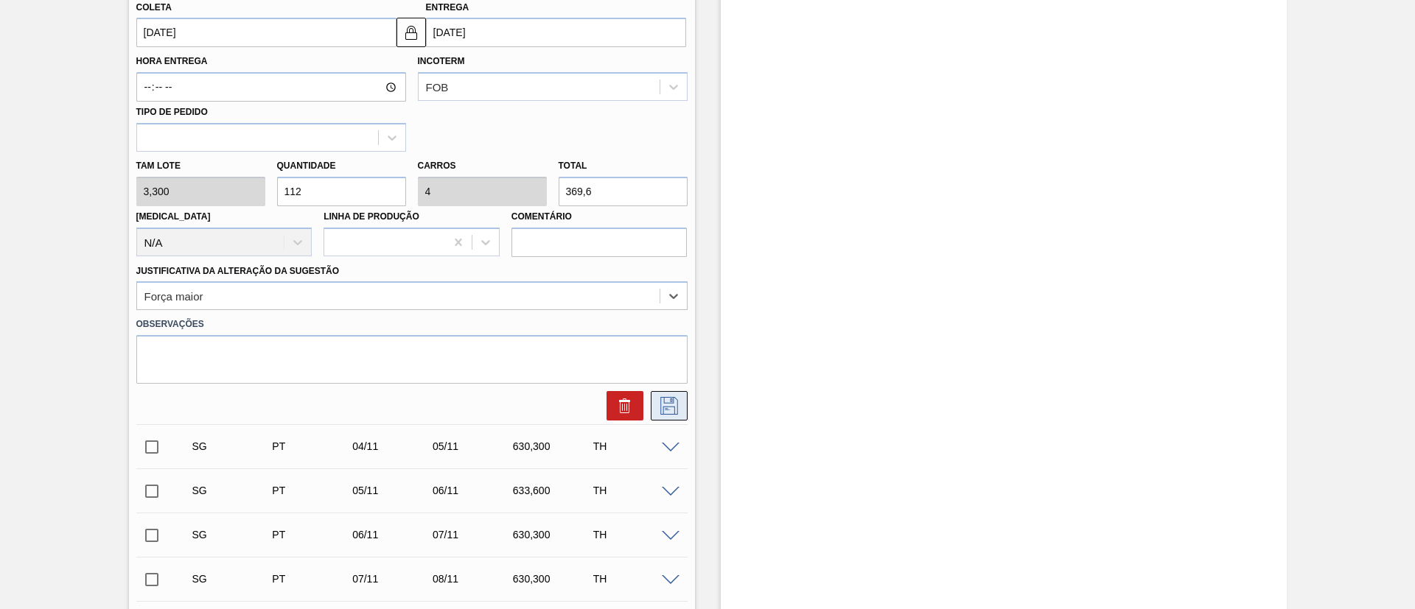
click at [662, 405] on icon at bounding box center [669, 406] width 24 height 18
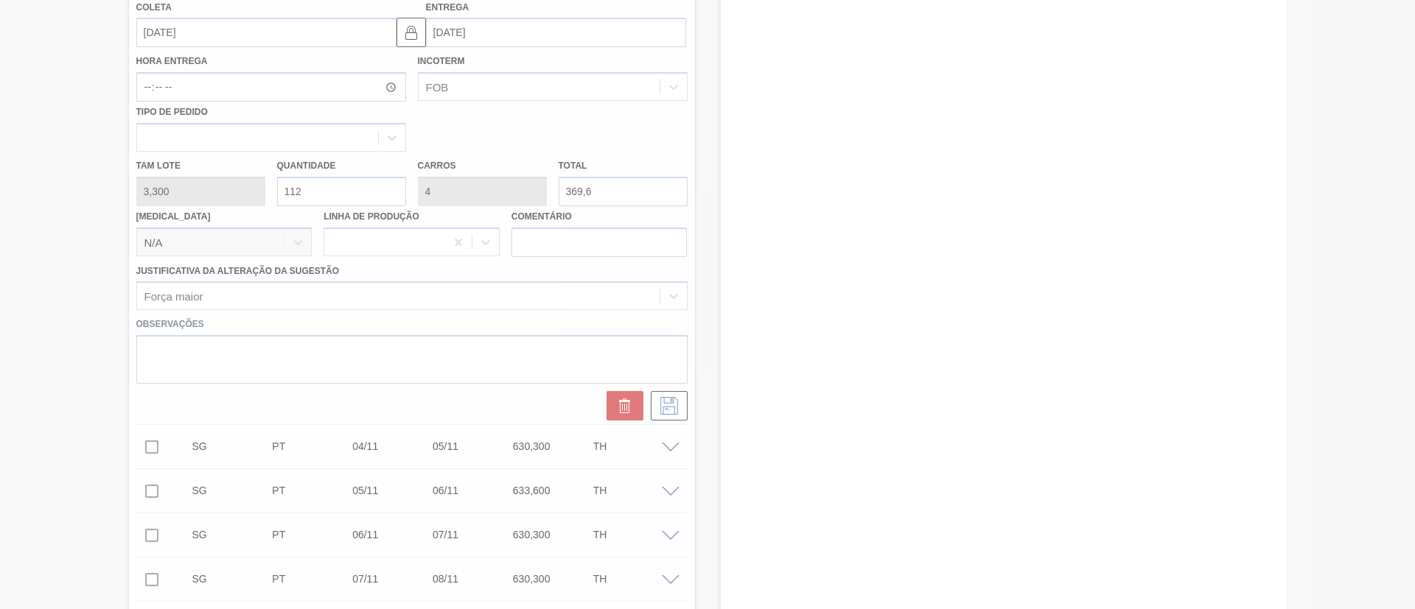
checkbox input "true"
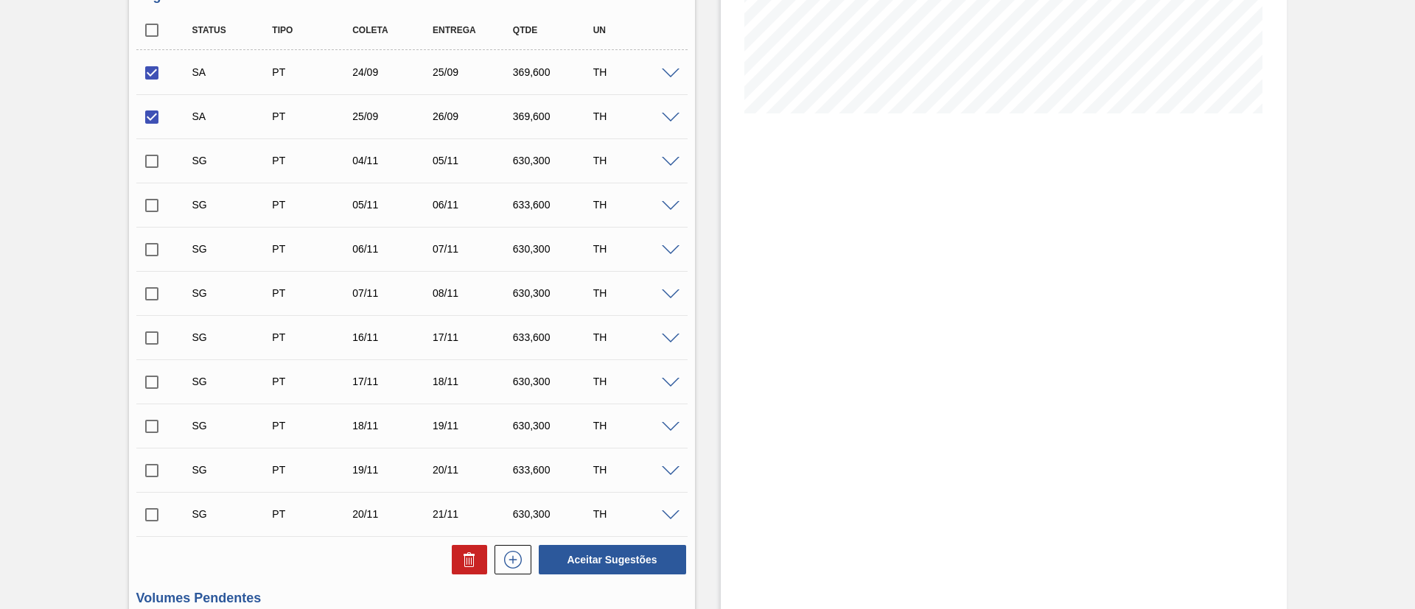
scroll to position [442, 0]
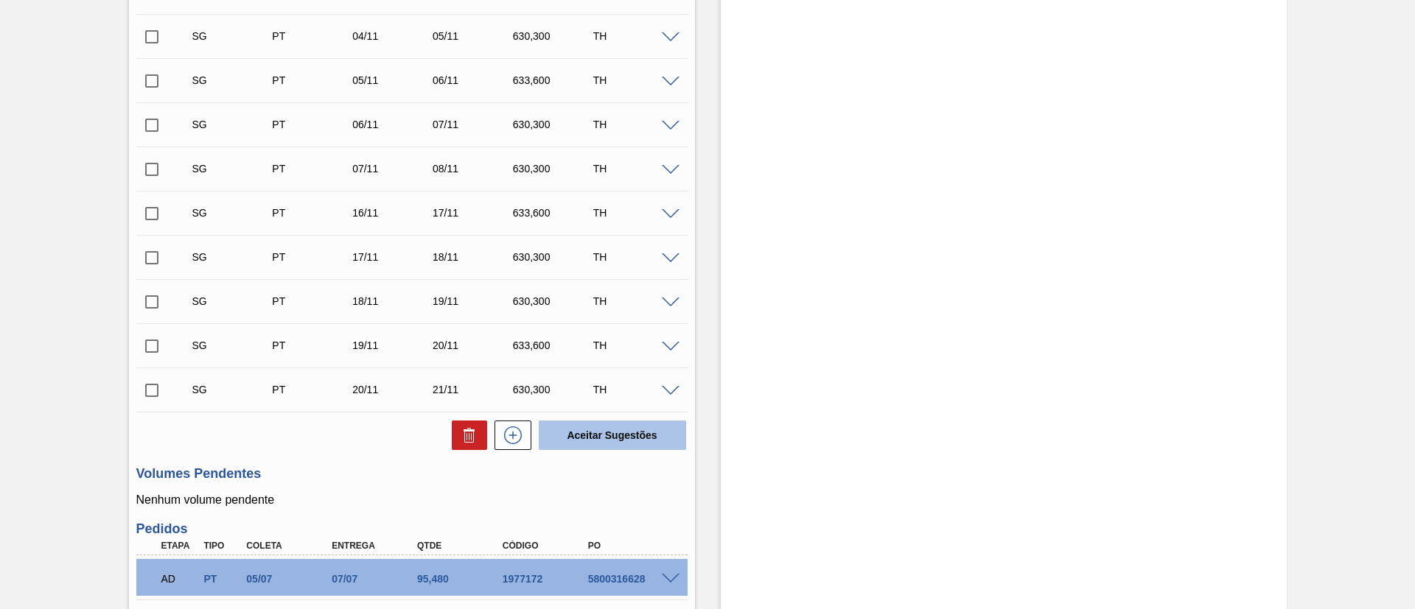
click at [607, 405] on button "Aceitar Sugestões" at bounding box center [612, 435] width 147 height 29
checkbox input "false"
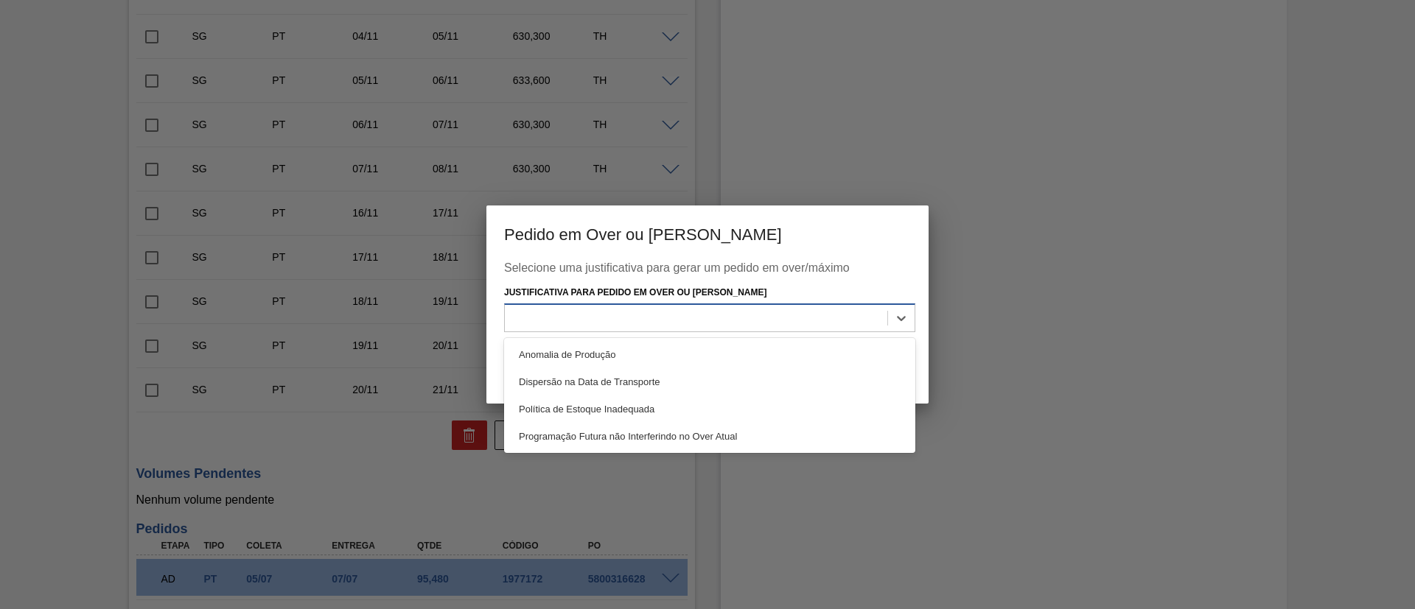
click at [750, 323] on div at bounding box center [696, 317] width 382 height 21
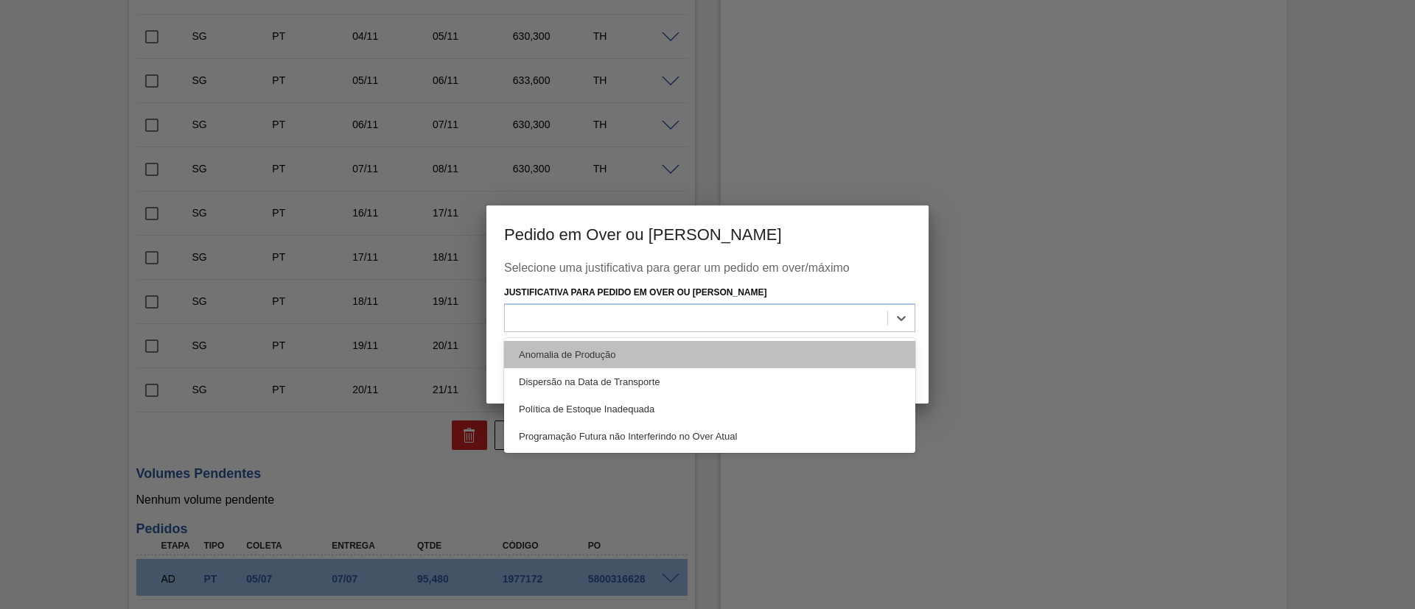
click at [587, 357] on div "Anomalia de Produção" at bounding box center [709, 354] width 411 height 27
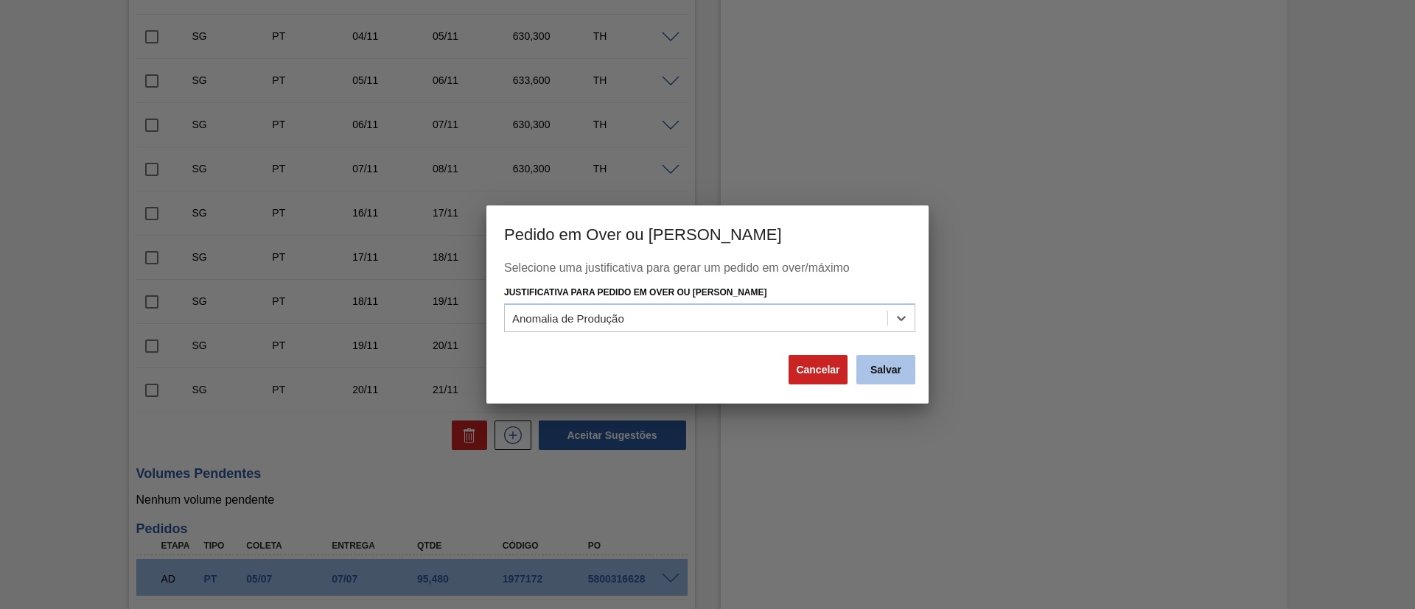
click at [894, 373] on button "Salvar" at bounding box center [885, 369] width 59 height 29
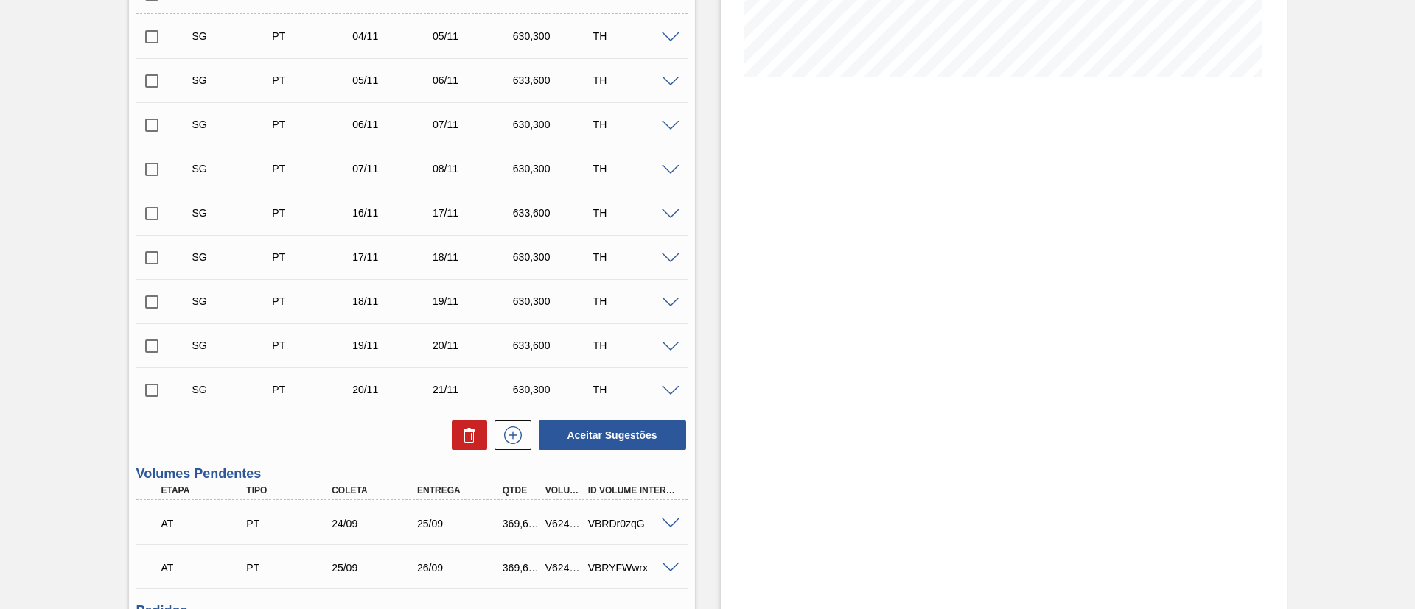
scroll to position [0, 0]
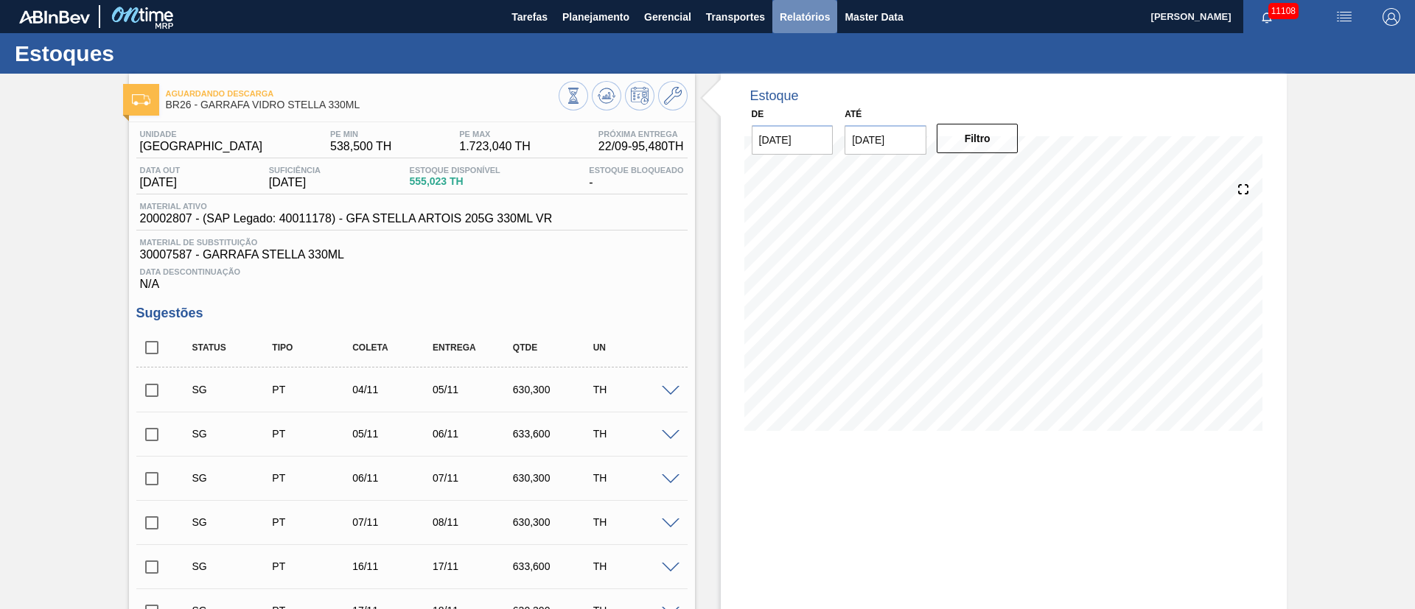
click at [808, 21] on span "Relatórios" at bounding box center [804, 17] width 50 height 18
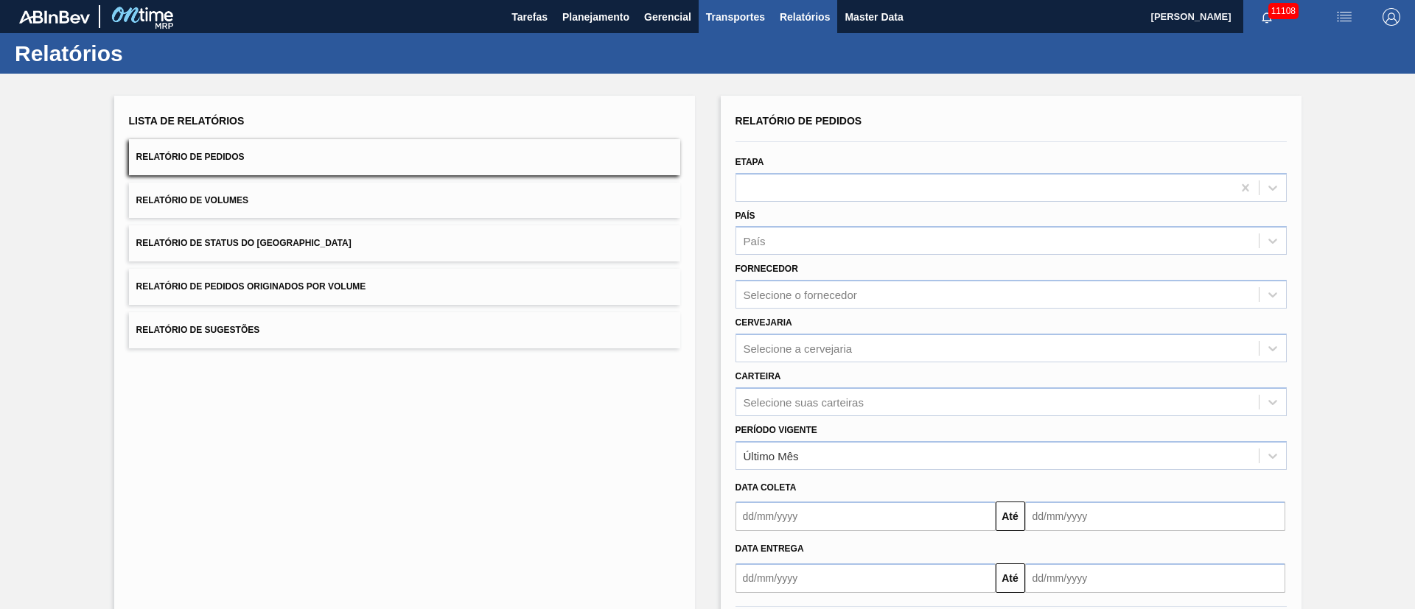
click at [713, 19] on span "Transportes" at bounding box center [735, 17] width 59 height 18
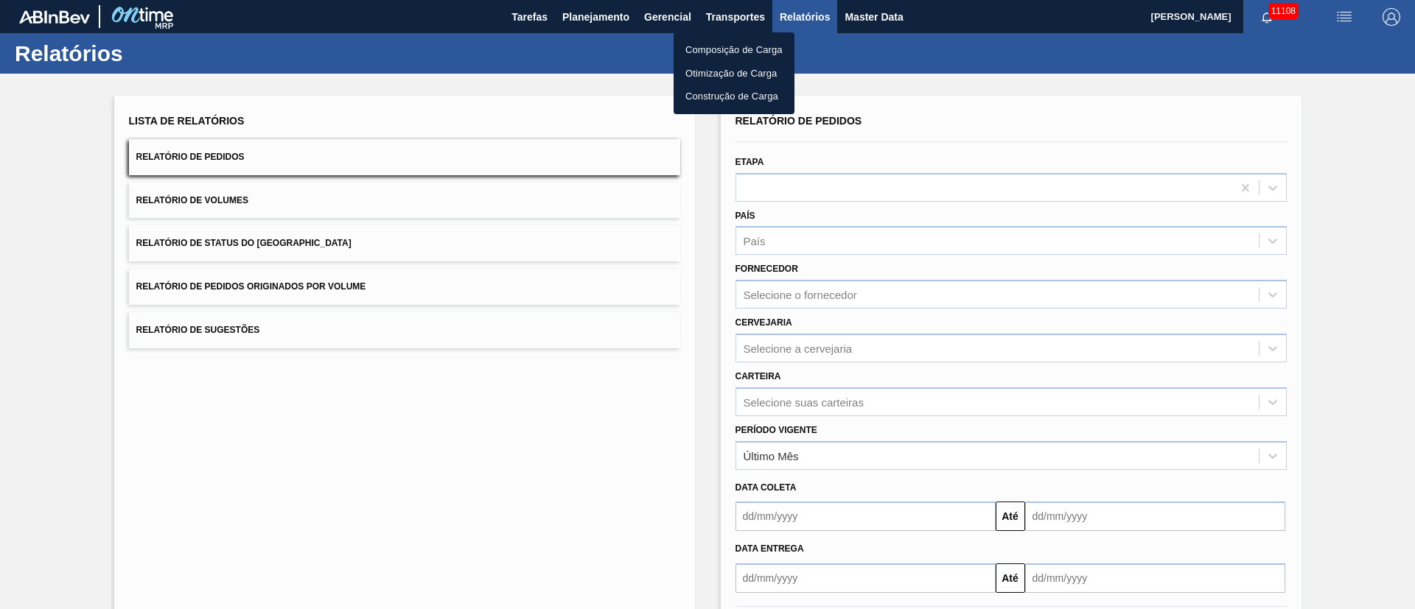
click at [712, 70] on li "Otimização de Carga" at bounding box center [733, 74] width 121 height 24
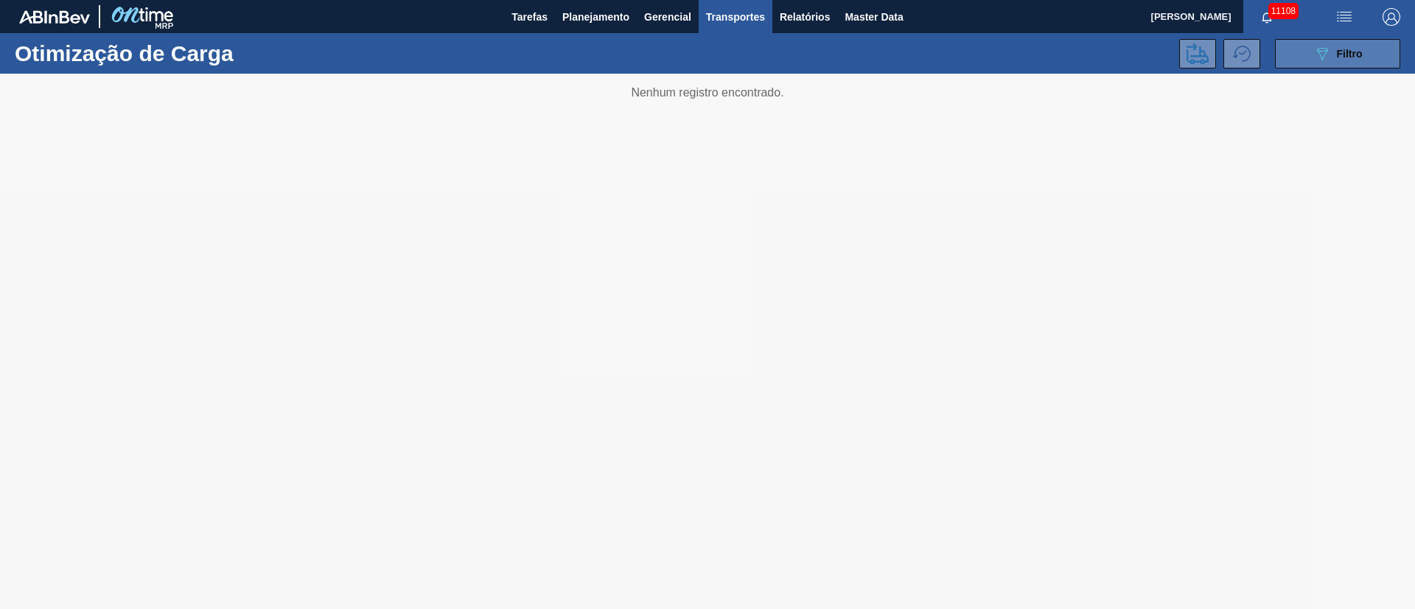
click at [942, 49] on span "Filtro" at bounding box center [1349, 54] width 26 height 12
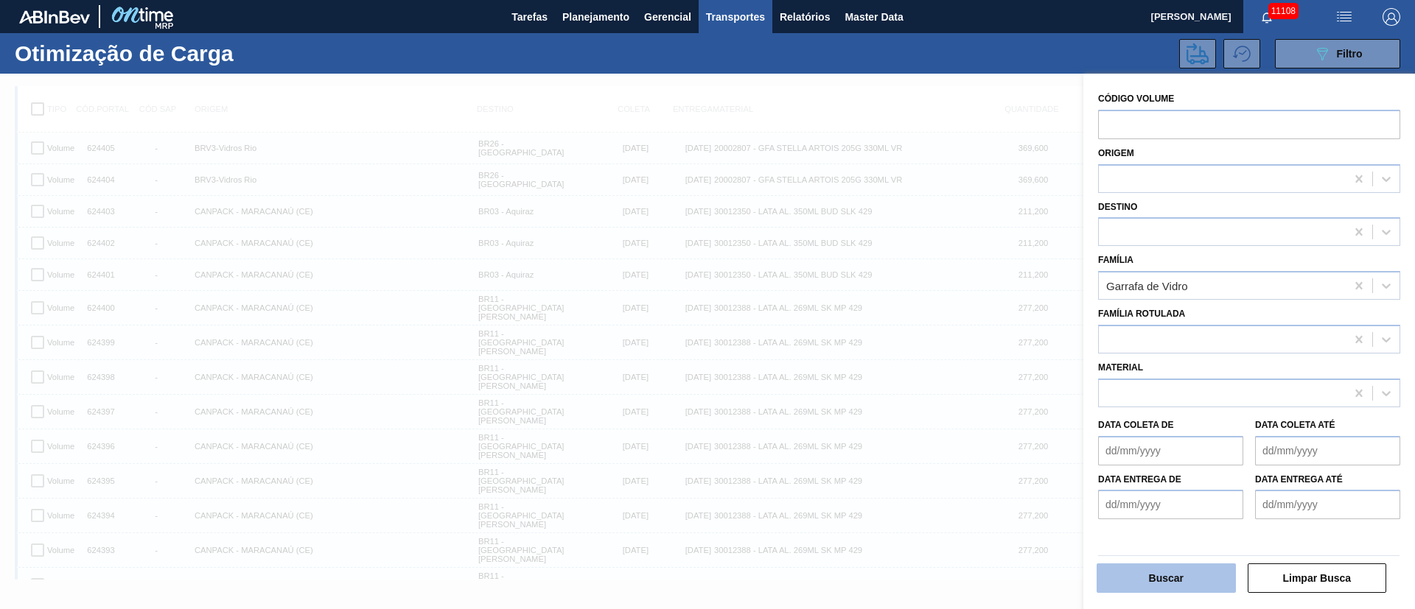
click at [942, 405] on button "Buscar" at bounding box center [1165, 578] width 139 height 29
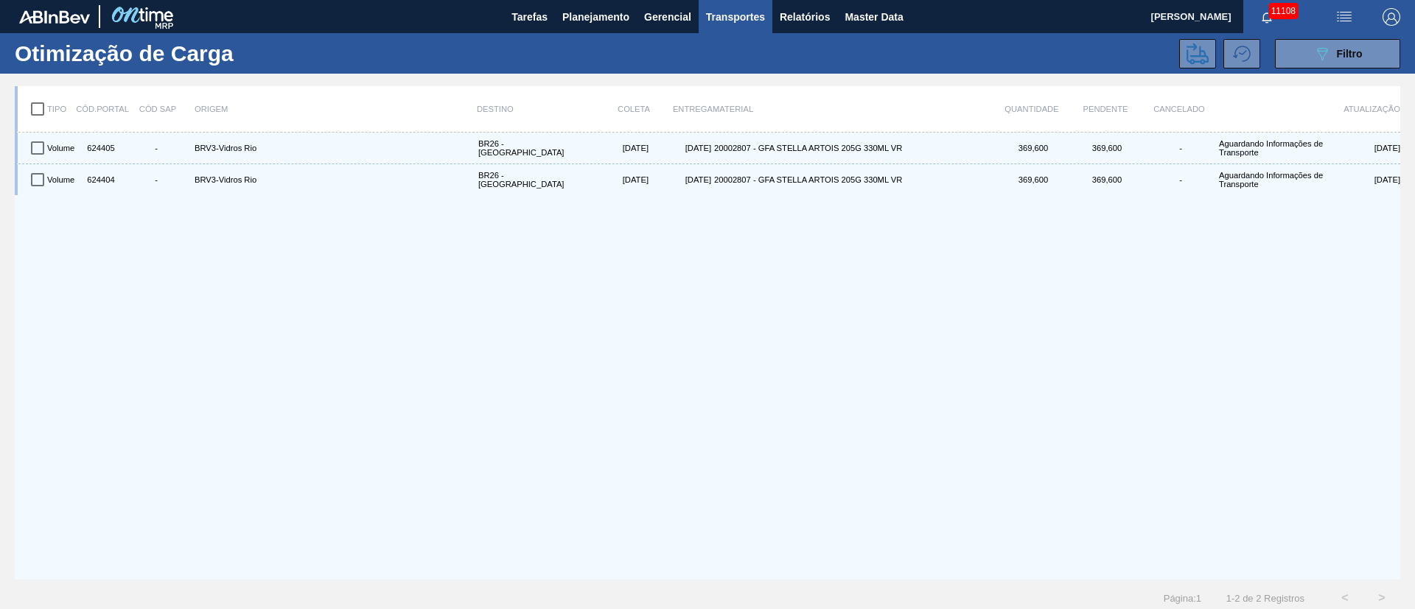
click at [38, 111] on input "checkbox" at bounding box center [37, 109] width 31 height 31
checkbox input "true"
click at [942, 63] on button at bounding box center [1197, 53] width 37 height 29
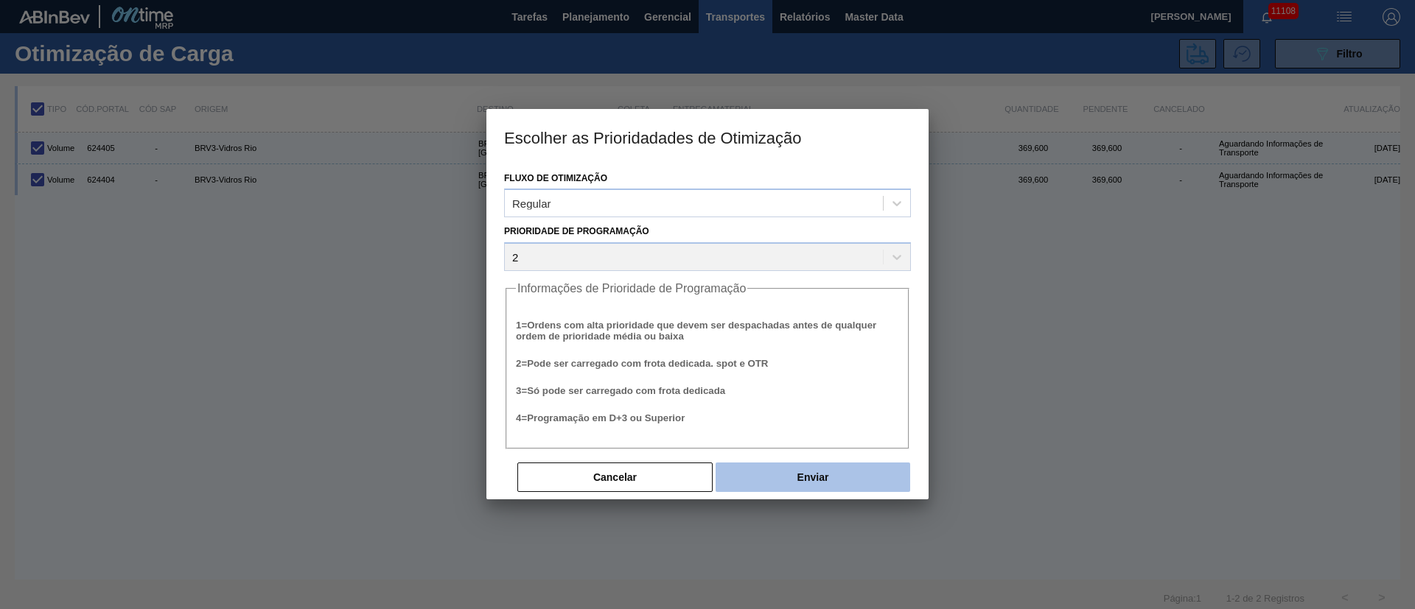
click at [848, 405] on button "Enviar" at bounding box center [812, 477] width 194 height 29
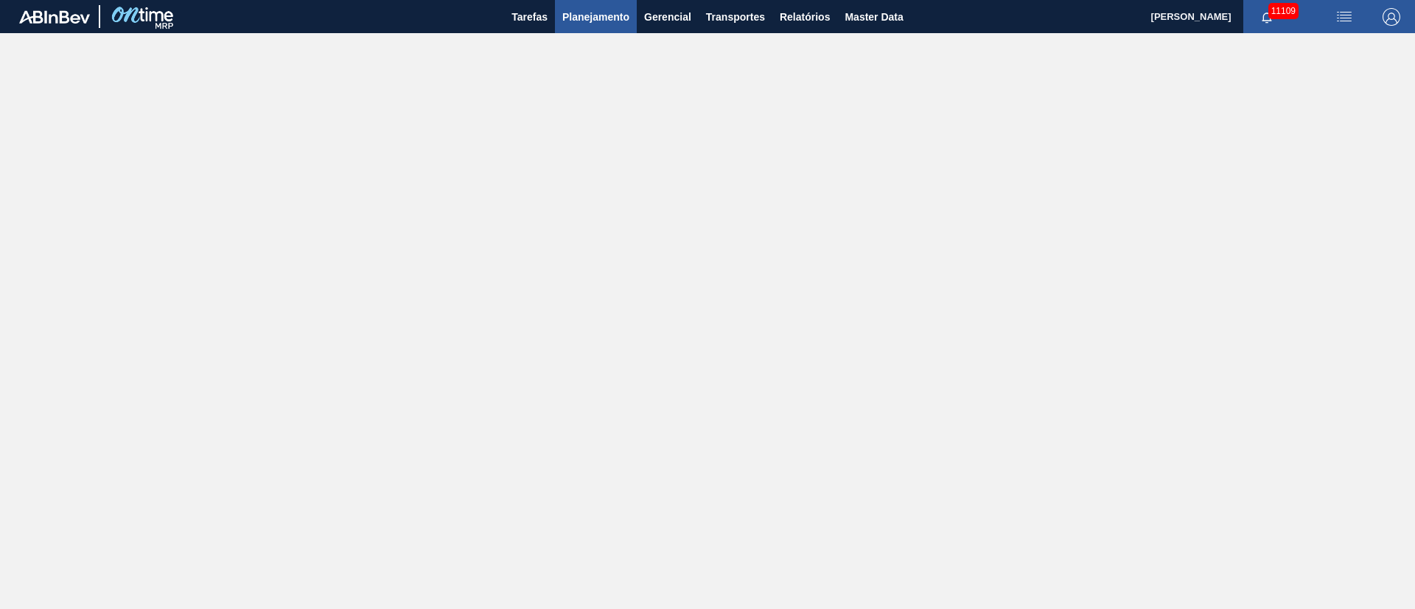
click at [606, 21] on span "Planejamento" at bounding box center [595, 17] width 67 height 18
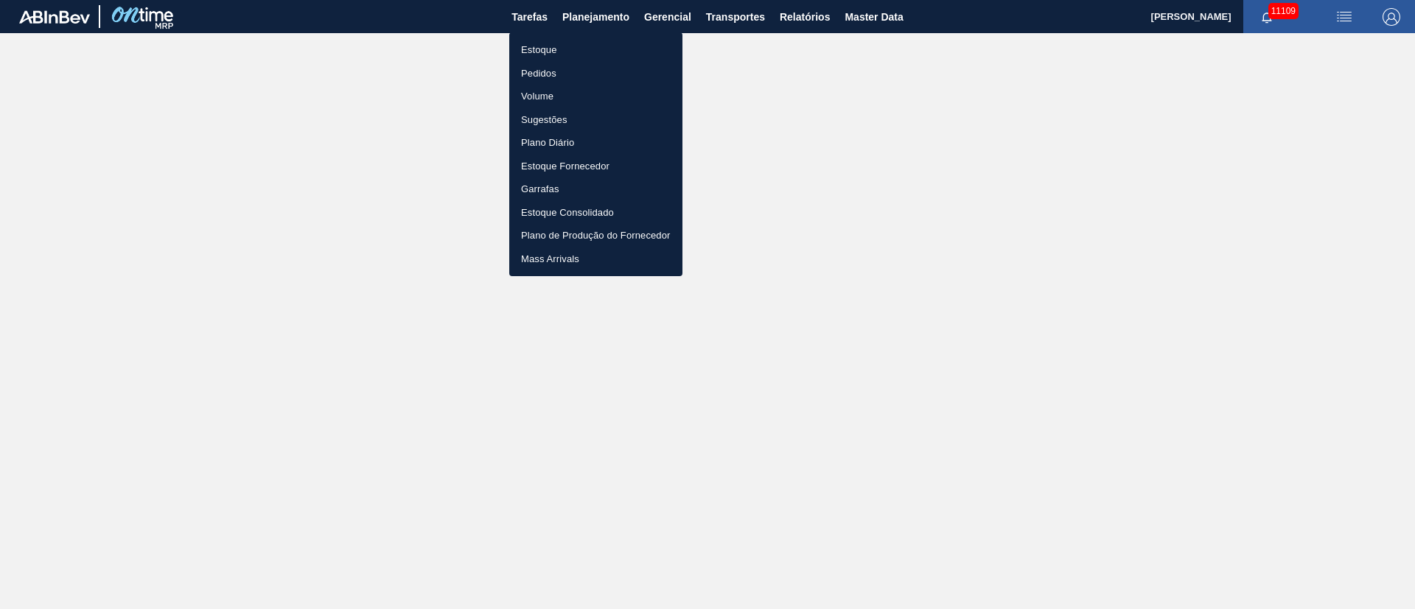
click at [533, 50] on li "Estoque" at bounding box center [595, 50] width 173 height 24
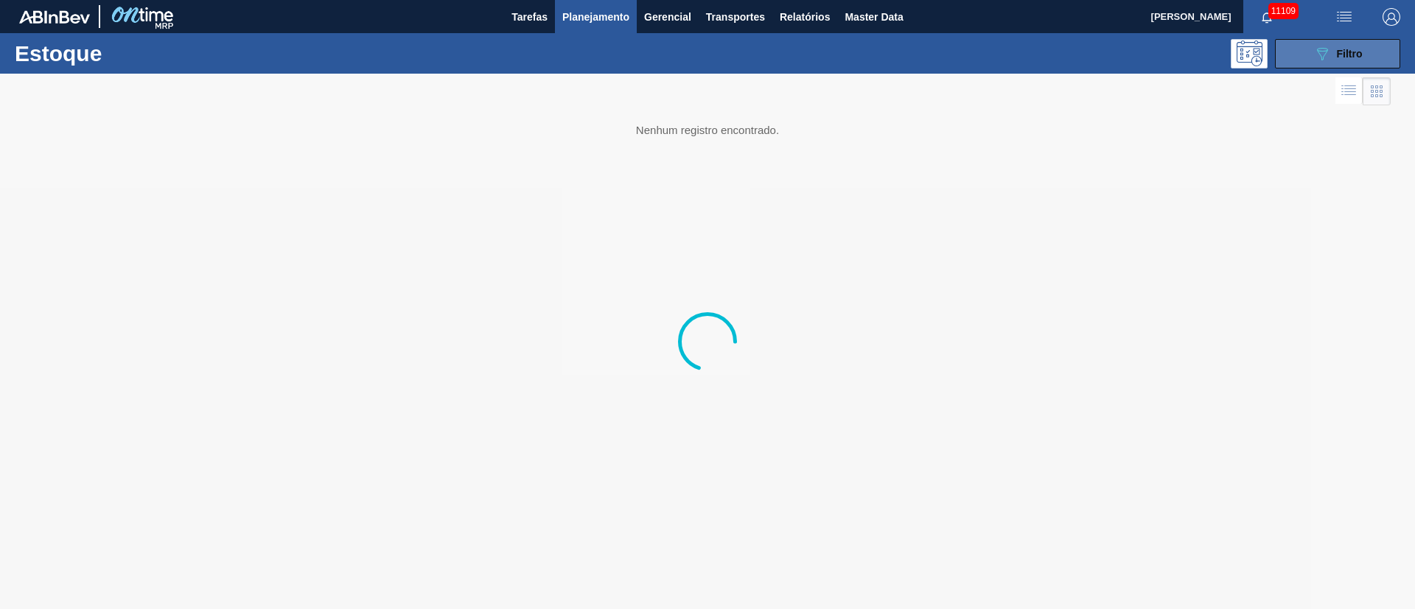
click at [942, 53] on span "Filtro" at bounding box center [1349, 54] width 26 height 12
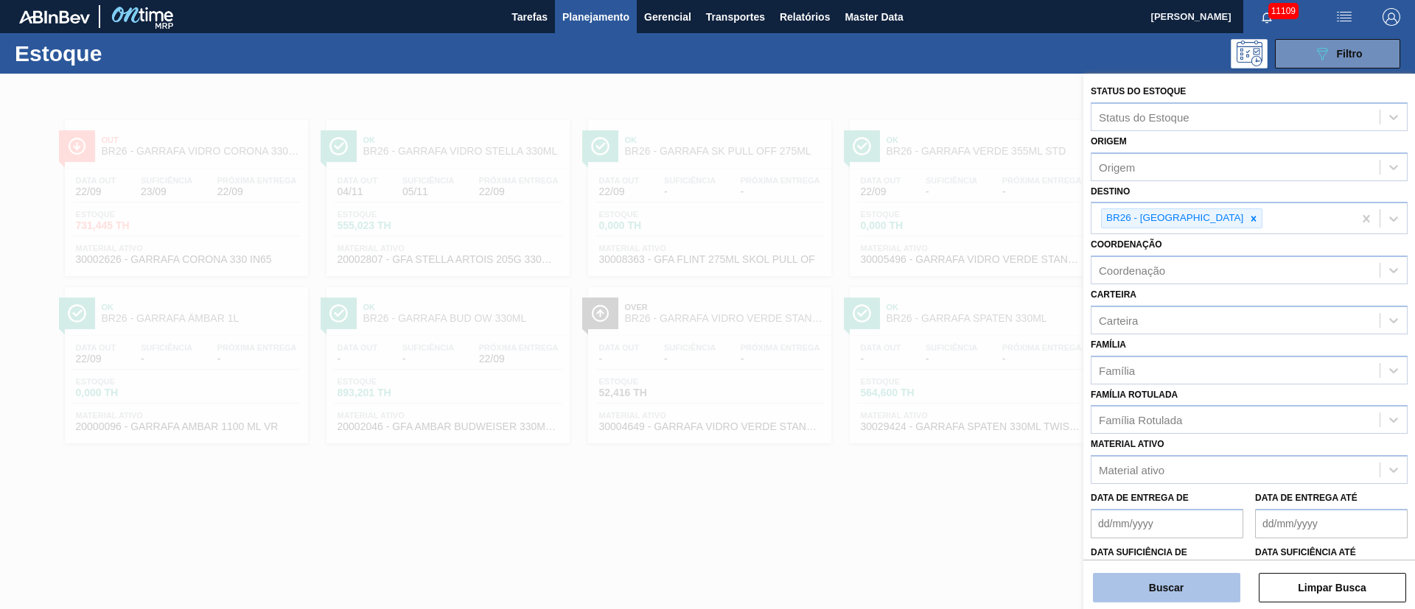
click at [942, 405] on button "Buscar" at bounding box center [1166, 587] width 147 height 29
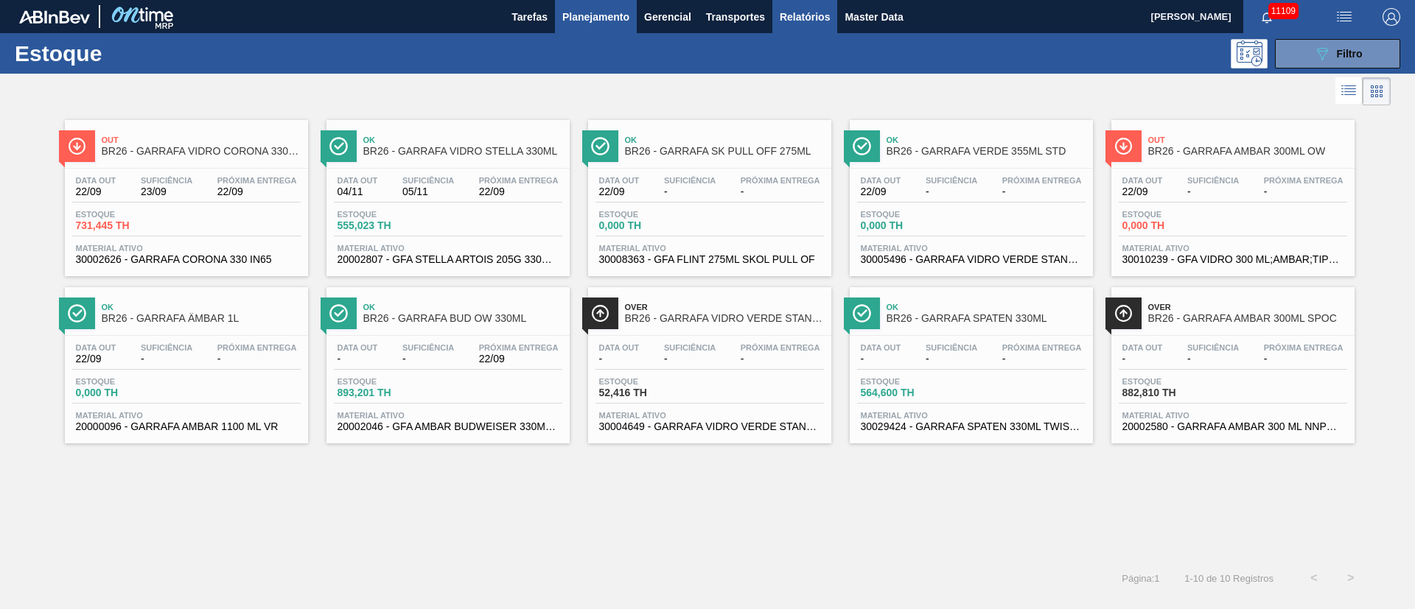
click at [813, 24] on span "Relatórios" at bounding box center [804, 17] width 50 height 18
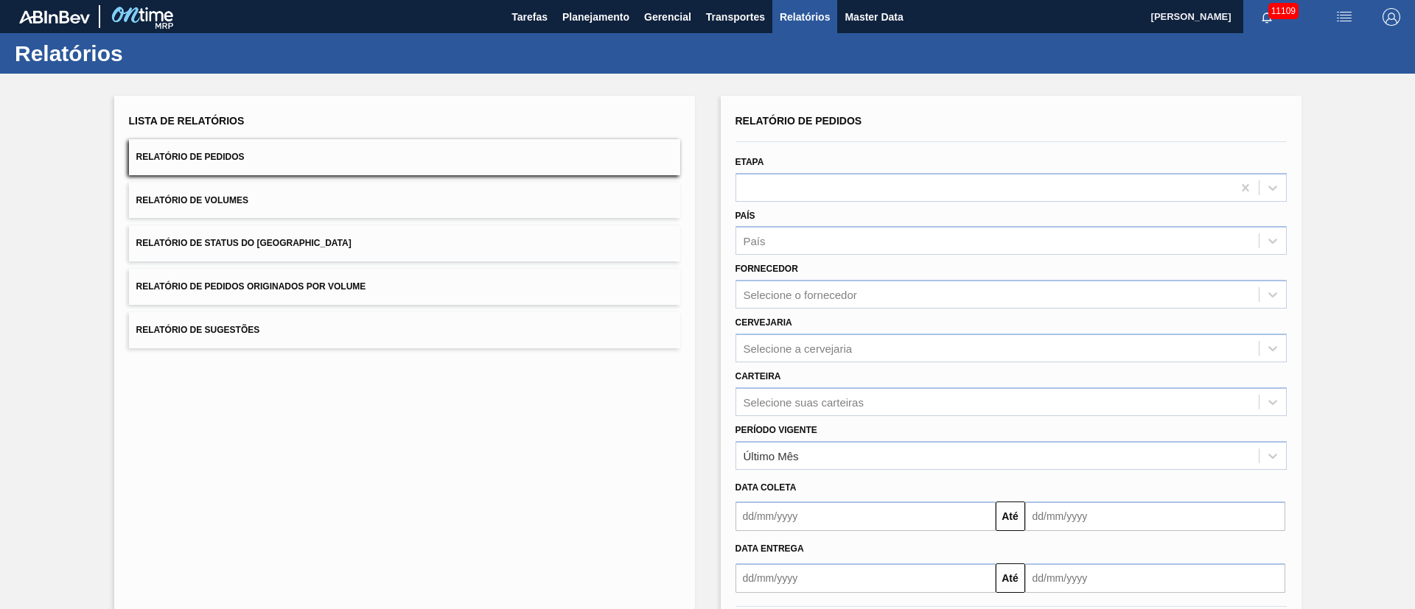
click at [325, 284] on span "Relatório de Pedidos Originados por Volume" at bounding box center [251, 286] width 230 height 10
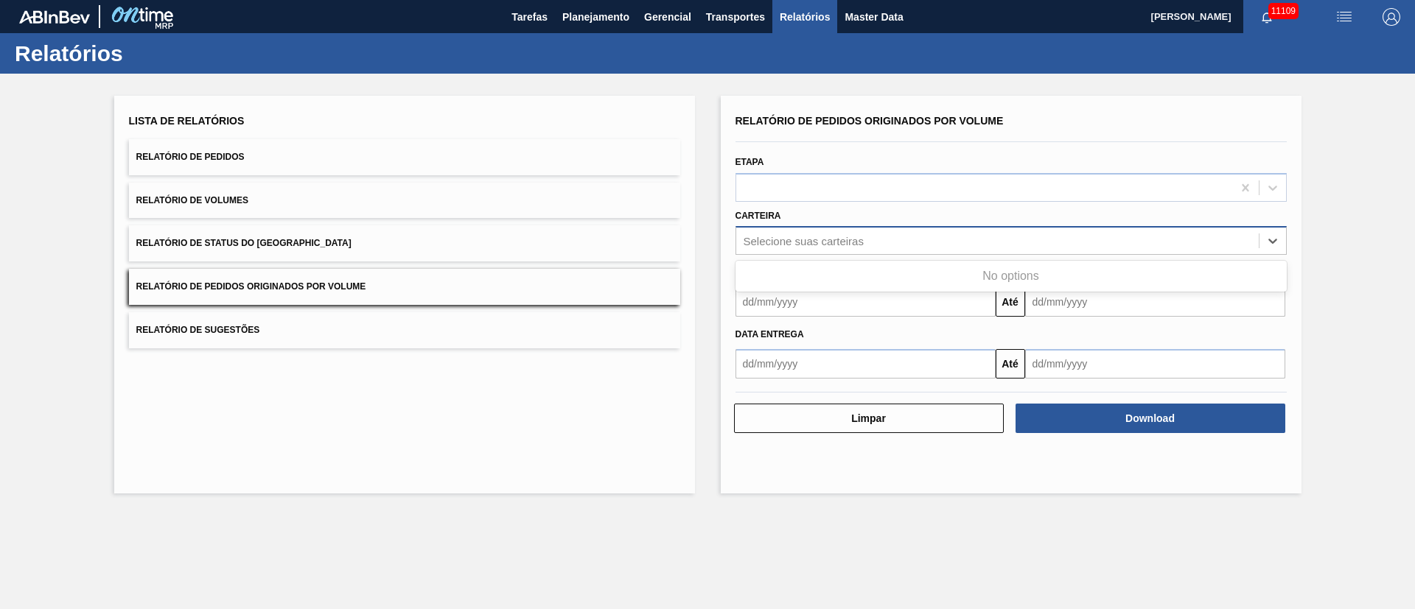
click at [789, 238] on div "Selecione suas carteiras" at bounding box center [803, 241] width 120 height 13
click at [777, 180] on div at bounding box center [984, 187] width 496 height 21
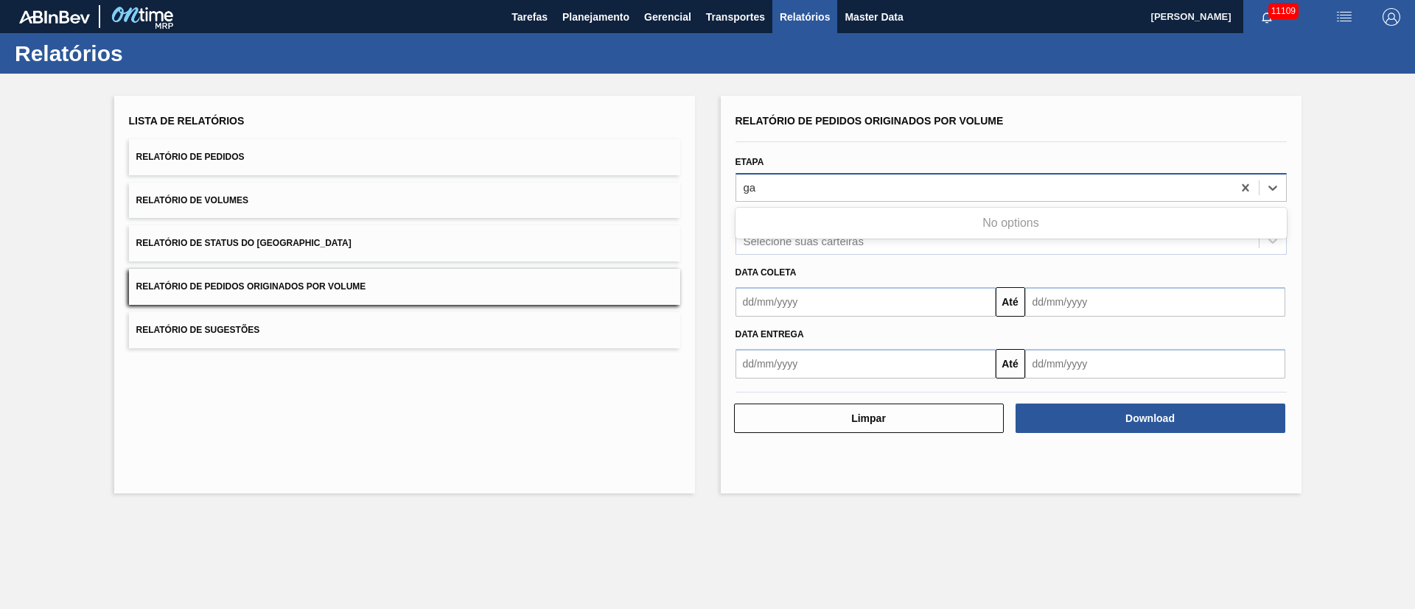
type input "g"
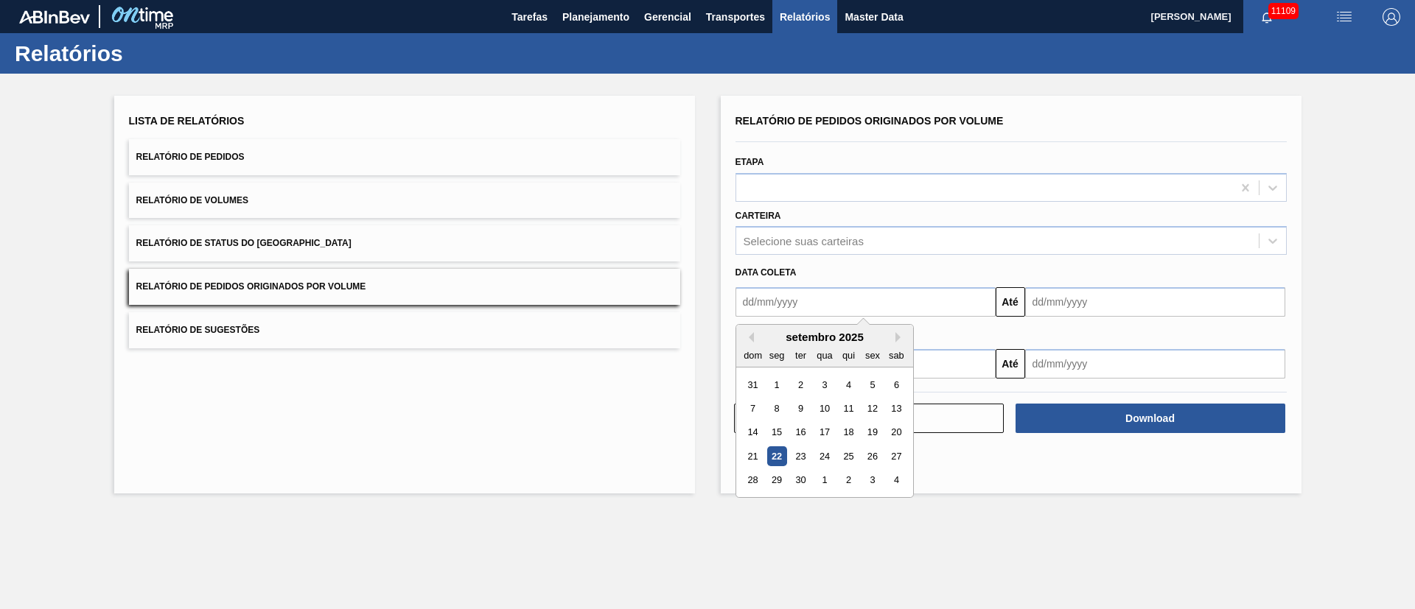
click at [782, 309] on input "text" at bounding box center [865, 301] width 260 height 29
click at [777, 385] on div "1" at bounding box center [776, 385] width 20 height 20
type input "01/09/2025"
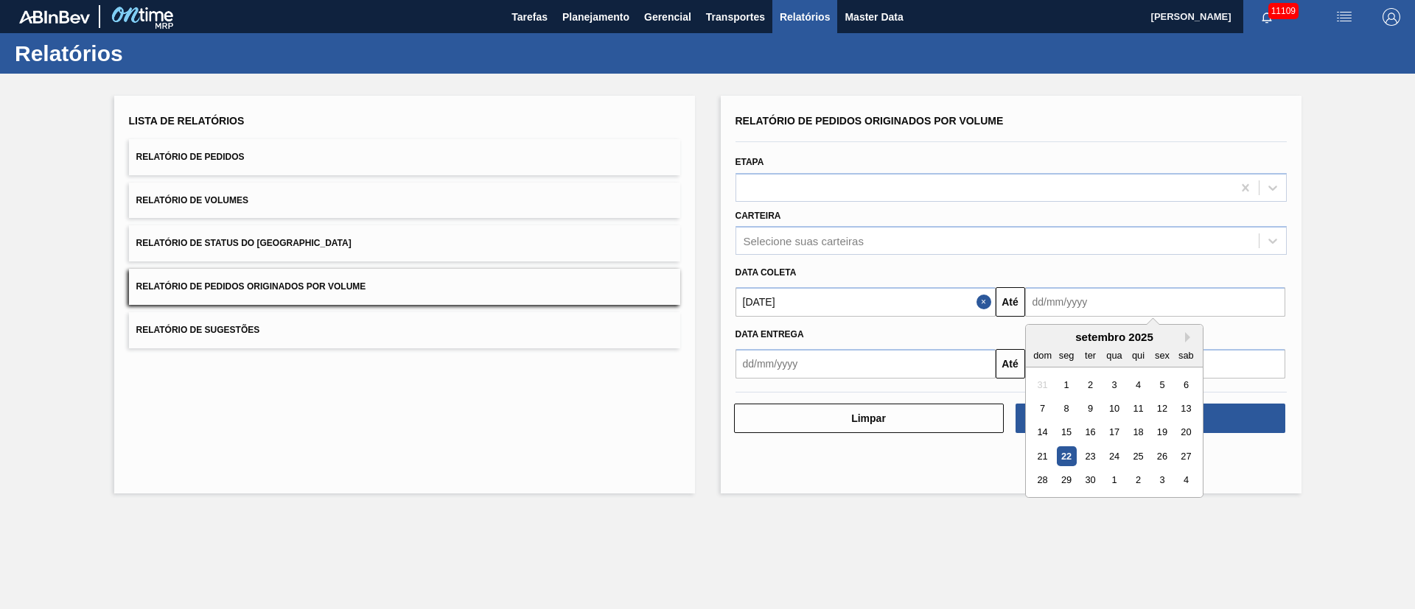
click at [942, 304] on input "text" at bounding box center [1155, 301] width 260 height 29
drag, startPoint x: 1092, startPoint y: 483, endPoint x: 1081, endPoint y: 471, distance: 16.7
click at [942, 405] on div "30" at bounding box center [1089, 481] width 20 height 20
type input "30/09/2025"
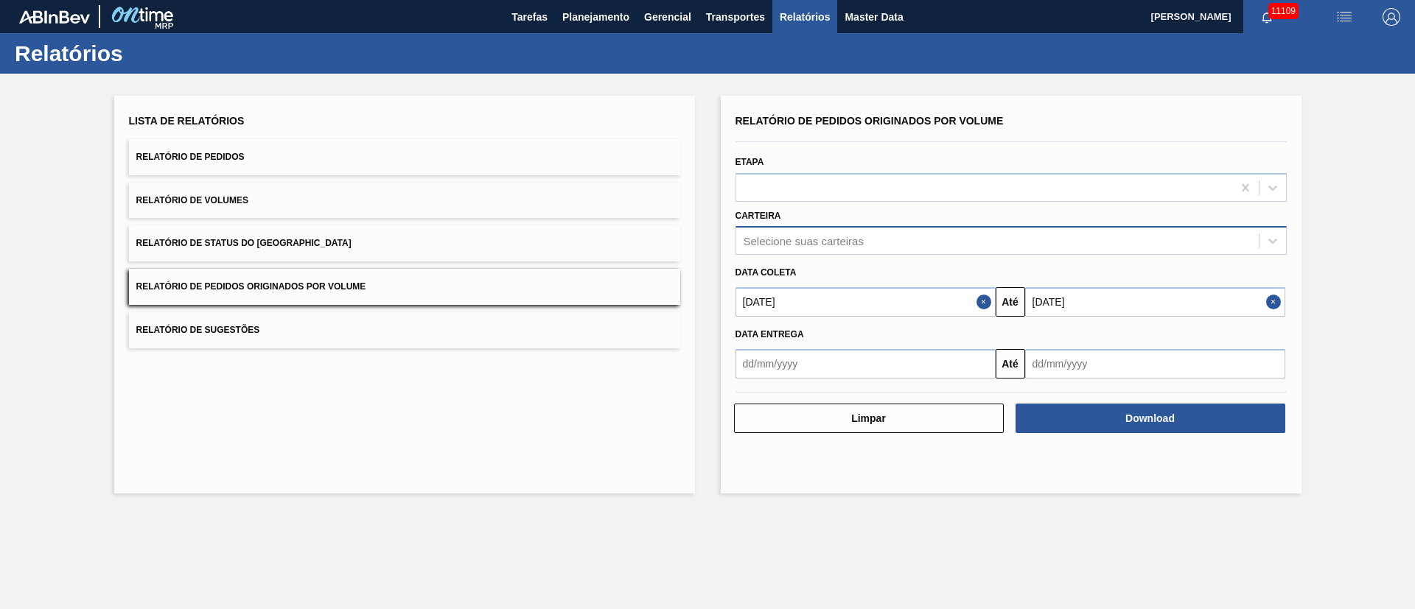
click at [821, 237] on div "Selecione suas carteiras" at bounding box center [803, 241] width 120 height 13
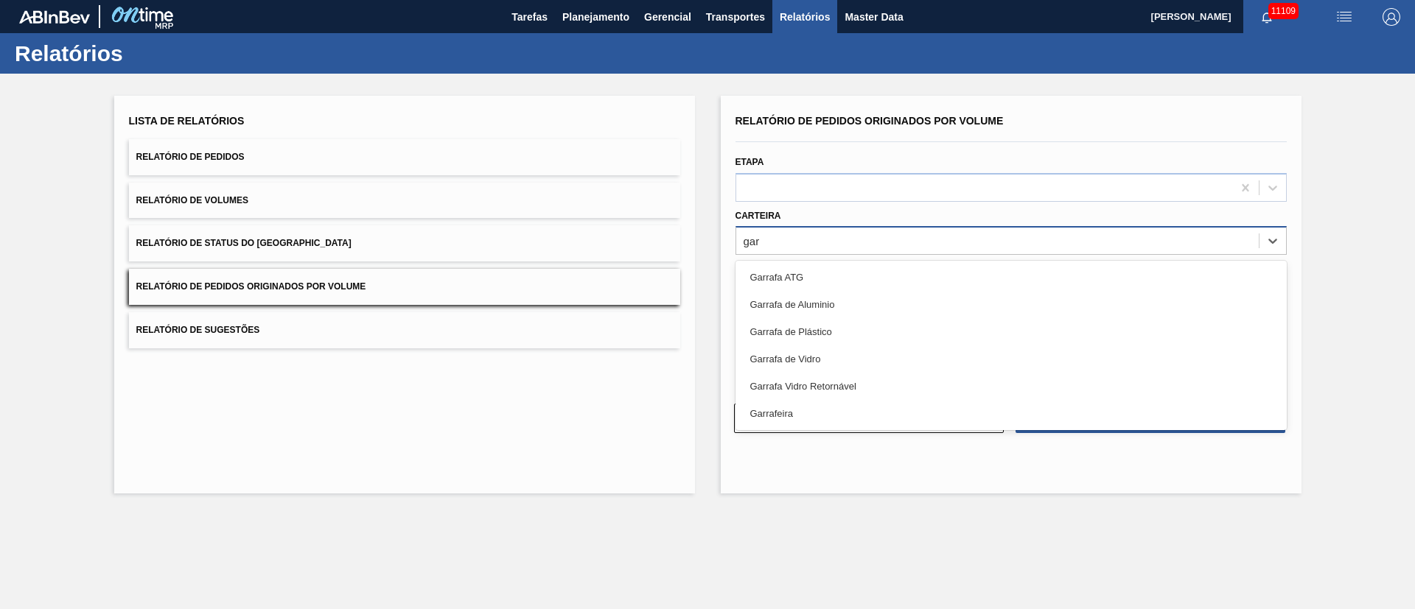
type input "garr"
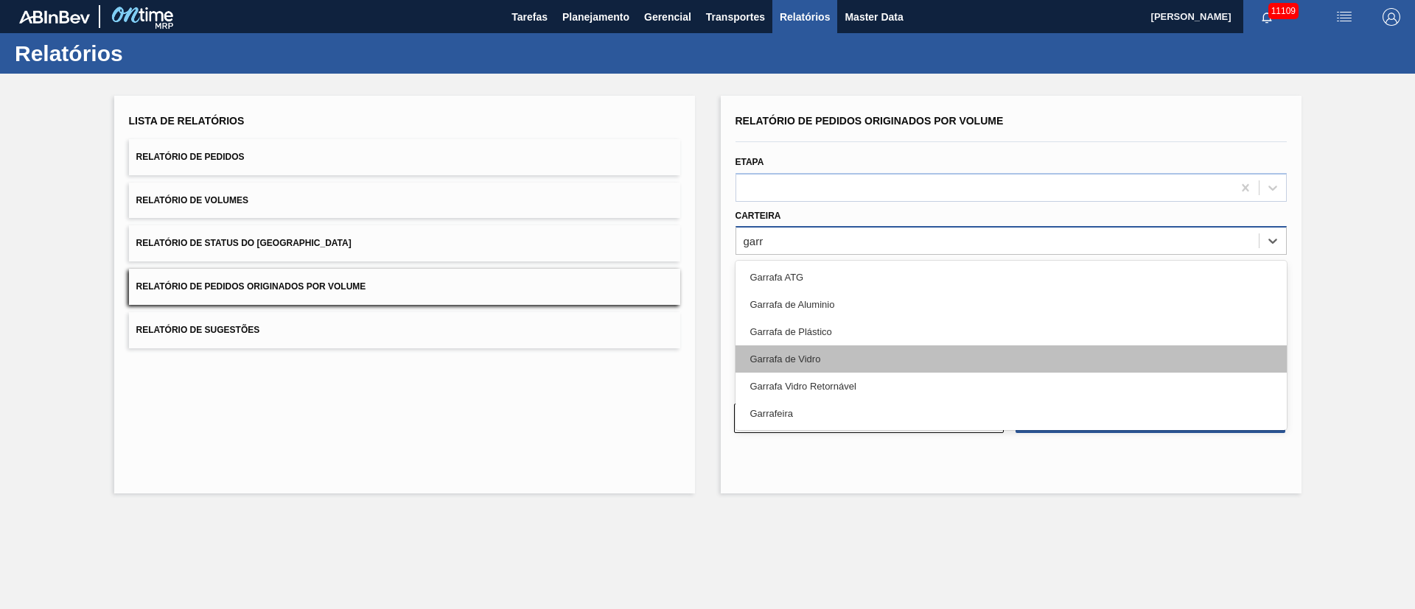
click at [830, 359] on div "Garrafa de Vidro" at bounding box center [1010, 359] width 551 height 27
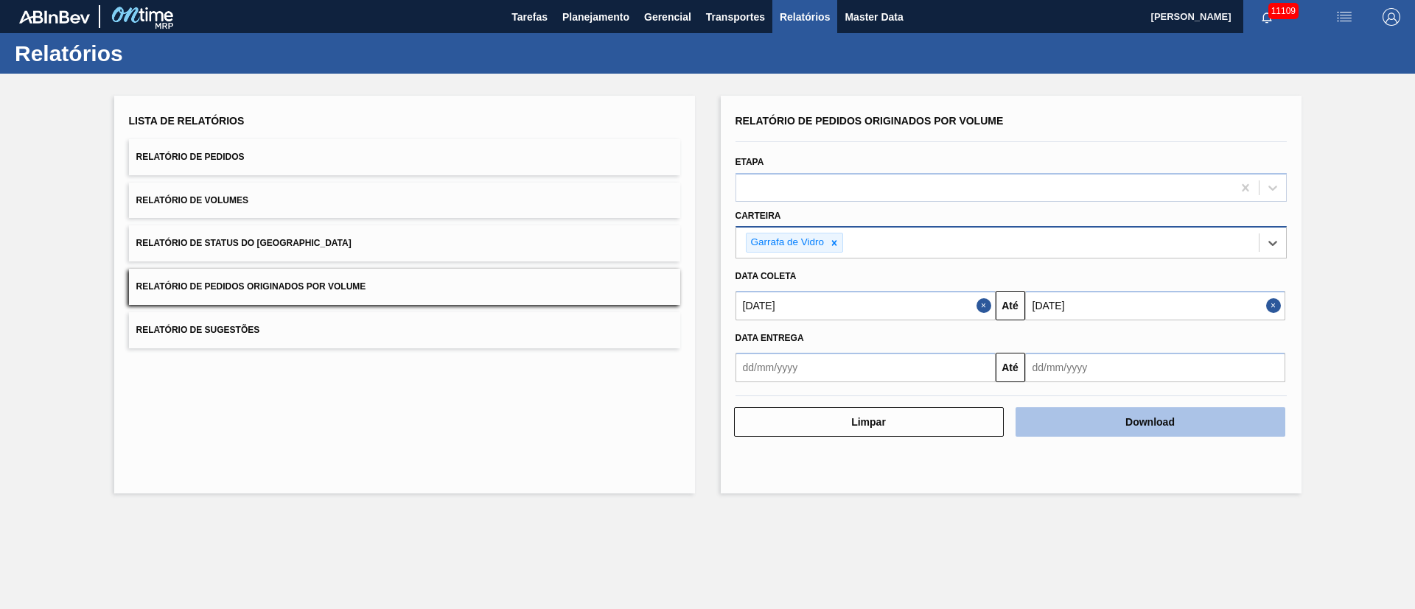
click at [942, 405] on button "Download" at bounding box center [1150, 421] width 270 height 29
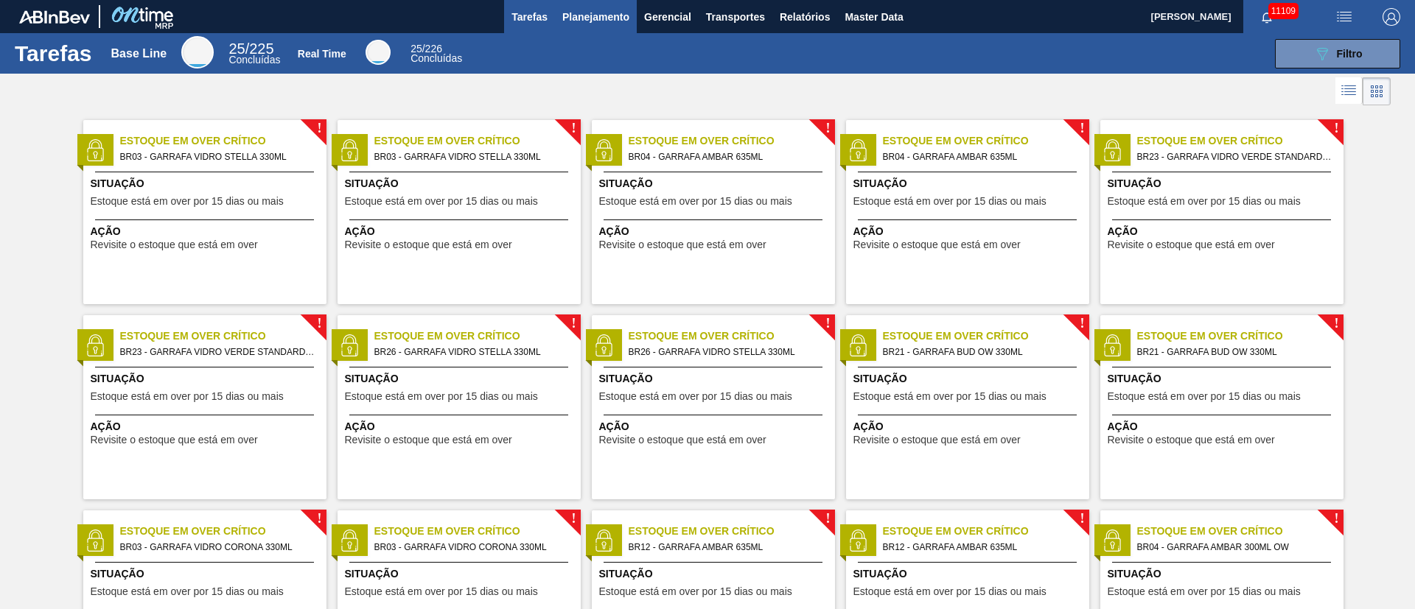
click at [578, 18] on span "Planejamento" at bounding box center [595, 17] width 67 height 18
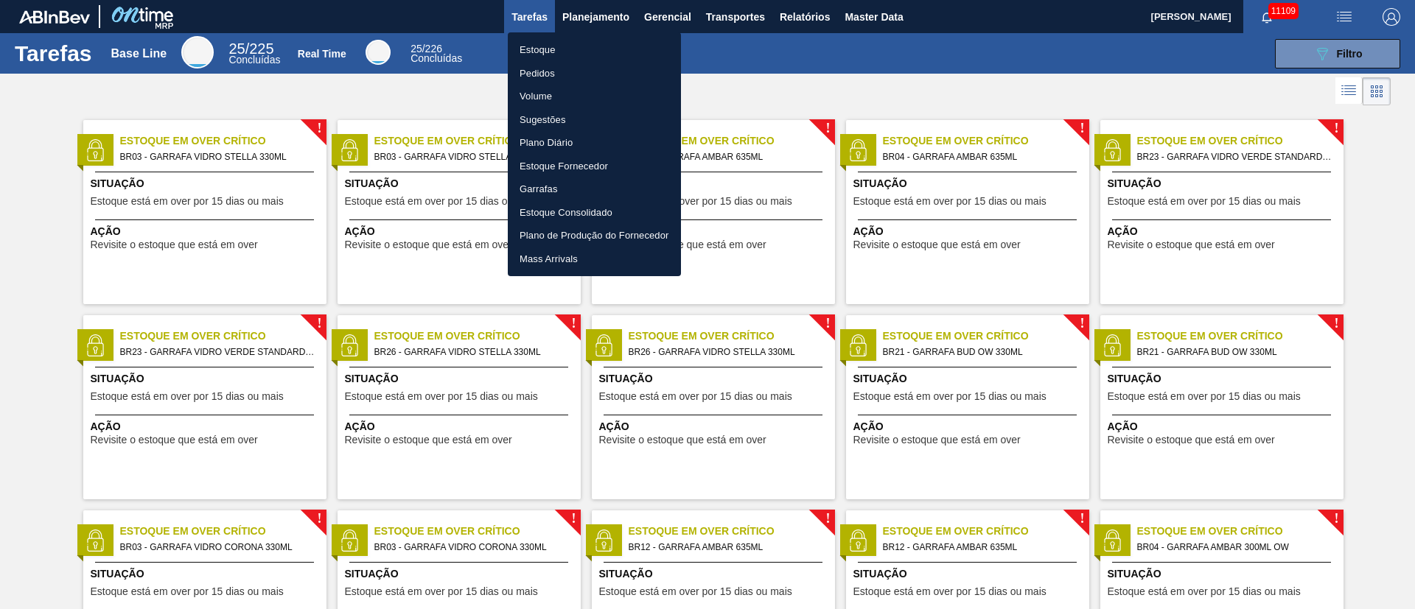
click at [545, 71] on li "Pedidos" at bounding box center [594, 74] width 173 height 24
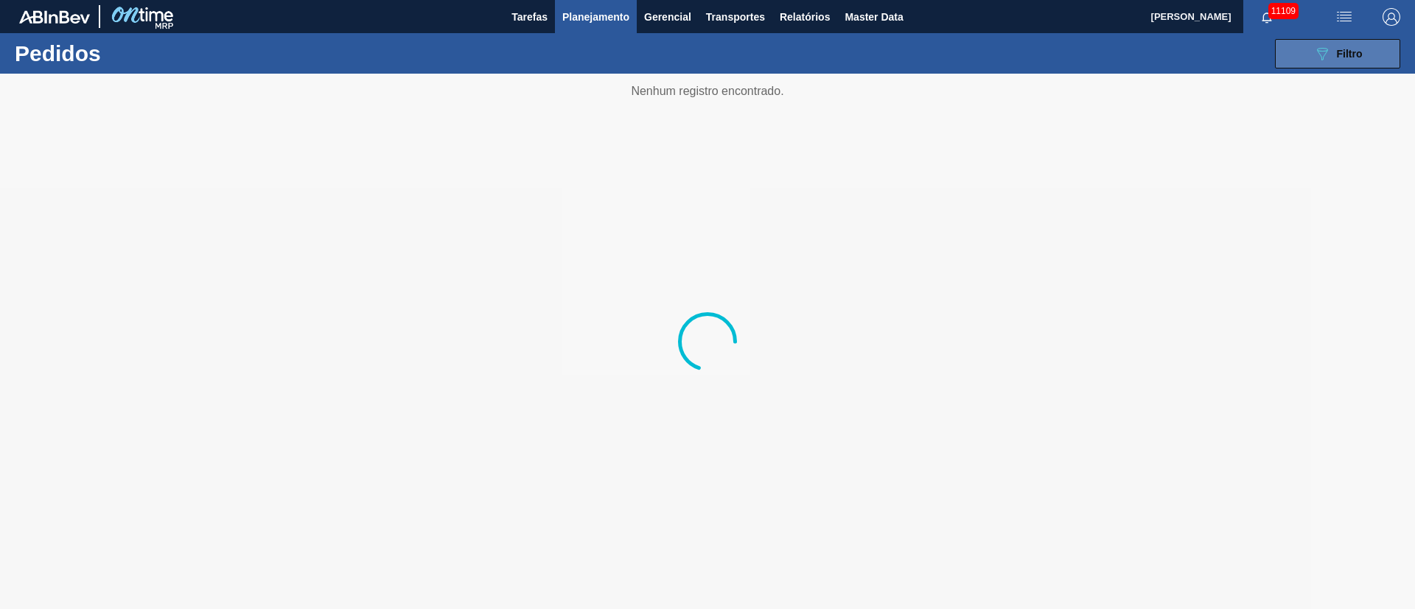
click at [1381, 47] on button "089F7B8B-B2A5-4AFE-B5C0-19BA573D28AC Filtro" at bounding box center [1337, 53] width 125 height 29
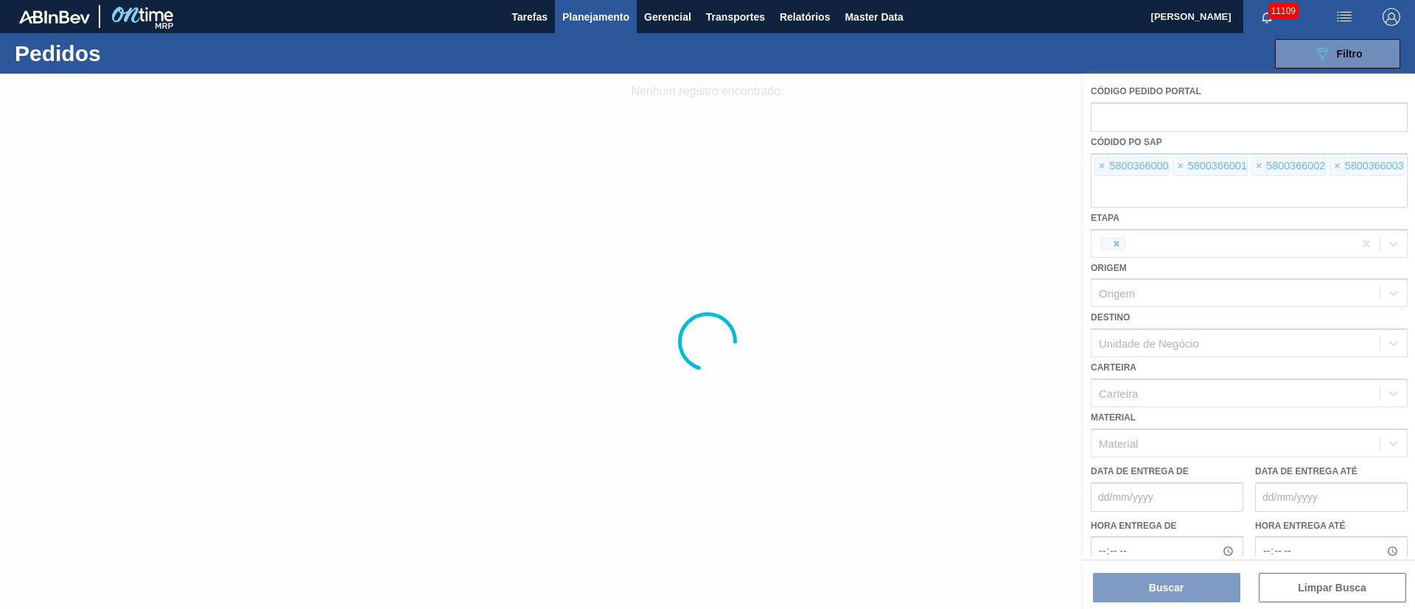
click at [1093, 155] on div at bounding box center [707, 342] width 1415 height 536
click at [1101, 164] on div at bounding box center [707, 342] width 1415 height 536
click at [1099, 170] on div at bounding box center [707, 342] width 1415 height 536
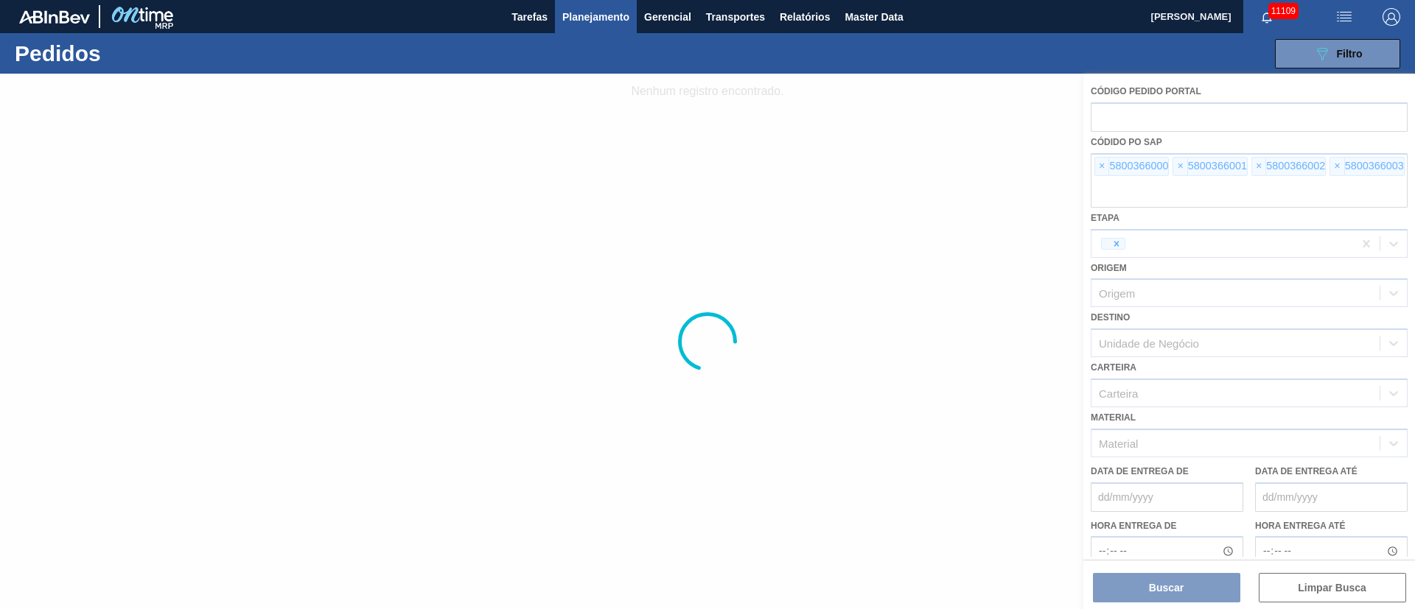
click at [1099, 170] on div at bounding box center [707, 342] width 1415 height 536
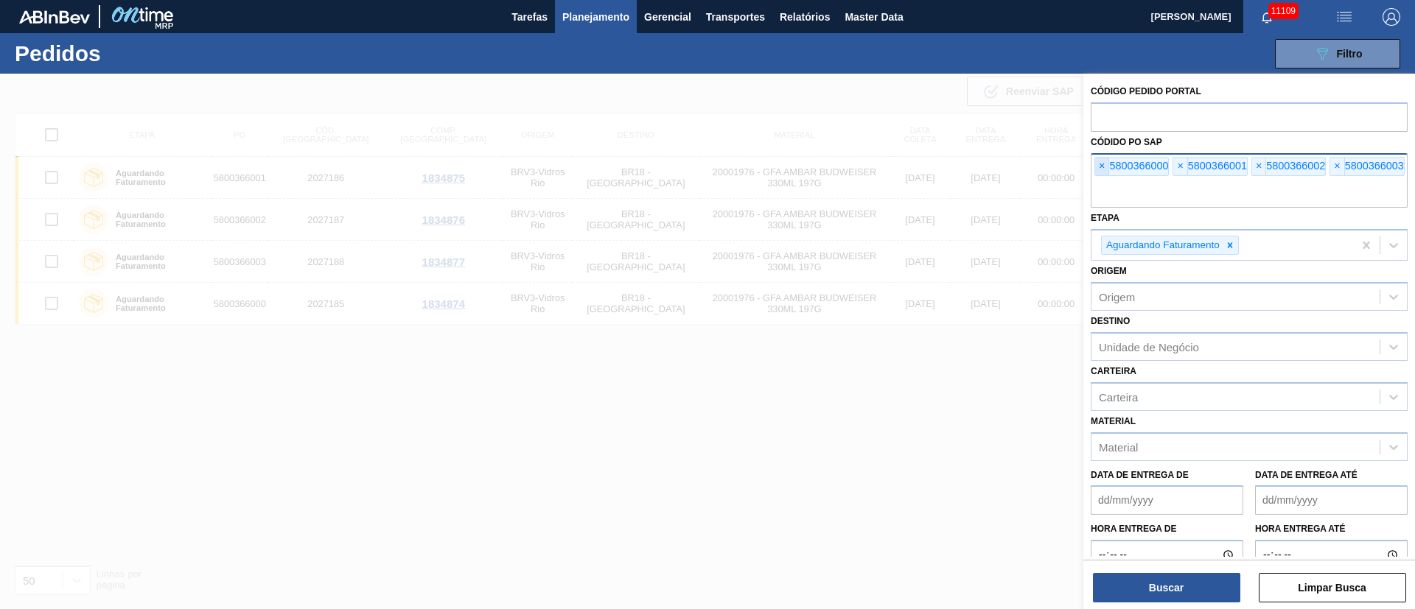
click at [1101, 171] on span "×" at bounding box center [1102, 167] width 14 height 18
click at [1101, 180] on input "text" at bounding box center [1248, 194] width 317 height 28
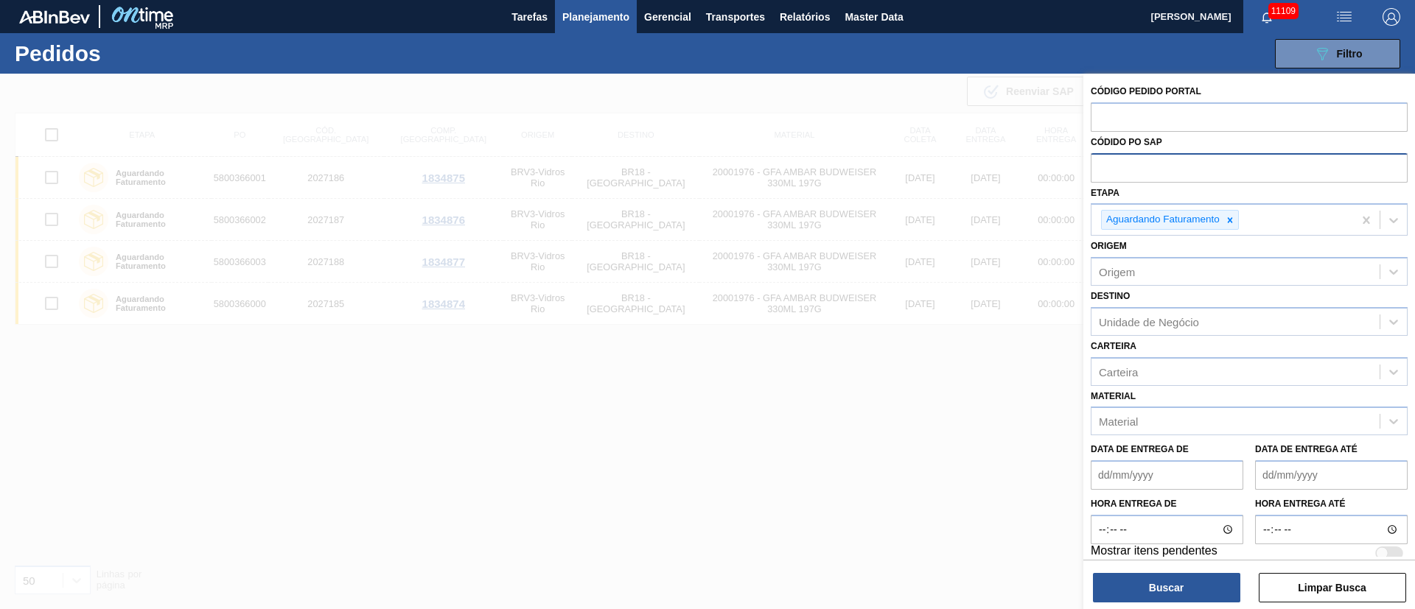
paste input "text"
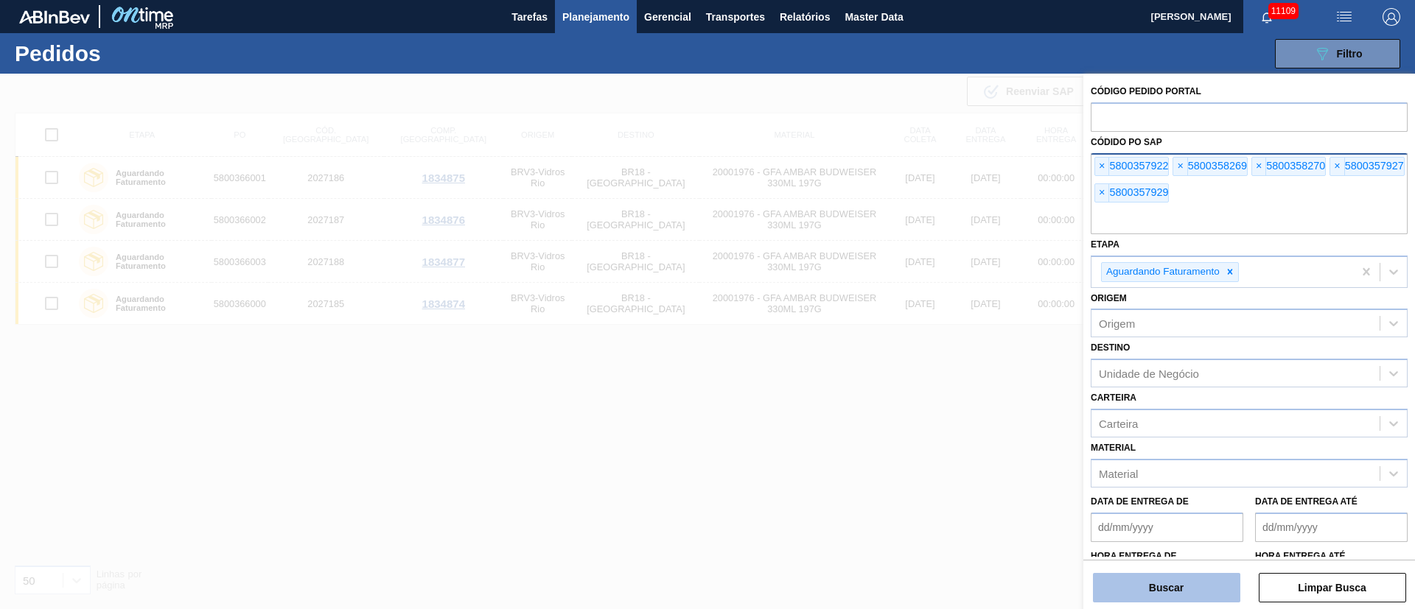
click at [1151, 593] on button "Buscar" at bounding box center [1166, 587] width 147 height 29
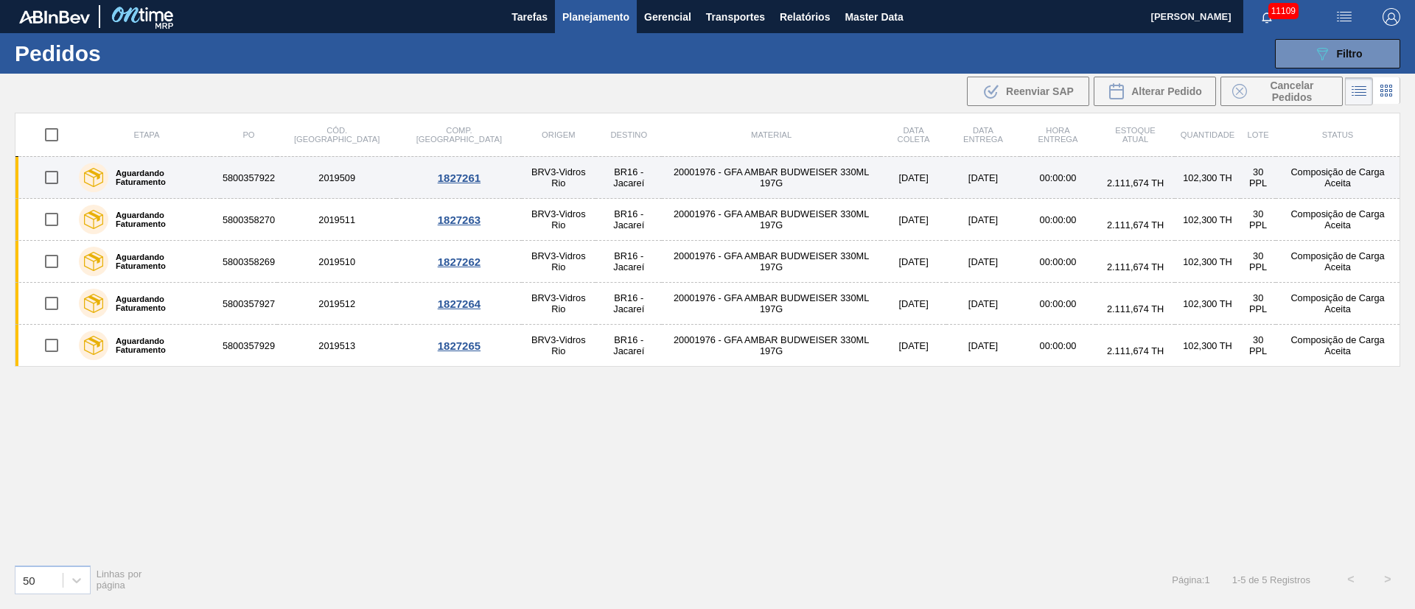
click at [44, 177] on input "checkbox" at bounding box center [51, 177] width 31 height 31
checkbox input "true"
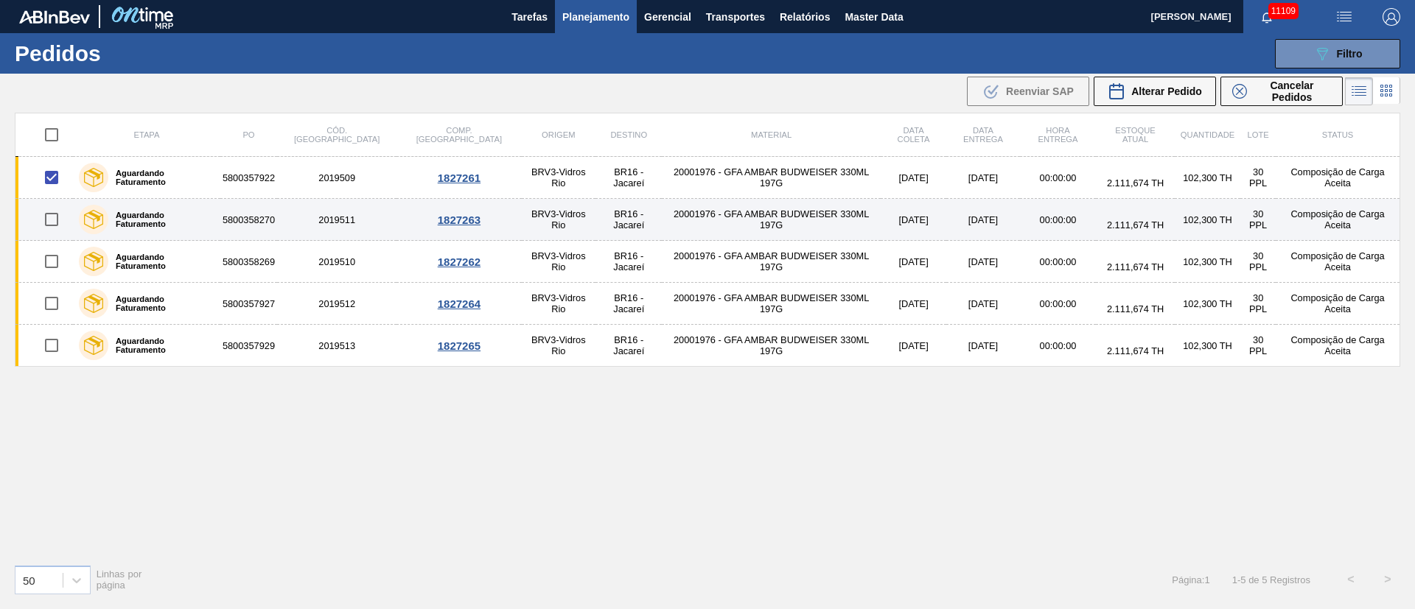
click at [58, 214] on input "checkbox" at bounding box center [51, 219] width 31 height 31
checkbox input "true"
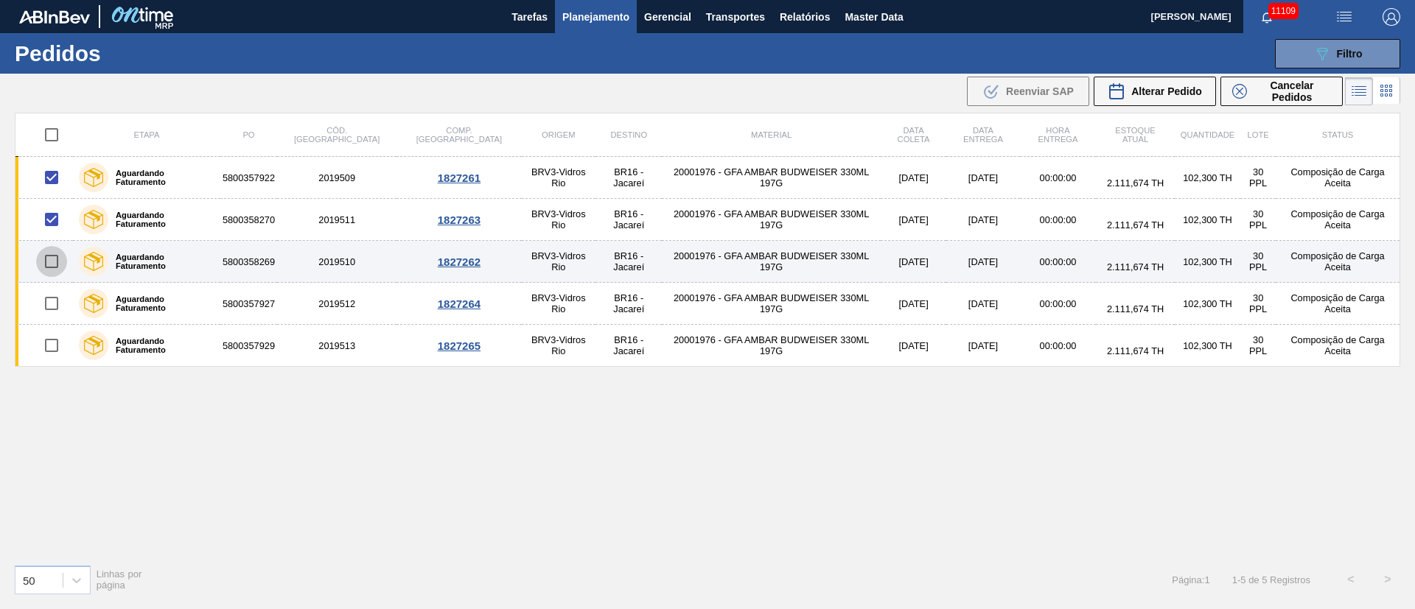
click at [57, 262] on input "checkbox" at bounding box center [51, 261] width 31 height 31
checkbox input "true"
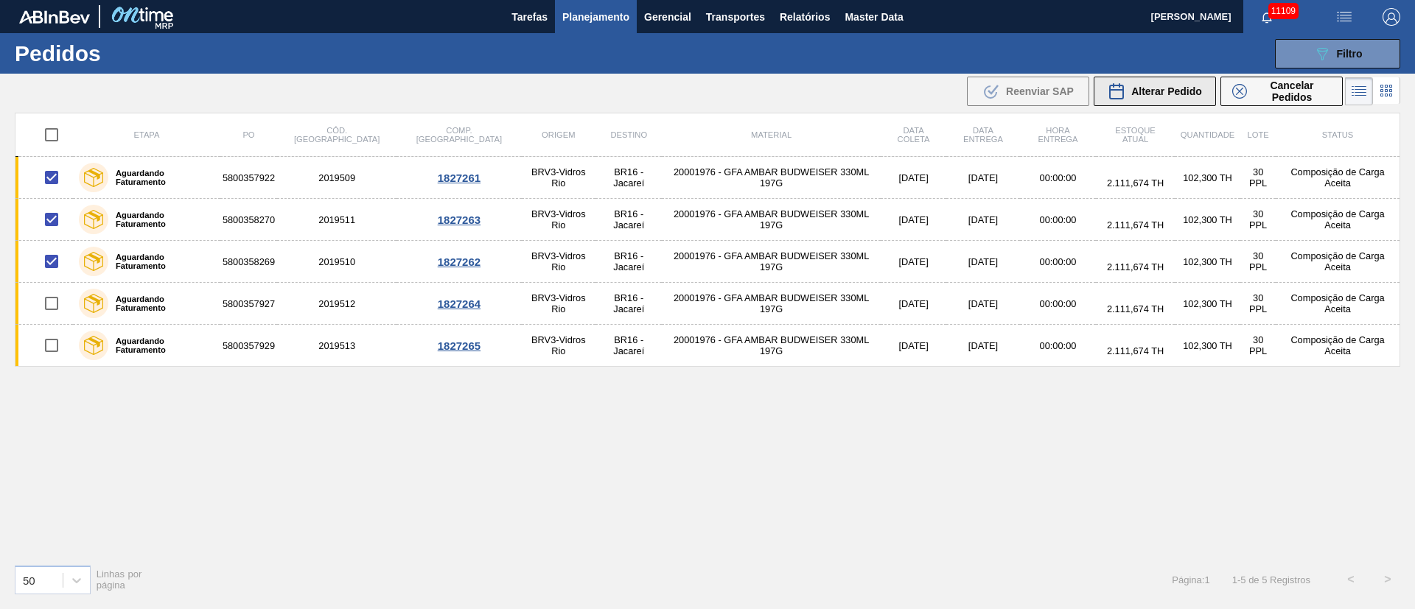
click at [1140, 95] on span "Alterar Pedido" at bounding box center [1166, 91] width 71 height 12
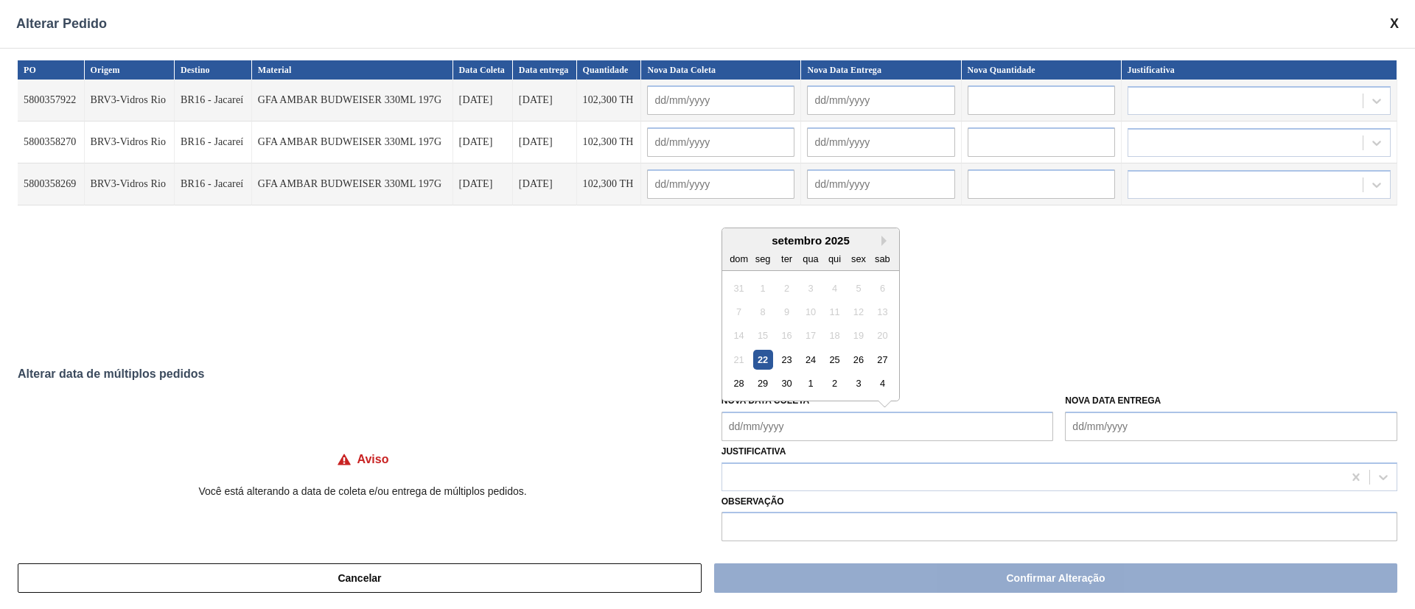
click at [791, 431] on Coleta "Nova Data Coleta" at bounding box center [887, 426] width 332 height 29
click at [807, 357] on div "24" at bounding box center [810, 360] width 20 height 20
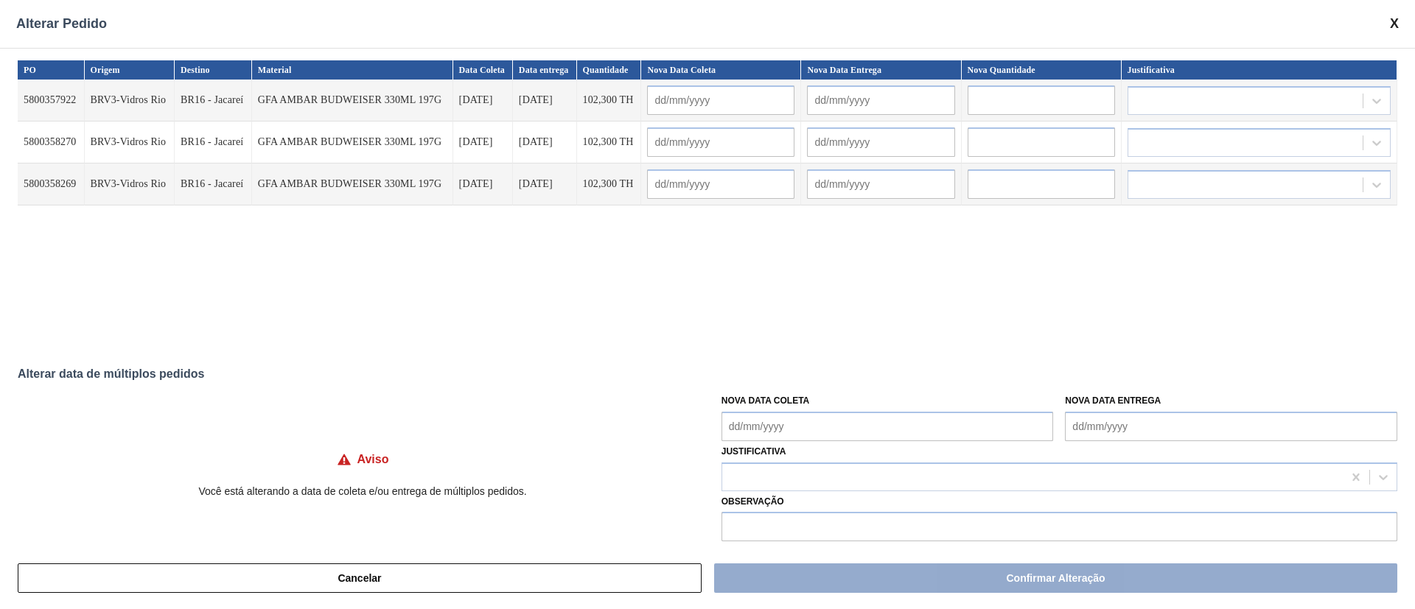
type Coleta "[DATE]"
type input "[DATE]"
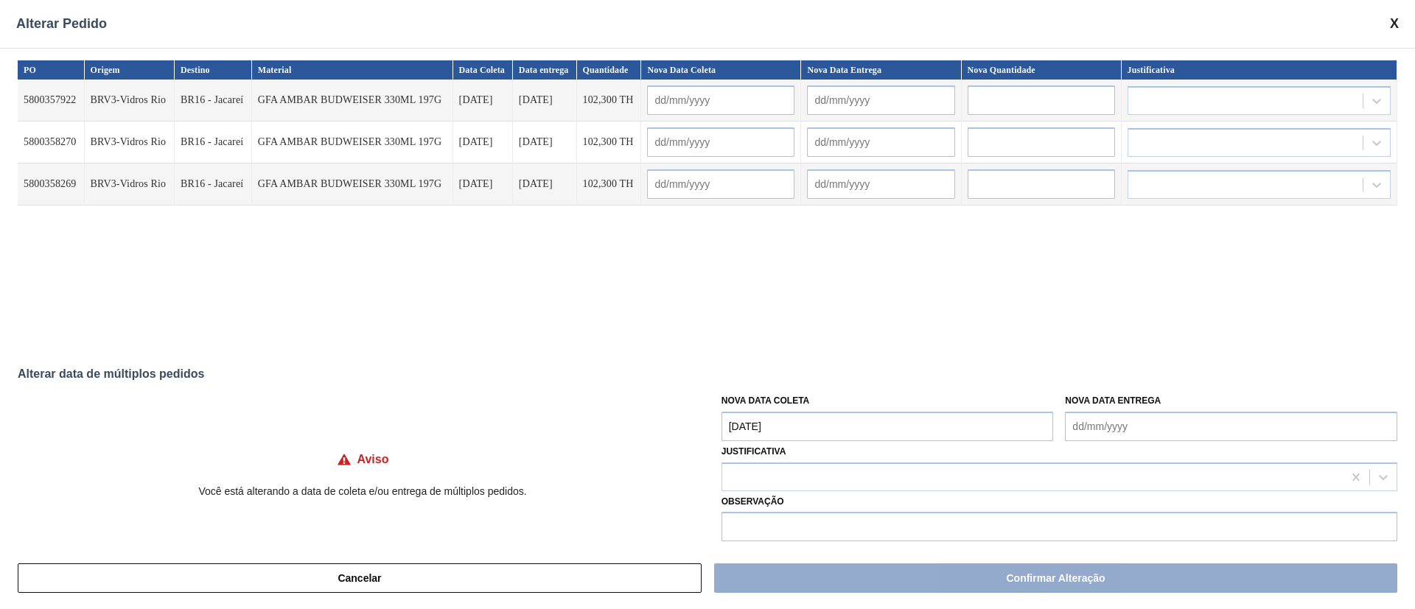
type input "[DATE]"
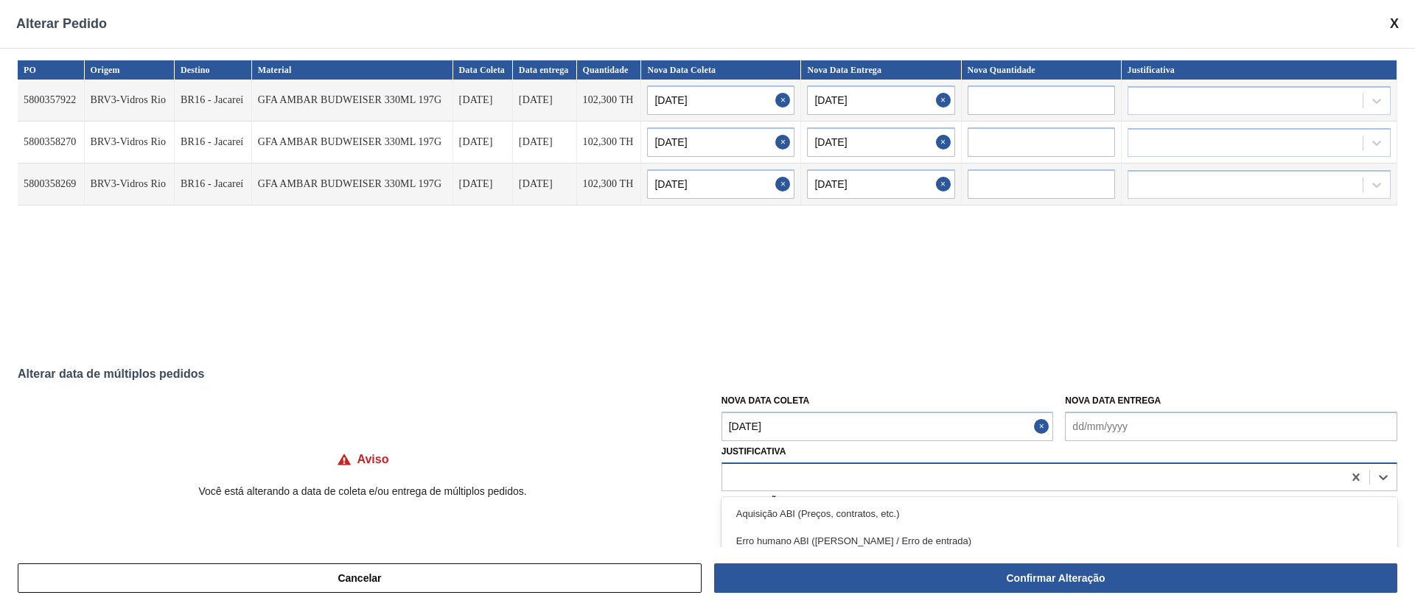
click at [771, 482] on div at bounding box center [1032, 476] width 620 height 21
type input "ou"
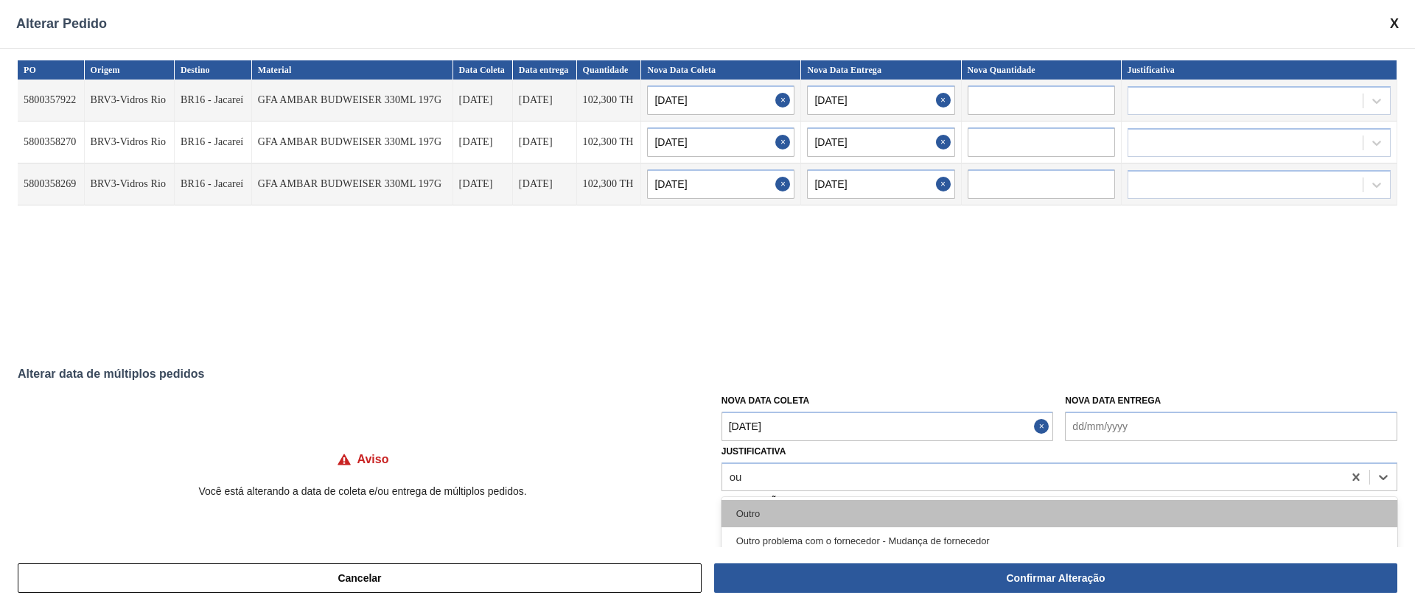
click at [764, 512] on div "Outro" at bounding box center [1059, 513] width 676 height 27
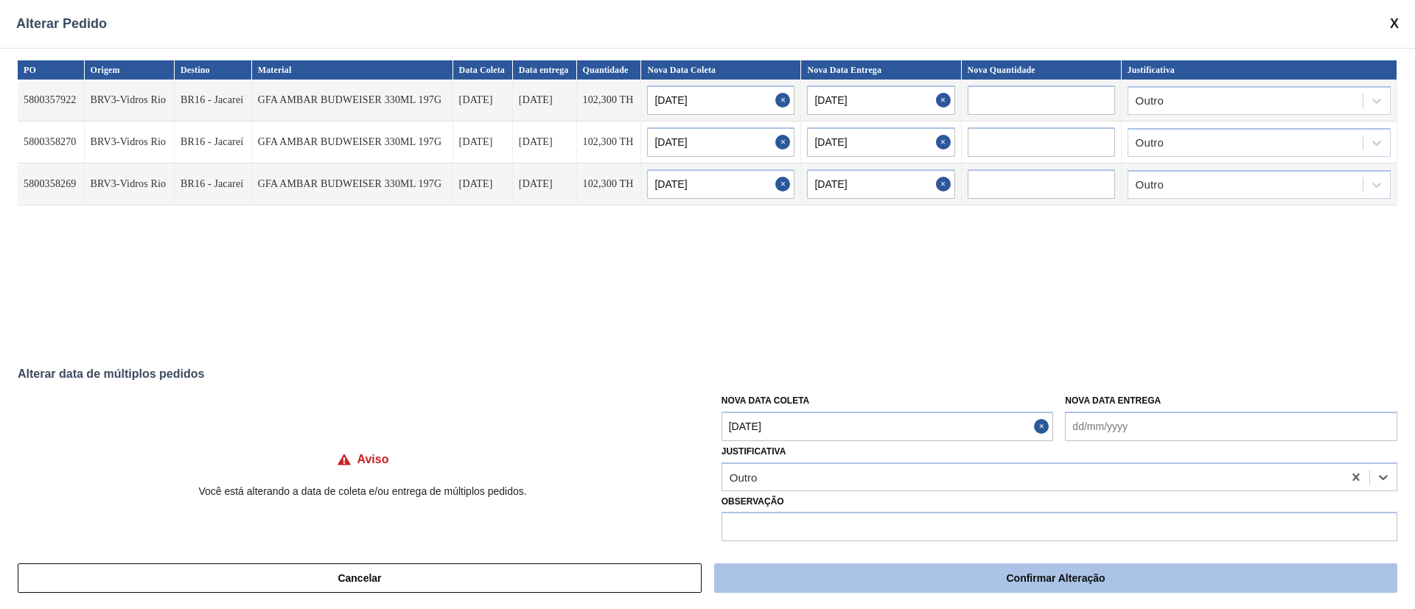
click at [866, 583] on button "Confirmar Alteração" at bounding box center [1055, 578] width 683 height 29
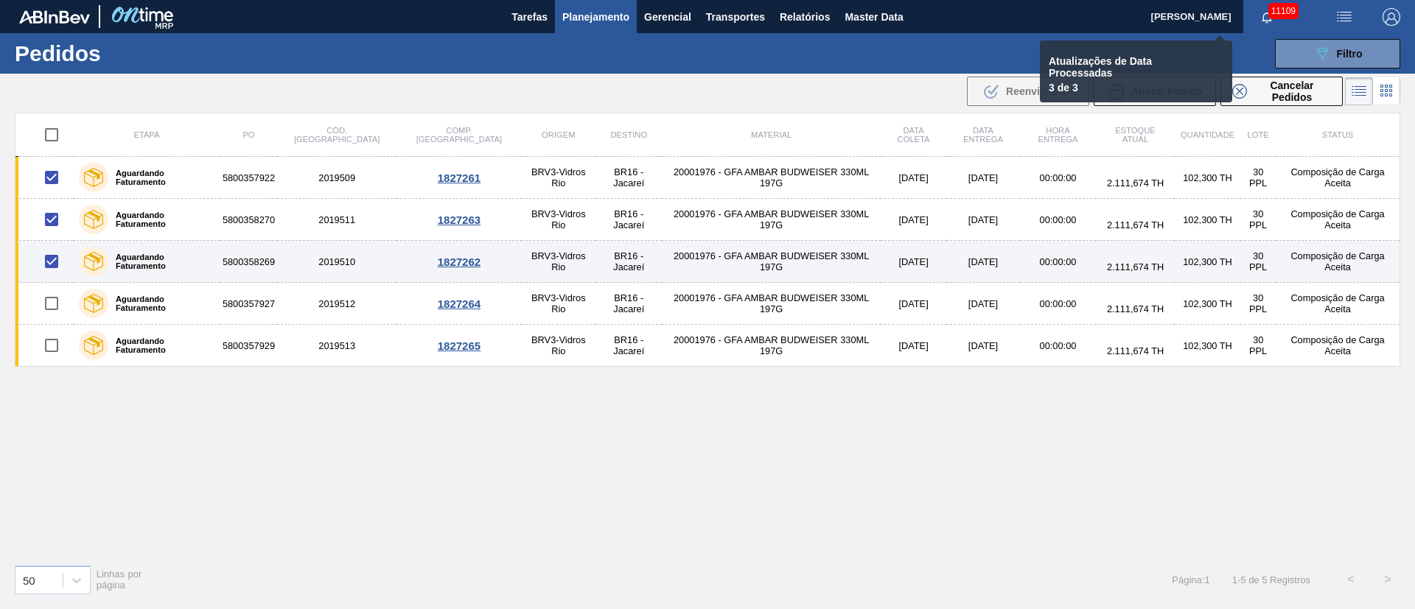
checkbox input "false"
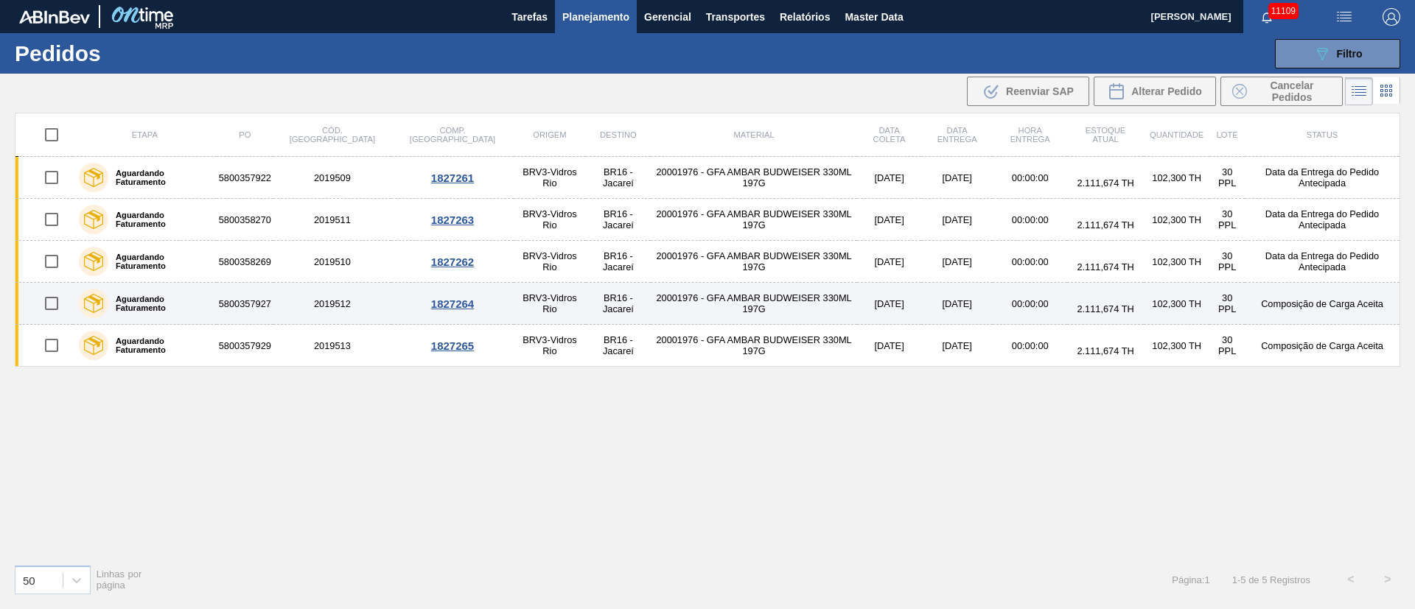
click at [56, 295] on input "checkbox" at bounding box center [51, 303] width 31 height 31
checkbox input "true"
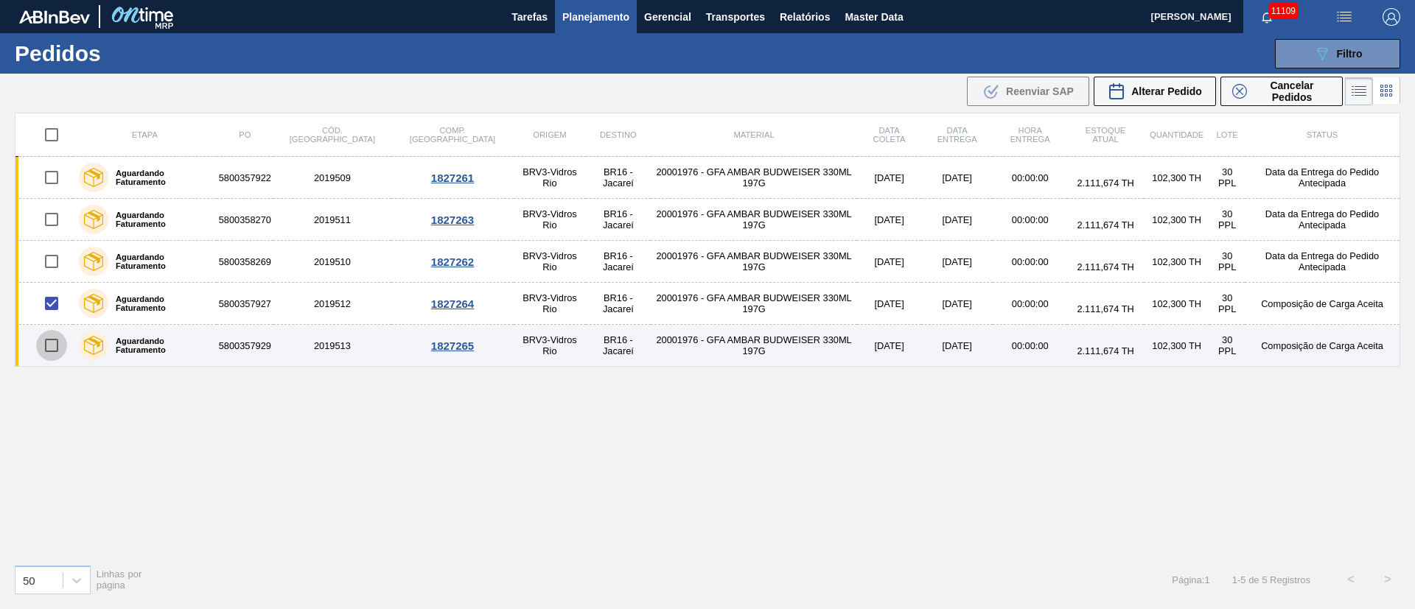
click at [49, 344] on input "checkbox" at bounding box center [51, 345] width 31 height 31
checkbox input "true"
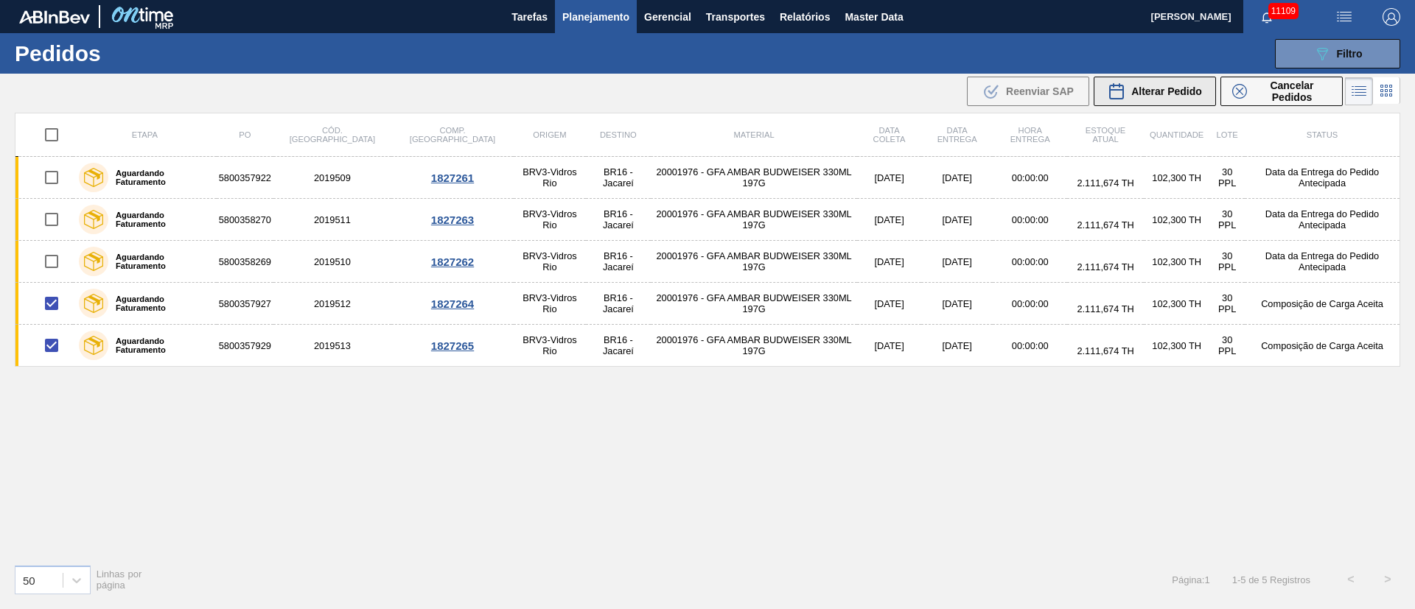
click at [1184, 80] on button "Alterar Pedido" at bounding box center [1154, 91] width 122 height 29
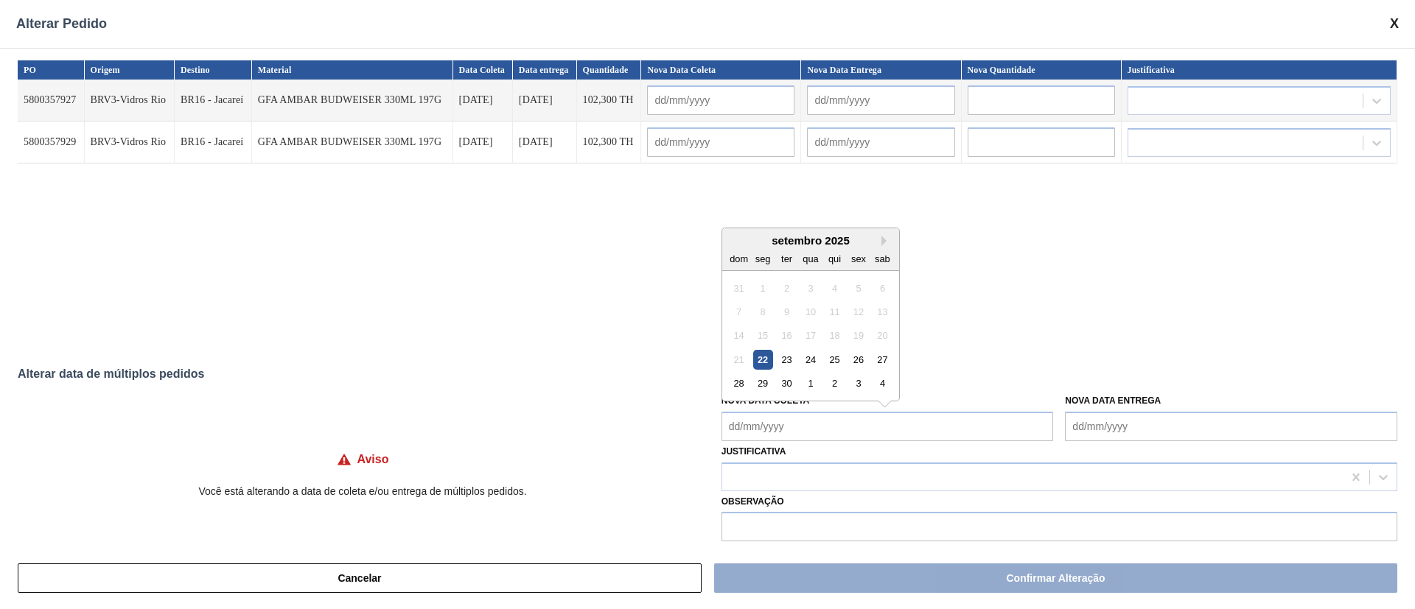
click at [777, 416] on Coleta "Nova Data Coleta" at bounding box center [887, 426] width 332 height 29
drag, startPoint x: 813, startPoint y: 358, endPoint x: 802, endPoint y: 379, distance: 23.4
click at [813, 358] on div "24" at bounding box center [810, 360] width 20 height 20
type Coleta "24/09/2025"
type input "24/09/2025"
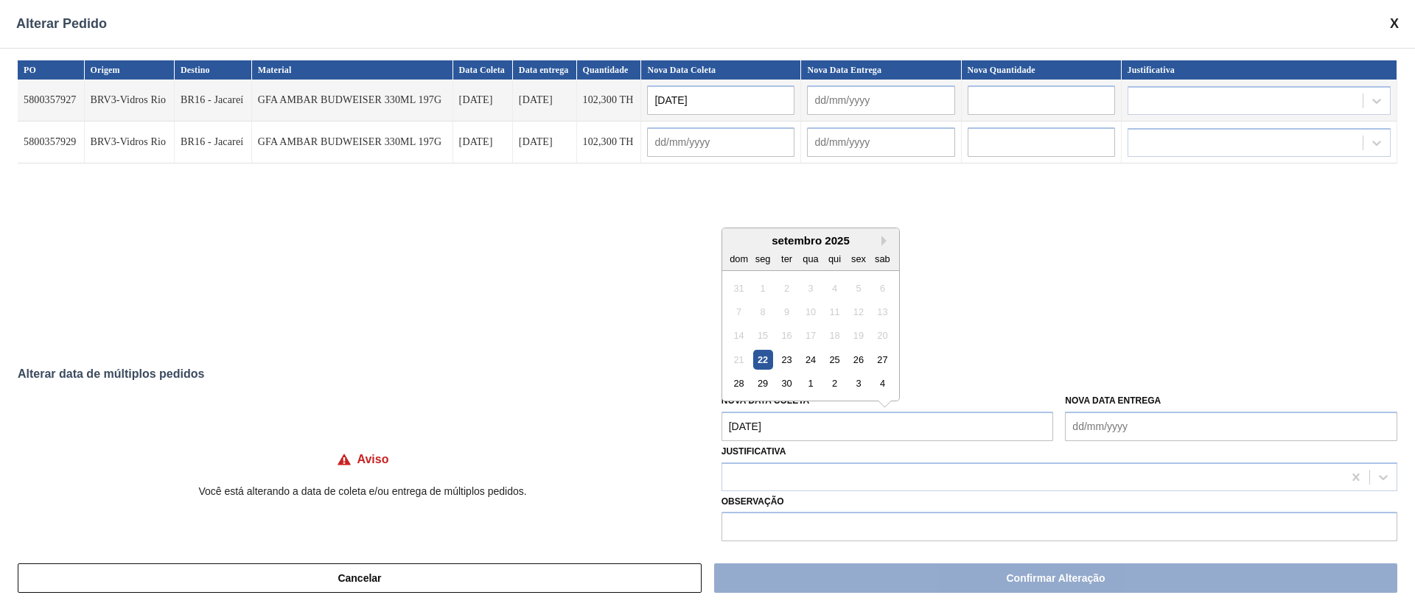
type input "25/09/2025"
type input "24/09/2025"
type input "25/09/2025"
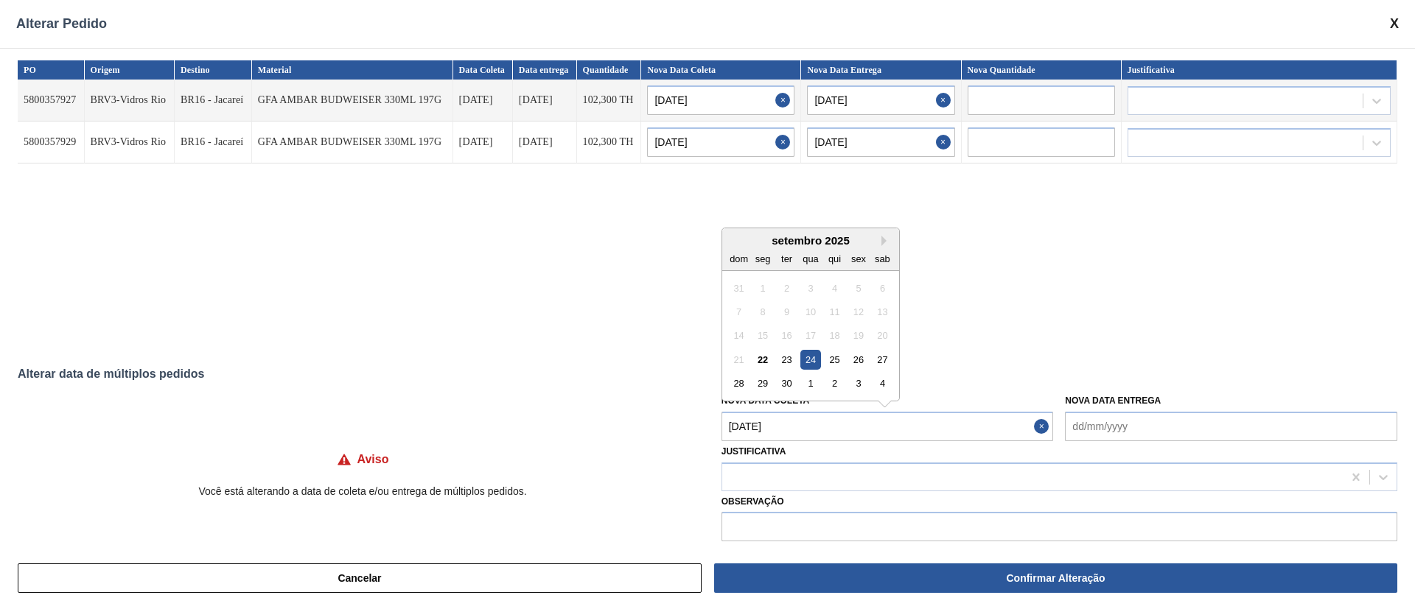
click at [807, 420] on Coleta "24/09/2025" at bounding box center [887, 426] width 332 height 29
click at [831, 361] on div "25" at bounding box center [834, 360] width 20 height 20
type Coleta "25/09/2025"
type input "25/09/2025"
type input "26/09/2025"
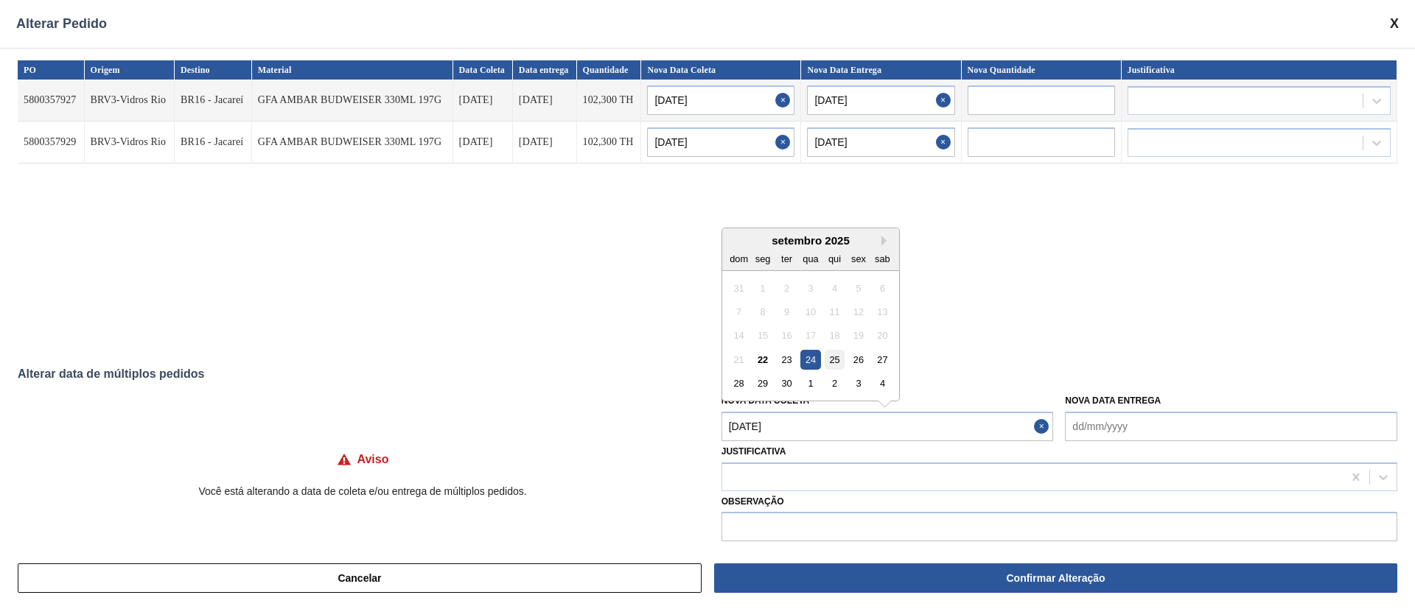
type input "25/09/2025"
type input "26/09/2025"
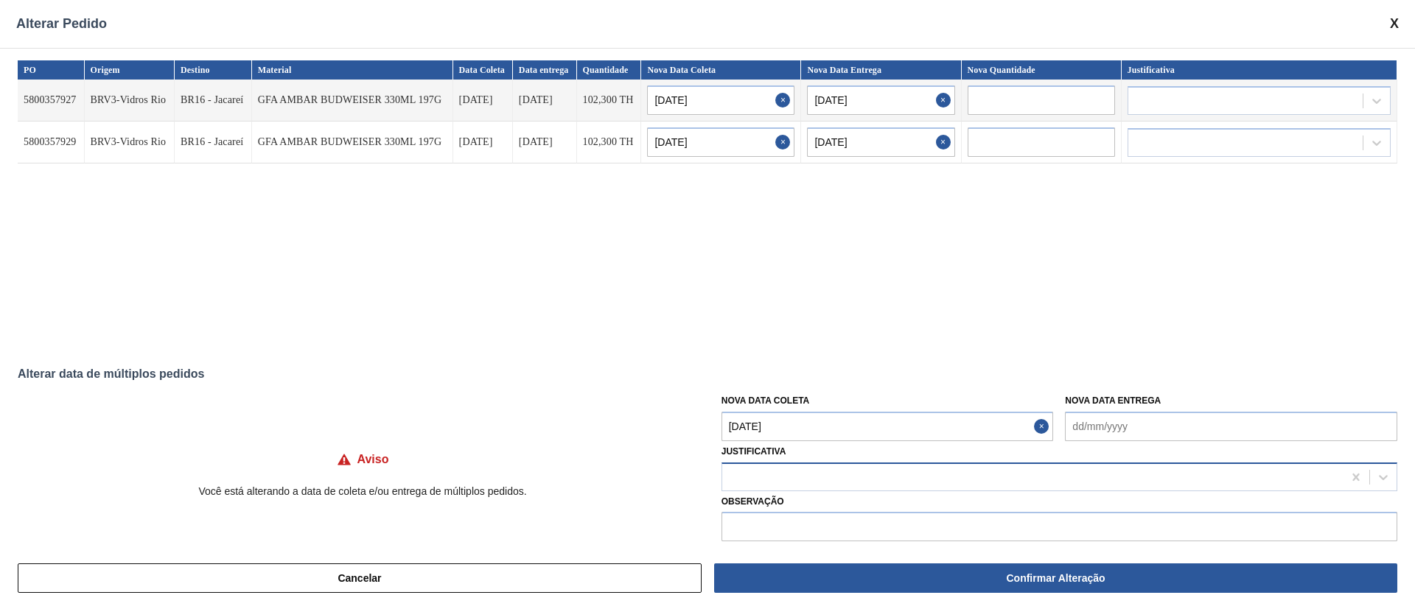
click at [796, 471] on div at bounding box center [1032, 476] width 620 height 21
type input "ou"
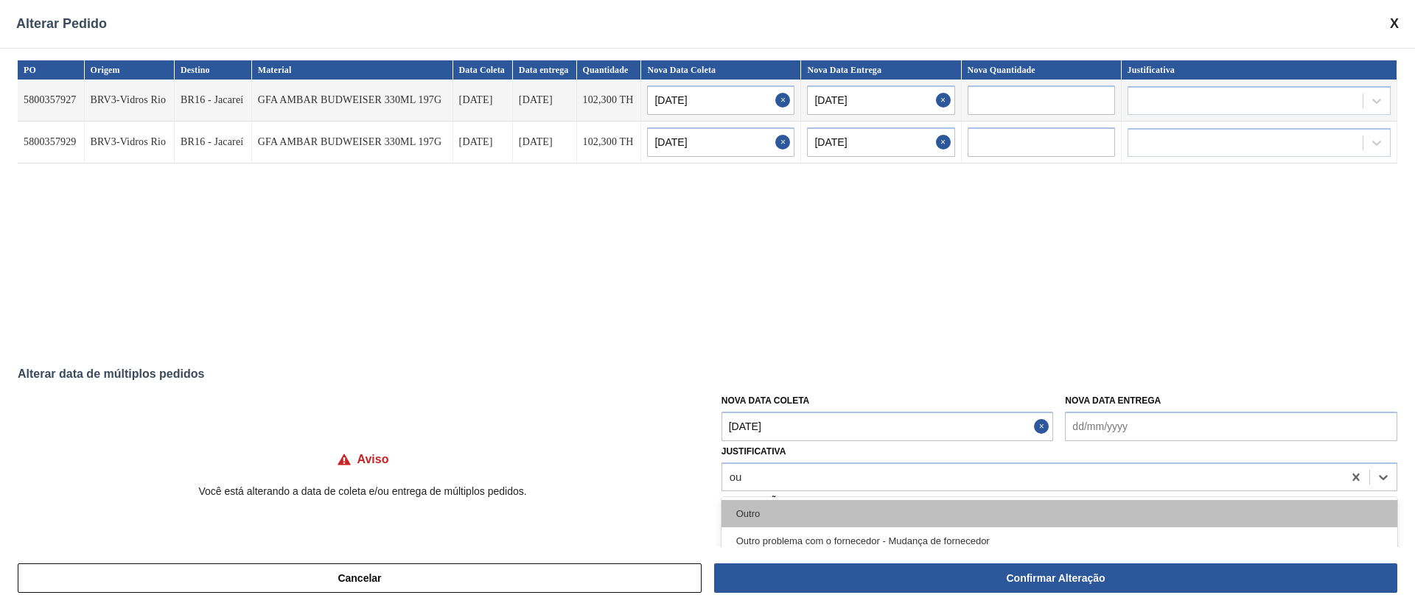
click at [774, 506] on div "Outro" at bounding box center [1059, 513] width 676 height 27
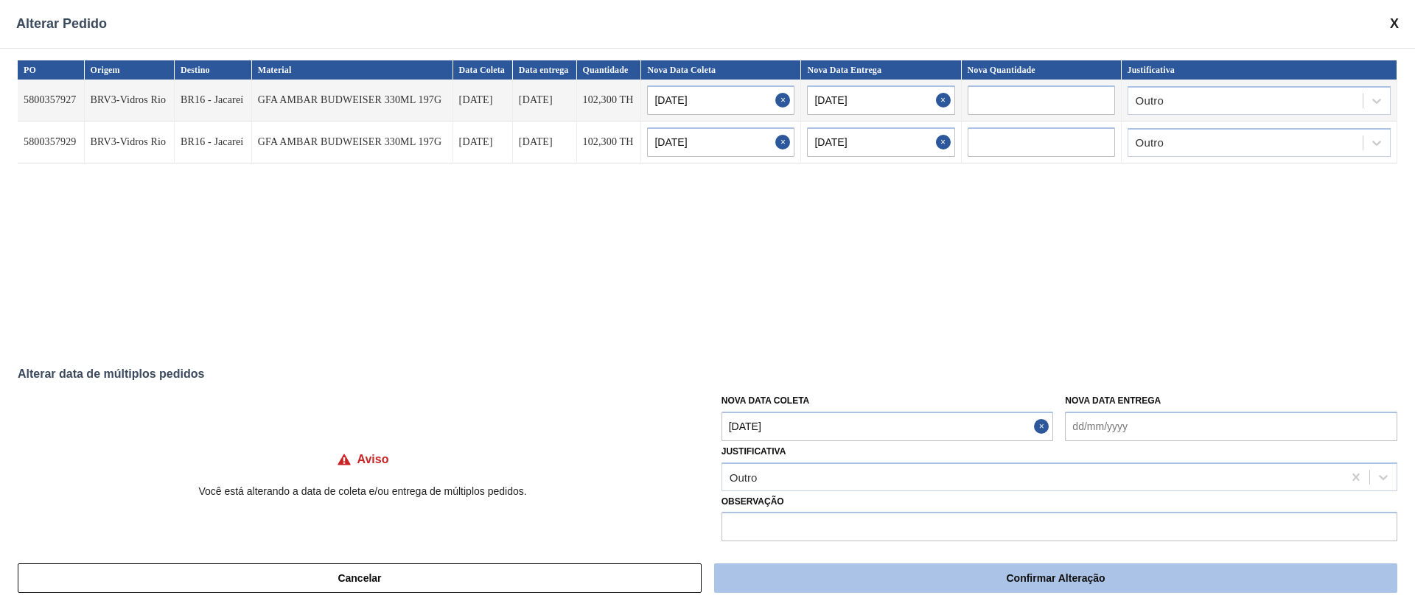
click at [998, 579] on button "Confirmar Alteração" at bounding box center [1055, 578] width 683 height 29
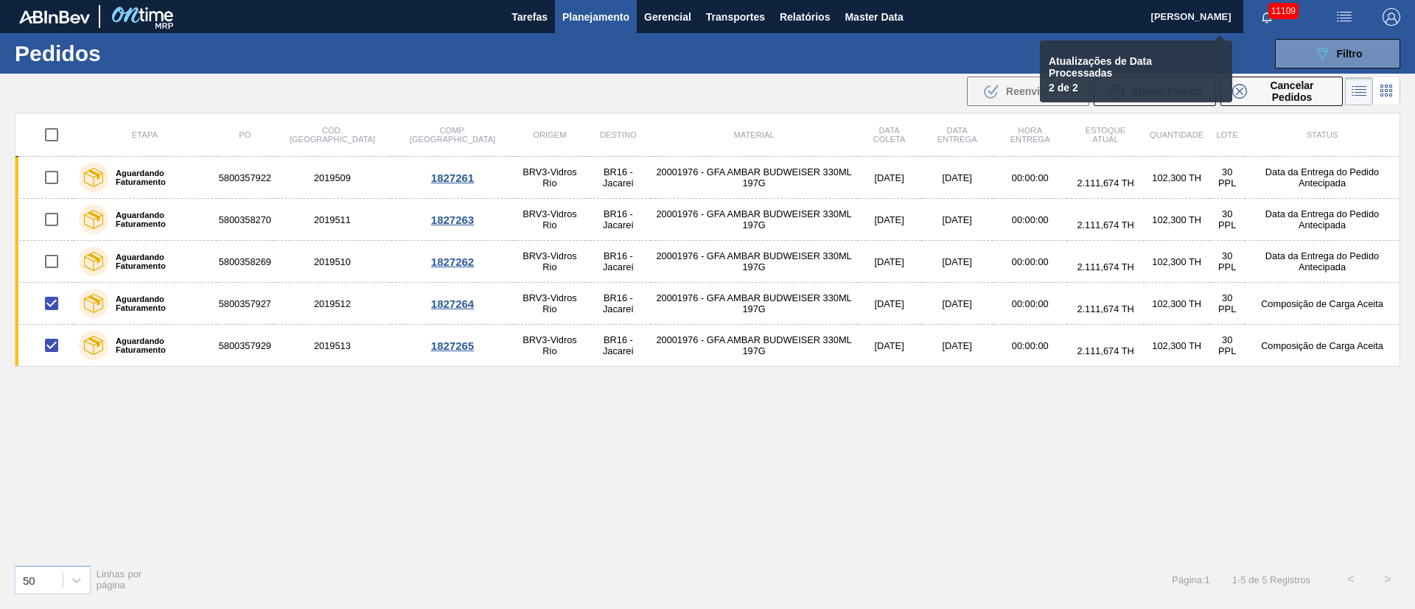
checkbox input "false"
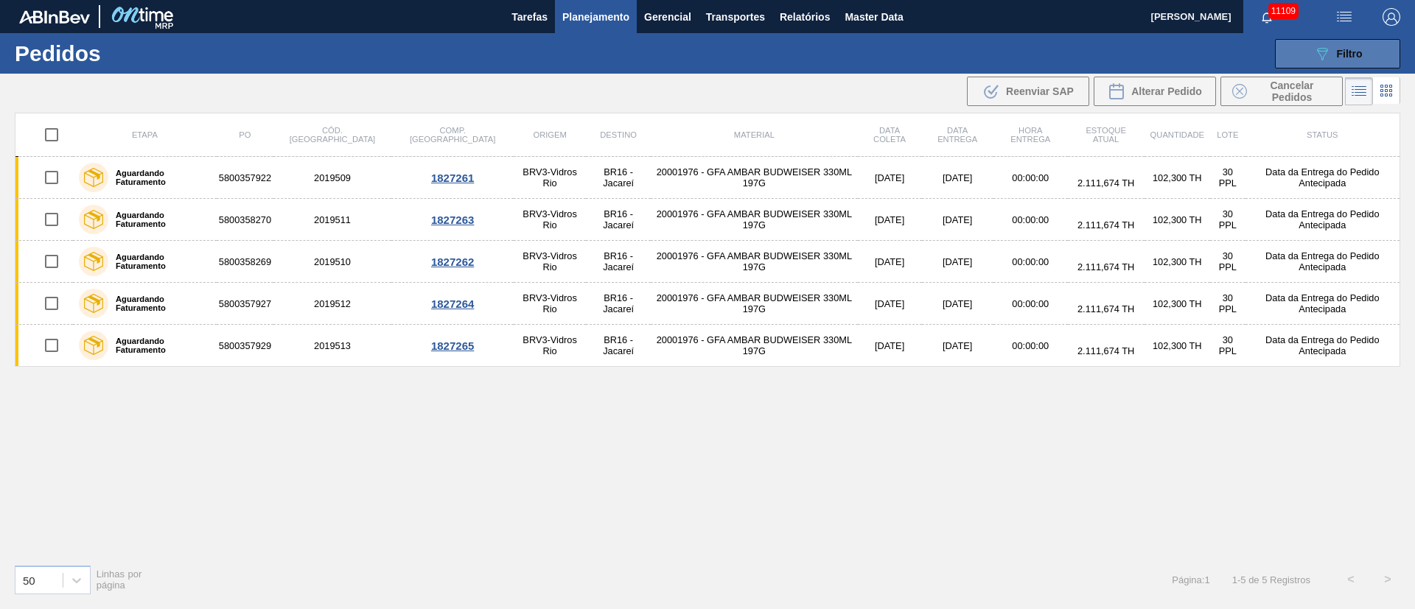
click at [1335, 49] on div "089F7B8B-B2A5-4AFE-B5C0-19BA573D28AC Filtro" at bounding box center [1337, 54] width 49 height 18
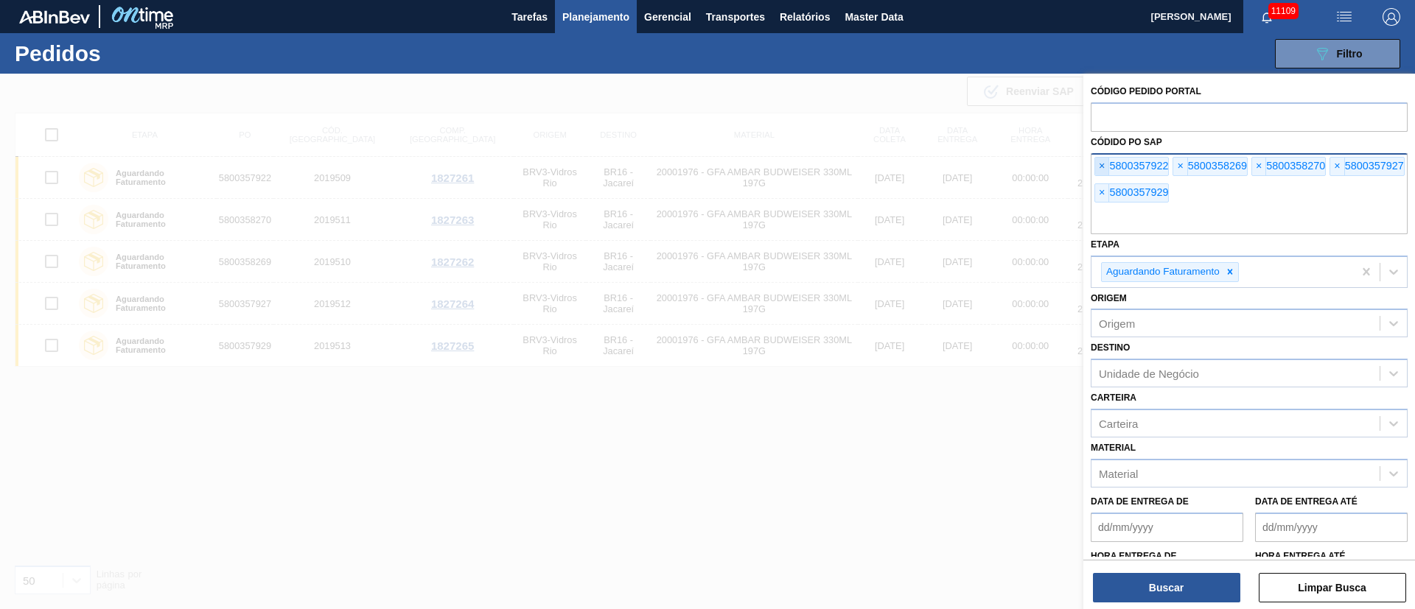
click at [1108, 167] on span "×" at bounding box center [1102, 167] width 14 height 18
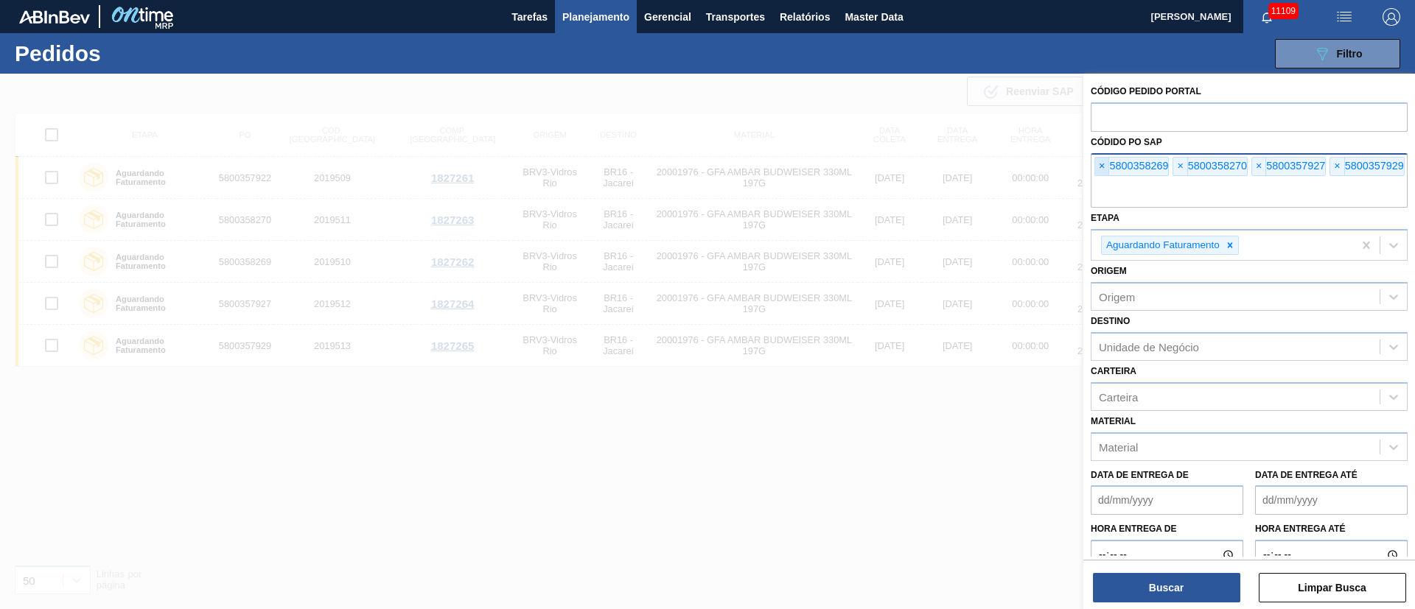
click at [1107, 164] on span "×" at bounding box center [1102, 167] width 14 height 18
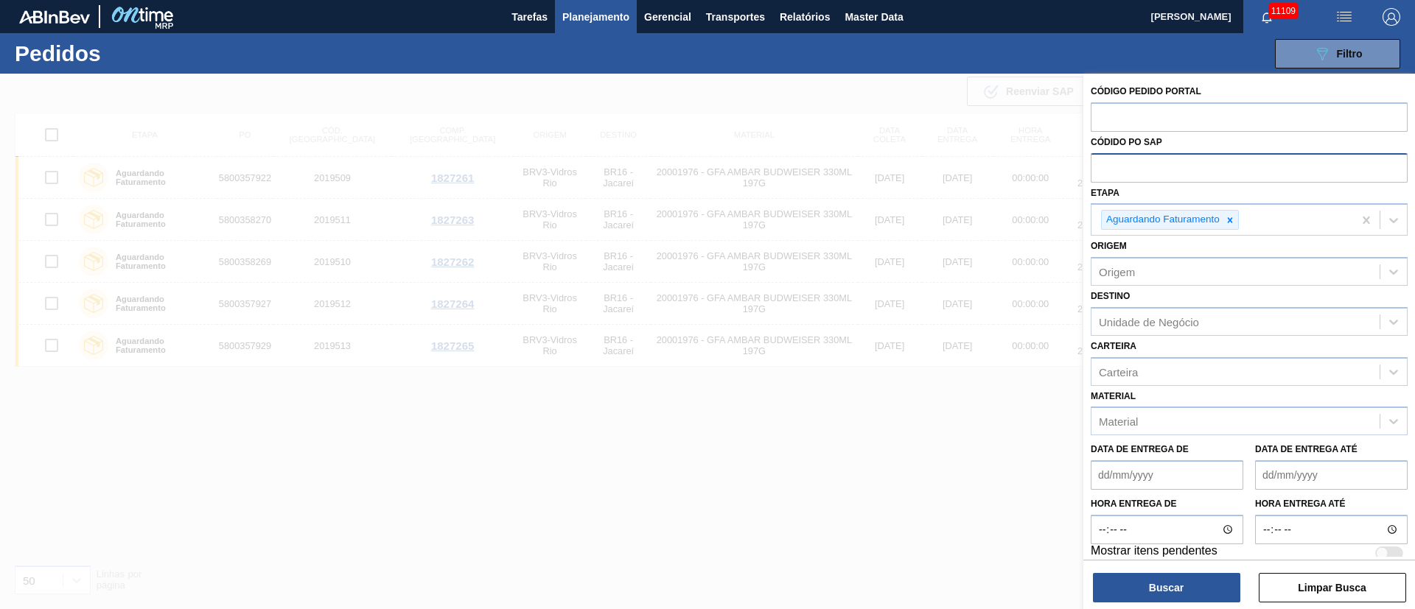
click at [1107, 164] on input "text" at bounding box center [1248, 167] width 317 height 28
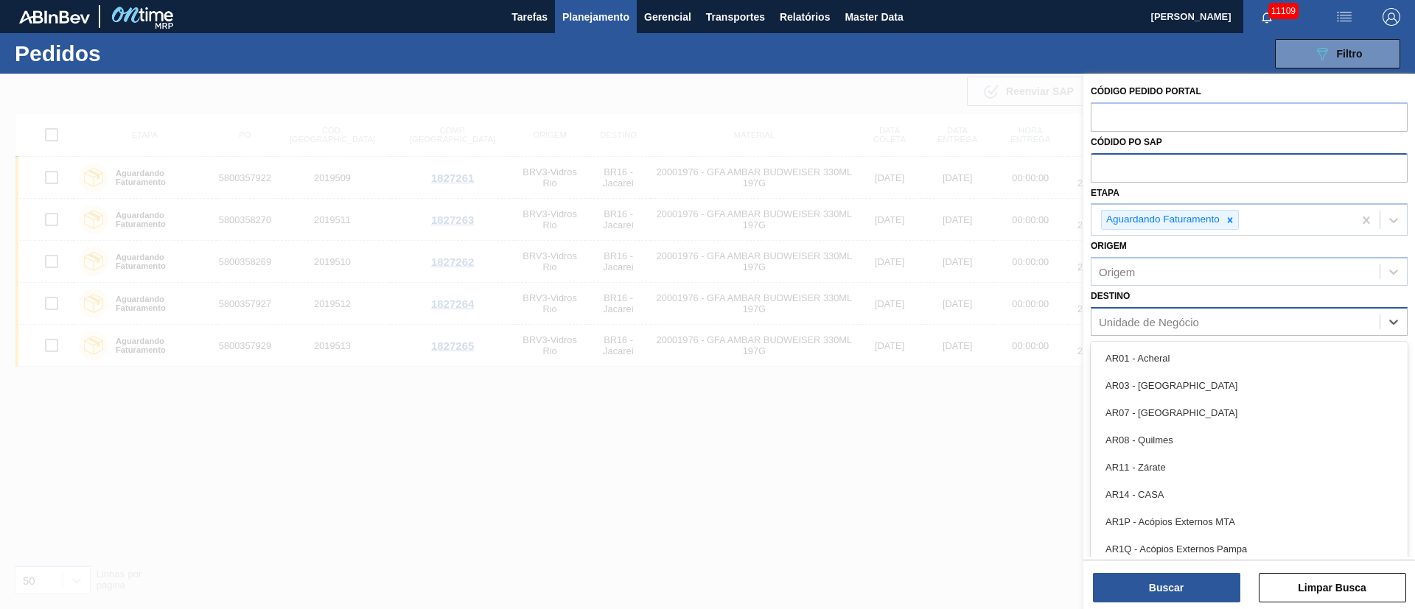
click at [1136, 319] on div "Unidade de Negócio" at bounding box center [1148, 321] width 100 height 13
type input "16"
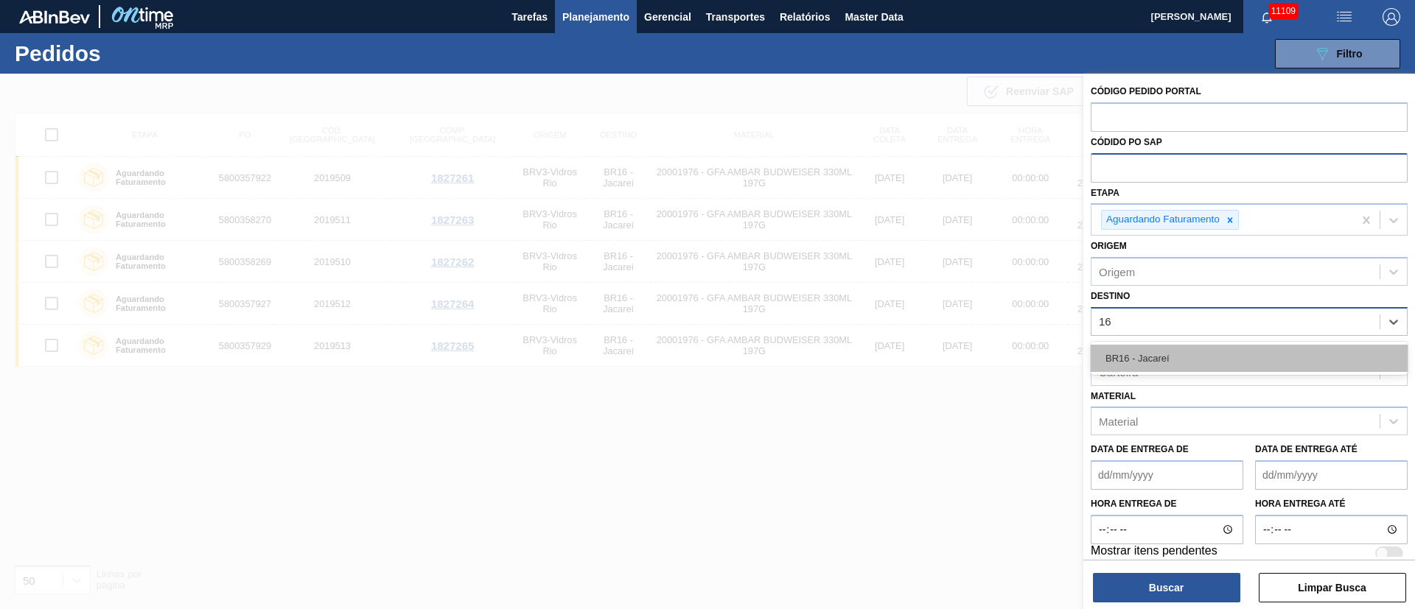
click at [1145, 354] on div "BR16 - Jacareí" at bounding box center [1248, 358] width 317 height 27
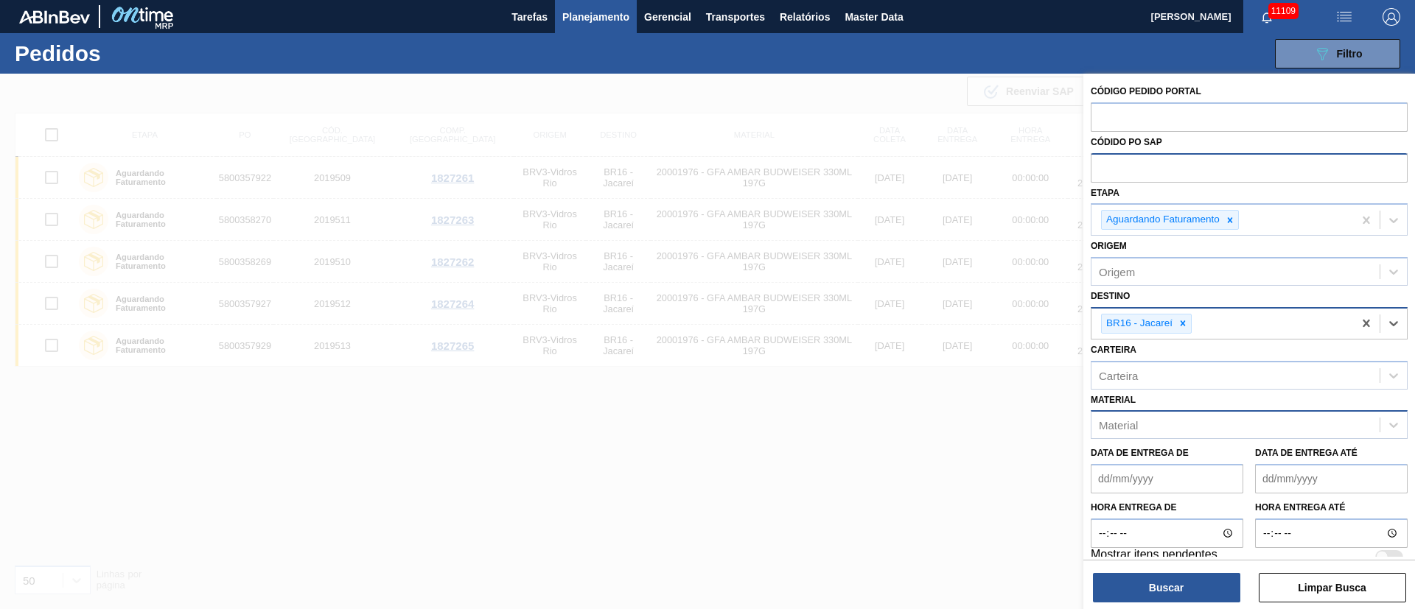
click at [1114, 434] on div "Material" at bounding box center [1235, 425] width 288 height 21
type input "20002580"
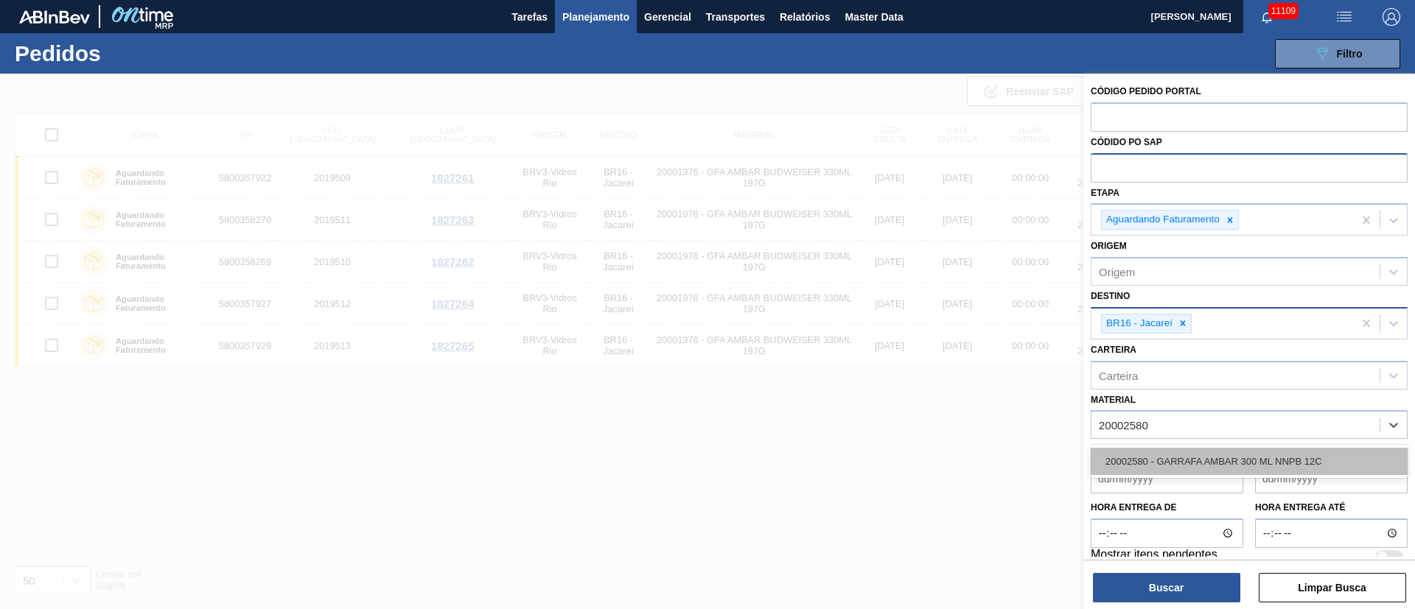
click at [1126, 465] on div "20002580 - GARRAFA AMBAR 300 ML NNPB 12C" at bounding box center [1248, 461] width 317 height 27
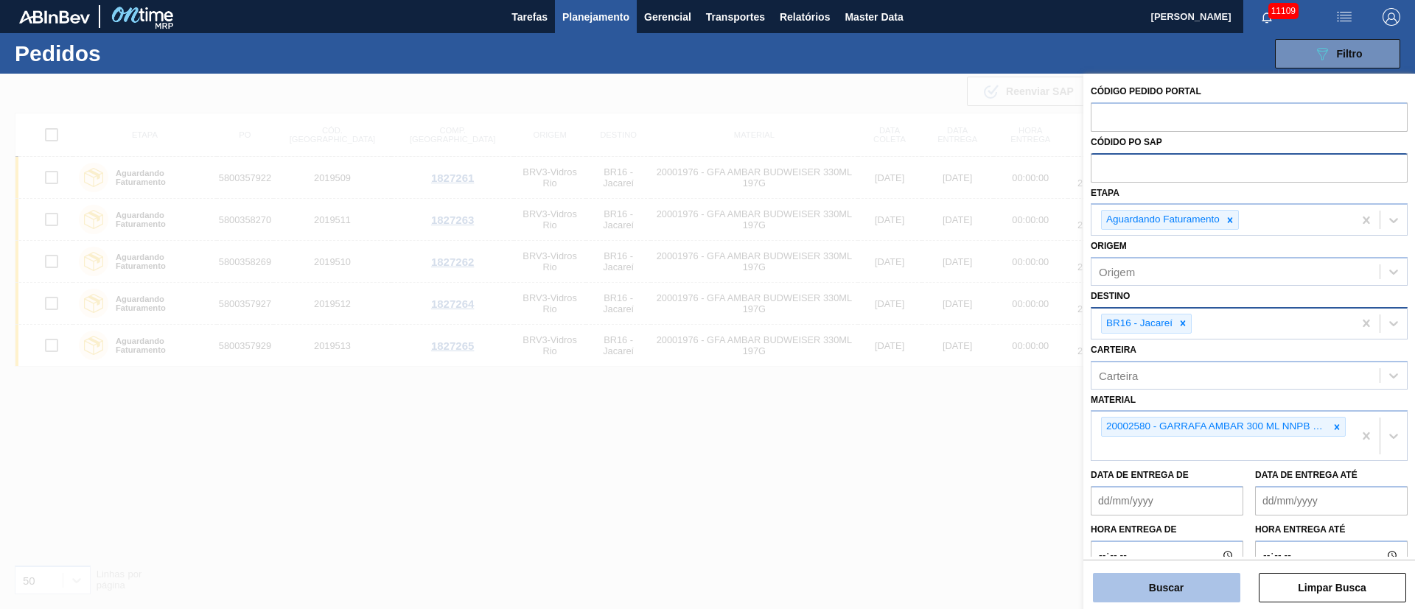
click at [1189, 592] on button "Buscar" at bounding box center [1166, 587] width 147 height 29
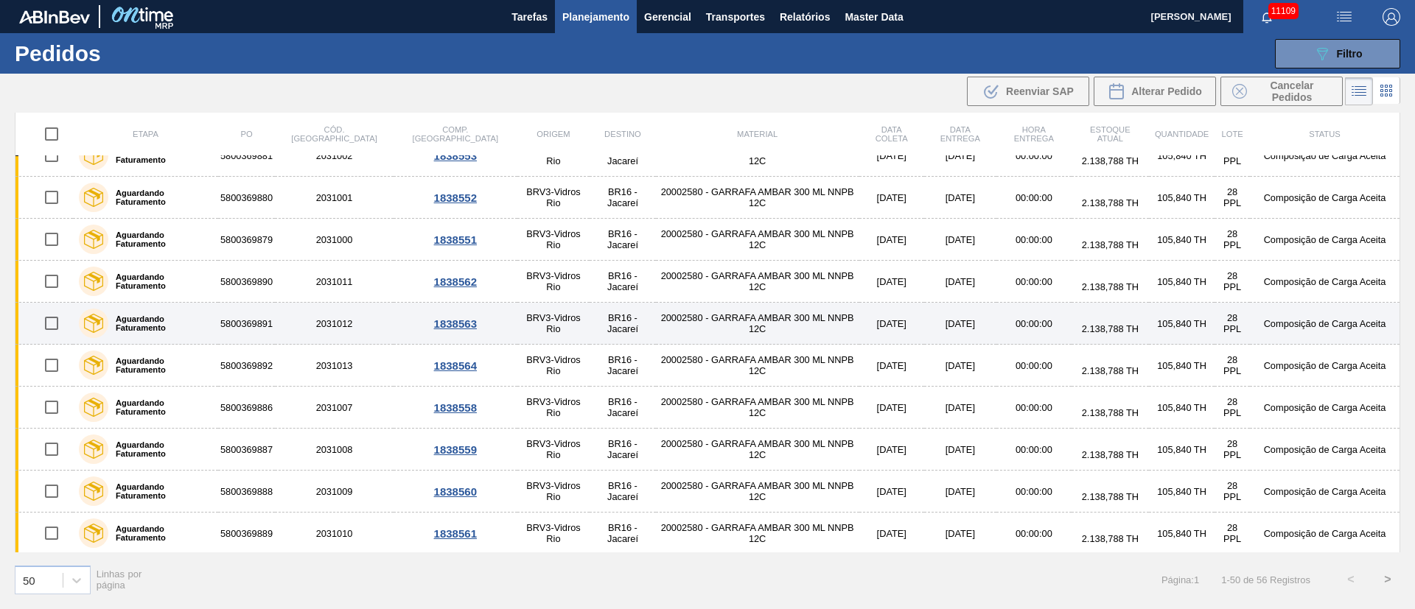
scroll to position [1105, 0]
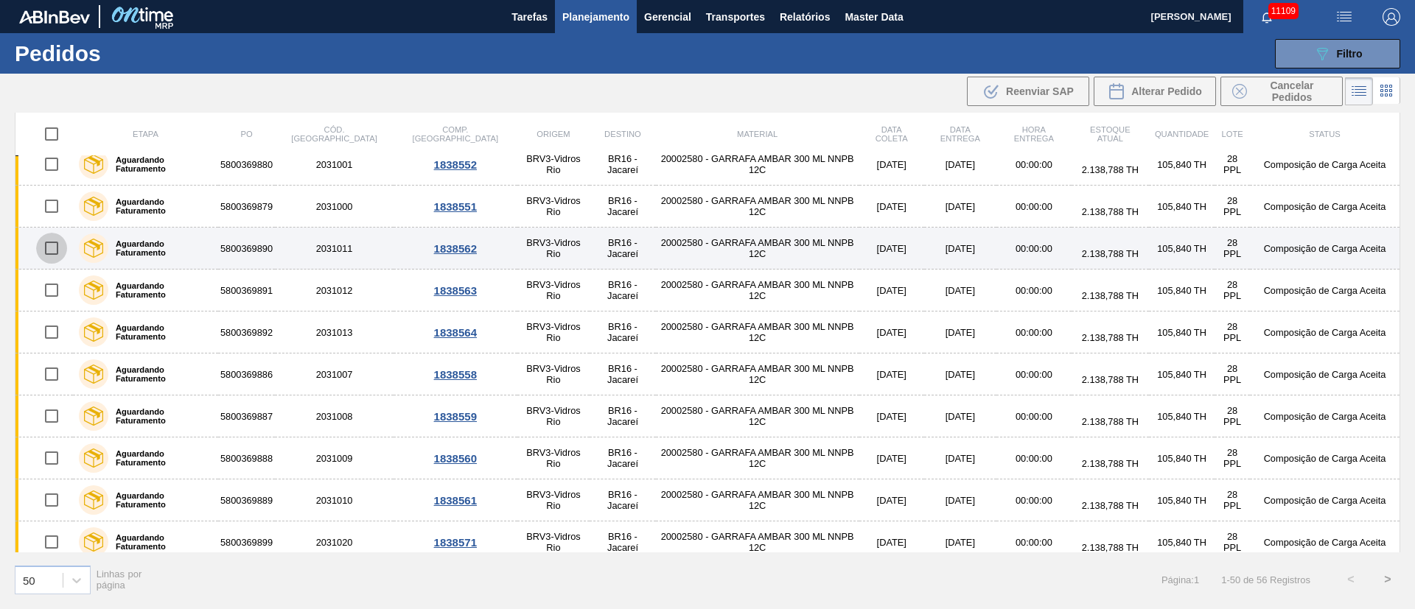
click at [52, 248] on input "checkbox" at bounding box center [51, 248] width 31 height 31
checkbox input "true"
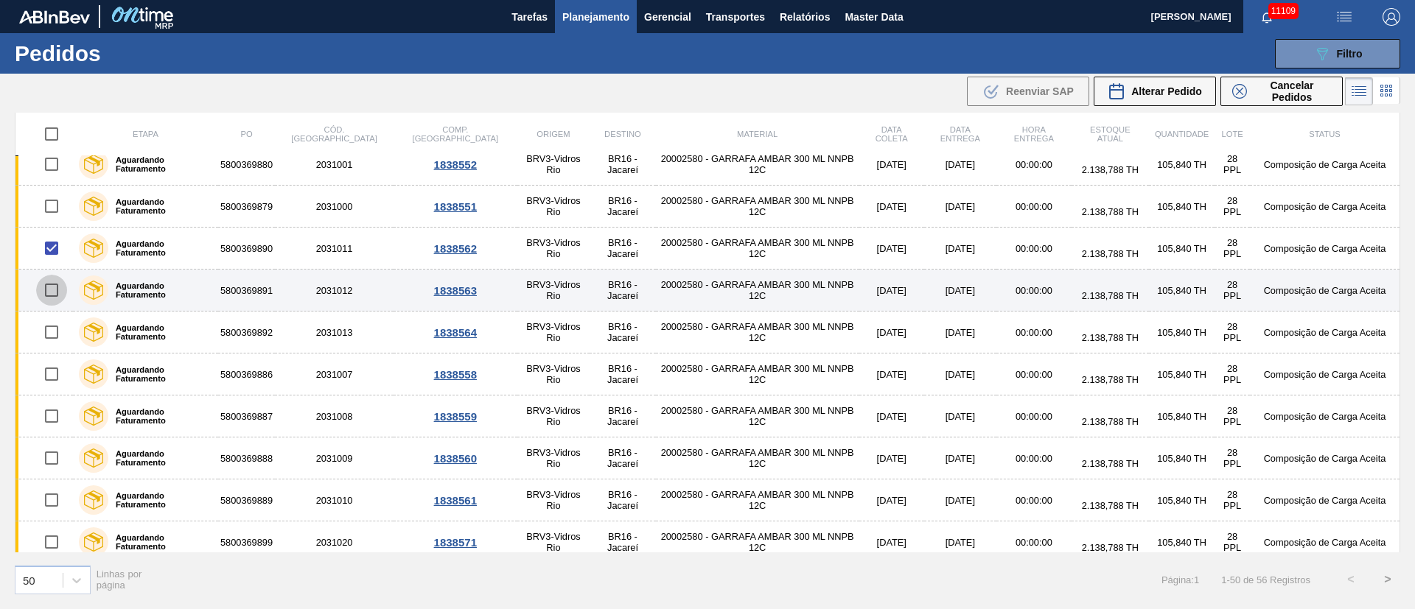
click at [50, 287] on input "checkbox" at bounding box center [51, 290] width 31 height 31
checkbox input "true"
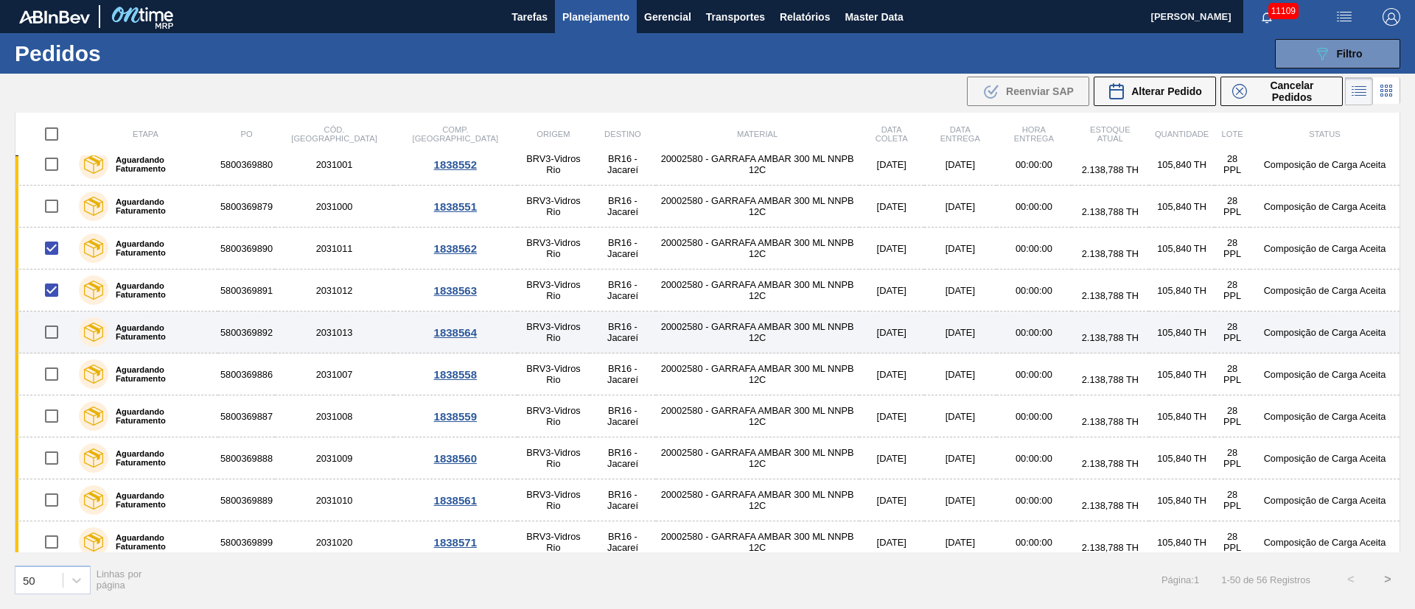
click at [55, 328] on input "checkbox" at bounding box center [51, 332] width 31 height 31
checkbox input "true"
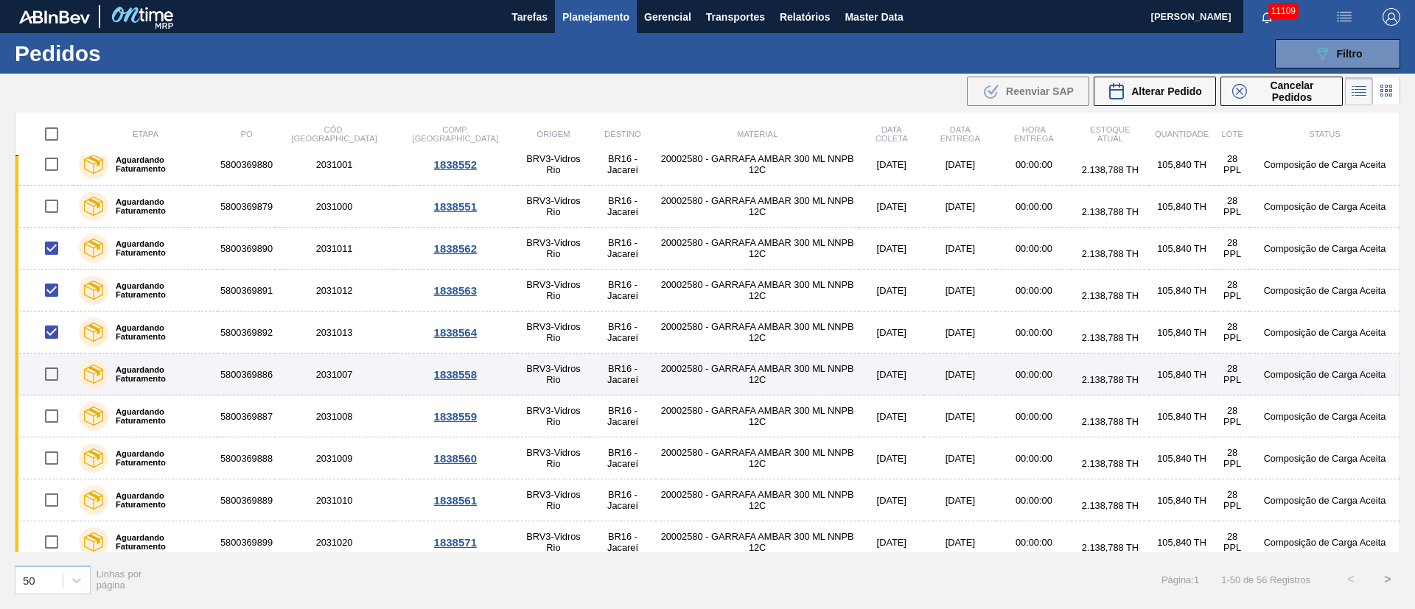
click at [56, 368] on input "checkbox" at bounding box center [51, 374] width 31 height 31
checkbox input "true"
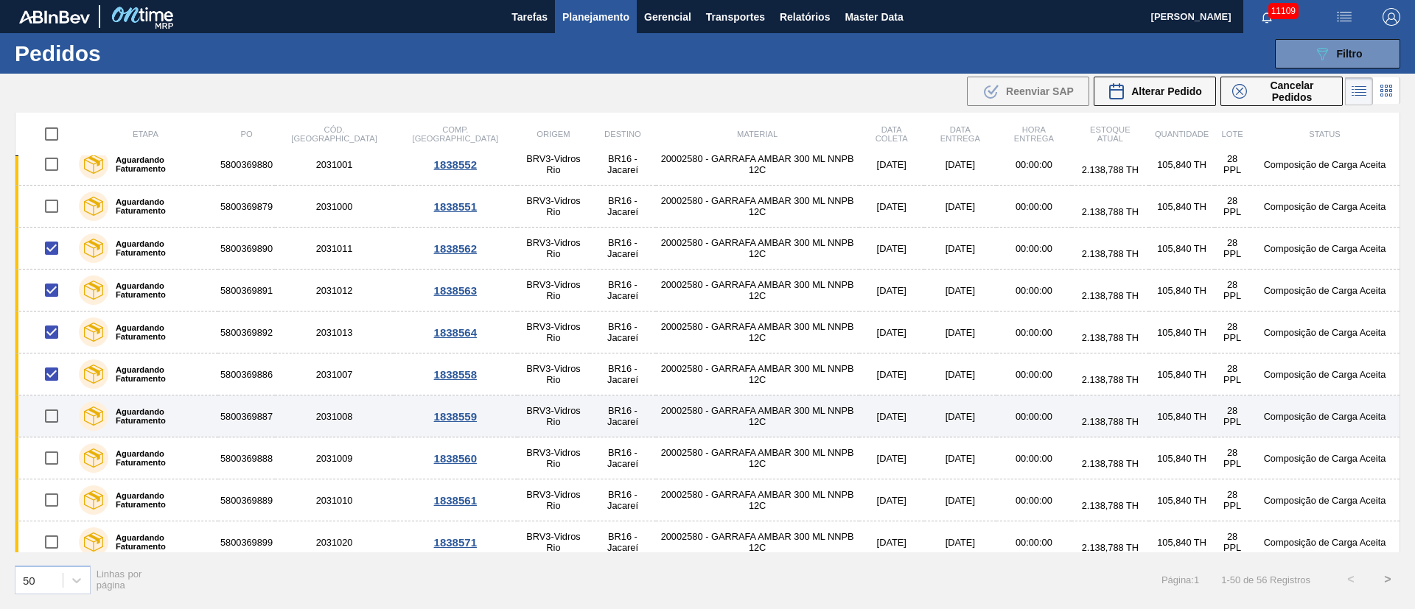
click at [57, 416] on input "checkbox" at bounding box center [51, 416] width 31 height 31
checkbox input "true"
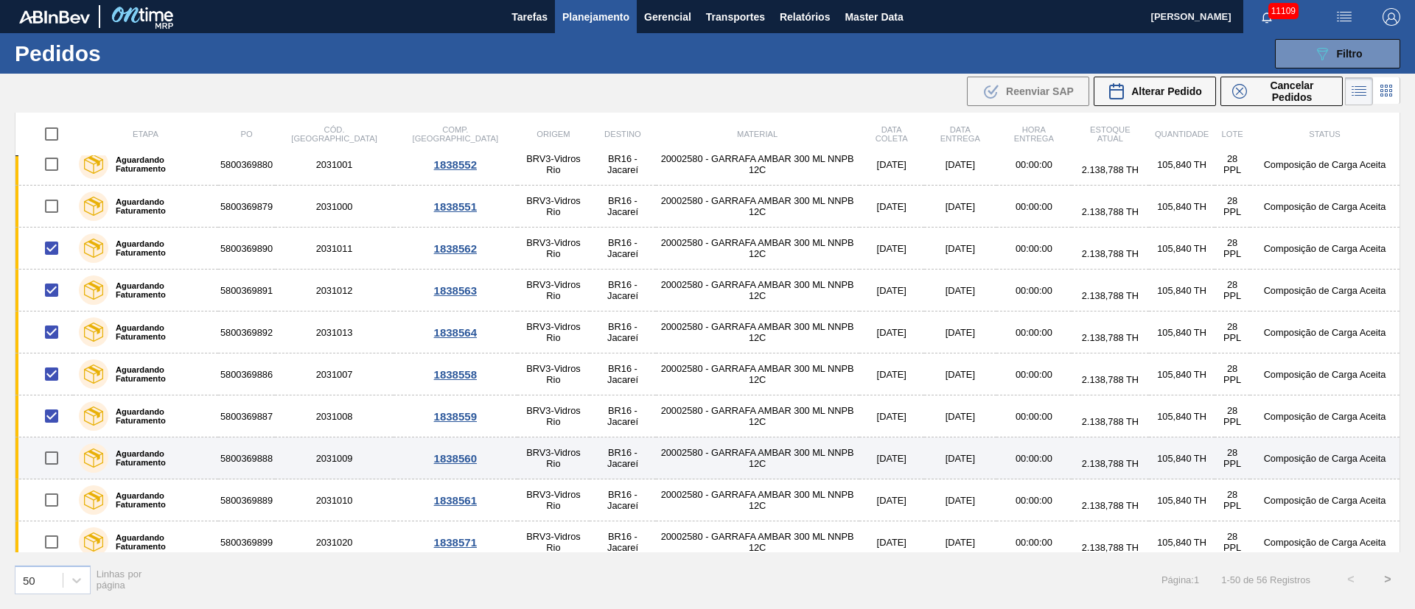
drag, startPoint x: 62, startPoint y: 457, endPoint x: 60, endPoint y: 469, distance: 12.0
click at [62, 458] on input "checkbox" at bounding box center [51, 458] width 31 height 31
checkbox input "true"
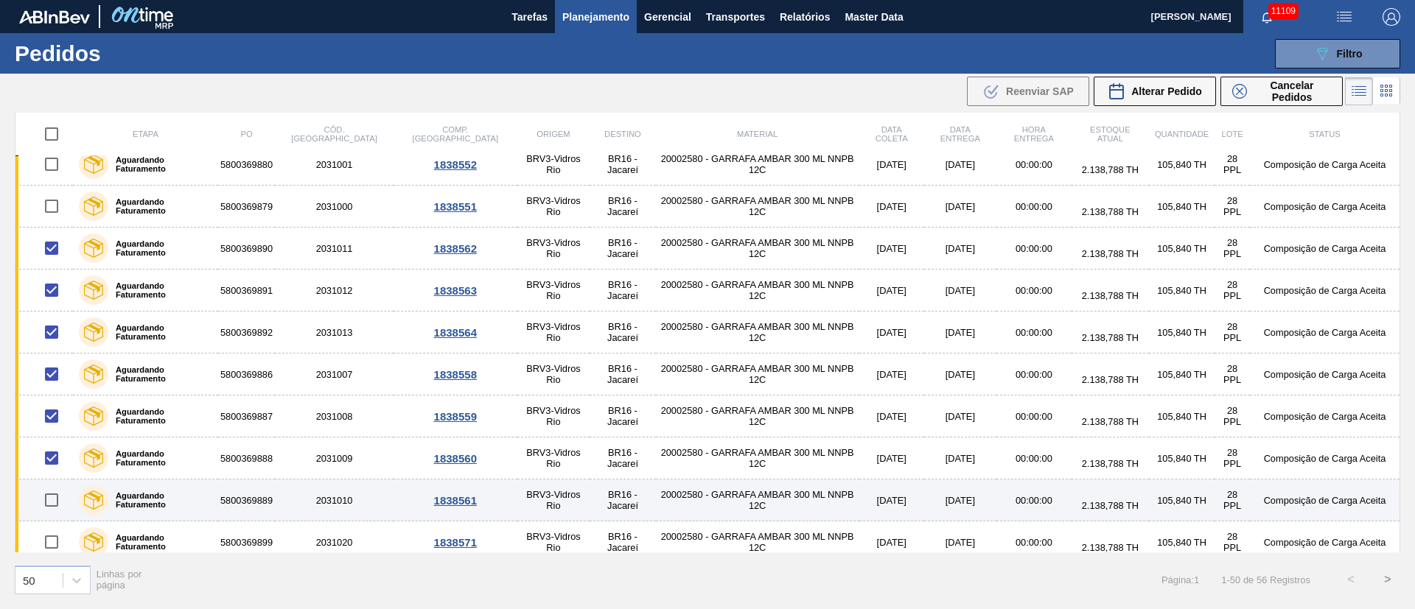
click at [53, 500] on input "checkbox" at bounding box center [51, 500] width 31 height 31
checkbox input "true"
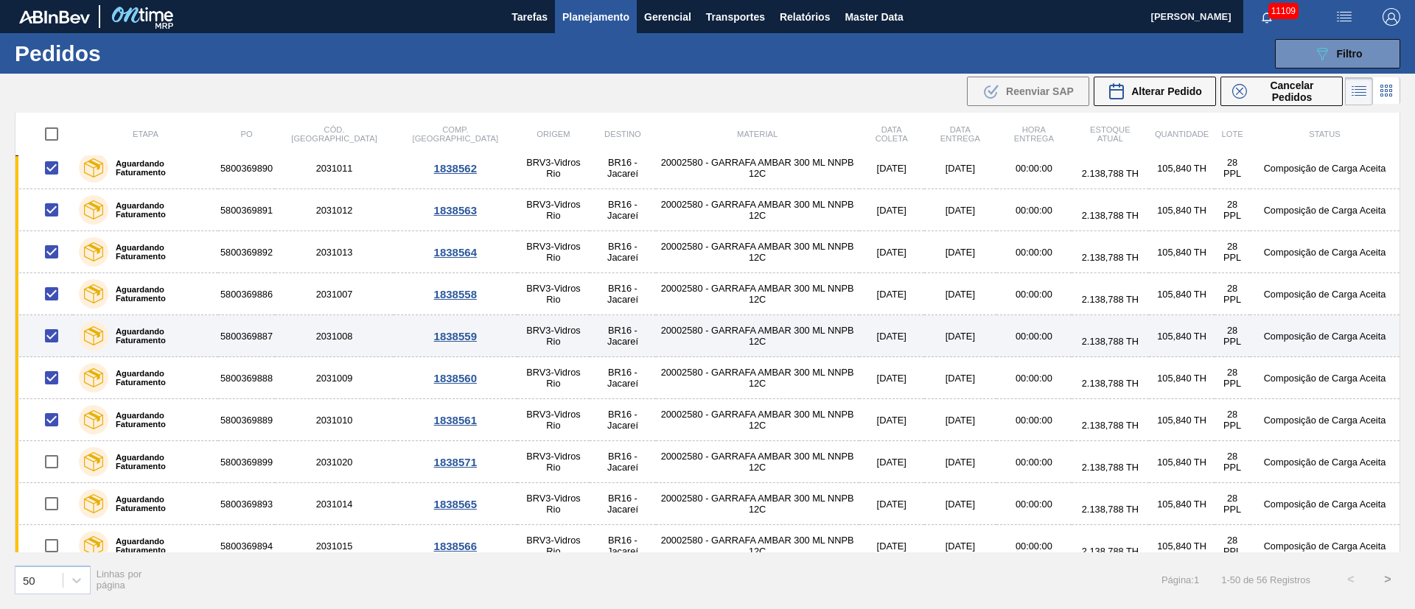
scroll to position [1216, 0]
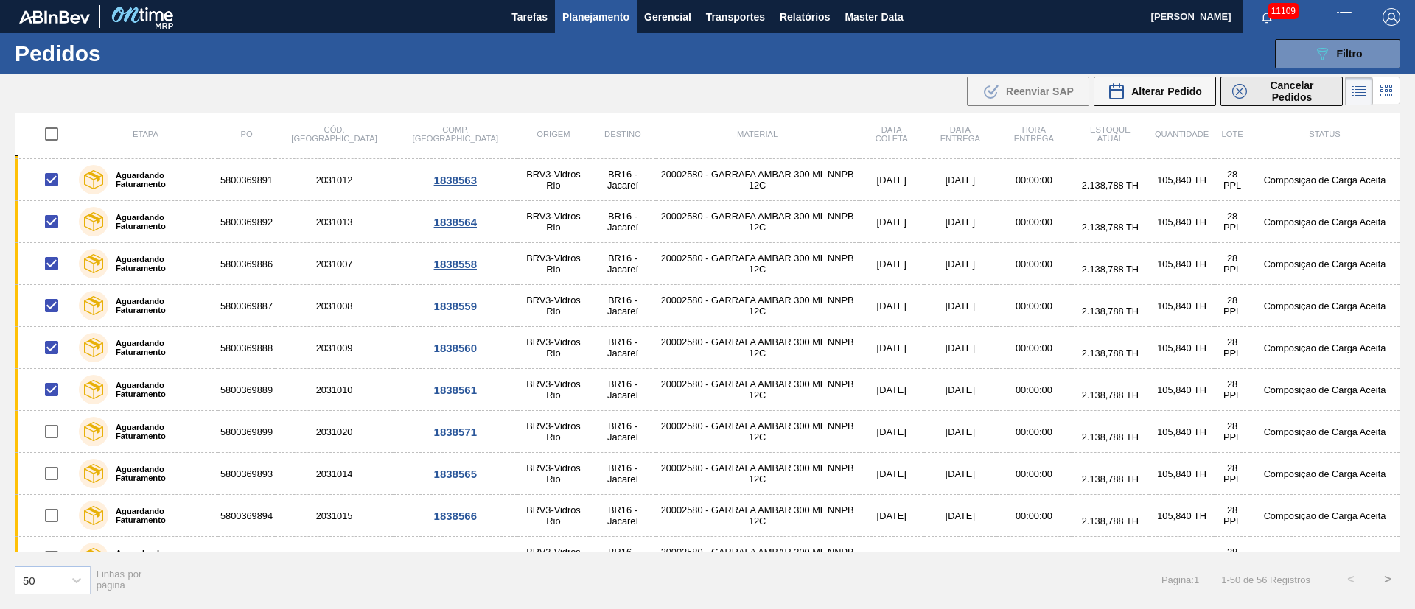
click at [1274, 94] on span "Cancelar Pedidos" at bounding box center [1291, 92] width 78 height 24
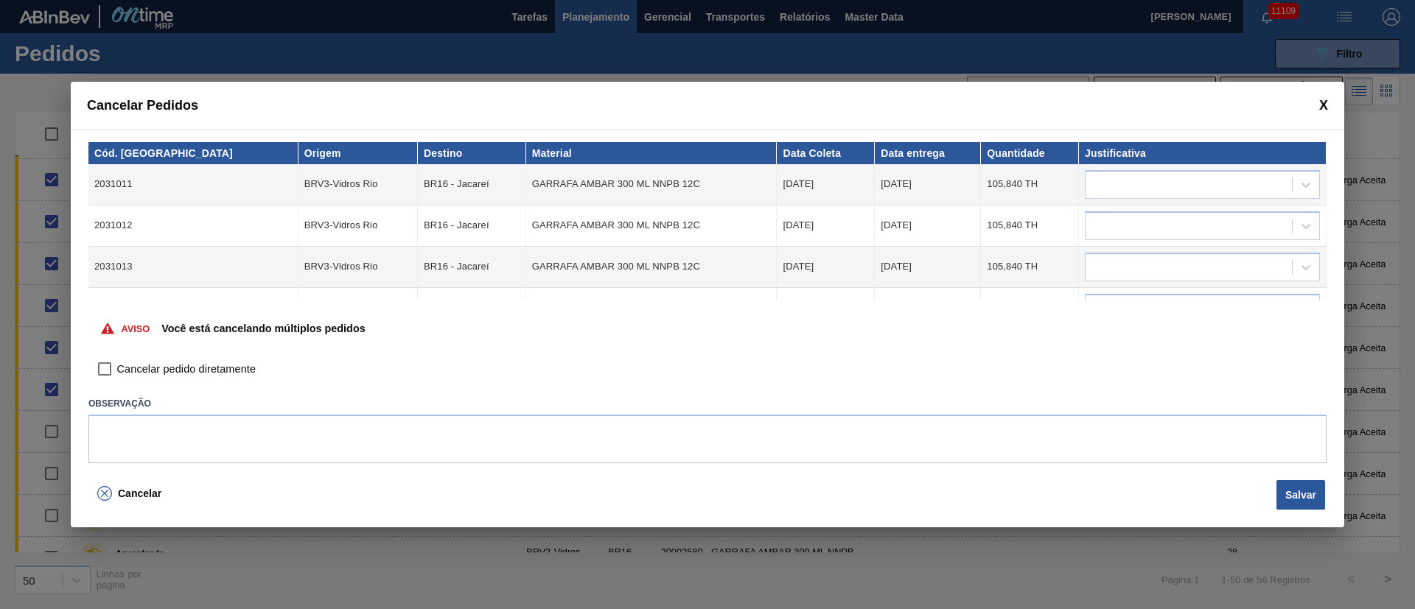
click at [105, 371] on input "Cancelar pedido diretamente" at bounding box center [104, 369] width 25 height 25
checkbox input "true"
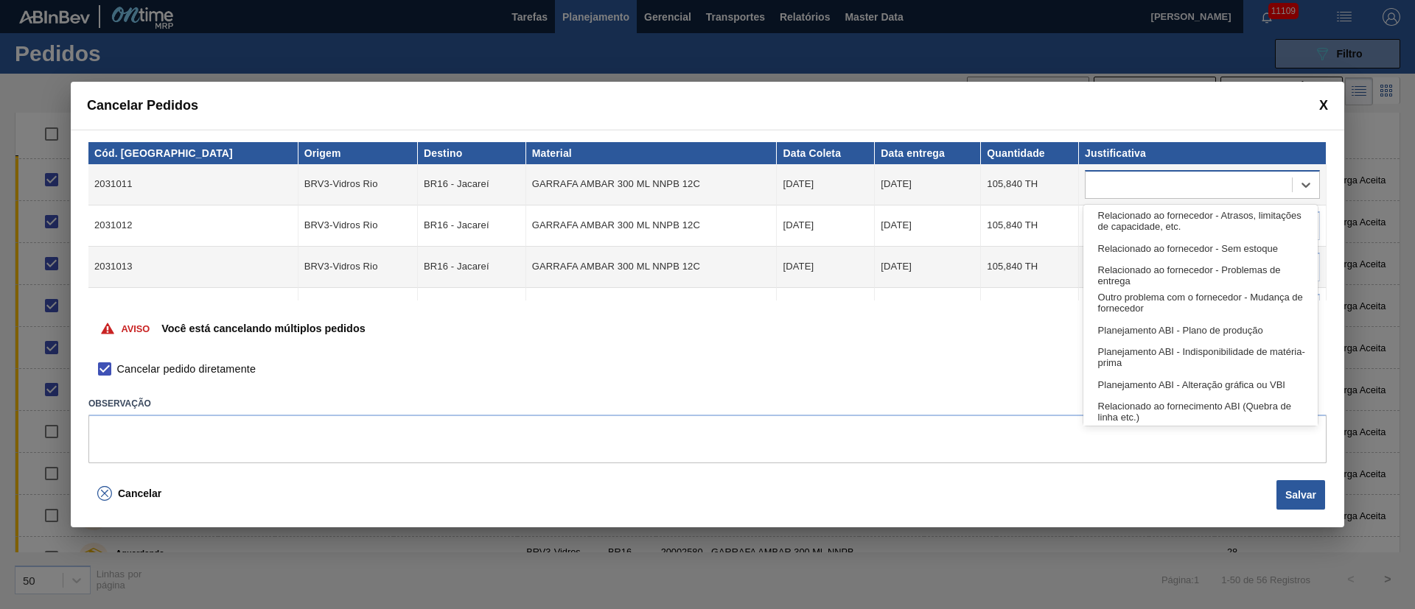
click at [1224, 181] on div at bounding box center [1188, 184] width 206 height 21
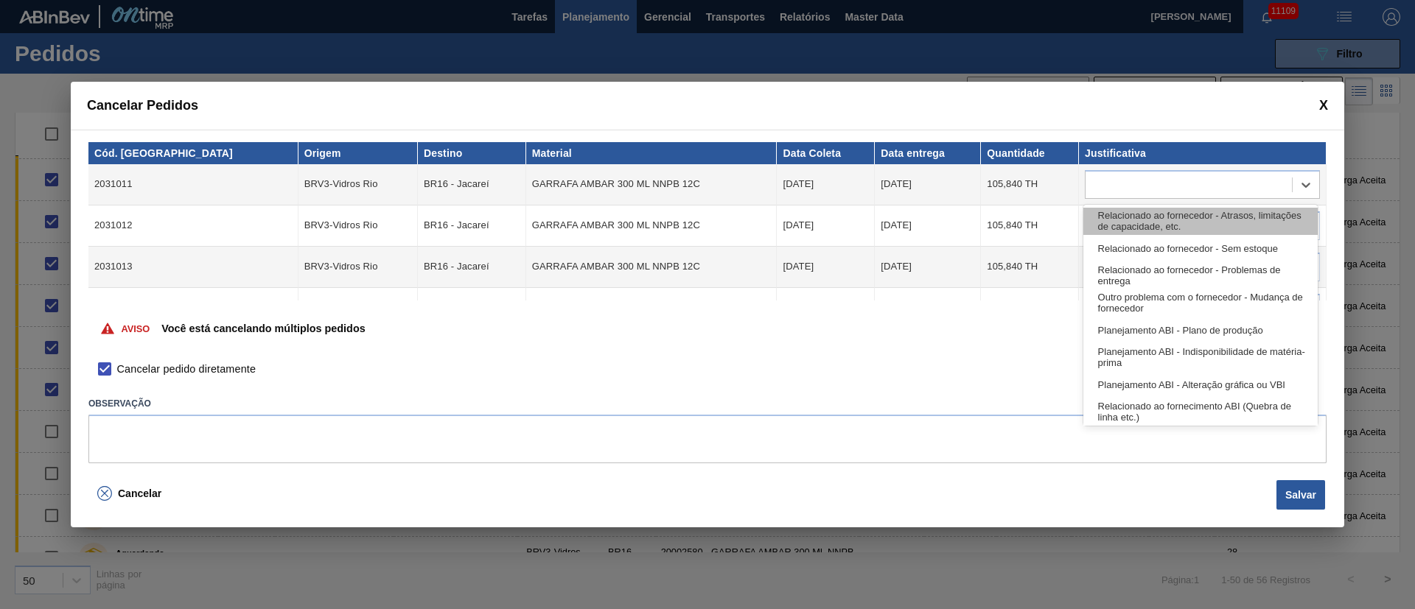
click at [1166, 225] on div "Relacionado ao fornecedor - Atrasos, limitações de capacidade, etc." at bounding box center [1200, 221] width 234 height 27
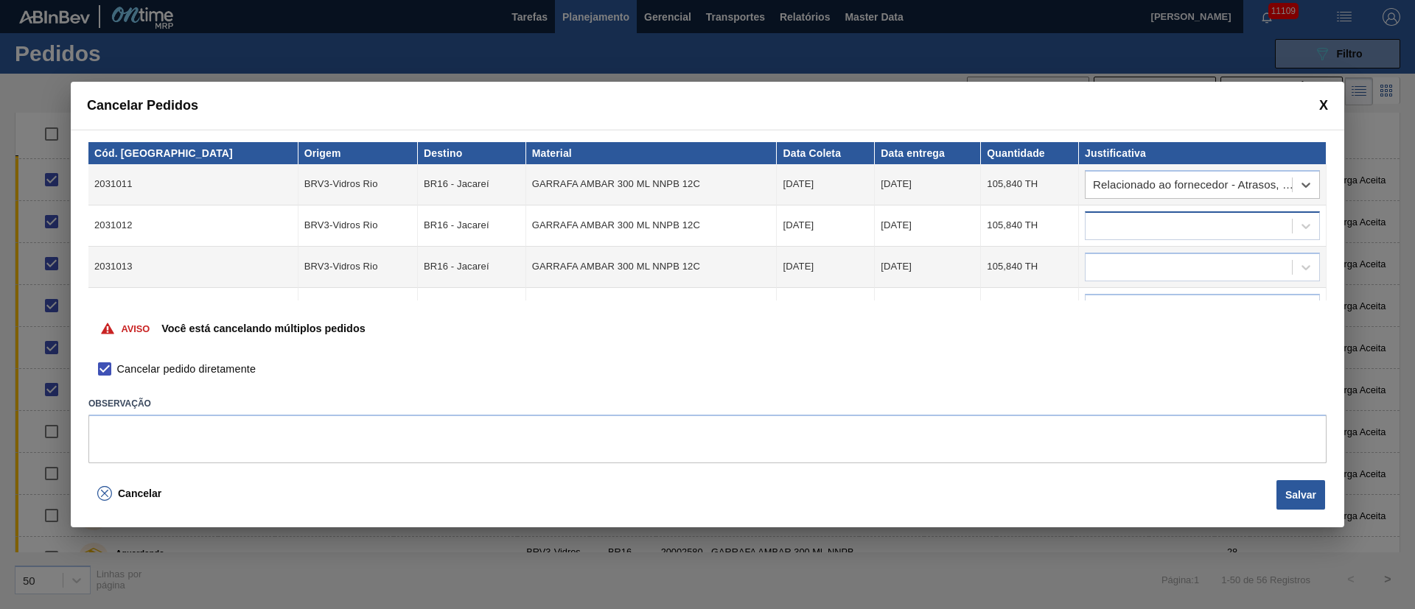
click at [1145, 235] on div at bounding box center [1188, 225] width 206 height 21
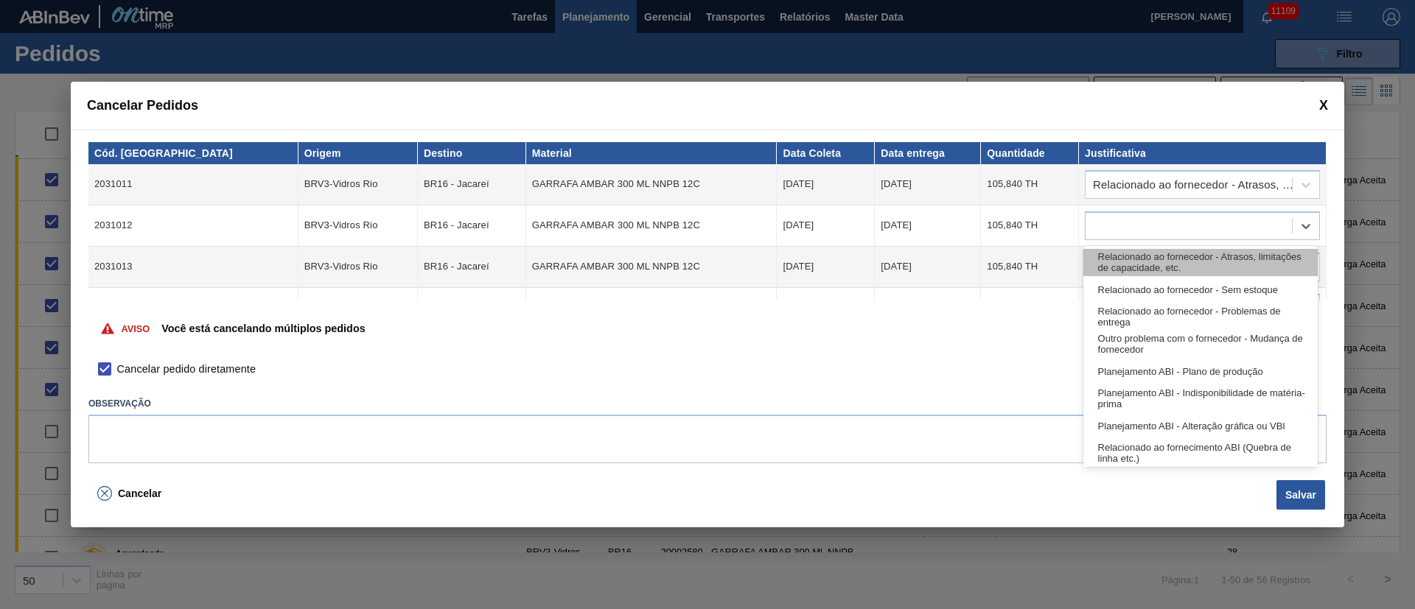
click at [1131, 271] on div "Relacionado ao fornecedor - Atrasos, limitações de capacidade, etc." at bounding box center [1200, 262] width 234 height 27
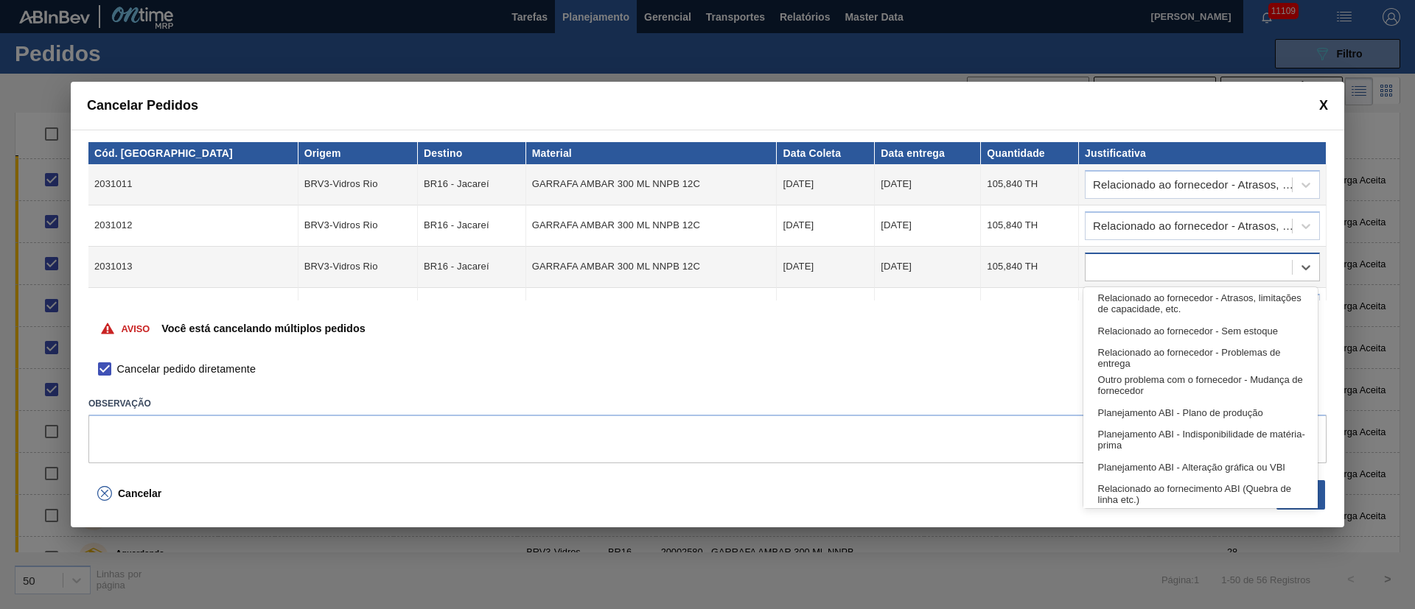
click at [1125, 259] on div at bounding box center [1188, 266] width 206 height 21
click at [1119, 298] on div "Relacionado ao fornecedor - Atrasos, limitações de capacidade, etc." at bounding box center [1200, 303] width 234 height 27
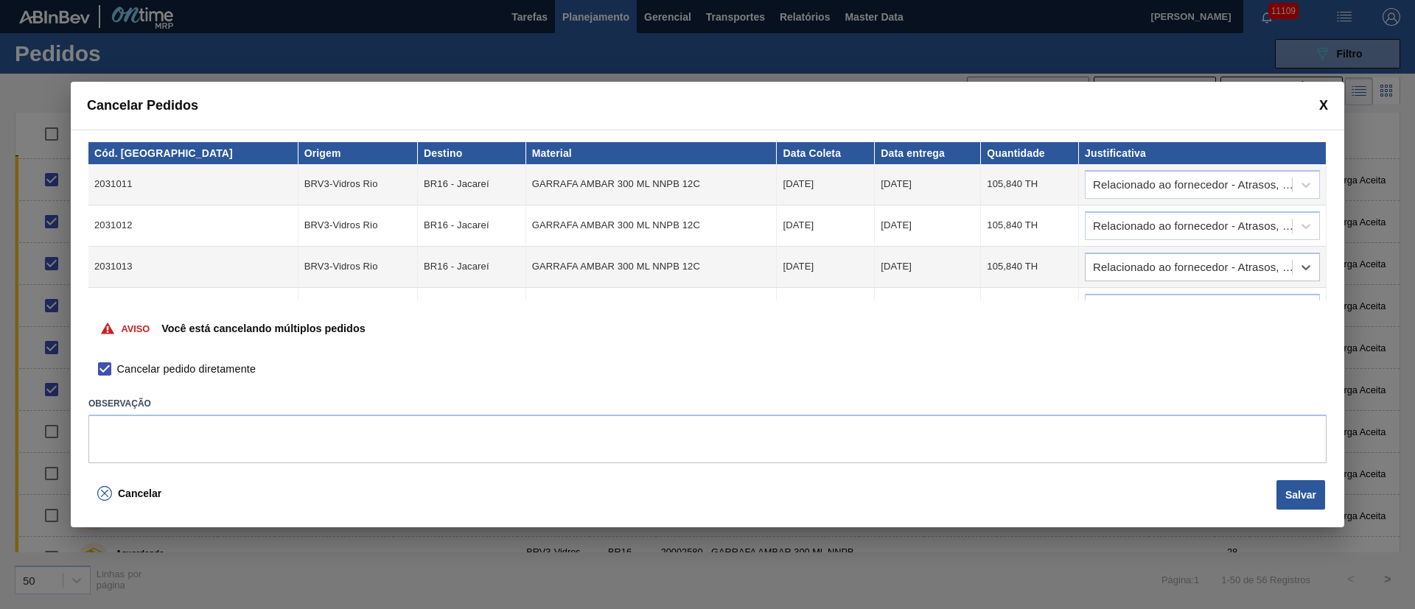
click at [1114, 291] on td at bounding box center [1203, 308] width 248 height 41
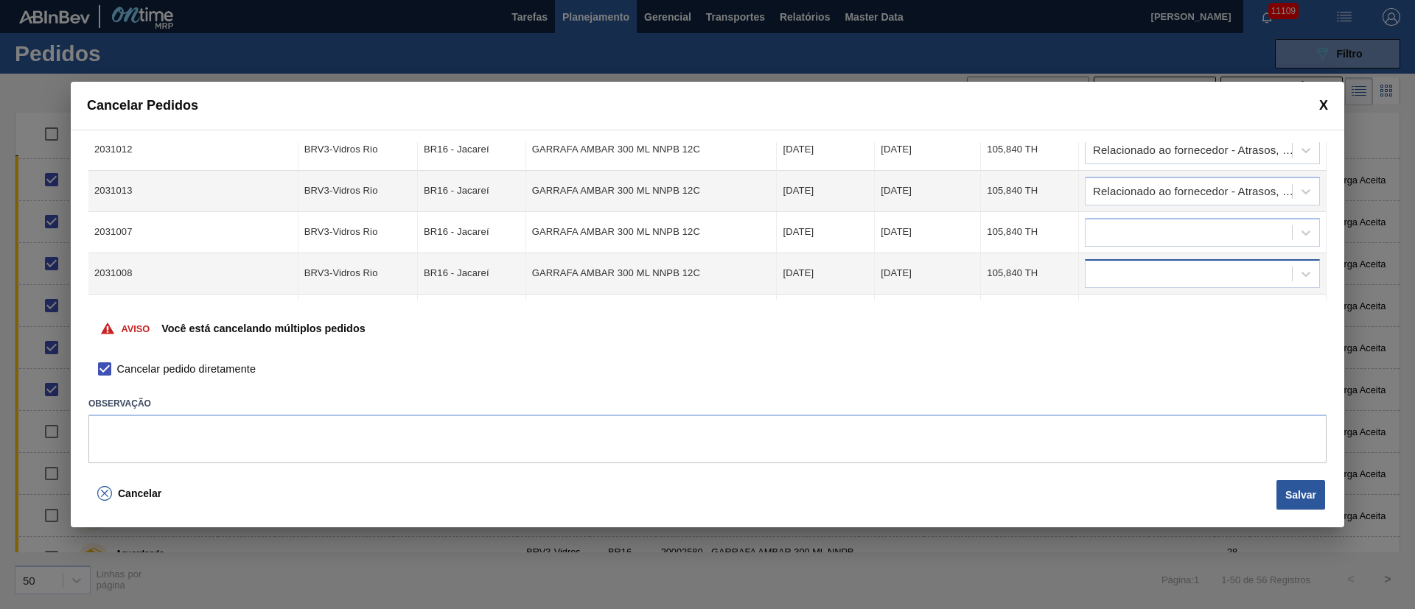
scroll to position [111, 0]
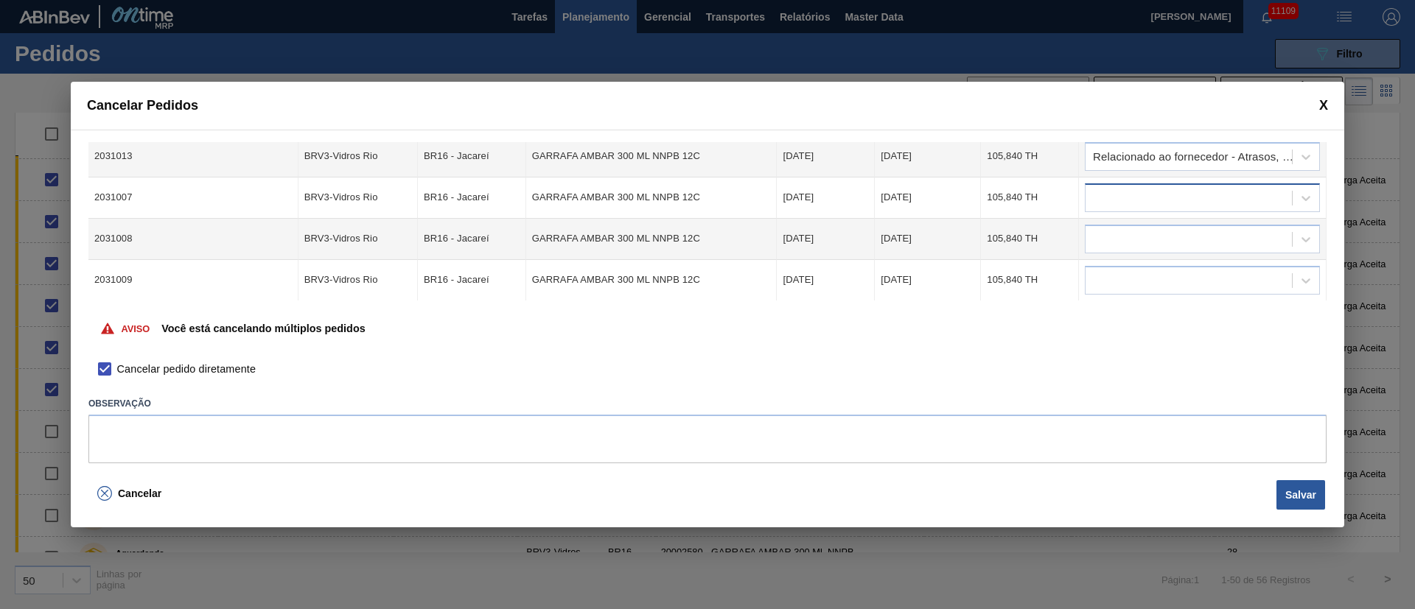
click at [1115, 191] on div at bounding box center [1188, 197] width 206 height 21
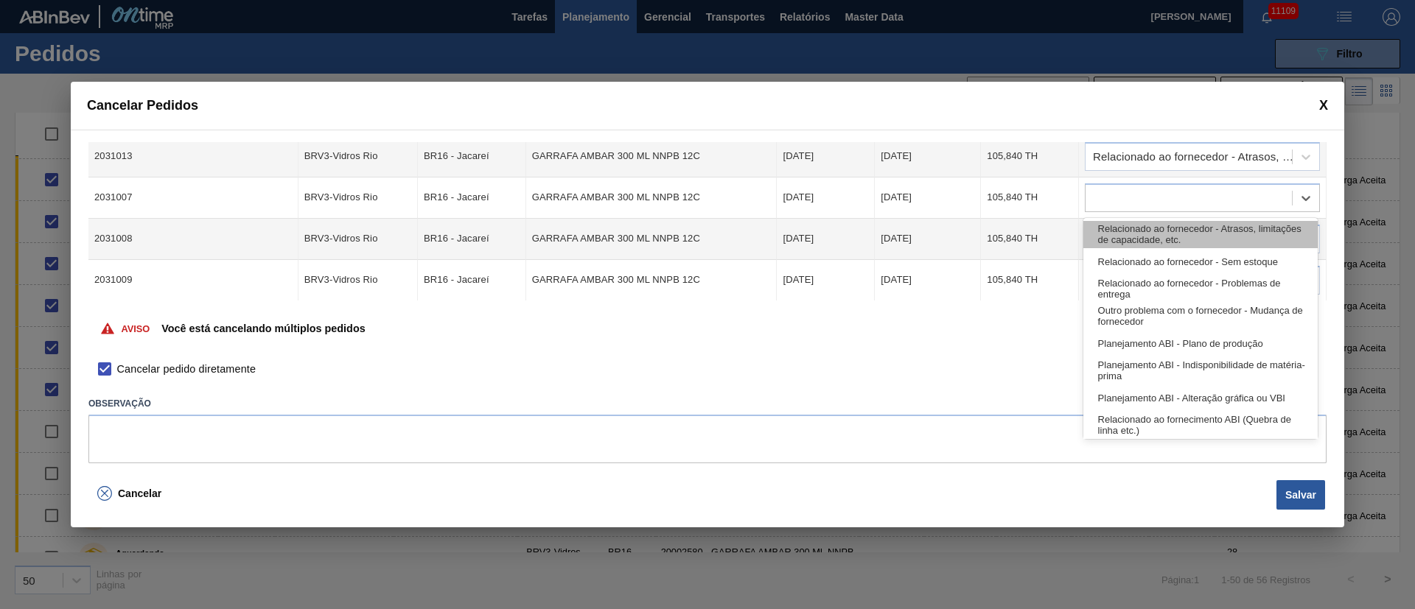
click at [1114, 235] on div "Relacionado ao fornecedor - Atrasos, limitações de capacidade, etc." at bounding box center [1200, 234] width 234 height 27
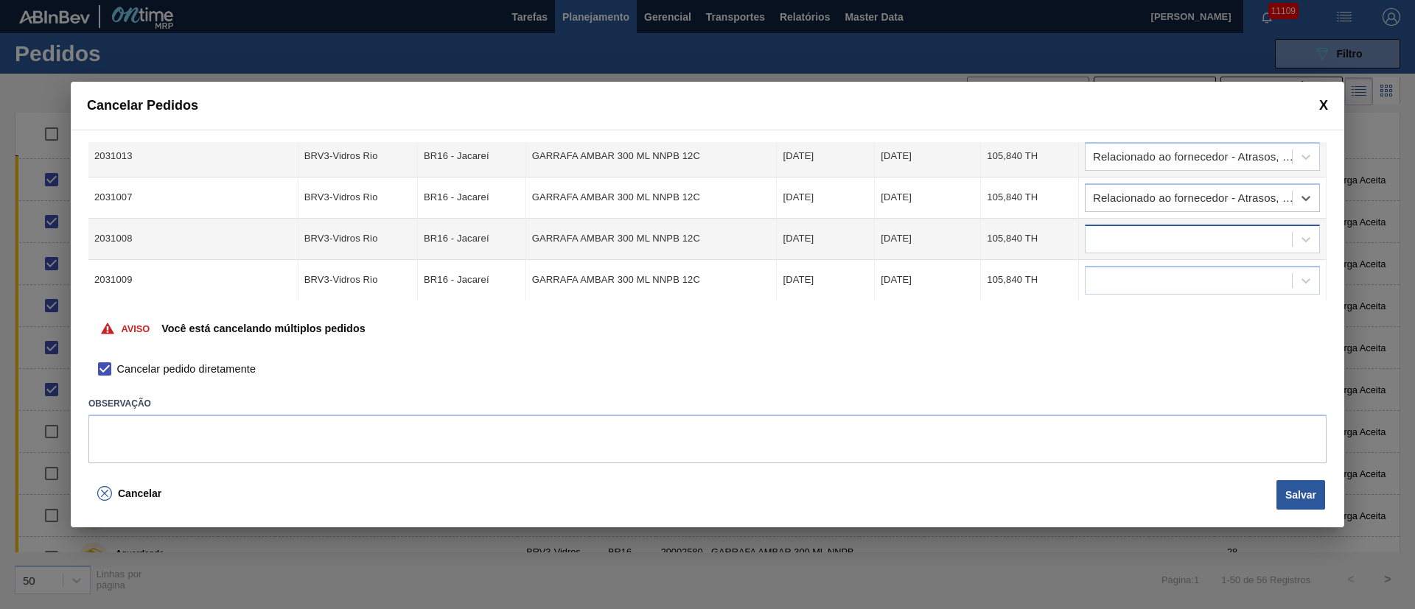
click at [1113, 234] on div at bounding box center [1188, 238] width 206 height 21
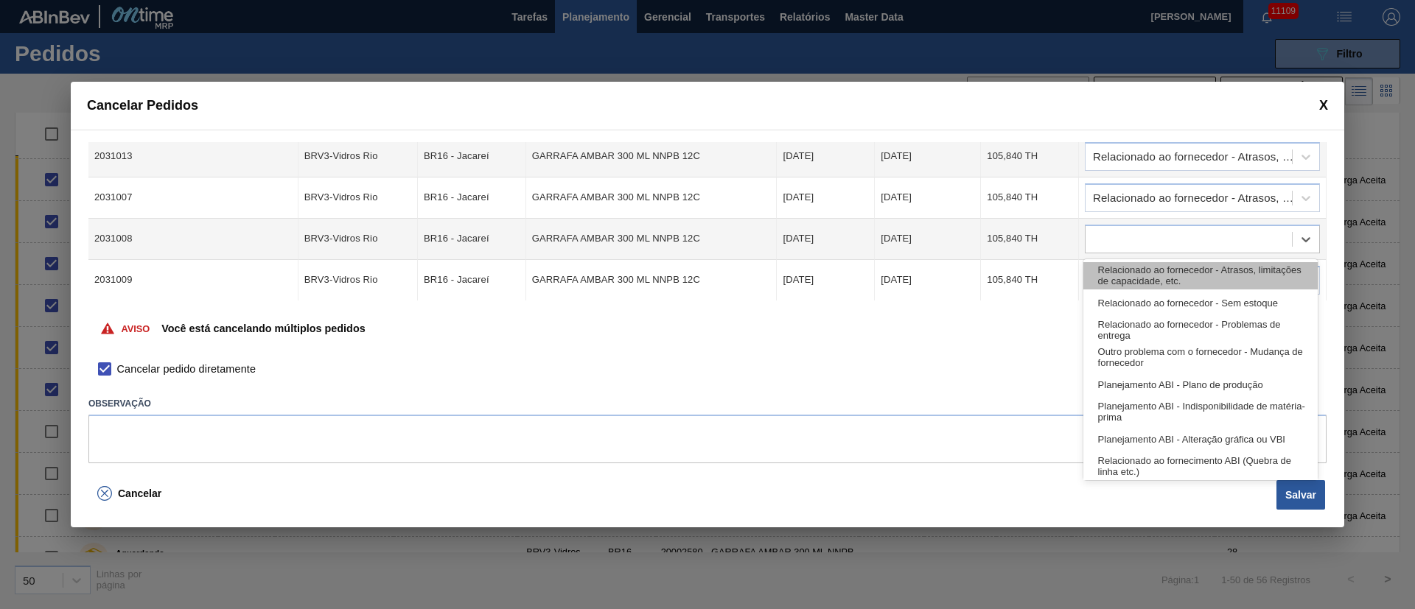
click at [1118, 270] on div "Relacionado ao fornecedor - Atrasos, limitações de capacidade, etc." at bounding box center [1200, 275] width 234 height 27
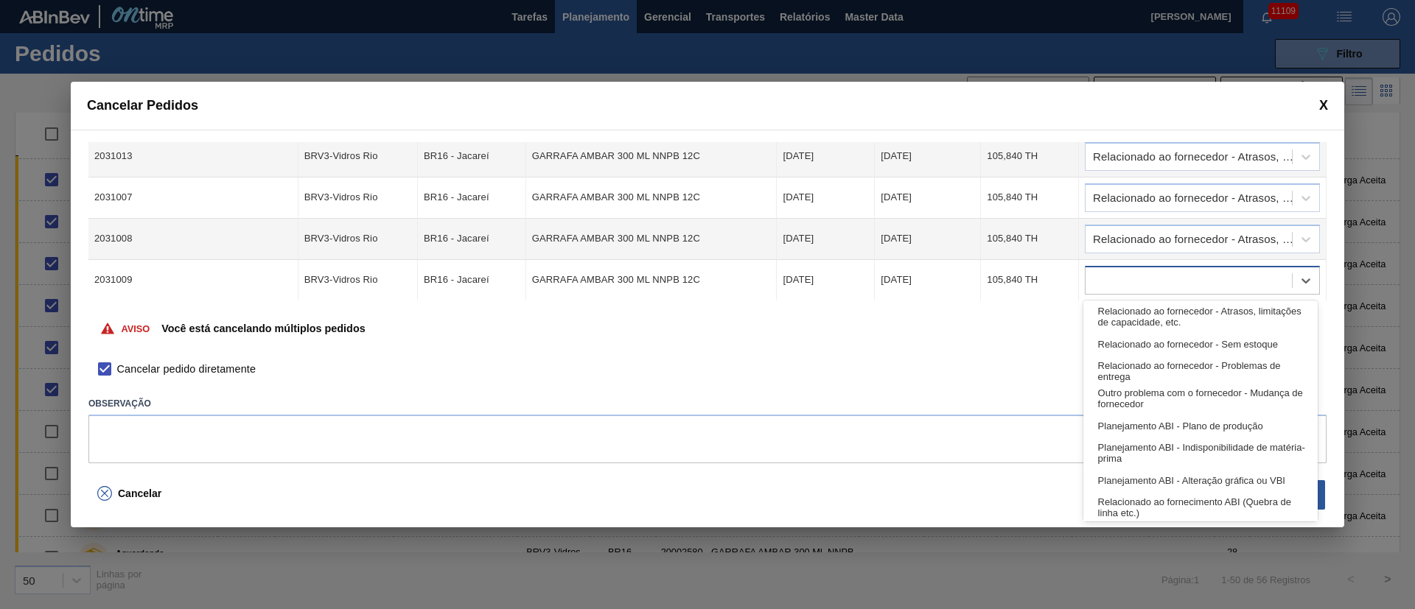
click at [1117, 273] on div at bounding box center [1188, 280] width 206 height 21
click at [1123, 315] on div "Relacionado ao fornecedor - Atrasos, limitações de capacidade, etc." at bounding box center [1200, 317] width 234 height 27
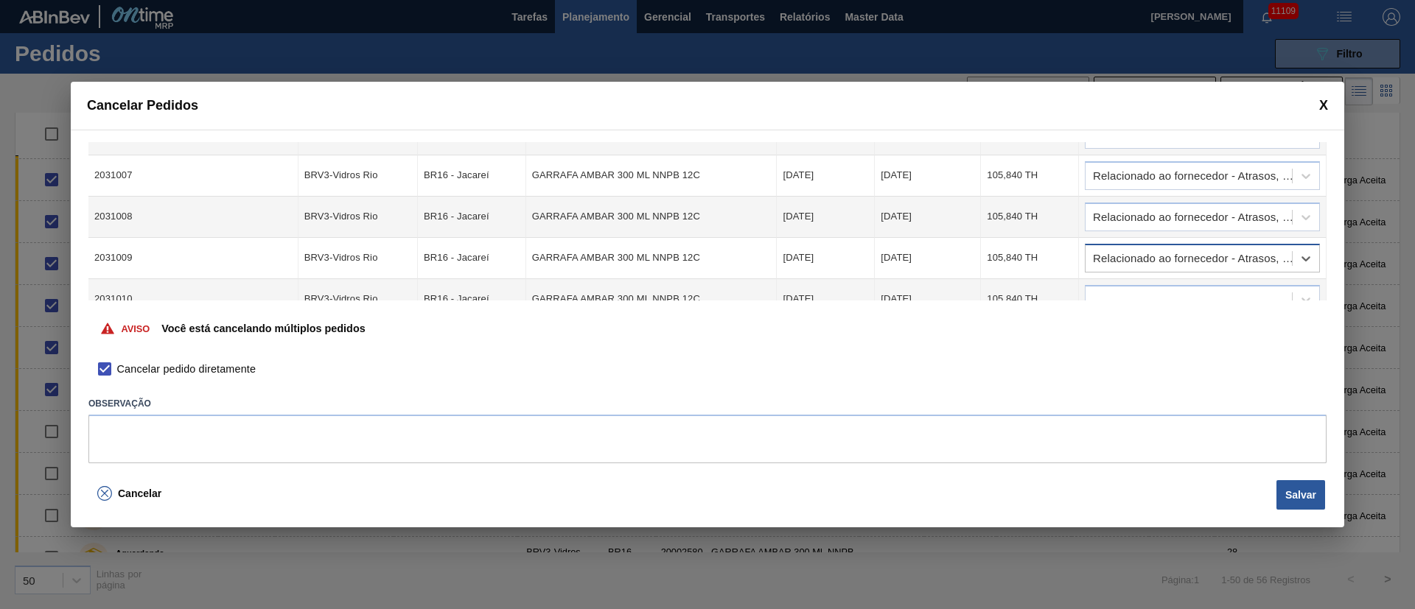
scroll to position [153, 0]
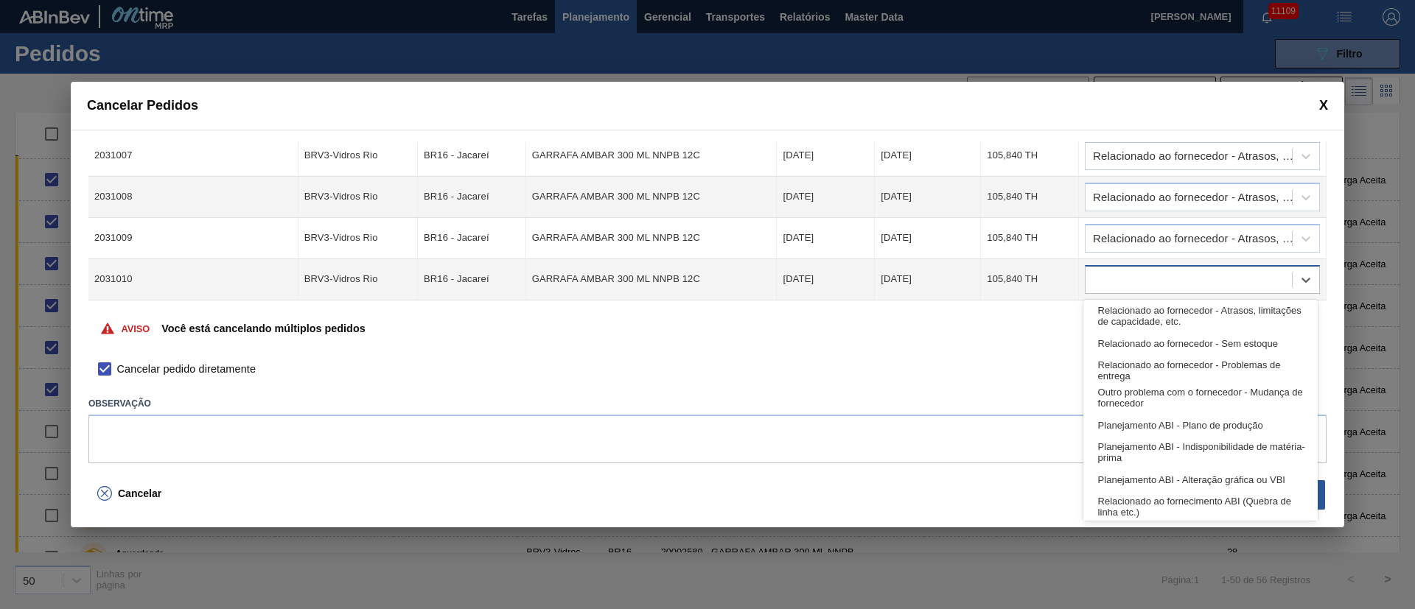
click at [1129, 274] on div at bounding box center [1188, 279] width 206 height 21
click at [1130, 310] on div "Relacionado ao fornecedor - Atrasos, limitações de capacidade, etc." at bounding box center [1200, 316] width 234 height 27
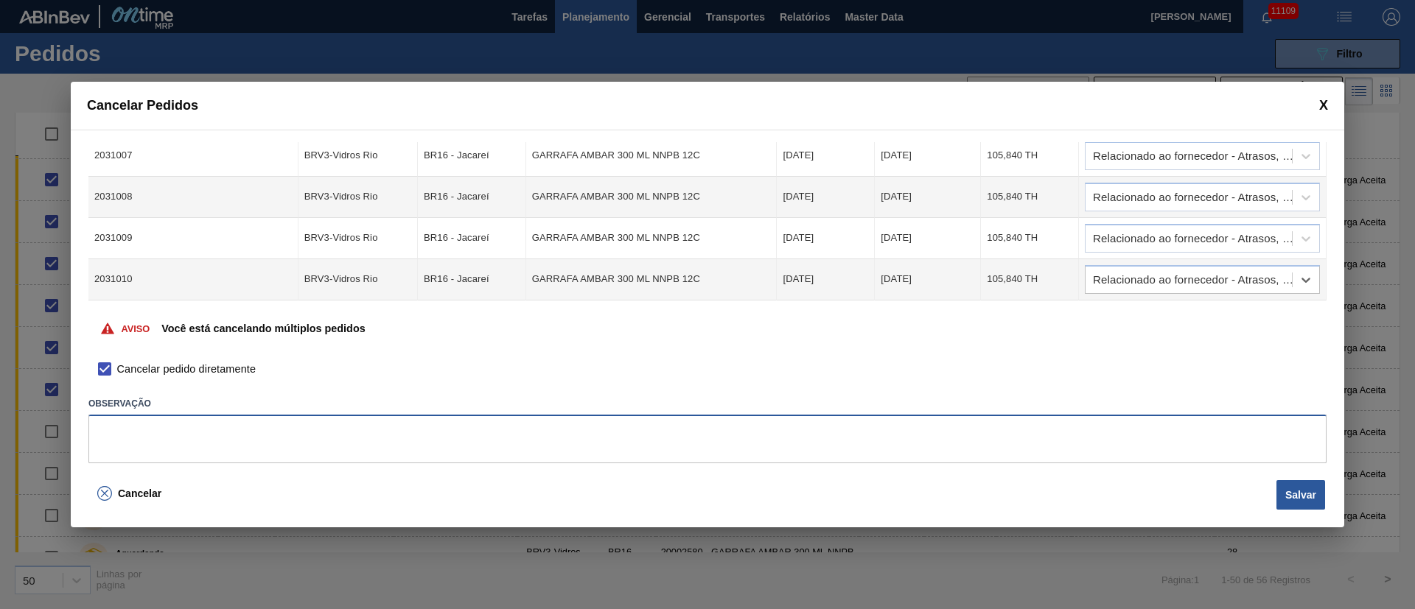
click at [757, 427] on textarea at bounding box center [707, 439] width 1238 height 49
type textarea "."
click at [1294, 497] on button "Salvar" at bounding box center [1300, 494] width 49 height 29
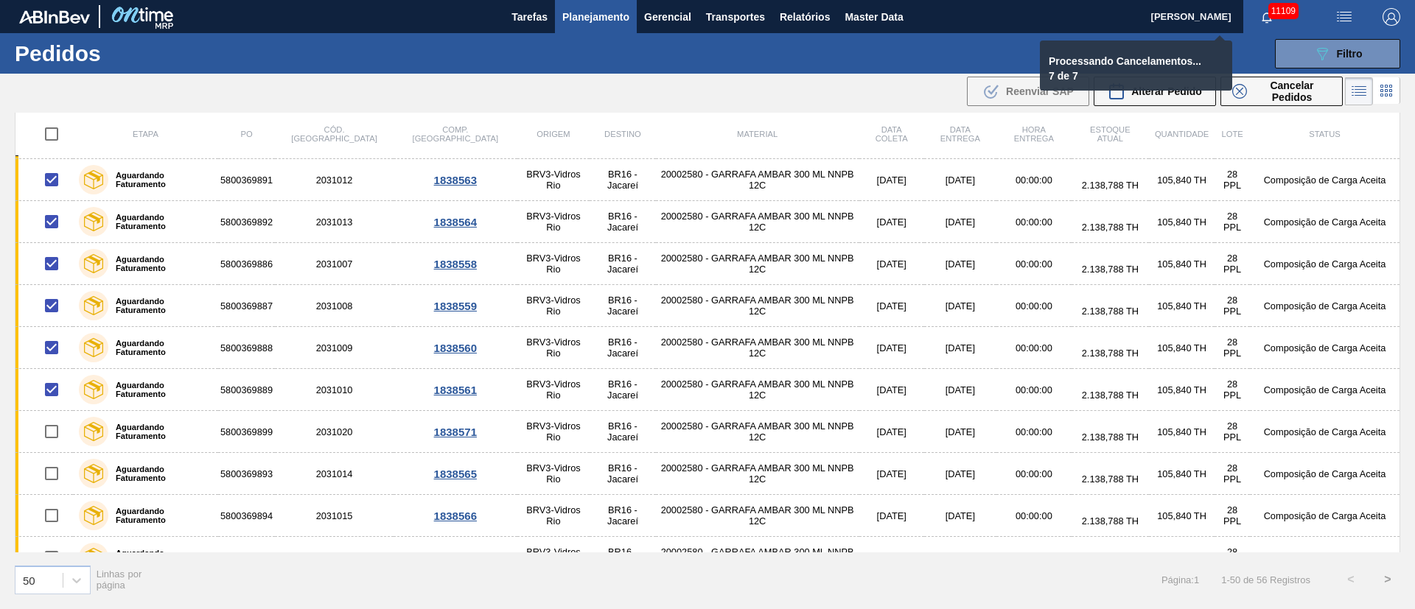
checkbox input "false"
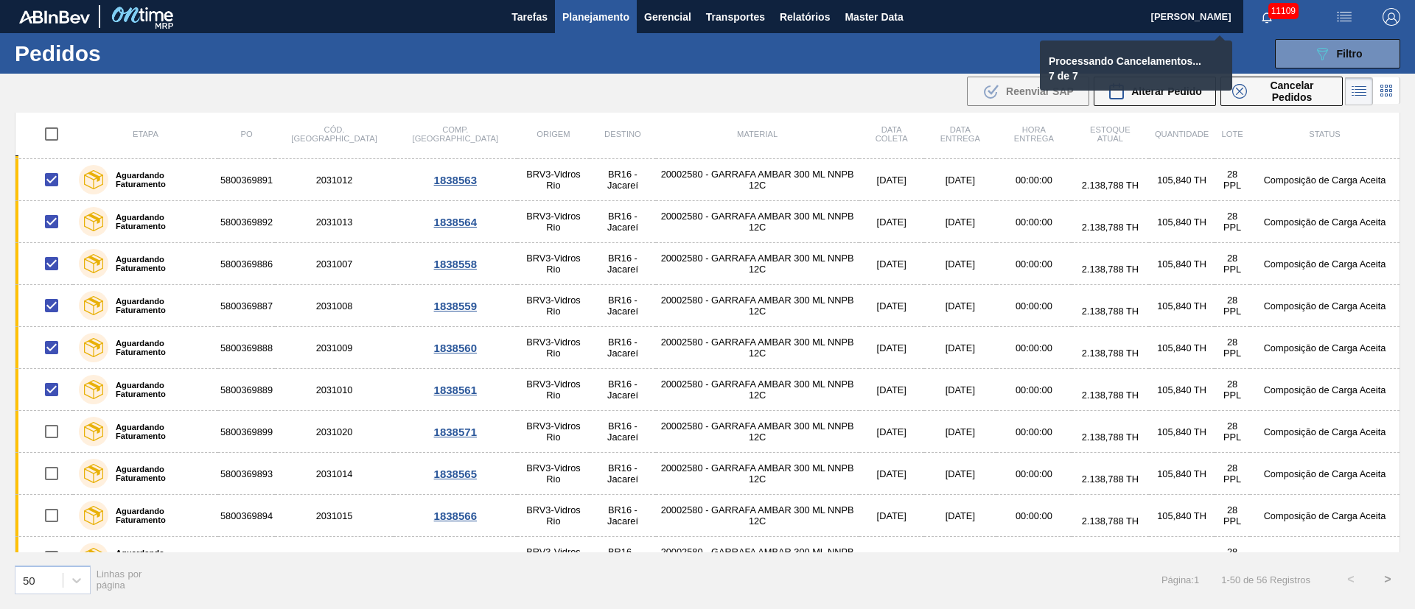
checkbox input "false"
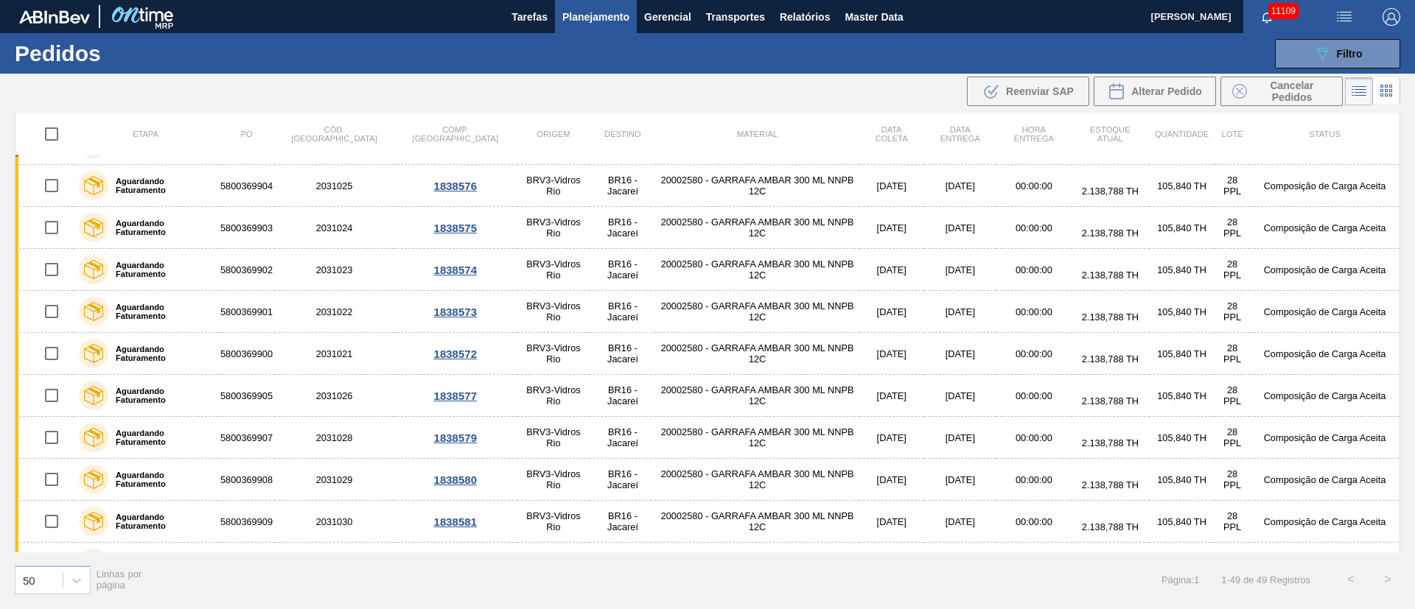
scroll to position [1532, 0]
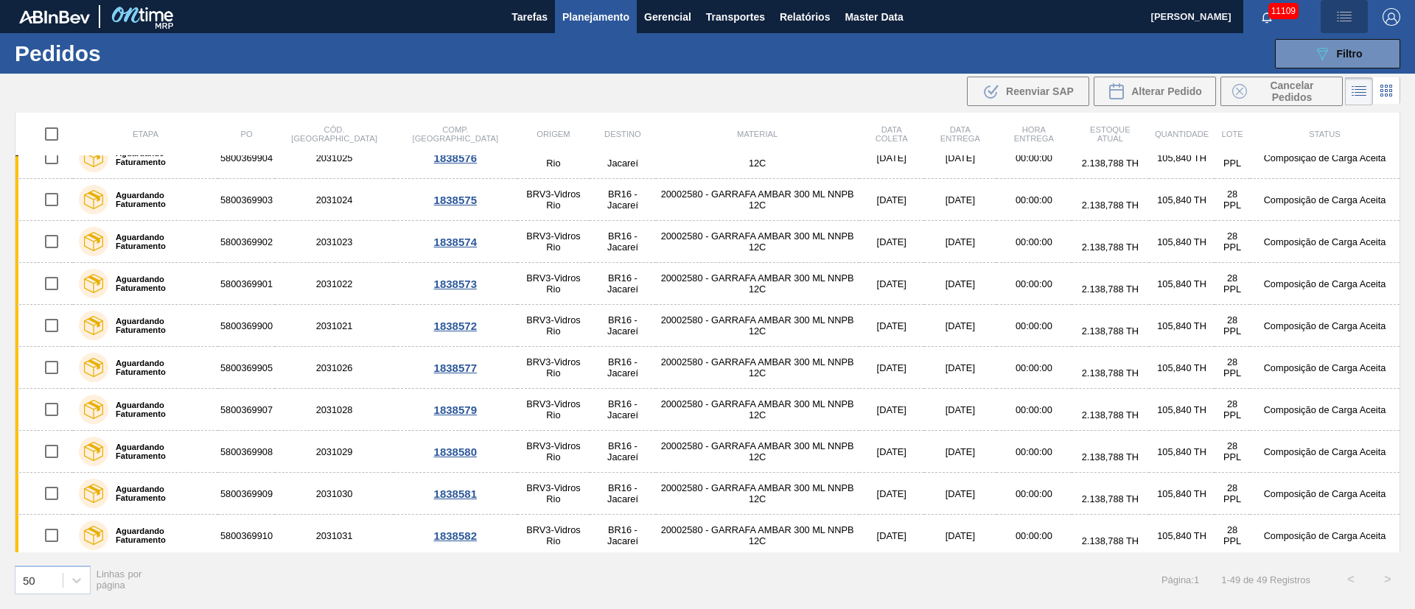
click at [1339, 15] on img "button" at bounding box center [1344, 17] width 18 height 18
click at [1340, 63] on li "Upload de Volumes" at bounding box center [1338, 52] width 127 height 27
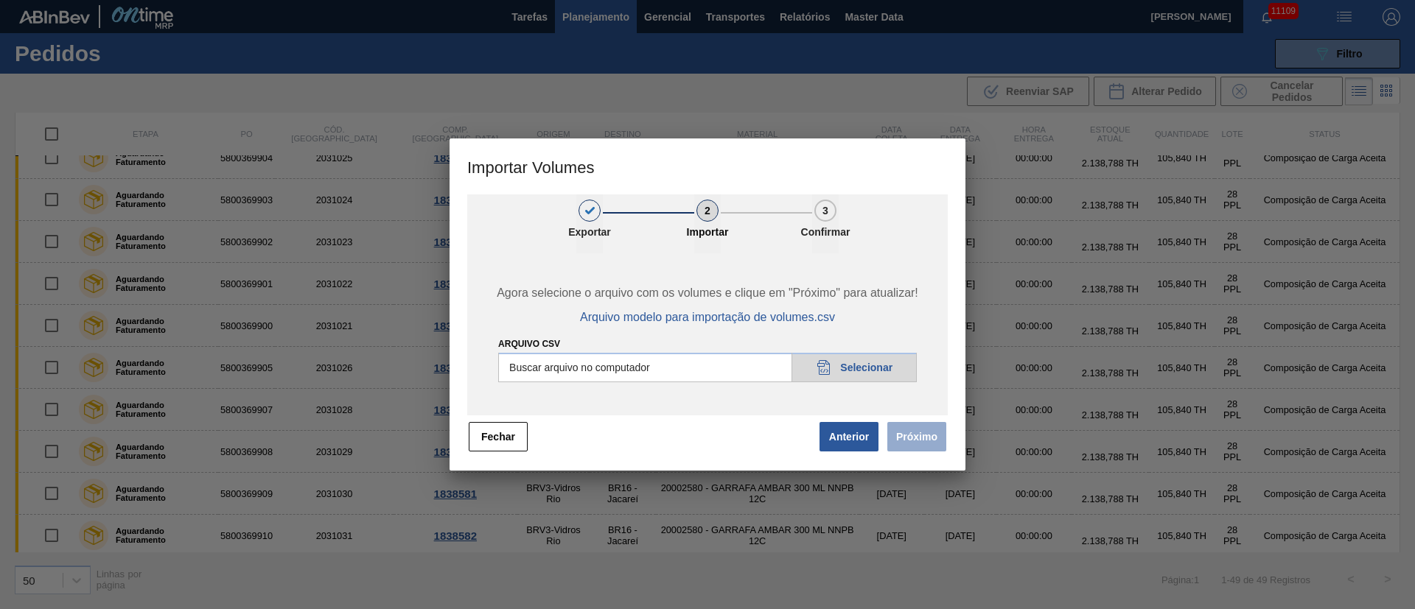
drag, startPoint x: 931, startPoint y: 437, endPoint x: 785, endPoint y: 410, distance: 148.3
click at [930, 435] on span "Próximo" at bounding box center [914, 437] width 68 height 32
click at [503, 439] on button "Fechar" at bounding box center [498, 436] width 59 height 29
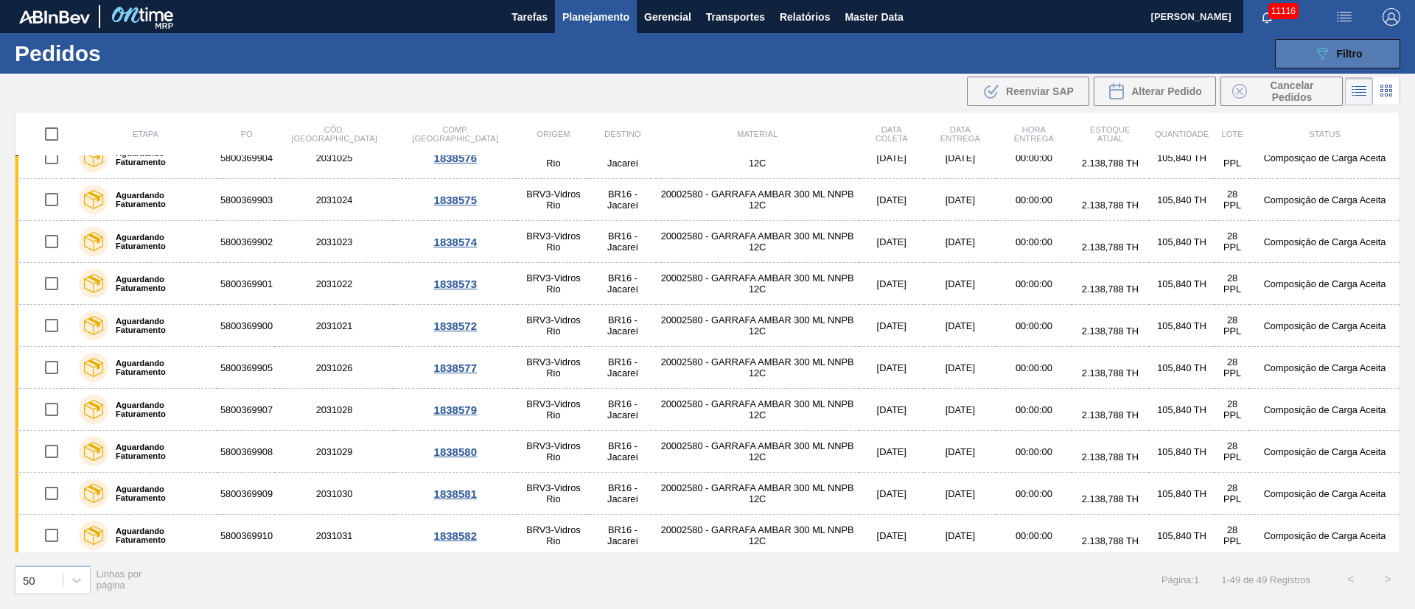
click at [1306, 57] on button "089F7B8B-B2A5-4AFE-B5C0-19BA573D28AC Filtro" at bounding box center [1337, 53] width 125 height 29
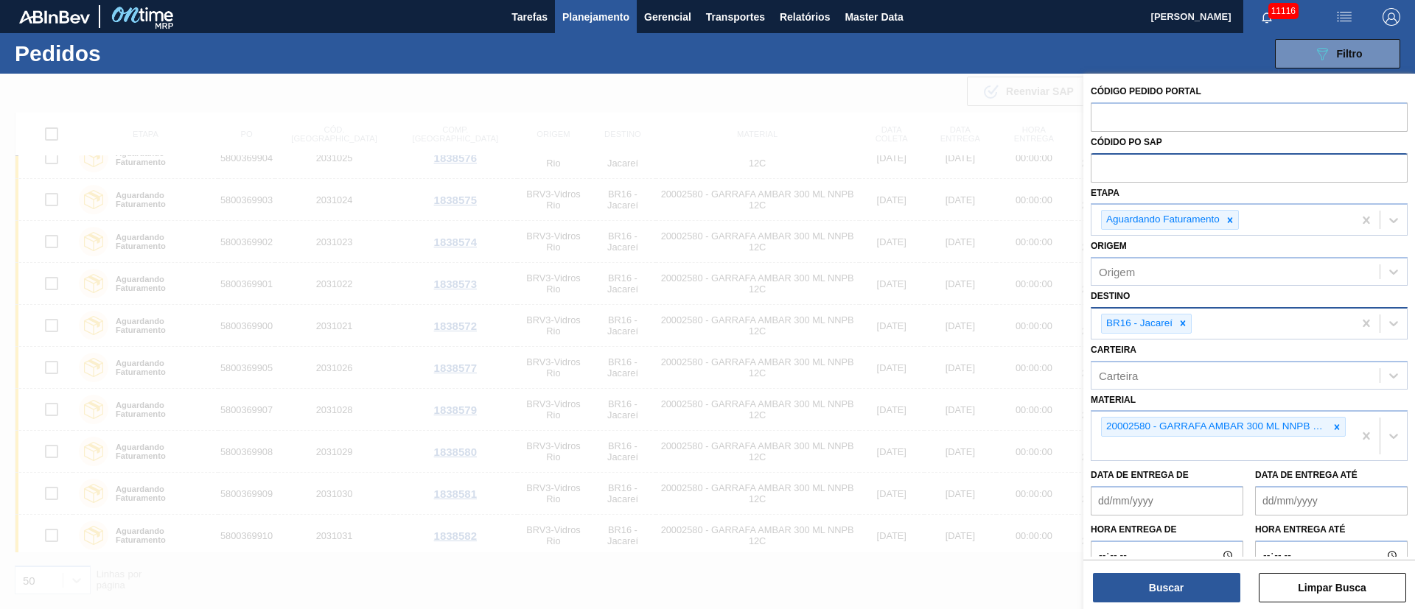
drag, startPoint x: 1168, startPoint y: 586, endPoint x: 1093, endPoint y: 539, distance: 89.0
click at [1164, 586] on button "Buscar" at bounding box center [1166, 587] width 147 height 29
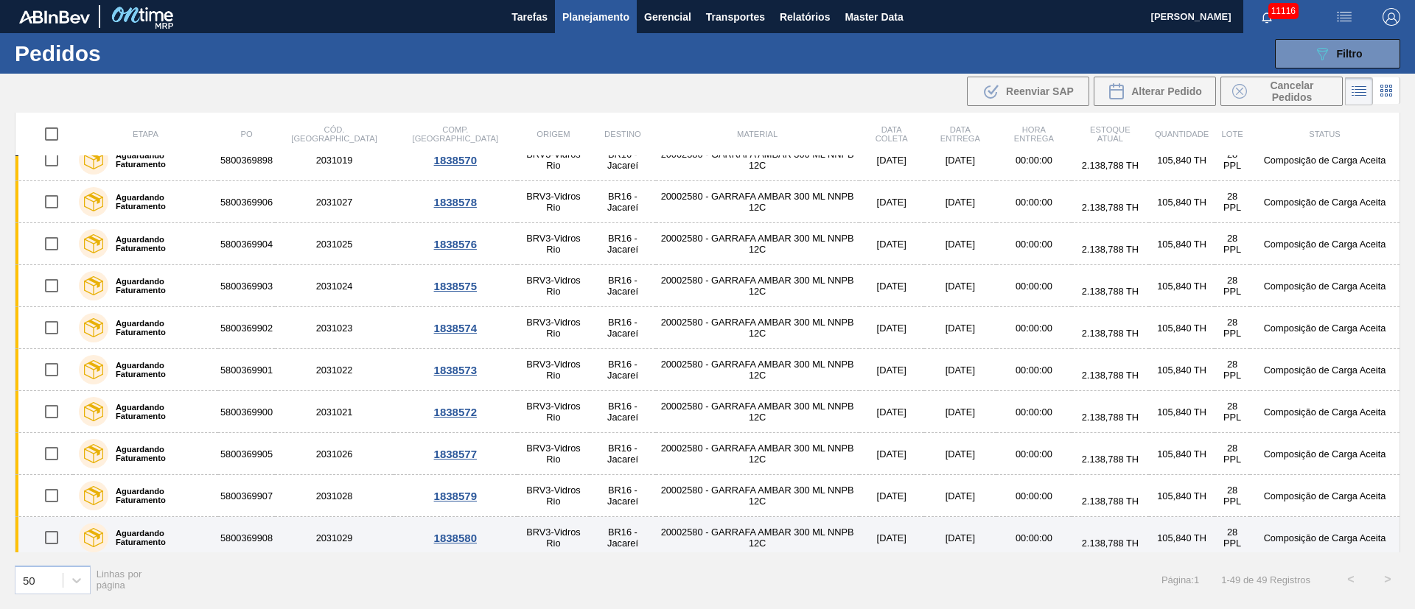
scroll to position [1441, 0]
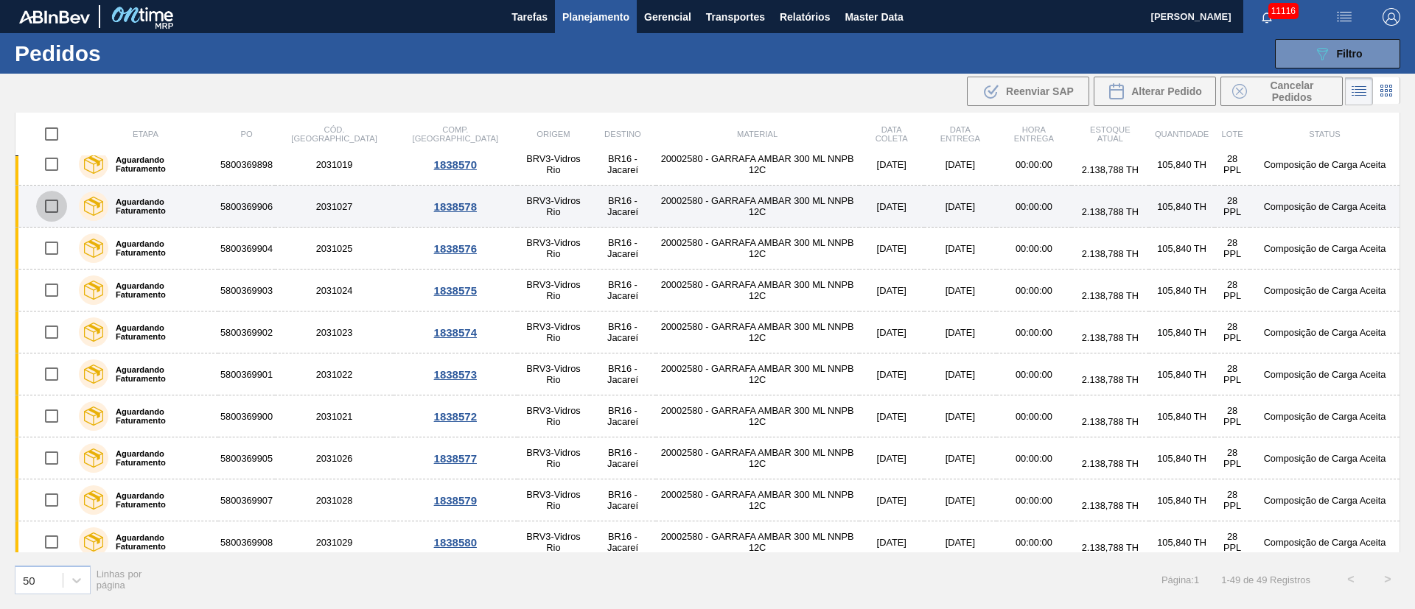
click at [51, 206] on input "checkbox" at bounding box center [51, 206] width 31 height 31
checkbox input "true"
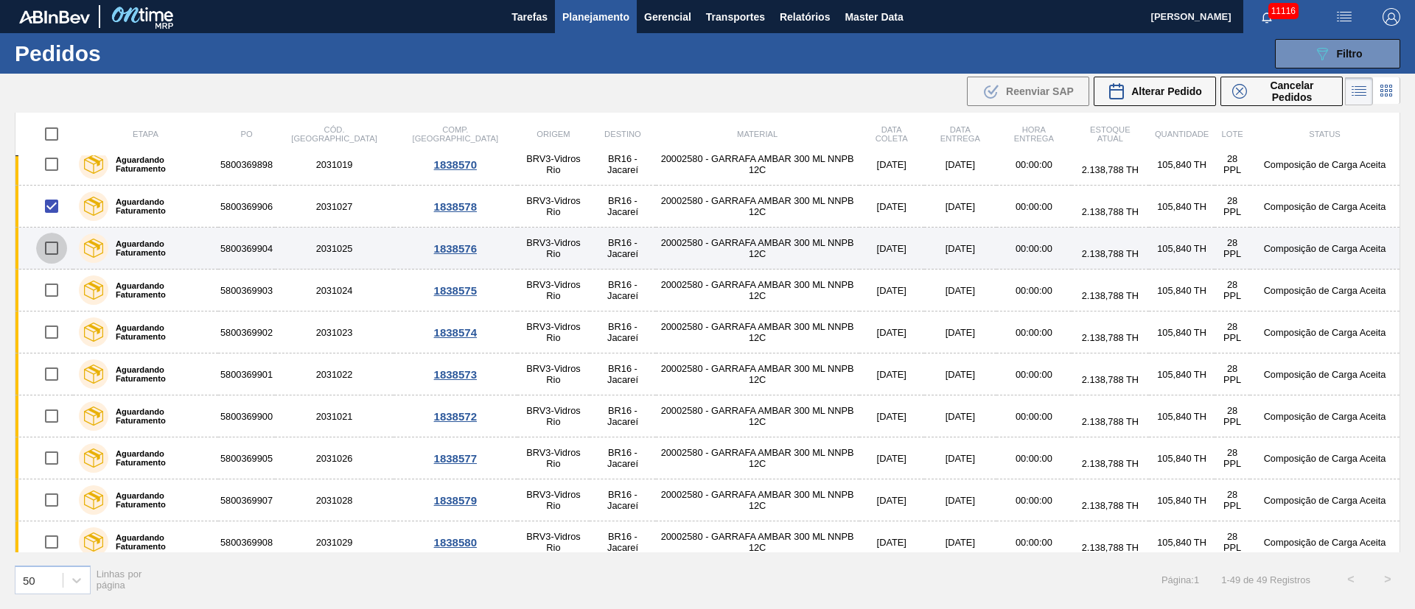
click at [46, 244] on input "checkbox" at bounding box center [51, 248] width 31 height 31
checkbox input "true"
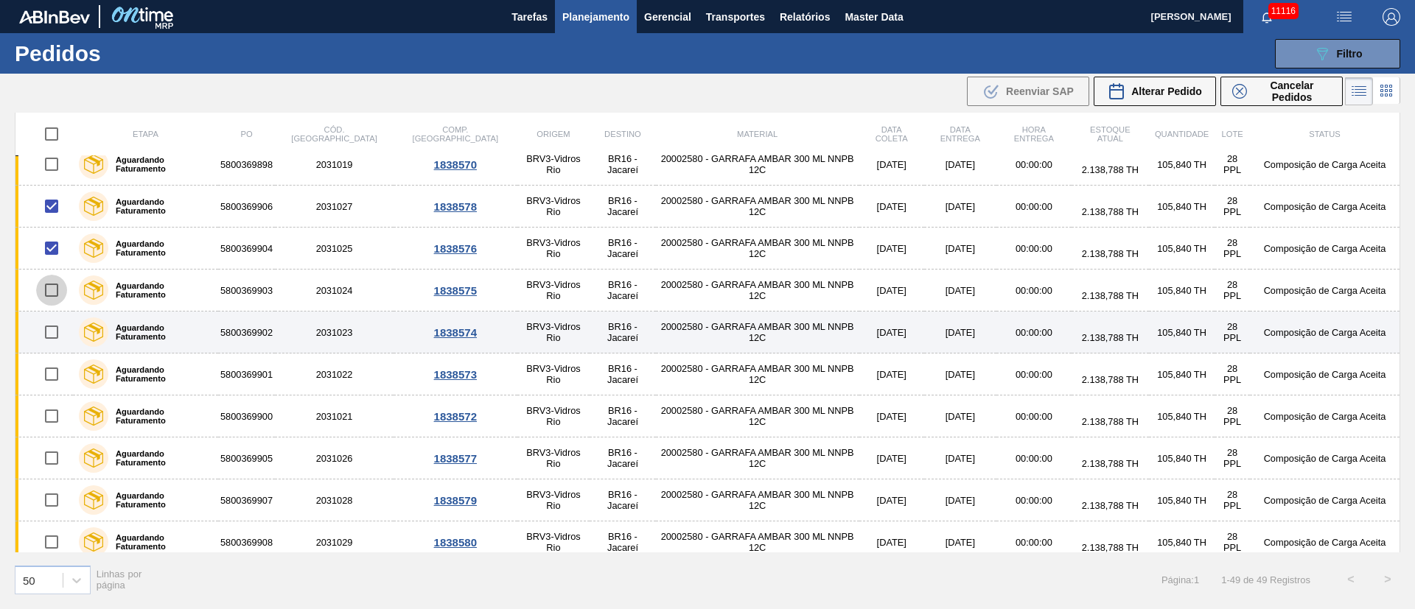
drag, startPoint x: 60, startPoint y: 290, endPoint x: 56, endPoint y: 334, distance: 43.7
click at [60, 292] on input "checkbox" at bounding box center [51, 290] width 31 height 31
checkbox input "true"
click at [52, 343] on input "checkbox" at bounding box center [51, 332] width 31 height 31
checkbox input "true"
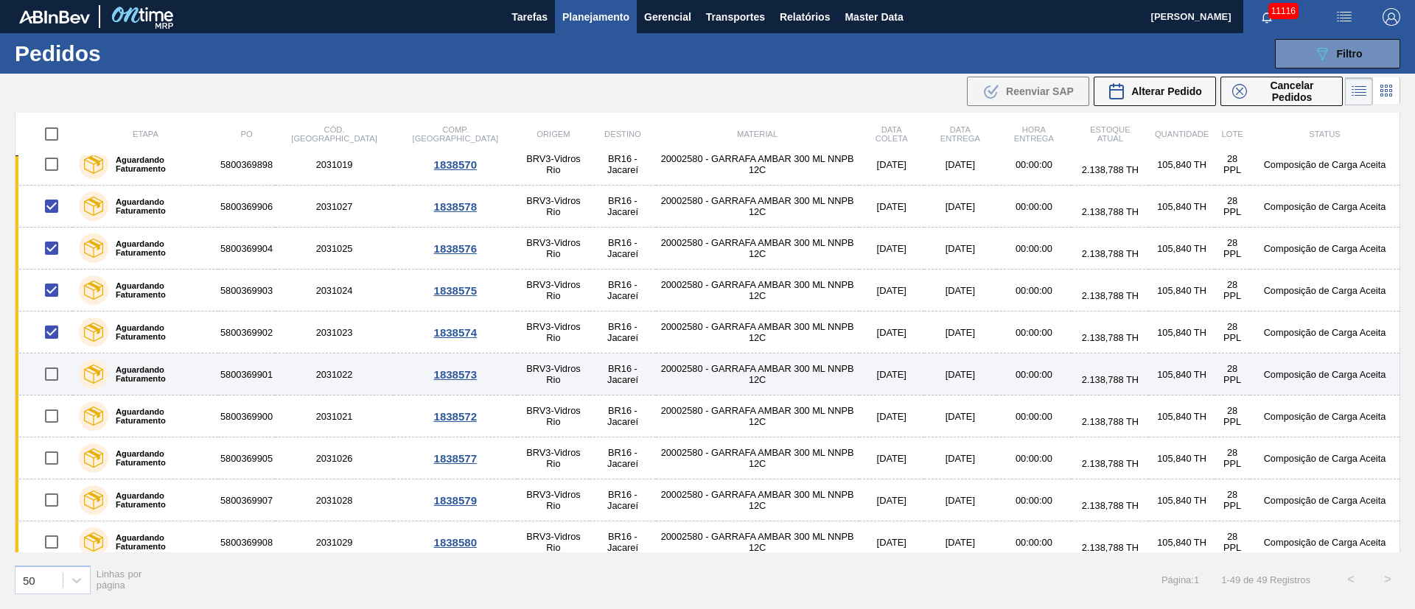
click at [60, 381] on input "checkbox" at bounding box center [51, 374] width 31 height 31
checkbox input "true"
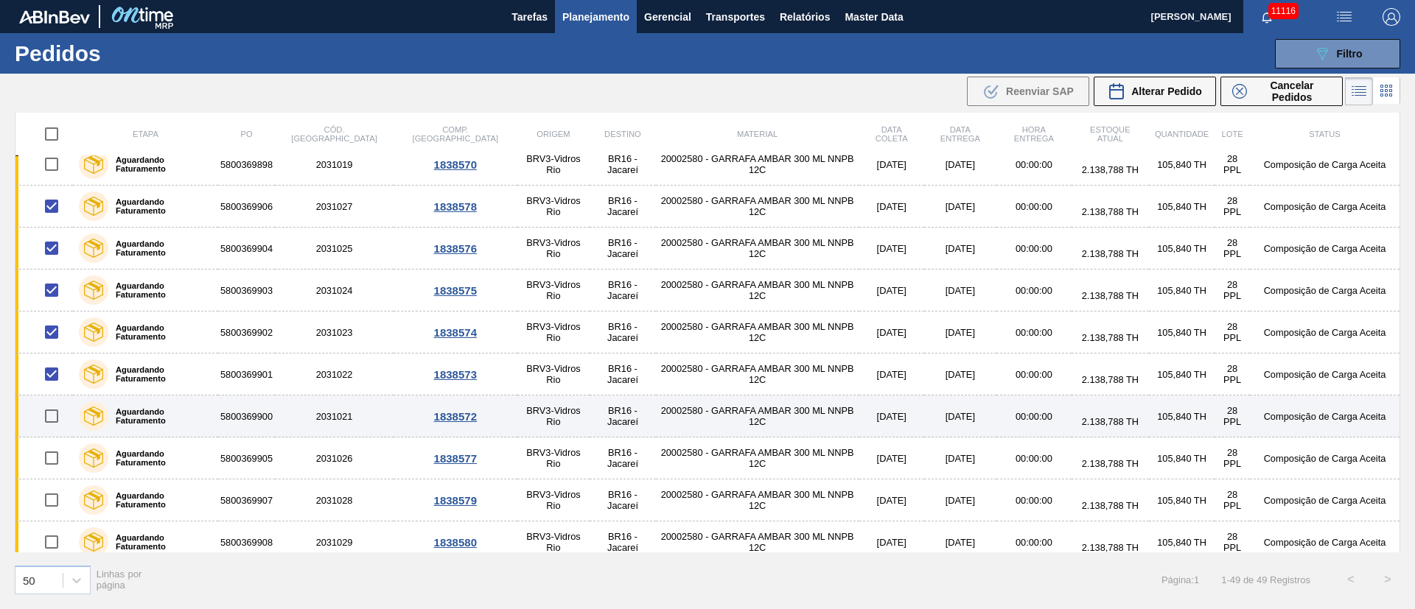
click at [58, 410] on input "checkbox" at bounding box center [51, 416] width 31 height 31
checkbox input "true"
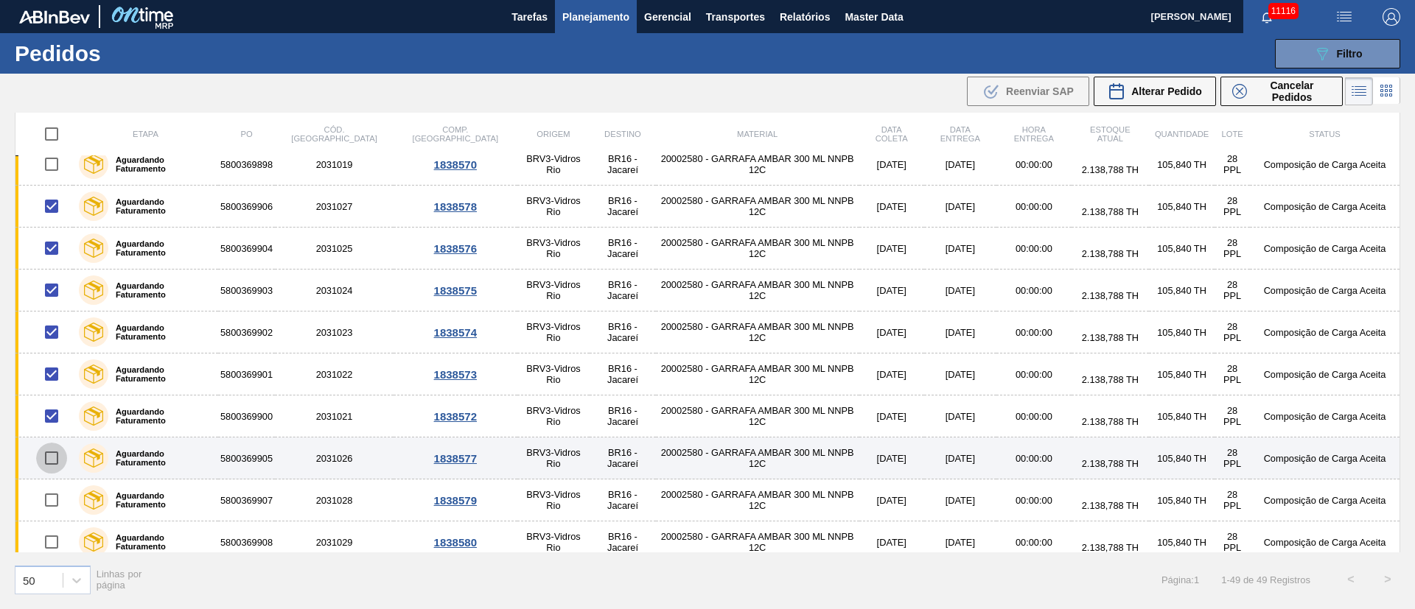
click at [56, 459] on input "checkbox" at bounding box center [51, 458] width 31 height 31
checkbox input "true"
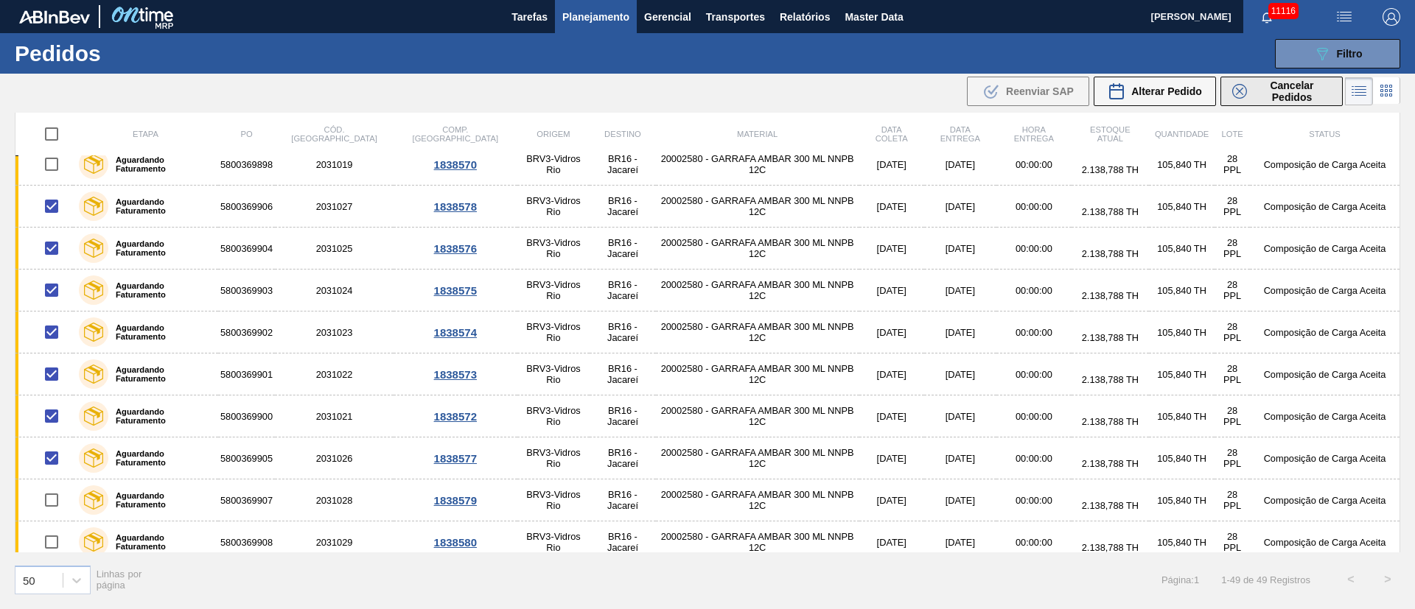
click at [1272, 89] on span "Cancelar Pedidos" at bounding box center [1291, 92] width 78 height 24
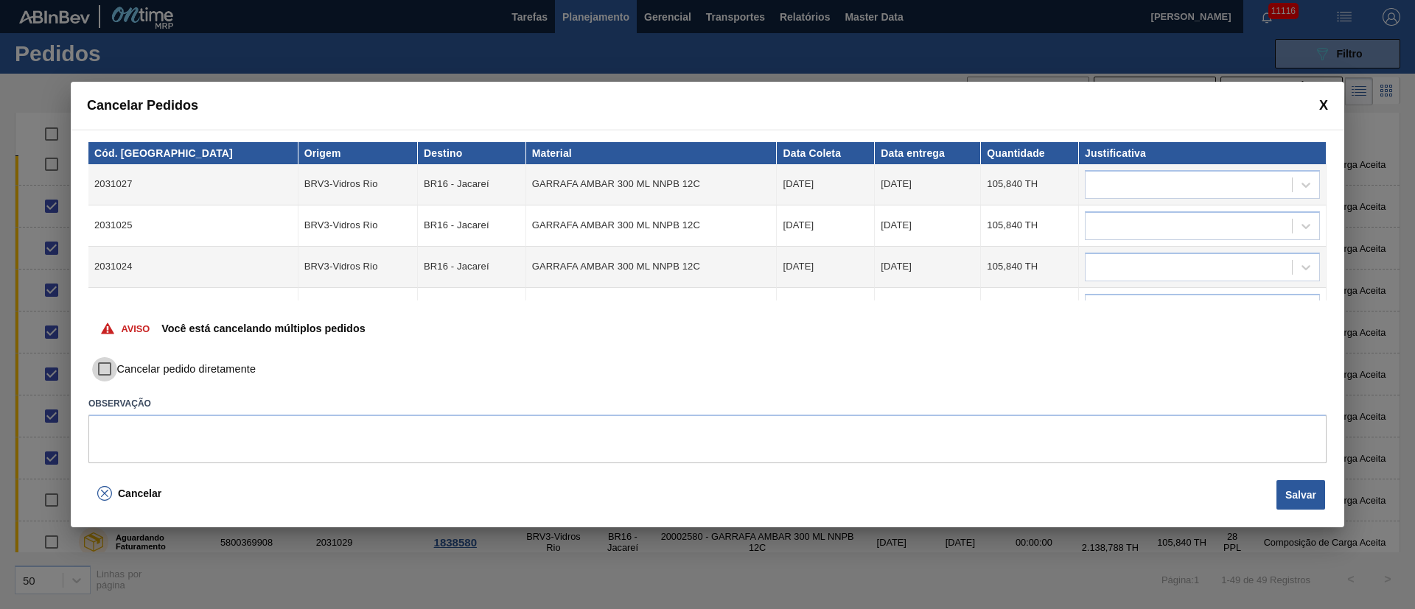
click at [104, 374] on input "Cancelar pedido diretamente" at bounding box center [104, 369] width 25 height 25
checkbox input "true"
click at [1198, 178] on div at bounding box center [1188, 184] width 206 height 21
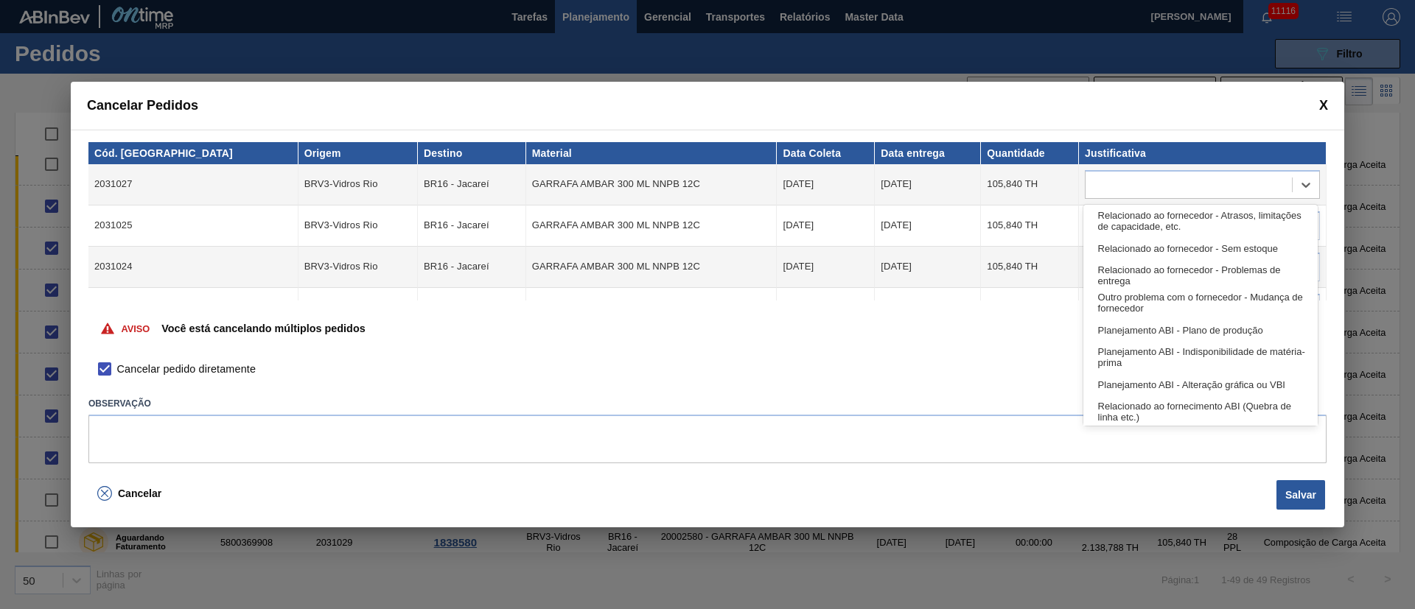
click at [1154, 208] on div "Relacionado ao fornecedor - Atrasos, limitações de capacidade, etc." at bounding box center [1200, 221] width 234 height 27
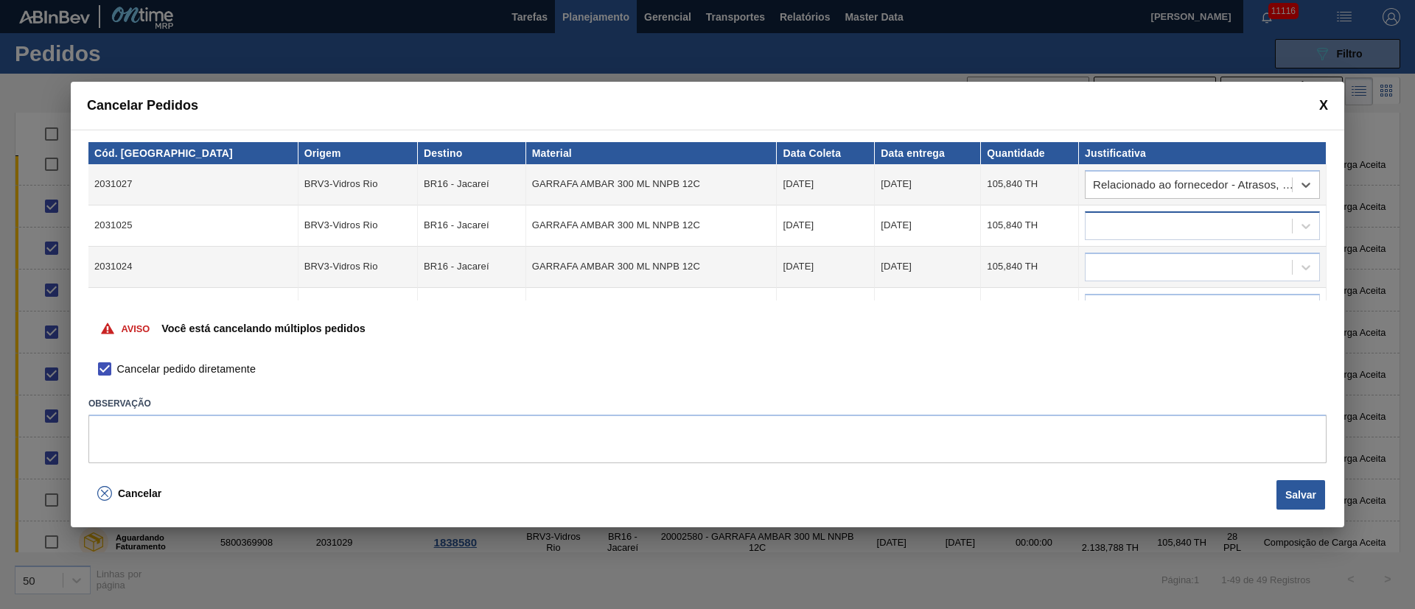
click at [1145, 220] on div at bounding box center [1188, 225] width 206 height 21
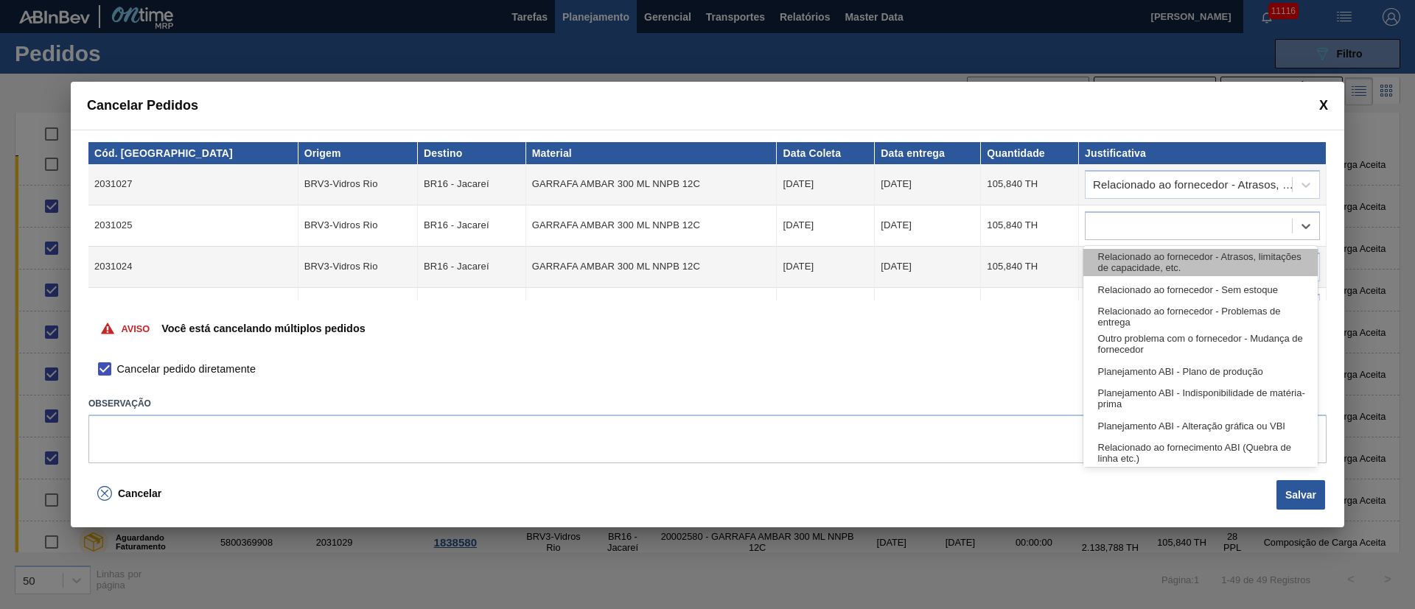
click at [1132, 253] on div "Relacionado ao fornecedor - Atrasos, limitações de capacidade, etc." at bounding box center [1200, 262] width 234 height 27
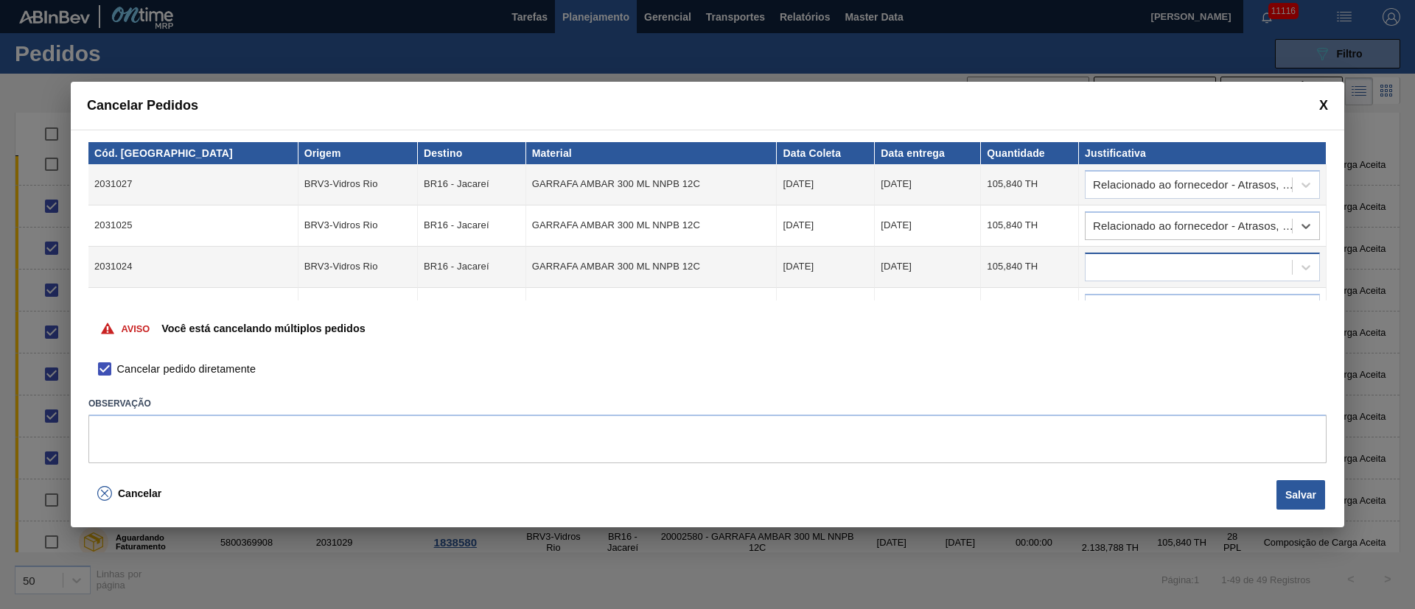
click at [1129, 260] on div at bounding box center [1188, 266] width 206 height 21
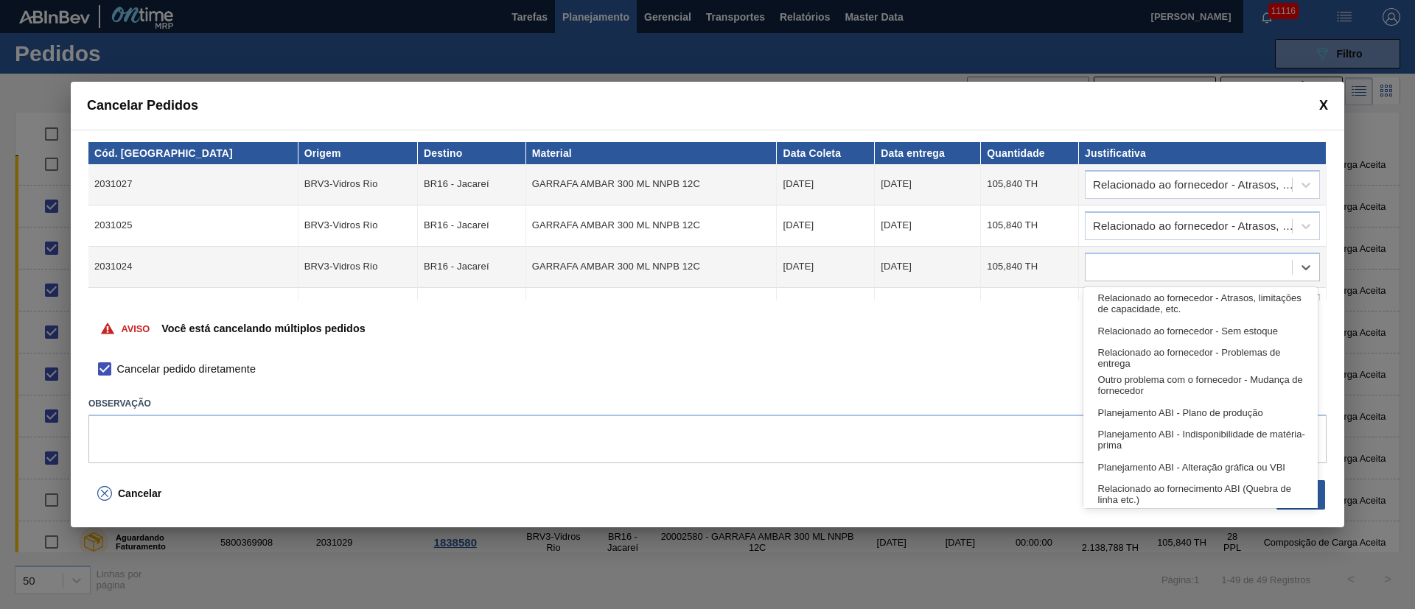
click at [1118, 309] on div "Relacionado ao fornecedor - Atrasos, limitações de capacidade, etc." at bounding box center [1200, 303] width 234 height 27
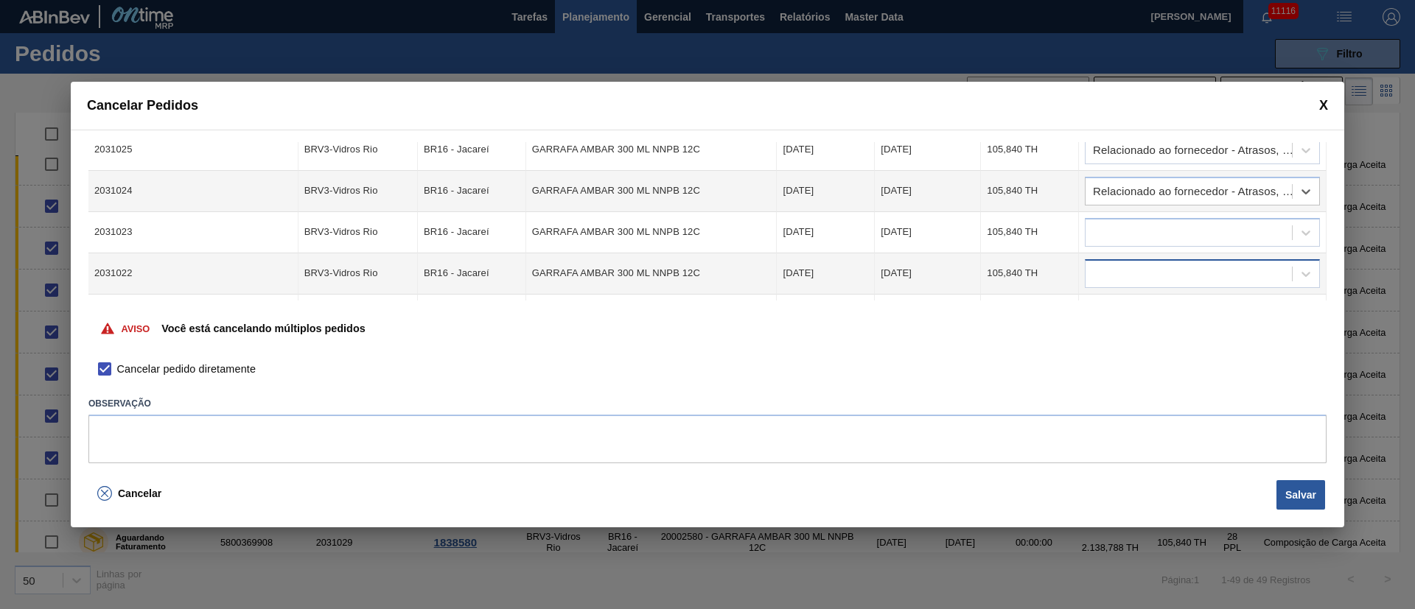
scroll to position [111, 0]
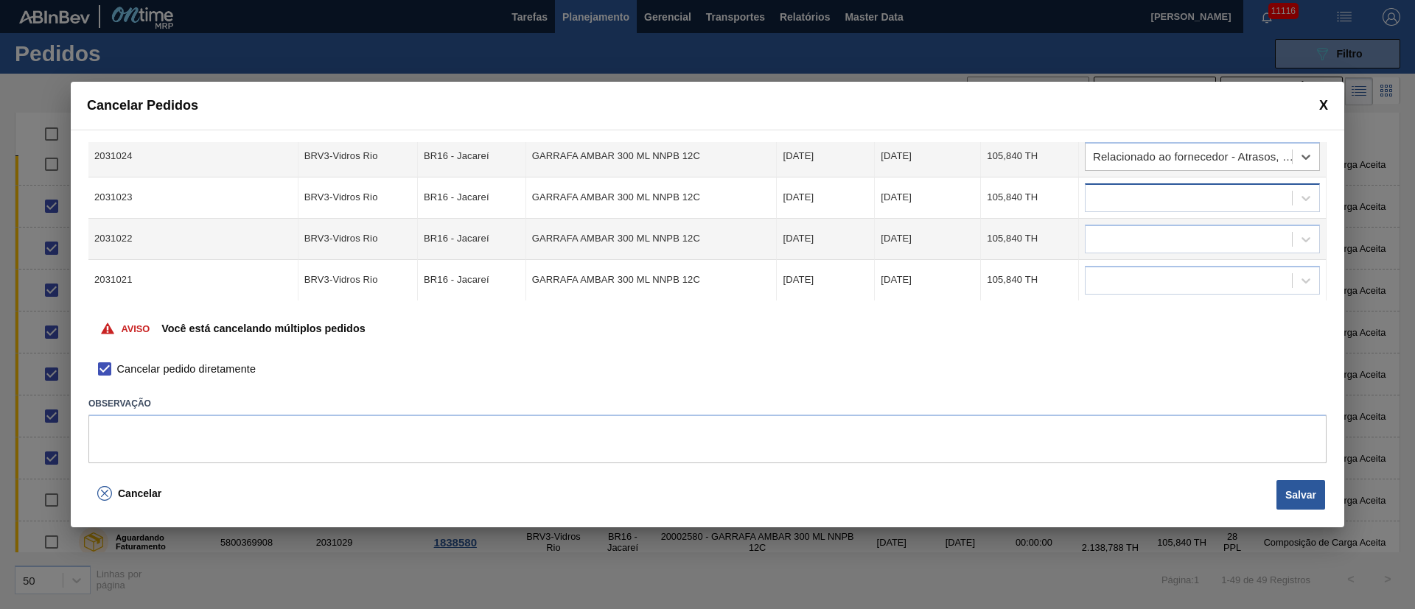
click at [1121, 194] on div at bounding box center [1188, 197] width 206 height 21
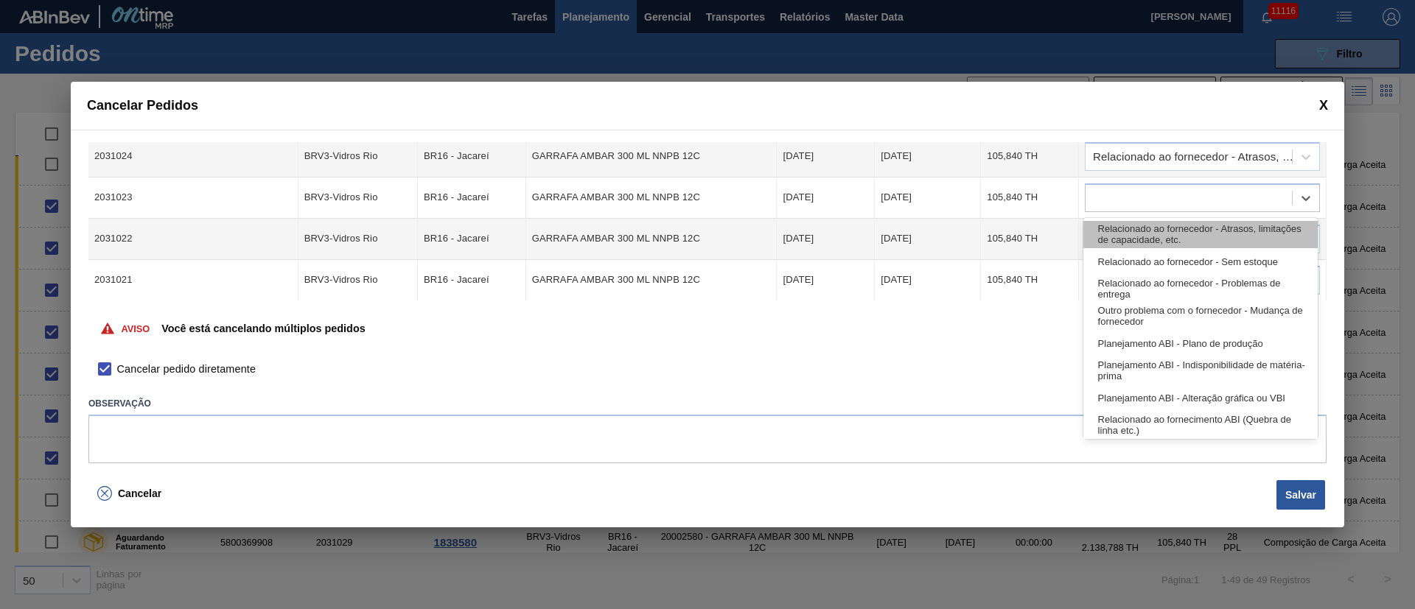
click at [1124, 233] on div "Relacionado ao fornecedor - Atrasos, limitações de capacidade, etc." at bounding box center [1200, 234] width 234 height 27
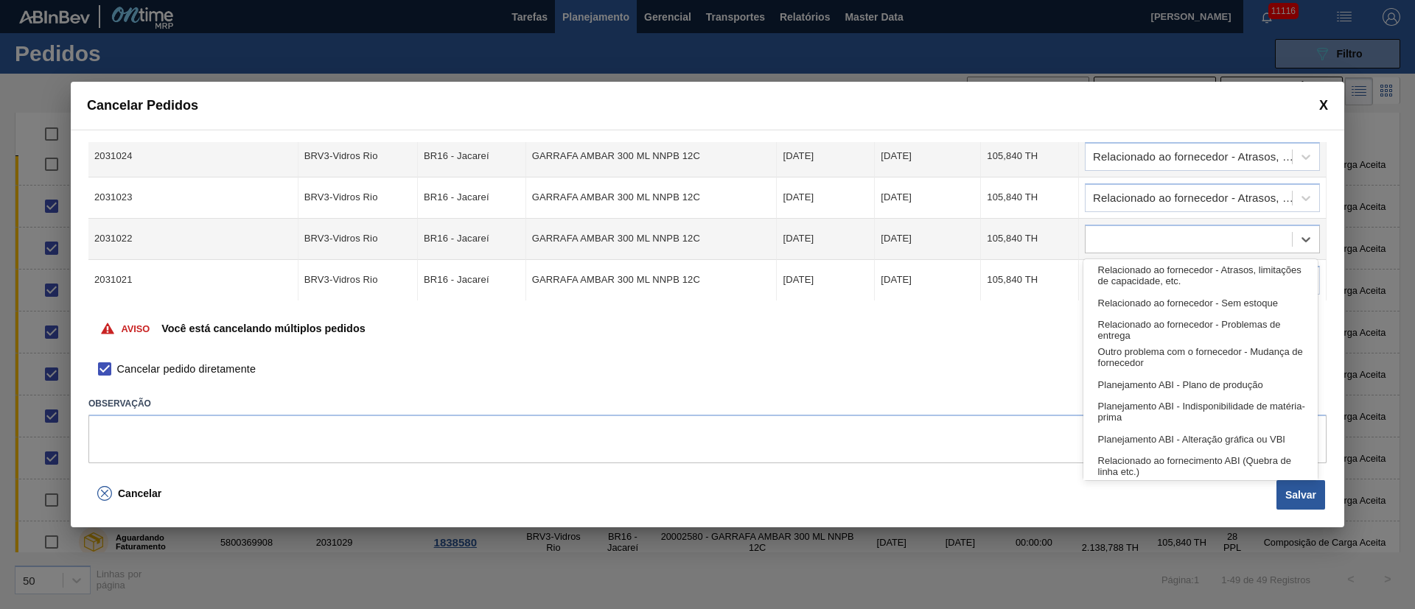
click at [1124, 233] on div at bounding box center [1188, 238] width 206 height 21
click at [1131, 273] on div "Relacionado ao fornecedor - Atrasos, limitações de capacidade, etc." at bounding box center [1200, 275] width 234 height 27
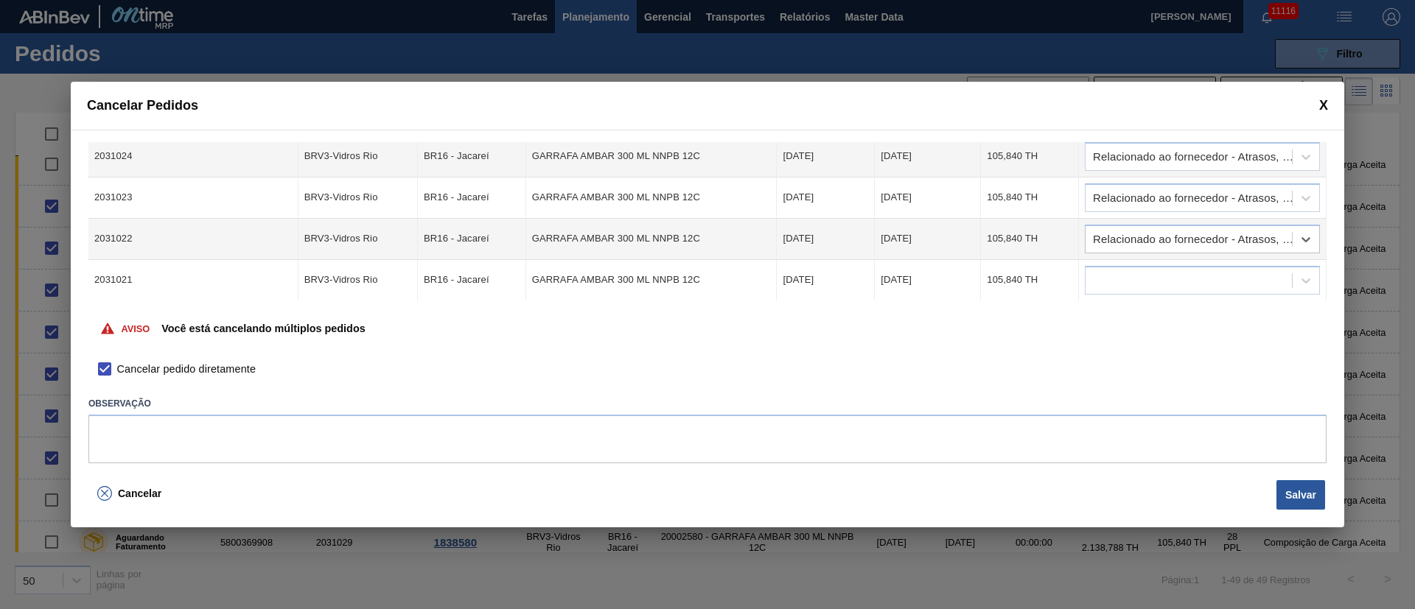
click at [1131, 273] on div at bounding box center [1188, 280] width 206 height 21
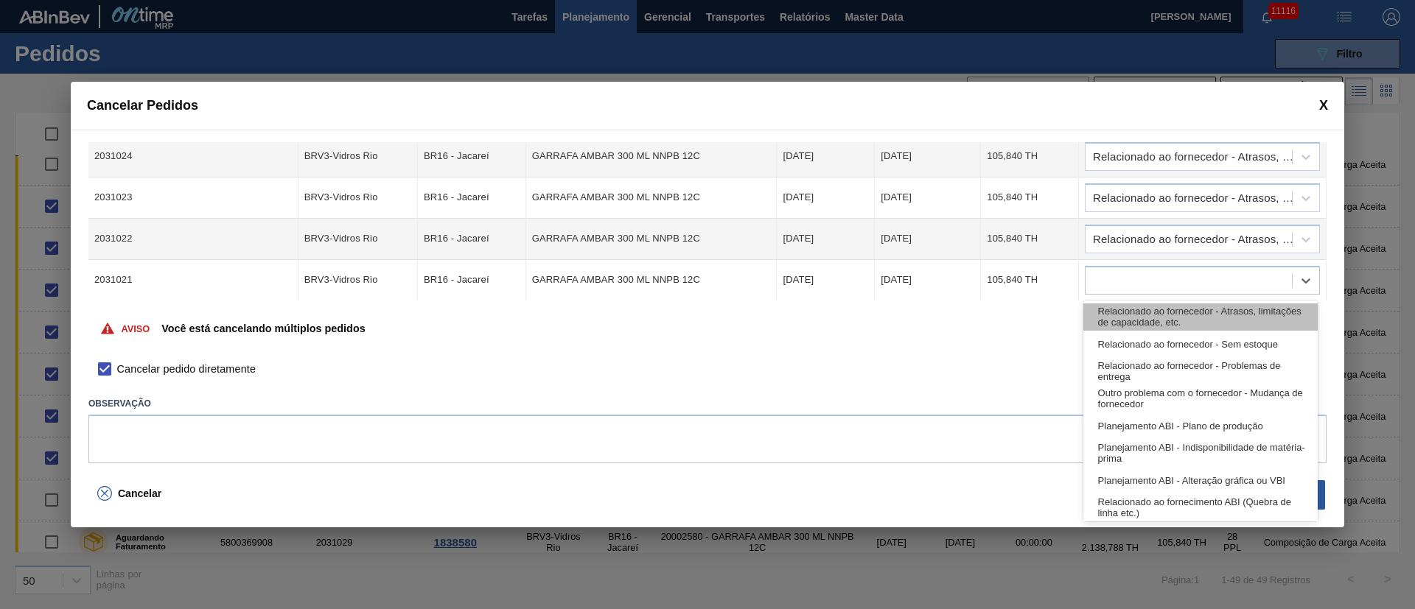
click at [1129, 315] on div "Relacionado ao fornecedor - Atrasos, limitações de capacidade, etc." at bounding box center [1200, 317] width 234 height 27
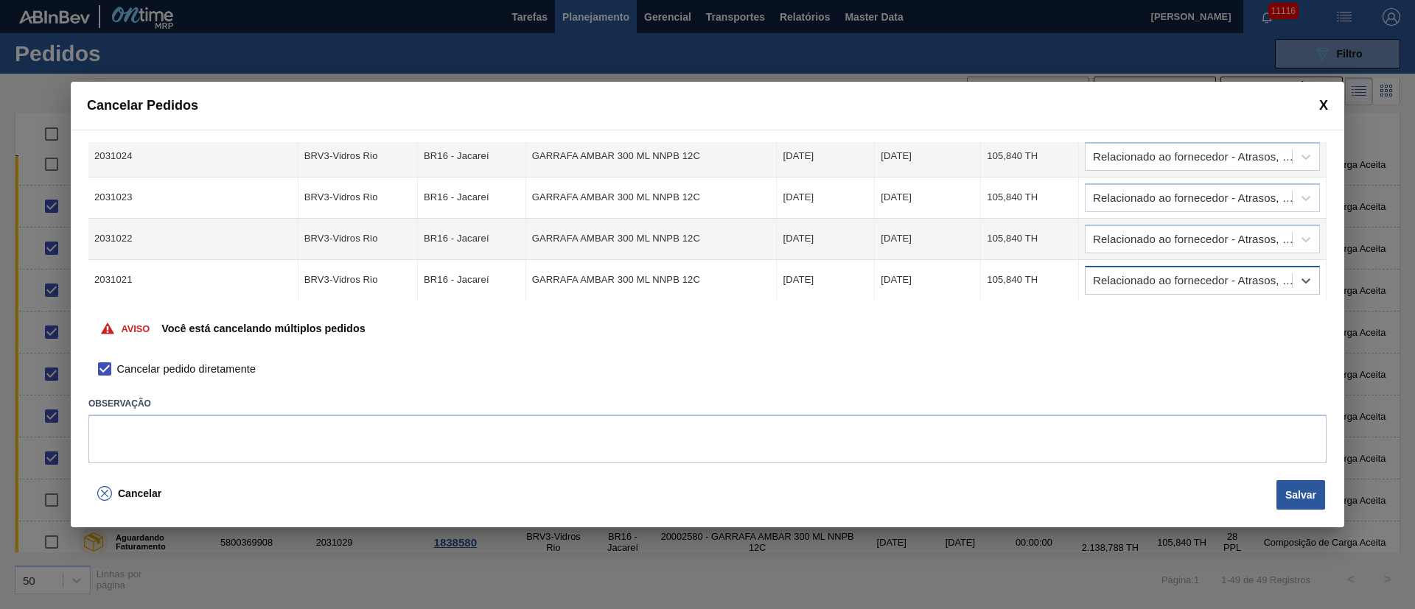
scroll to position [153, 0]
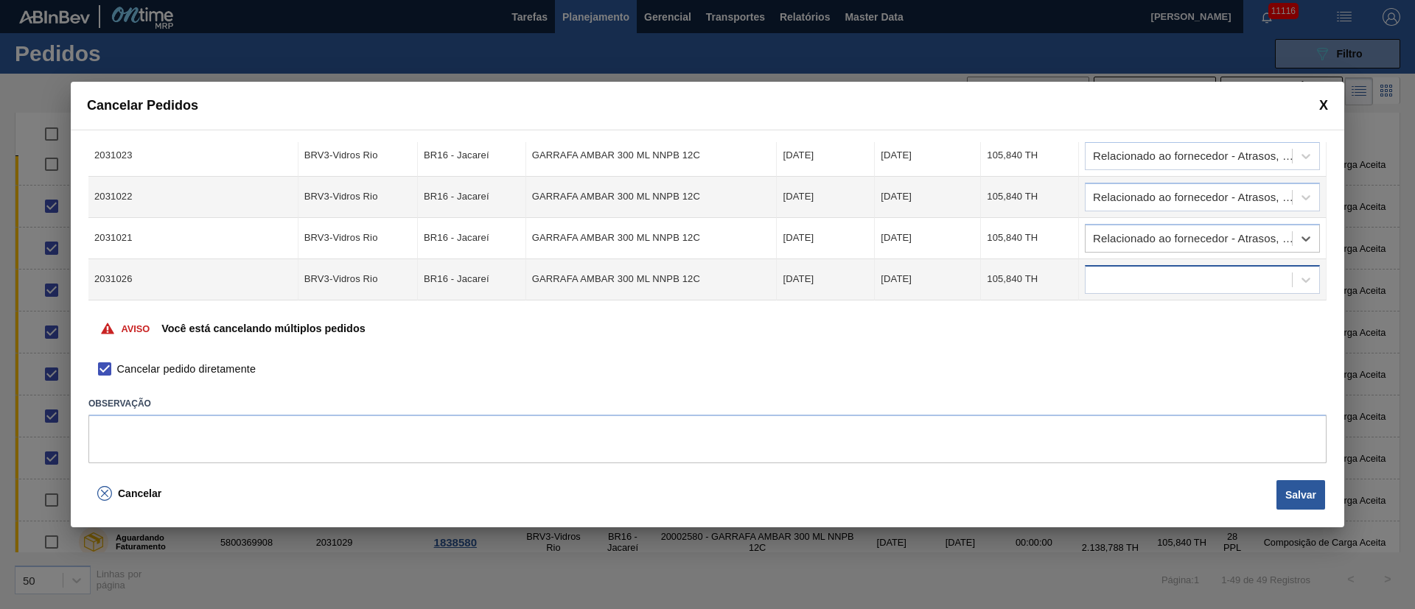
click at [1113, 273] on div at bounding box center [1188, 279] width 206 height 21
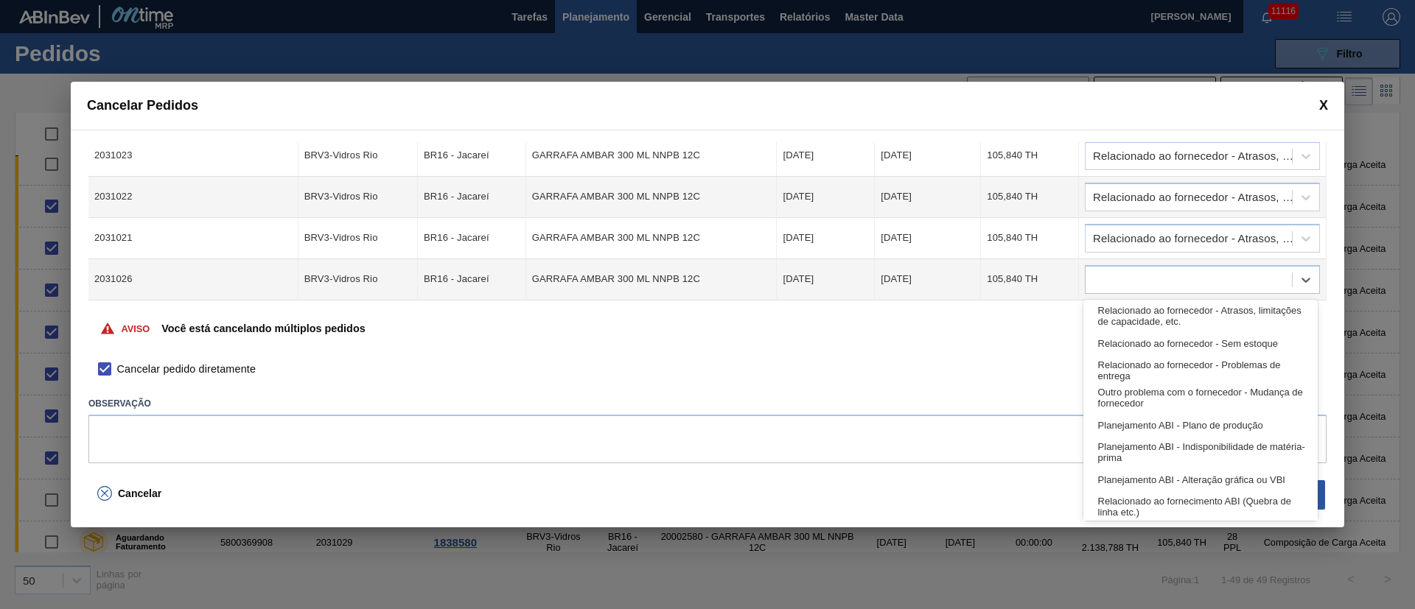
click at [1129, 315] on div "Relacionado ao fornecedor - Atrasos, limitações de capacidade, etc." at bounding box center [1200, 316] width 234 height 27
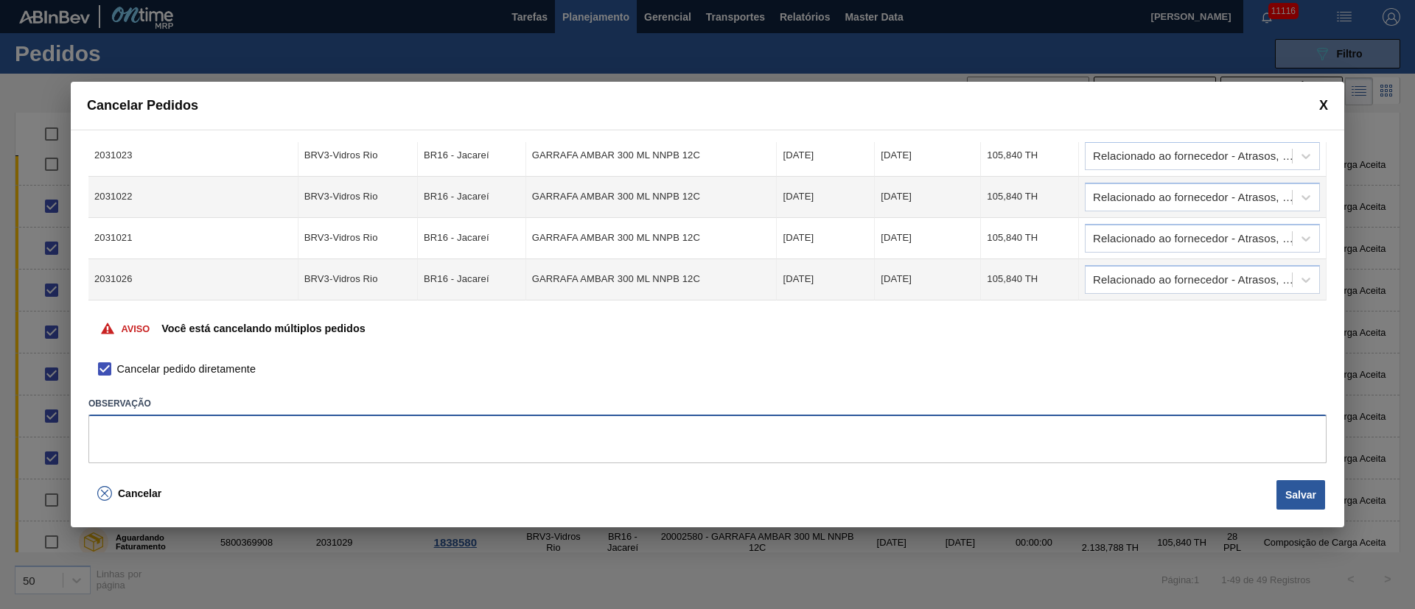
click at [455, 446] on textarea at bounding box center [707, 439] width 1238 height 49
type textarea "."
click at [1311, 491] on button "Salvar" at bounding box center [1300, 494] width 49 height 29
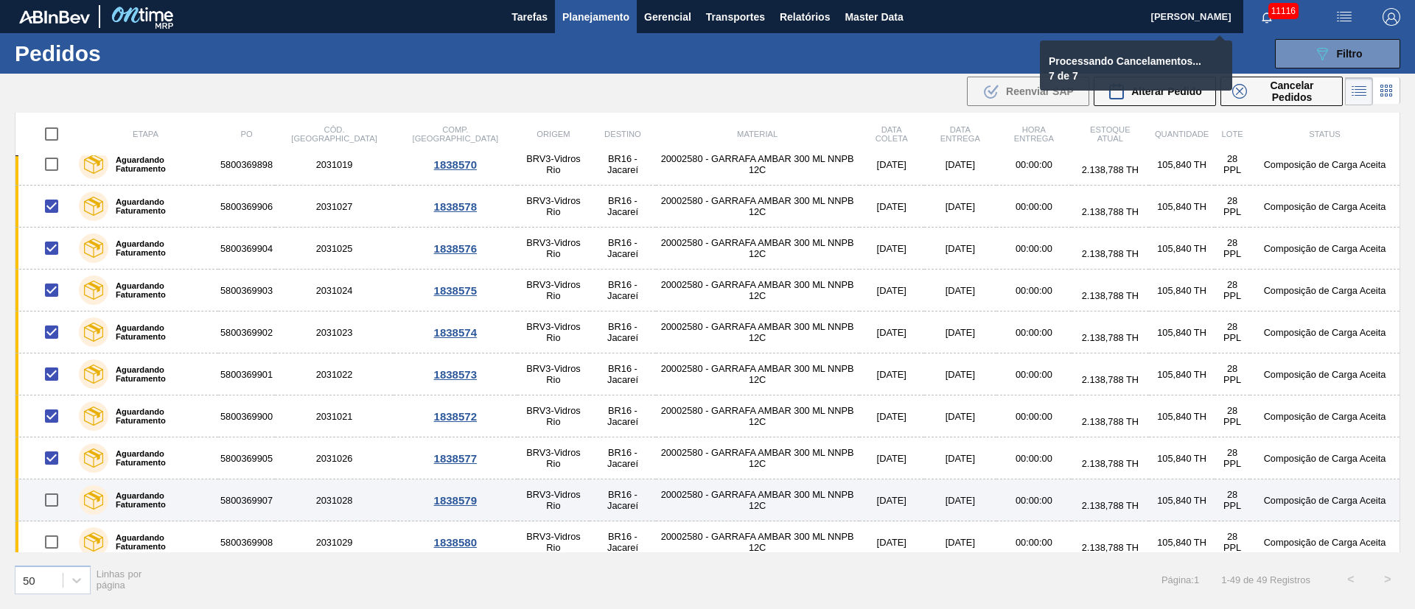
checkbox input "false"
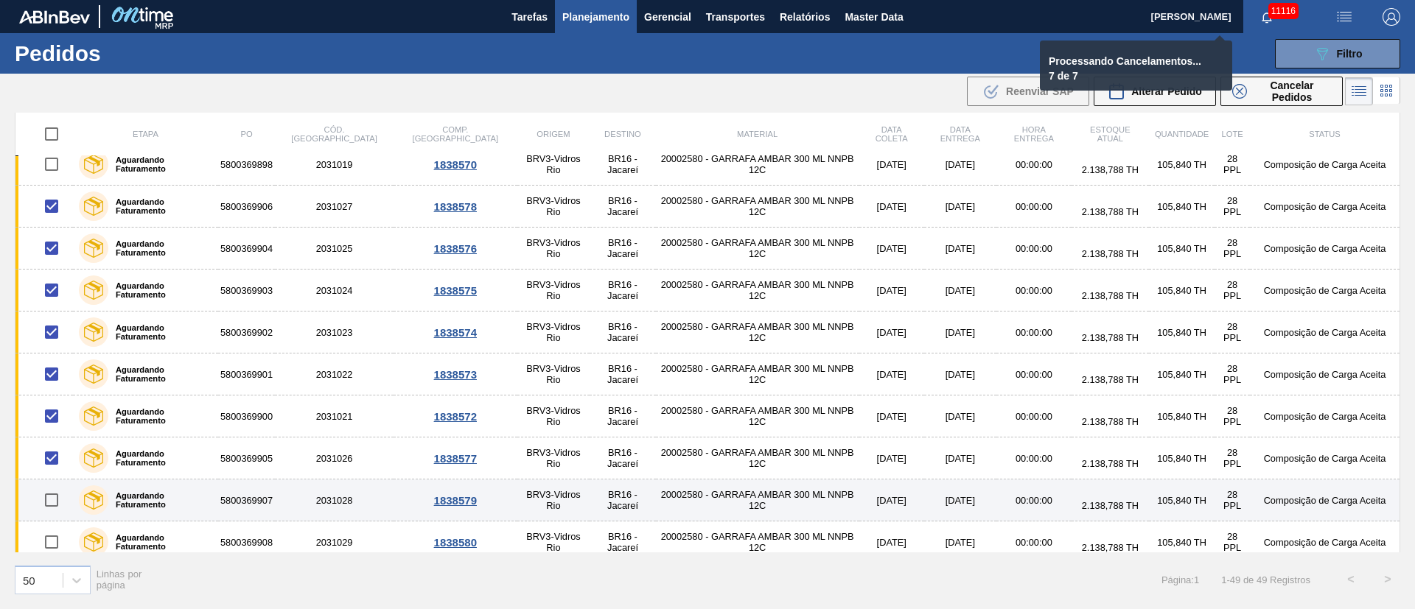
checkbox input "false"
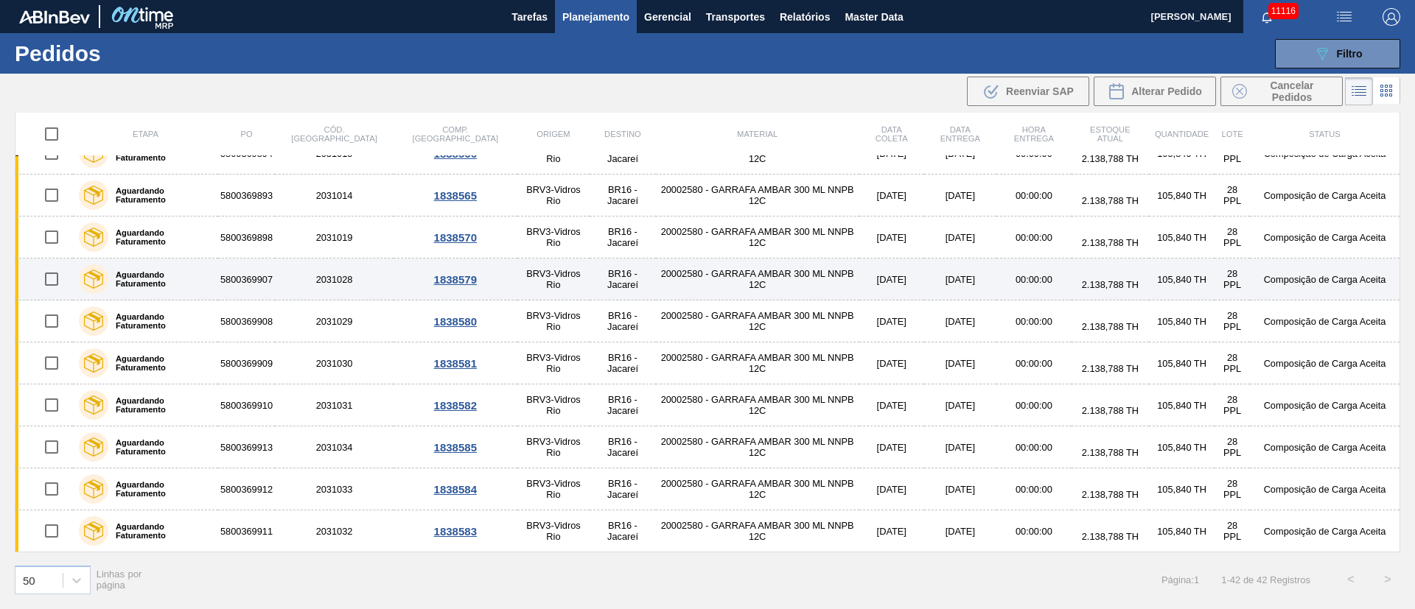
scroll to position [1231, 0]
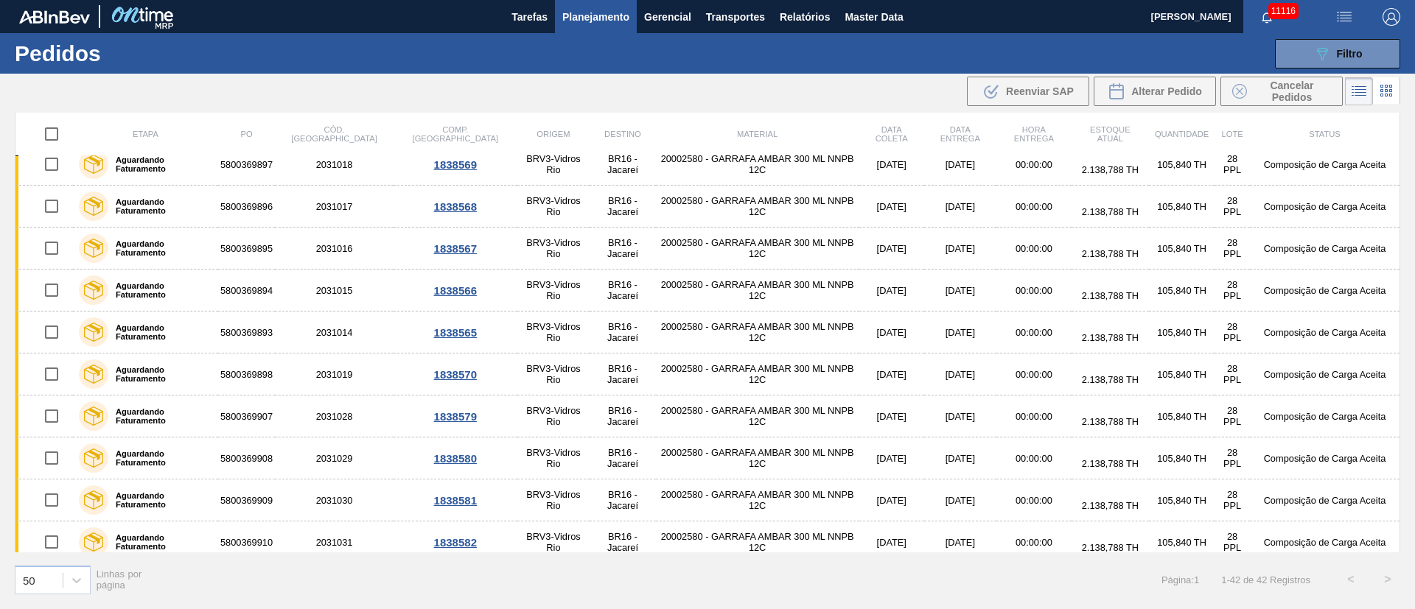
click at [1342, 15] on img "button" at bounding box center [1344, 17] width 18 height 18
click at [1301, 55] on li "Upload de Volumes" at bounding box center [1338, 52] width 127 height 27
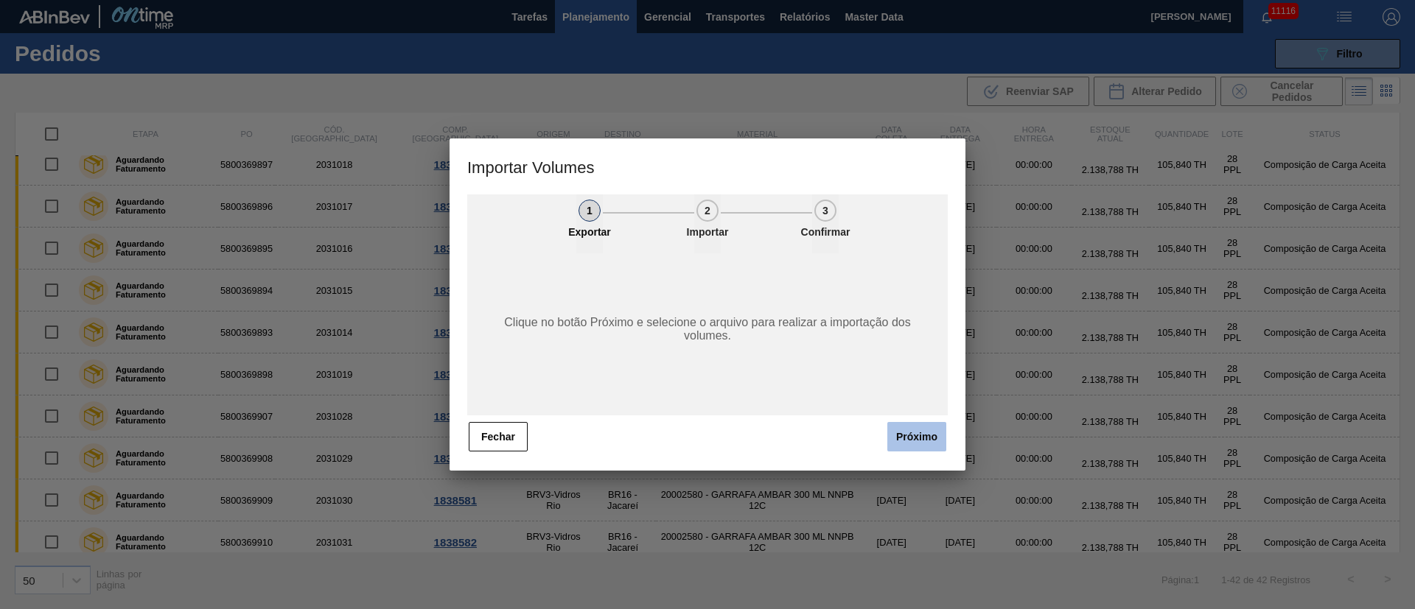
click at [896, 436] on button "Próximo" at bounding box center [916, 436] width 59 height 29
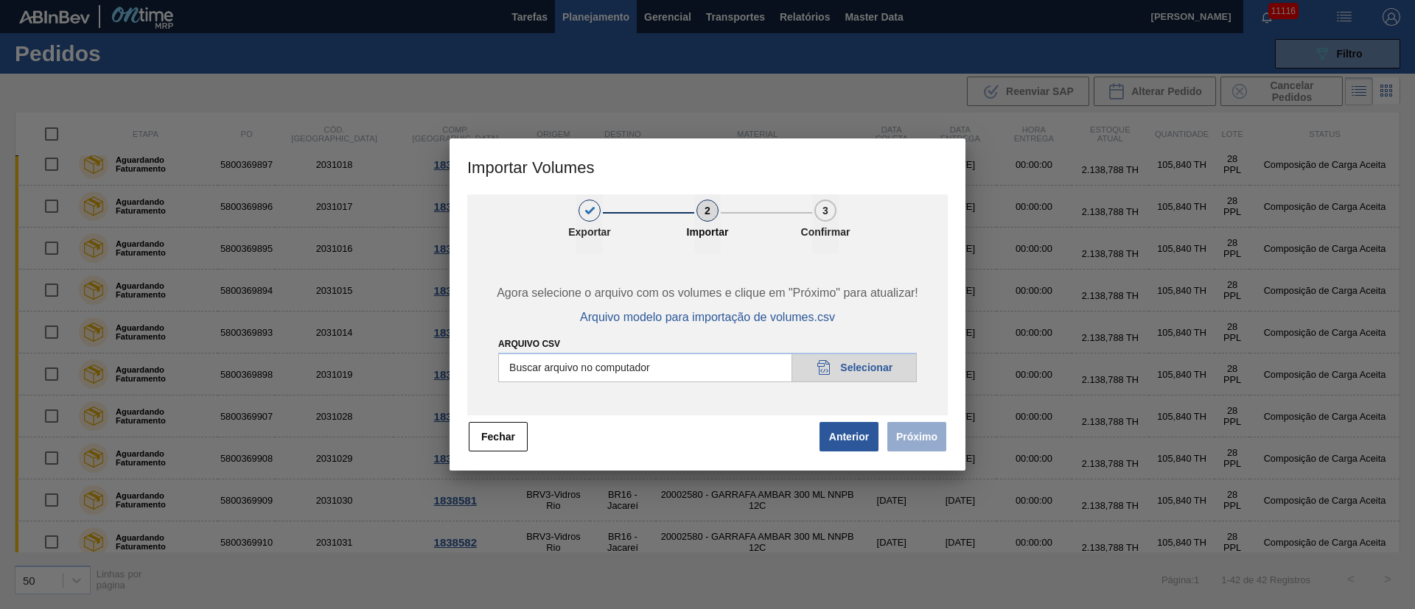
click at [863, 365] on input "Arquivo csv" at bounding box center [707, 367] width 418 height 29
type input "C:\fakepath\PedidoVolumeModeloImportacao (83).csv"
click at [905, 440] on button "Próximo" at bounding box center [916, 436] width 59 height 29
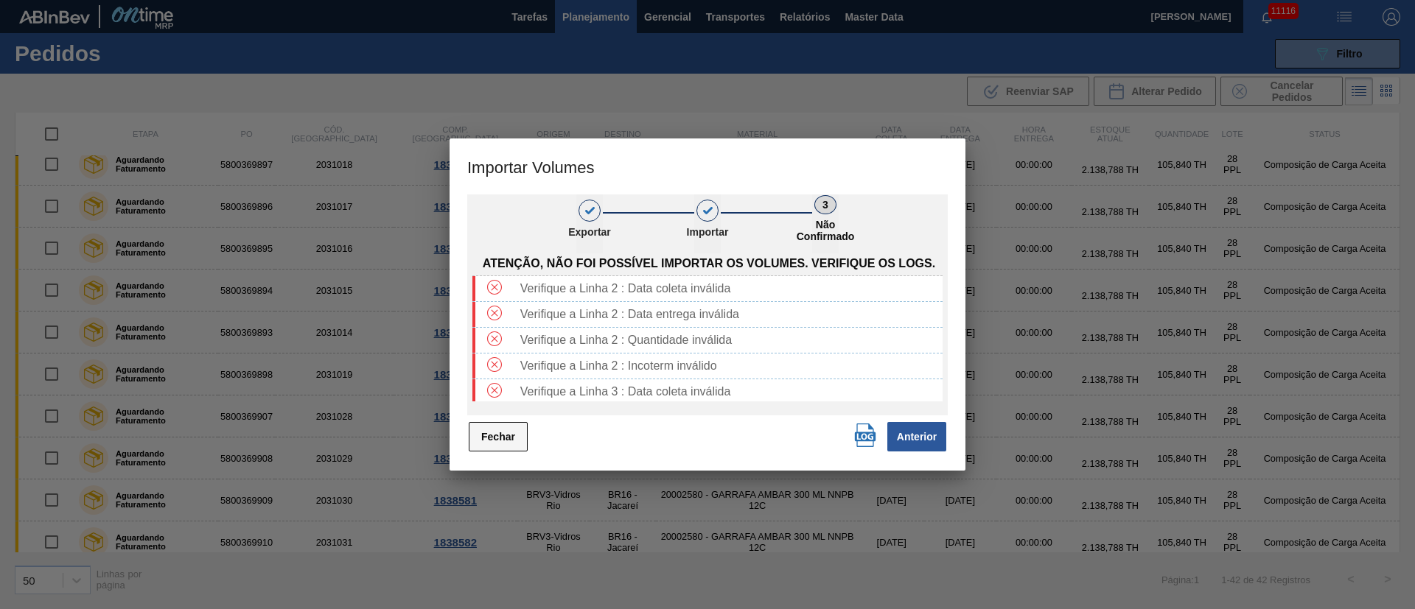
click at [518, 438] on button "Fechar" at bounding box center [498, 436] width 59 height 29
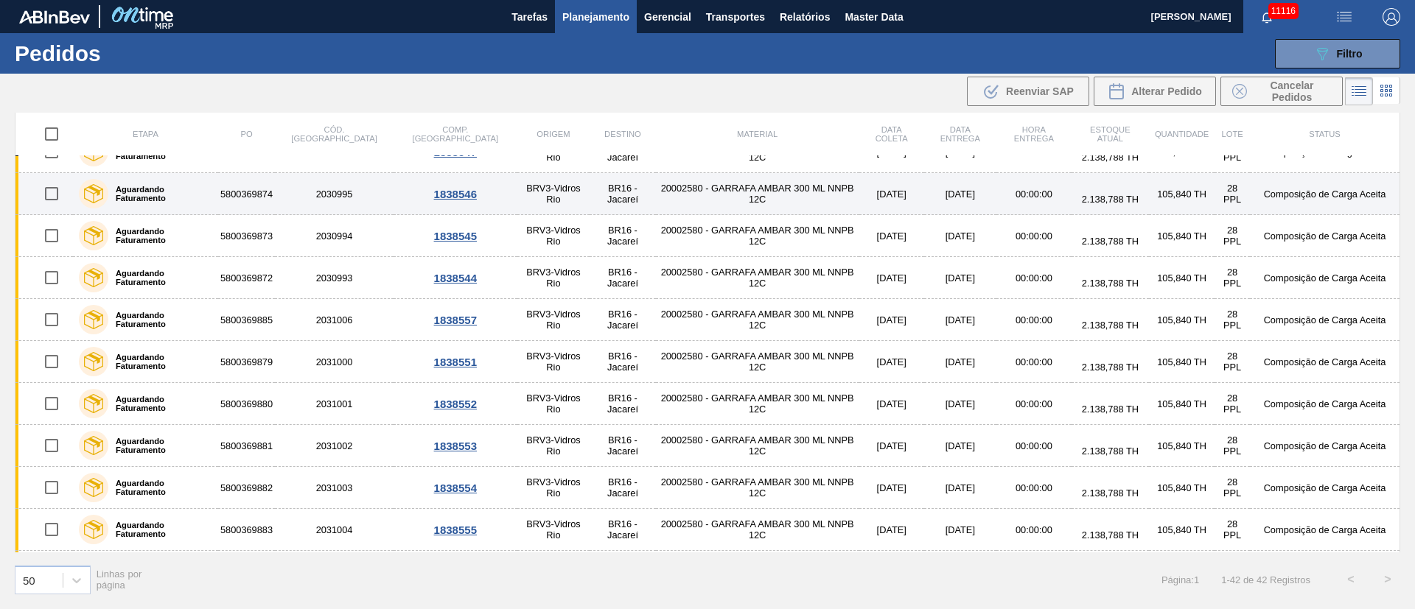
scroll to position [774, 0]
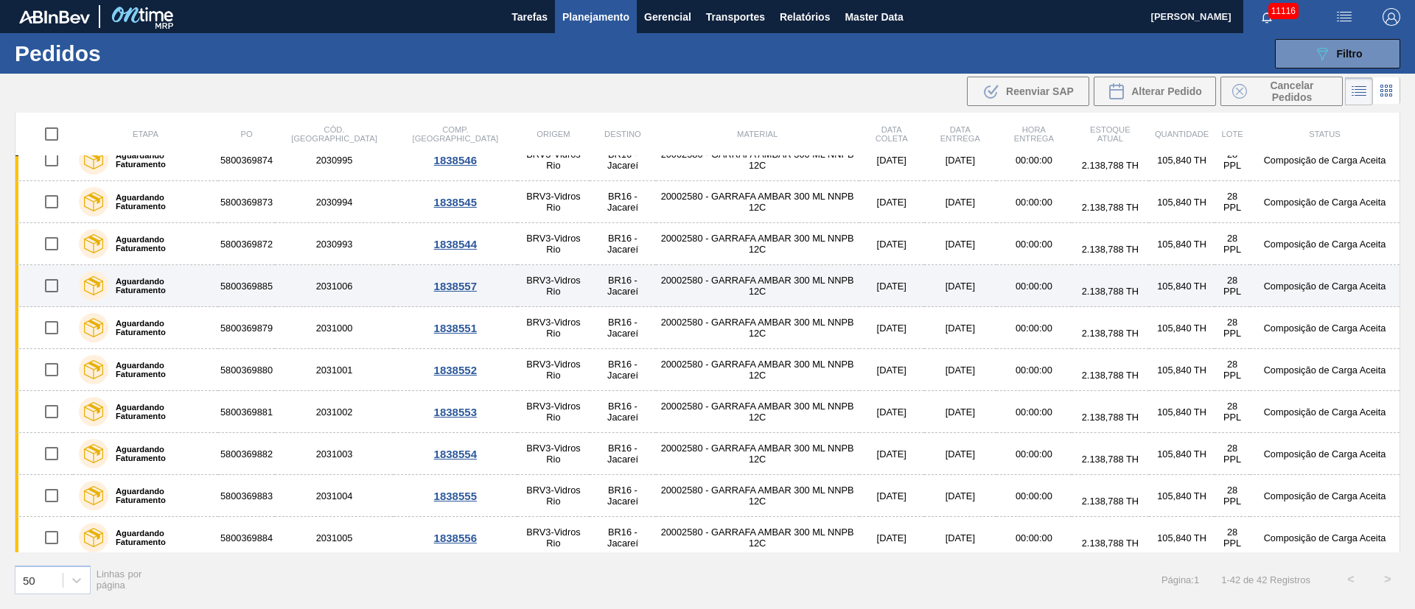
click at [57, 281] on input "checkbox" at bounding box center [51, 285] width 31 height 31
checkbox input "true"
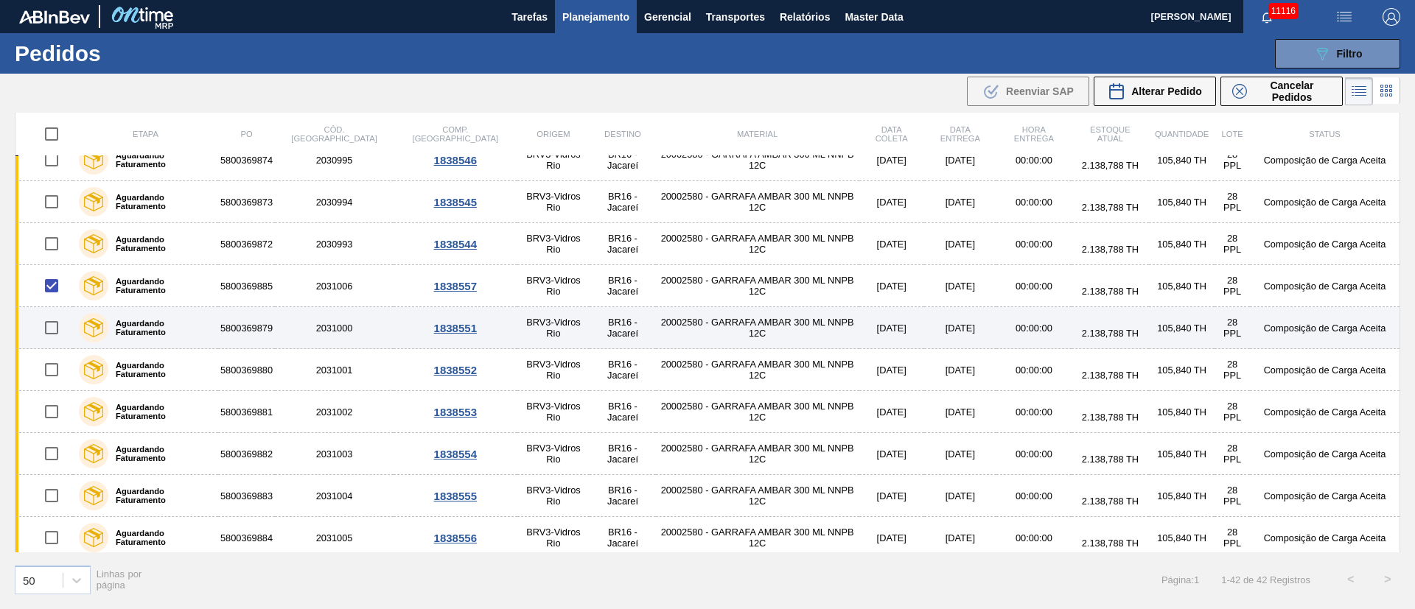
click at [59, 328] on input "checkbox" at bounding box center [51, 327] width 31 height 31
checkbox input "true"
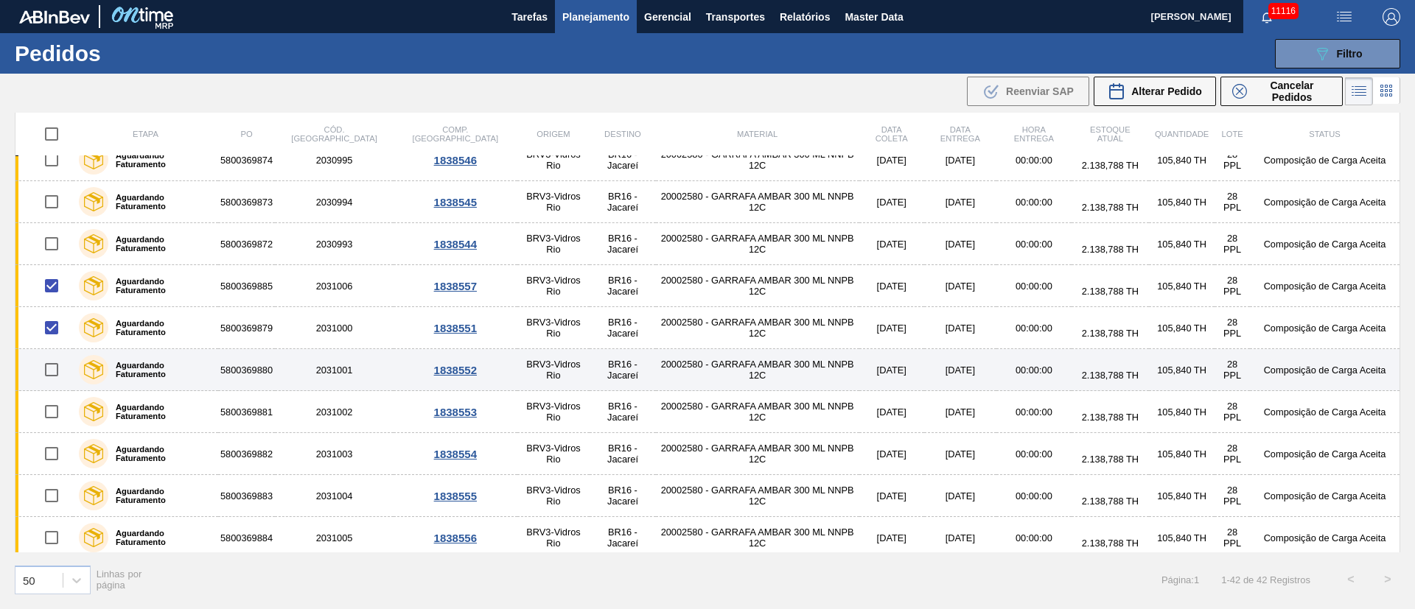
click at [49, 369] on input "checkbox" at bounding box center [51, 369] width 31 height 31
checkbox input "true"
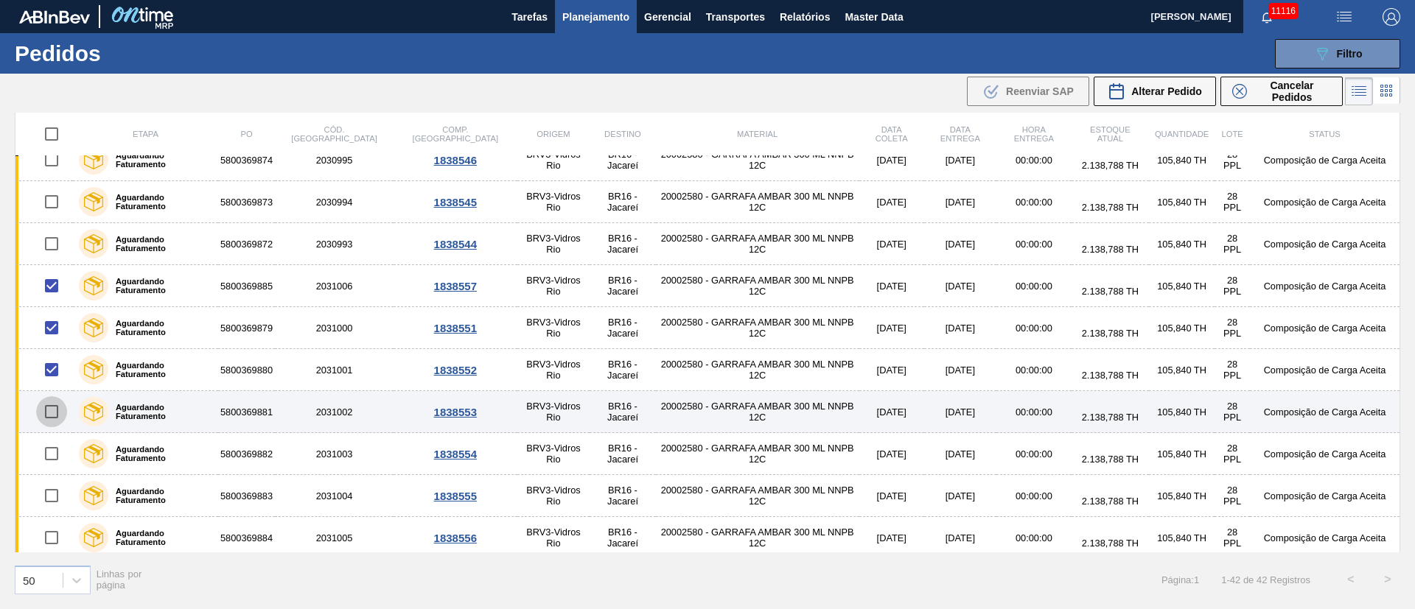
click at [52, 415] on input "checkbox" at bounding box center [51, 411] width 31 height 31
checkbox input "true"
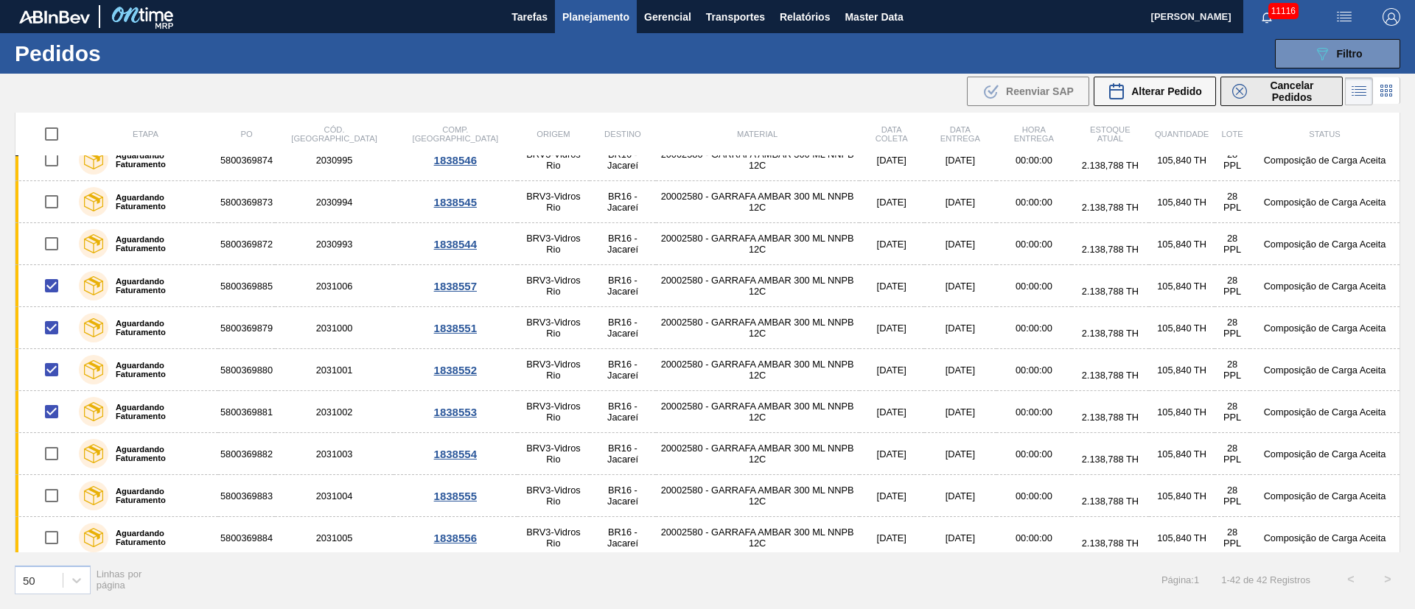
click at [1282, 98] on span "Cancelar Pedidos" at bounding box center [1291, 92] width 78 height 24
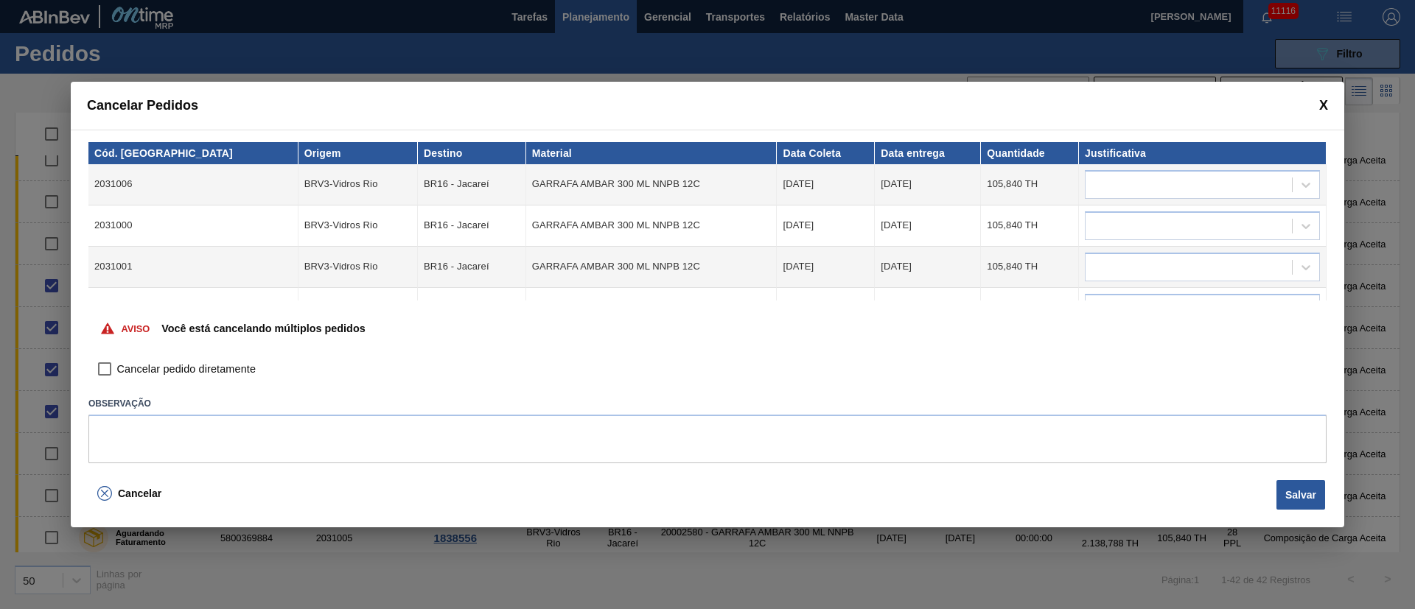
click at [99, 376] on input "Cancelar pedido diretamente" at bounding box center [104, 369] width 25 height 25
checkbox input "true"
click at [1143, 192] on div at bounding box center [1188, 184] width 206 height 21
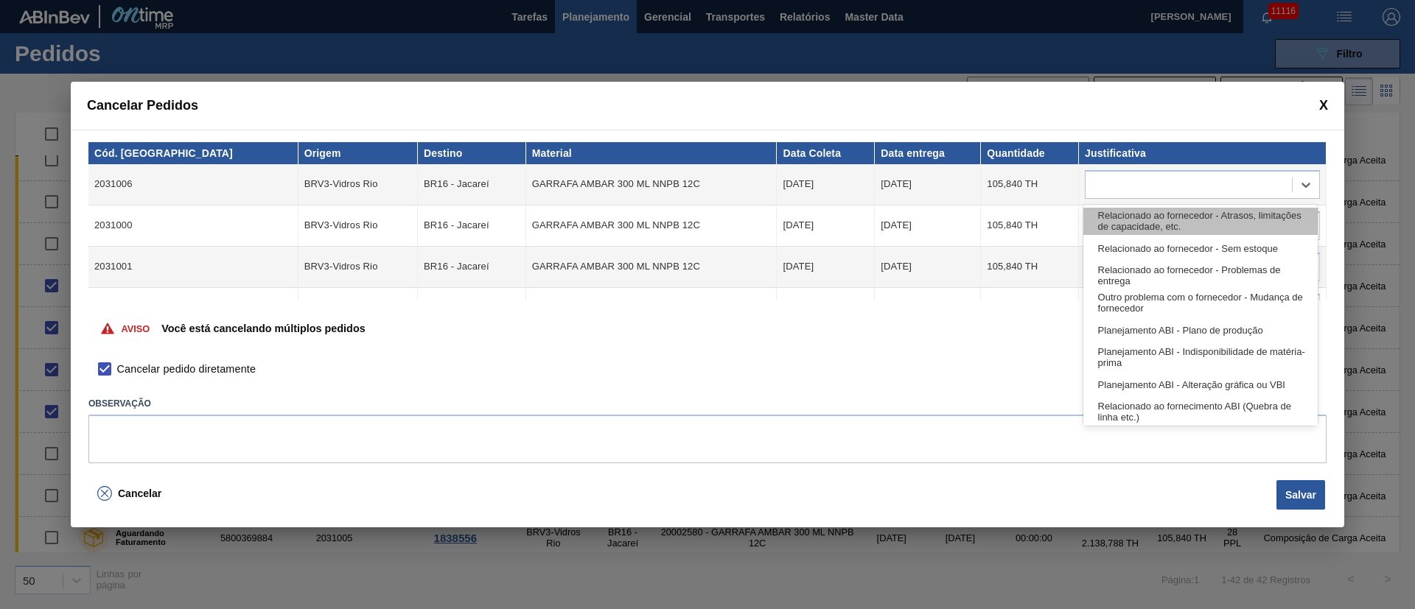
click at [1127, 217] on div "Relacionado ao fornecedor - Atrasos, limitações de capacidade, etc." at bounding box center [1200, 221] width 234 height 27
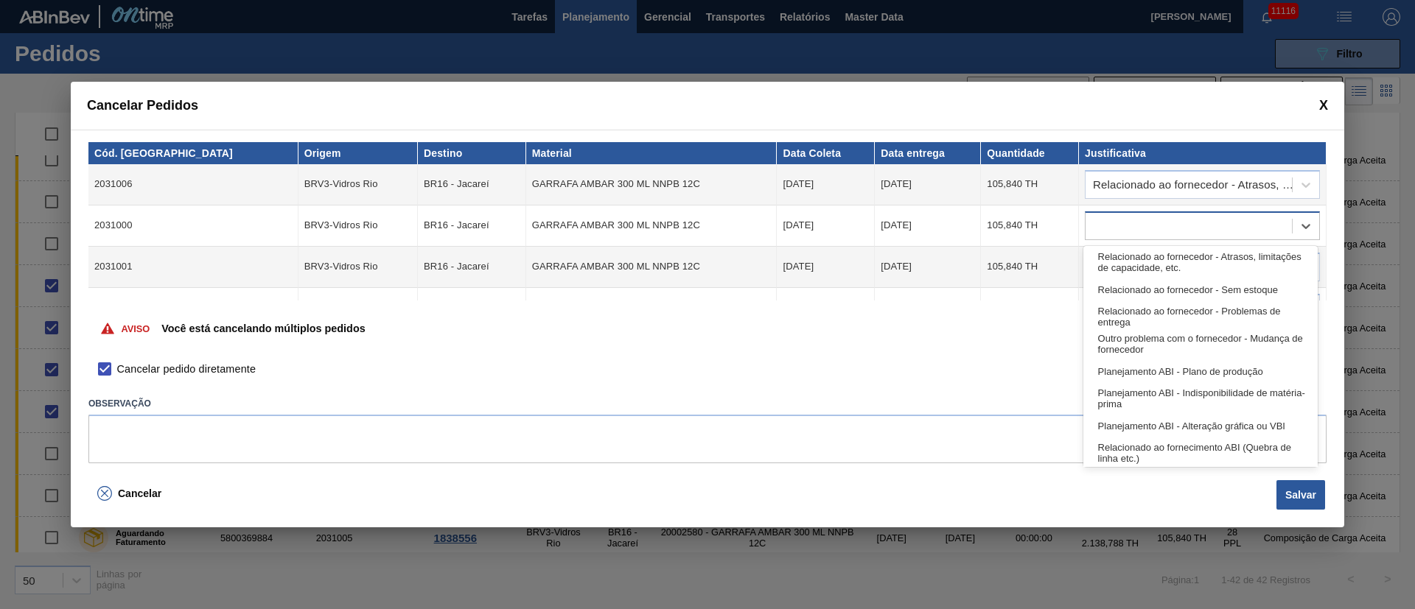
click at [1126, 217] on div at bounding box center [1188, 225] width 206 height 21
click at [1129, 259] on div "Relacionado ao fornecedor - Atrasos, limitações de capacidade, etc." at bounding box center [1200, 262] width 234 height 27
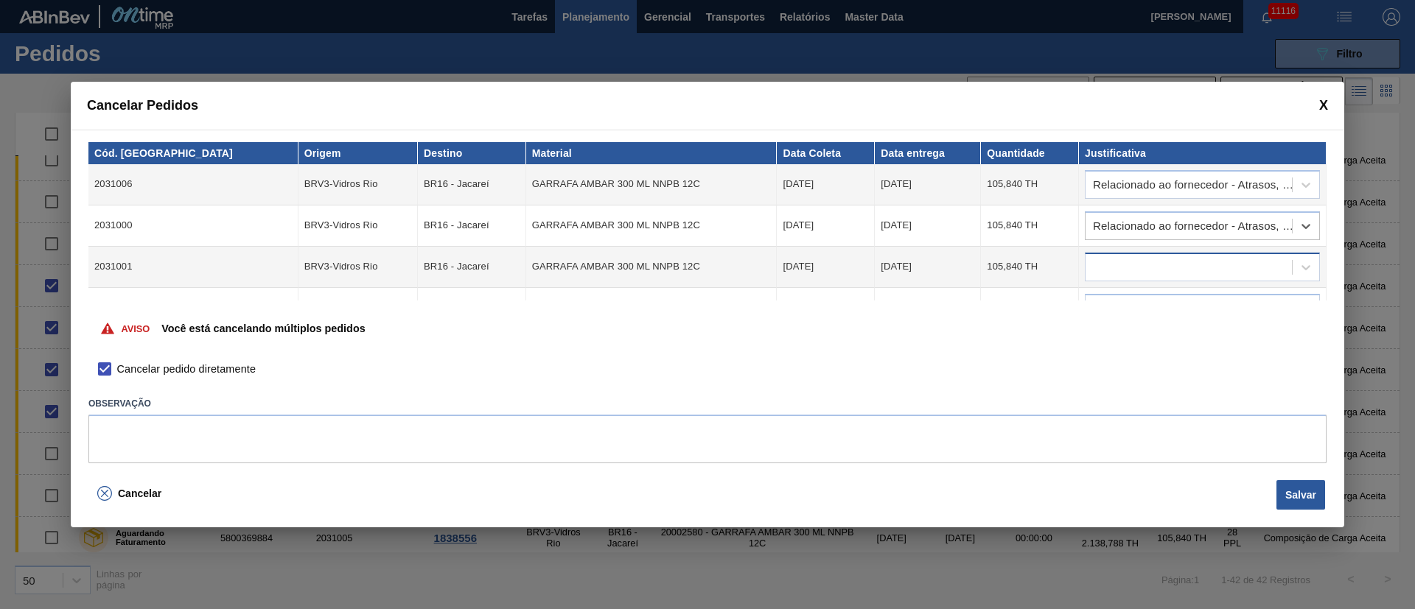
click at [1120, 269] on div at bounding box center [1188, 266] width 206 height 21
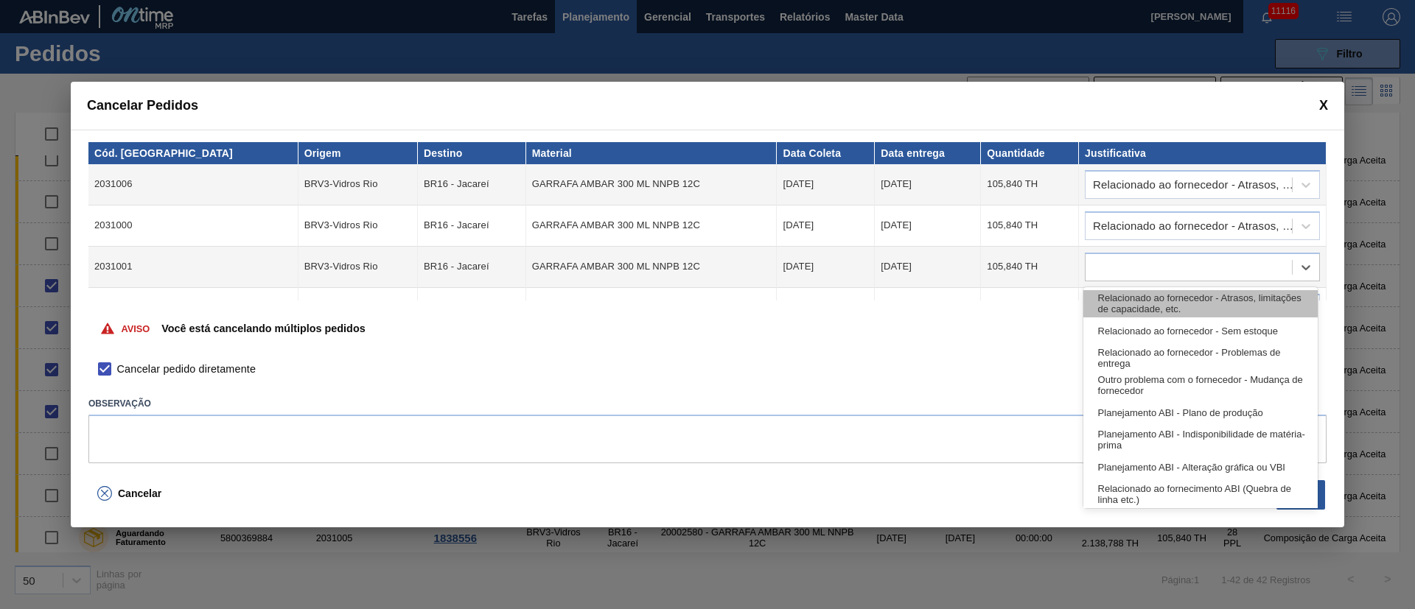
click at [1126, 298] on div "Relacionado ao fornecedor - Atrasos, limitações de capacidade, etc." at bounding box center [1200, 303] width 234 height 27
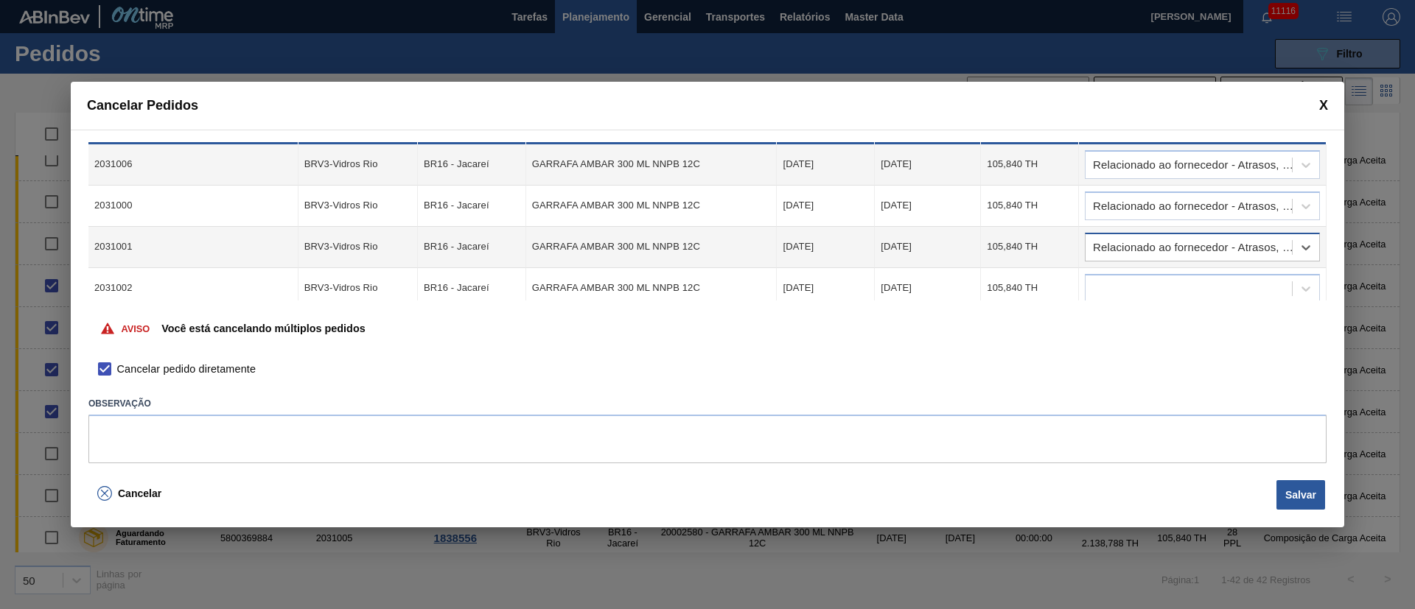
scroll to position [29, 0]
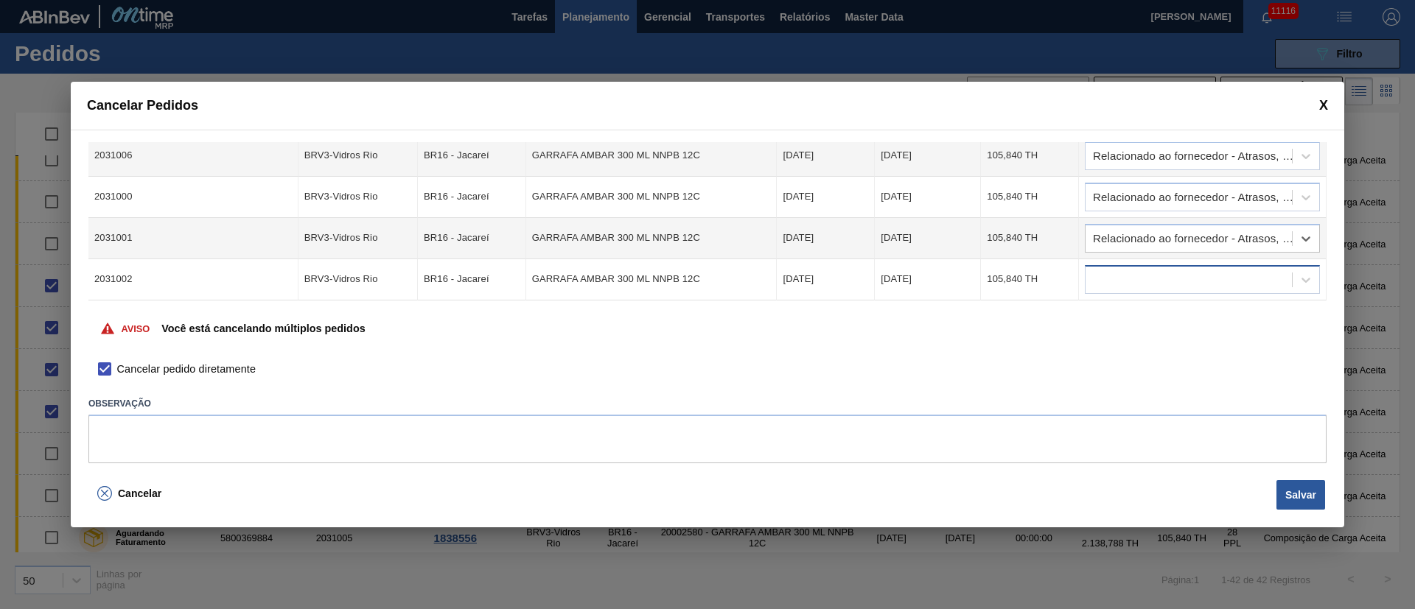
click at [1126, 278] on div at bounding box center [1188, 279] width 206 height 21
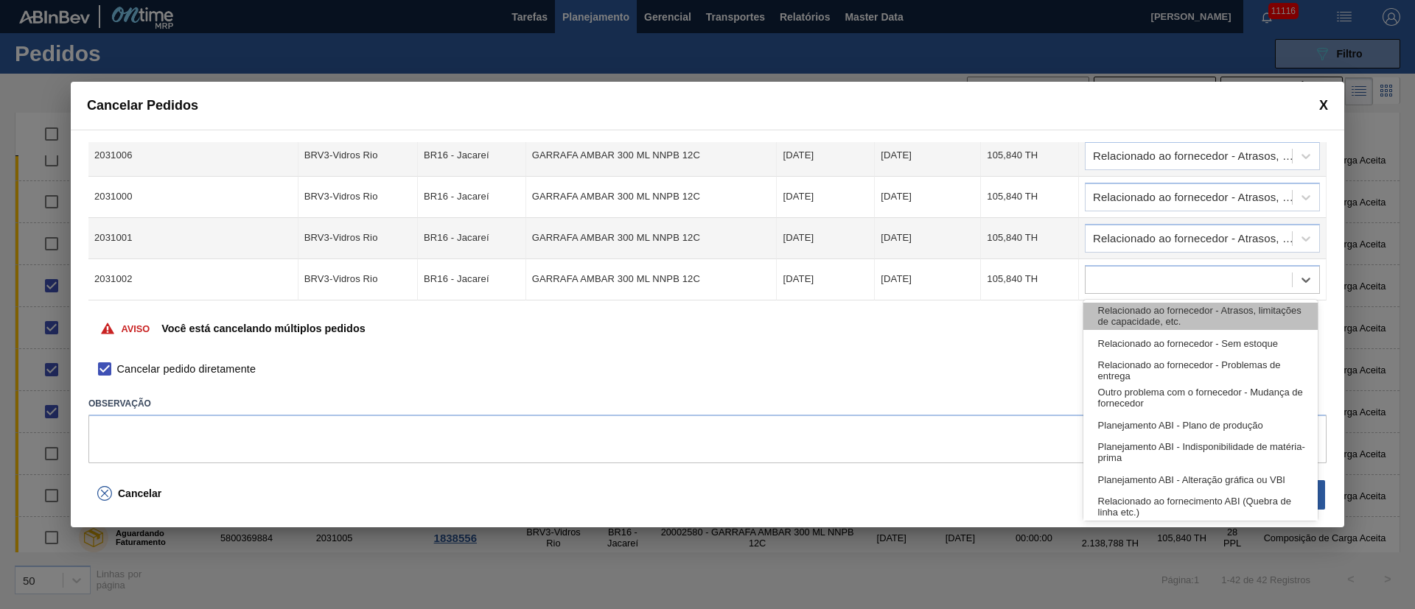
click at [1128, 312] on div "Relacionado ao fornecedor - Atrasos, limitações de capacidade, etc." at bounding box center [1200, 316] width 234 height 27
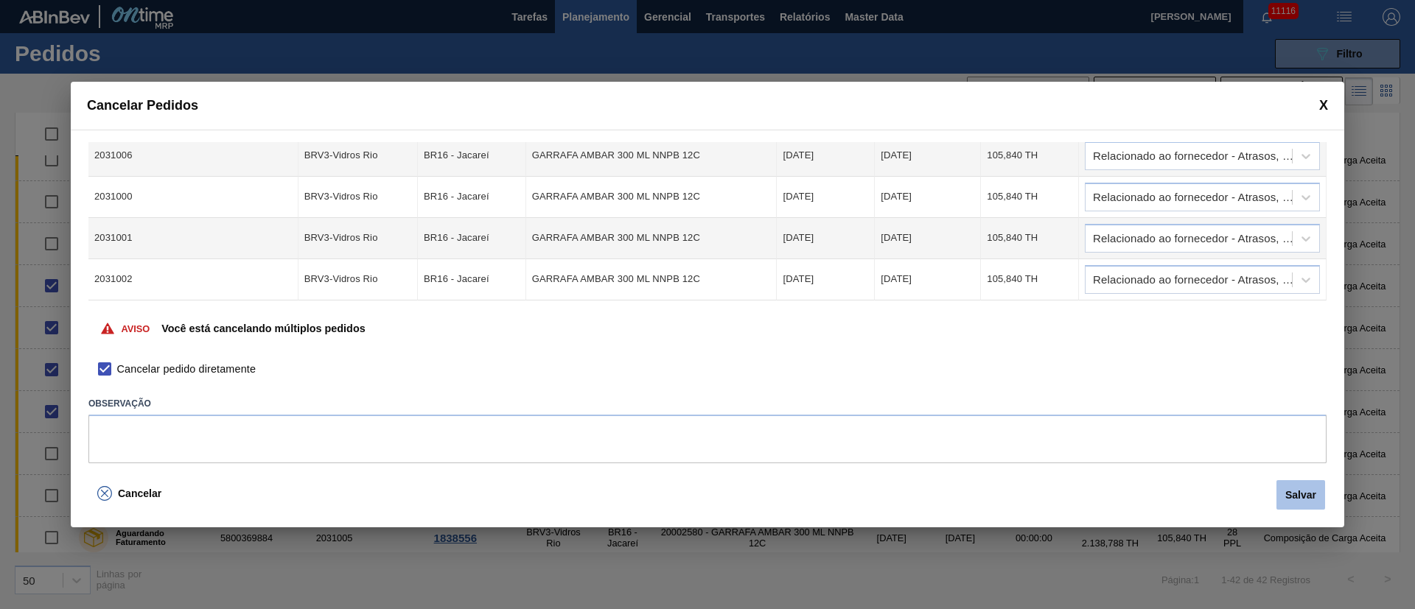
click at [1294, 502] on button "Salvar" at bounding box center [1300, 494] width 49 height 29
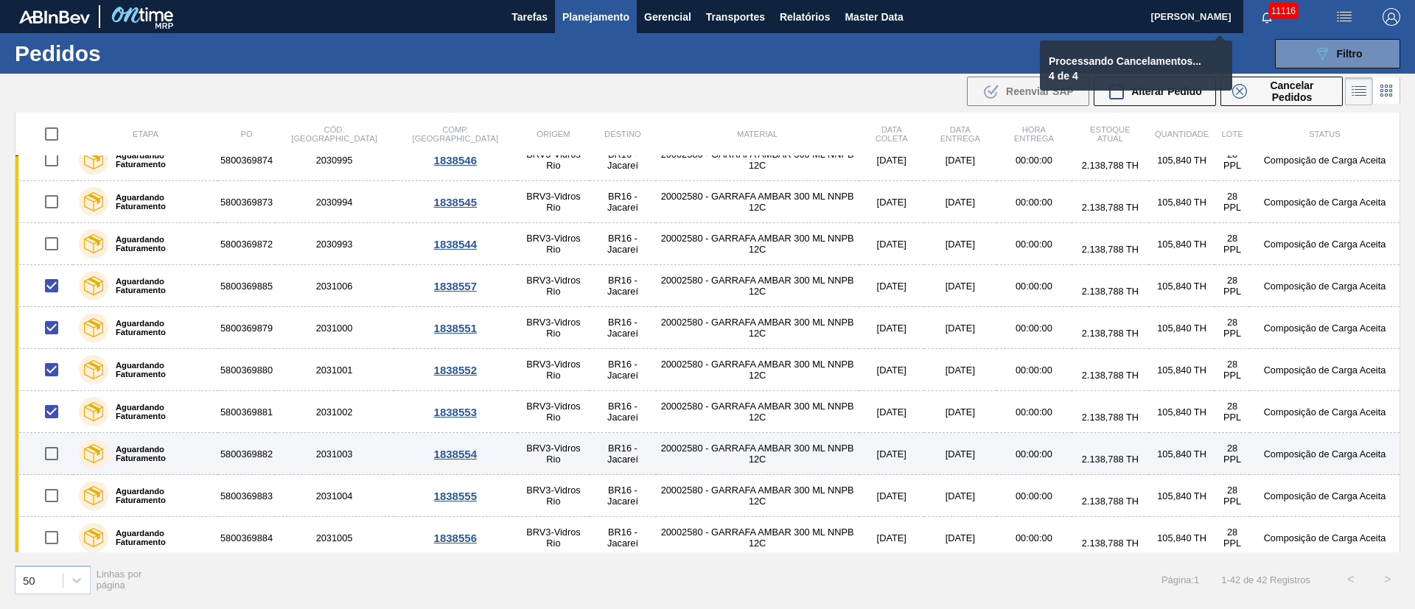
checkbox input "false"
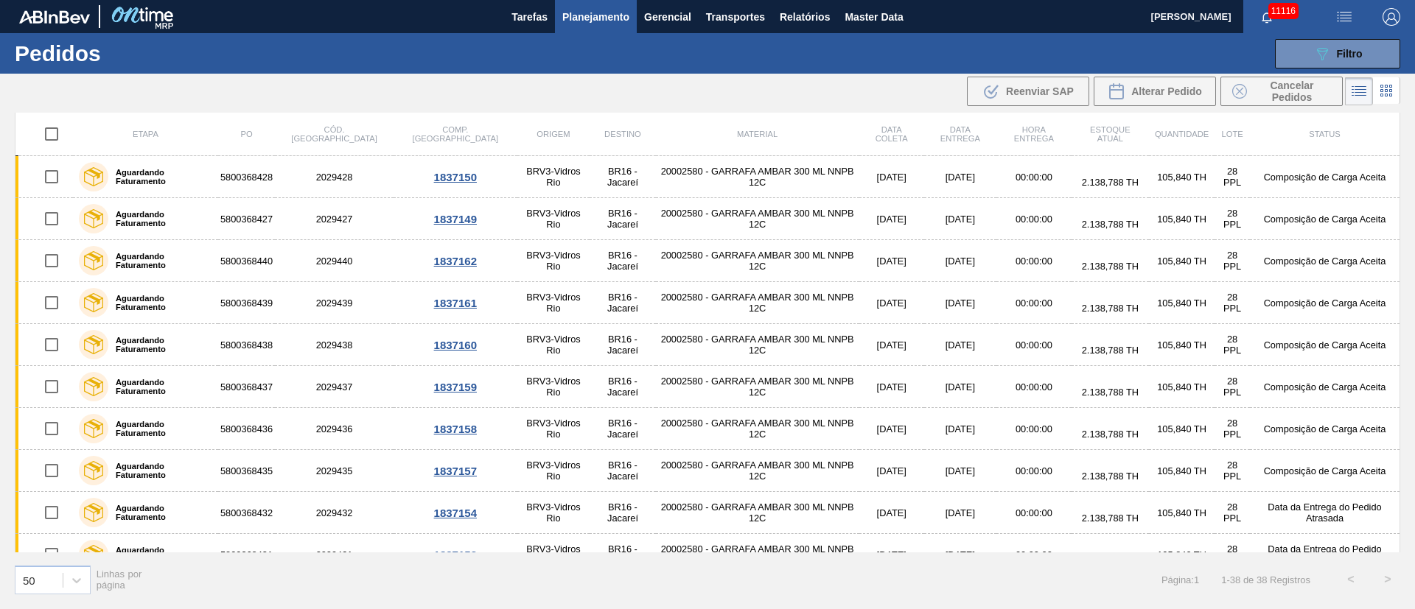
scroll to position [0, 0]
click at [1339, 24] on img "button" at bounding box center [1344, 17] width 18 height 18
click at [1325, 61] on li "Upload de Volumes" at bounding box center [1338, 52] width 127 height 27
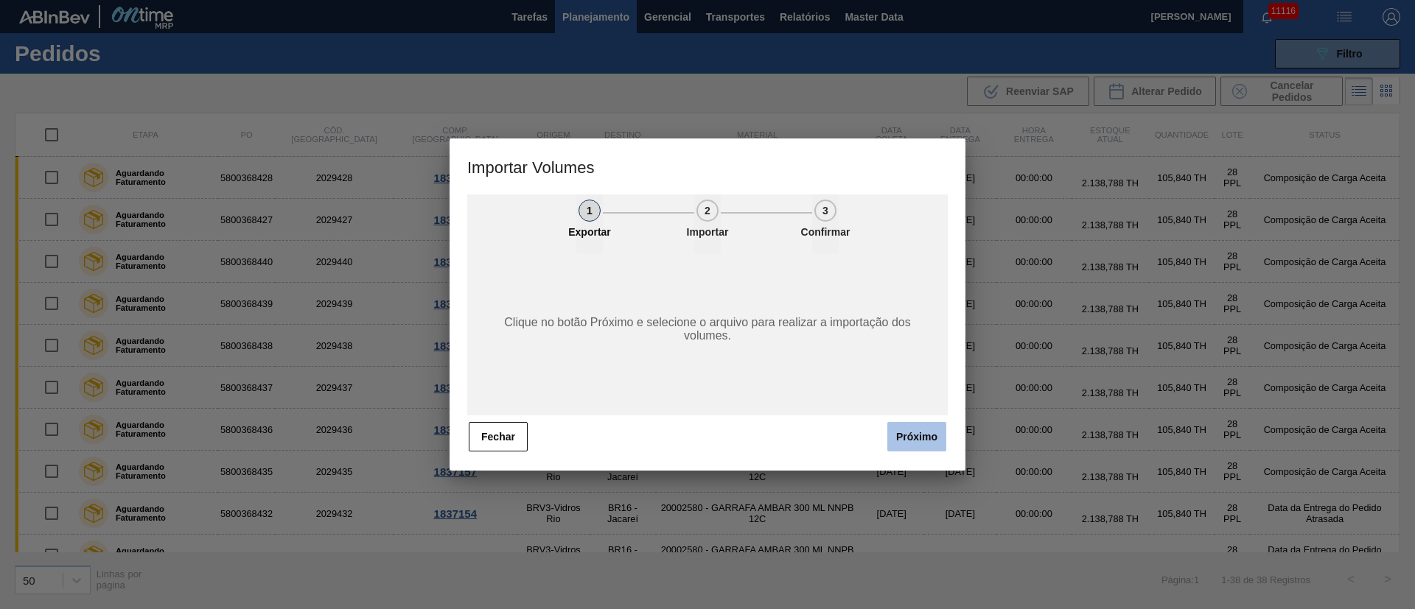
click at [912, 433] on button "Próximo" at bounding box center [916, 436] width 59 height 29
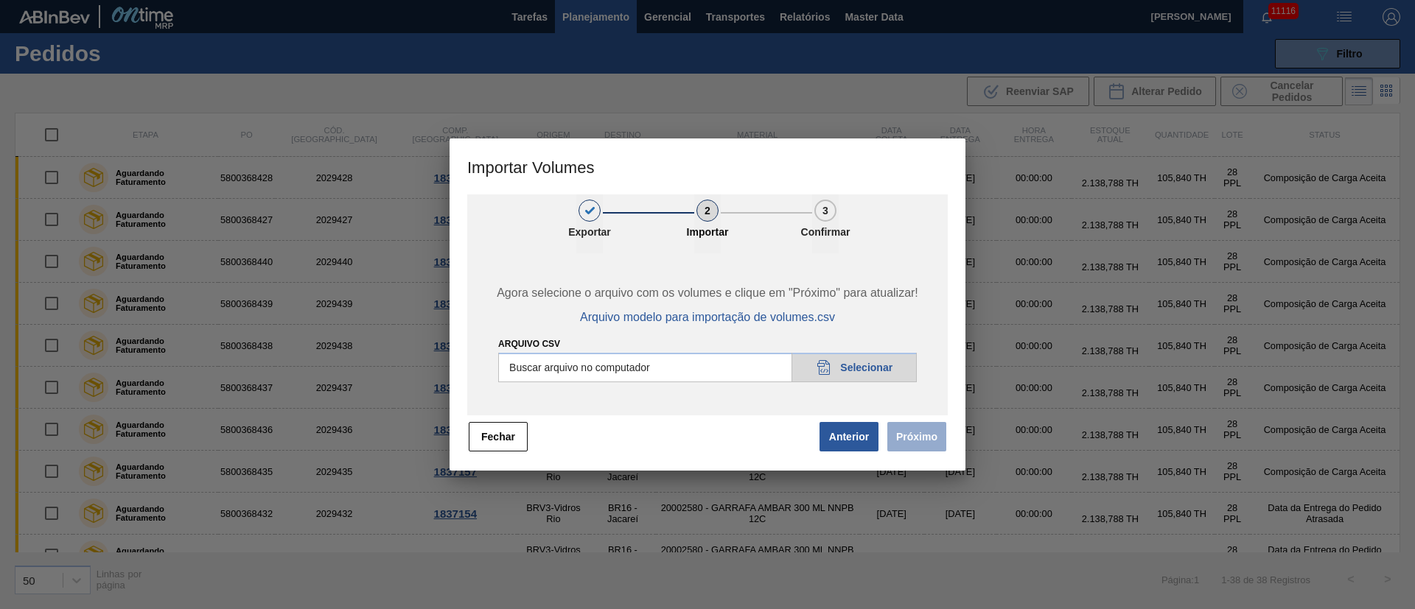
click at [874, 362] on input "Arquivo csv" at bounding box center [707, 367] width 418 height 29
type input "C:\fakepath\PedidoVolumeModeloImportacao (83).csv"
click at [927, 436] on button "Próximo" at bounding box center [916, 436] width 59 height 29
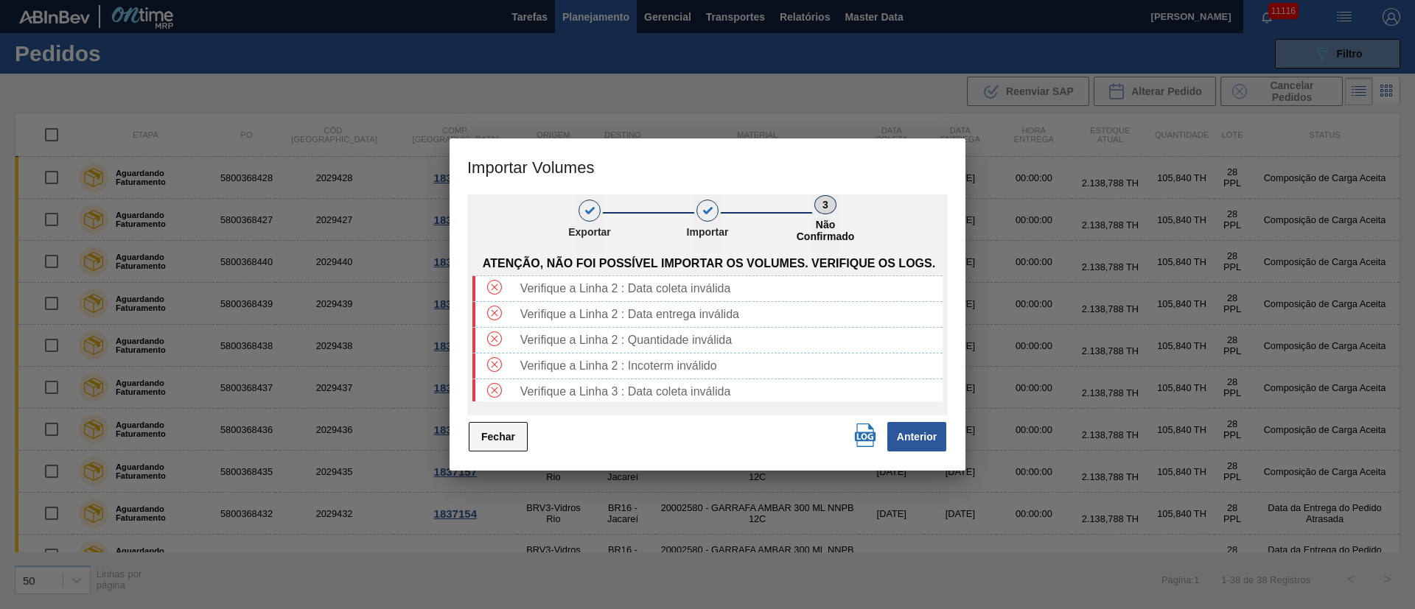
click at [472, 431] on button "Fechar" at bounding box center [498, 436] width 59 height 29
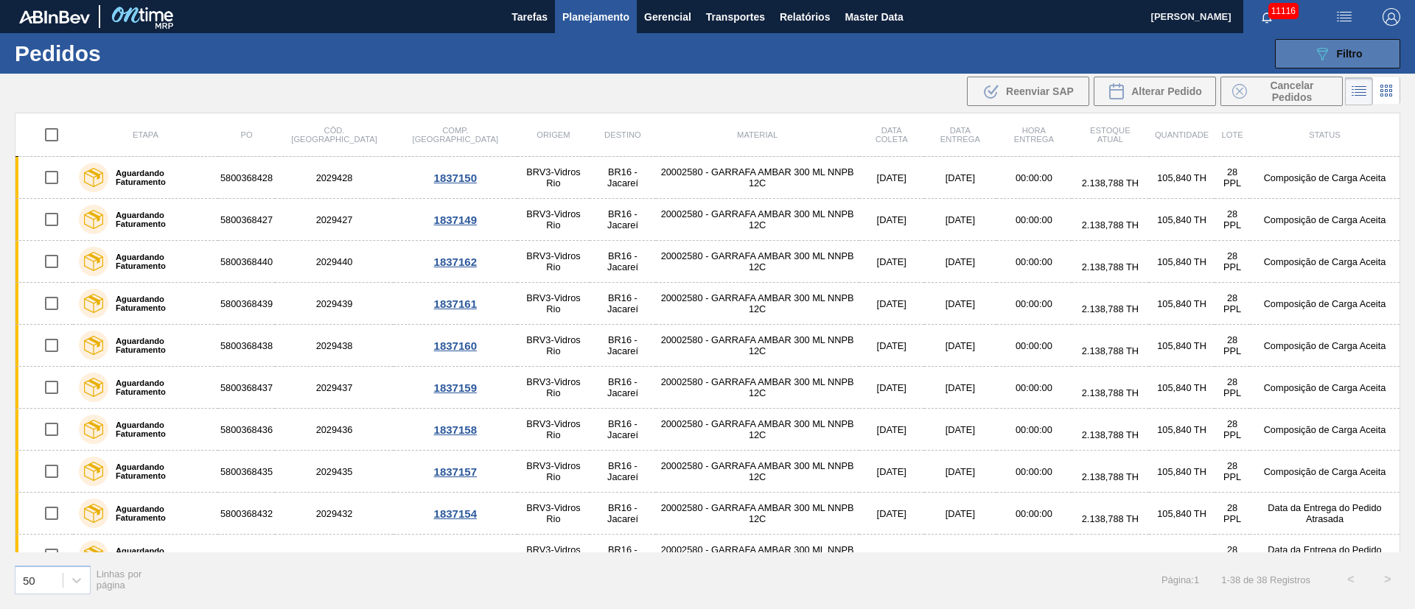
click at [1345, 50] on span "Filtro" at bounding box center [1349, 54] width 26 height 12
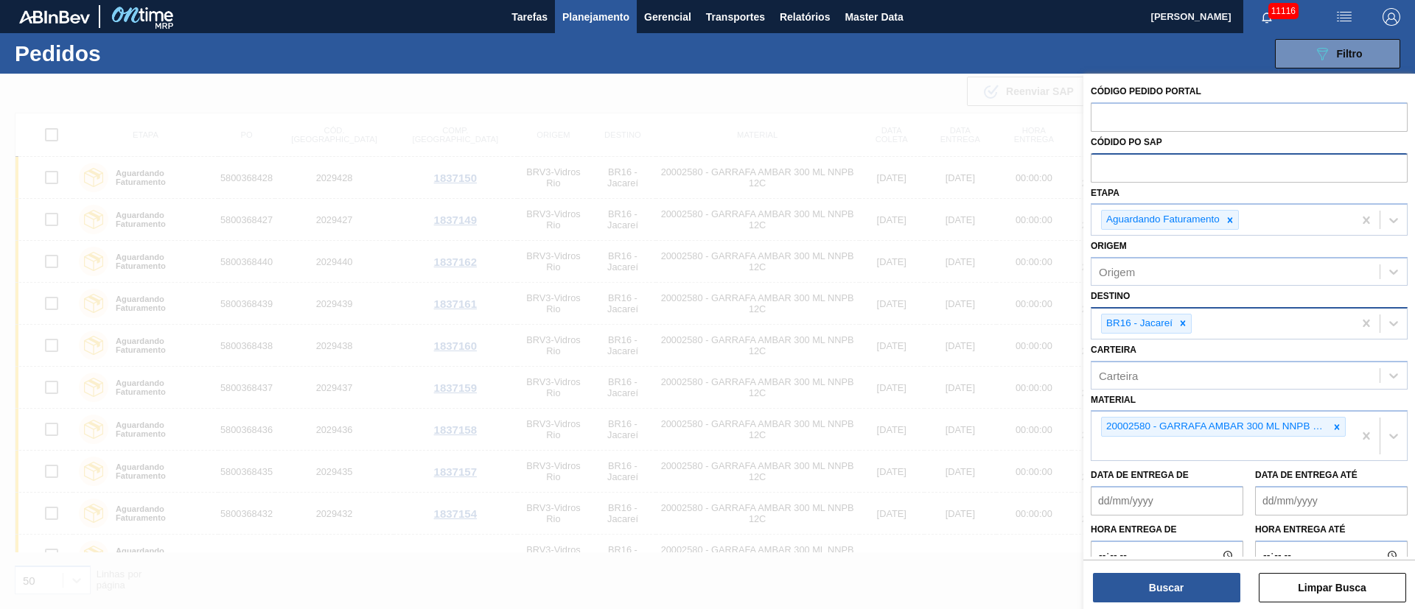
click at [1341, 11] on img "button" at bounding box center [1344, 17] width 18 height 18
click at [1351, 53] on li "Upload de Volumes" at bounding box center [1338, 52] width 127 height 27
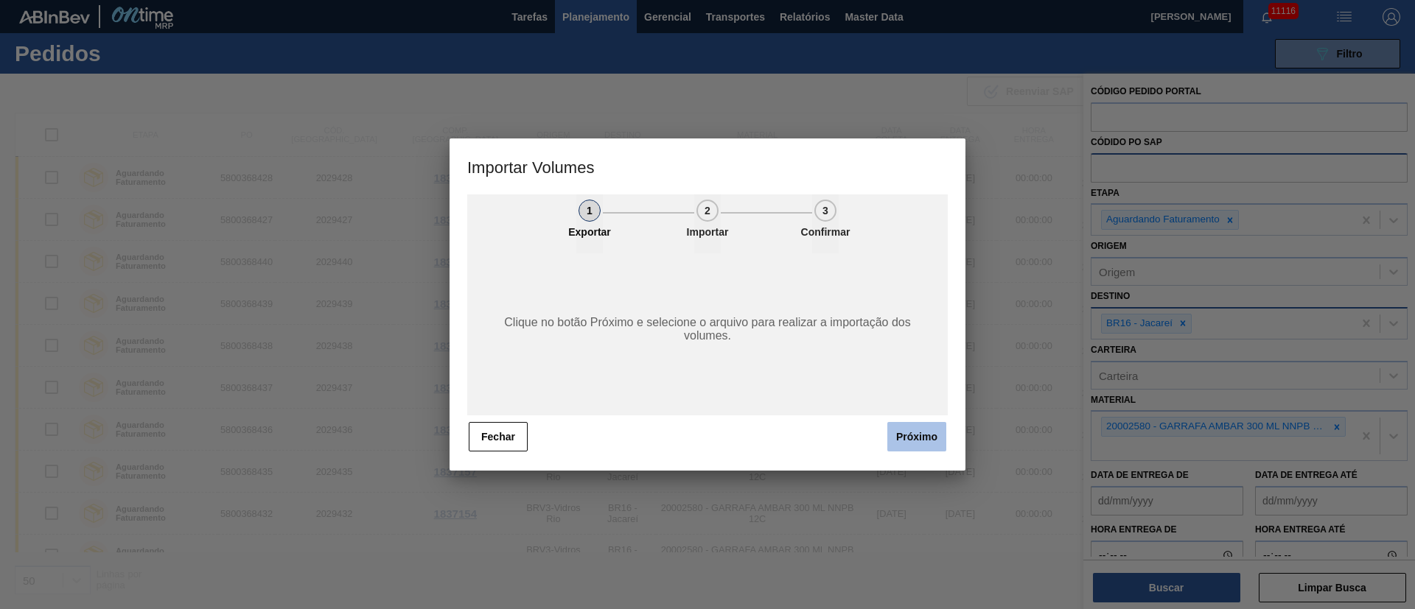
click at [930, 435] on button "Próximo" at bounding box center [916, 436] width 59 height 29
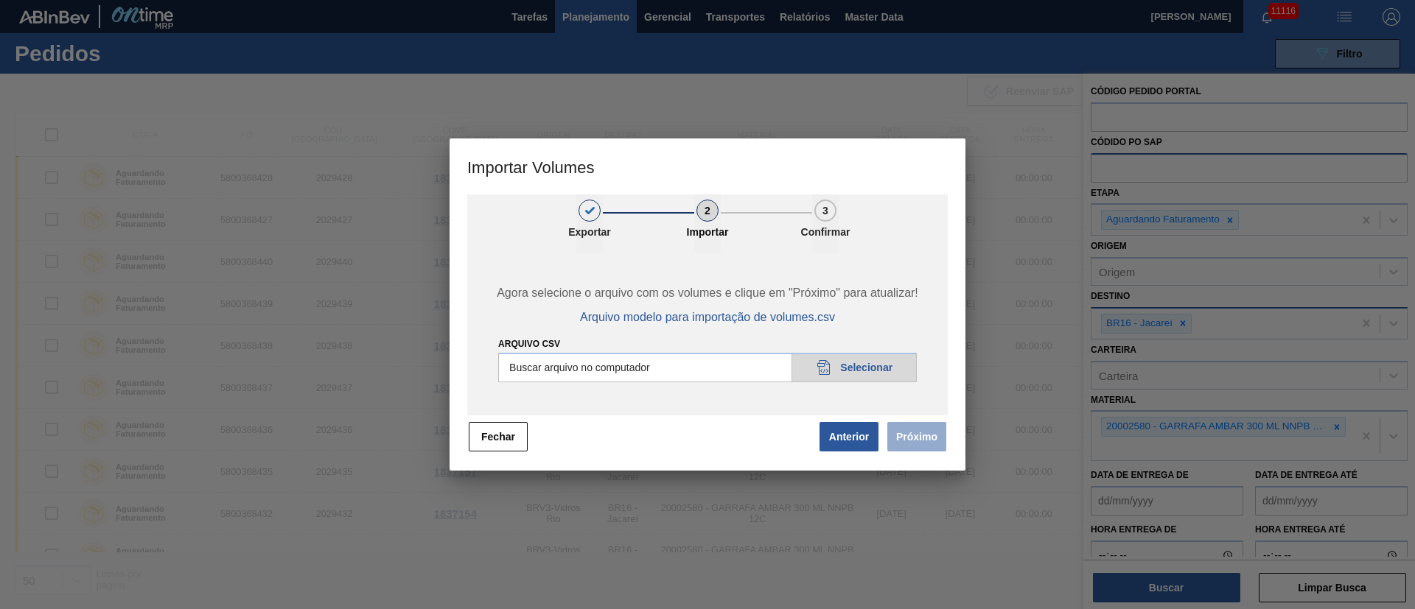
click at [849, 367] on input "Arquivo csv" at bounding box center [707, 367] width 418 height 29
type input "C:\fakepath\PedidoVolumeModeloImportacao (83).csv"
click at [914, 440] on button "Próximo" at bounding box center [916, 436] width 59 height 29
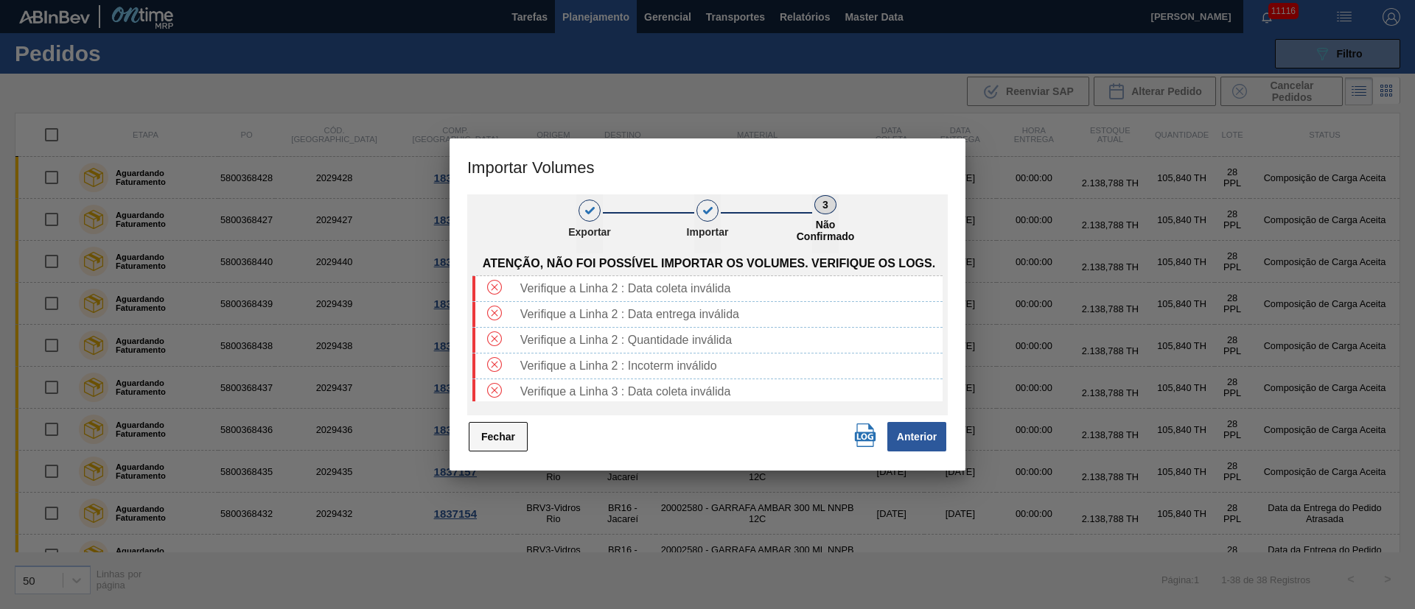
click at [483, 444] on button "Fechar" at bounding box center [498, 436] width 59 height 29
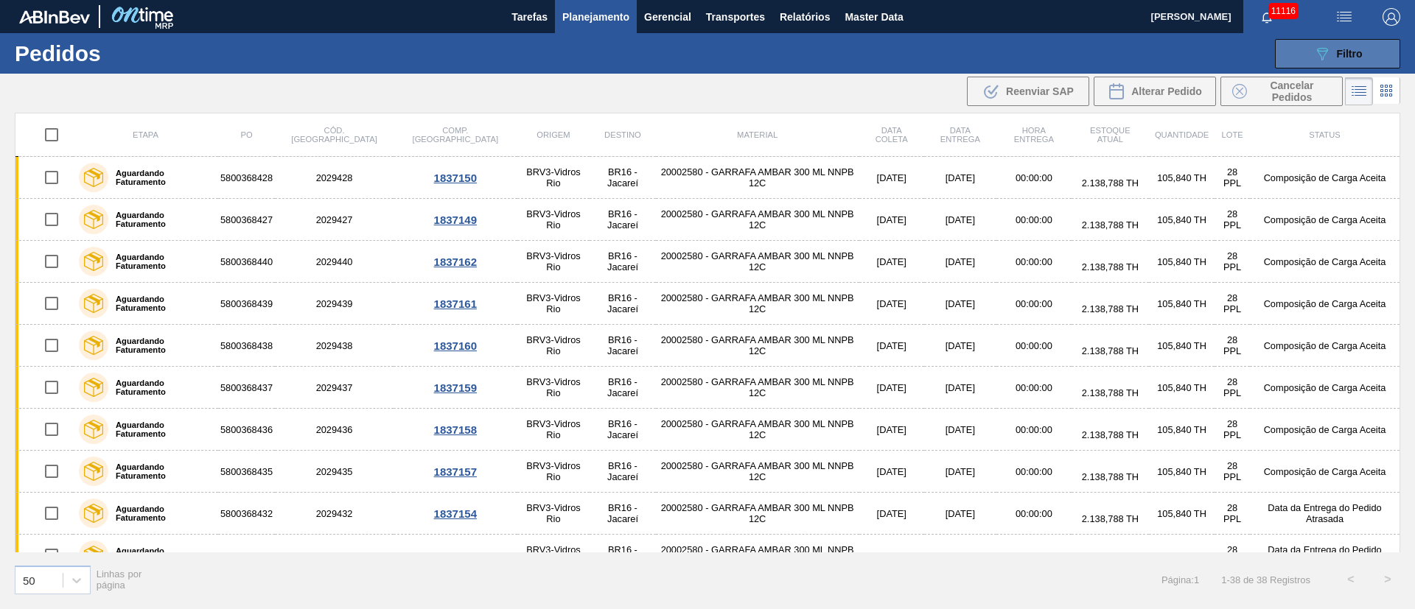
click at [1336, 55] on span "Filtro" at bounding box center [1349, 54] width 26 height 12
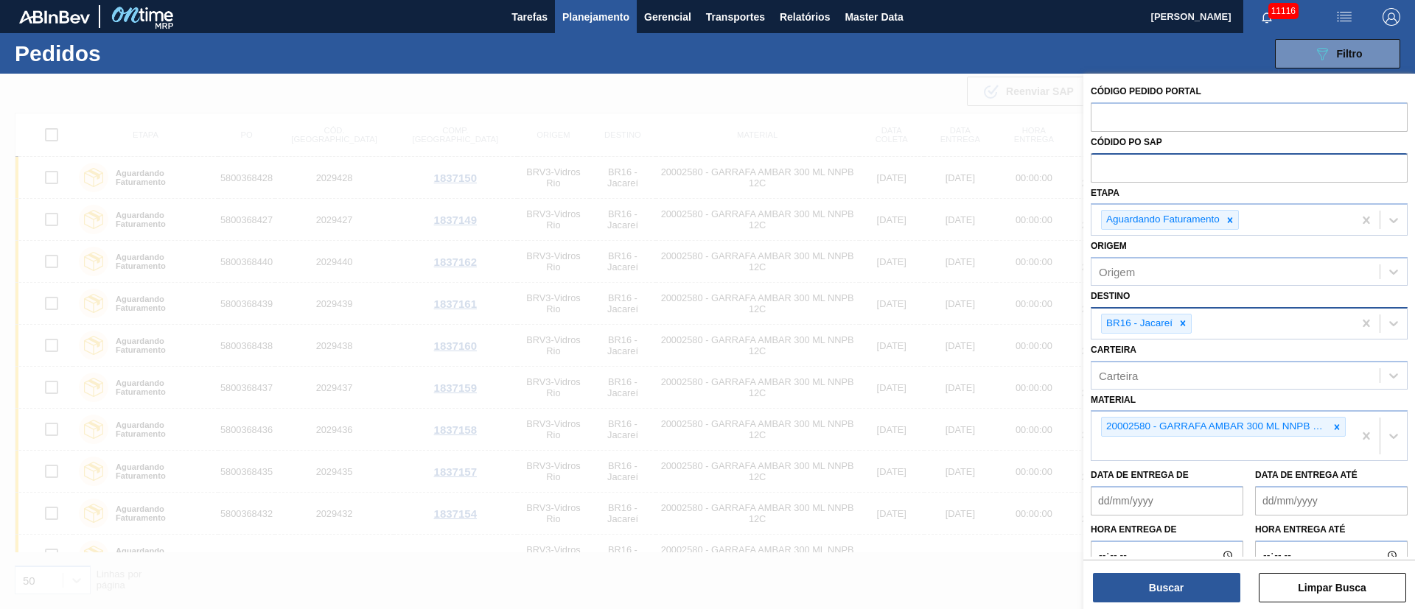
click at [1352, 12] on img "button" at bounding box center [1344, 17] width 18 height 18
click at [1336, 47] on li "Upload de Volumes" at bounding box center [1338, 52] width 127 height 27
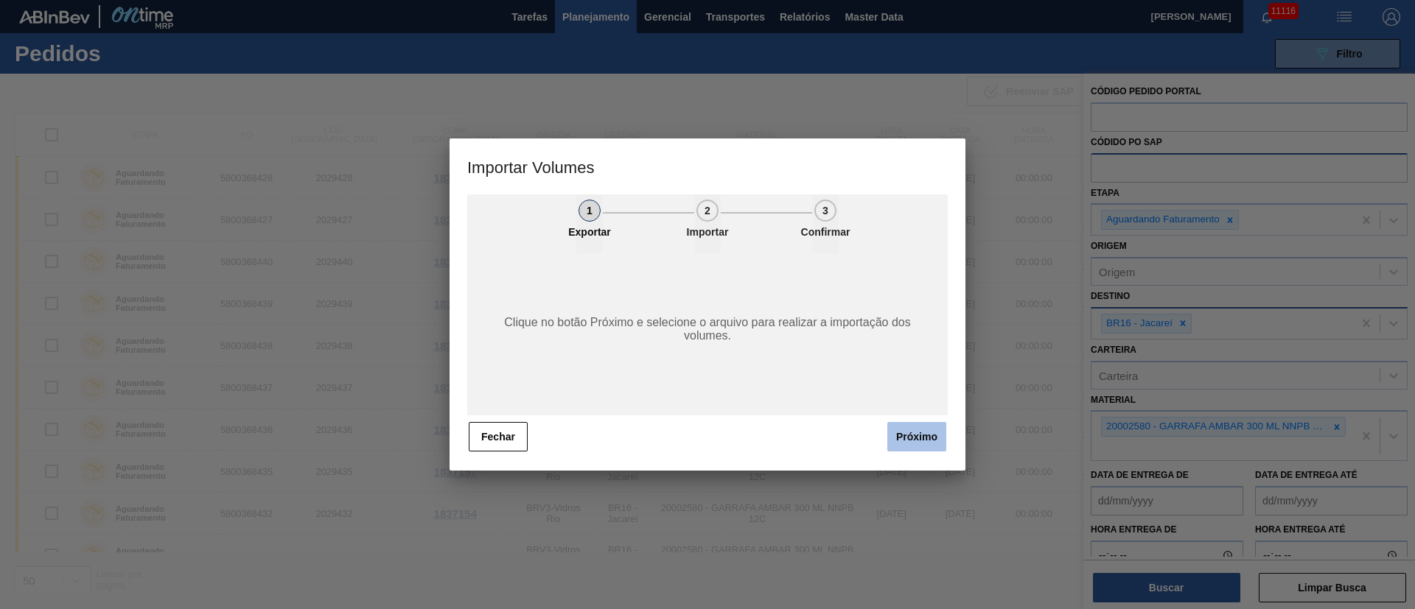
click at [925, 440] on button "Próximo" at bounding box center [916, 436] width 59 height 29
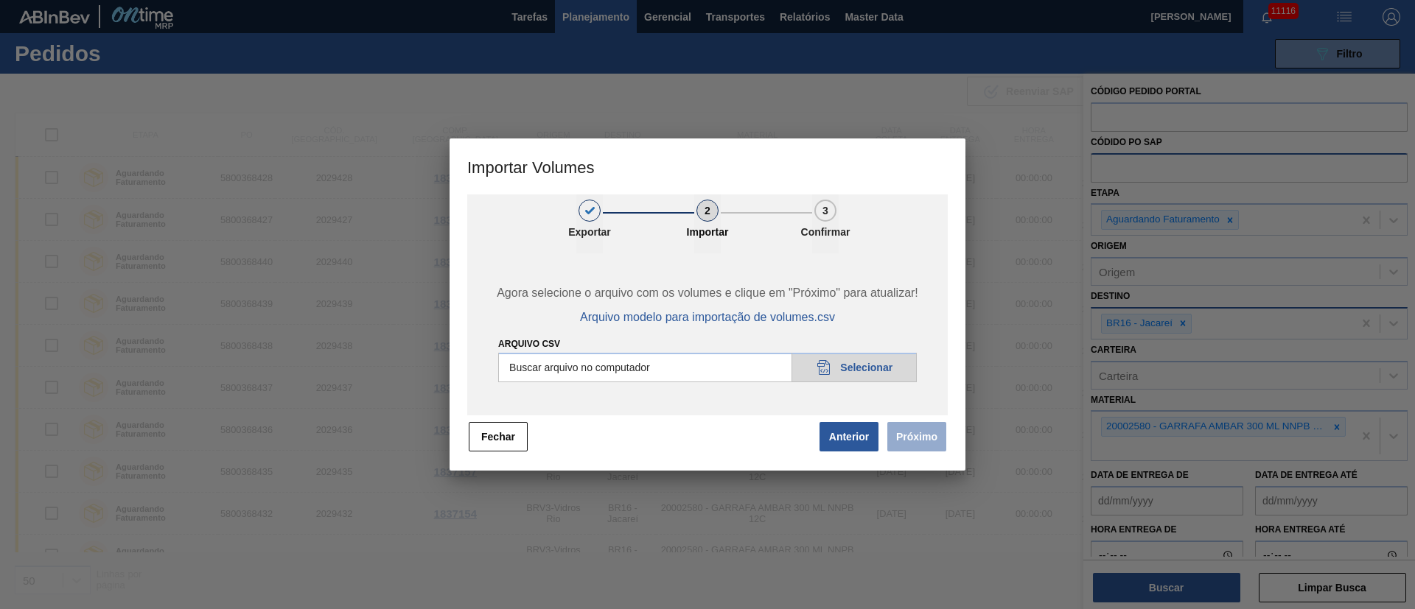
click at [844, 362] on input "Arquivo csv" at bounding box center [707, 367] width 418 height 29
type input "C:\fakepath\PedidoVolumeModeloImportacao (83).csv"
click at [925, 439] on button "Próximo" at bounding box center [916, 436] width 59 height 29
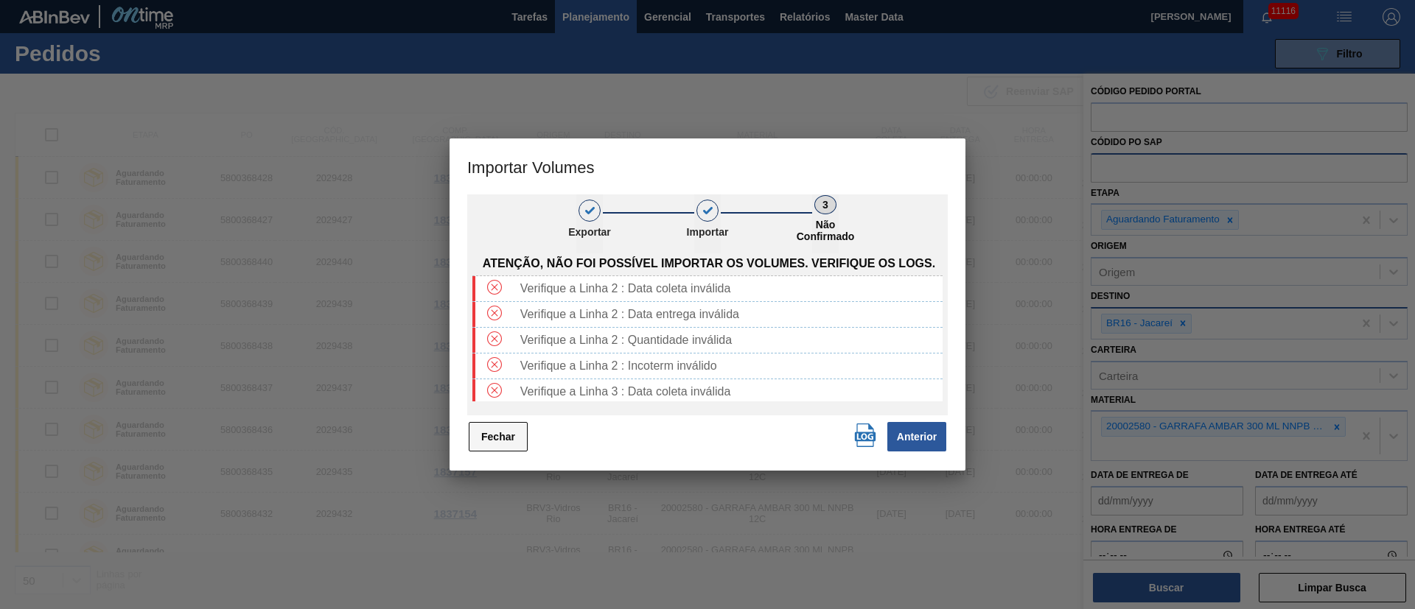
click at [511, 439] on button "Fechar" at bounding box center [498, 436] width 59 height 29
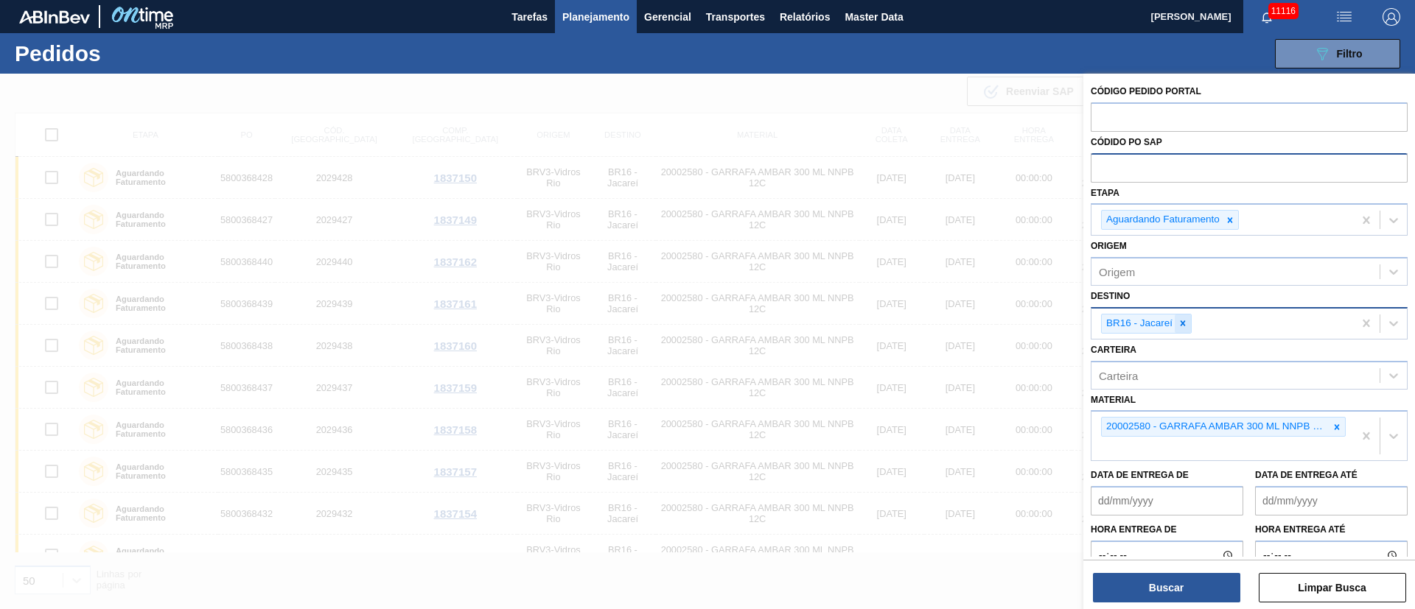
click at [1182, 323] on icon at bounding box center [1182, 323] width 5 height 5
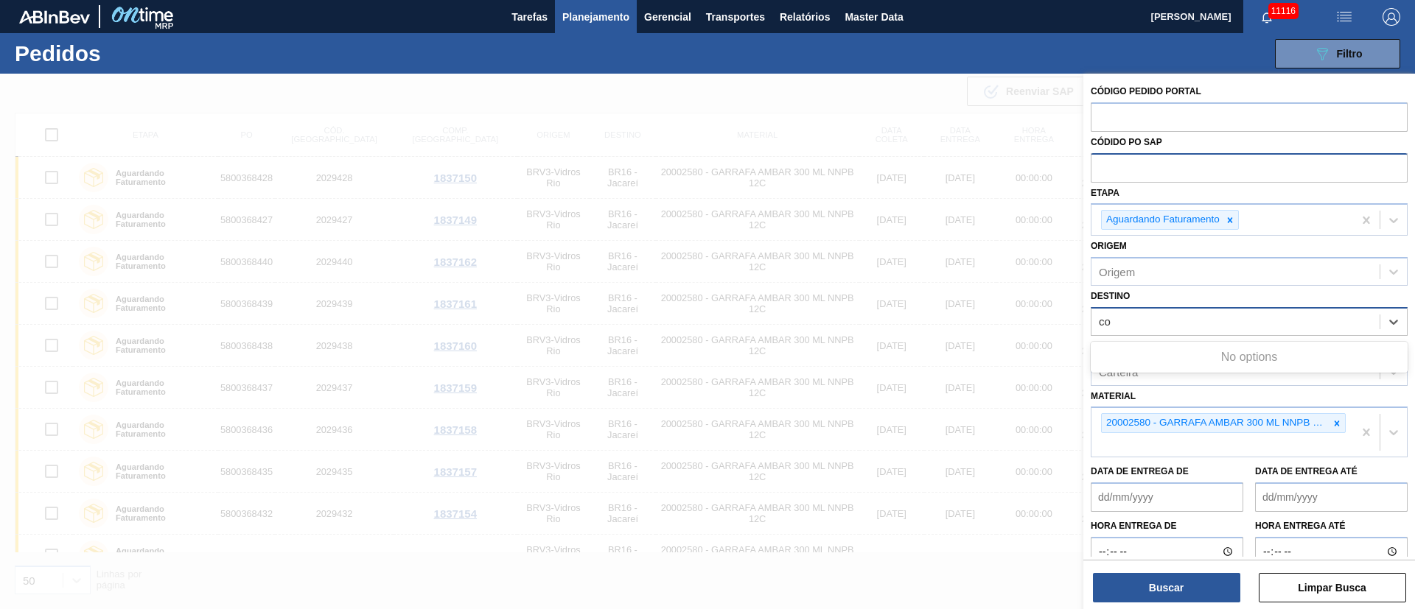
type input "c"
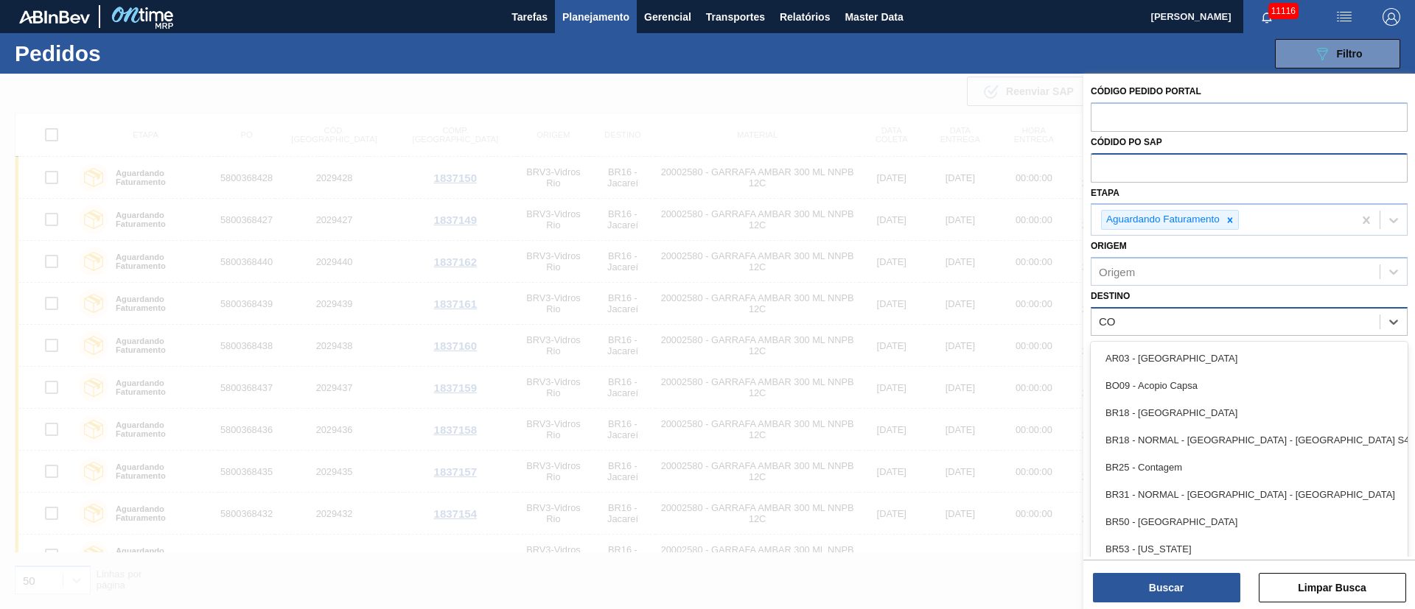
type input "C"
type input "19"
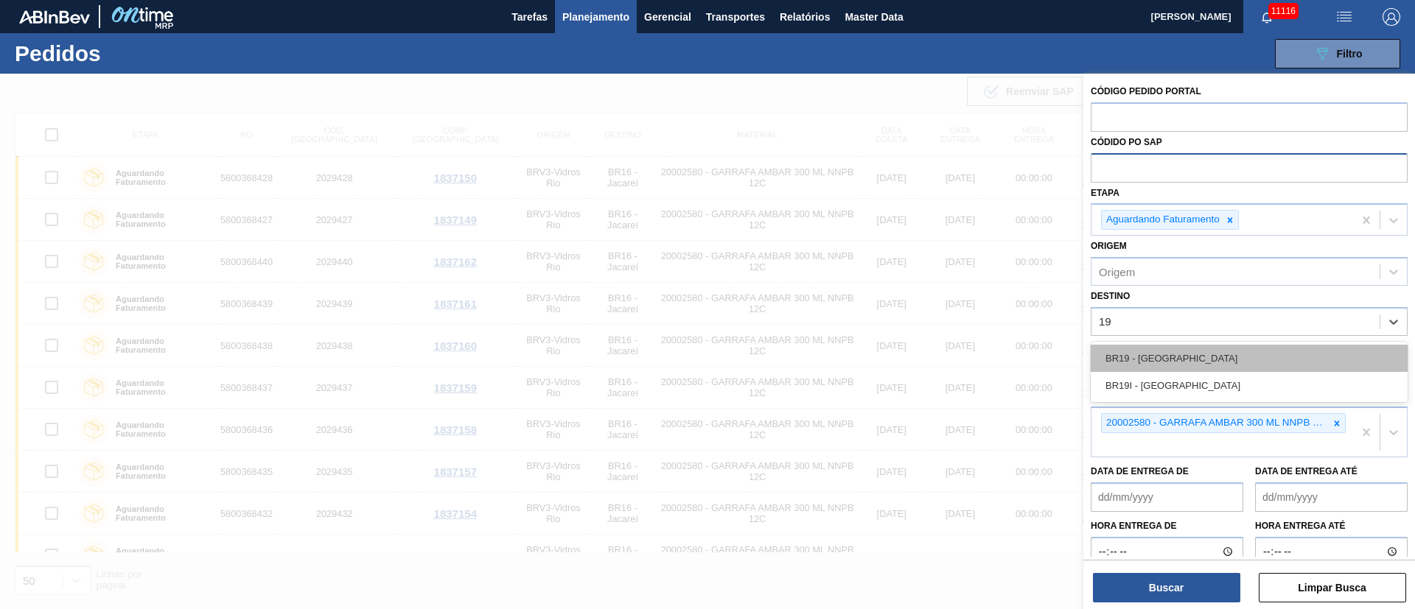
click at [1149, 362] on div "BR19 - Nova Rio" at bounding box center [1248, 358] width 317 height 27
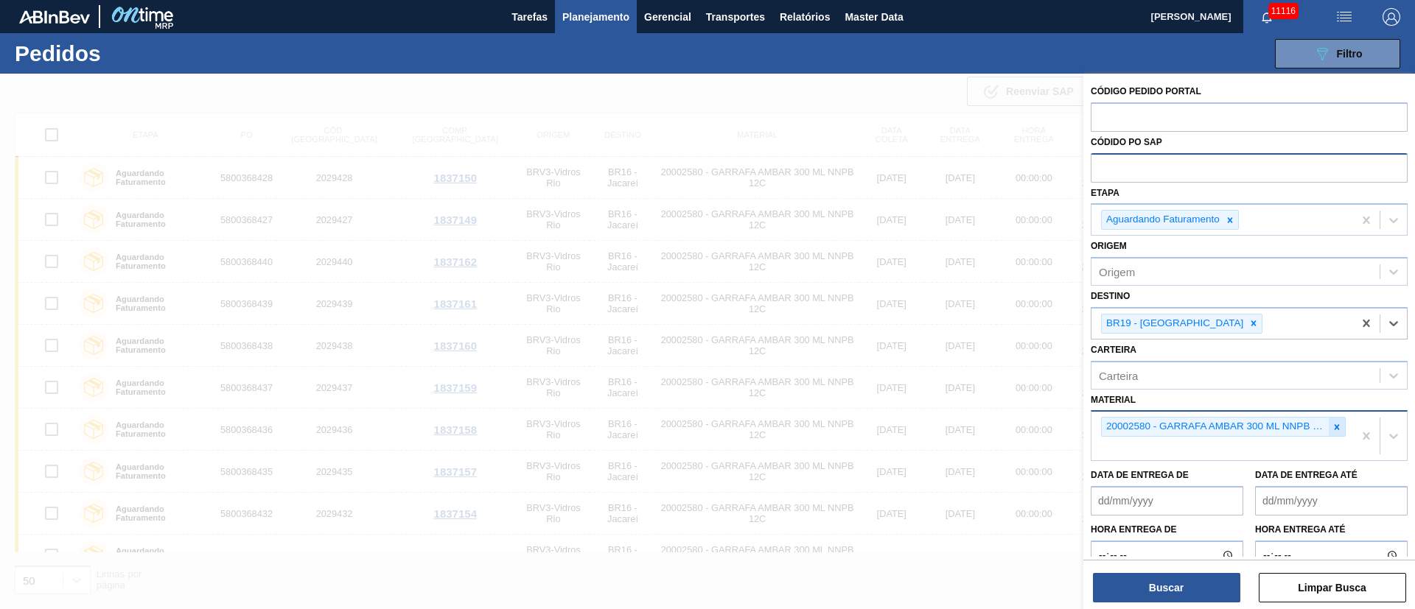
click at [1331, 431] on icon at bounding box center [1336, 427] width 10 height 10
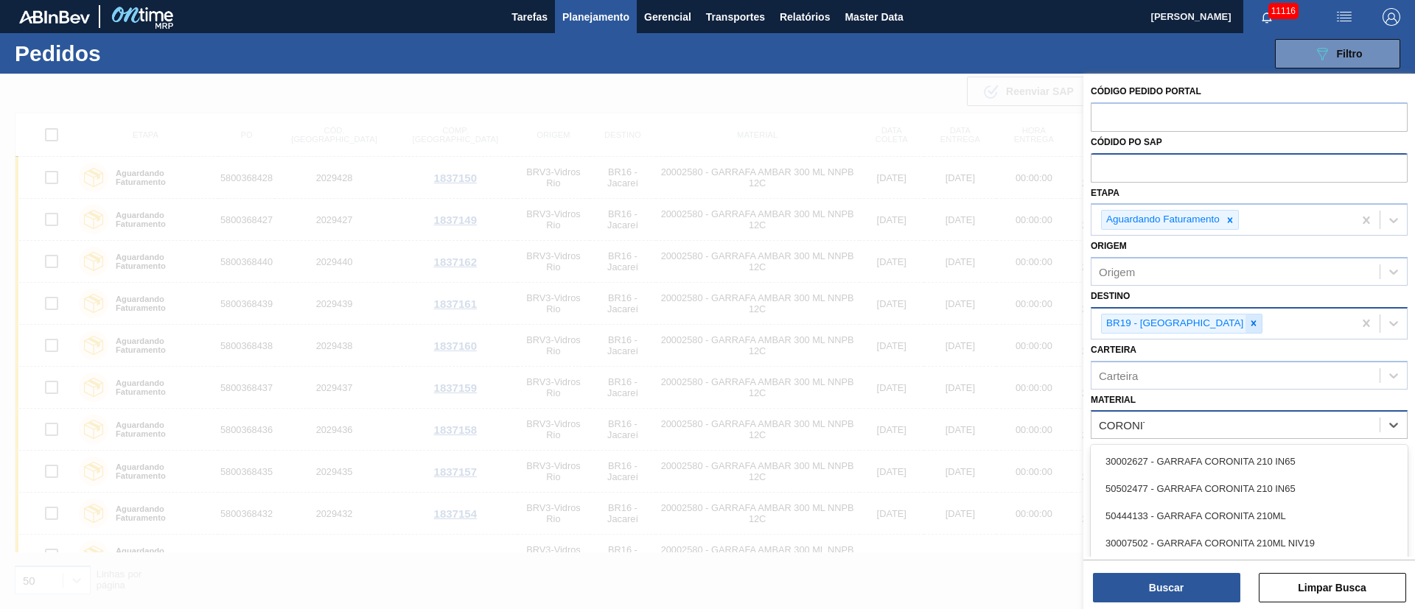
type input "CORONITA"
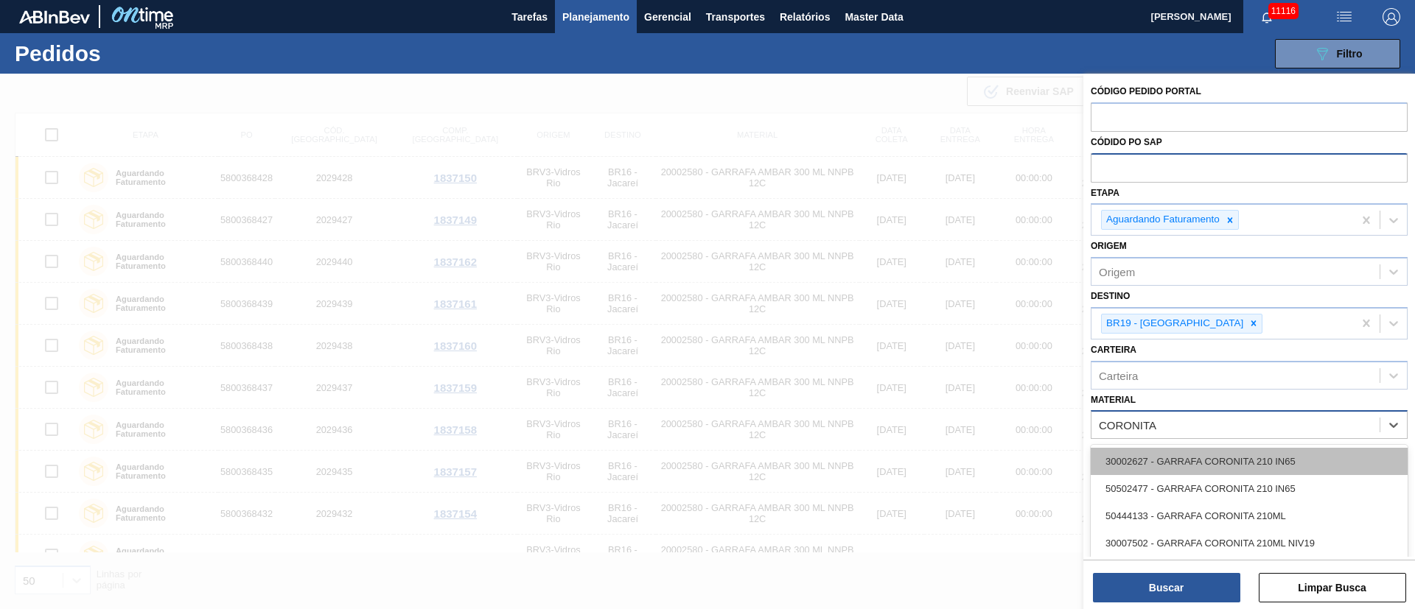
click at [1179, 466] on div "30002627 - GARRAFA CORONITA 210 IN65" at bounding box center [1248, 461] width 317 height 27
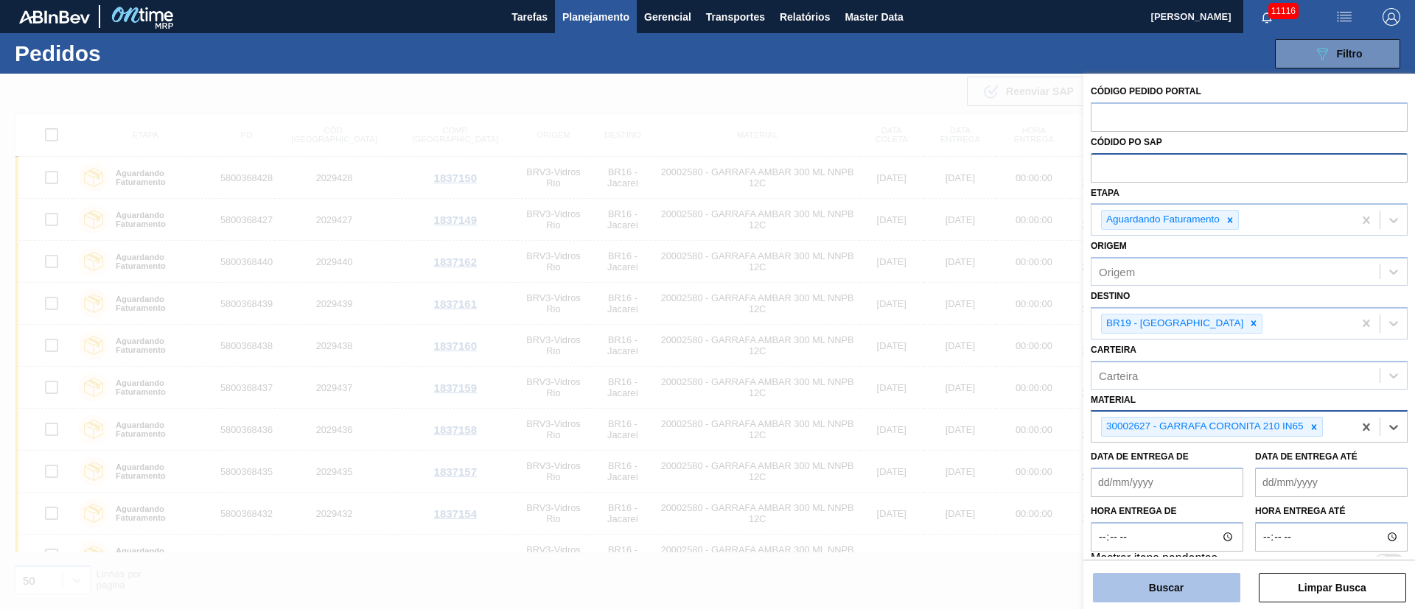
click at [1173, 594] on button "Buscar" at bounding box center [1166, 587] width 147 height 29
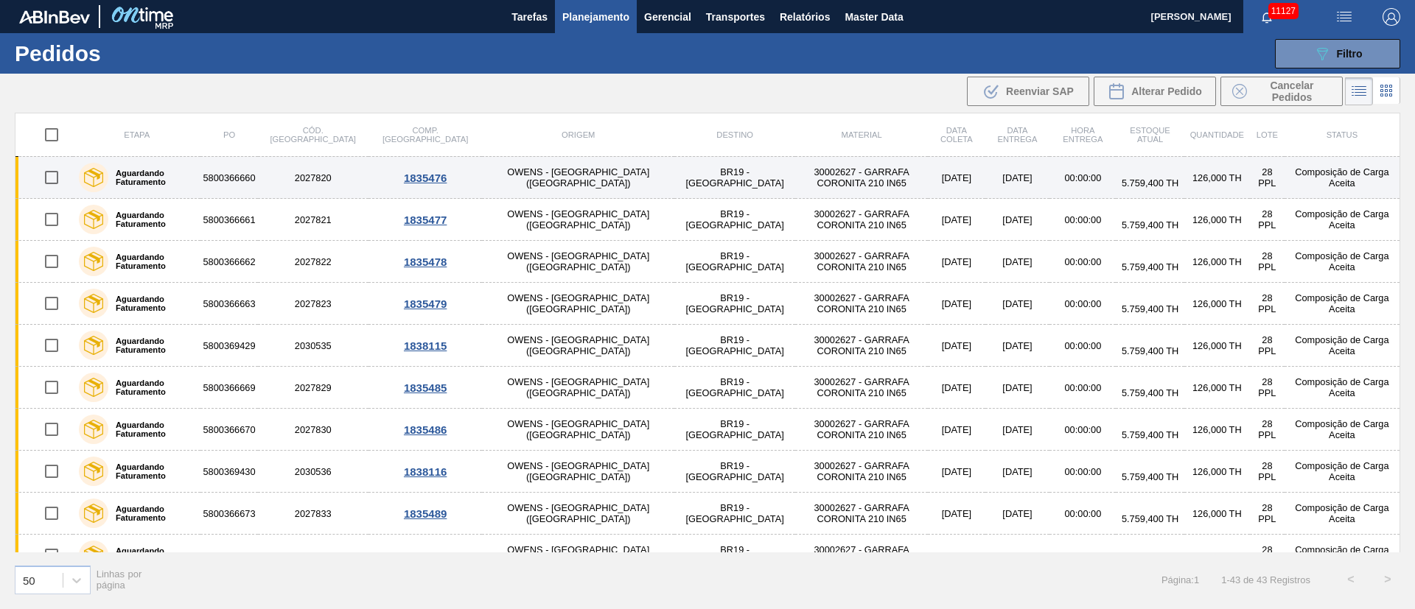
click at [55, 172] on input "checkbox" at bounding box center [51, 177] width 31 height 31
checkbox input "true"
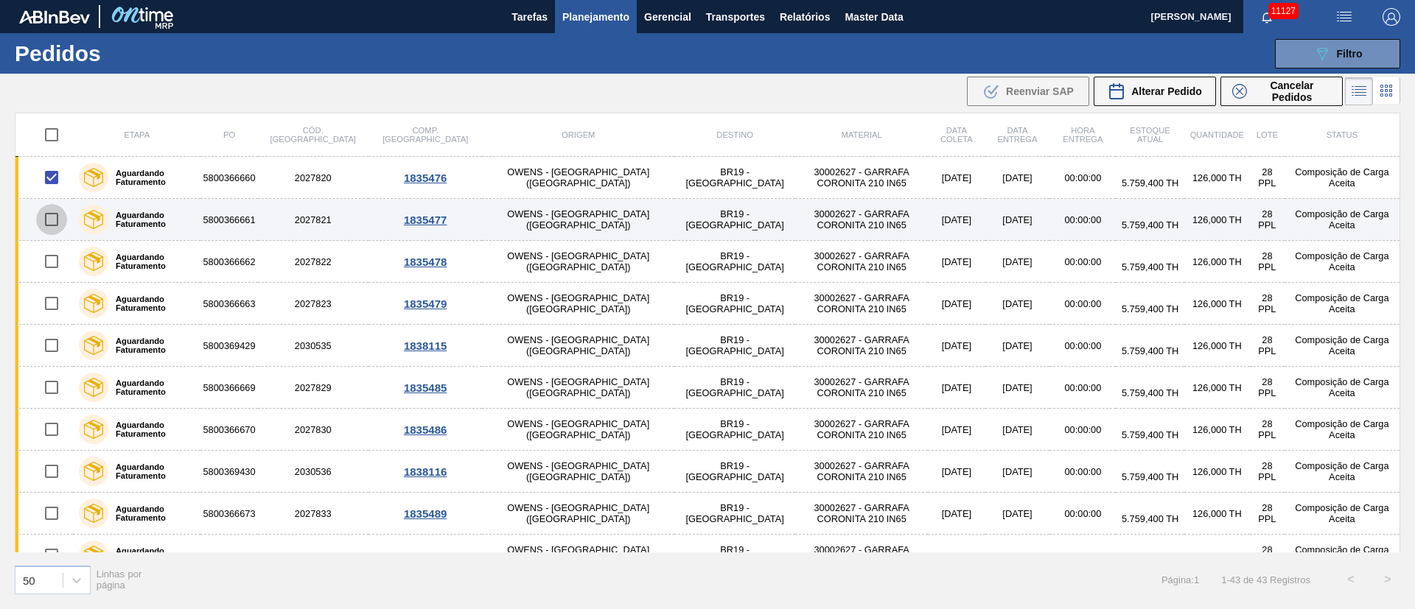
click at [51, 214] on input "checkbox" at bounding box center [51, 219] width 31 height 31
checkbox input "true"
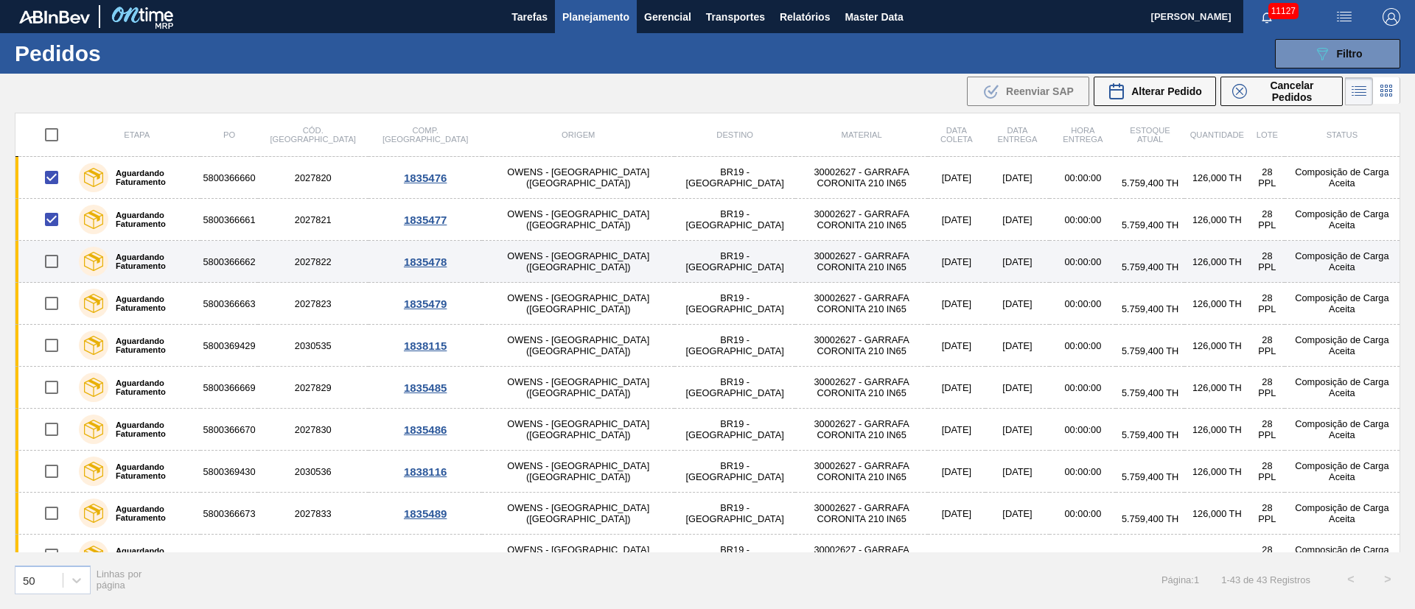
click at [54, 264] on input "checkbox" at bounding box center [51, 261] width 31 height 31
checkbox input "true"
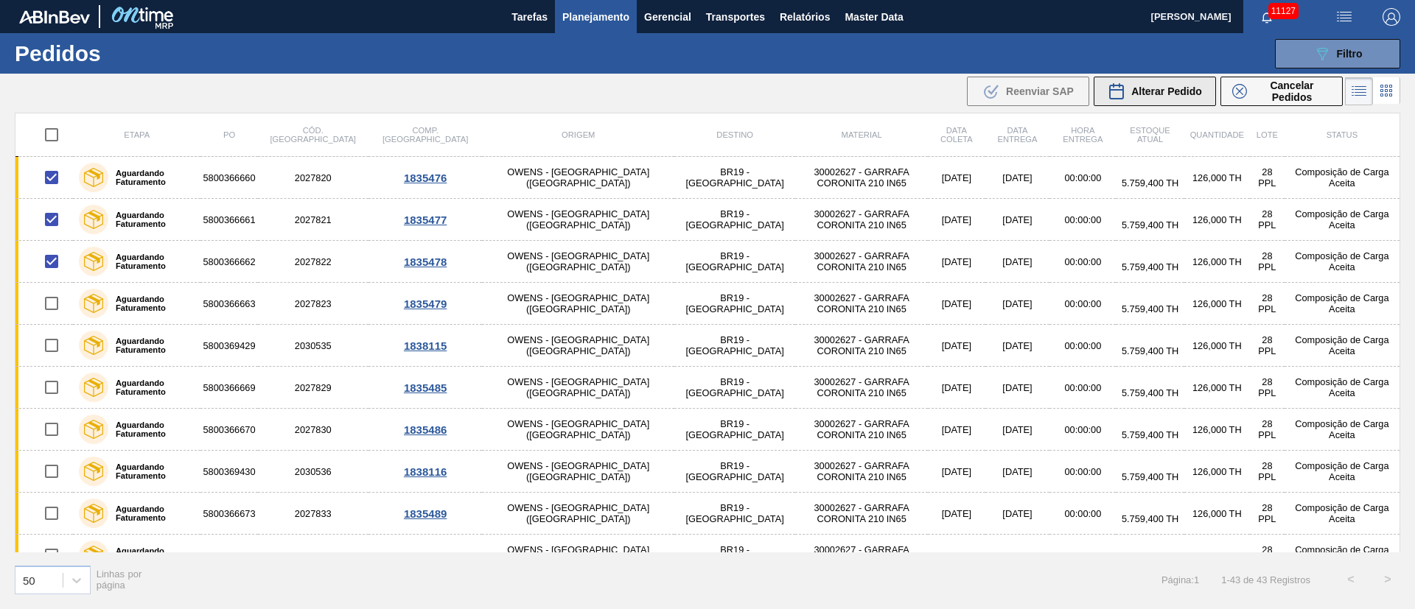
click at [1187, 97] on span "Alterar Pedido" at bounding box center [1166, 91] width 71 height 12
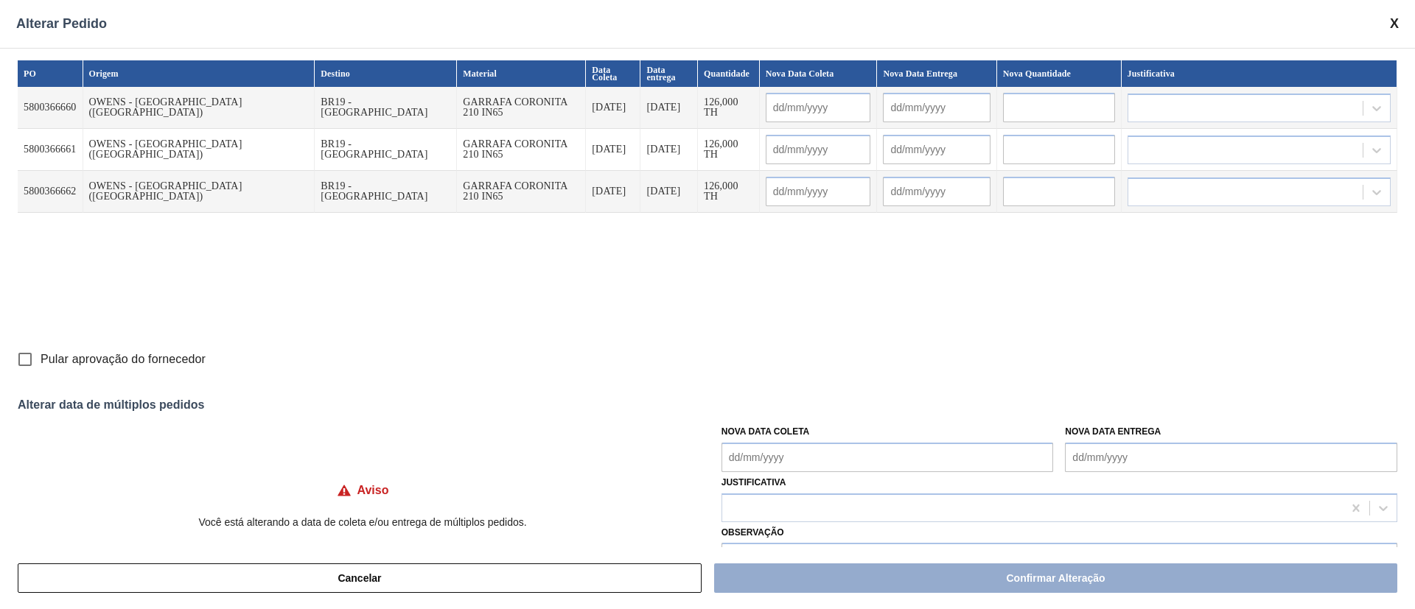
click at [746, 450] on Coleta "Nova Data Coleta" at bounding box center [887, 457] width 332 height 29
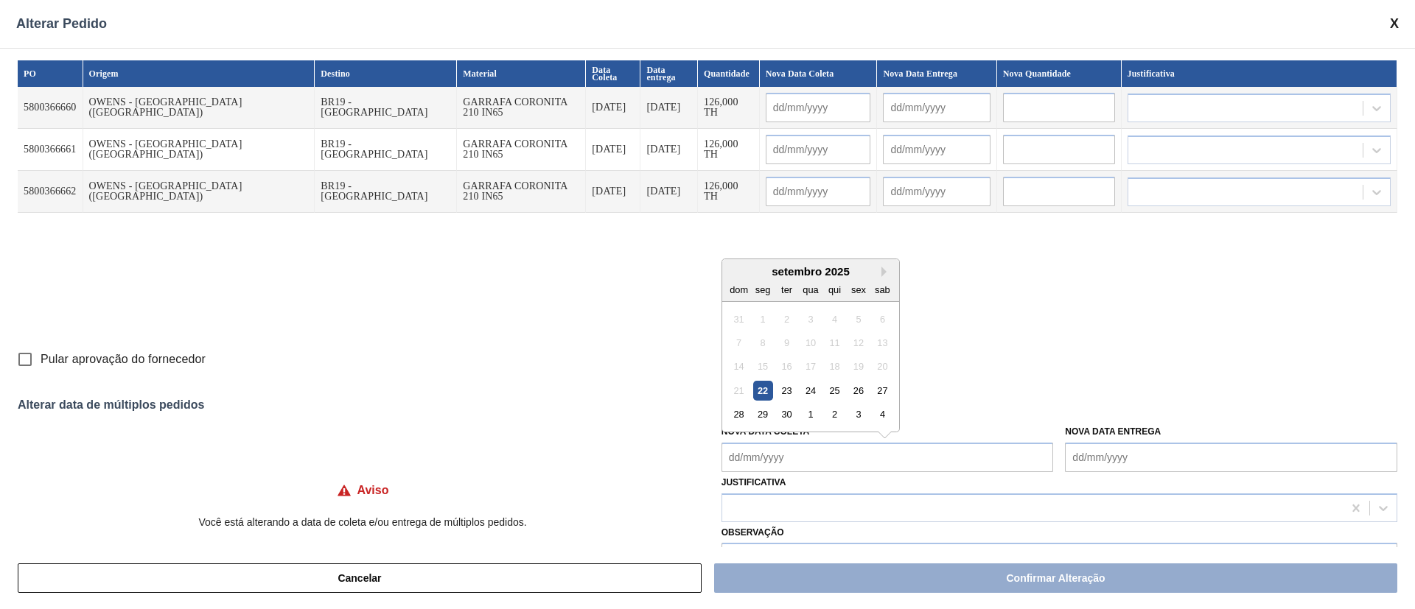
drag, startPoint x: 785, startPoint y: 386, endPoint x: 802, endPoint y: 388, distance: 17.7
click at [785, 386] on div "23" at bounding box center [787, 391] width 20 height 20
type Coleta "23/09/2025"
type input "23/09/2025"
type input "24/09/2025"
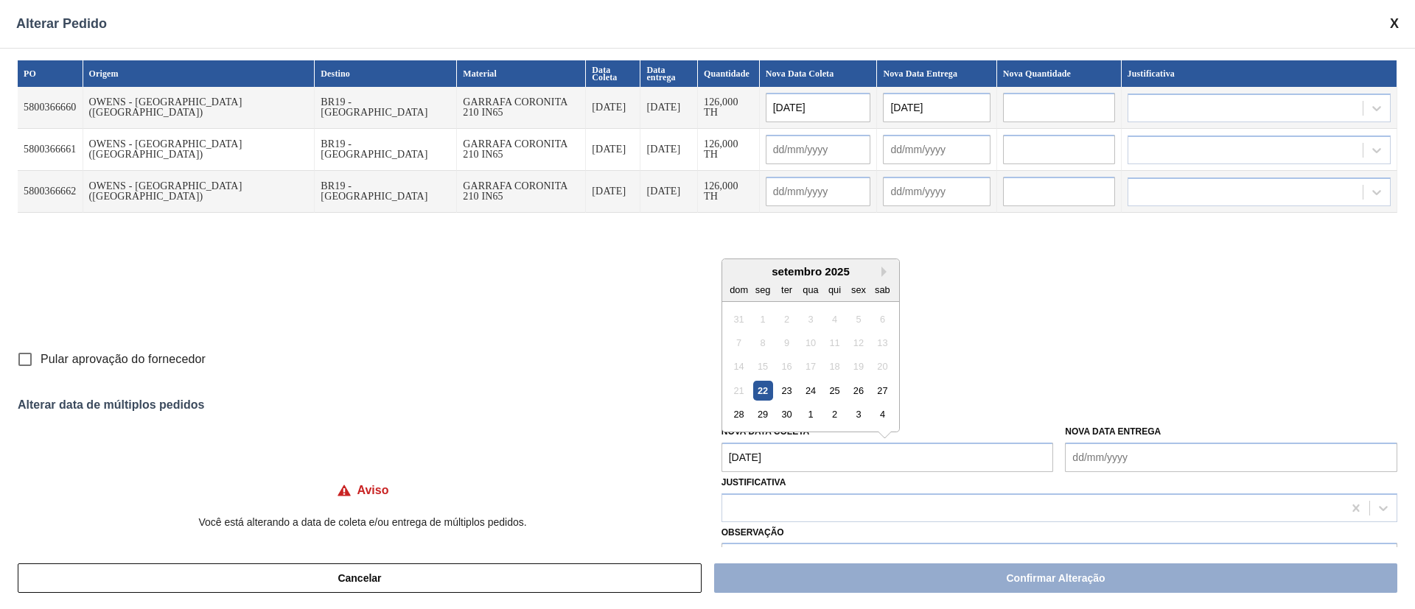
type input "23/09/2025"
type input "24/09/2025"
type input "23/09/2025"
type input "24/09/2025"
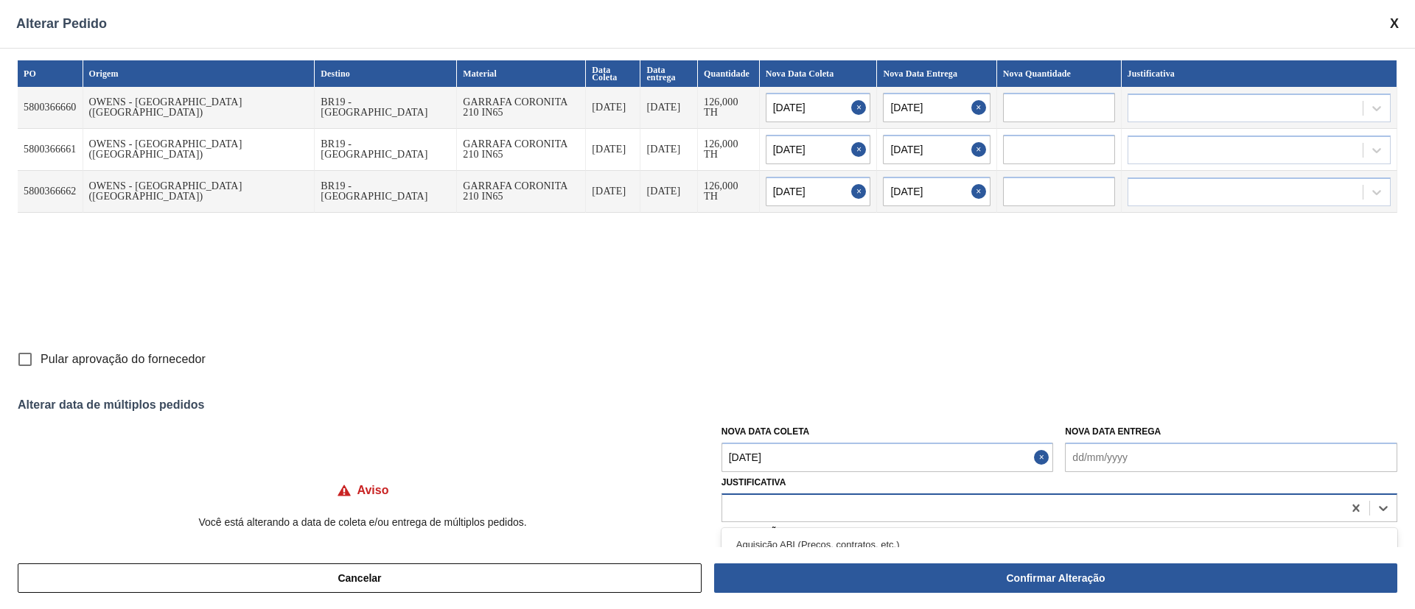
click at [862, 501] on div at bounding box center [1032, 507] width 620 height 21
type input "OU"
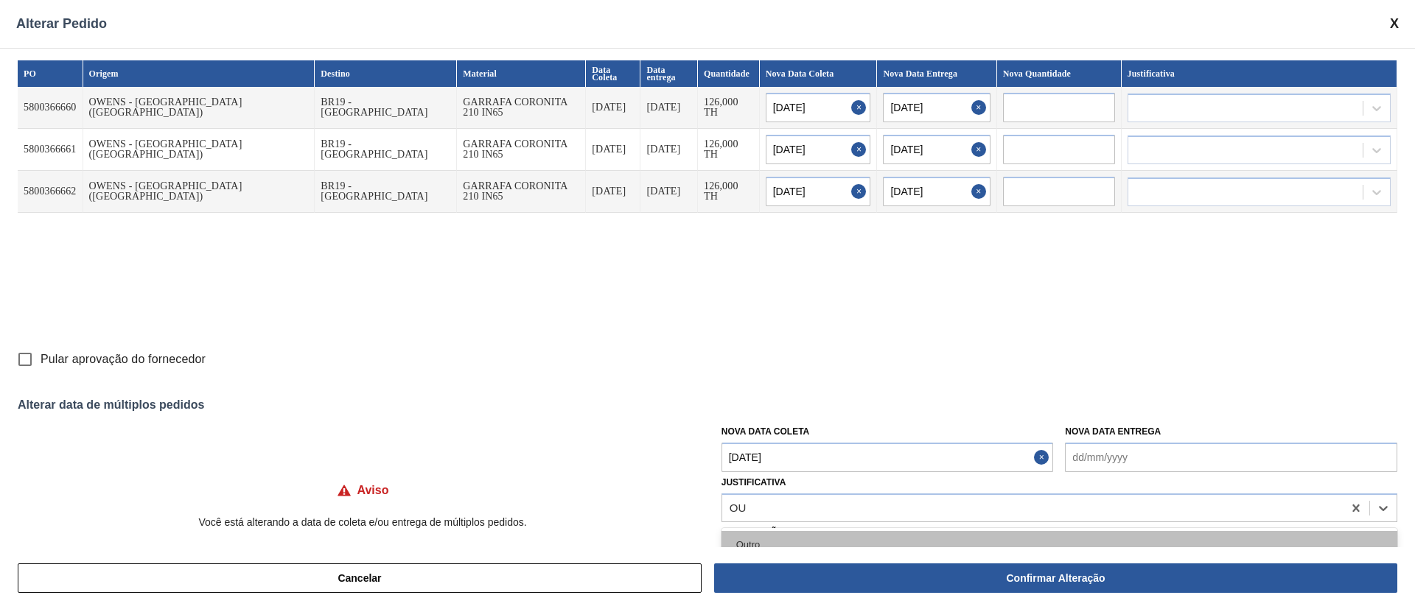
click at [796, 539] on div "Outro" at bounding box center [1059, 544] width 676 height 27
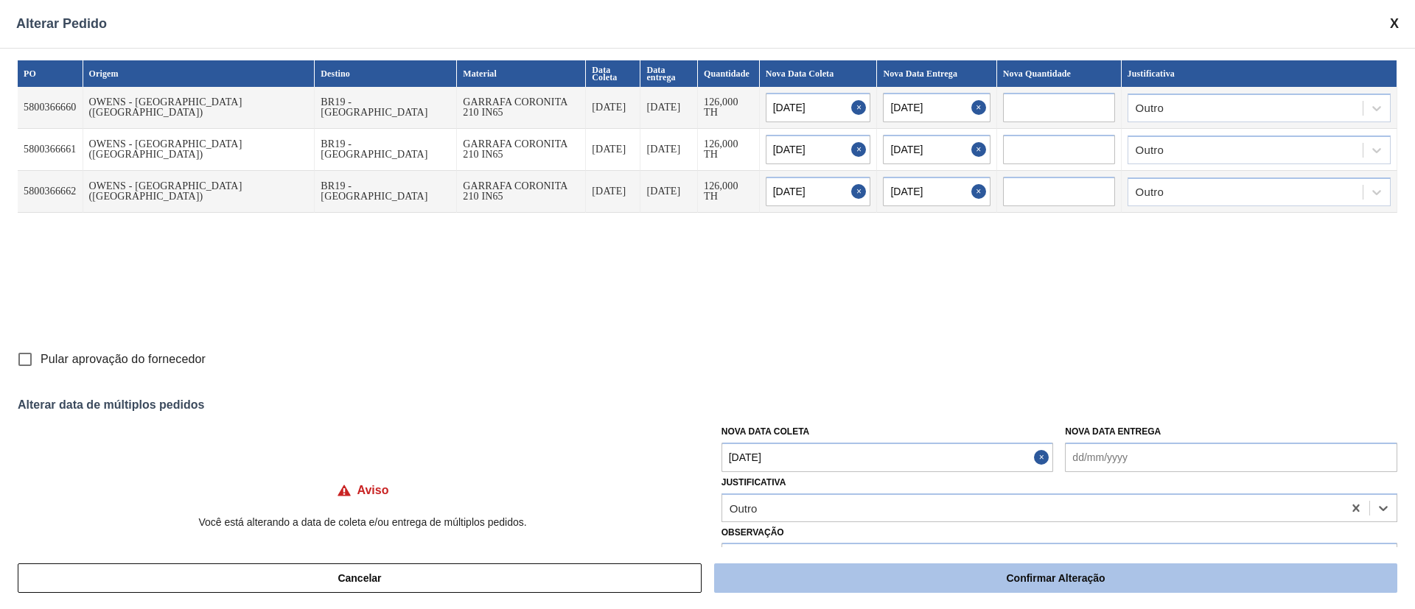
click at [978, 577] on button "Confirmar Alteração" at bounding box center [1055, 578] width 683 height 29
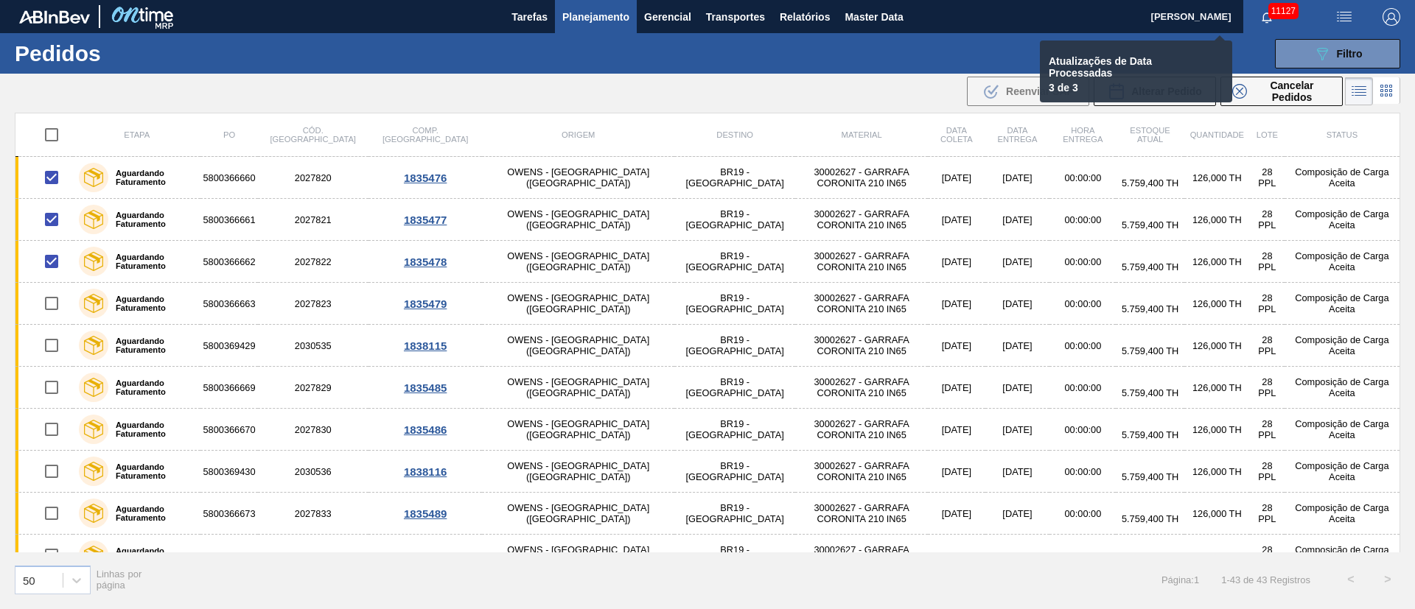
checkbox input "false"
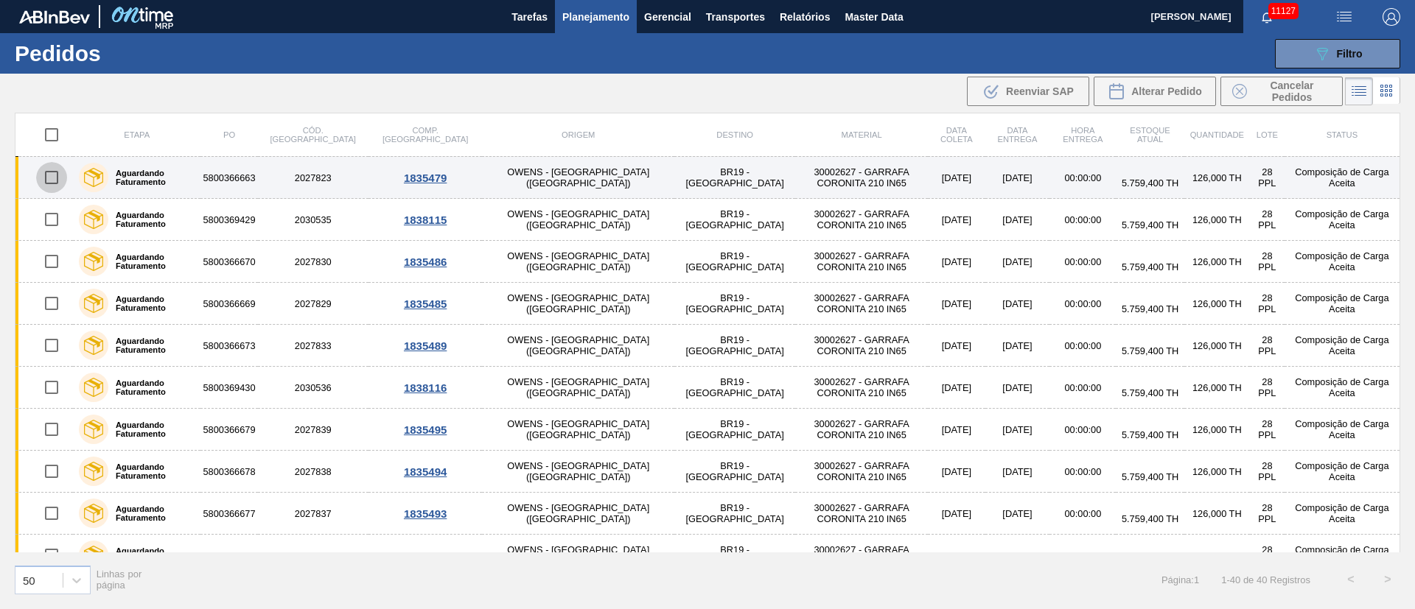
click at [52, 178] on input "checkbox" at bounding box center [51, 177] width 31 height 31
checkbox input "true"
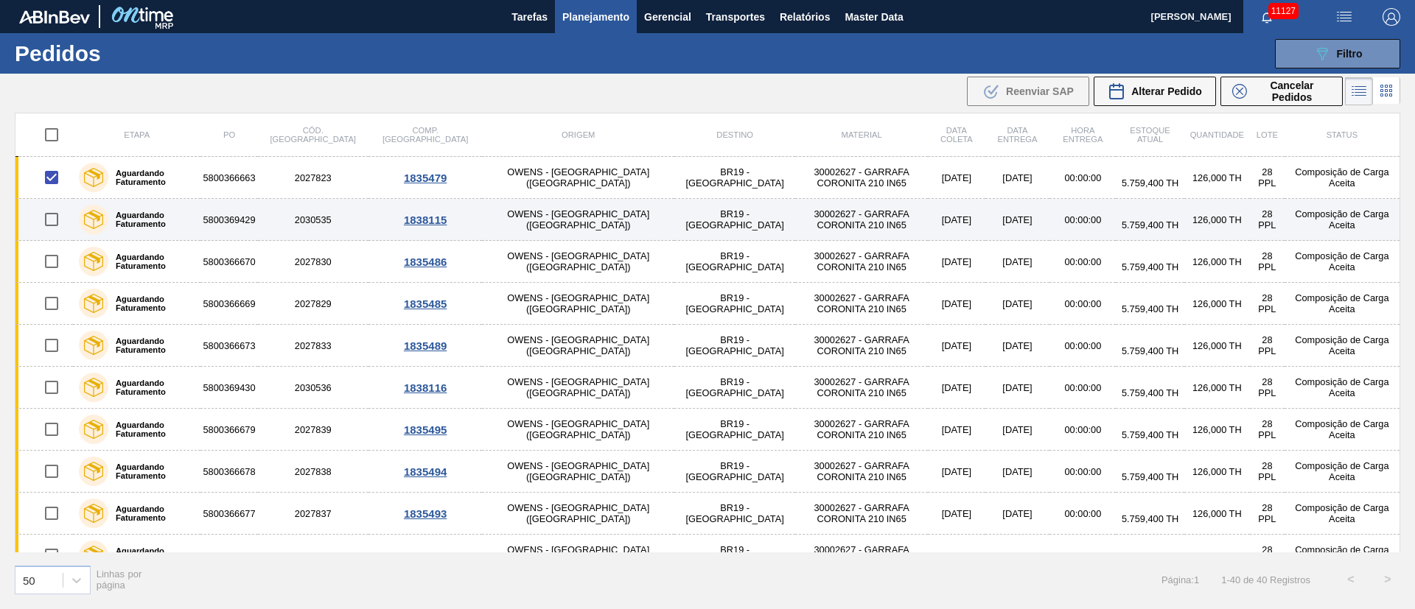
click at [46, 222] on input "checkbox" at bounding box center [51, 219] width 31 height 31
checkbox input "true"
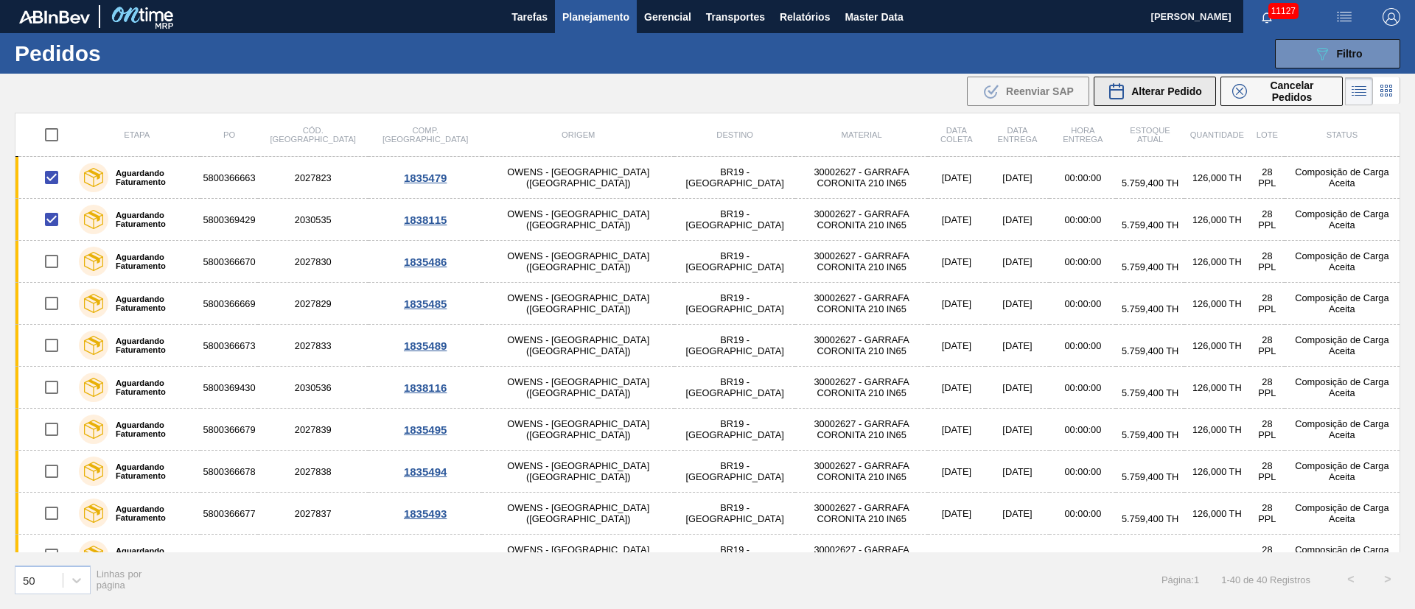
click at [1186, 90] on span "Alterar Pedido" at bounding box center [1166, 91] width 71 height 12
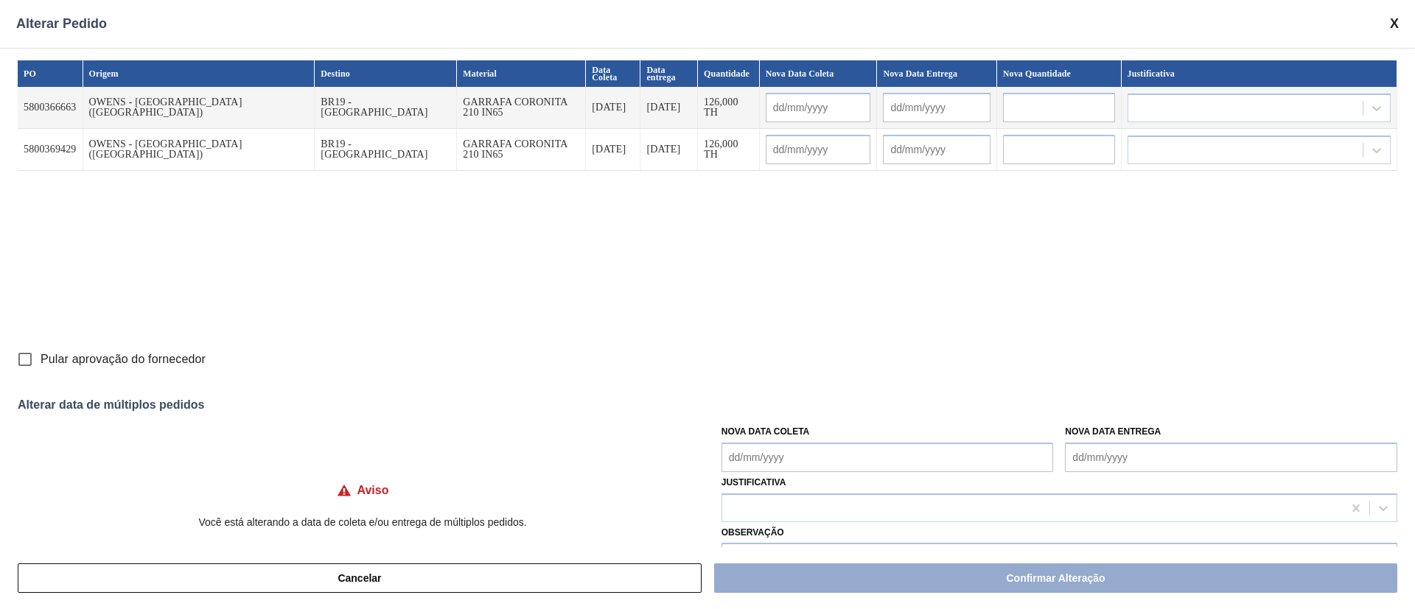
click at [757, 462] on Coleta "Nova Data Coleta" at bounding box center [887, 457] width 332 height 29
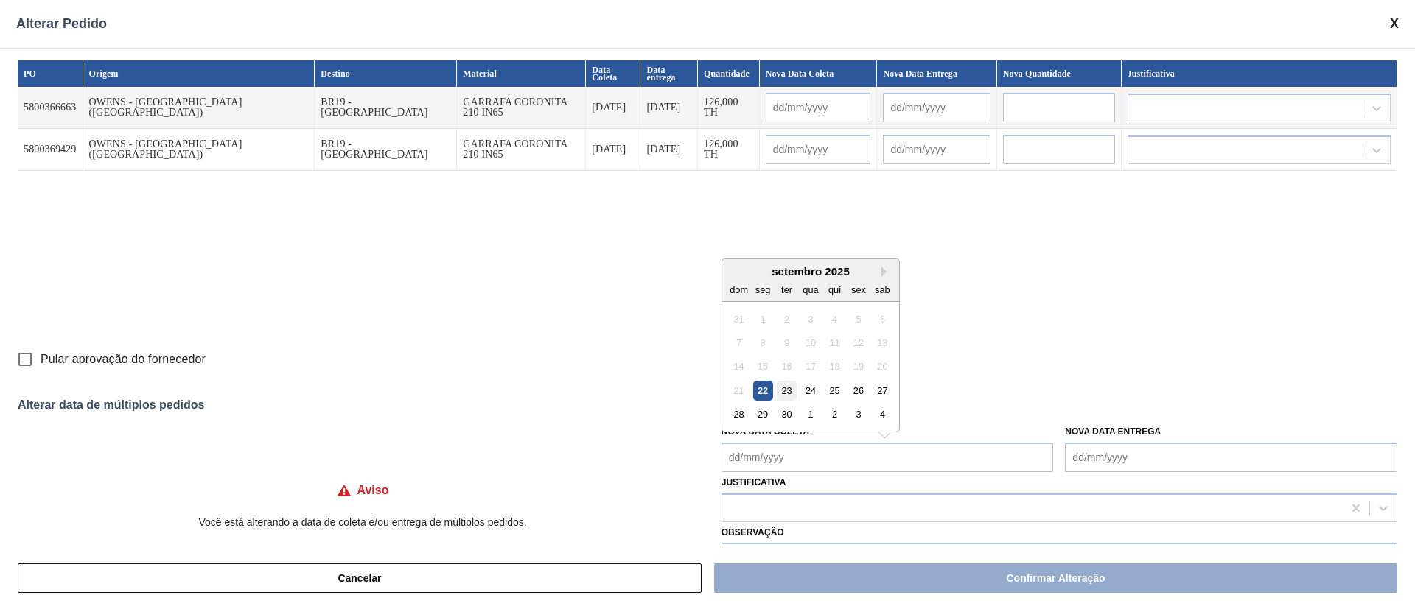
click at [779, 392] on div "23" at bounding box center [787, 391] width 20 height 20
type Coleta "23/09/2025"
type input "23/09/2025"
type input "24/09/2025"
type input "23/09/2025"
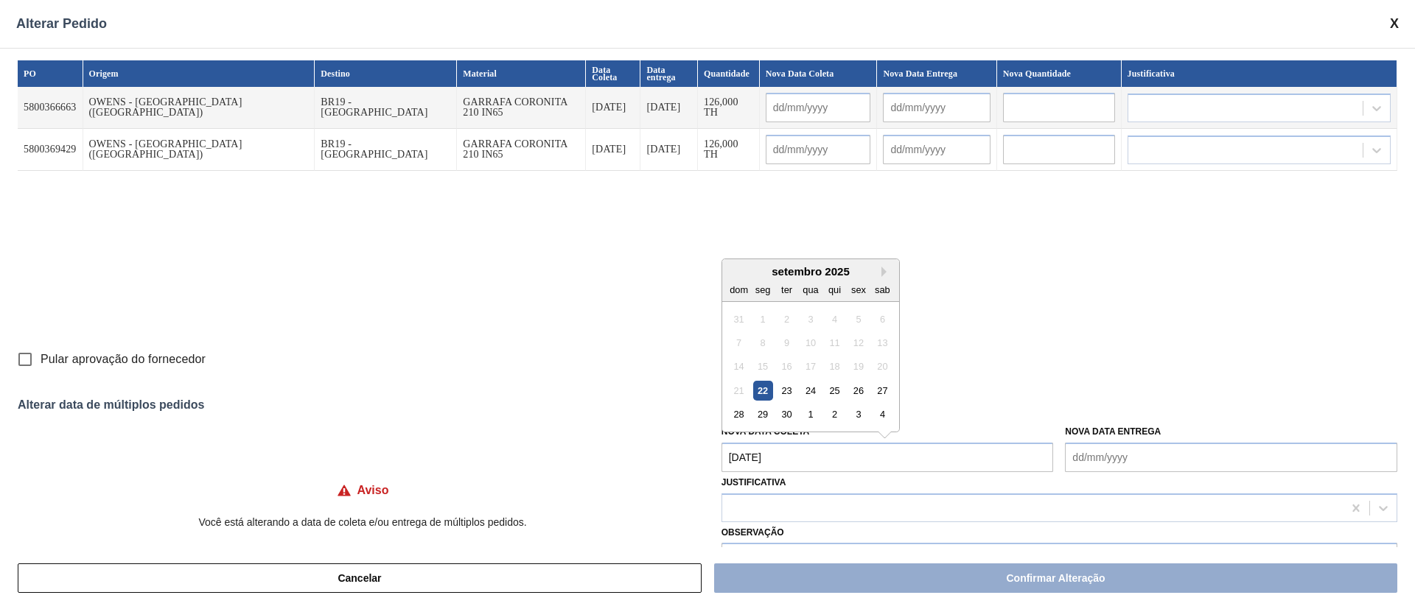
type input "24/09/2025"
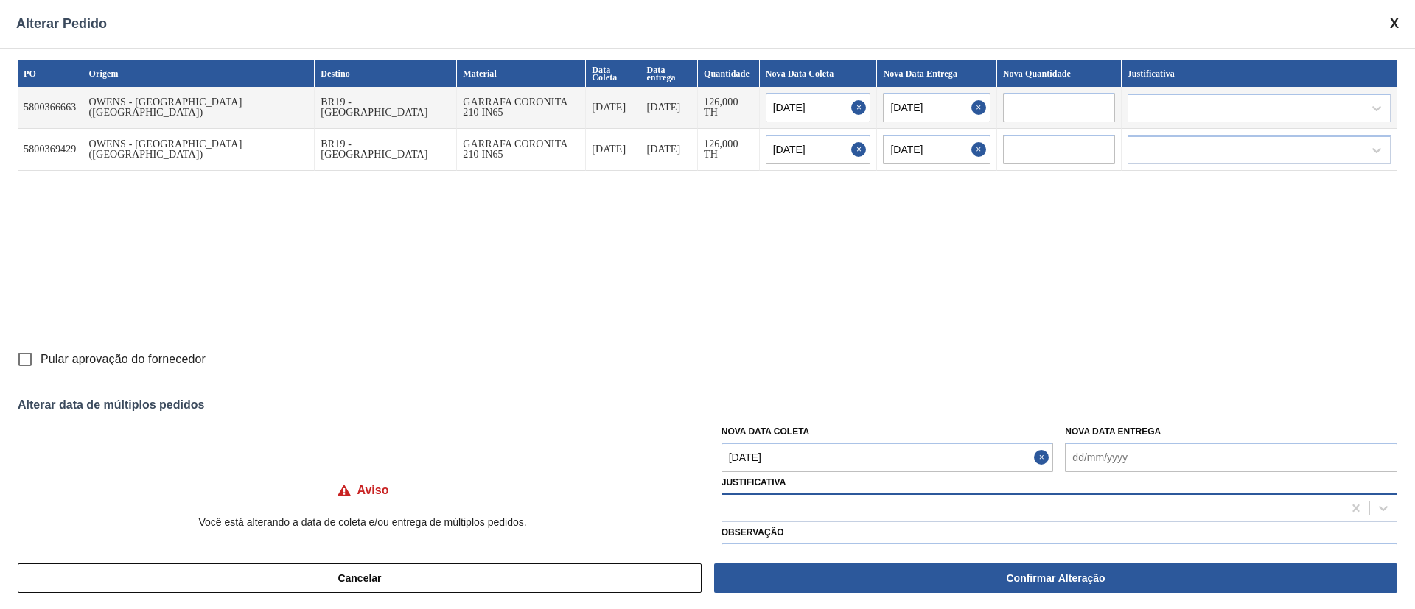
click at [774, 516] on div at bounding box center [1032, 507] width 620 height 21
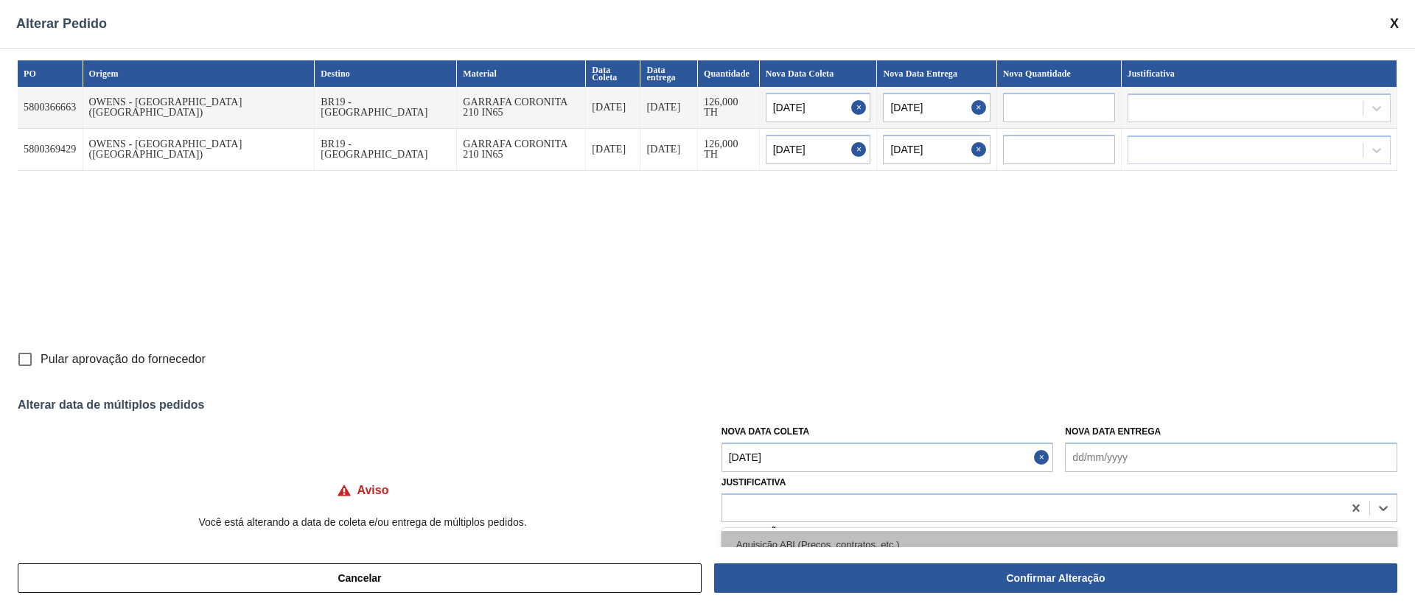
click at [760, 541] on div "Aquisição ABI (Preços, contratos, etc.)" at bounding box center [1059, 544] width 676 height 27
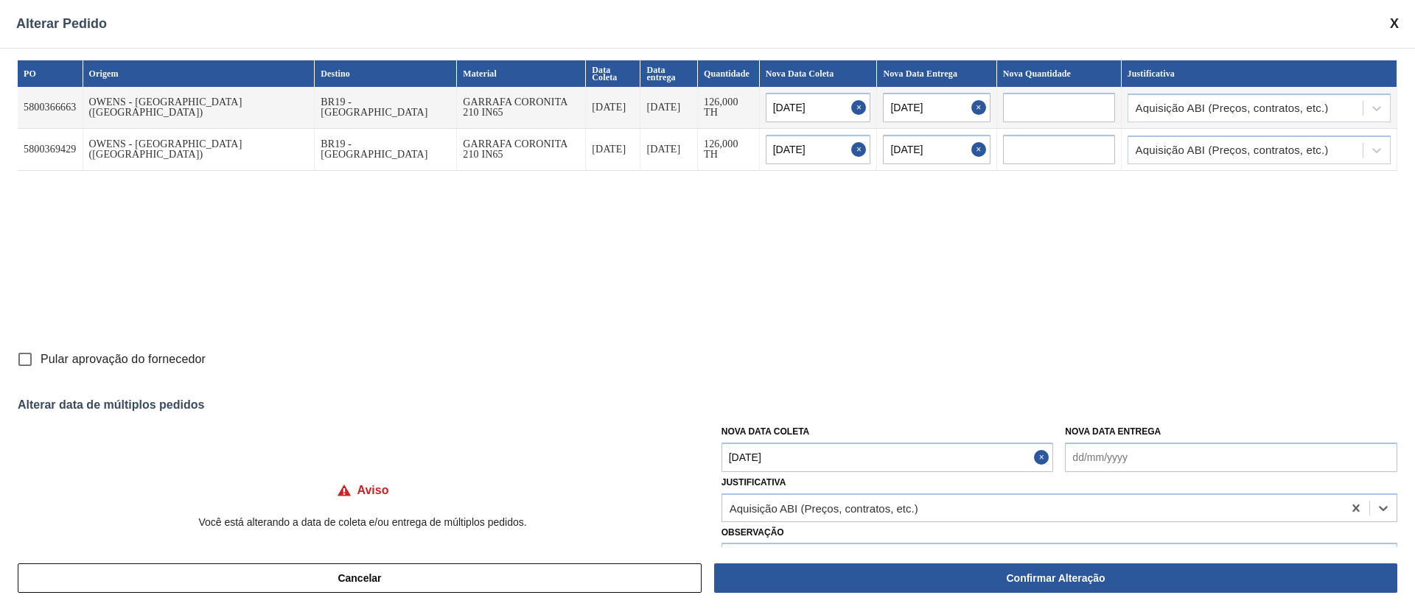
scroll to position [43, 0]
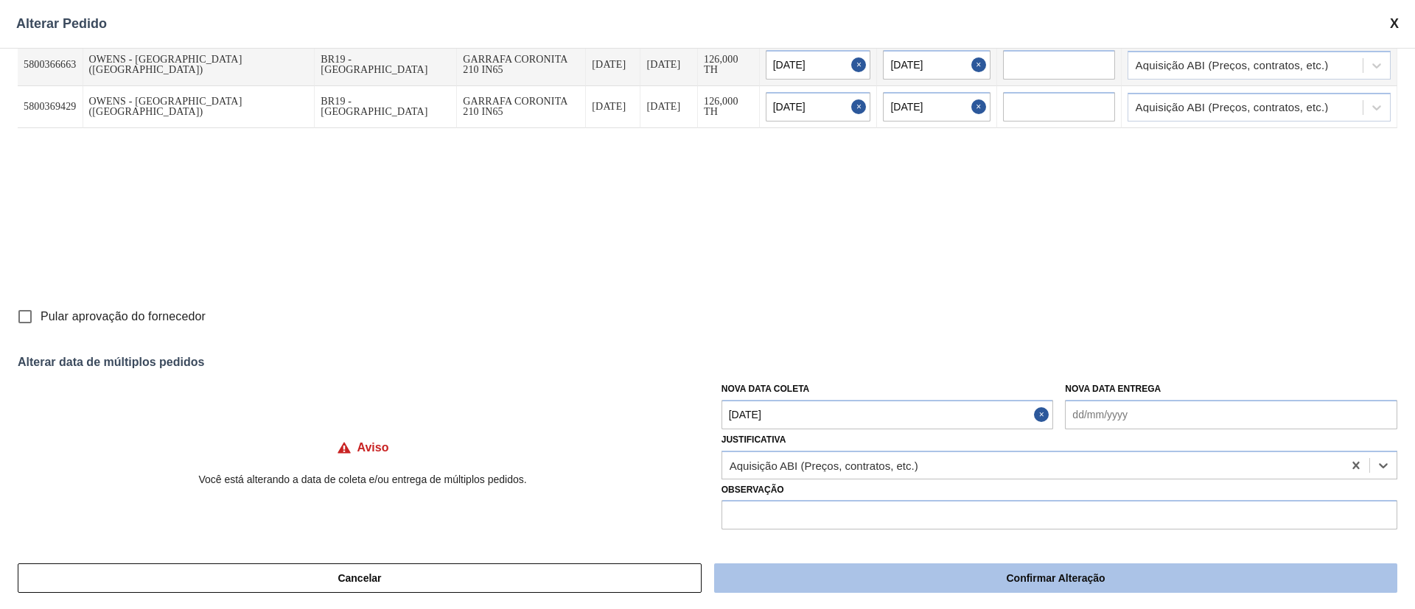
click at [821, 566] on button "Confirmar Alteração" at bounding box center [1055, 578] width 683 height 29
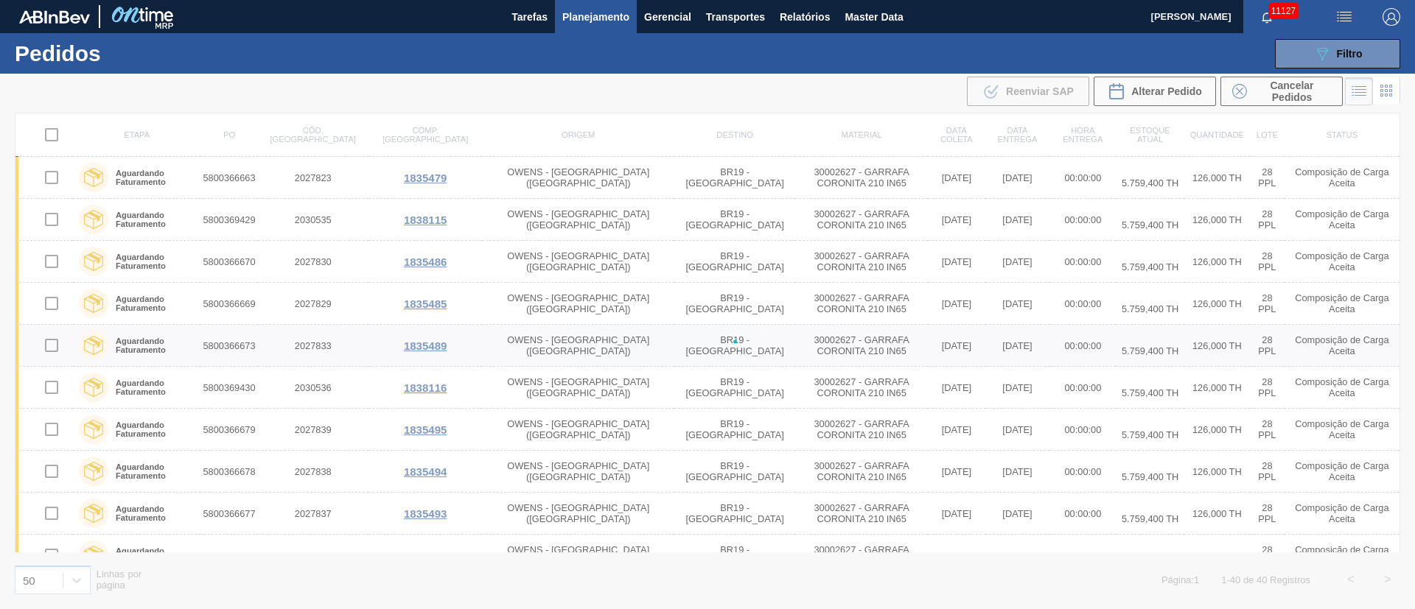
checkbox input "false"
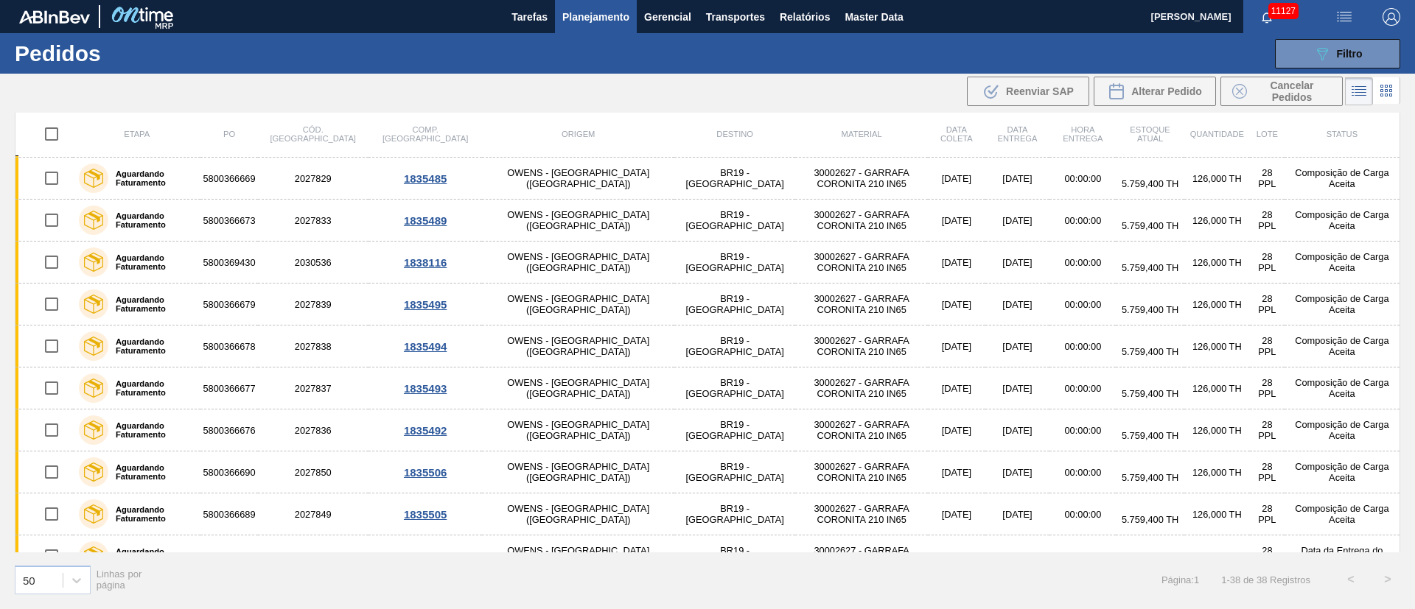
scroll to position [0, 0]
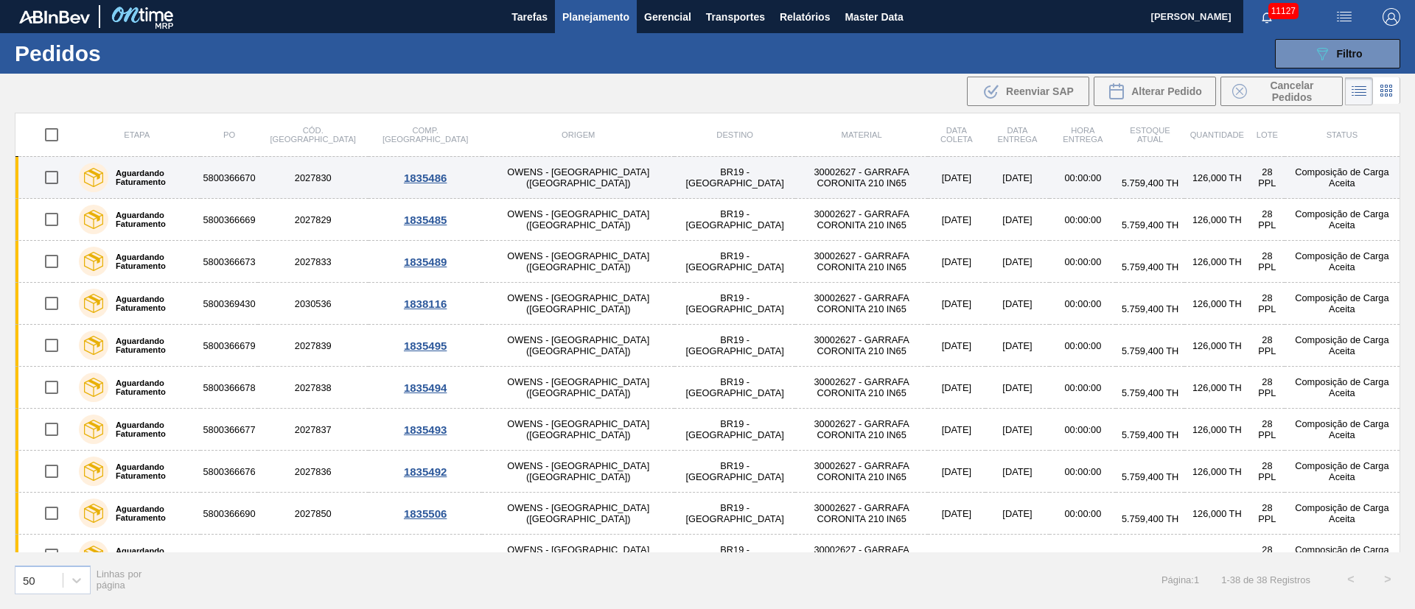
click at [50, 180] on input "checkbox" at bounding box center [51, 177] width 31 height 31
checkbox input "true"
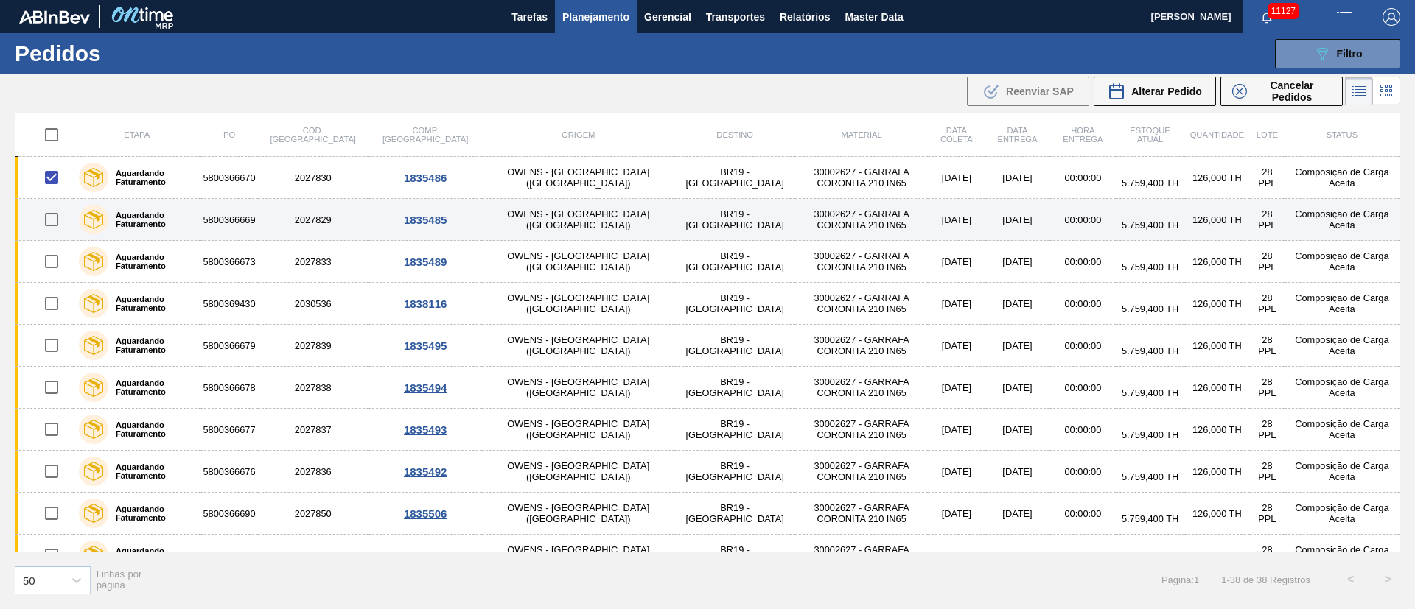
click at [53, 223] on input "checkbox" at bounding box center [51, 219] width 31 height 31
checkbox input "true"
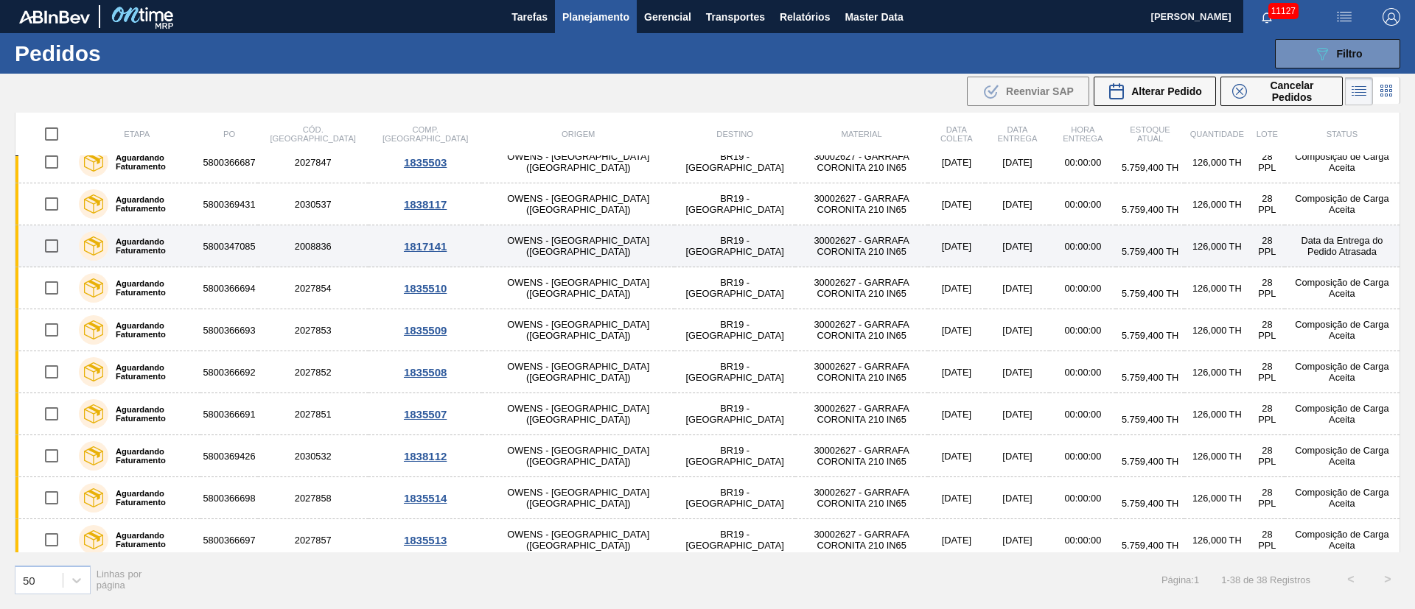
scroll to position [553, 0]
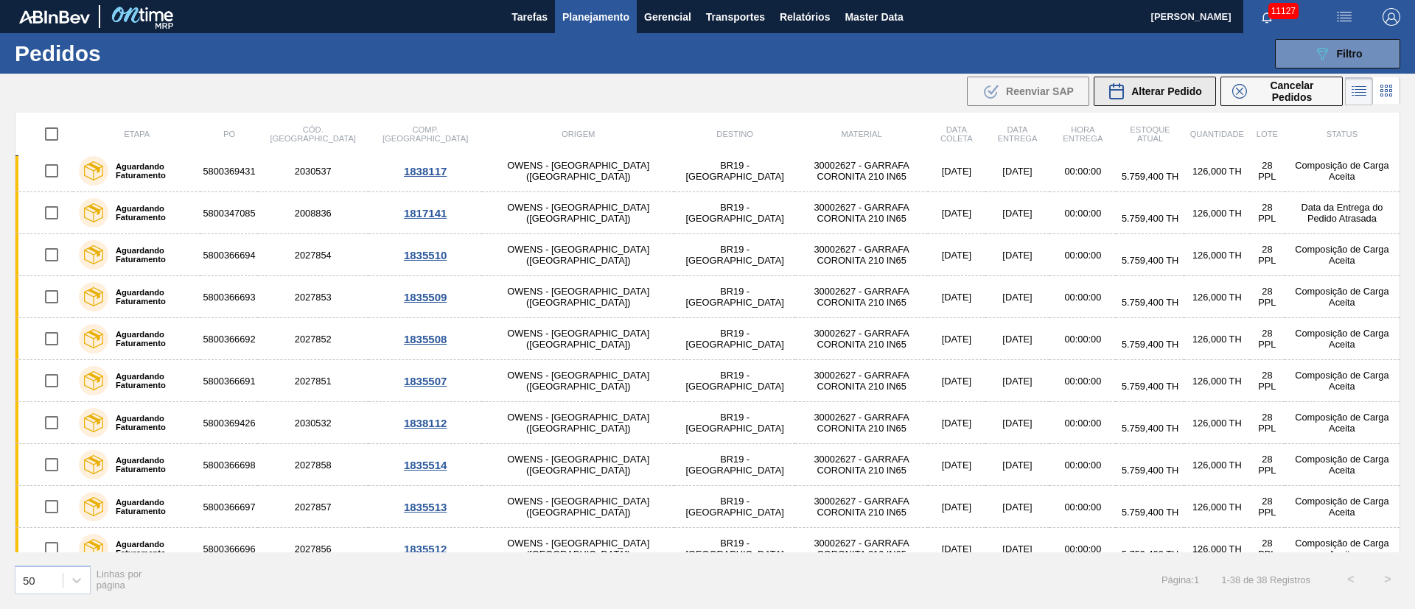
click at [1157, 94] on span "Alterar Pedido" at bounding box center [1166, 91] width 71 height 12
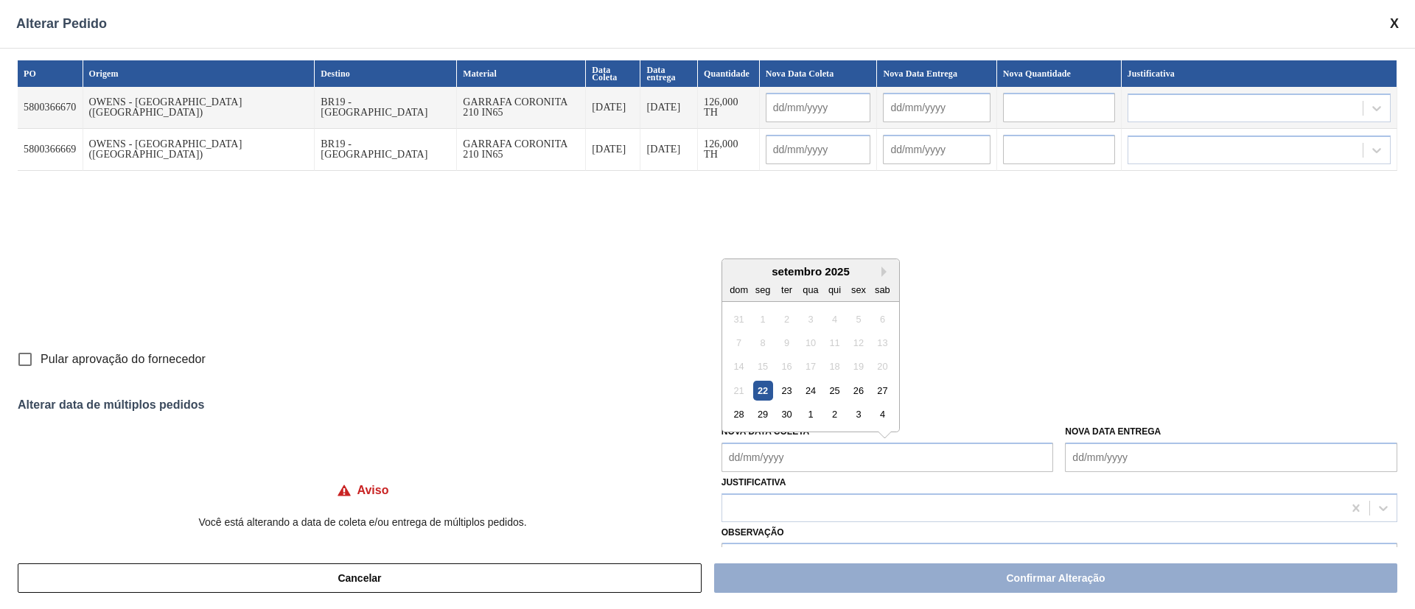
click at [776, 460] on Coleta "Nova Data Coleta" at bounding box center [887, 457] width 332 height 29
click at [812, 390] on div "24" at bounding box center [810, 391] width 20 height 20
type Coleta "24/09/2025"
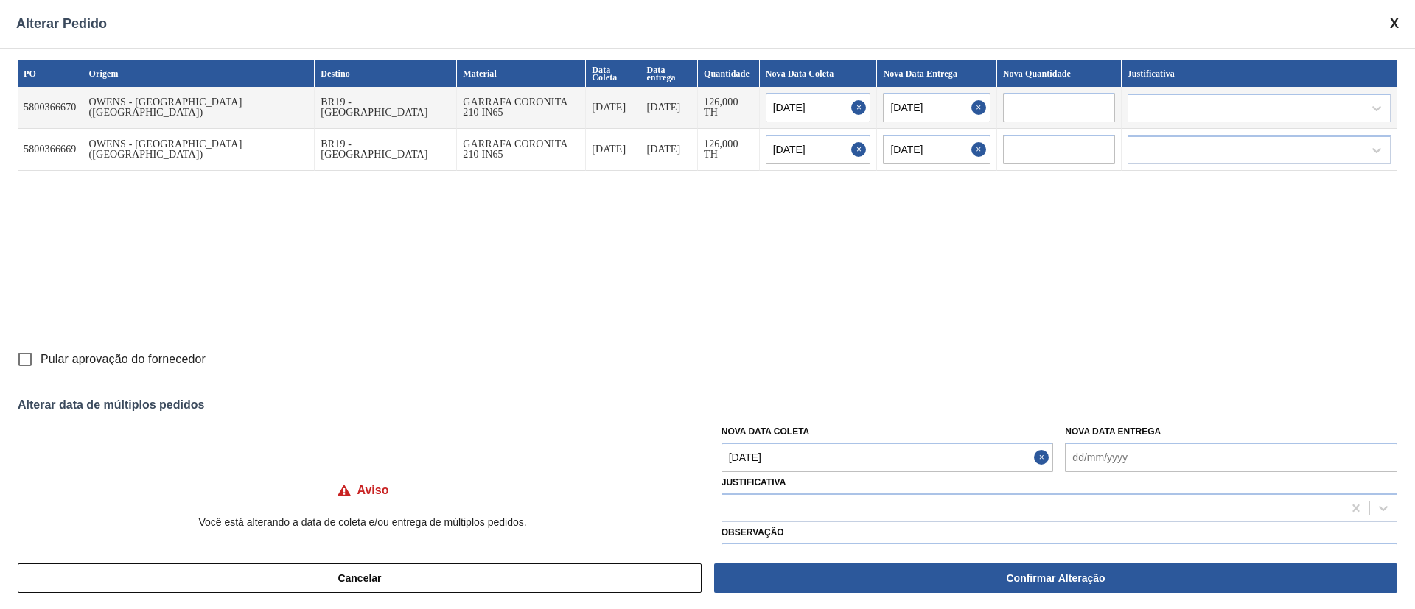
type input "24/09/2025"
type input "25/09/2025"
type input "24/09/2025"
type input "25/09/2025"
click at [808, 455] on Coleta "24/09/2025" at bounding box center [887, 457] width 332 height 29
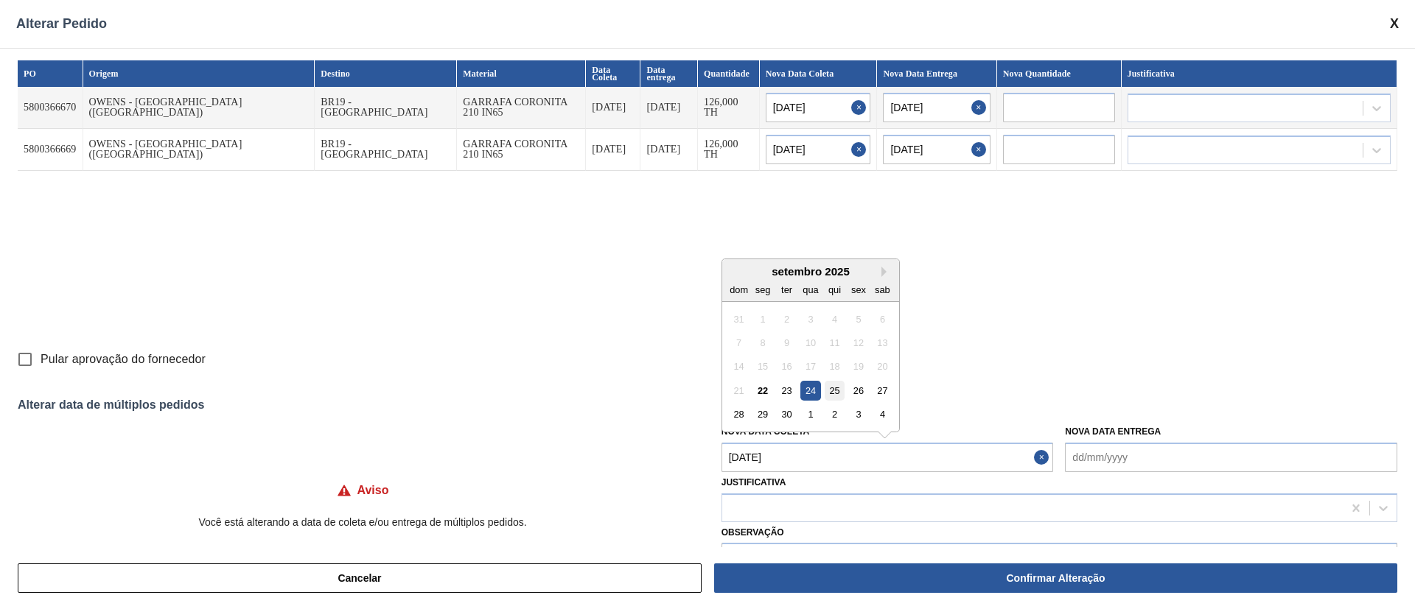
click at [830, 388] on div "25" at bounding box center [834, 391] width 20 height 20
type Coleta "25/09/2025"
type input "25/09/2025"
type input "26/09/2025"
type input "25/09/2025"
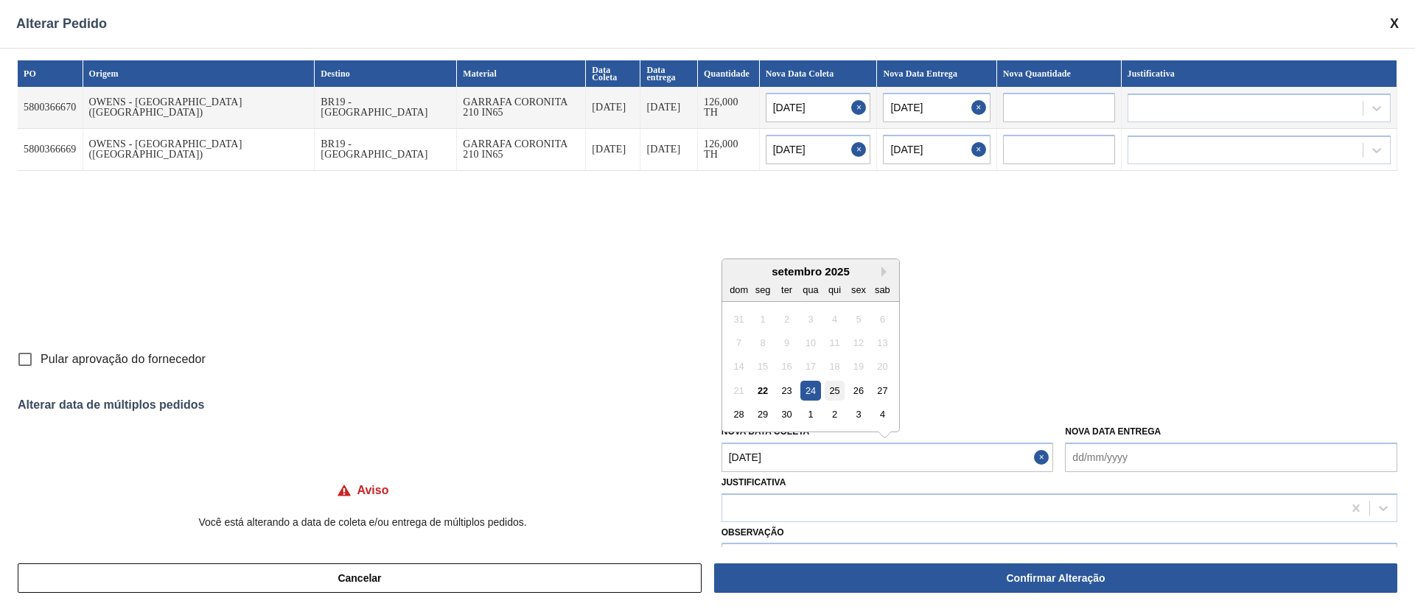
type input "26/09/2025"
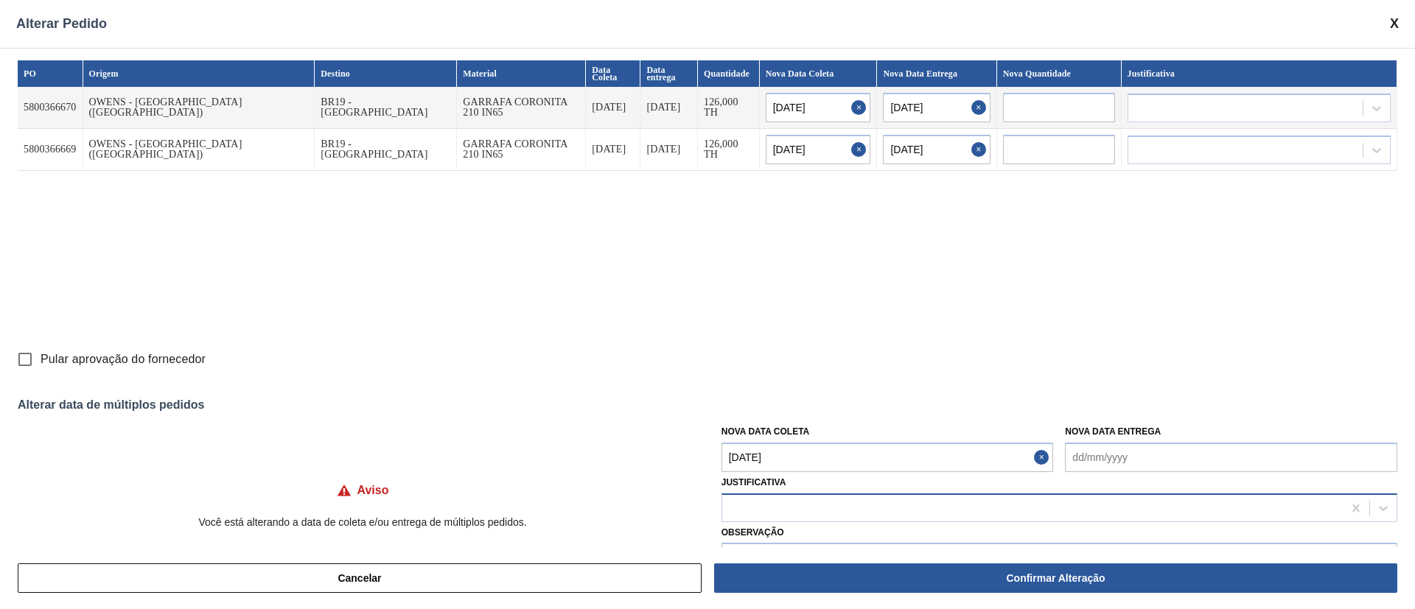
click at [770, 502] on div at bounding box center [1032, 507] width 620 height 21
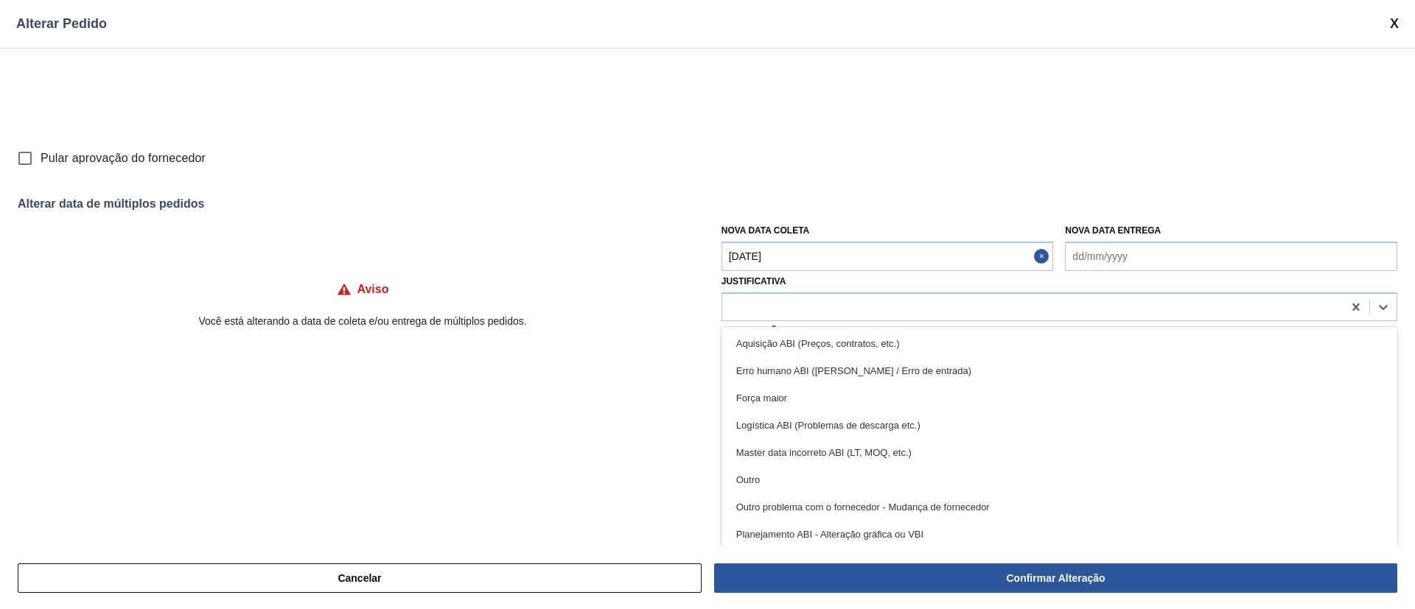
scroll to position [202, 0]
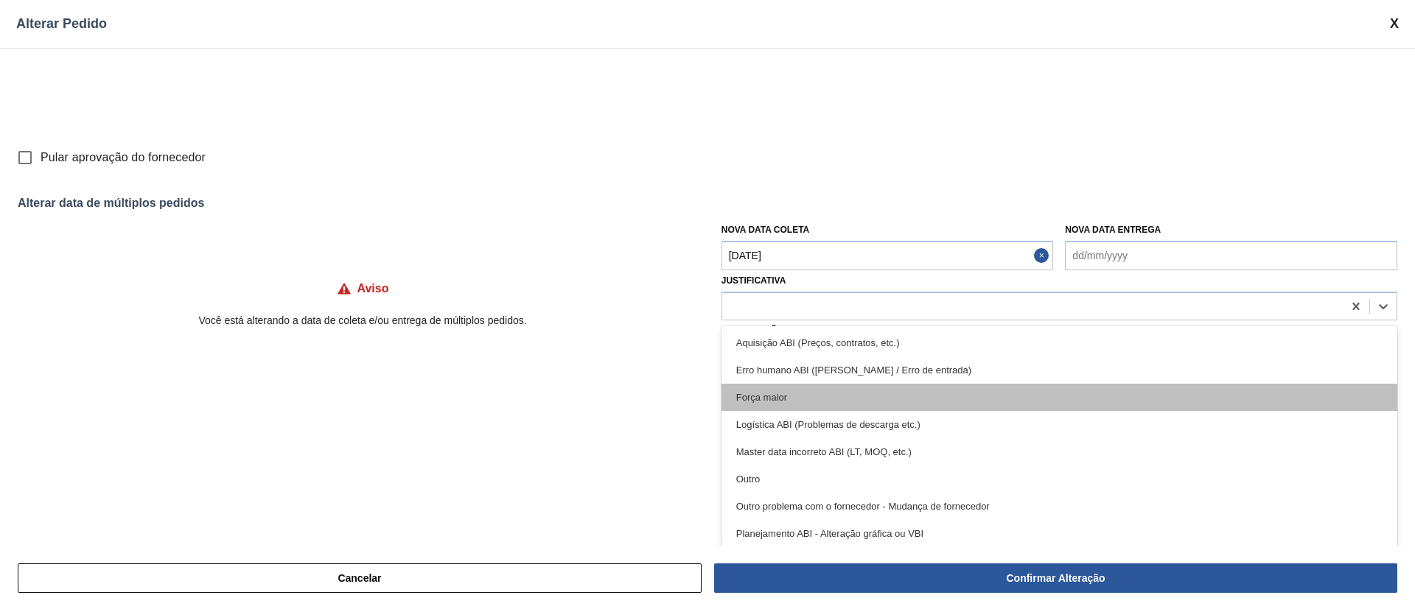
click at [758, 399] on div "Força maior" at bounding box center [1059, 397] width 676 height 27
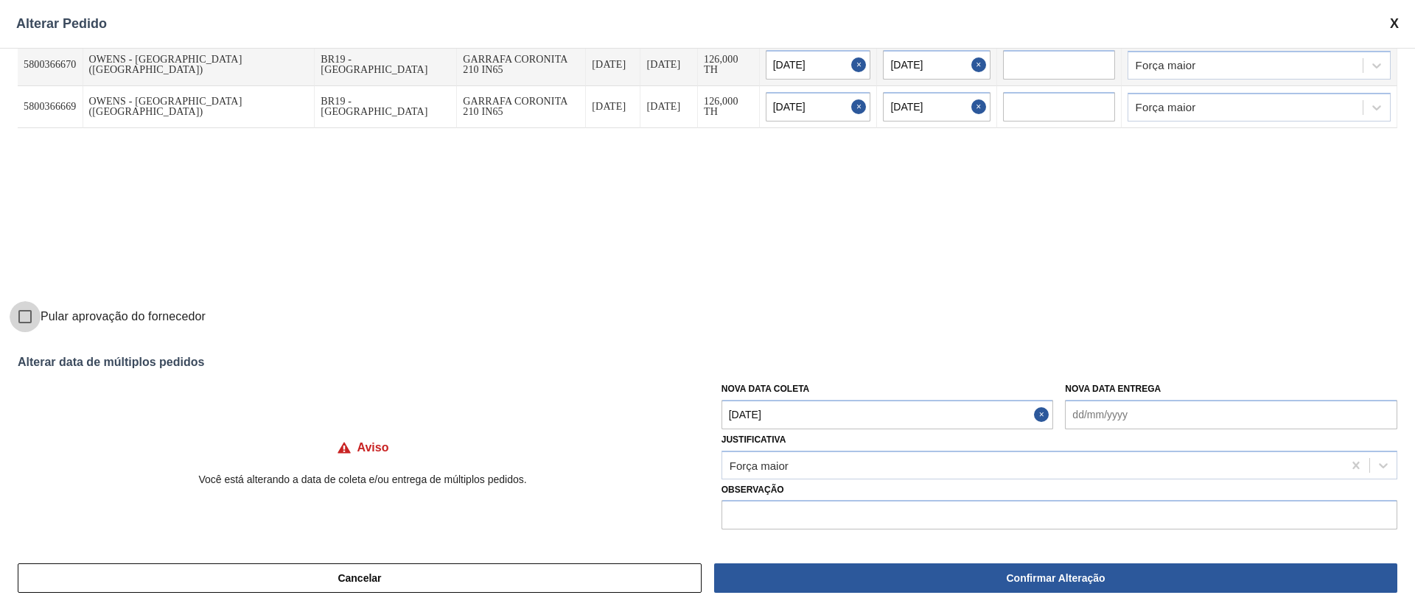
click at [26, 312] on input "Pular aprovação do fornecedor" at bounding box center [25, 316] width 31 height 31
checkbox input "true"
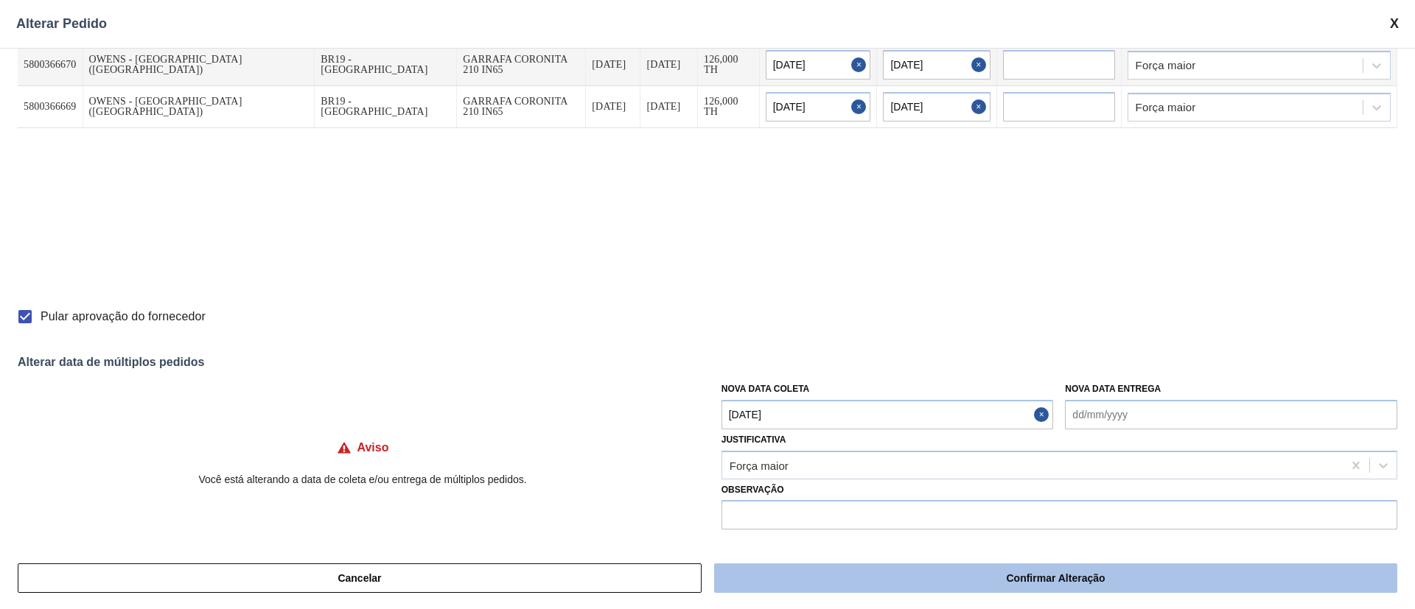
click at [893, 569] on button "Confirmar Alteração" at bounding box center [1055, 578] width 683 height 29
checkbox input "false"
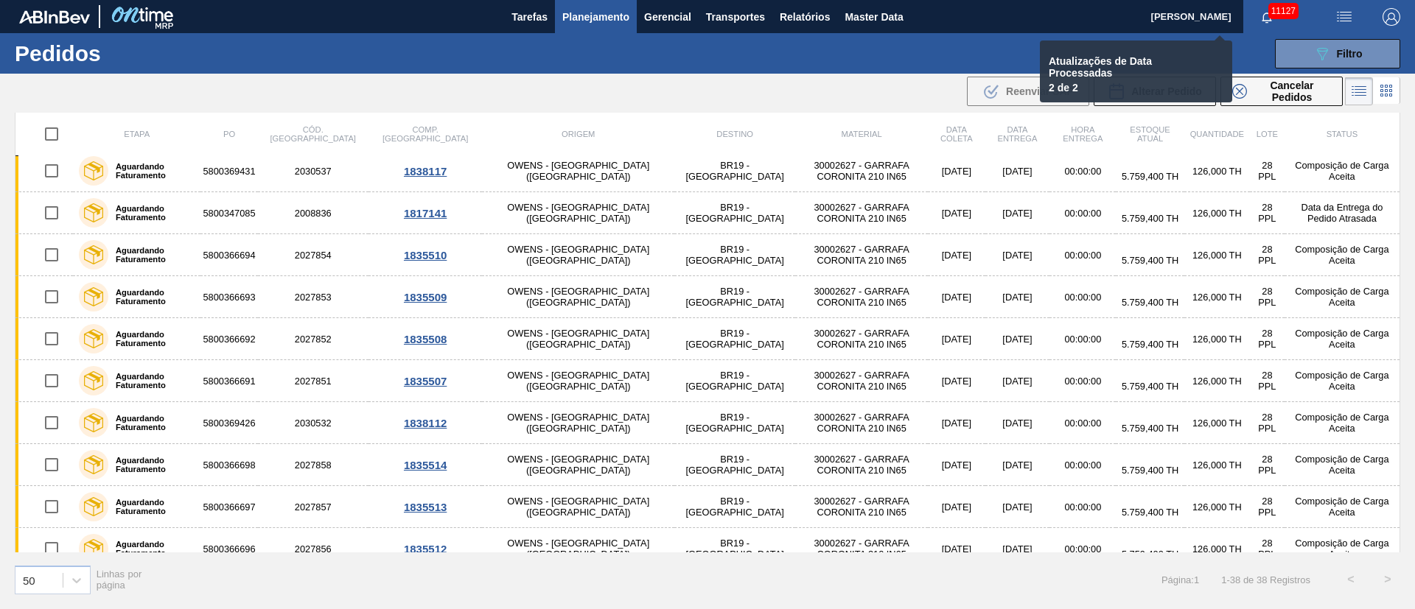
checkbox input "false"
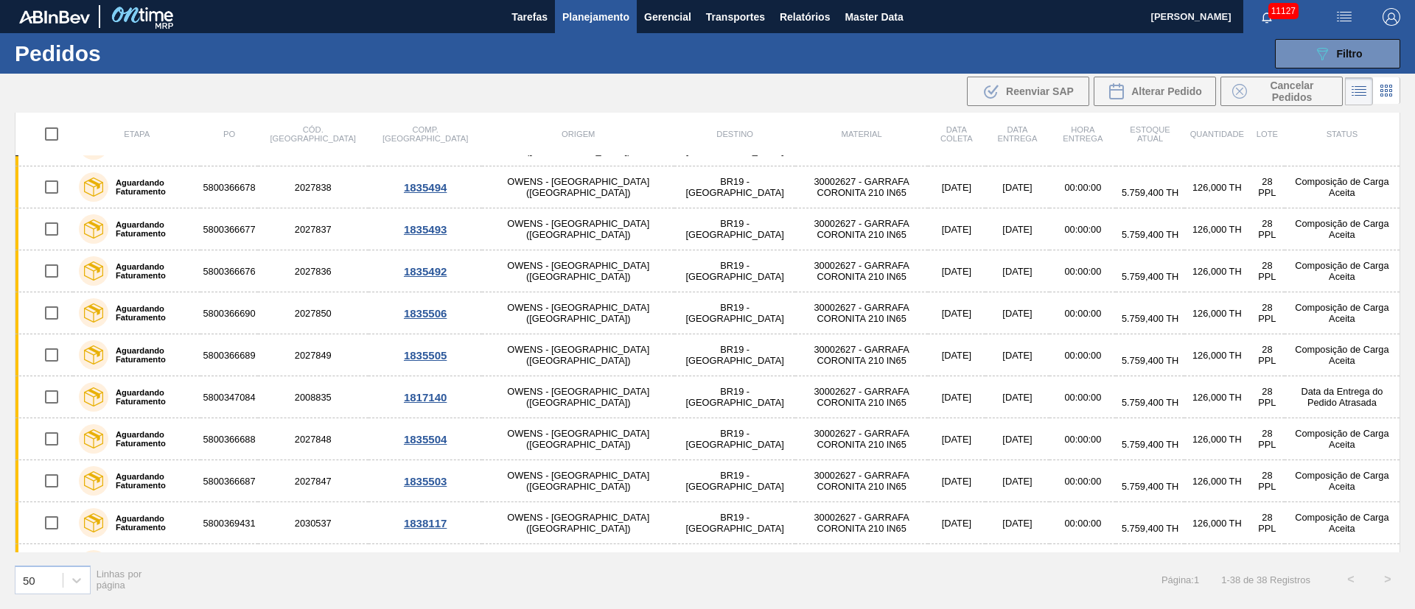
scroll to position [0, 0]
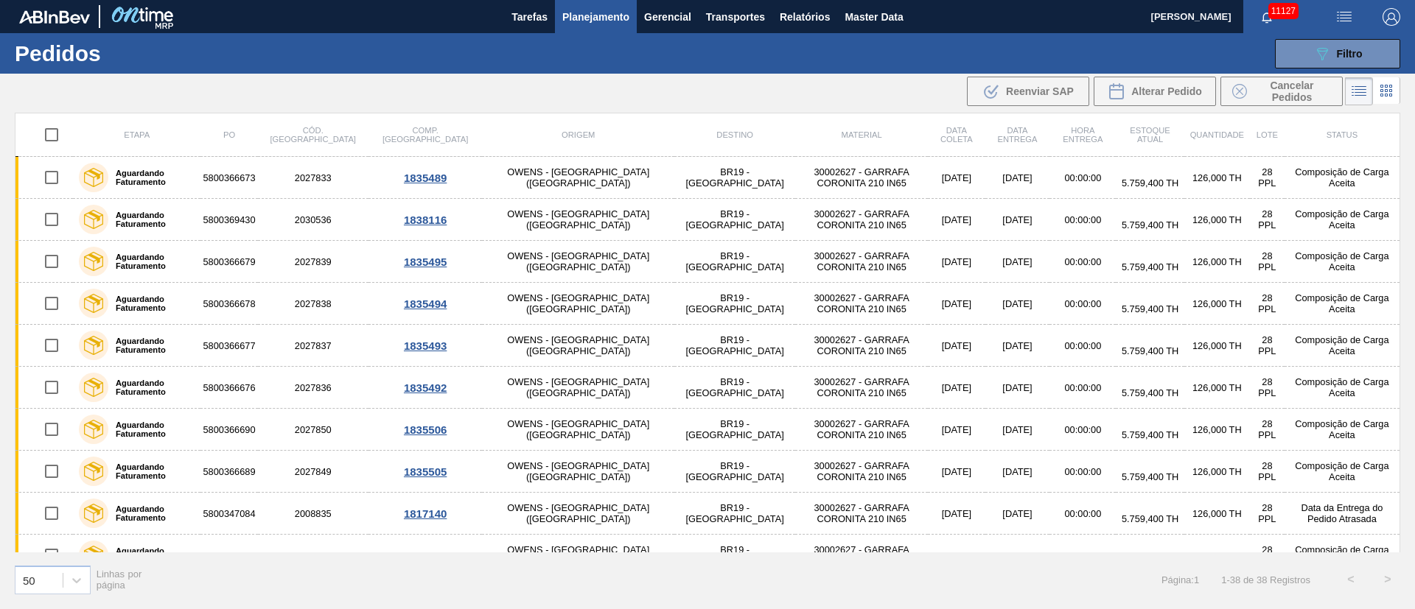
click at [1334, 18] on span "button" at bounding box center [1343, 17] width 35 height 18
click at [1325, 53] on li "Upload de Volumes" at bounding box center [1338, 52] width 127 height 27
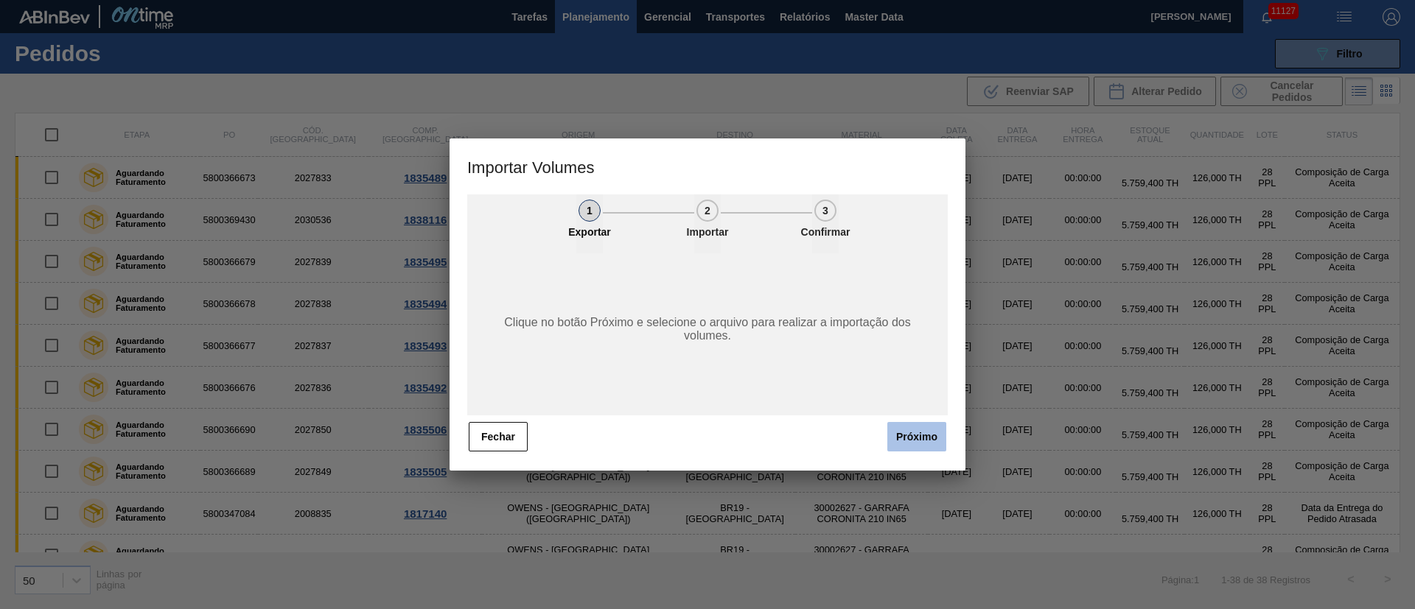
click at [901, 437] on button "Próximo" at bounding box center [916, 436] width 59 height 29
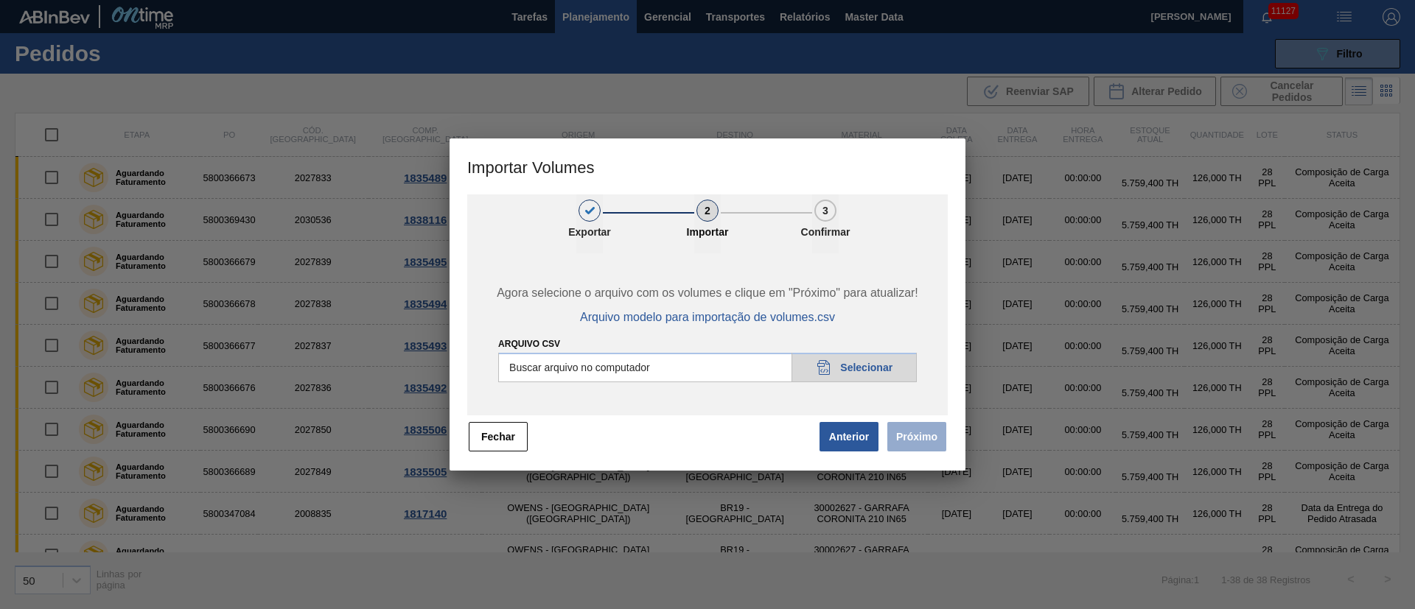
click at [852, 371] on input "Arquivo csv" at bounding box center [707, 367] width 418 height 29
type input "C:\fakepath\PedidoVolumeModeloImportacao (83).csv"
click at [918, 432] on button "Próximo" at bounding box center [916, 436] width 59 height 29
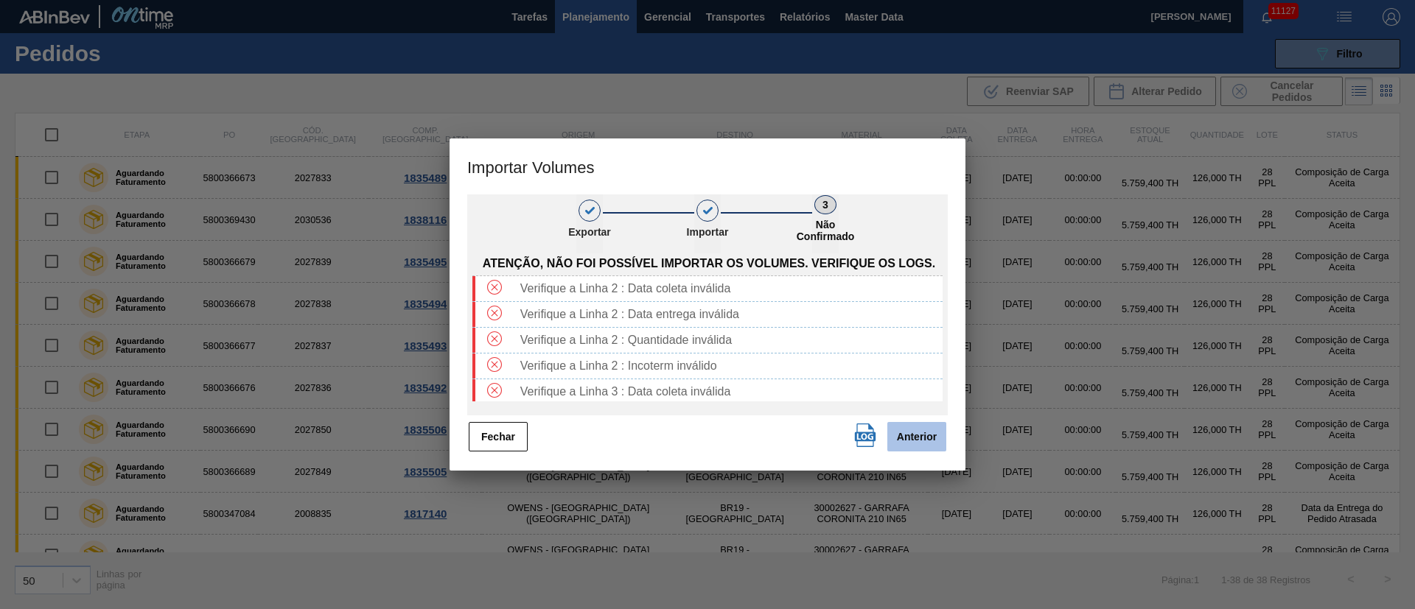
click at [903, 435] on button "Anterior" at bounding box center [916, 436] width 59 height 29
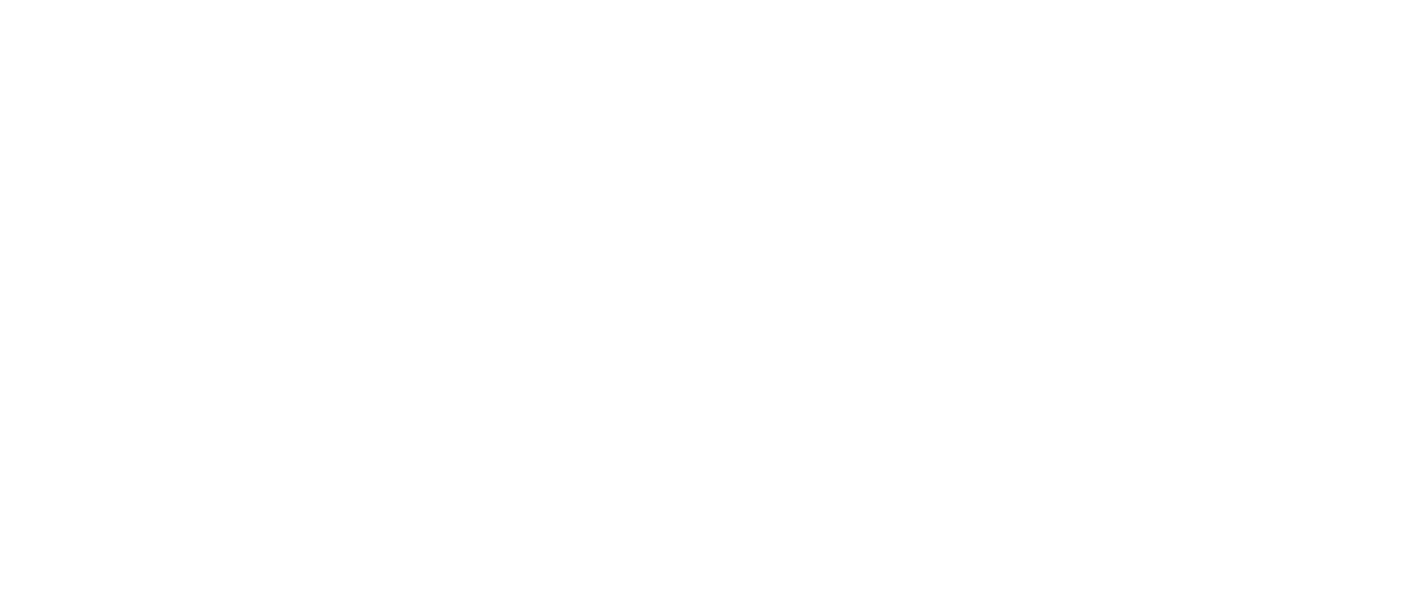
drag, startPoint x: 0, startPoint y: 0, endPoint x: 423, endPoint y: 43, distance: 425.0
click at [423, 0] on html at bounding box center [707, 0] width 1415 height 0
